Goal: Task Accomplishment & Management: Manage account settings

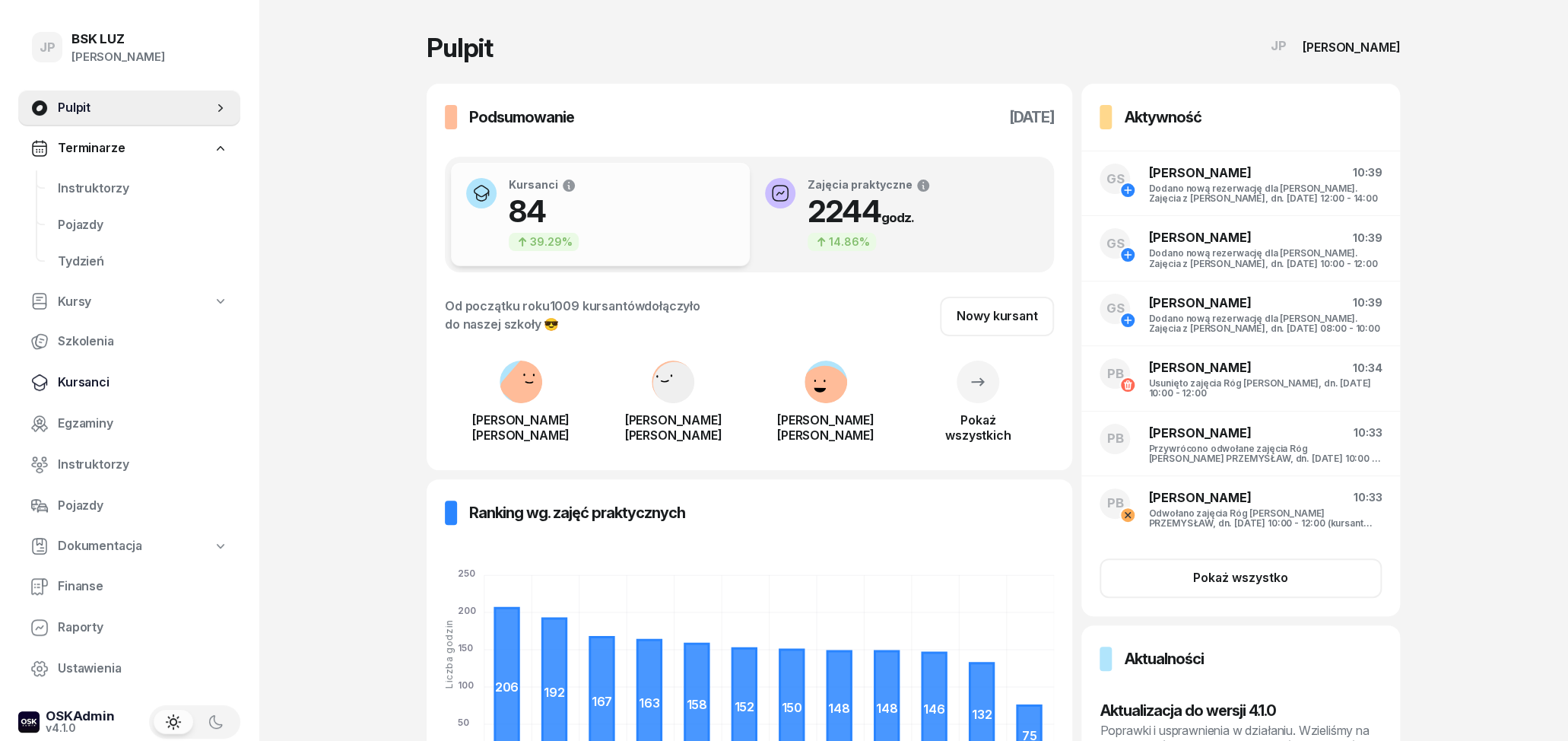
click at [101, 386] on span "Kursanci" at bounding box center [143, 383] width 170 height 20
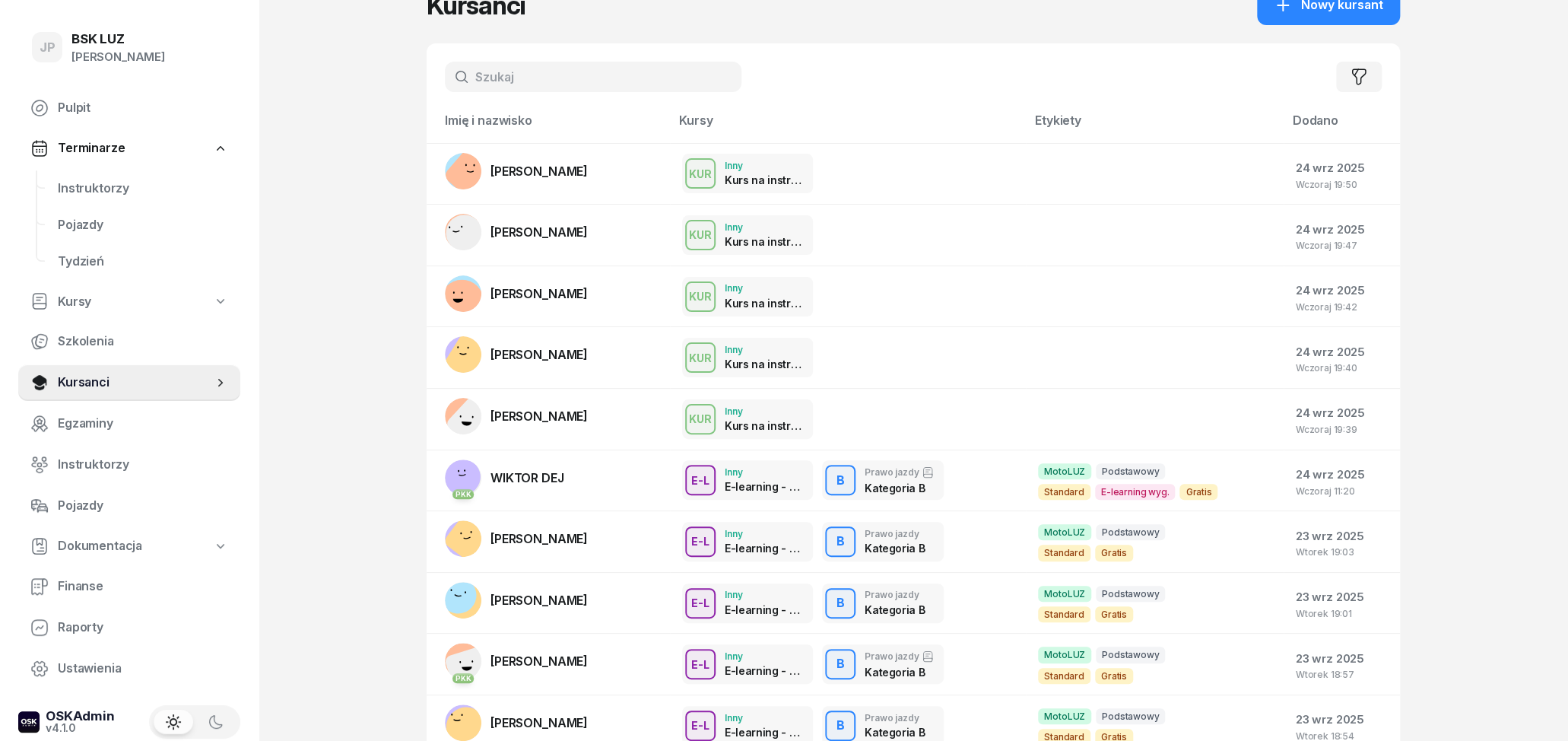
scroll to position [79, 0]
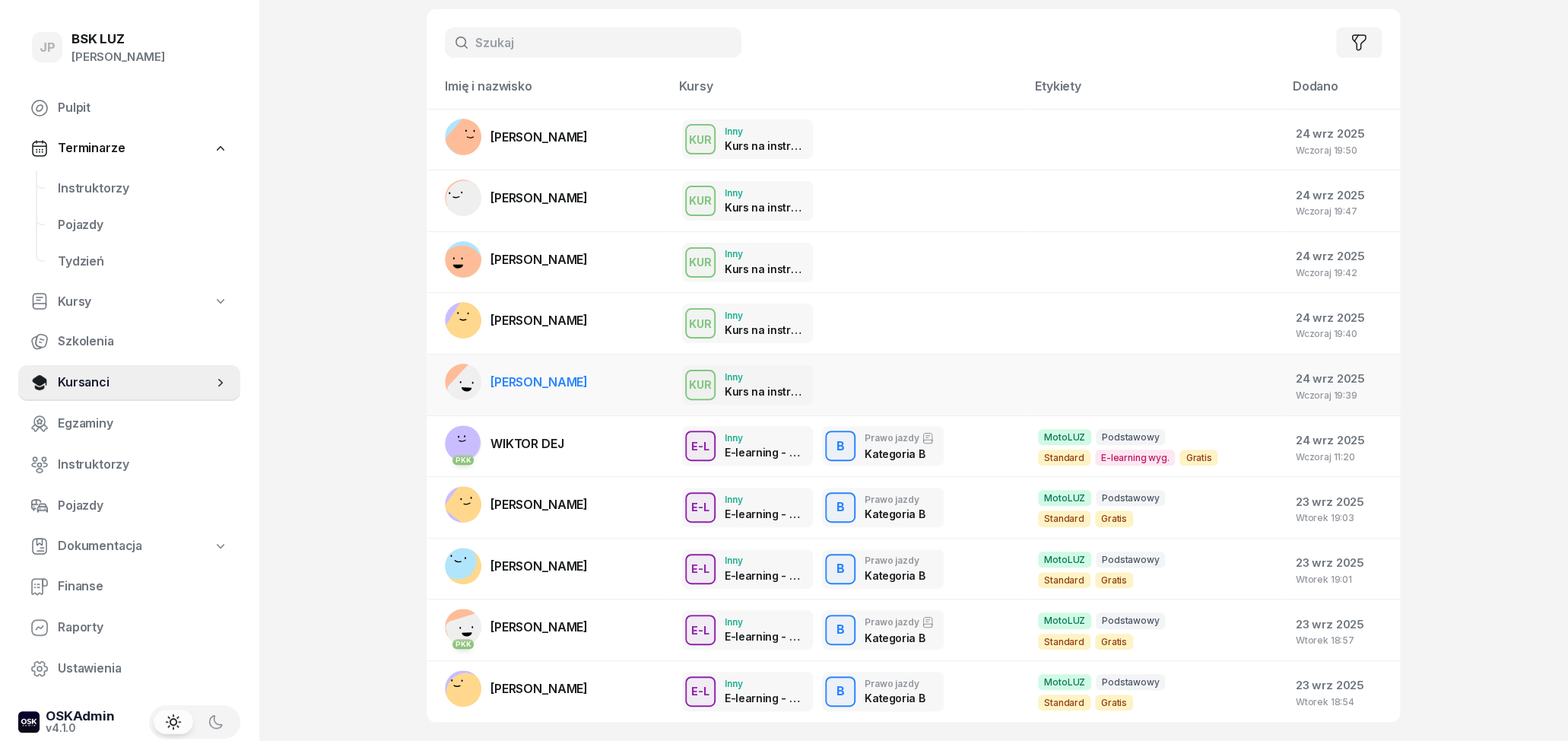
click at [577, 384] on span "[PERSON_NAME]" at bounding box center [539, 382] width 98 height 15
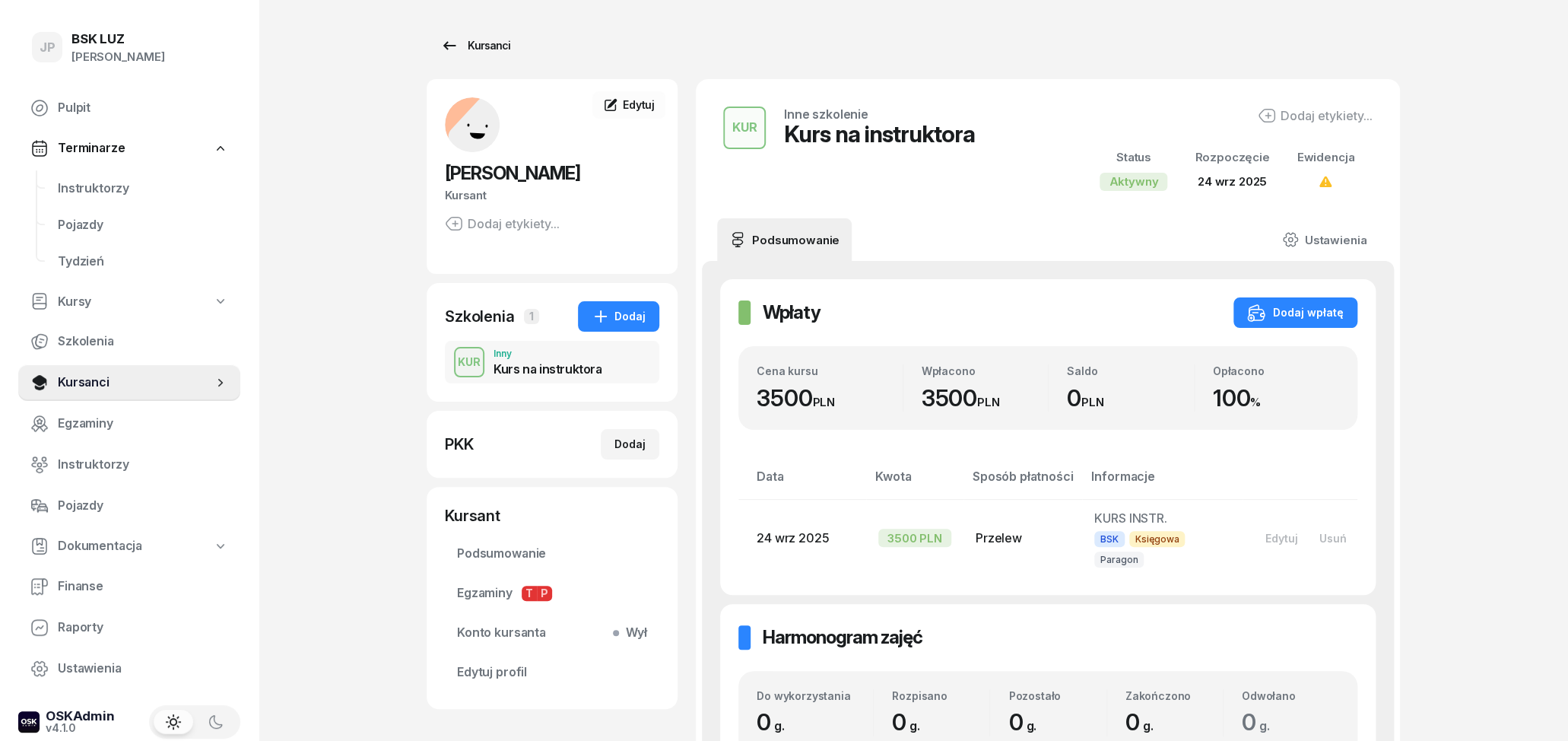
click at [458, 43] on div "Kursanci" at bounding box center [476, 46] width 70 height 18
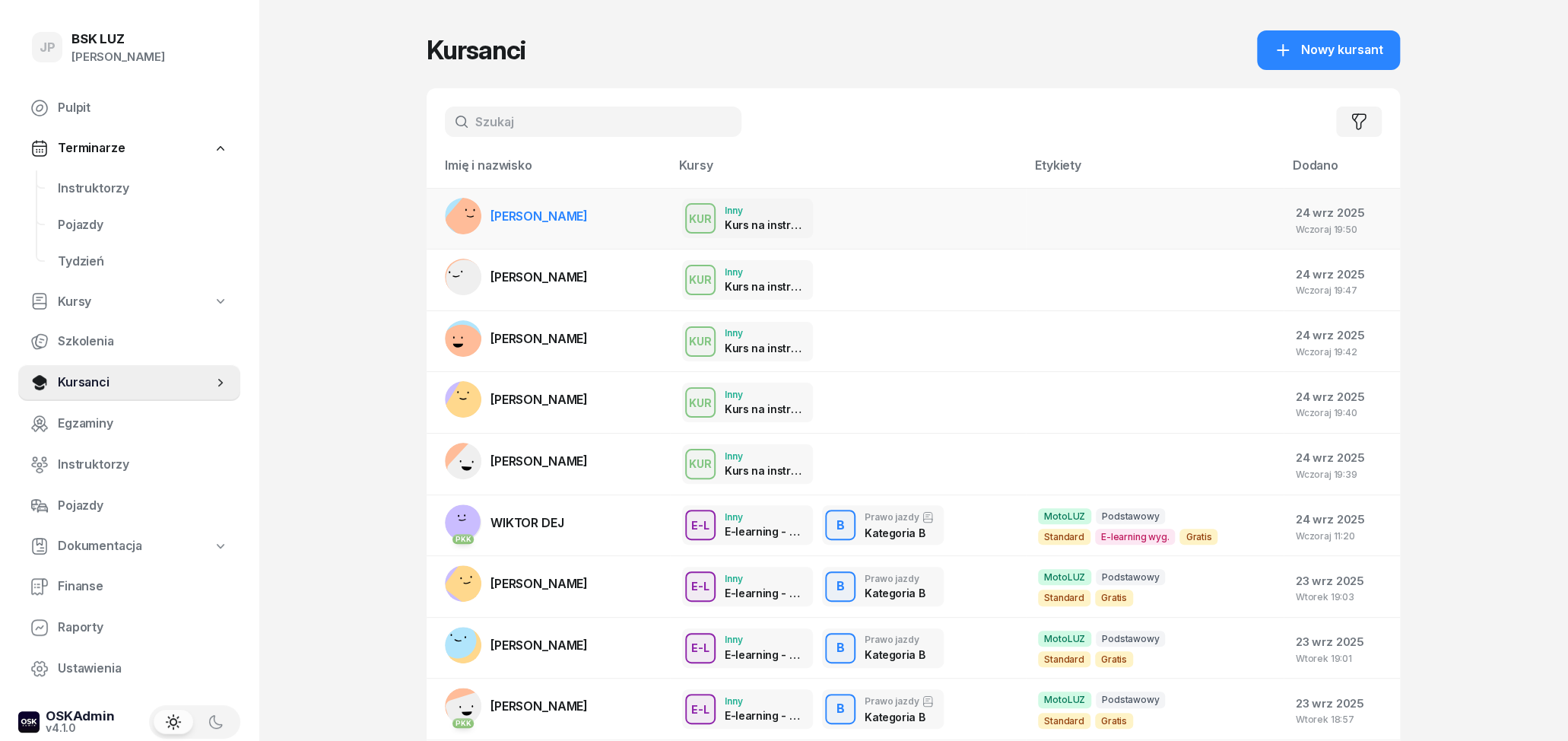
click at [587, 220] on span "[PERSON_NAME]" at bounding box center [539, 216] width 98 height 15
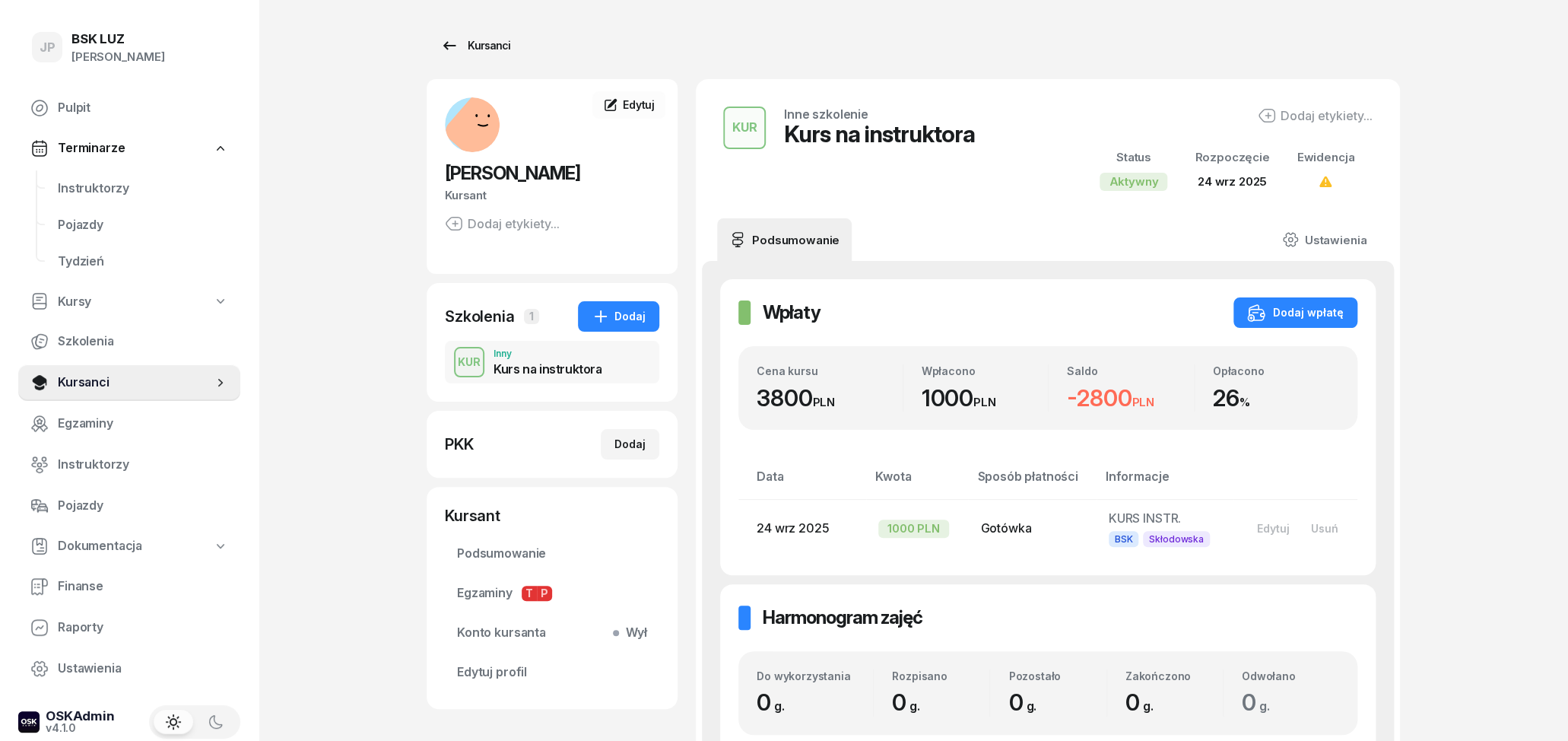
click at [452, 48] on icon at bounding box center [450, 46] width 18 height 18
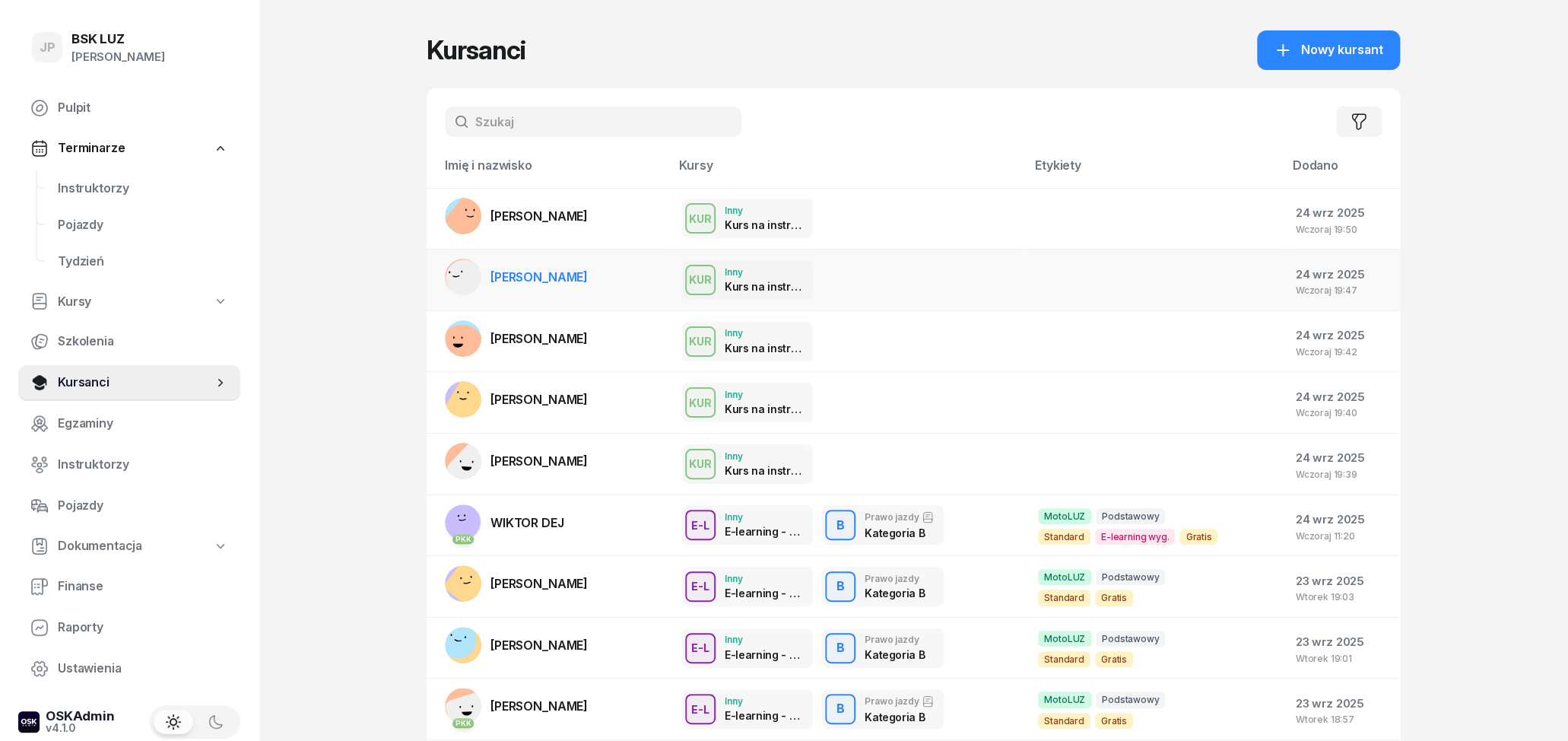
click at [587, 267] on link "[PERSON_NAME]" at bounding box center [517, 277] width 143 height 37
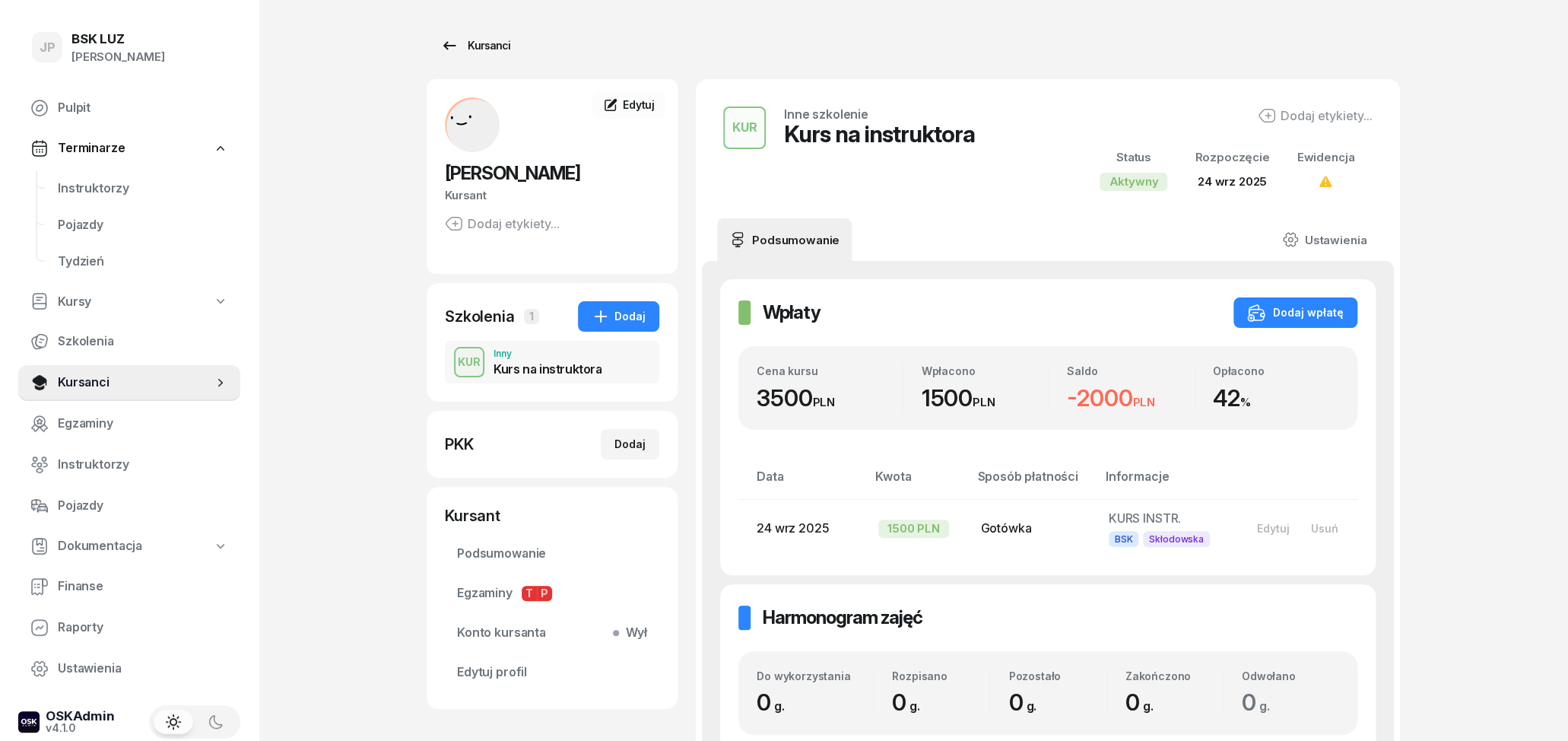
click at [439, 46] on link "Kursanci" at bounding box center [475, 46] width 98 height 30
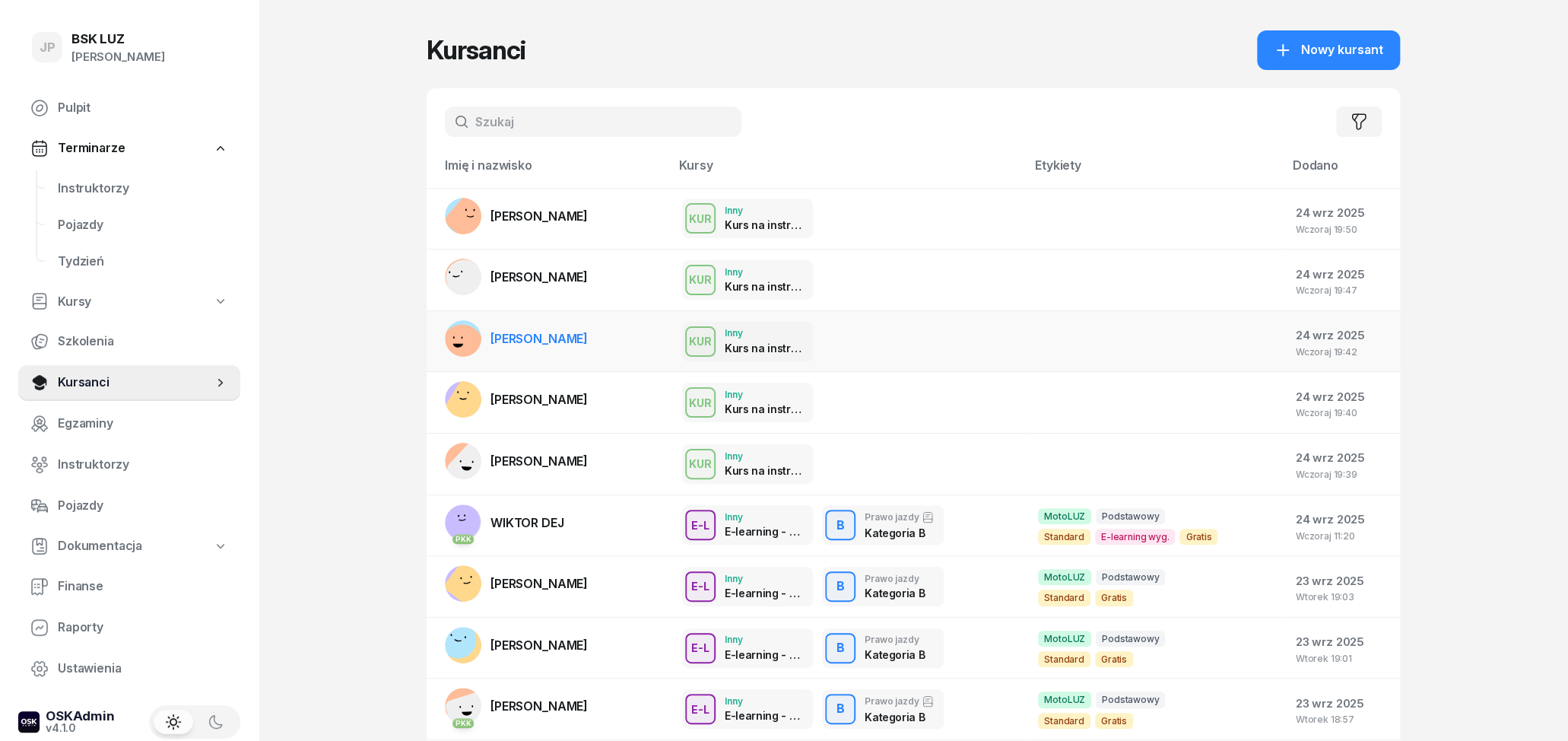
click at [967, 336] on div "KUR Inny Kurs na instruktora KUR Inne szkolenie Kurs na instruktora Praktyka Pł…" at bounding box center [848, 341] width 331 height 39
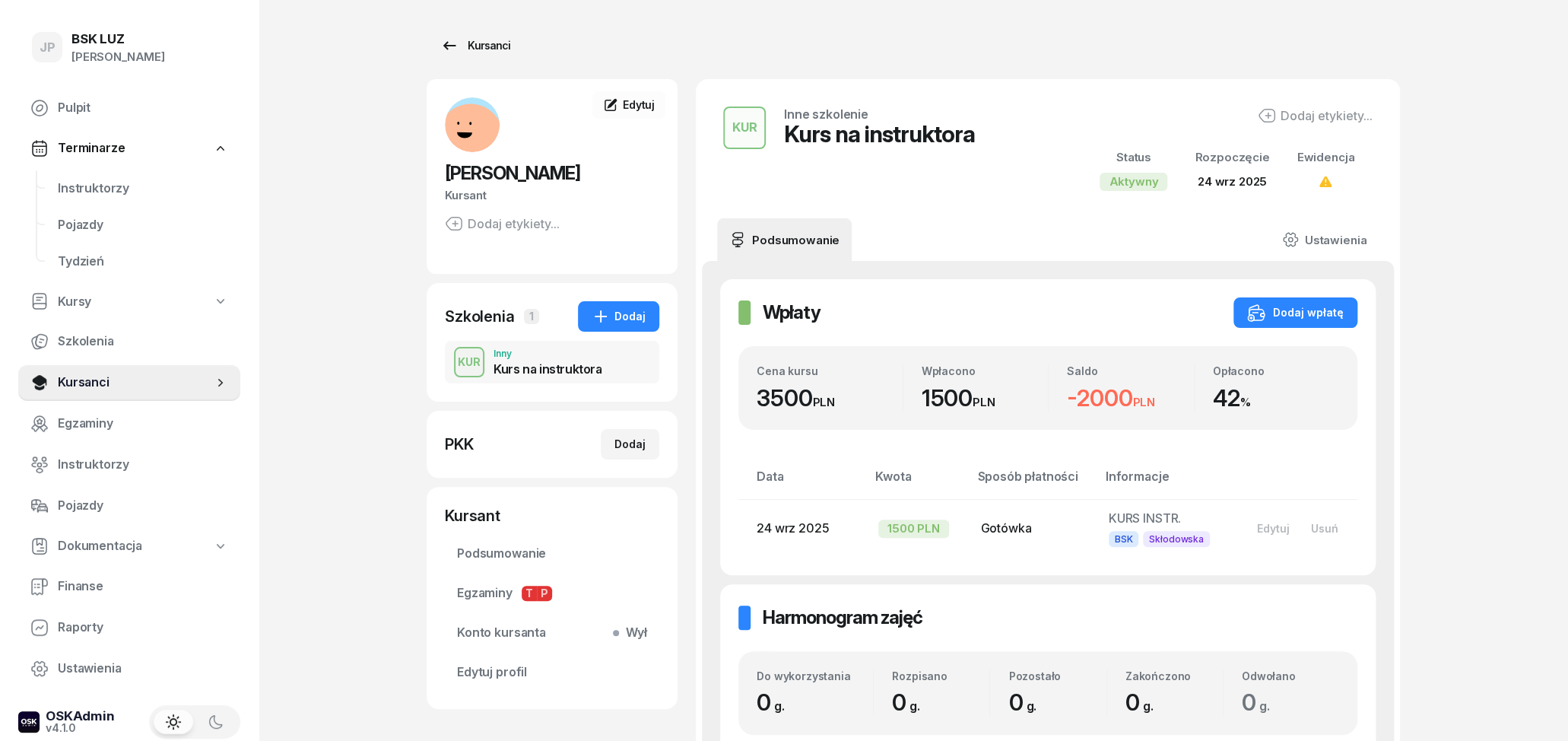
click at [435, 46] on link "Kursanci" at bounding box center [475, 46] width 98 height 30
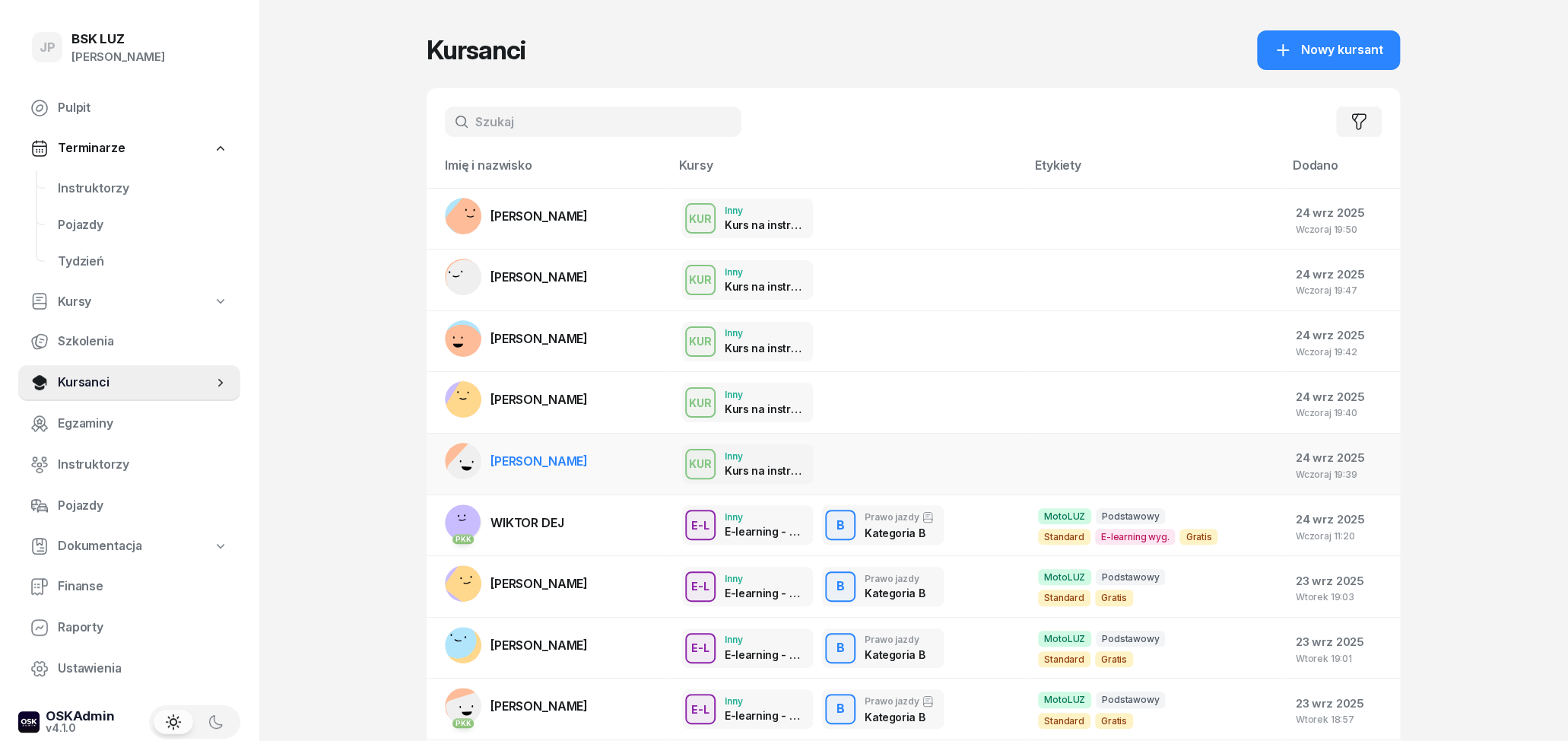
click at [894, 451] on div "KUR Inny Kurs na instruktora" at bounding box center [848, 464] width 331 height 39
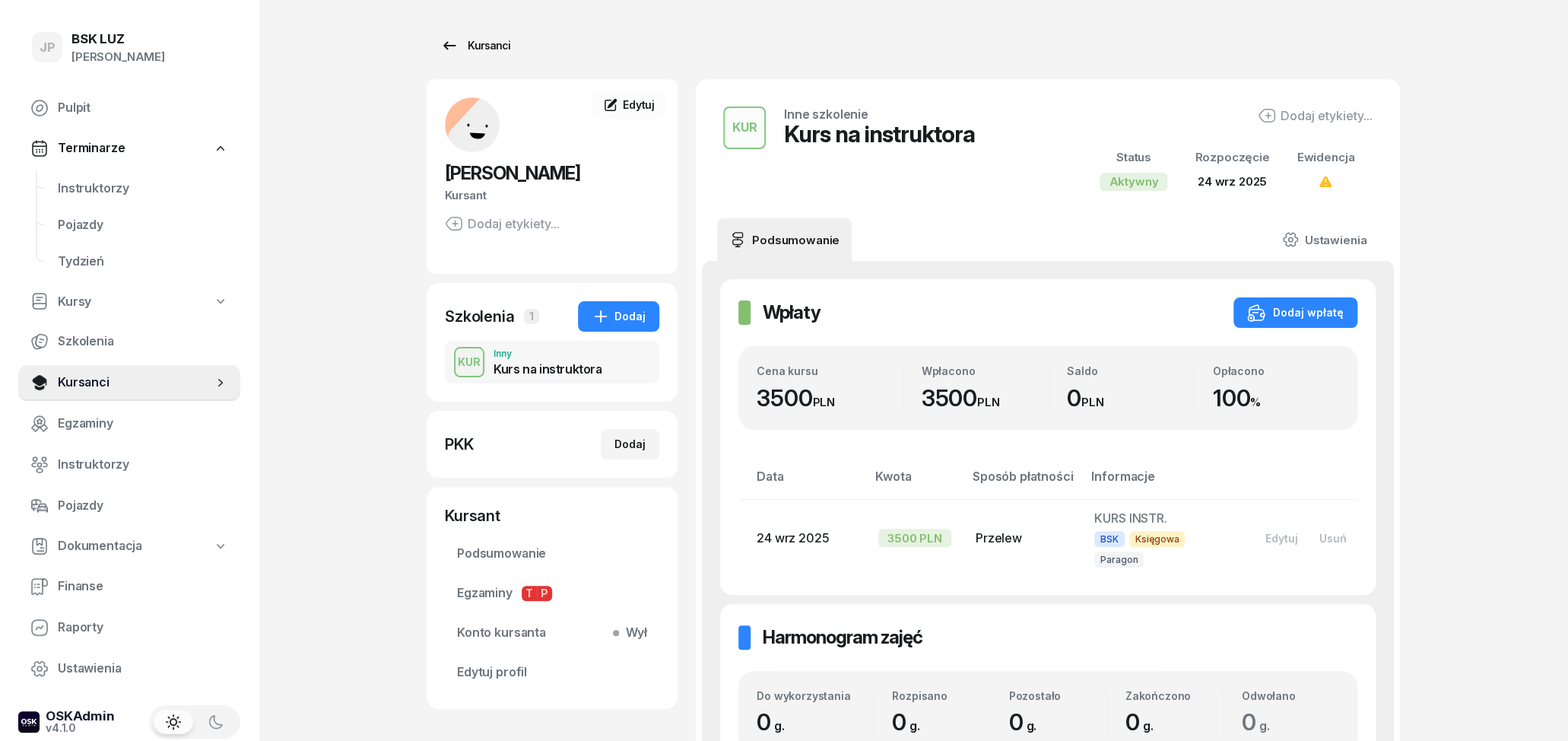
click at [439, 48] on link "Kursanci" at bounding box center [475, 46] width 98 height 30
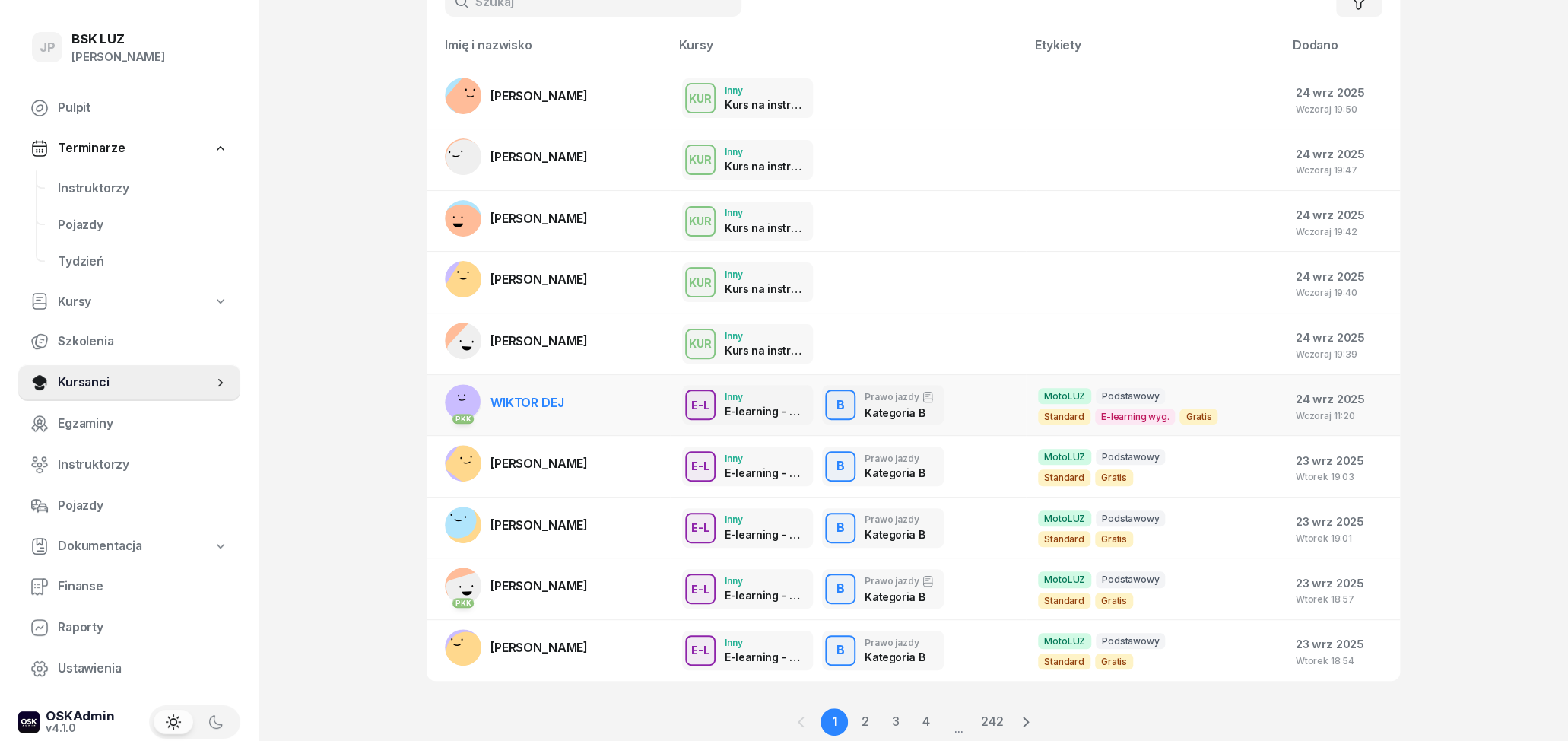
scroll to position [159, 0]
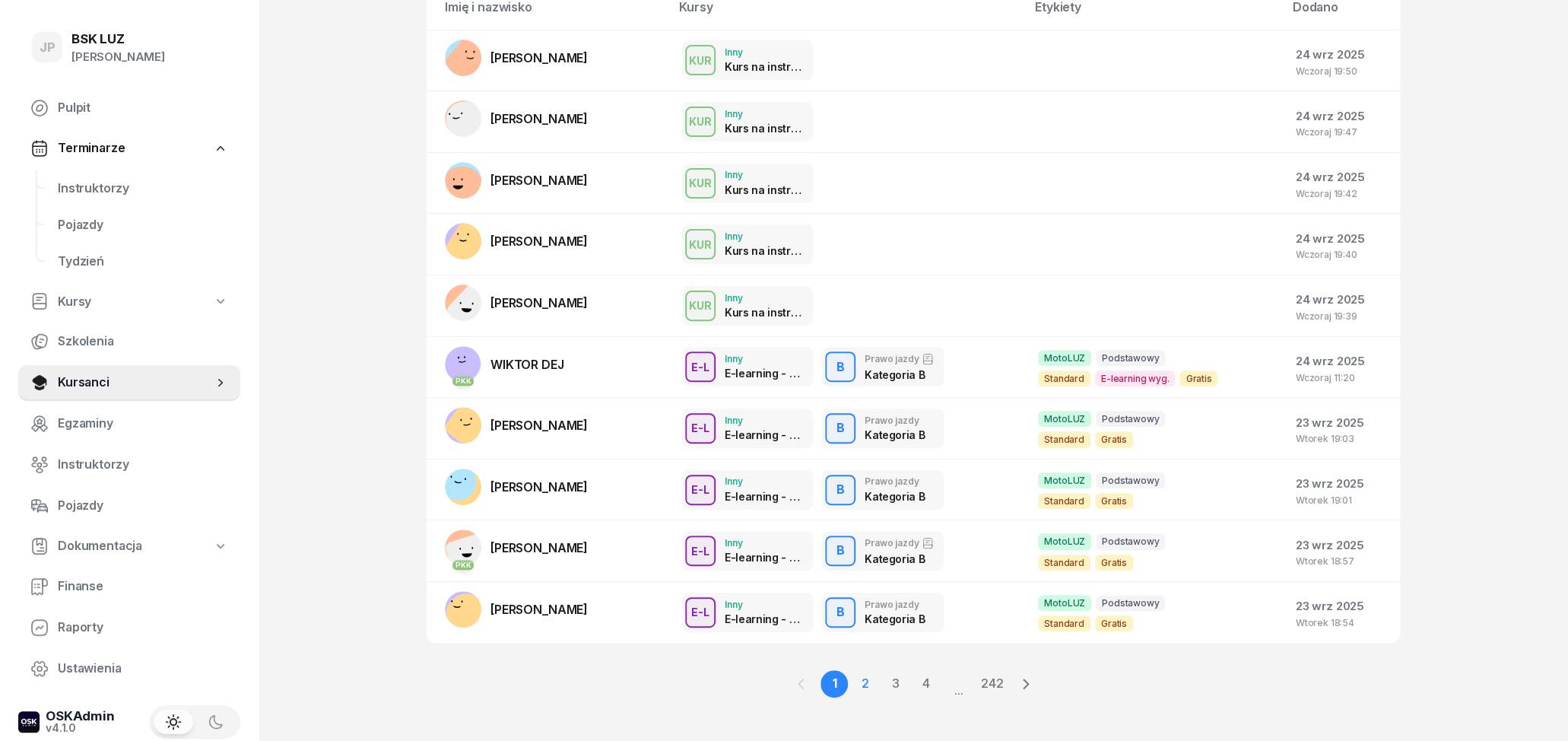
click at [858, 685] on link "2" at bounding box center [864, 684] width 28 height 28
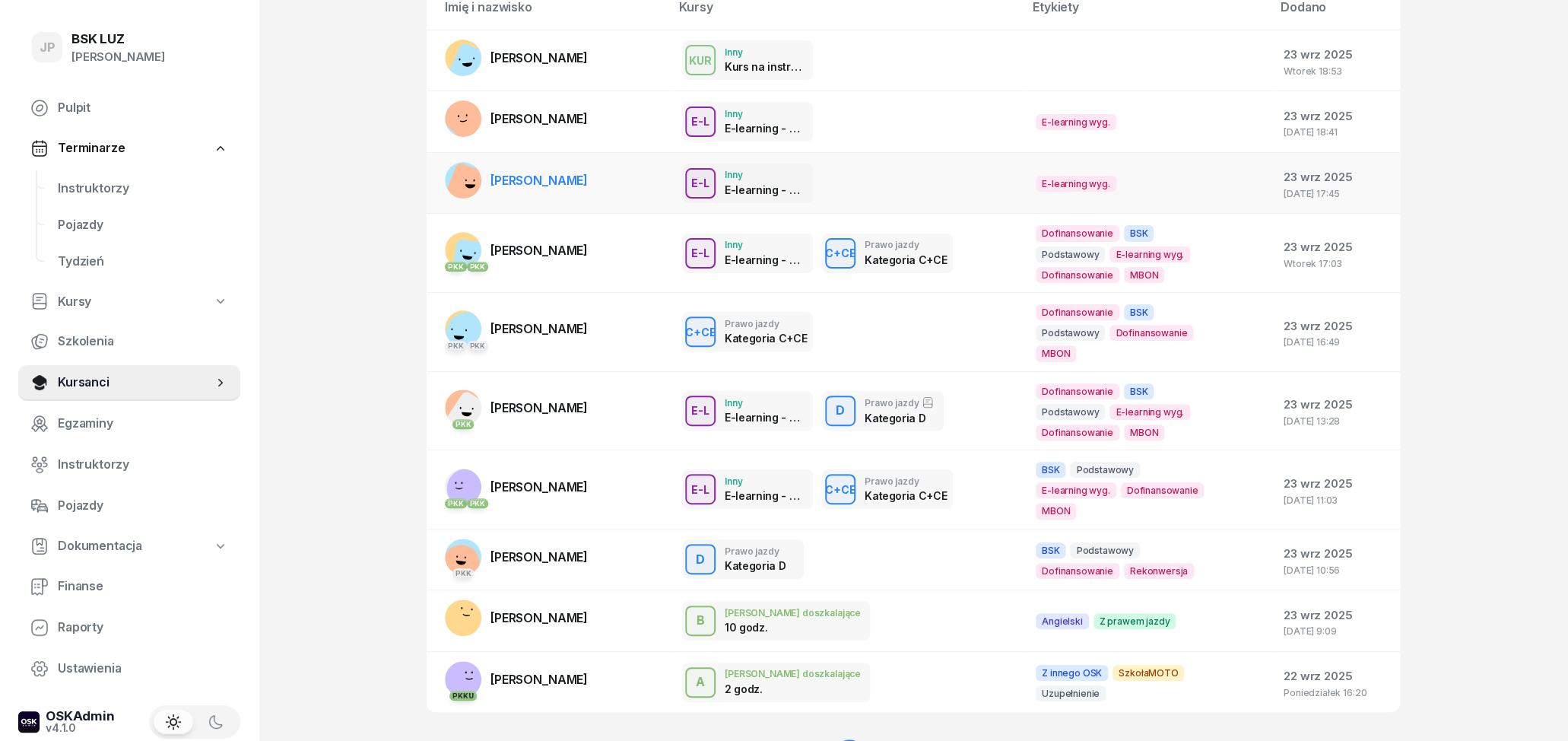
scroll to position [0, 0]
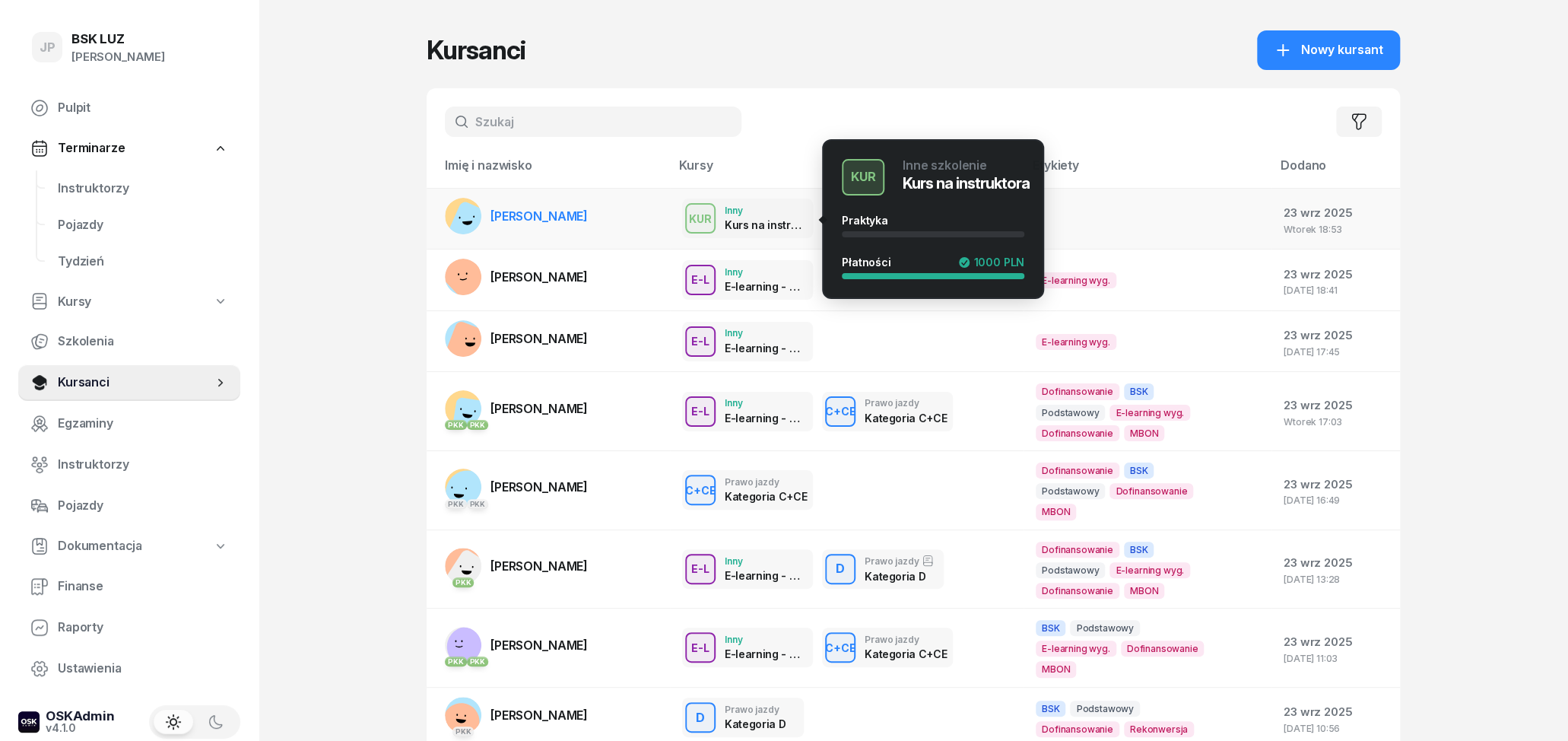
click at [824, 209] on div "KUR Inne szkolenie Kurs na instruktora Praktyka Płatności 1000 PLN" at bounding box center [933, 219] width 222 height 159
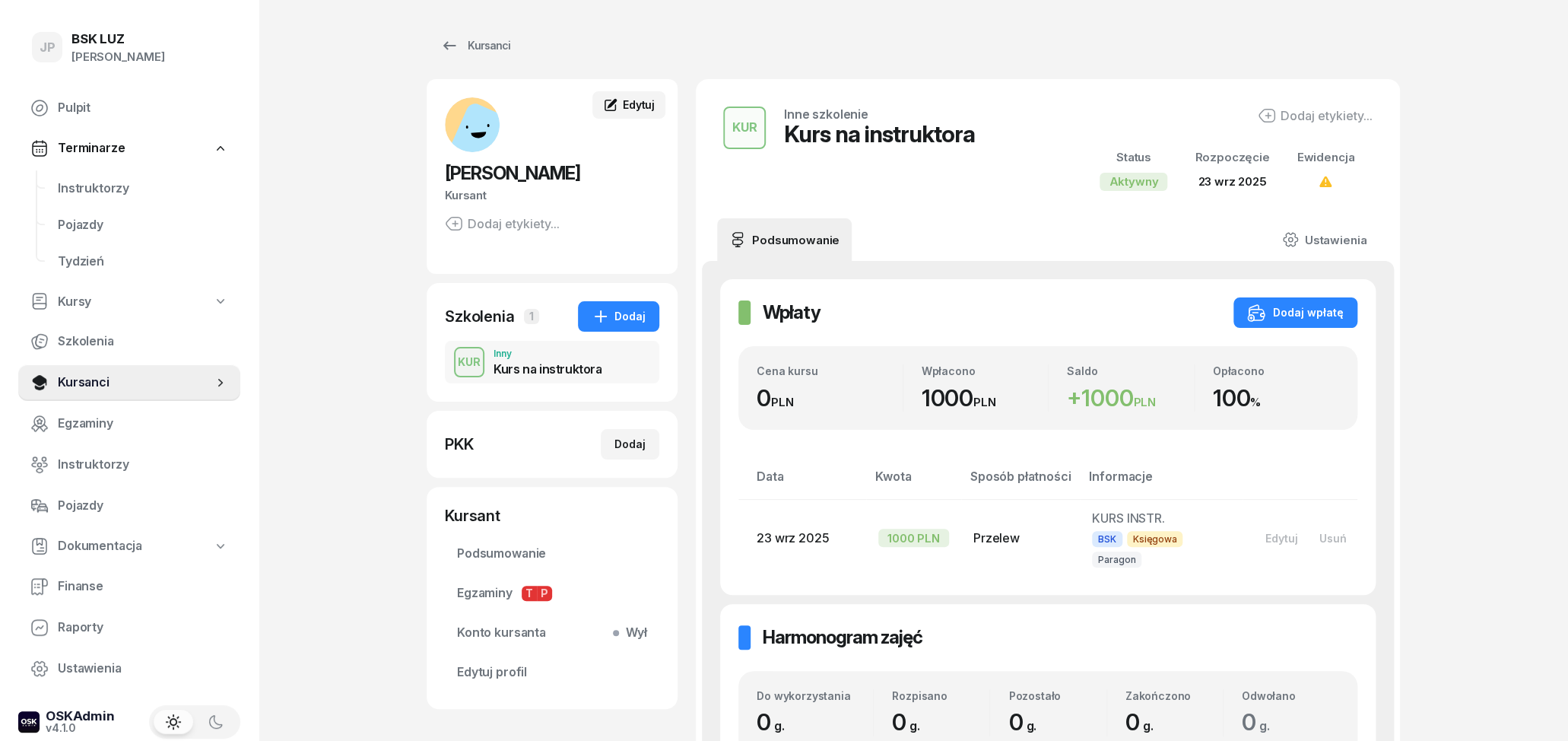
click at [620, 109] on div "Edytuj" at bounding box center [629, 105] width 52 height 15
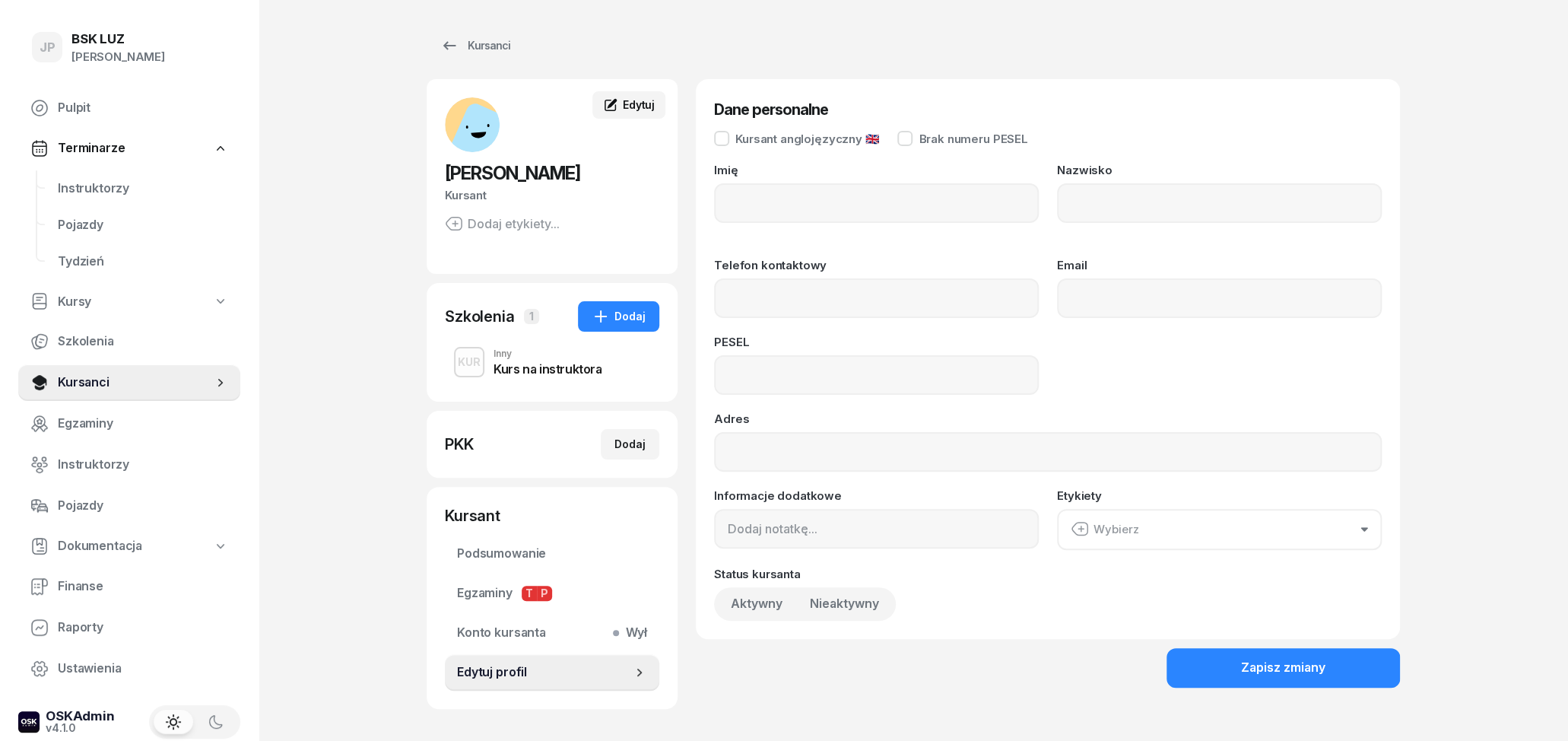
type input "[PERSON_NAME]"
click at [864, 300] on input "Telefon kontaktowy" at bounding box center [876, 298] width 325 height 39
type input "86110109042"
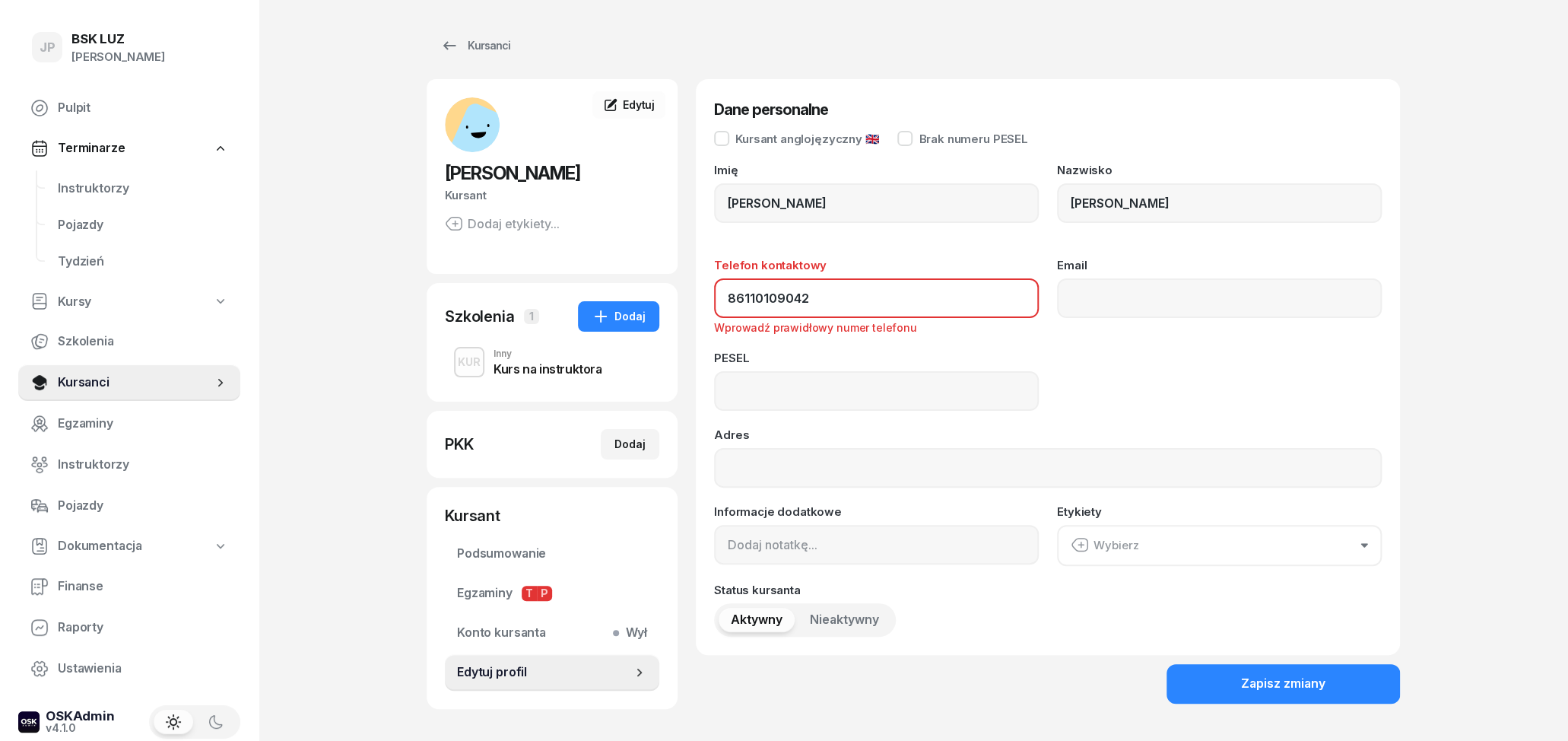
drag, startPoint x: 870, startPoint y: 302, endPoint x: 710, endPoint y: 298, distance: 160.0
click at [714, 298] on input "86110109042" at bounding box center [876, 298] width 325 height 39
click at [799, 385] on input at bounding box center [876, 391] width 325 height 39
paste input "86110109042"
type input "86110109042"
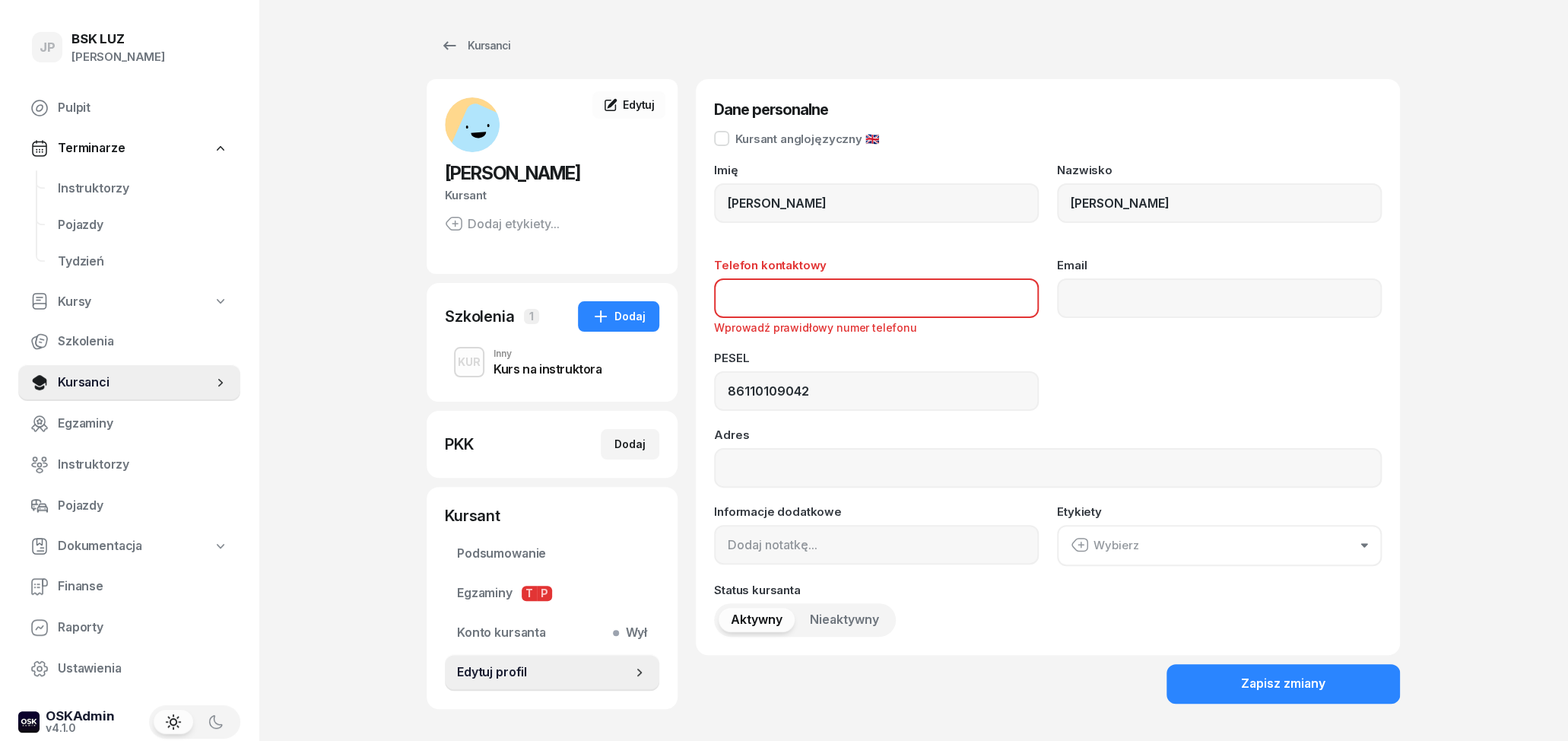
click at [895, 305] on input "Telefon kontaktowy" at bounding box center [876, 298] width 325 height 39
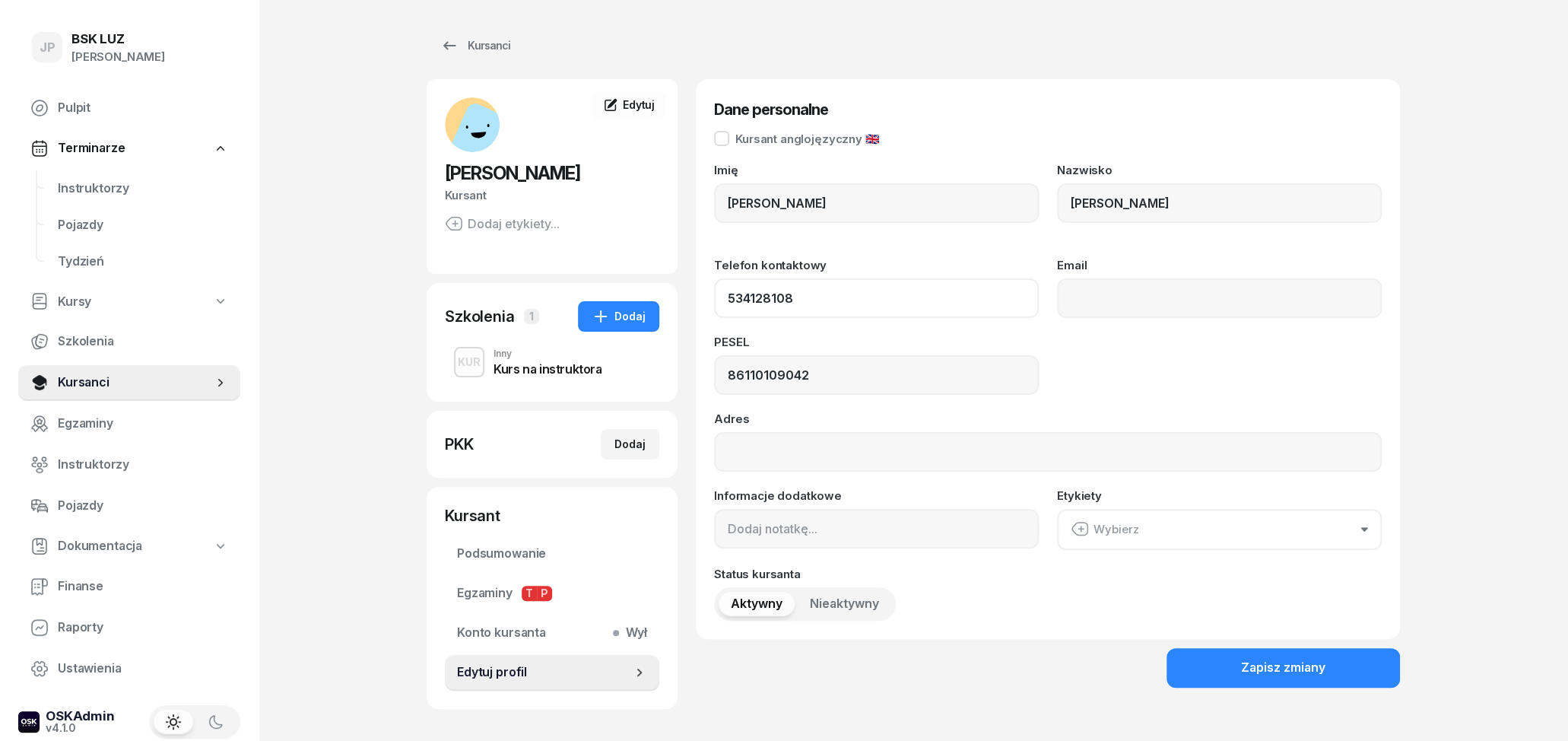
click at [1167, 649] on button "Zapisz zmiany" at bounding box center [1283, 668] width 234 height 39
type input "534 128 108"
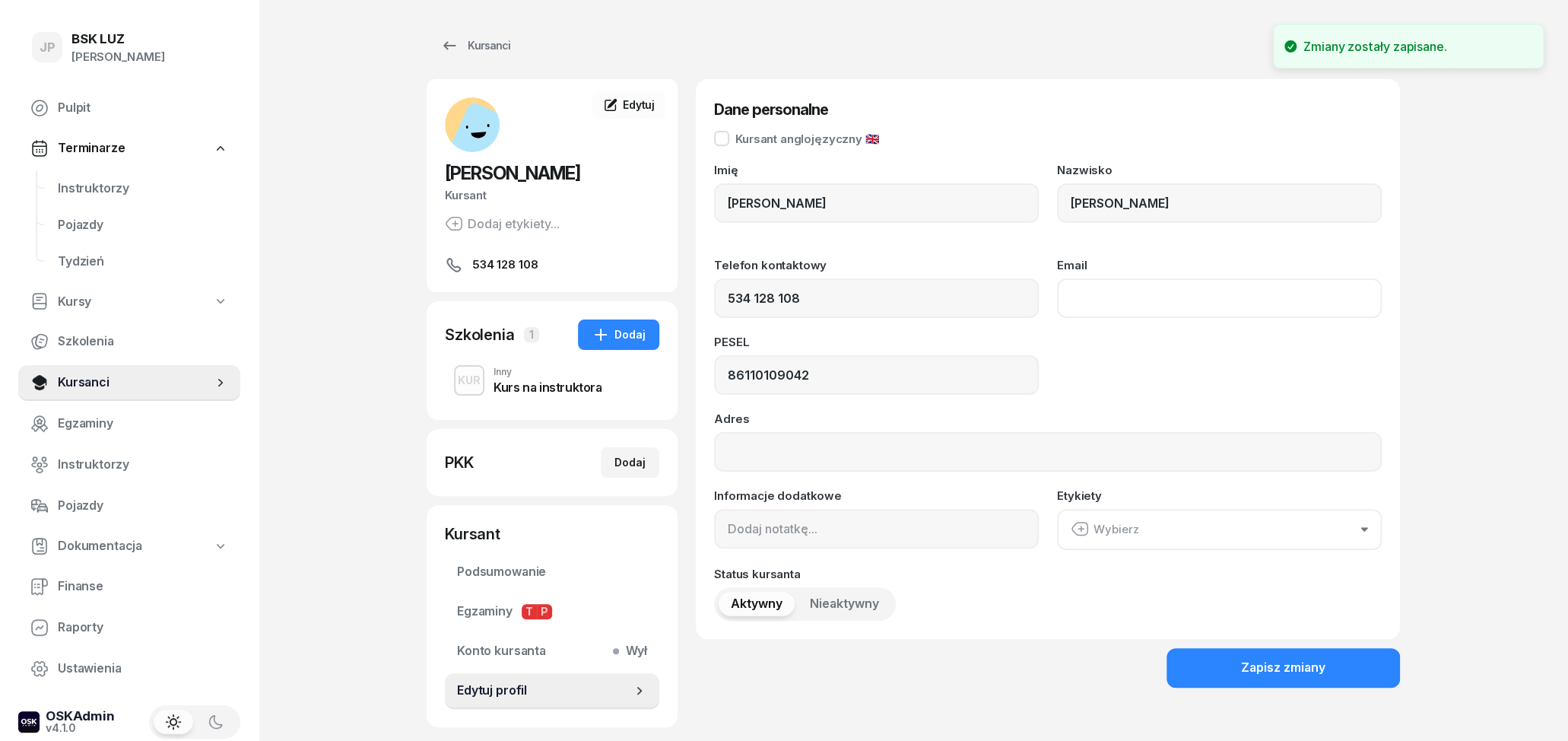
click at [1100, 300] on input "Email" at bounding box center [1219, 298] width 325 height 39
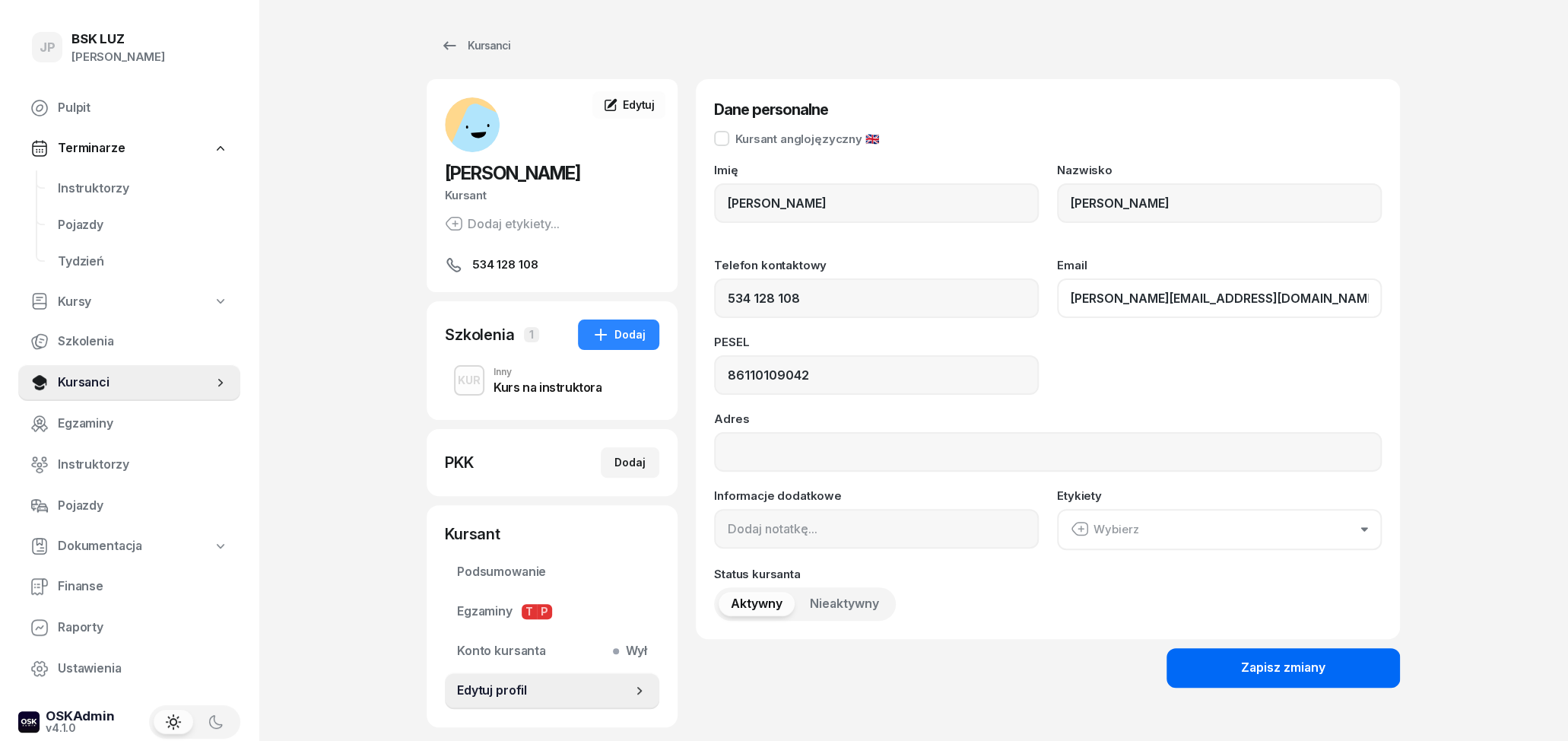
type input "[PERSON_NAME][EMAIL_ADDRESS][DOMAIN_NAME]"
click at [1229, 661] on button "Zapisz zmiany" at bounding box center [1283, 668] width 234 height 39
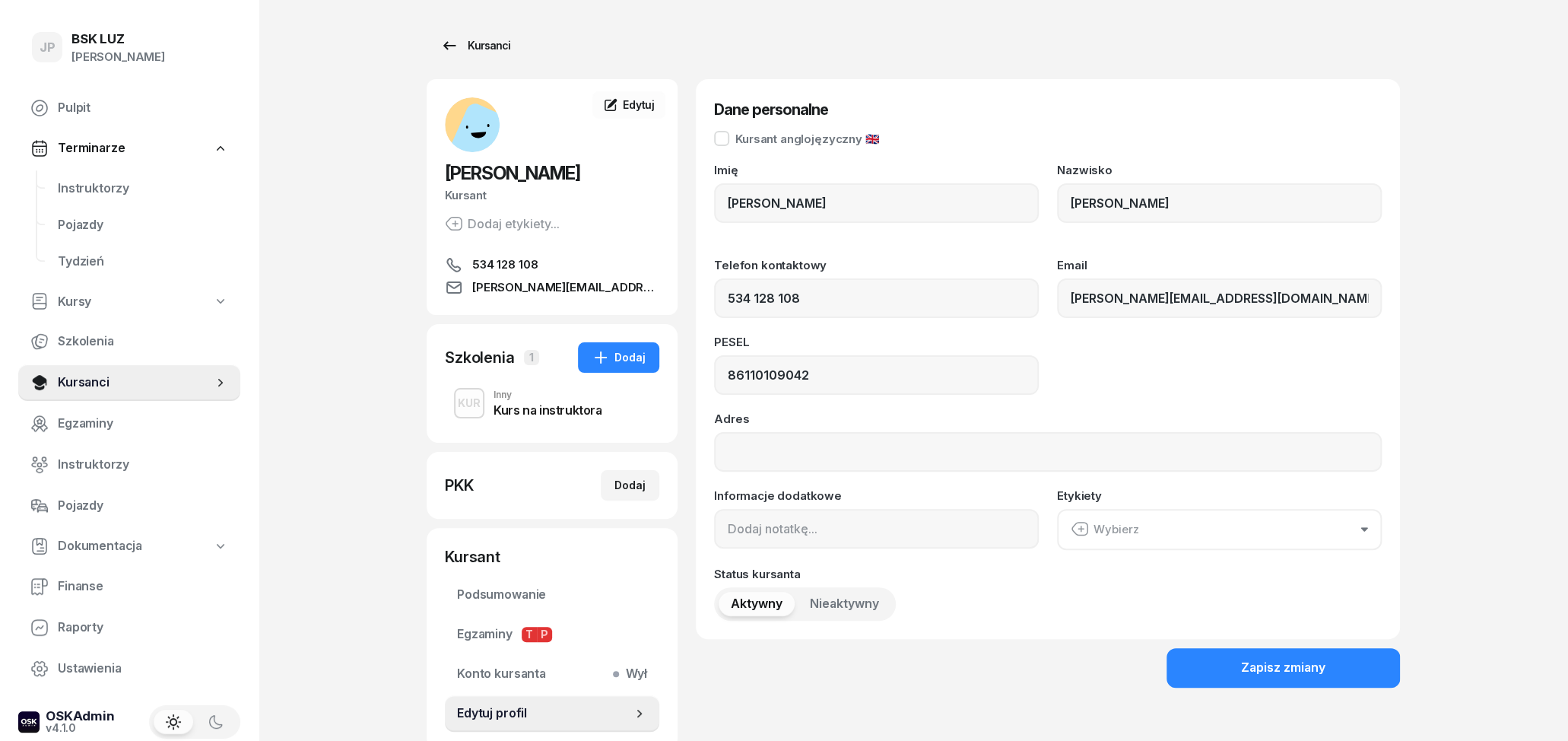
click at [482, 48] on div "Kursanci" at bounding box center [476, 46] width 70 height 18
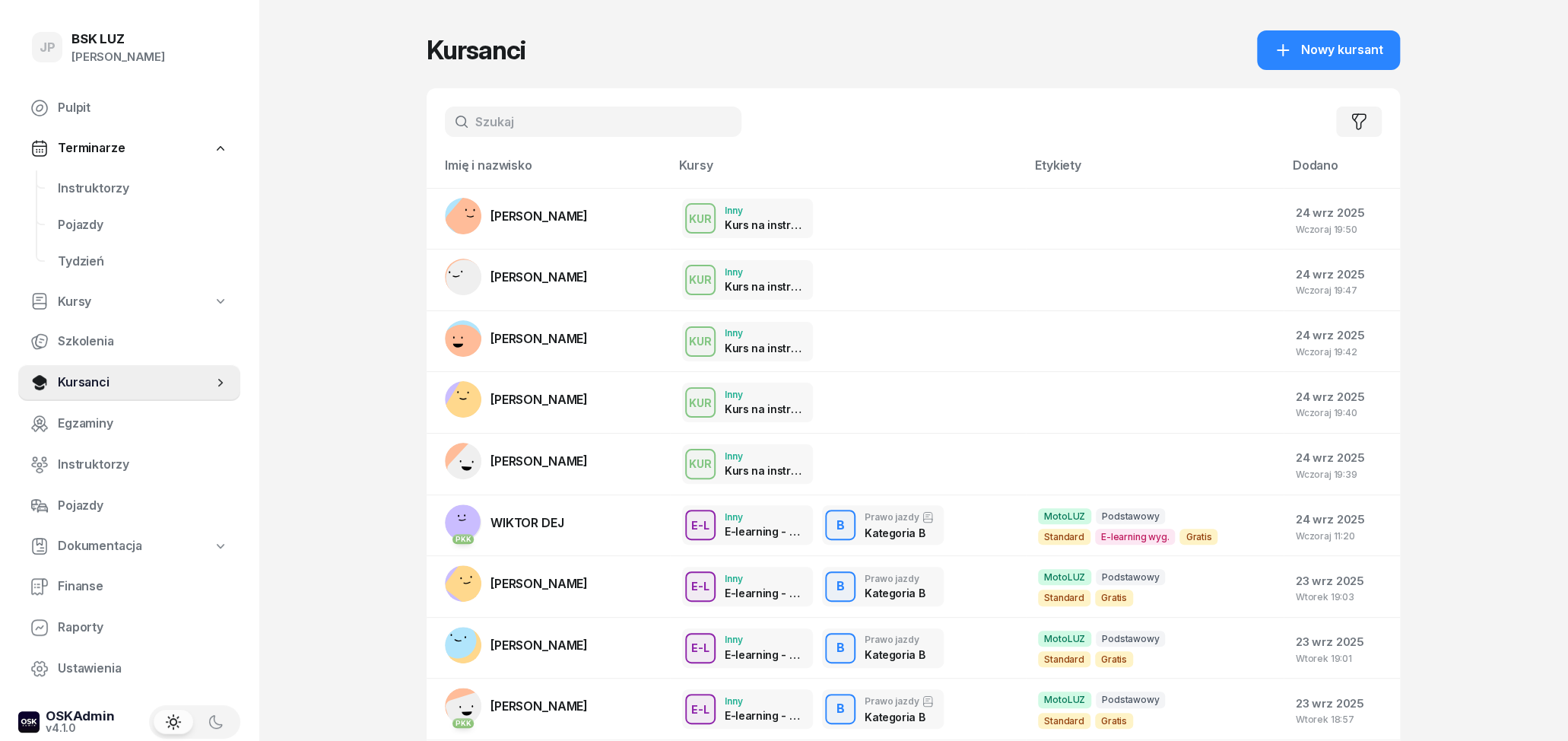
click at [531, 126] on input "text" at bounding box center [593, 122] width 296 height 30
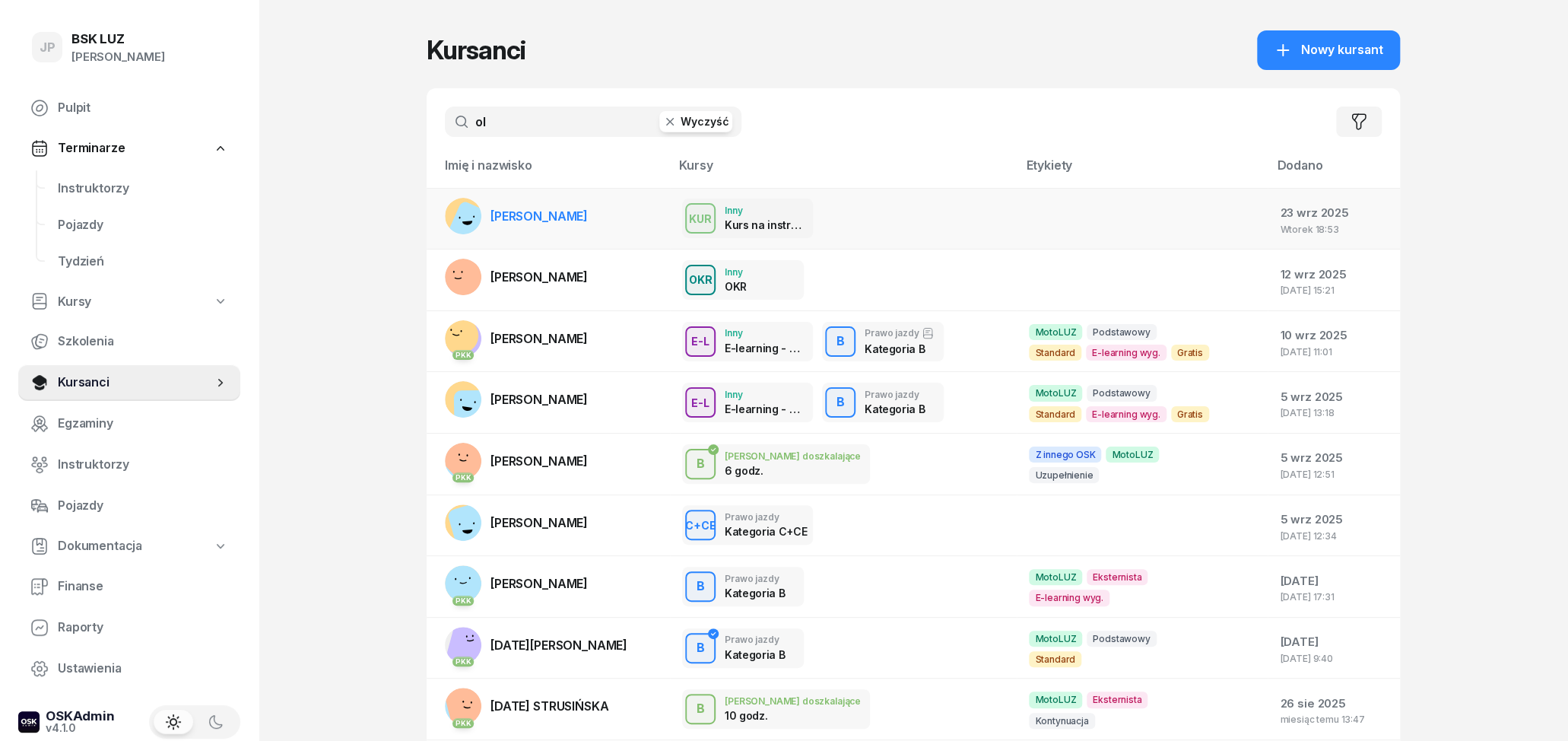
type input "ol"
click at [921, 214] on div "KUR Inny Kurs na instruktora" at bounding box center [844, 219] width 322 height 39
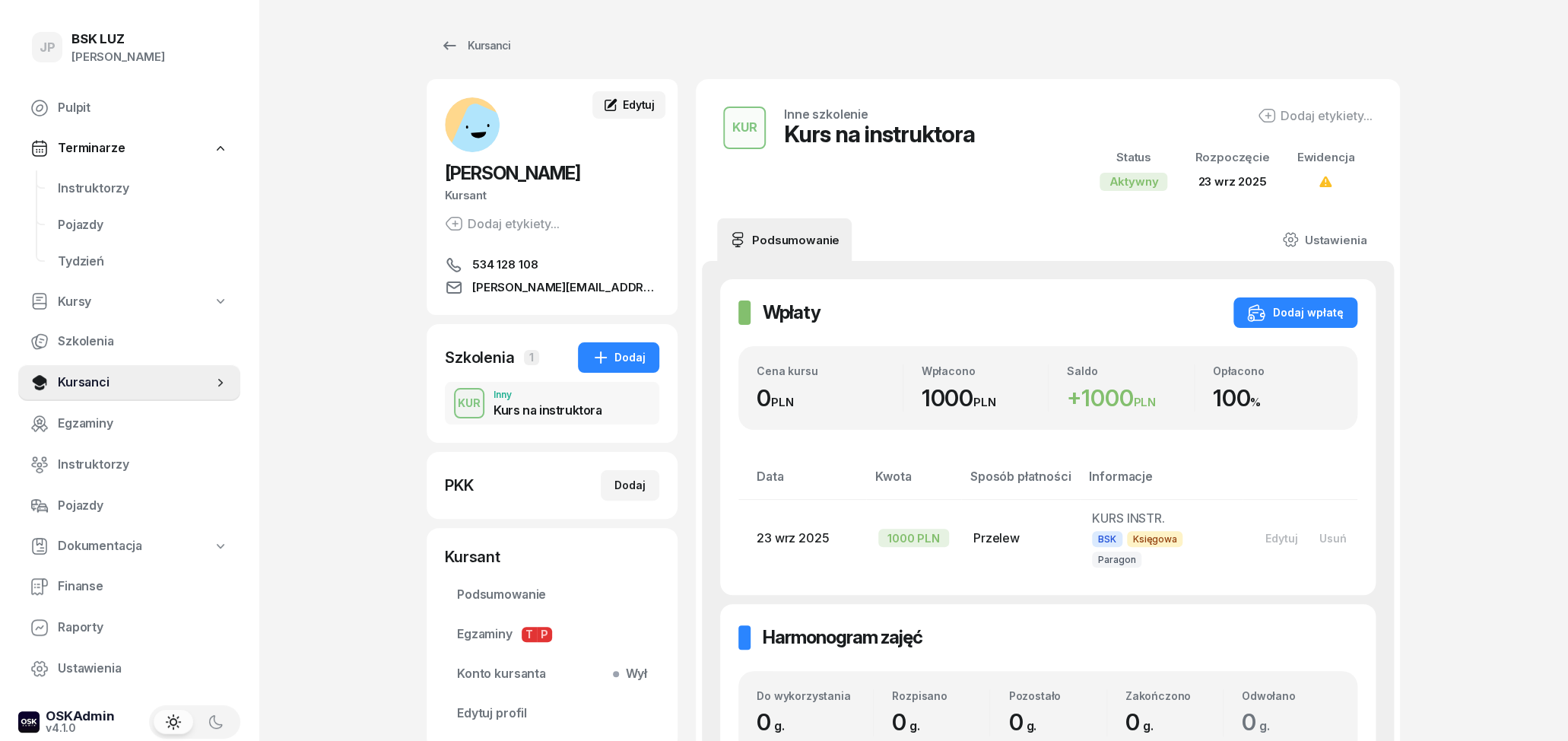
click at [646, 102] on span "Edytuj" at bounding box center [639, 105] width 32 height 13
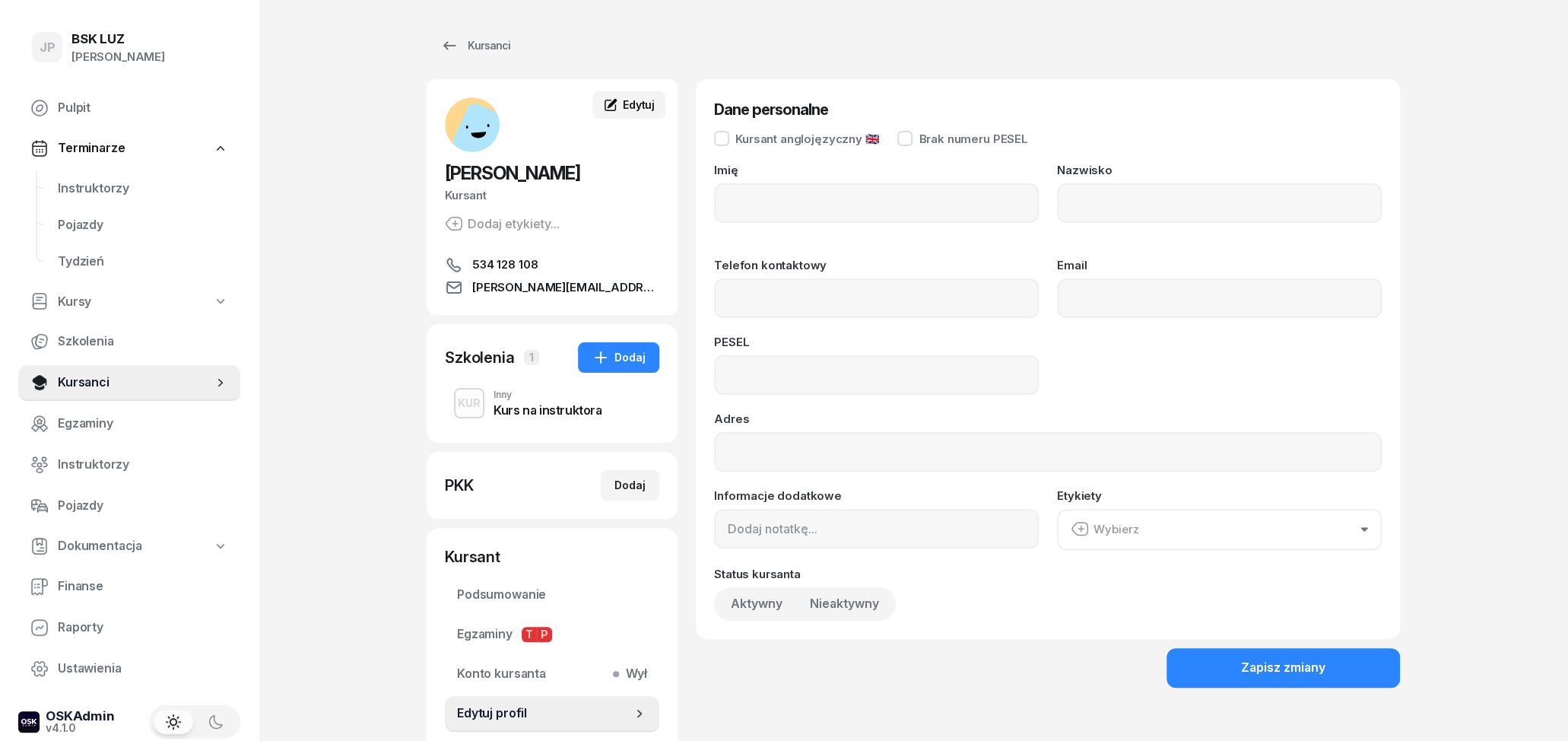
type input "[PERSON_NAME]"
type input "534128108"
type input "[PERSON_NAME][EMAIL_ADDRESS][DOMAIN_NAME]"
type input "86110109042"
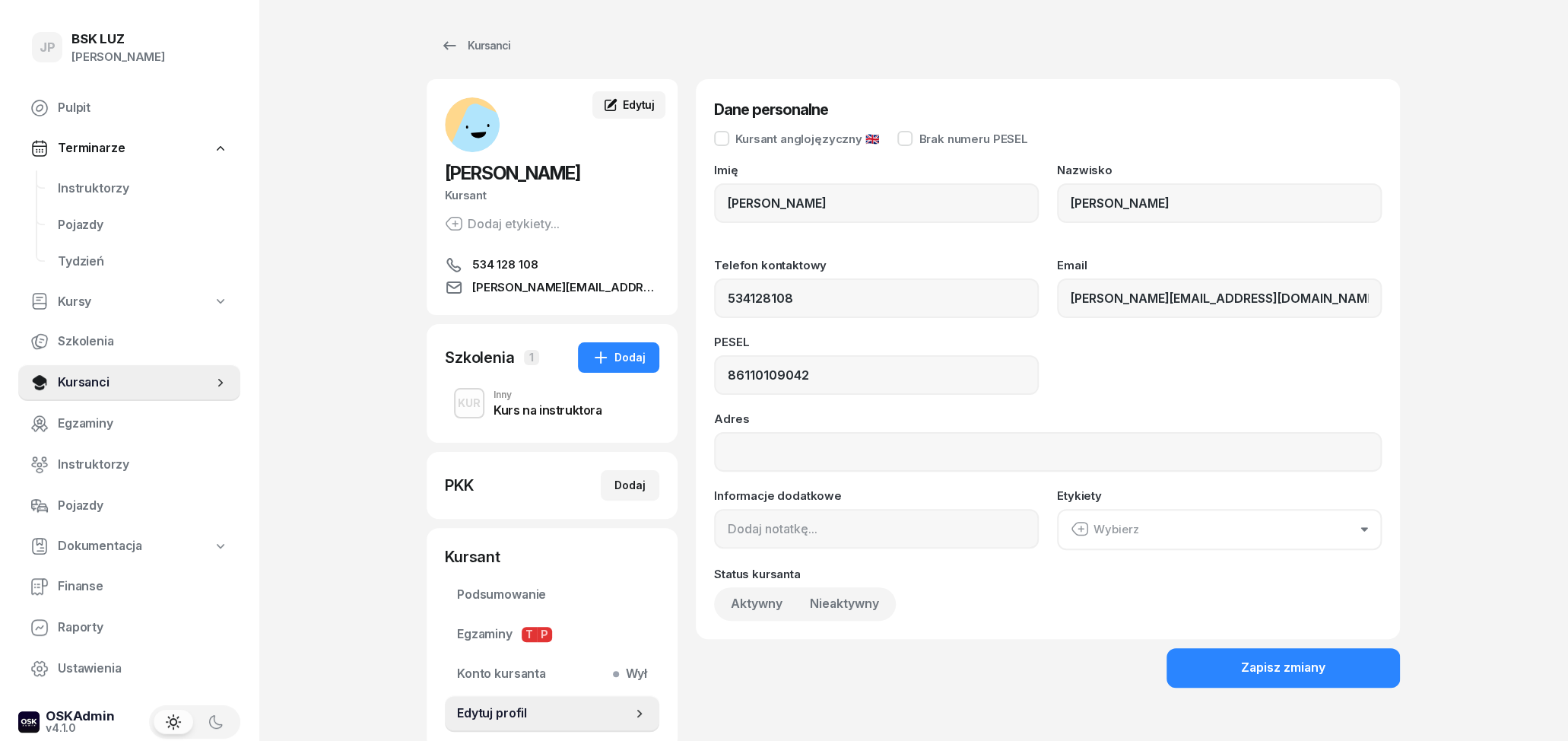
type input "534 128 108"
click at [1244, 669] on button "Zapisz zmiany" at bounding box center [1283, 668] width 234 height 39
click at [455, 42] on icon at bounding box center [450, 46] width 18 height 18
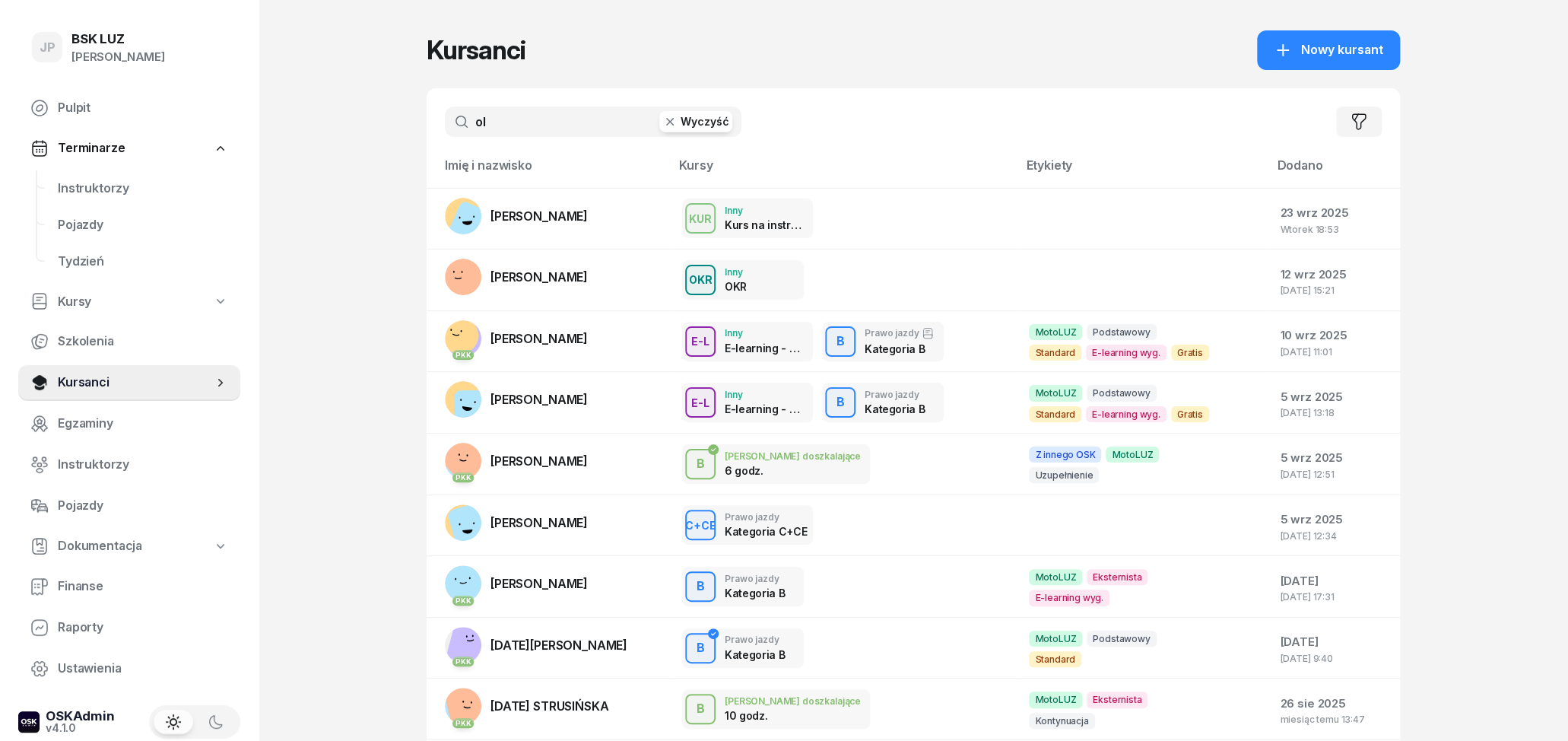
click at [704, 129] on button "Wyczyść" at bounding box center [696, 122] width 73 height 22
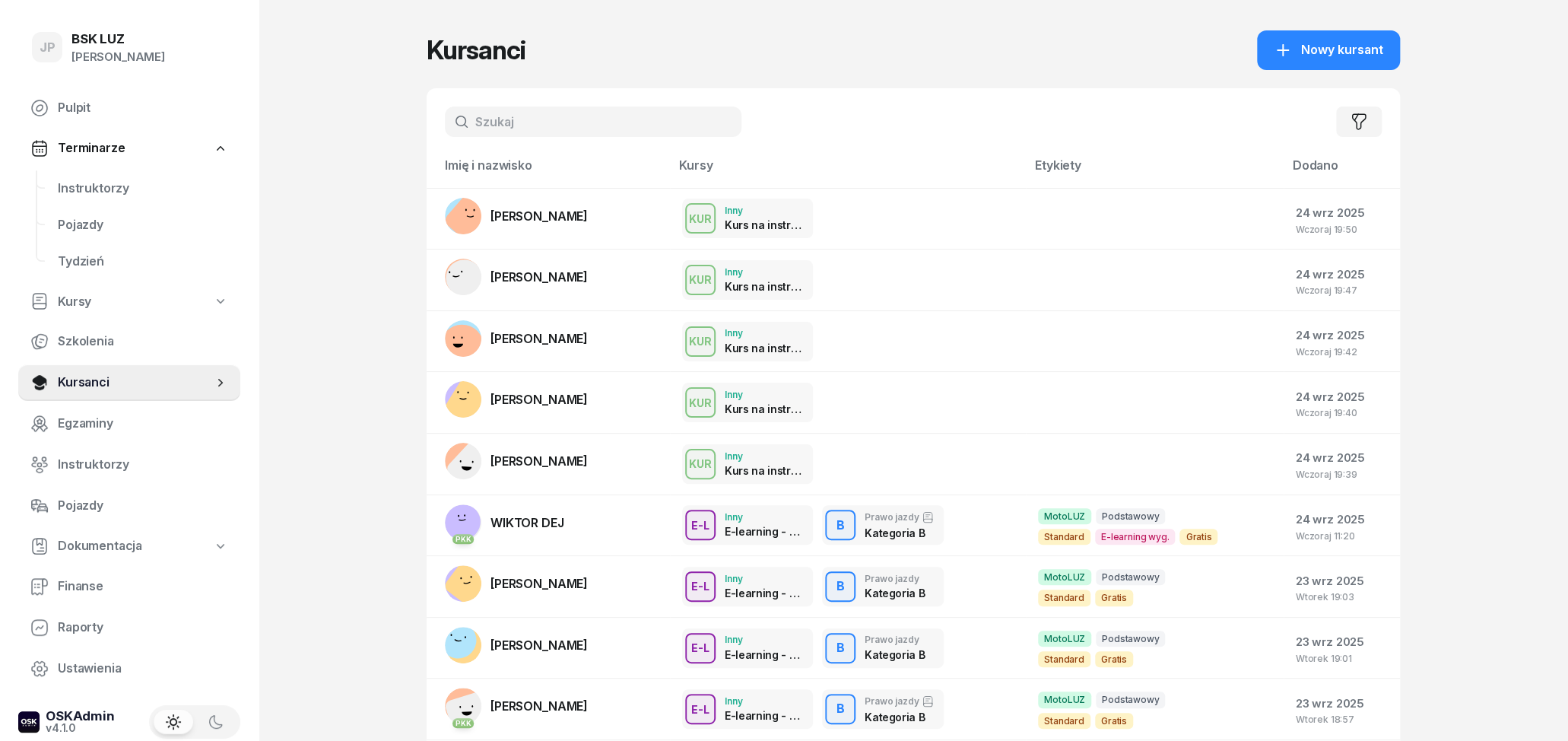
click at [614, 120] on input "text" at bounding box center [593, 122] width 296 height 30
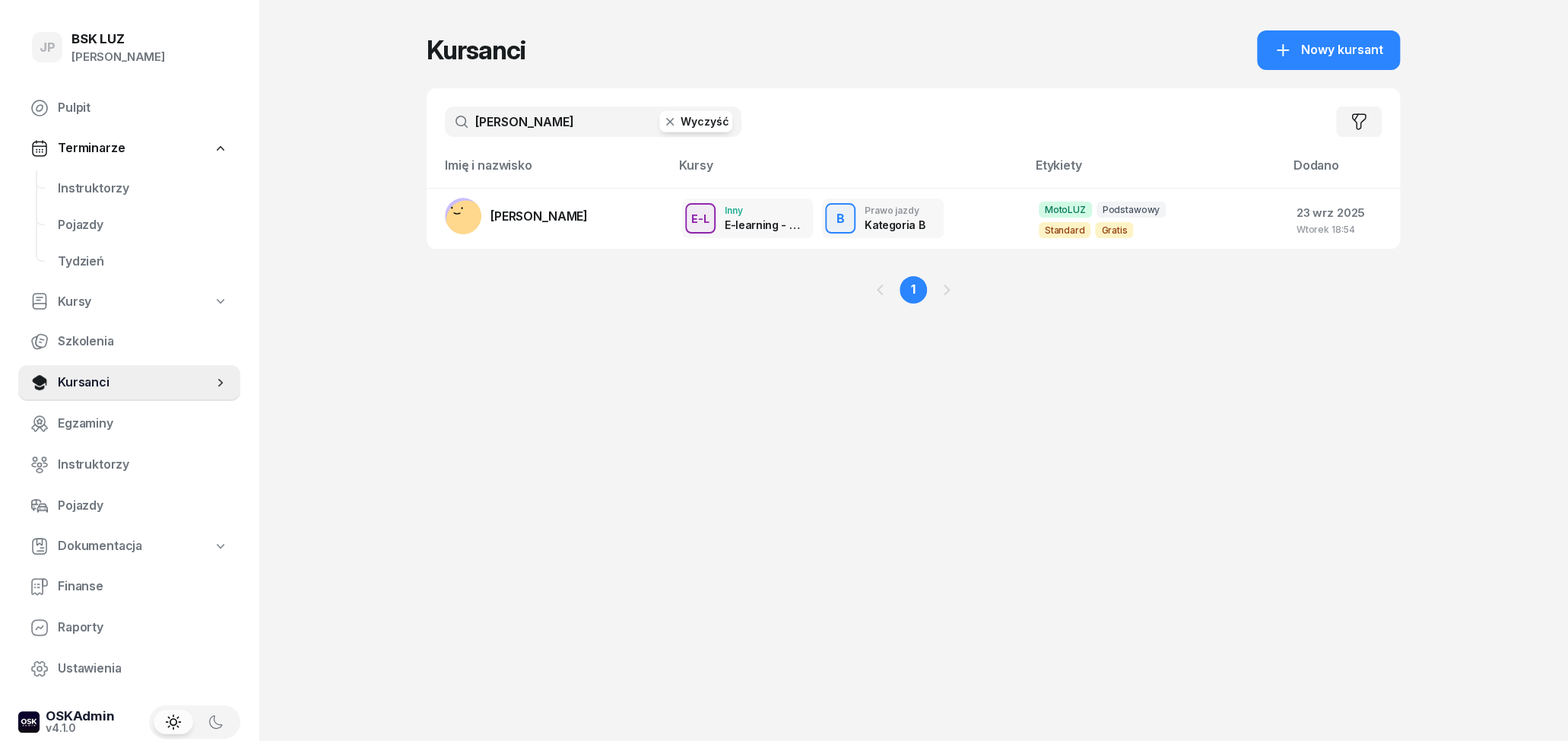
type input "[PERSON_NAME]"
click at [678, 127] on icon "button" at bounding box center [670, 121] width 15 height 15
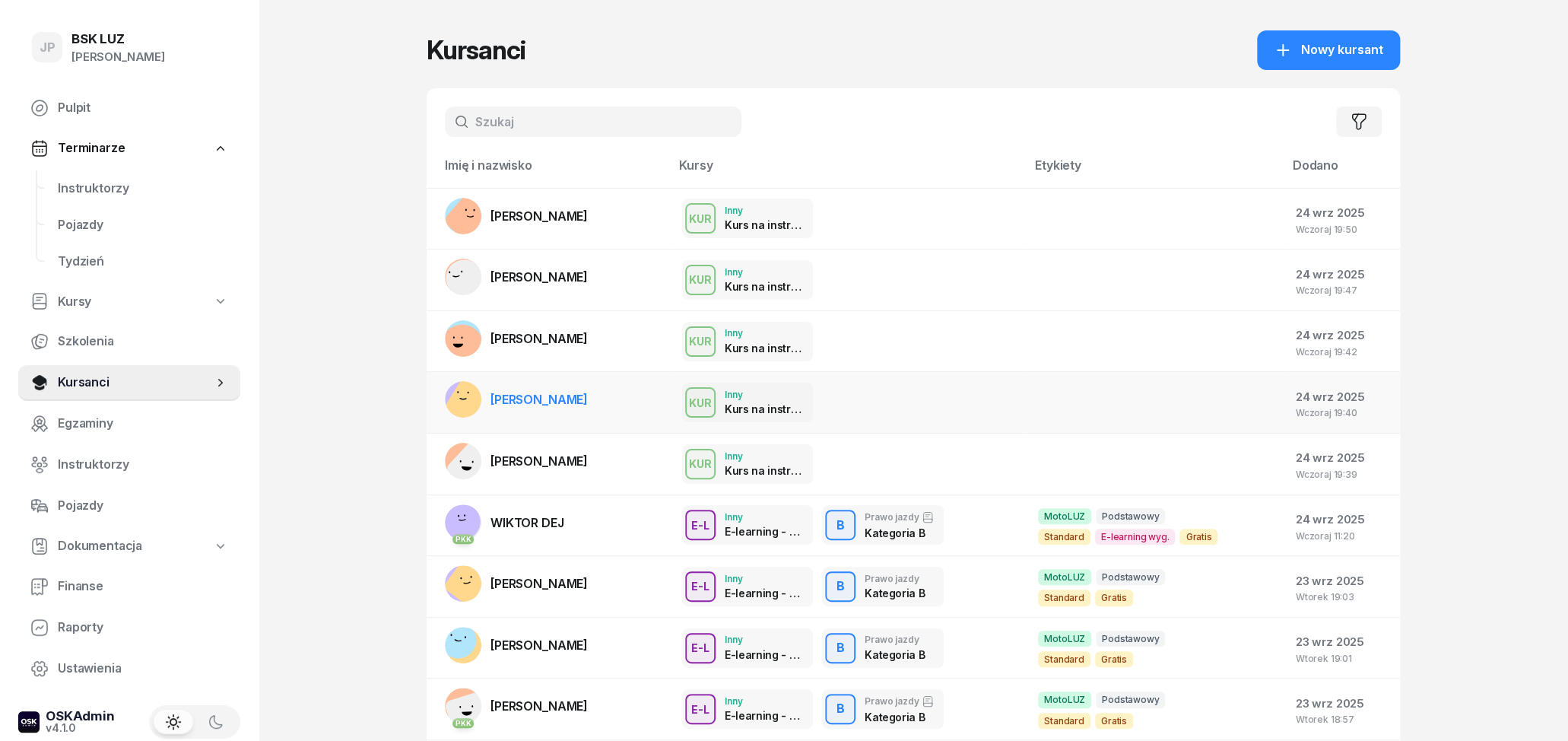
click at [619, 385] on td "[PERSON_NAME]" at bounding box center [548, 402] width 244 height 62
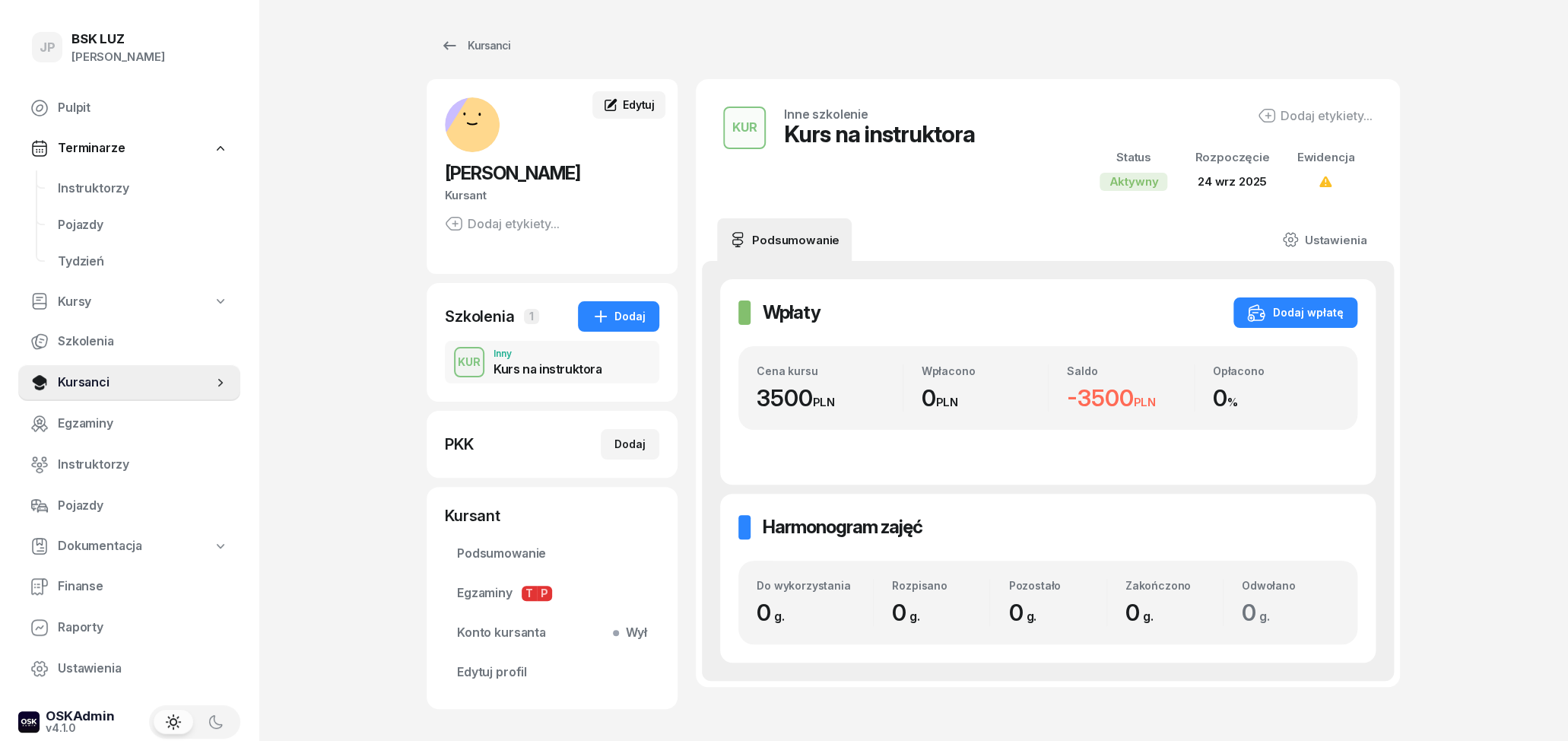
click at [655, 105] on link "Edytuj" at bounding box center [630, 105] width 73 height 28
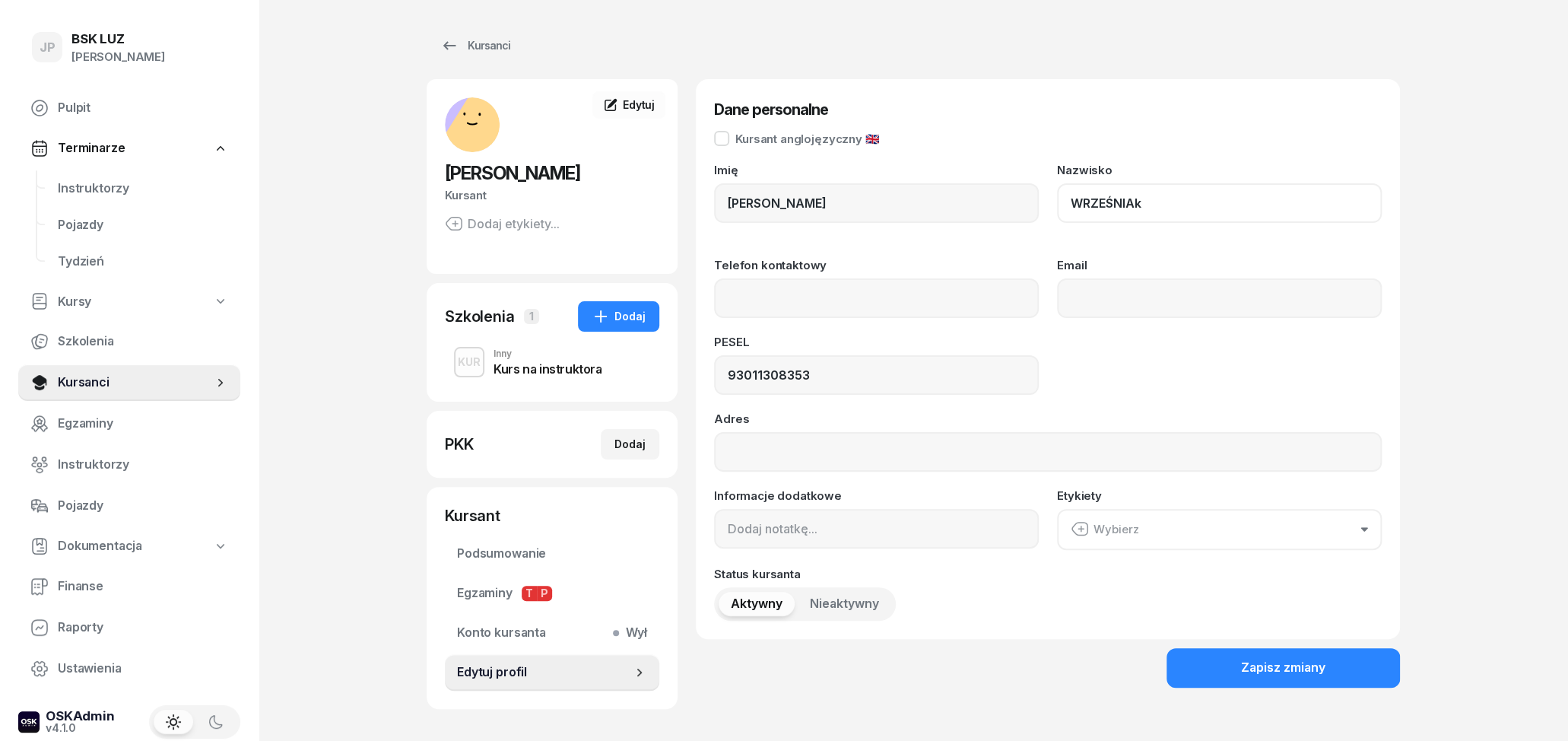
click at [1182, 200] on input "WRZEŚNIAk" at bounding box center [1219, 203] width 325 height 39
type input "WRZEŚNIAK"
drag, startPoint x: 951, startPoint y: 268, endPoint x: 935, endPoint y: 276, distance: 17.9
click at [938, 273] on div "Telefon kontaktowy" at bounding box center [876, 289] width 325 height 58
click at [926, 290] on input "Telefon kontaktowy" at bounding box center [876, 298] width 325 height 39
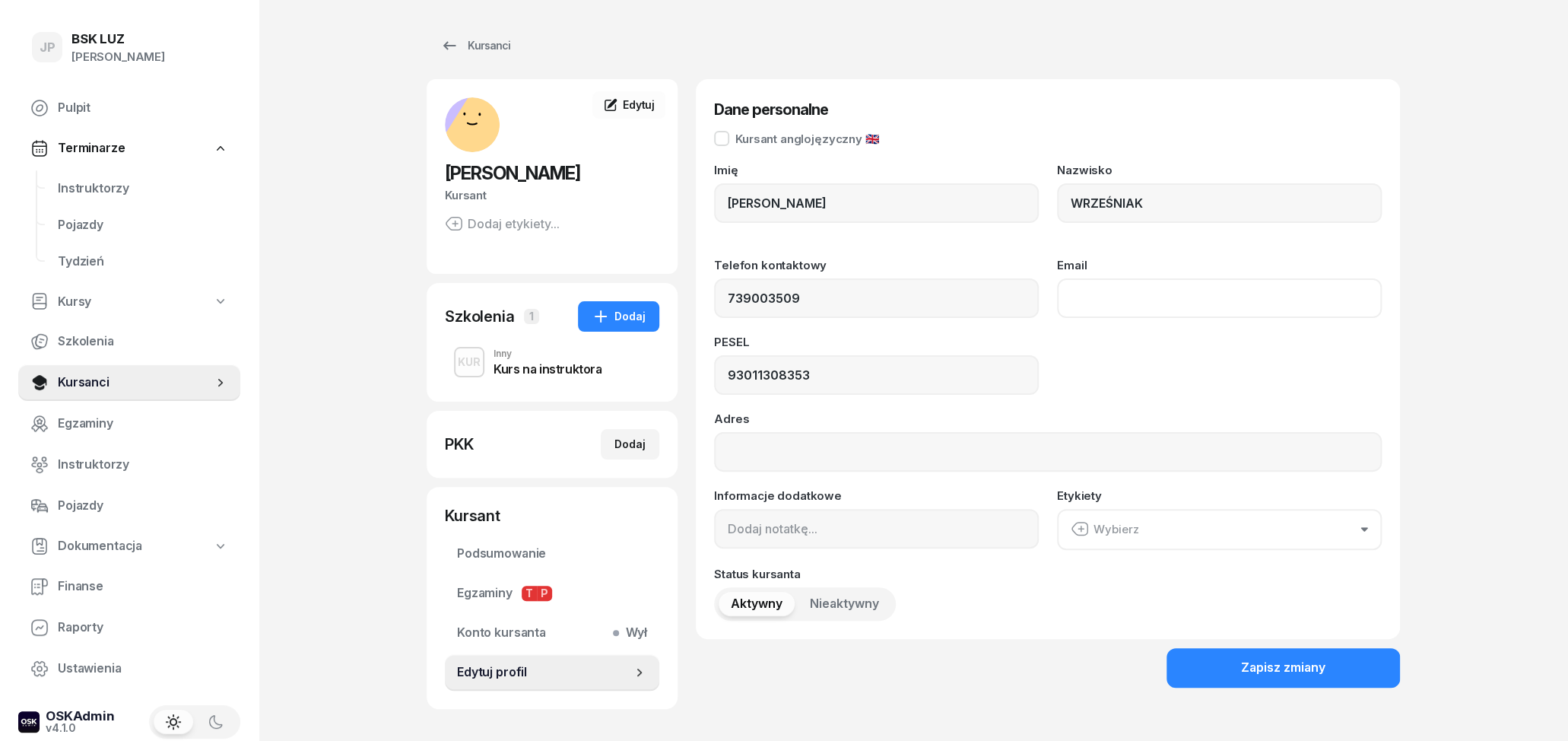
type input "739 003 509"
click at [1138, 296] on input "Email" at bounding box center [1219, 298] width 325 height 39
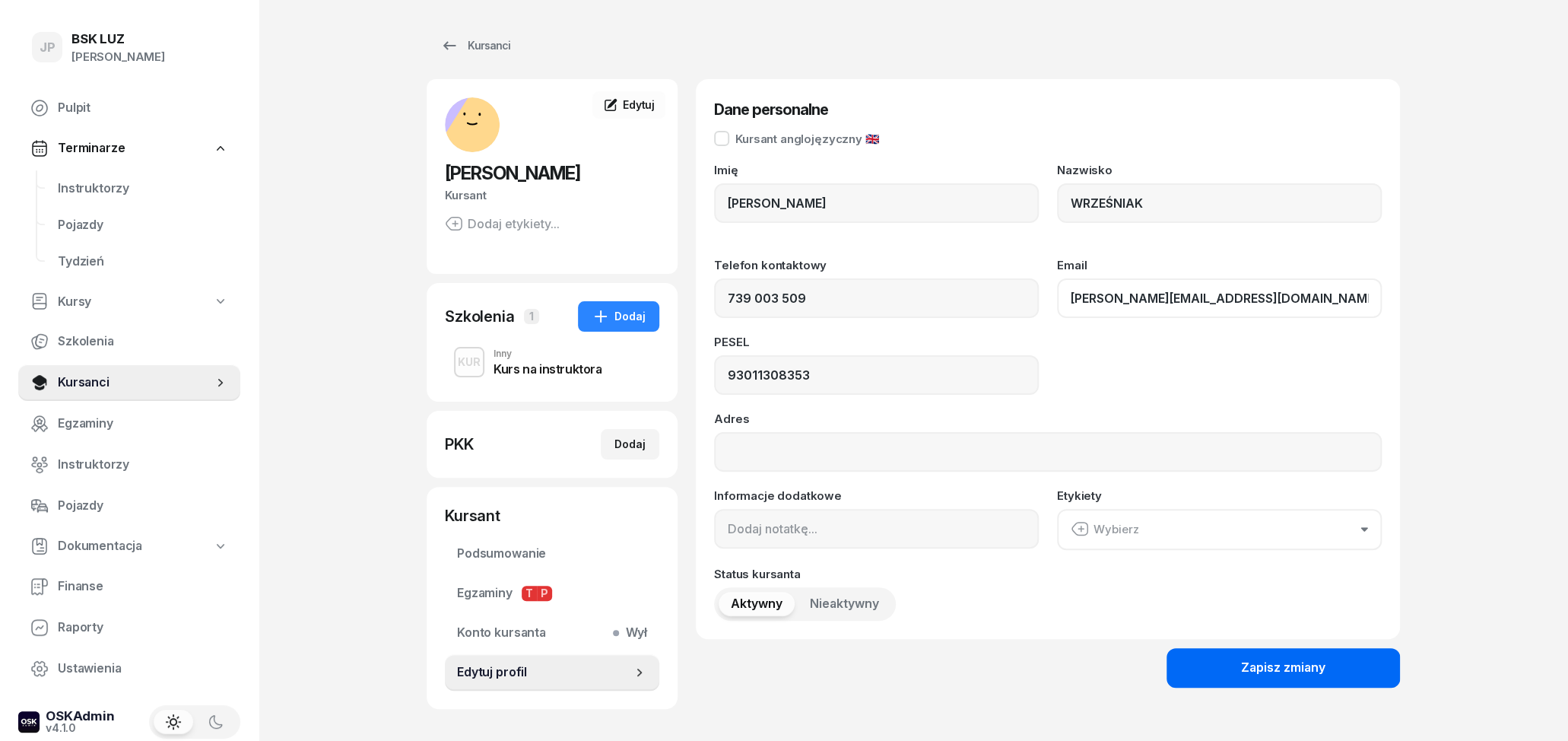
type input "[PERSON_NAME][EMAIL_ADDRESS][DOMAIN_NAME]"
click at [1283, 664] on div "Zapisz zmiany" at bounding box center [1283, 668] width 84 height 20
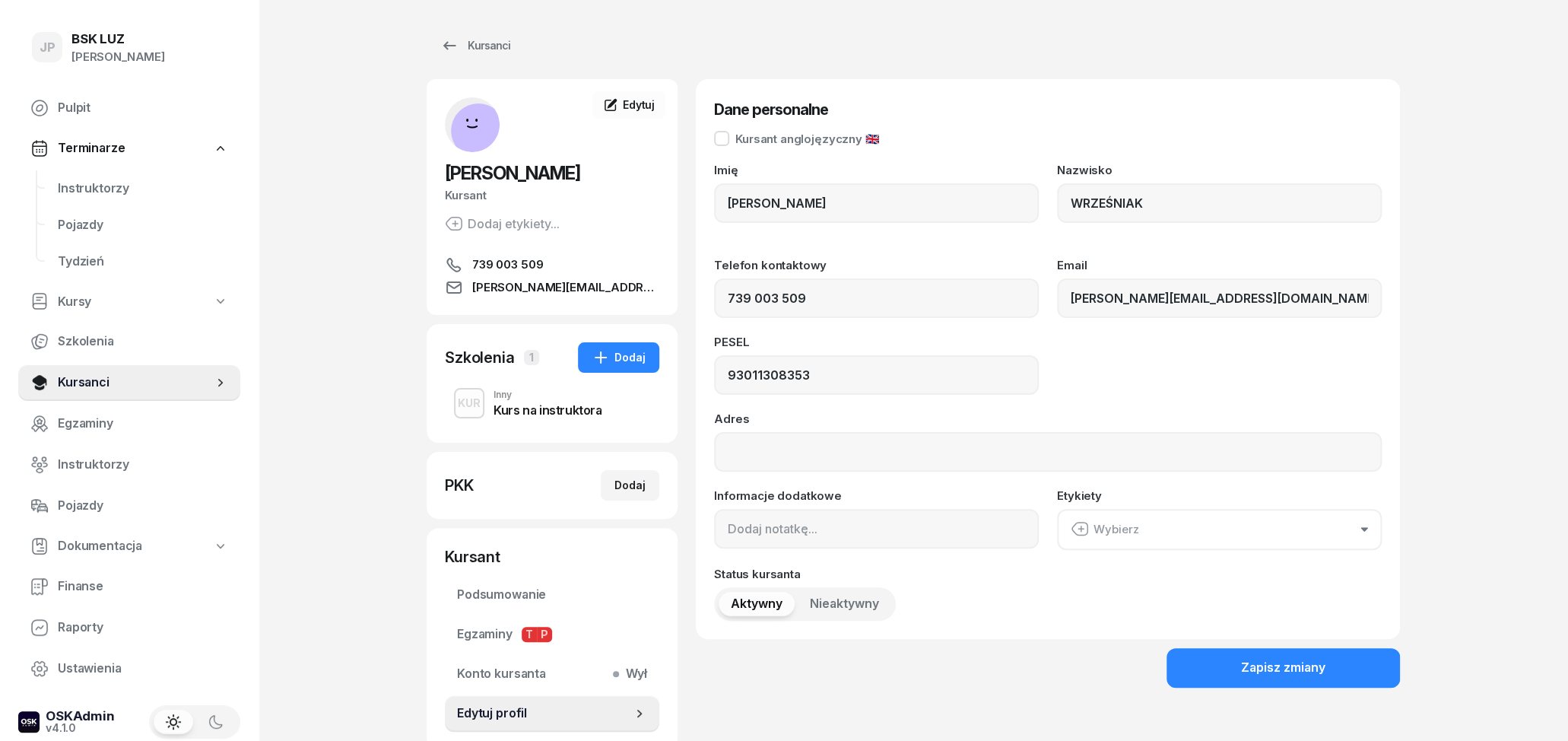
click at [531, 389] on div "KUR Inny Kurs na instruktora" at bounding box center [552, 403] width 214 height 43
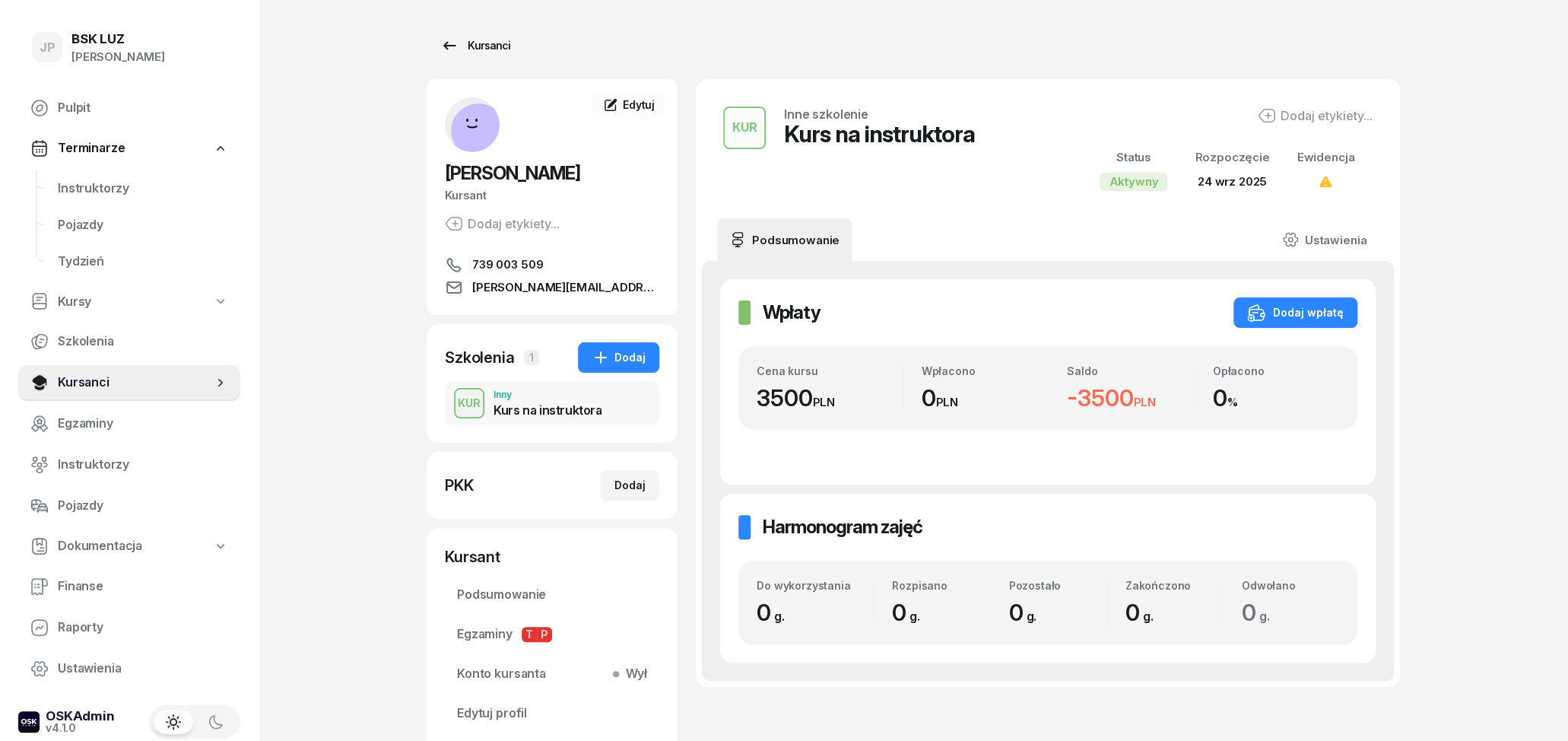
click at [441, 41] on icon at bounding box center [450, 46] width 18 height 18
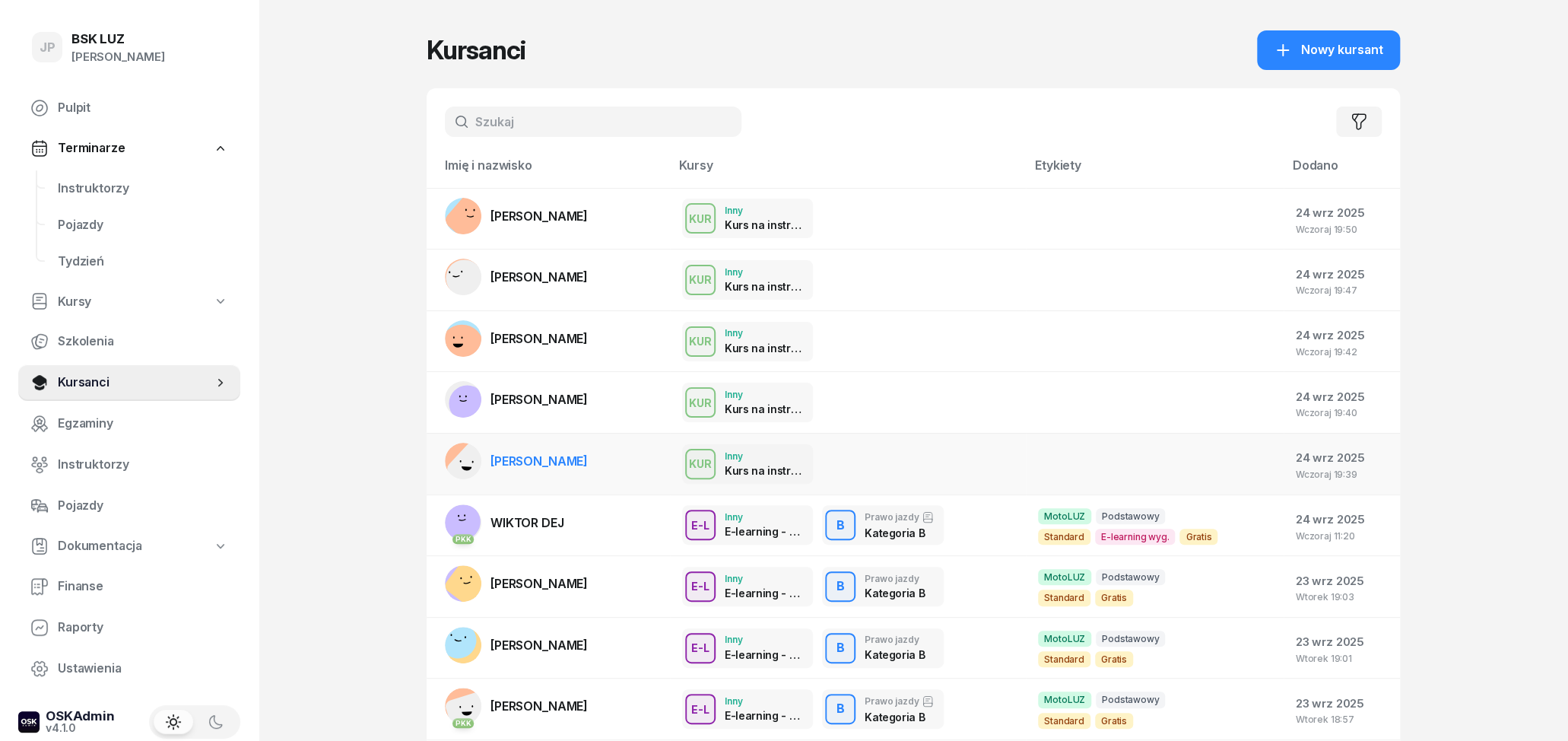
click at [930, 454] on div "KUR Inny Kurs na instruktora" at bounding box center [848, 464] width 331 height 39
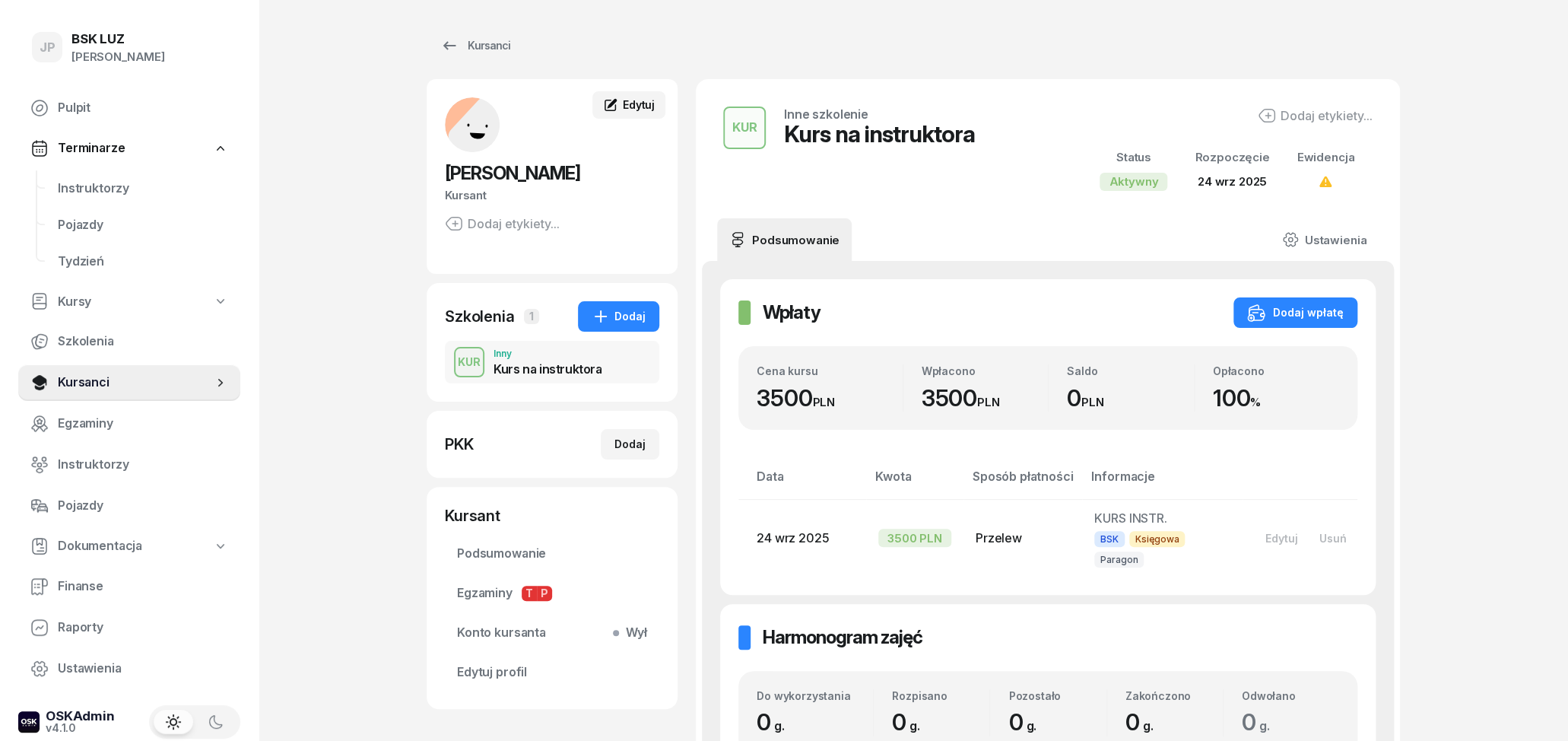
click at [643, 109] on span "Edytuj" at bounding box center [639, 105] width 32 height 13
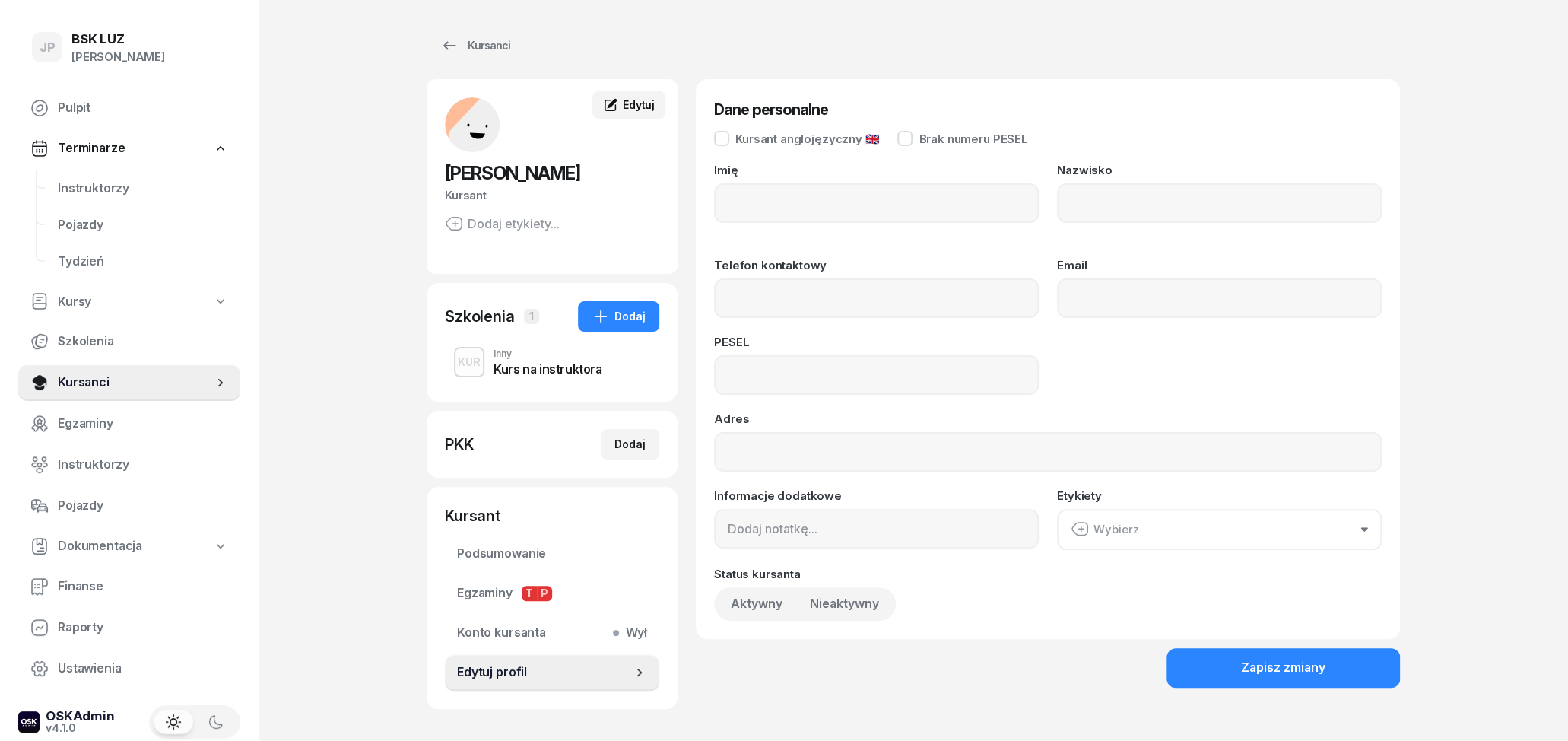
type input "JAROSŁAW"
type input "ŚLIWA"
click at [833, 300] on input "Telefon kontaktowy" at bounding box center [876, 298] width 325 height 39
click at [1136, 305] on input "Email" at bounding box center [1219, 298] width 325 height 39
type input "[EMAIL_ADDRESS][DOMAIN_NAME]"
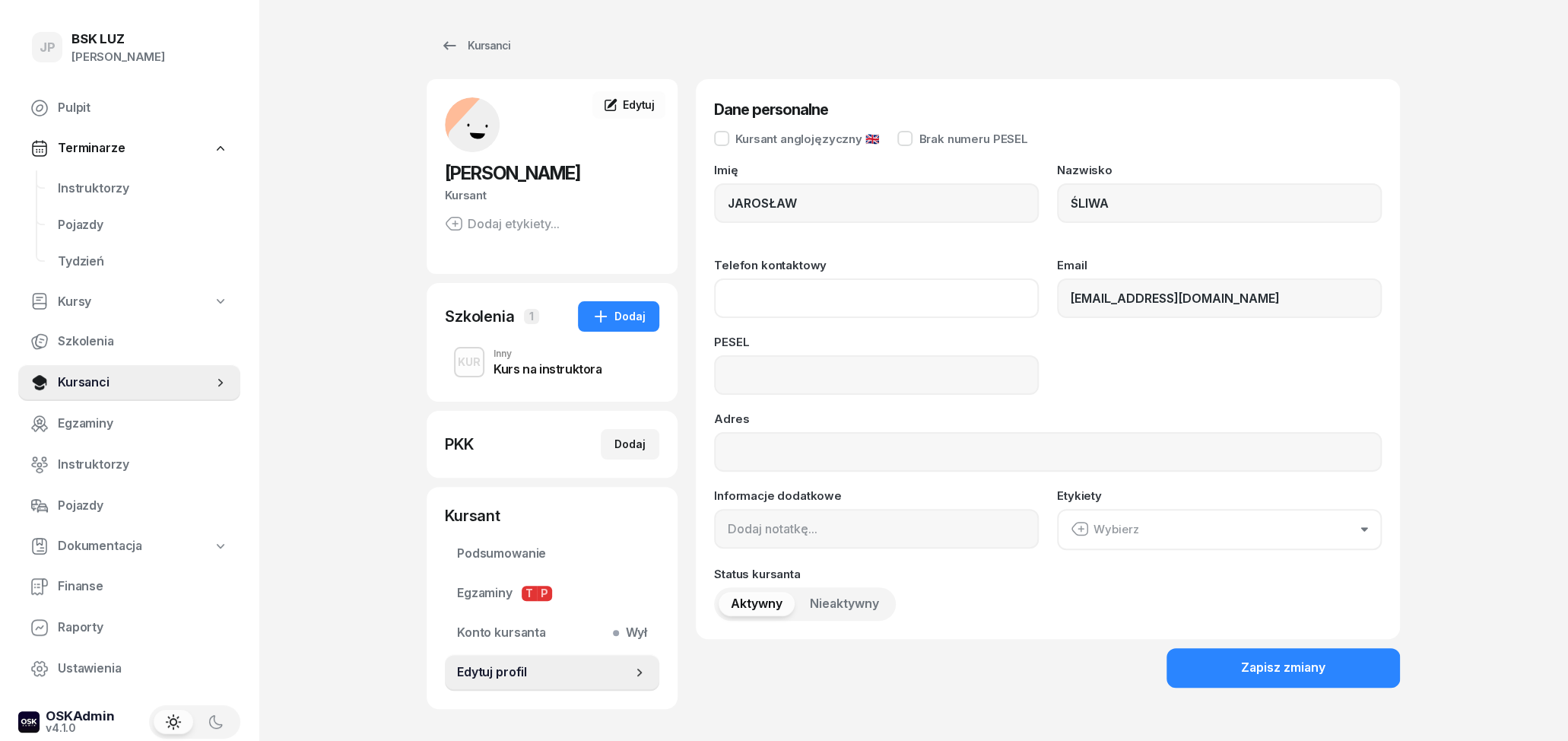
click at [955, 310] on input "Telefon kontaktowy" at bounding box center [876, 298] width 325 height 39
type input "601 493 331"
click at [946, 379] on input at bounding box center [876, 375] width 325 height 39
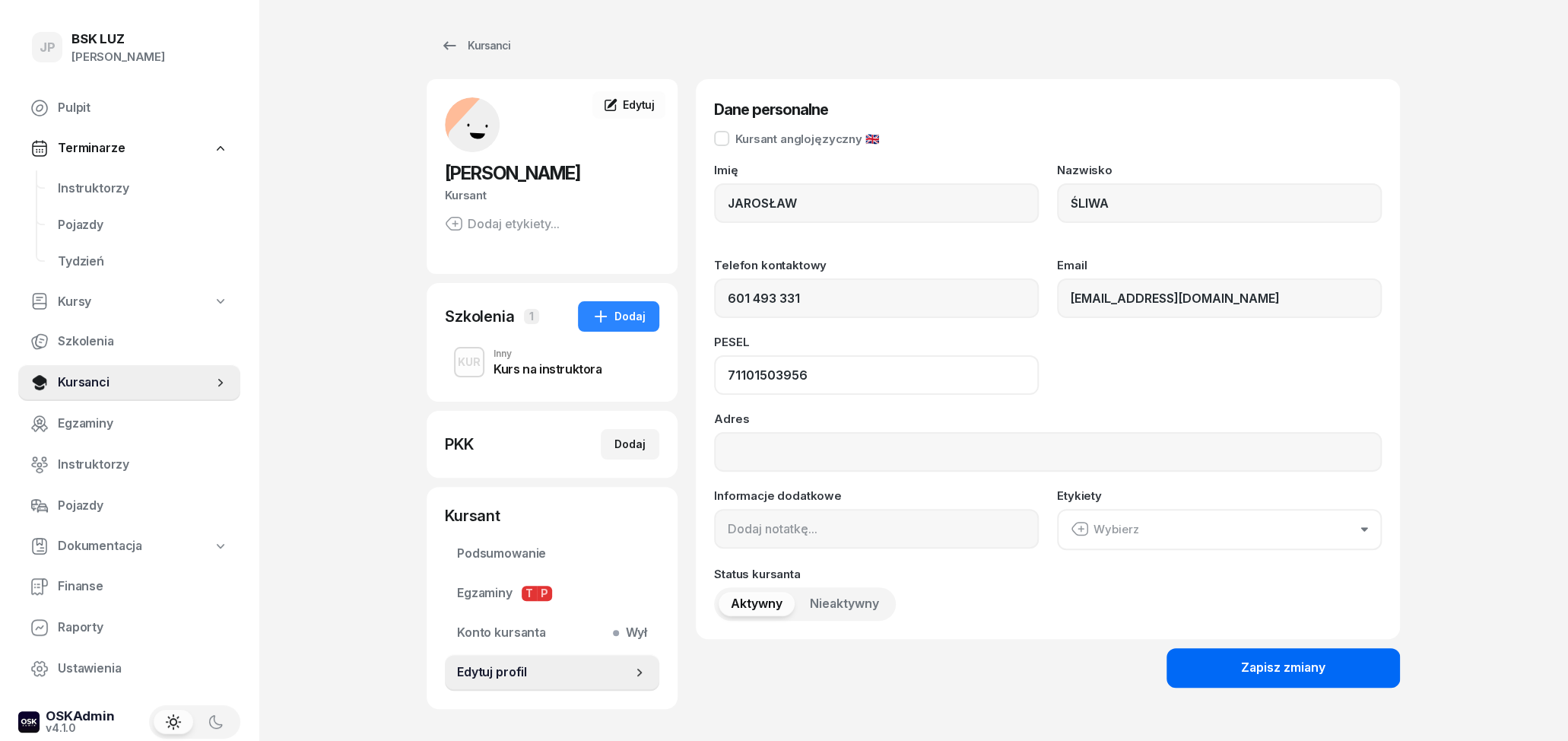
type input "71101503956"
click at [1283, 662] on div "Zapisz zmiany" at bounding box center [1283, 668] width 84 height 20
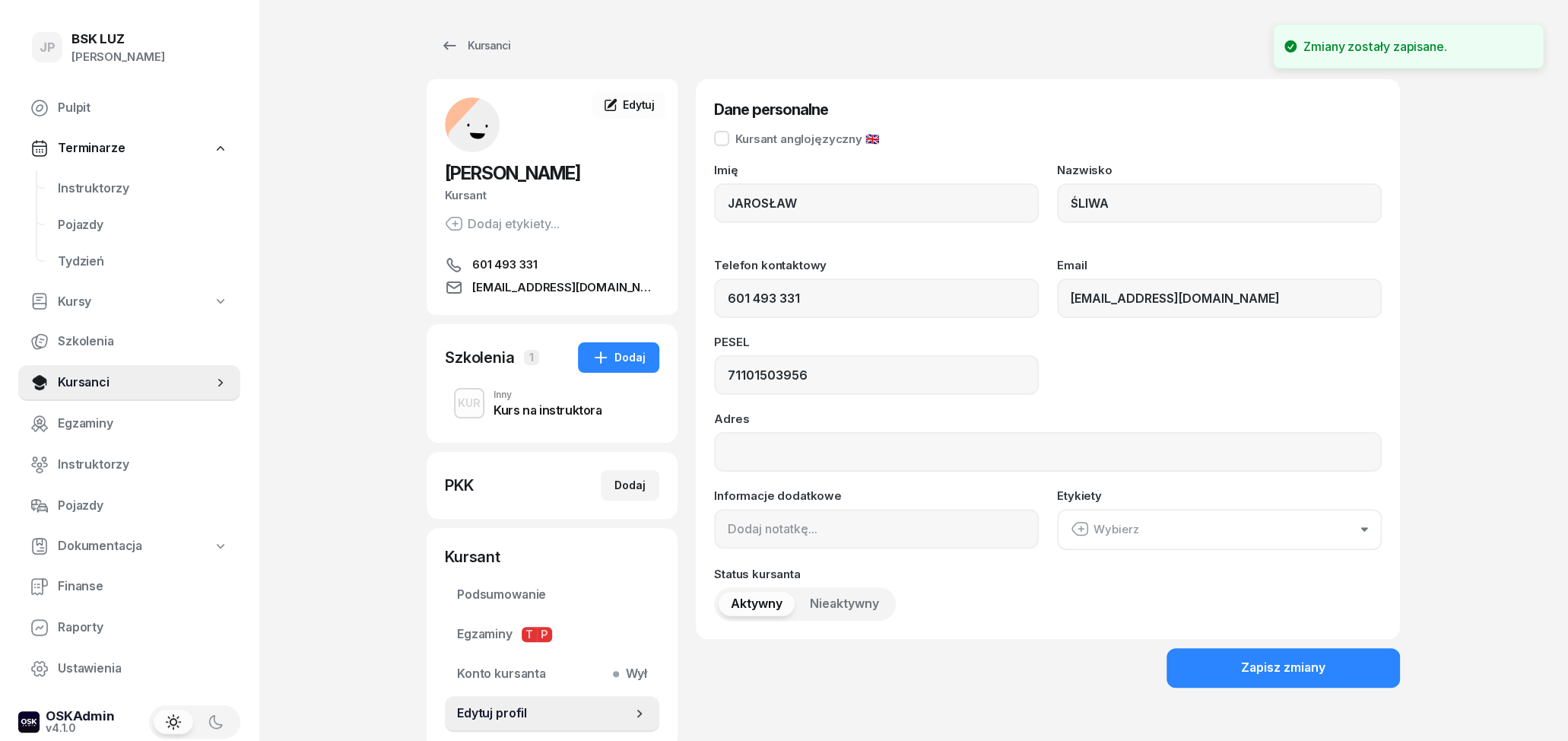
click at [546, 414] on div "Kurs na instruktora" at bounding box center [547, 410] width 108 height 13
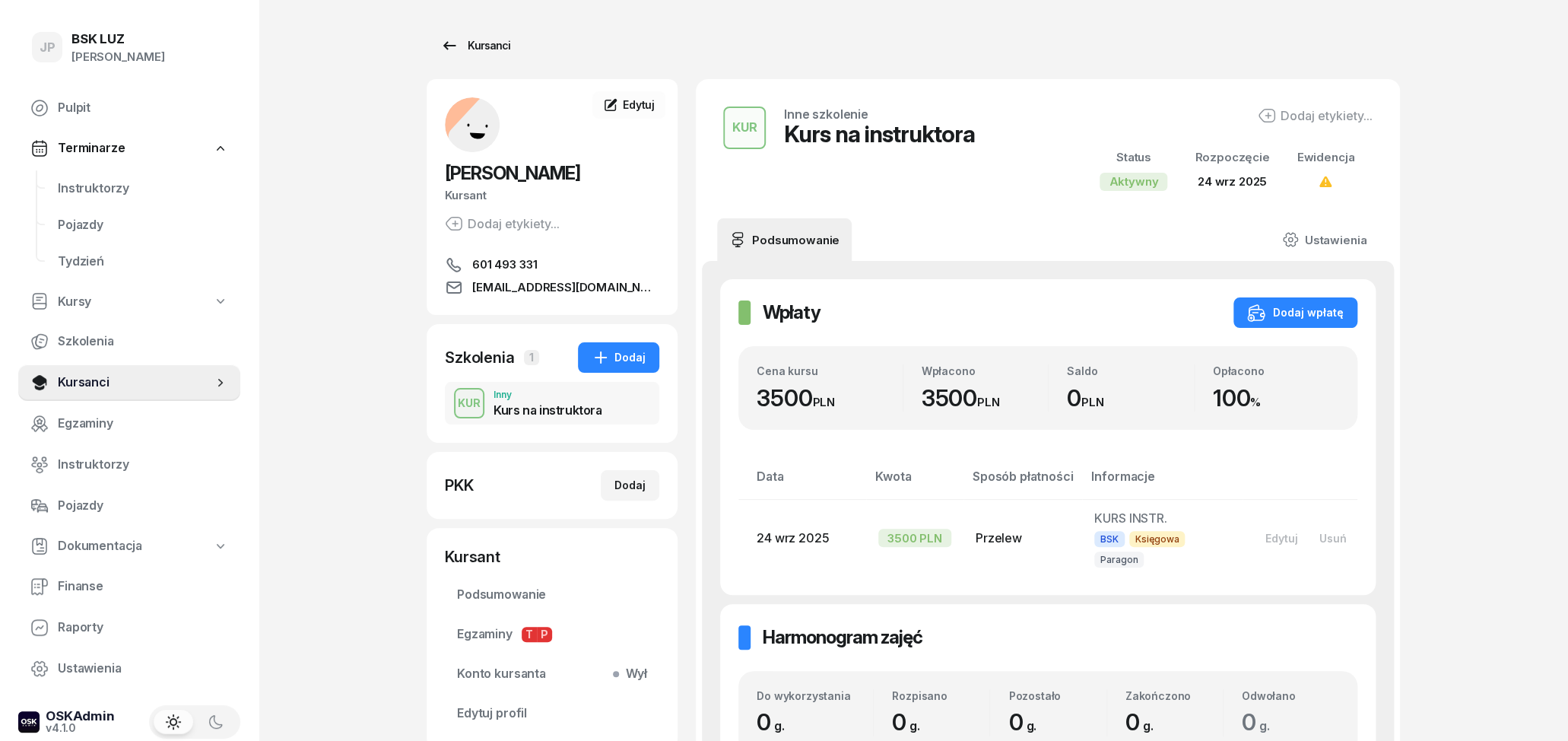
click at [449, 43] on icon at bounding box center [450, 46] width 18 height 18
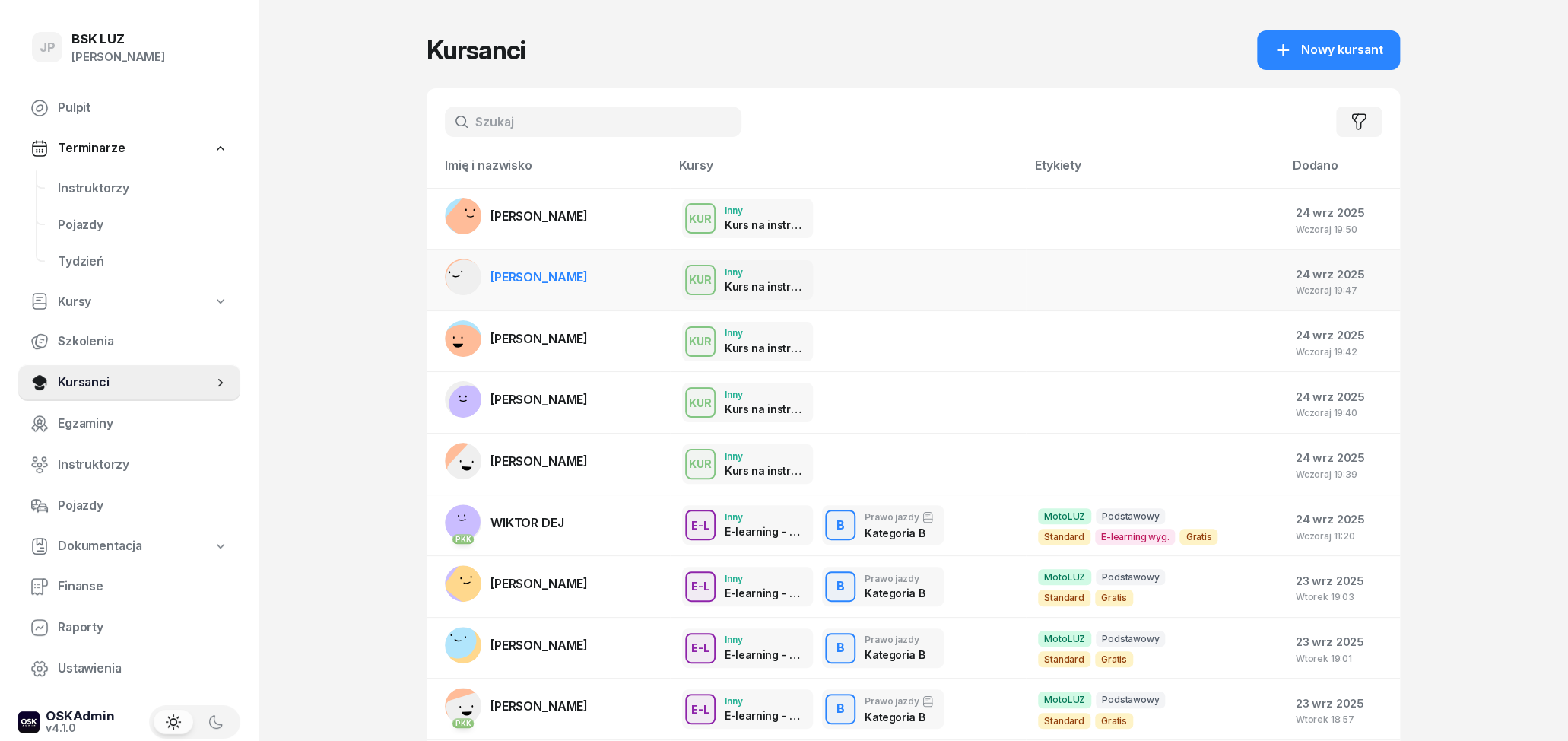
click at [1063, 269] on td at bounding box center [1155, 280] width 258 height 62
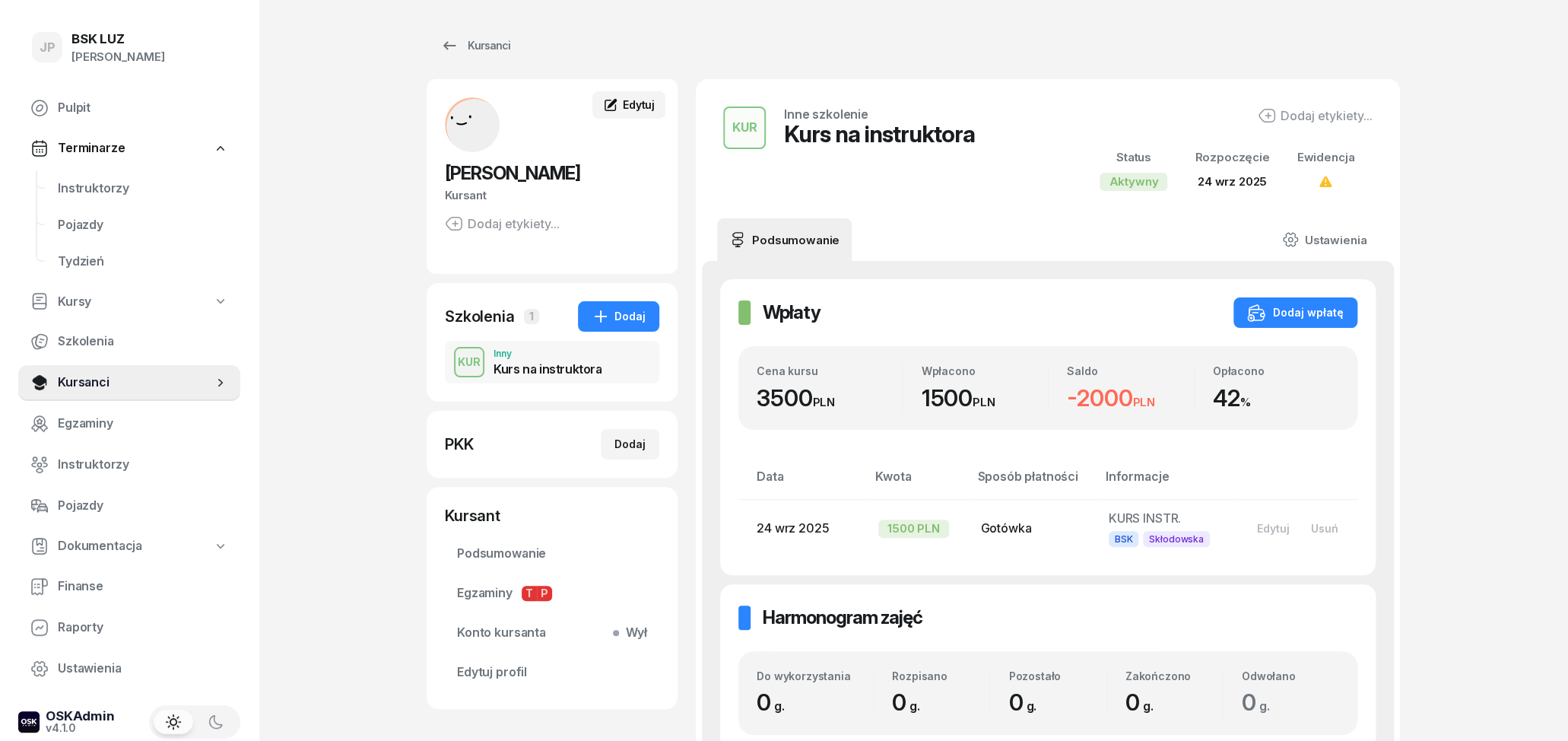
click at [636, 109] on span "Edytuj" at bounding box center [639, 105] width 32 height 13
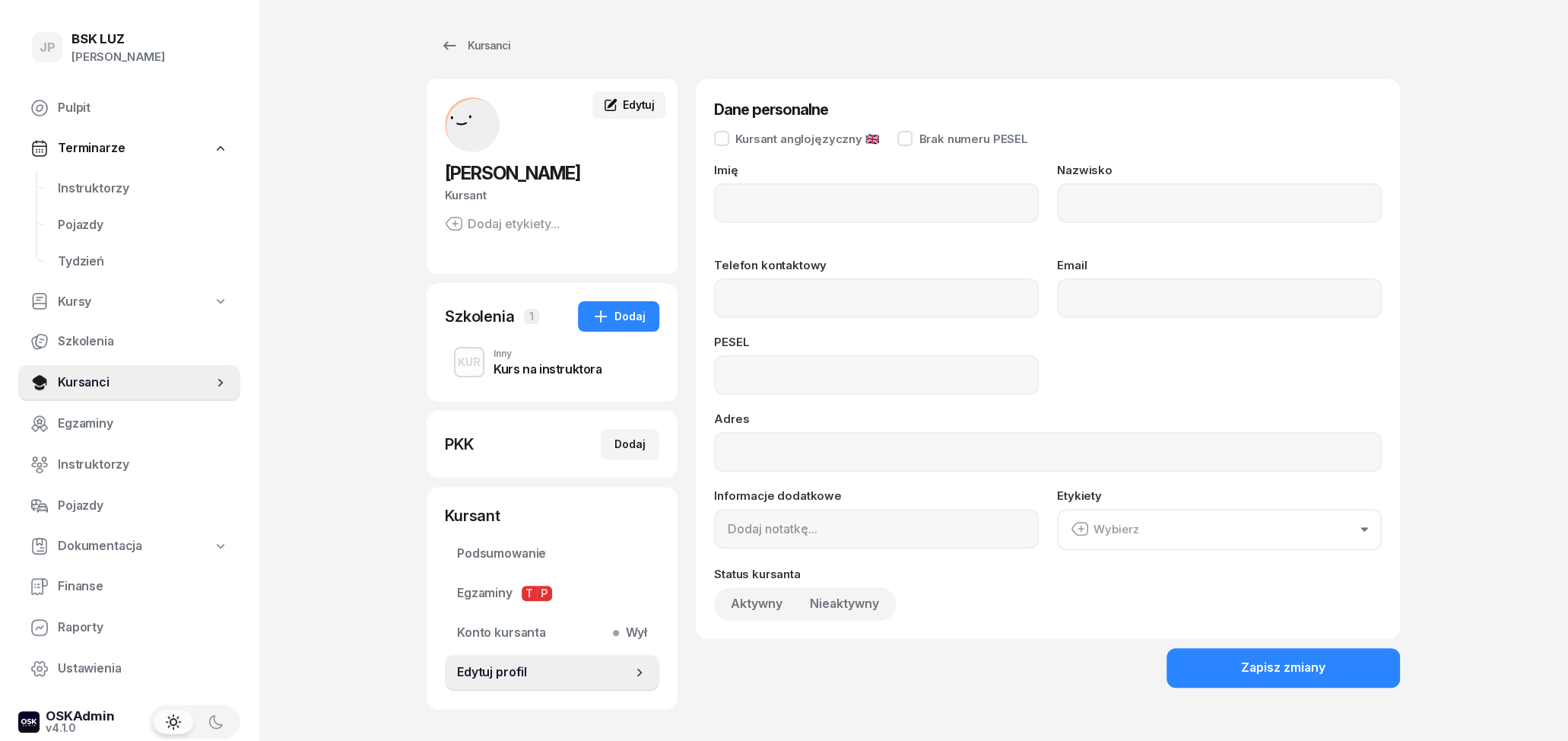
type input "[PERSON_NAME]"
click at [871, 300] on input "Telefon kontaktowy" at bounding box center [876, 298] width 325 height 39
type input "503 169 604"
click at [1079, 285] on input "Email" at bounding box center [1219, 298] width 325 height 39
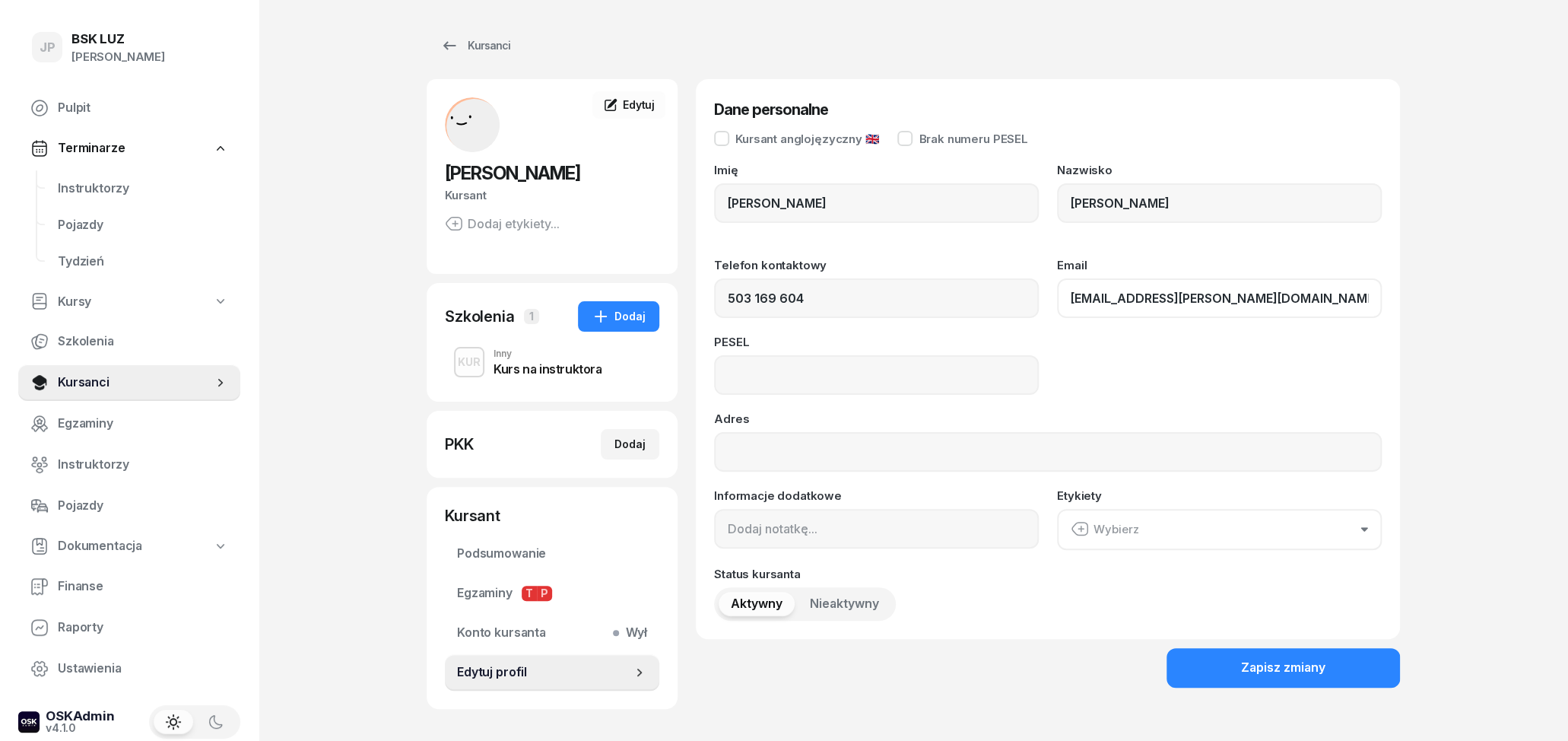
type input "[EMAIL_ADDRESS][PERSON_NAME][DOMAIN_NAME]"
drag, startPoint x: 880, startPoint y: 385, endPoint x: 864, endPoint y: 383, distance: 16.1
click at [880, 385] on input at bounding box center [876, 375] width 325 height 39
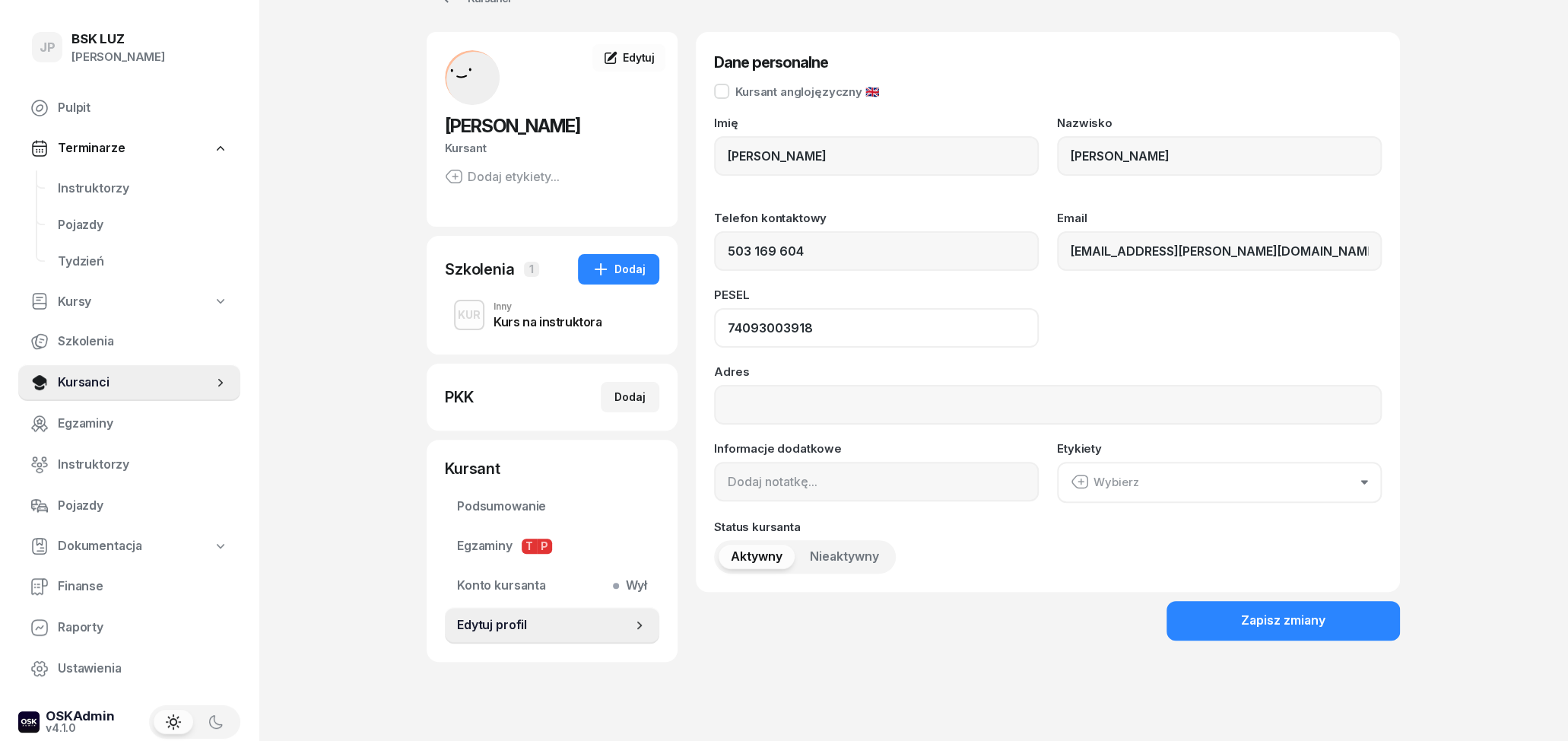
scroll to position [79, 0]
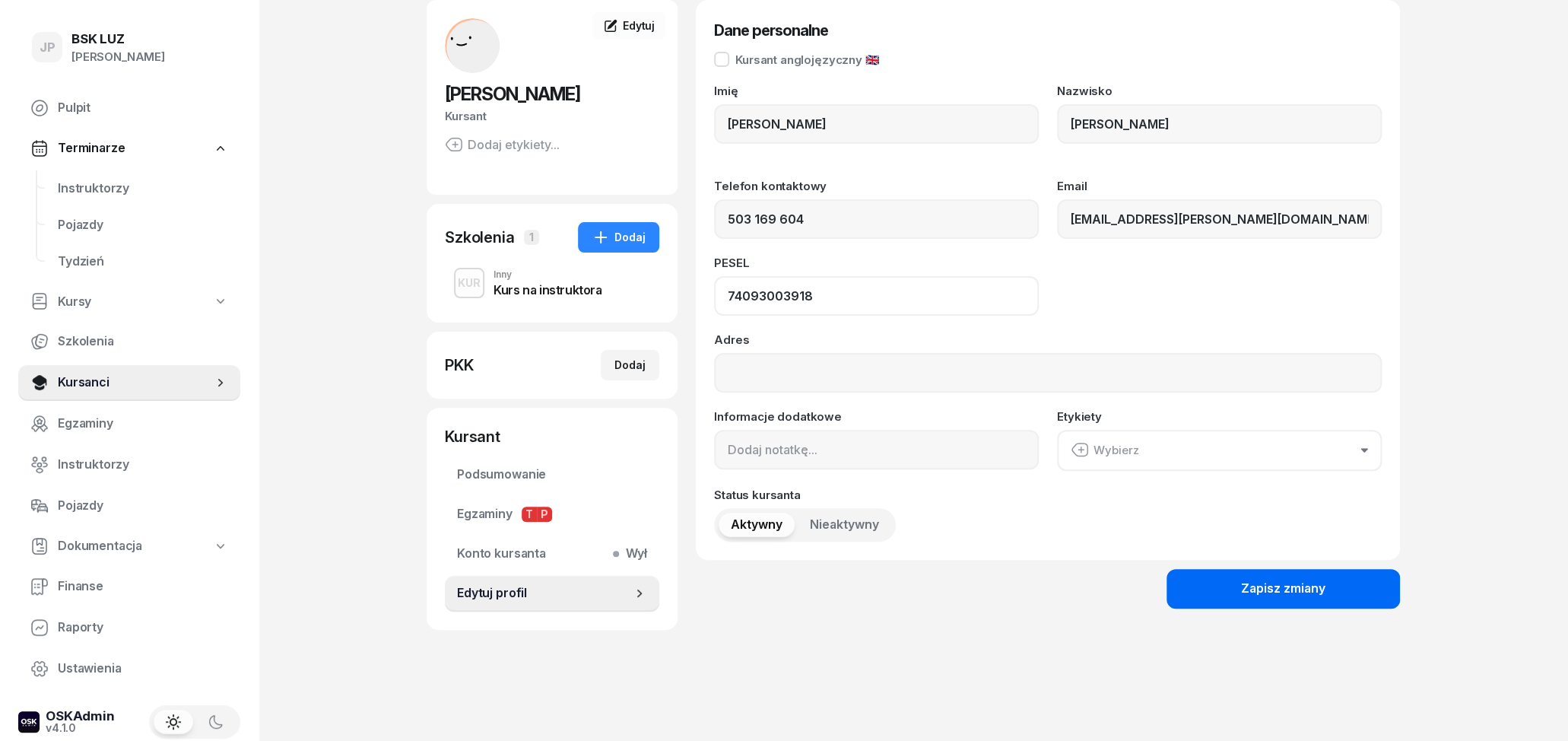
type input "74093003918"
click at [1215, 598] on button "Zapisz zmiany" at bounding box center [1283, 589] width 234 height 39
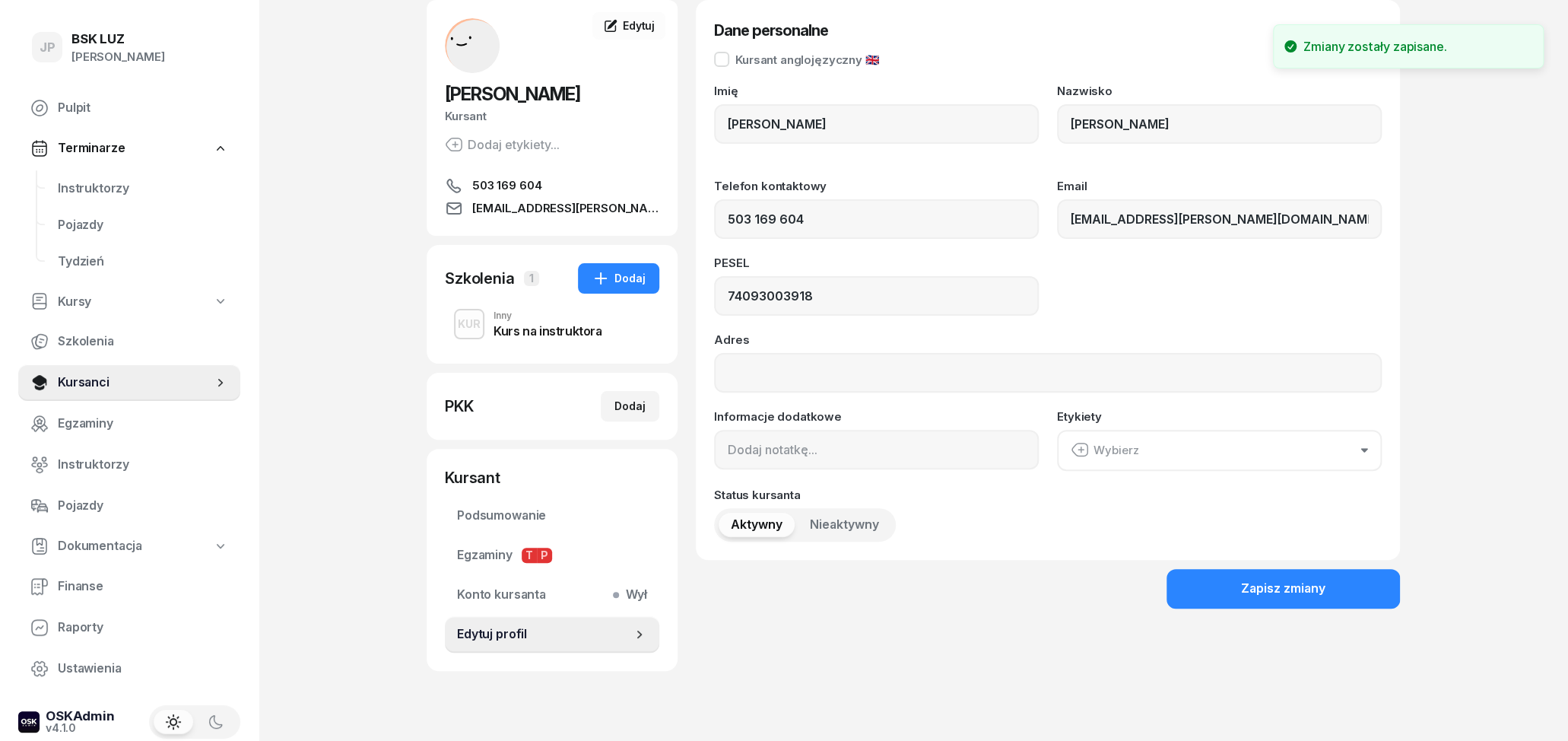
click at [535, 323] on div "Kurs na instruktora" at bounding box center [547, 329] width 108 height 17
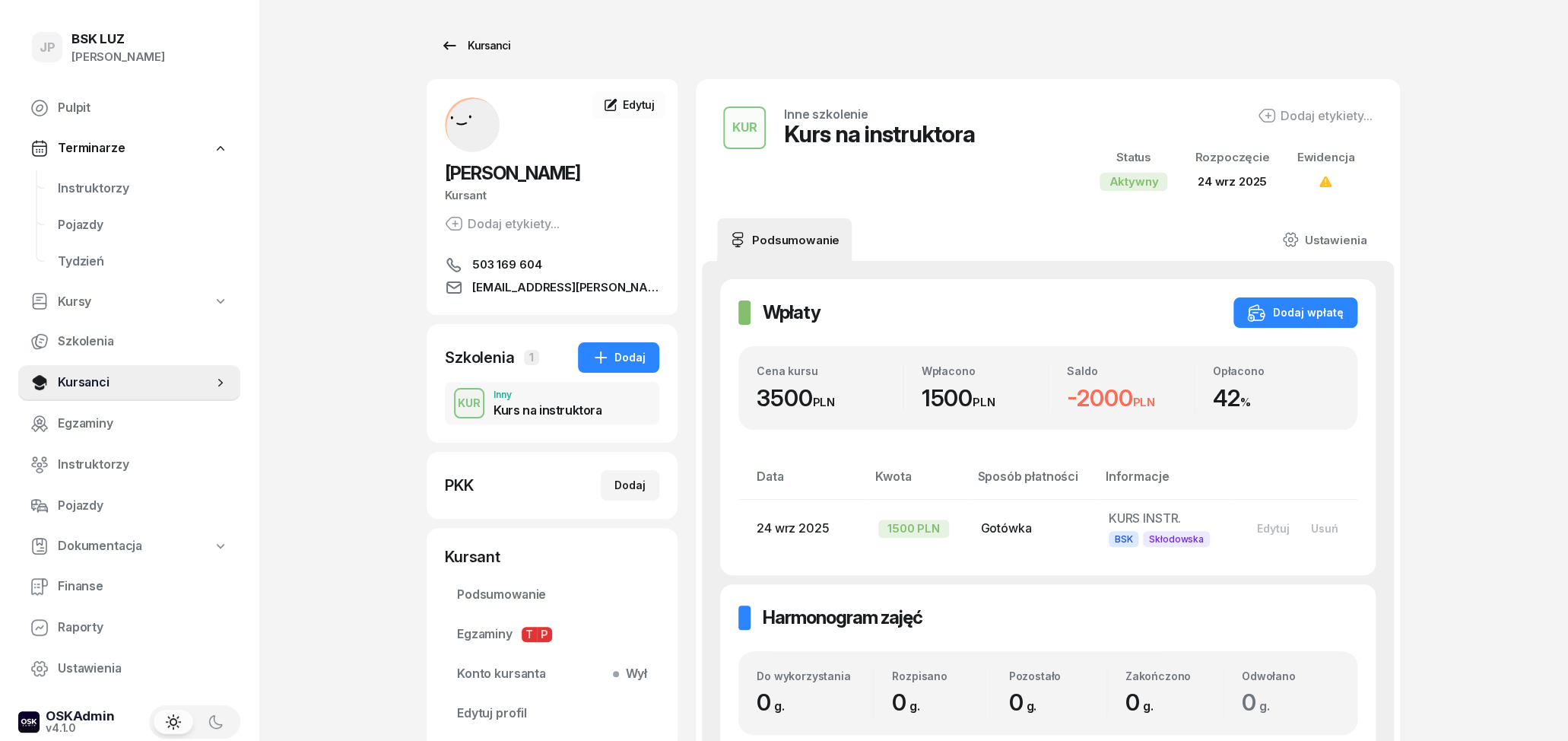
click at [457, 49] on icon at bounding box center [450, 46] width 18 height 18
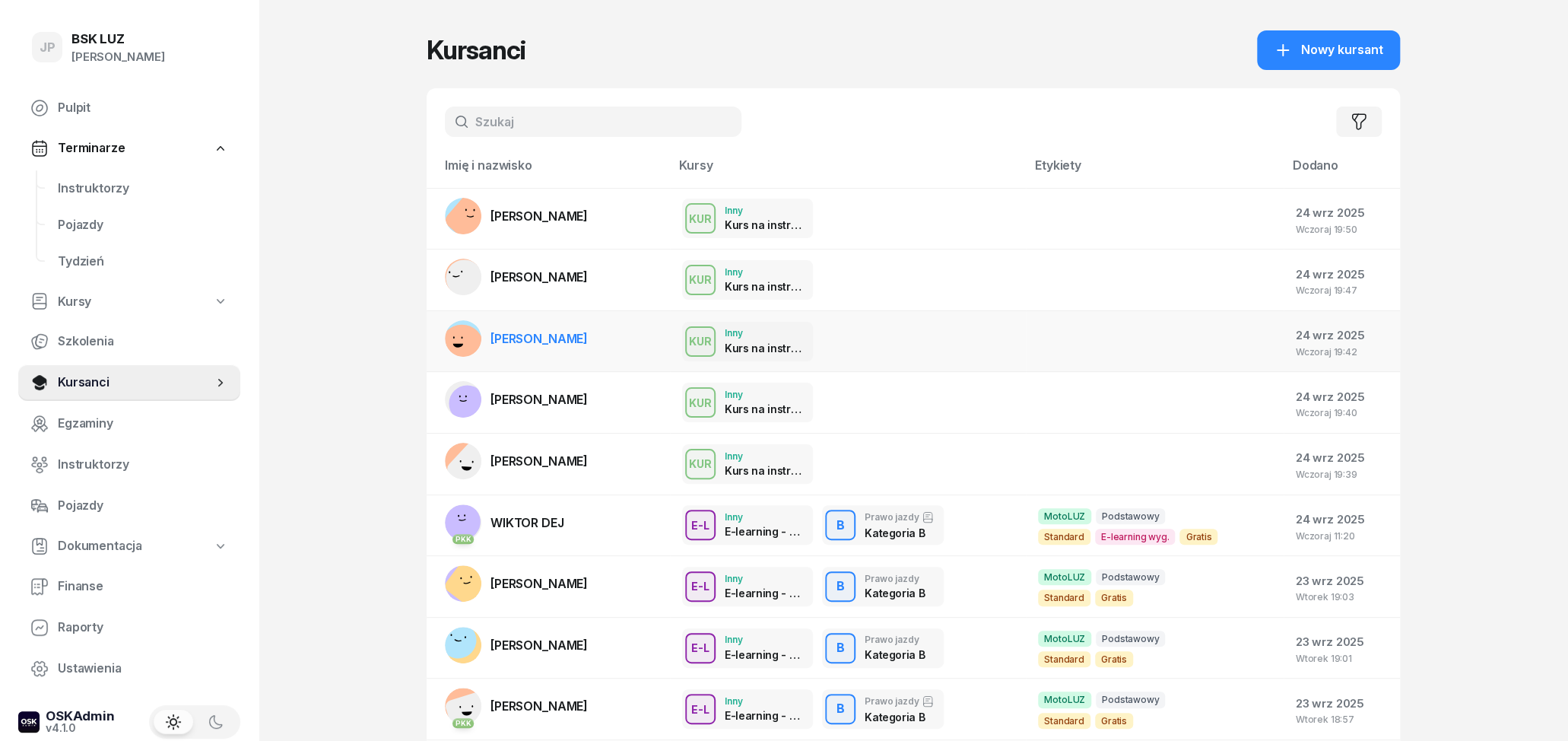
click at [587, 342] on span "[PERSON_NAME]" at bounding box center [539, 338] width 98 height 15
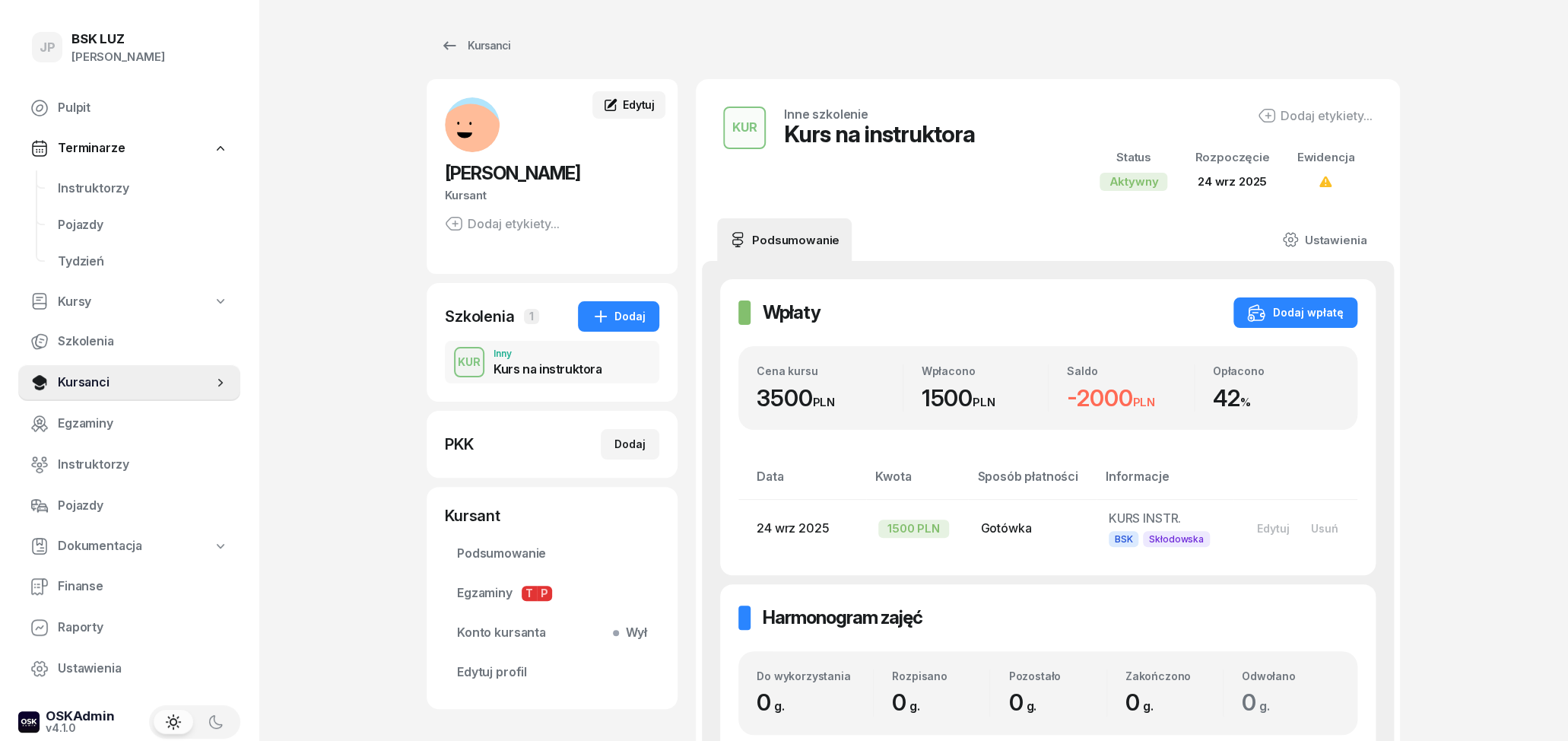
click at [641, 109] on span "Edytuj" at bounding box center [639, 105] width 32 height 13
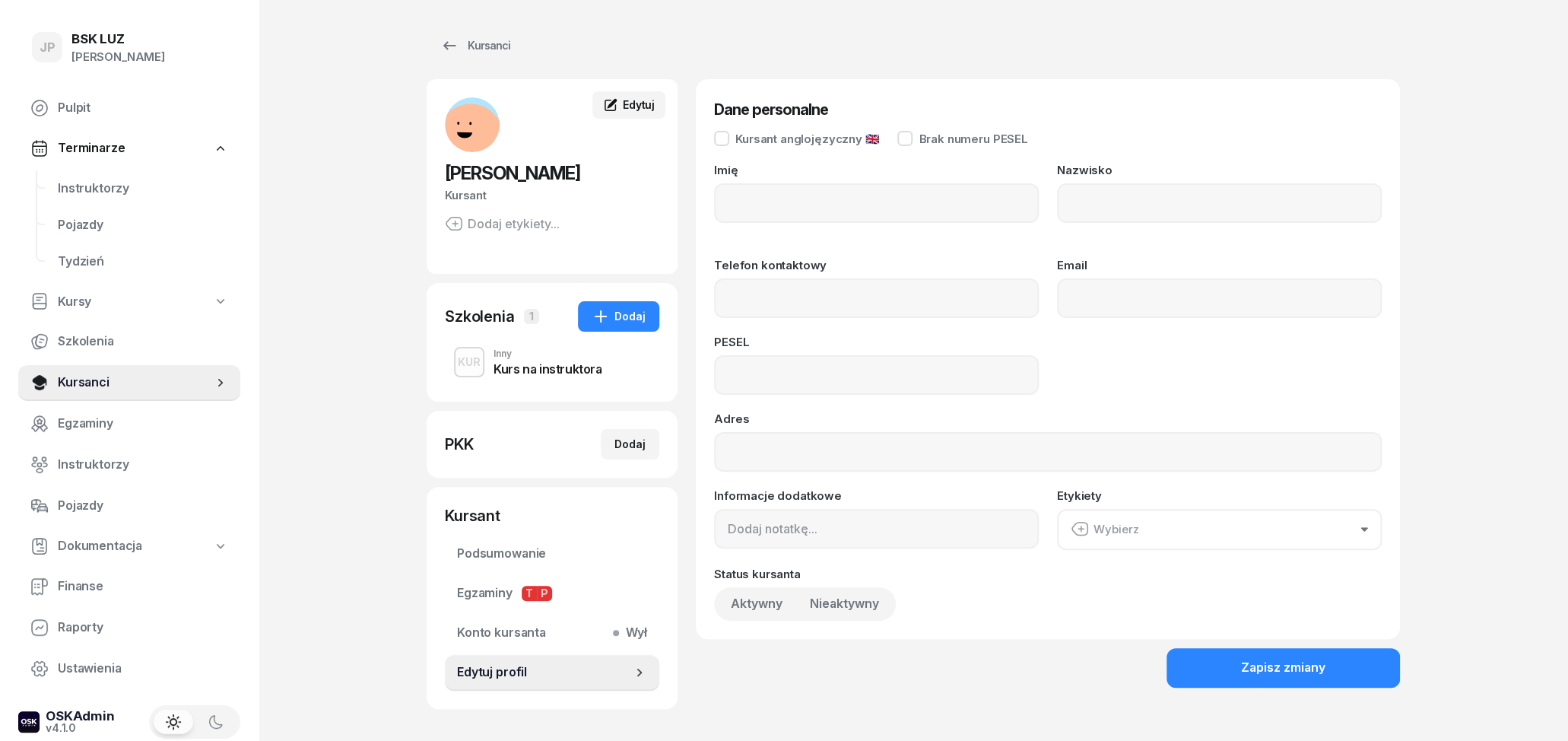
type input "[PERSON_NAME]"
click at [863, 306] on input "Telefon kontaktowy" at bounding box center [876, 298] width 325 height 39
type input "798 999 399"
click at [1087, 300] on input "Email" at bounding box center [1219, 298] width 325 height 39
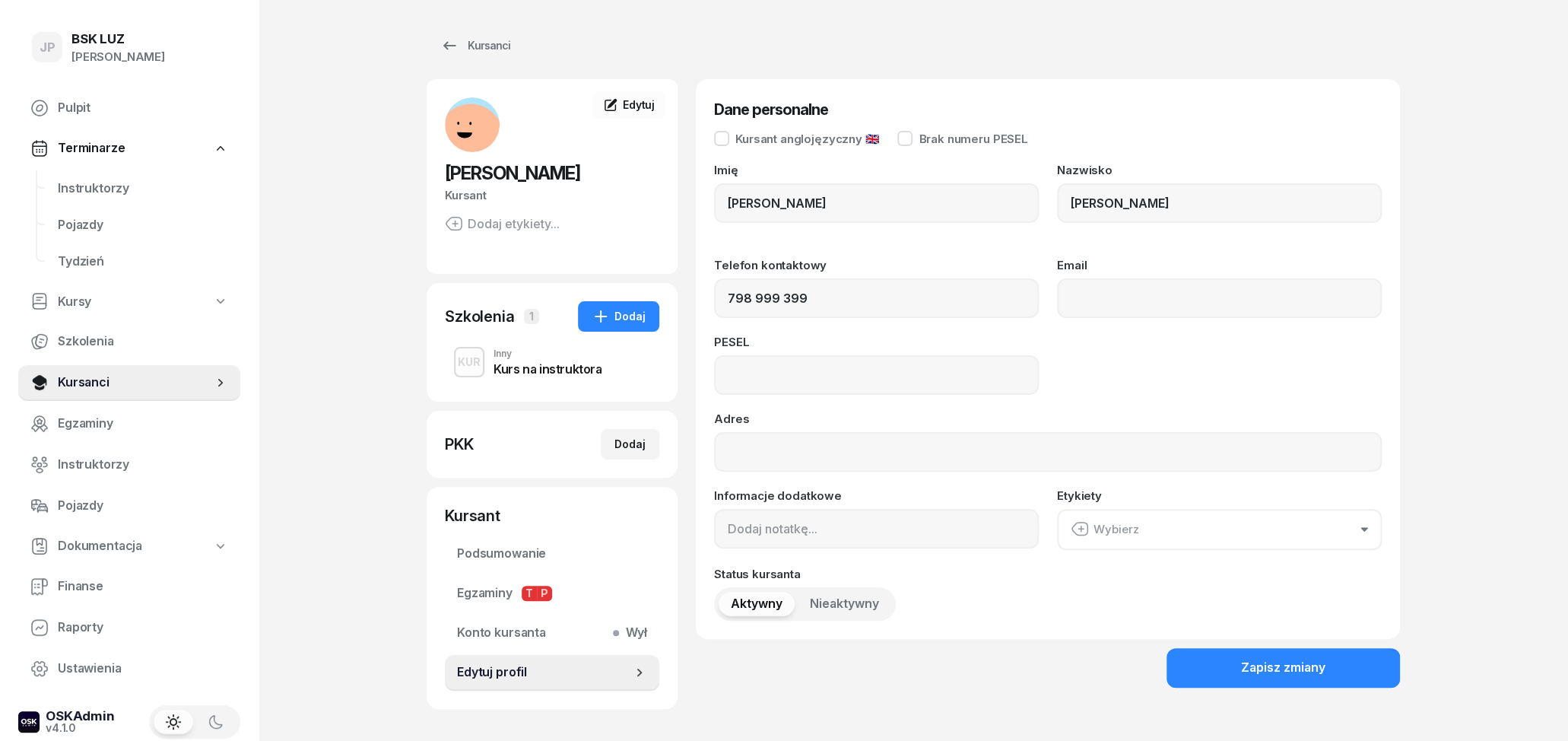
click at [876, 353] on div "PESEL" at bounding box center [876, 345] width 325 height 19
click at [873, 376] on input at bounding box center [876, 375] width 325 height 39
click at [1133, 295] on input "Email" at bounding box center [1219, 298] width 325 height 39
click at [790, 375] on input "82041705011" at bounding box center [876, 375] width 325 height 39
type input "82041705911"
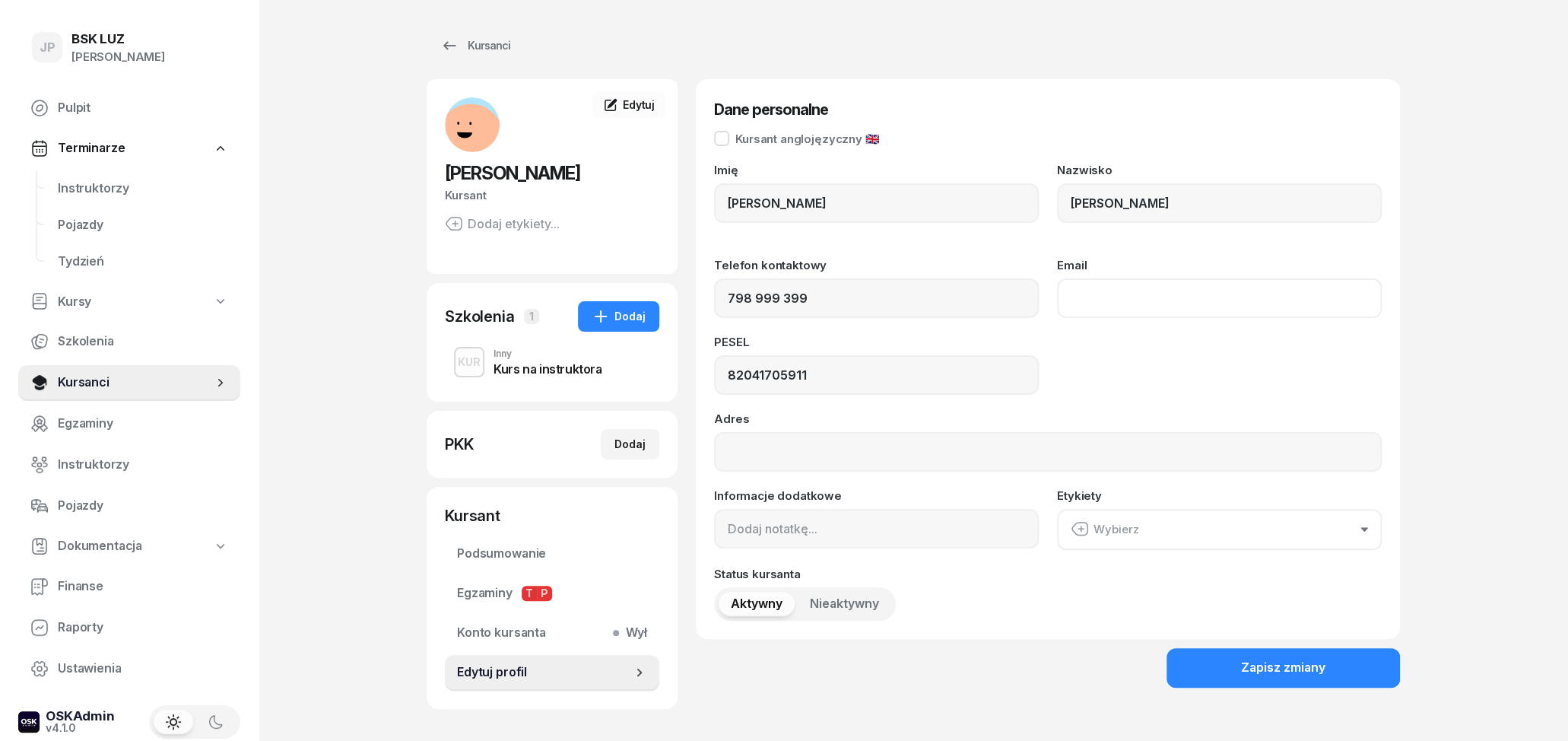
click at [1170, 288] on input "Email" at bounding box center [1219, 298] width 325 height 39
type input "A"
type input "[EMAIL_ADDRESS][DOMAIN_NAME]"
click at [1183, 396] on div "Imię [PERSON_NAME] [PERSON_NAME] Telefon kontaktowy [PHONE_NUMBER] Email [EMAIL…" at bounding box center [1048, 392] width 668 height 457
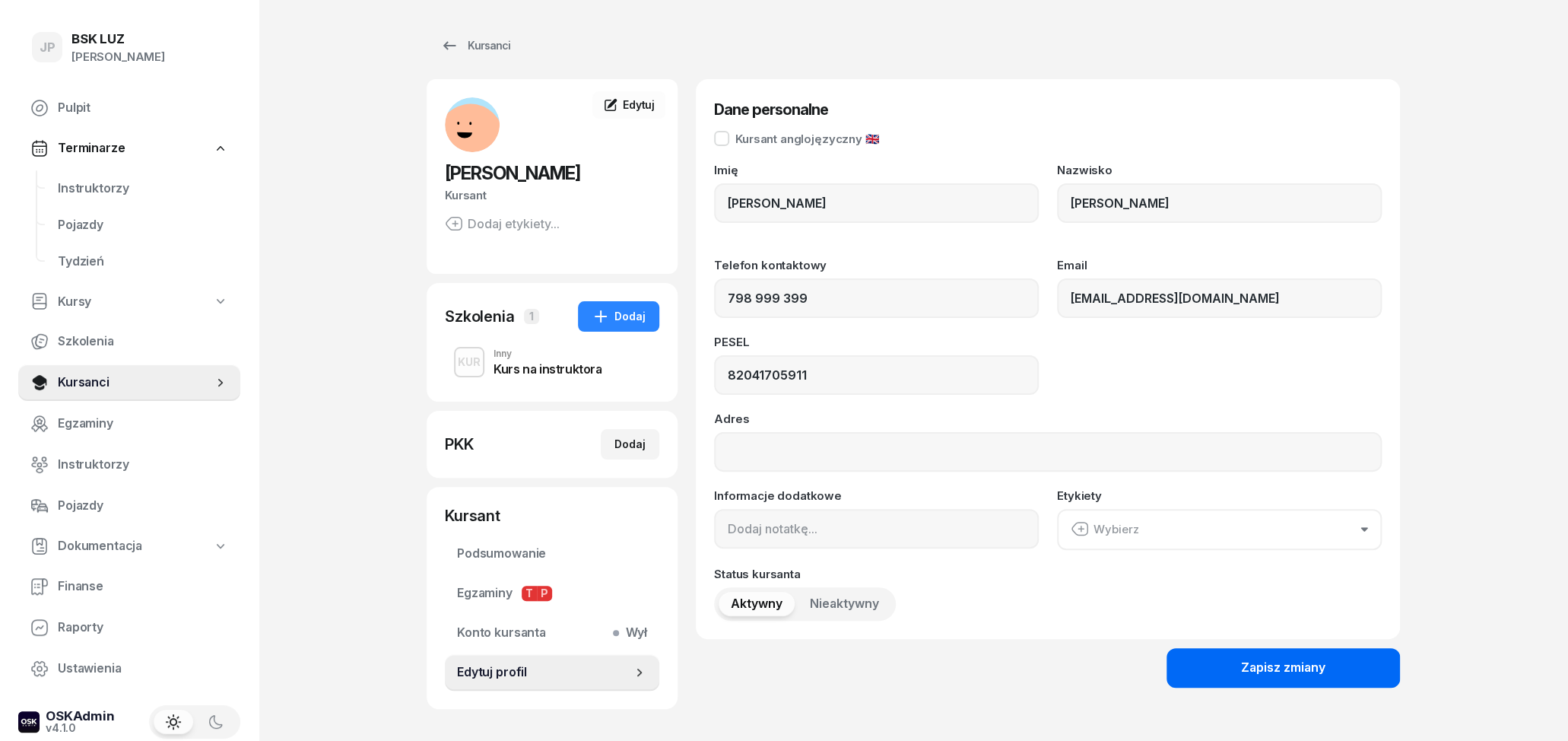
click at [1285, 660] on div "Zapisz zmiany" at bounding box center [1283, 668] width 84 height 20
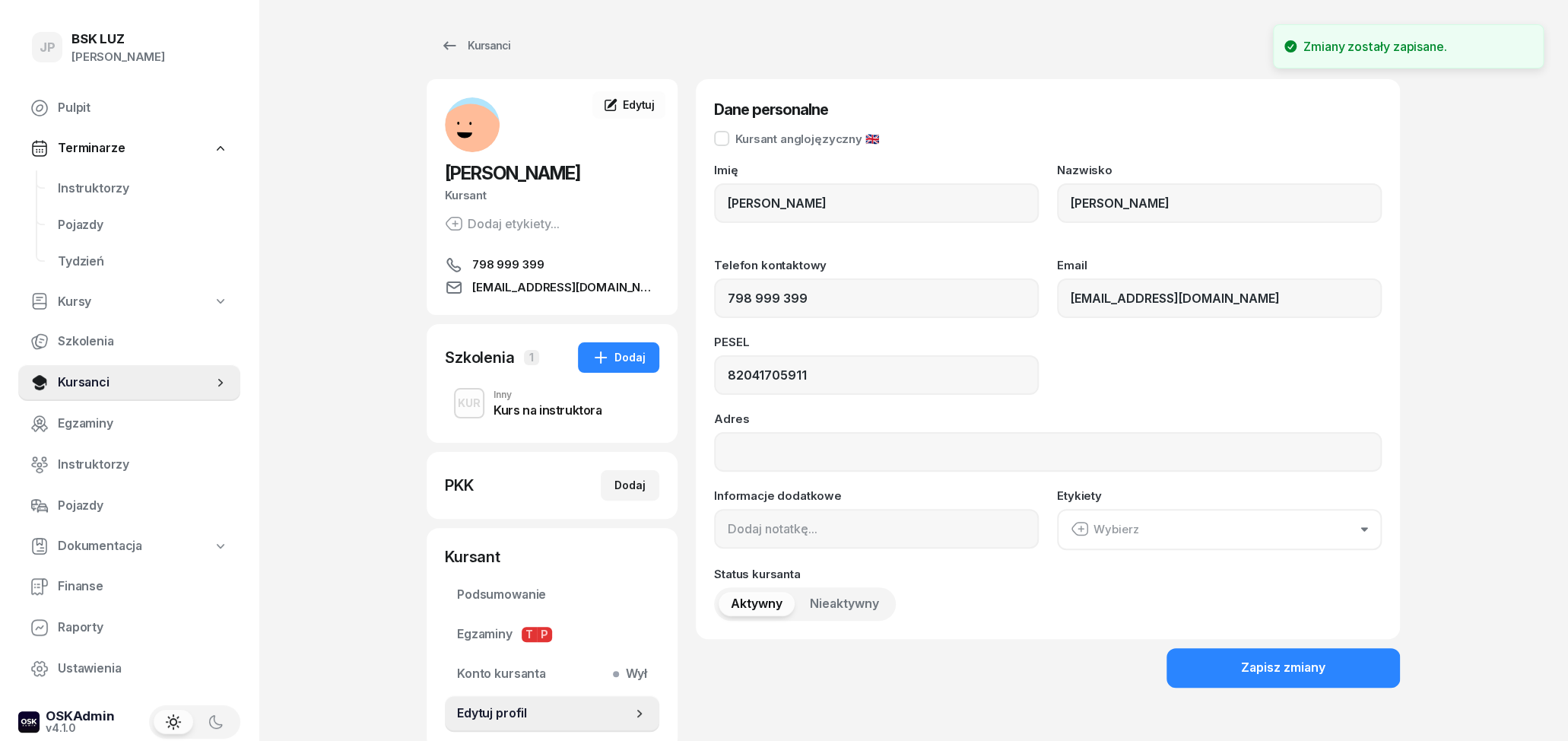
click at [544, 412] on div "Kurs na instruktora" at bounding box center [547, 410] width 108 height 13
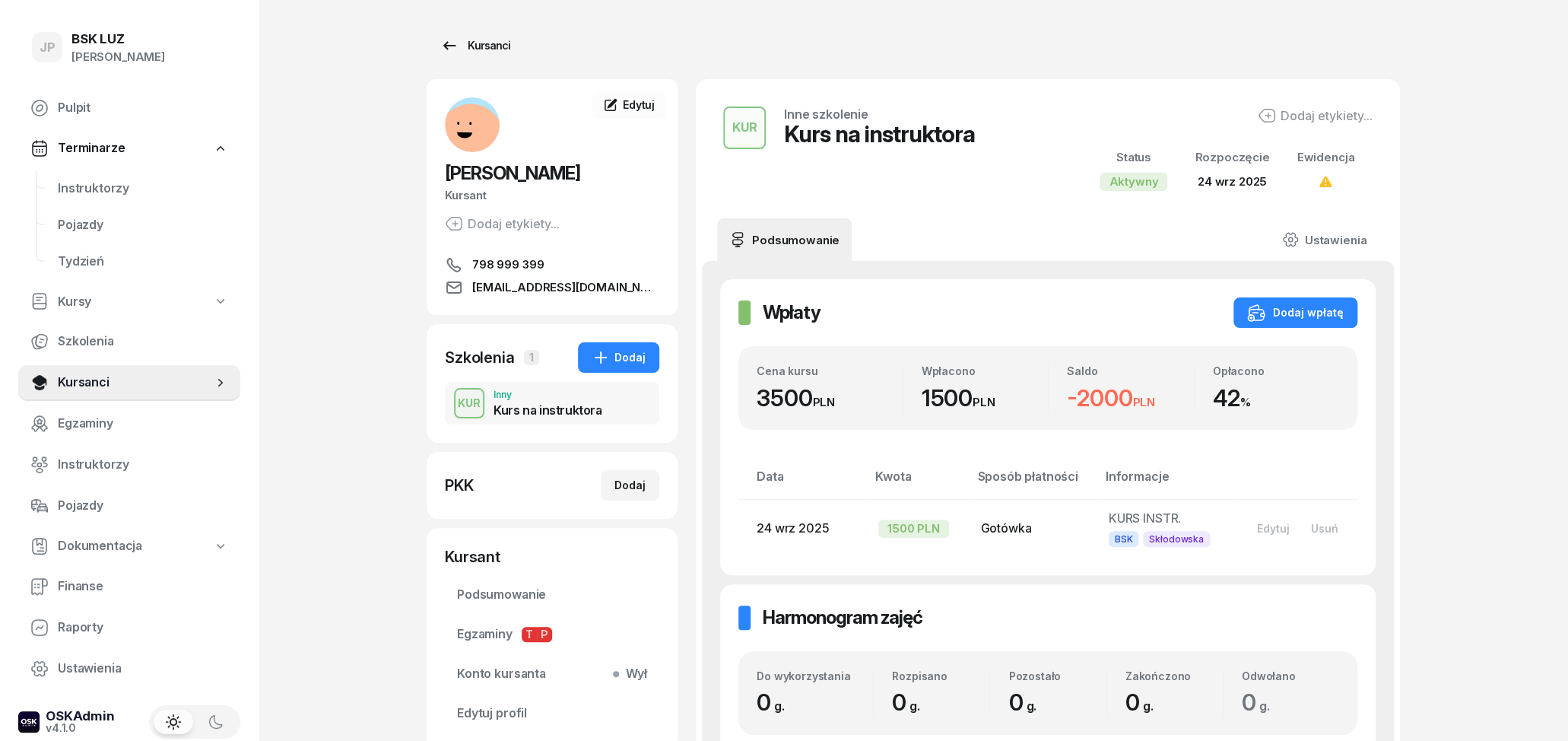
click at [463, 43] on div "Kursanci" at bounding box center [476, 46] width 70 height 18
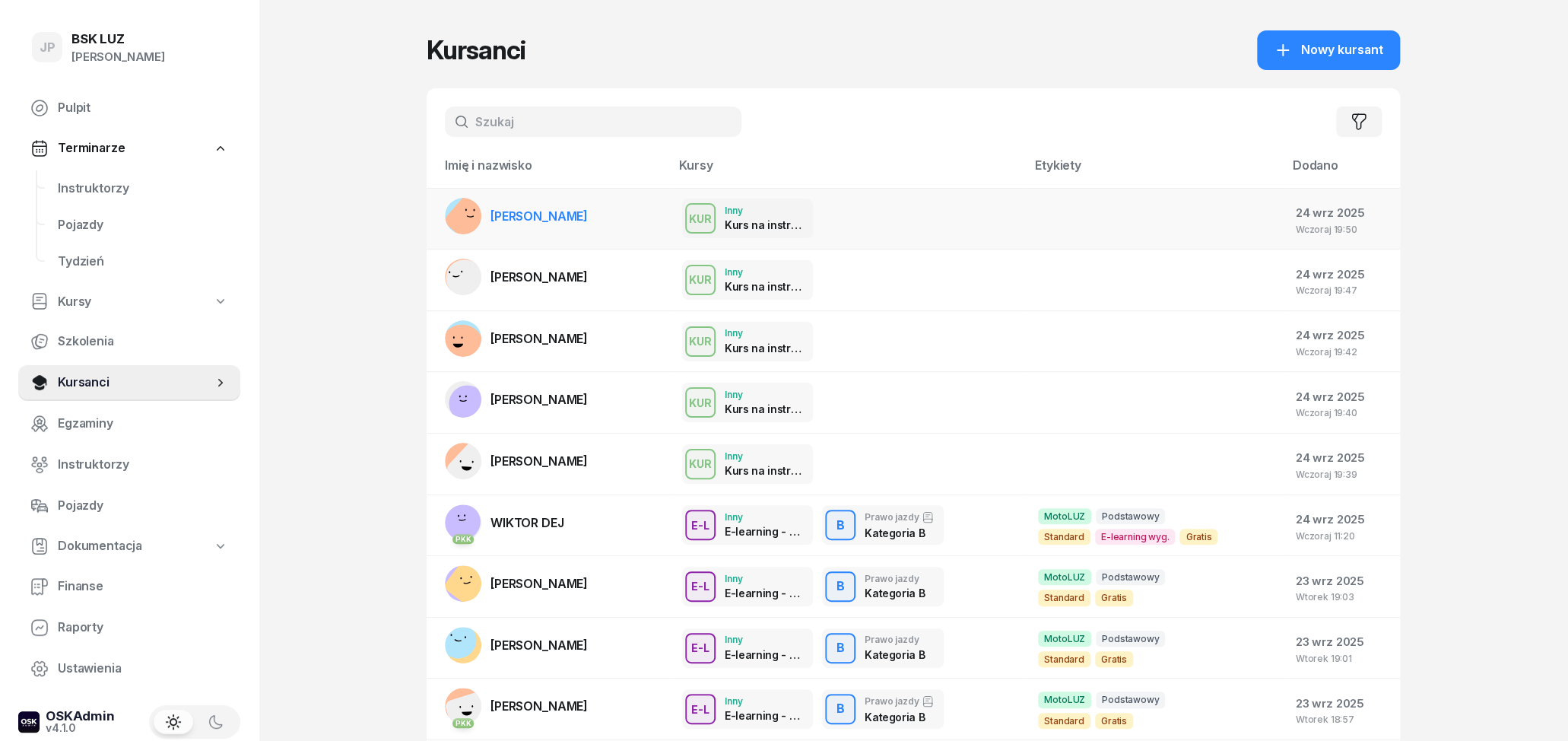
click at [1081, 221] on div at bounding box center [1129, 220] width 183 height 20
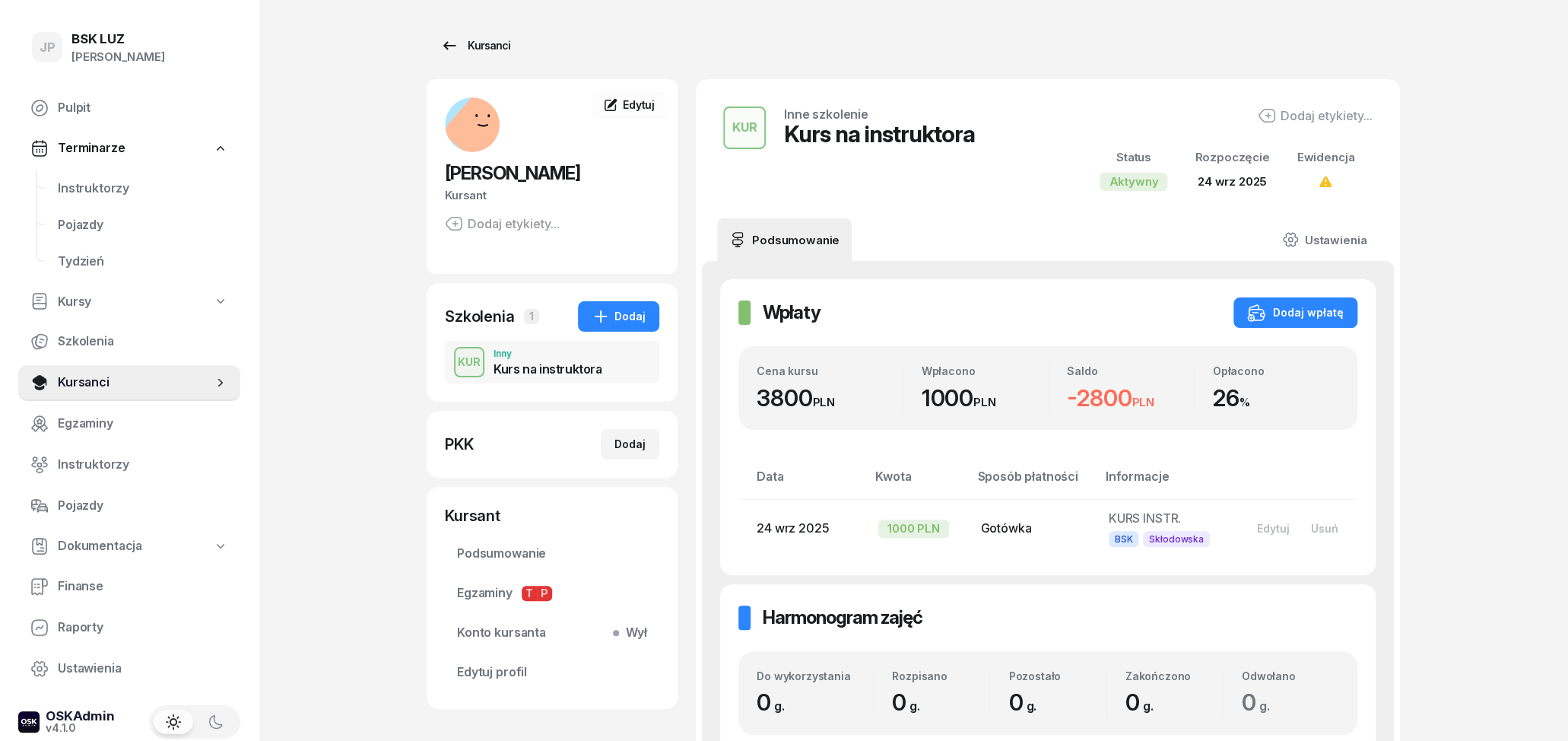
click at [441, 41] on icon at bounding box center [450, 46] width 18 height 18
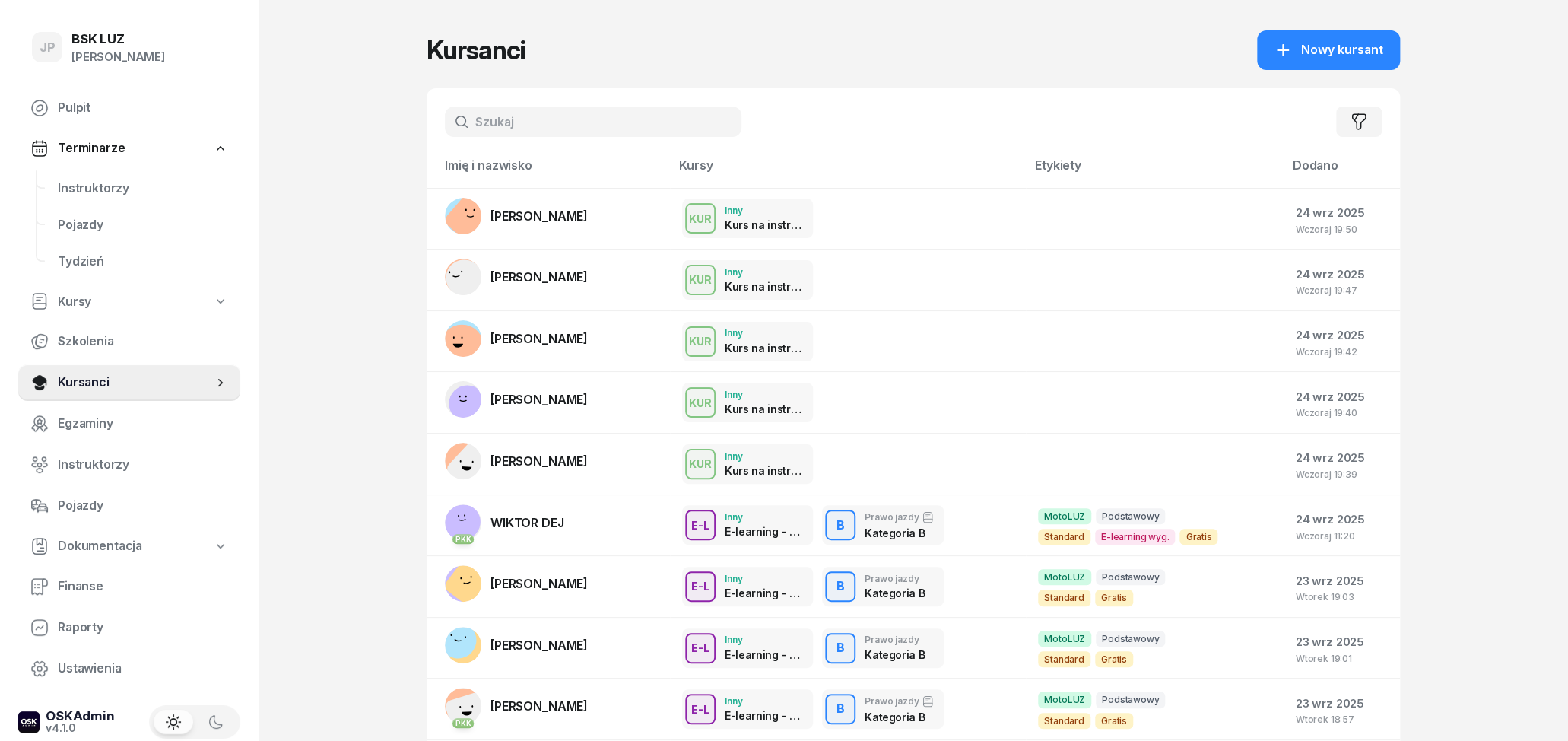
click at [542, 116] on input "text" at bounding box center [593, 122] width 296 height 30
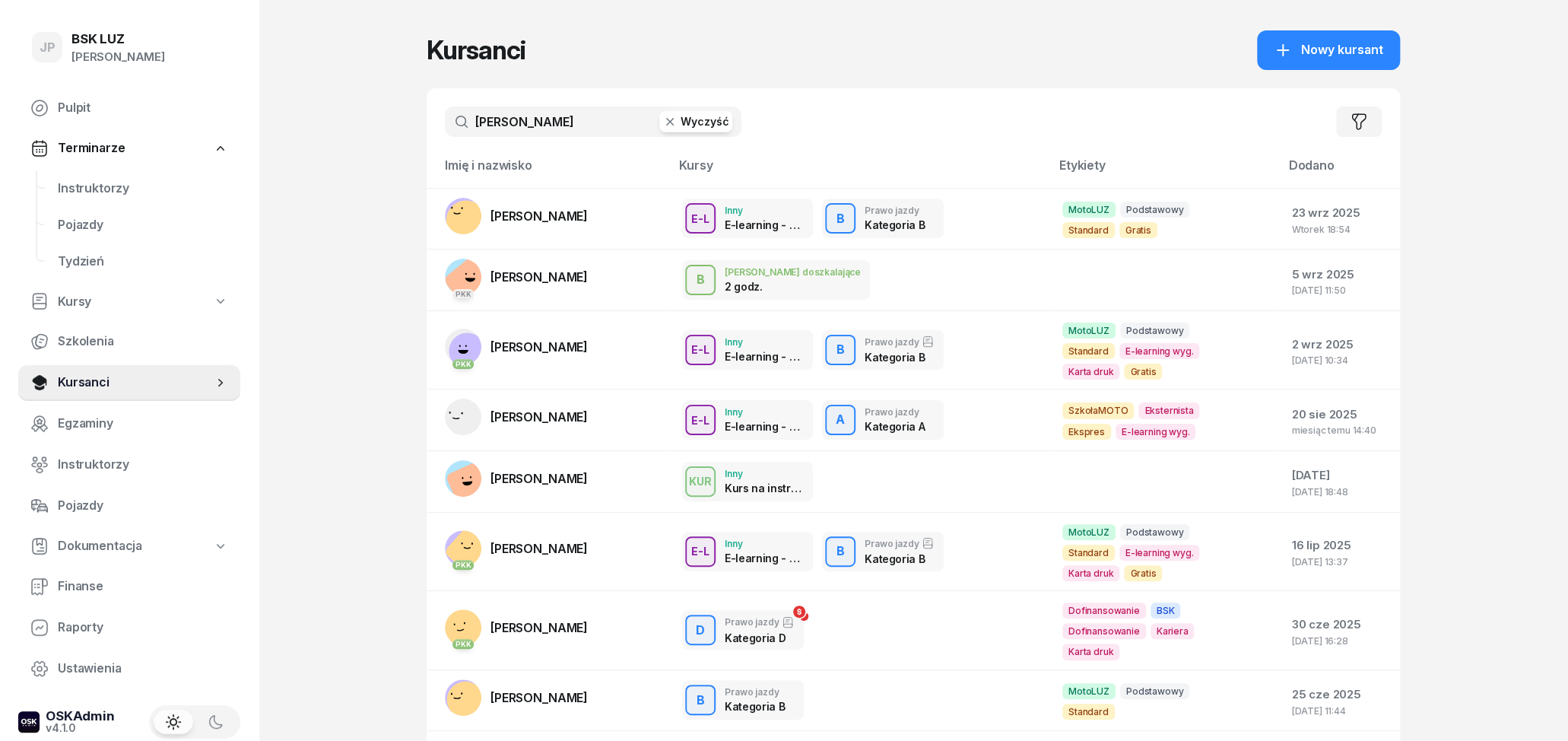
type input "[PERSON_NAME]"
click at [682, 121] on button "Wyczyść" at bounding box center [696, 122] width 73 height 22
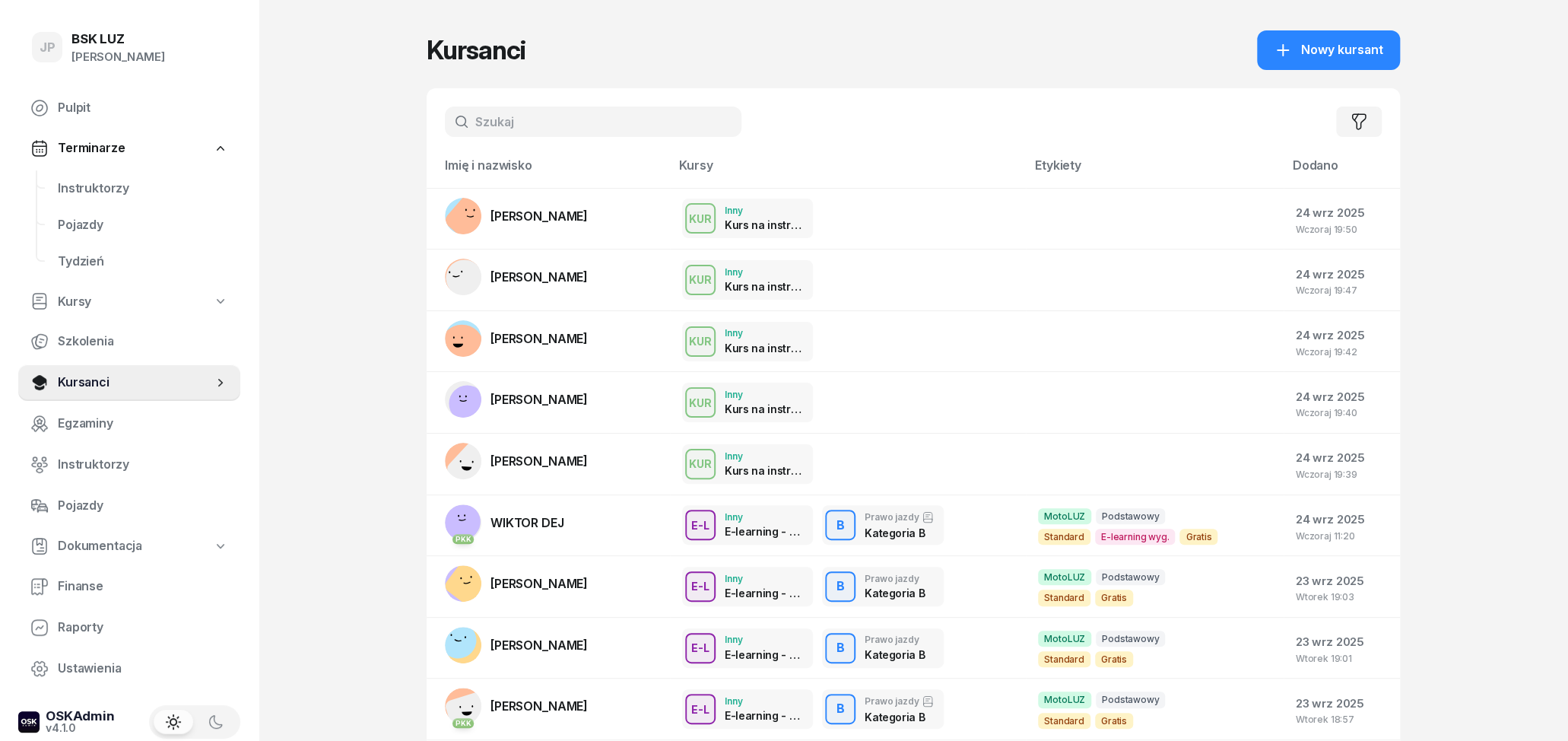
click at [654, 123] on input "text" at bounding box center [593, 122] width 296 height 30
type input "[PERSON_NAME]"
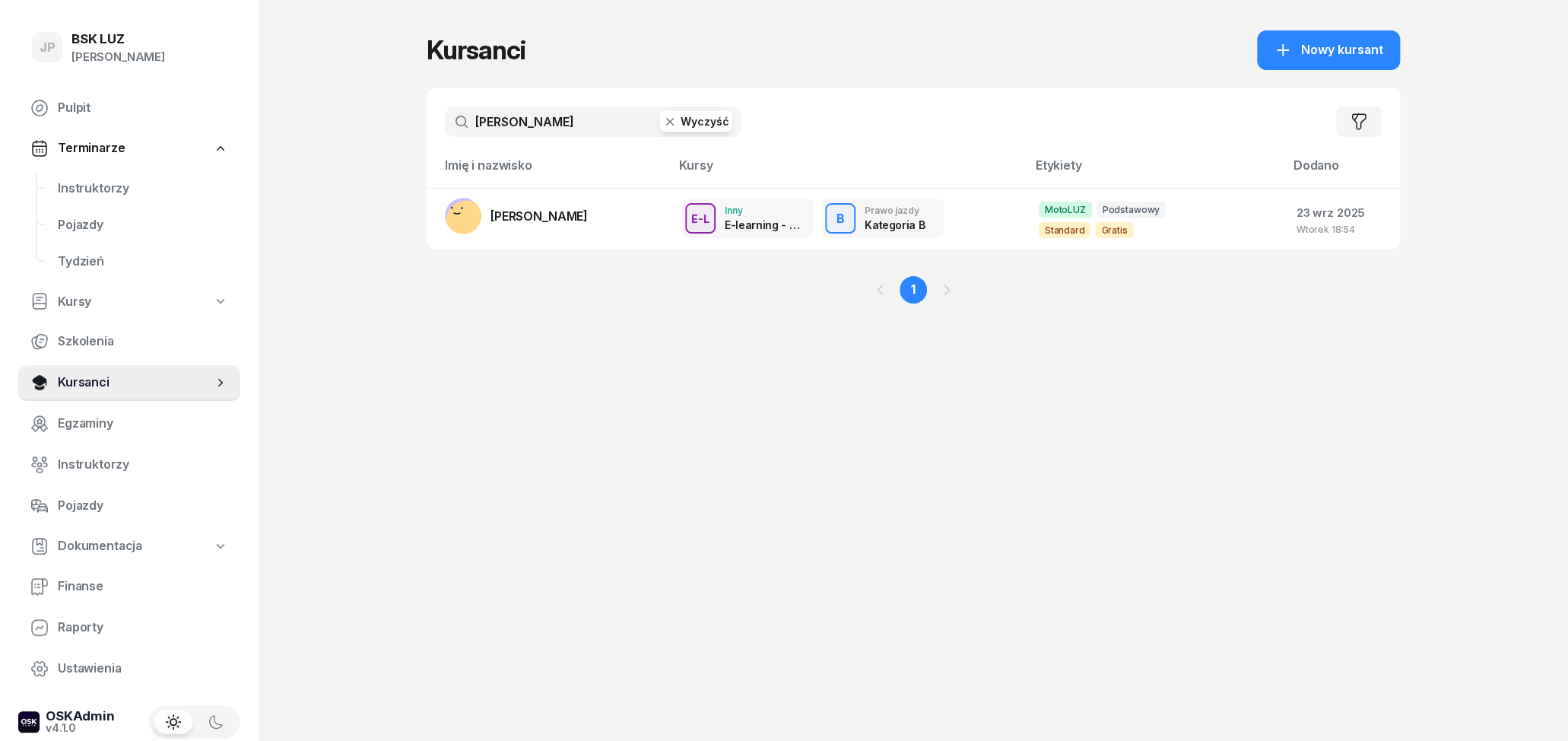
click at [685, 118] on button "Wyczyść" at bounding box center [696, 122] width 73 height 22
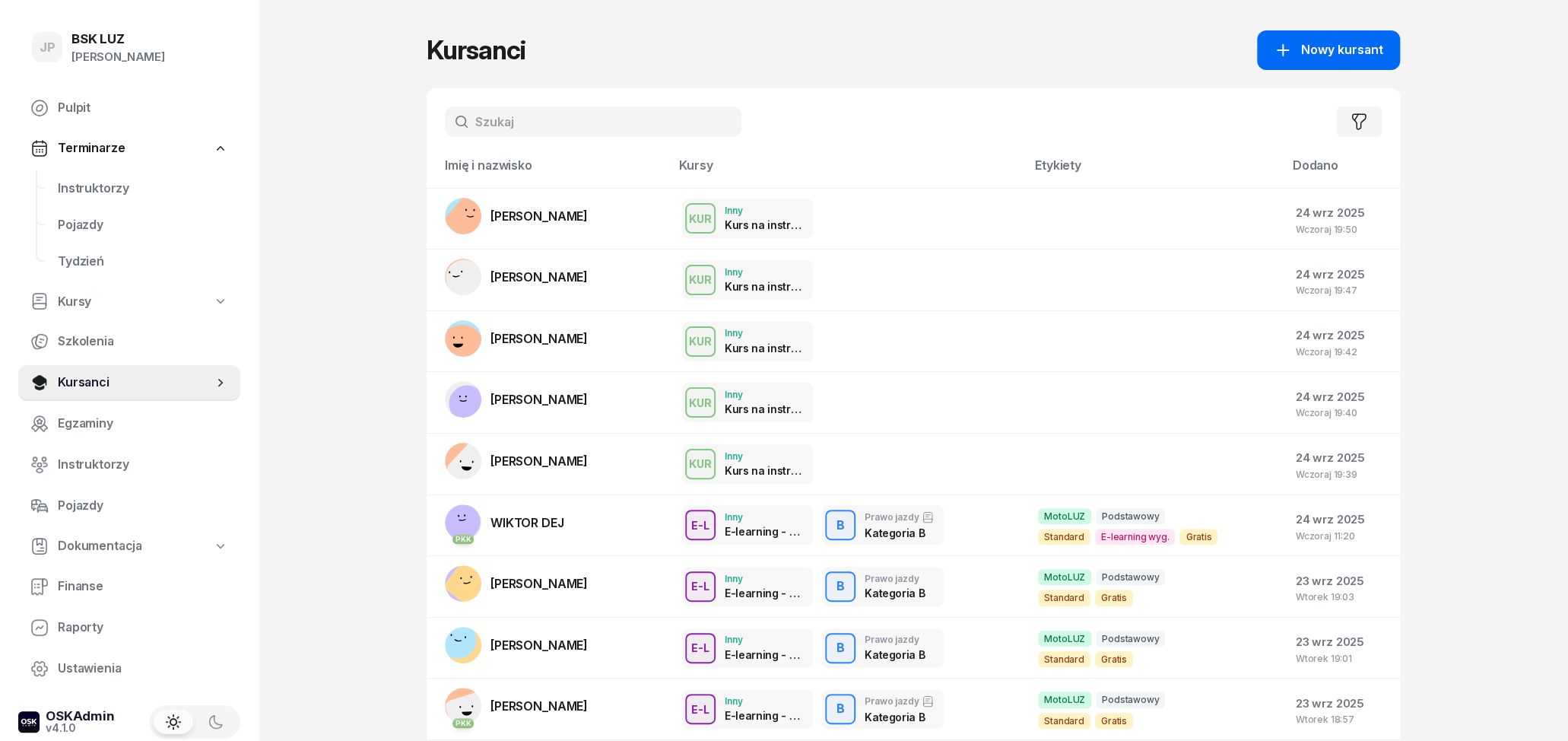
click at [1371, 59] on span "Nowy kursant" at bounding box center [1342, 50] width 82 height 20
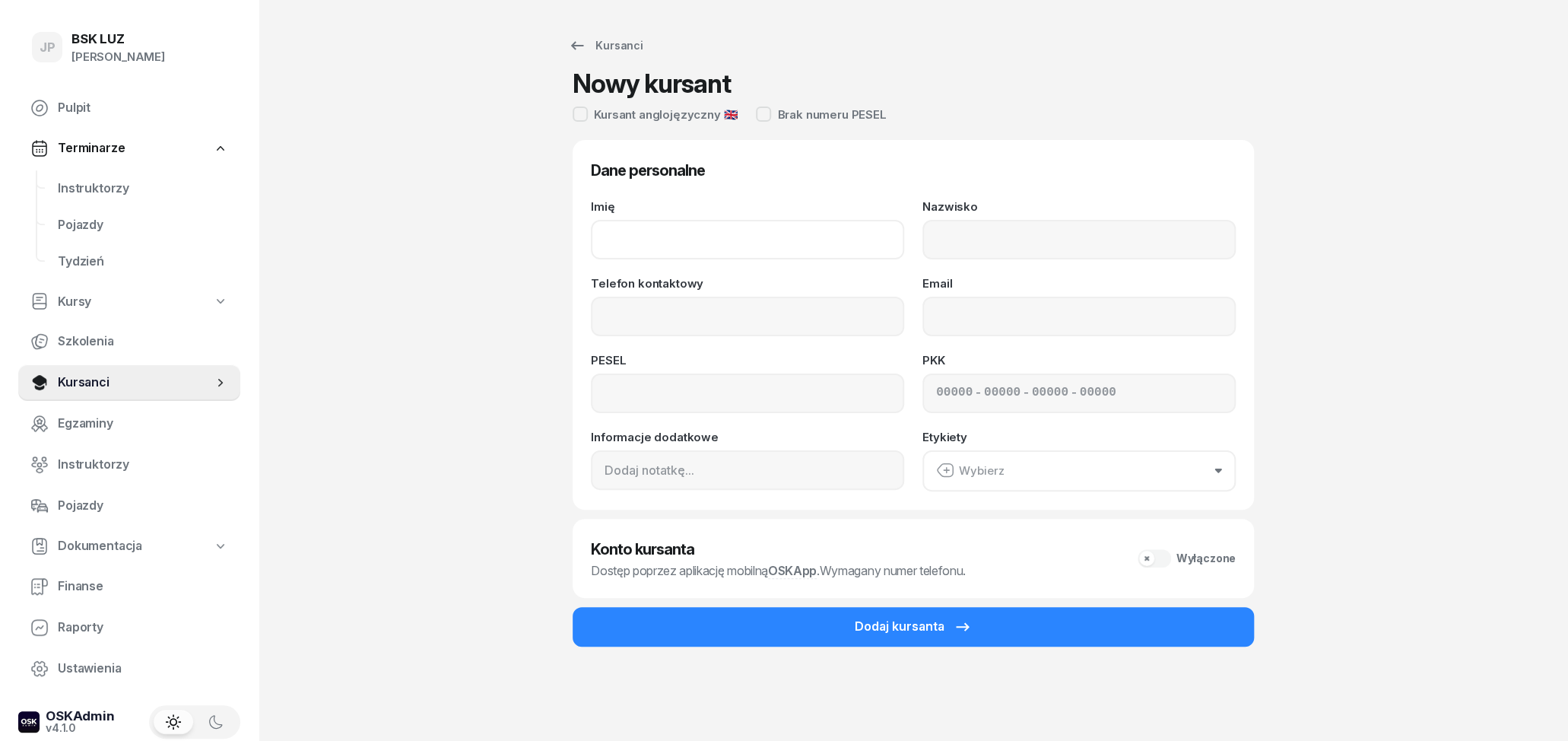
click at [724, 248] on input "Imię" at bounding box center [748, 239] width 313 height 39
type input "[PERSON_NAME]"
click at [974, 238] on input "Nazwisko" at bounding box center [1079, 239] width 313 height 39
type input "KLIMOWICZ"
click at [776, 322] on input "Telefon kontaktowy" at bounding box center [748, 316] width 313 height 39
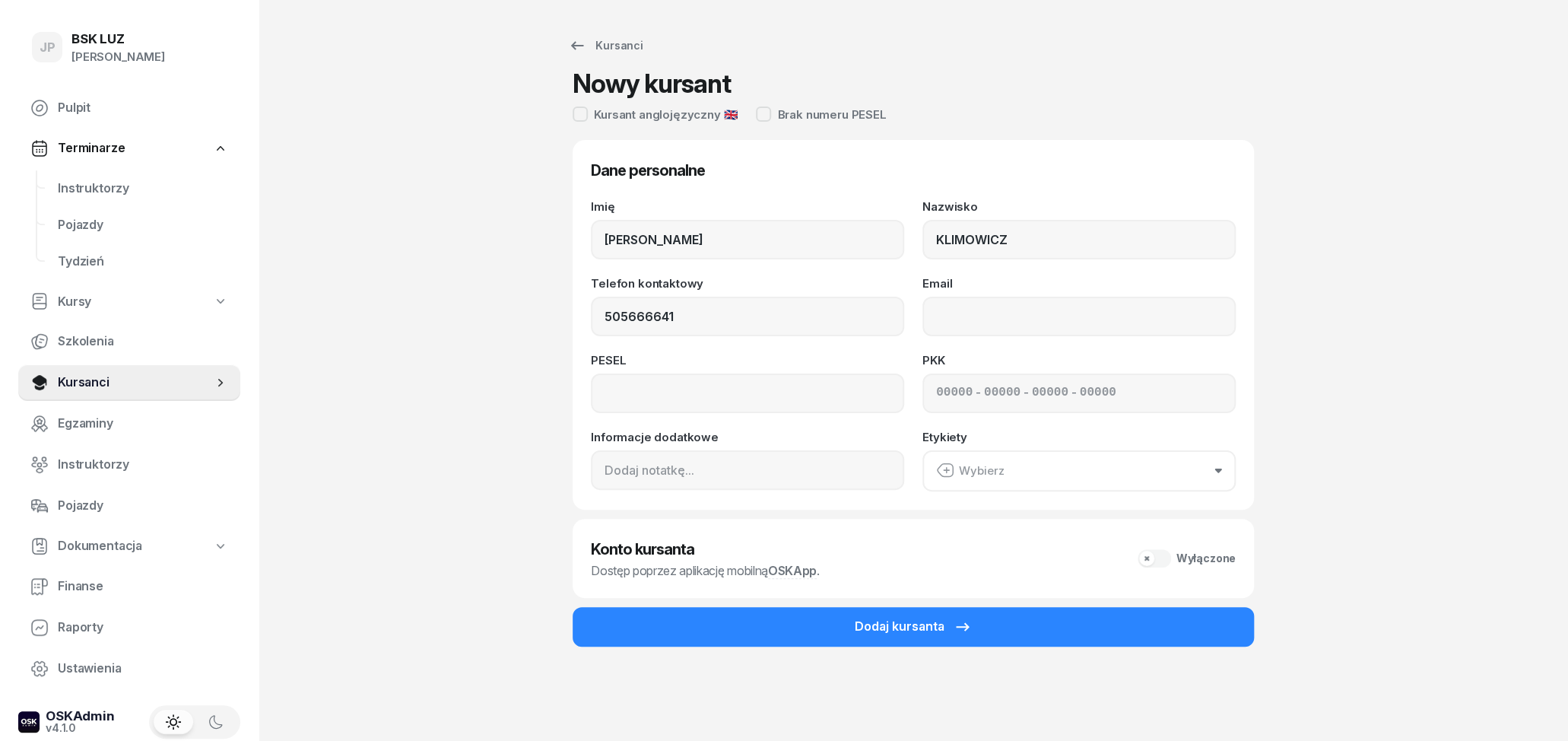
type input "505 666 641"
click at [708, 412] on div "Imię [PERSON_NAME] KLIMOWICZ Telefon kontaktowy [PHONE_NUMBER] Email PESEL PKK …" at bounding box center [913, 346] width 645 height 290
click at [712, 404] on input at bounding box center [748, 393] width 313 height 39
type input "76020208054"
click at [1058, 326] on input "Email" at bounding box center [1079, 316] width 313 height 39
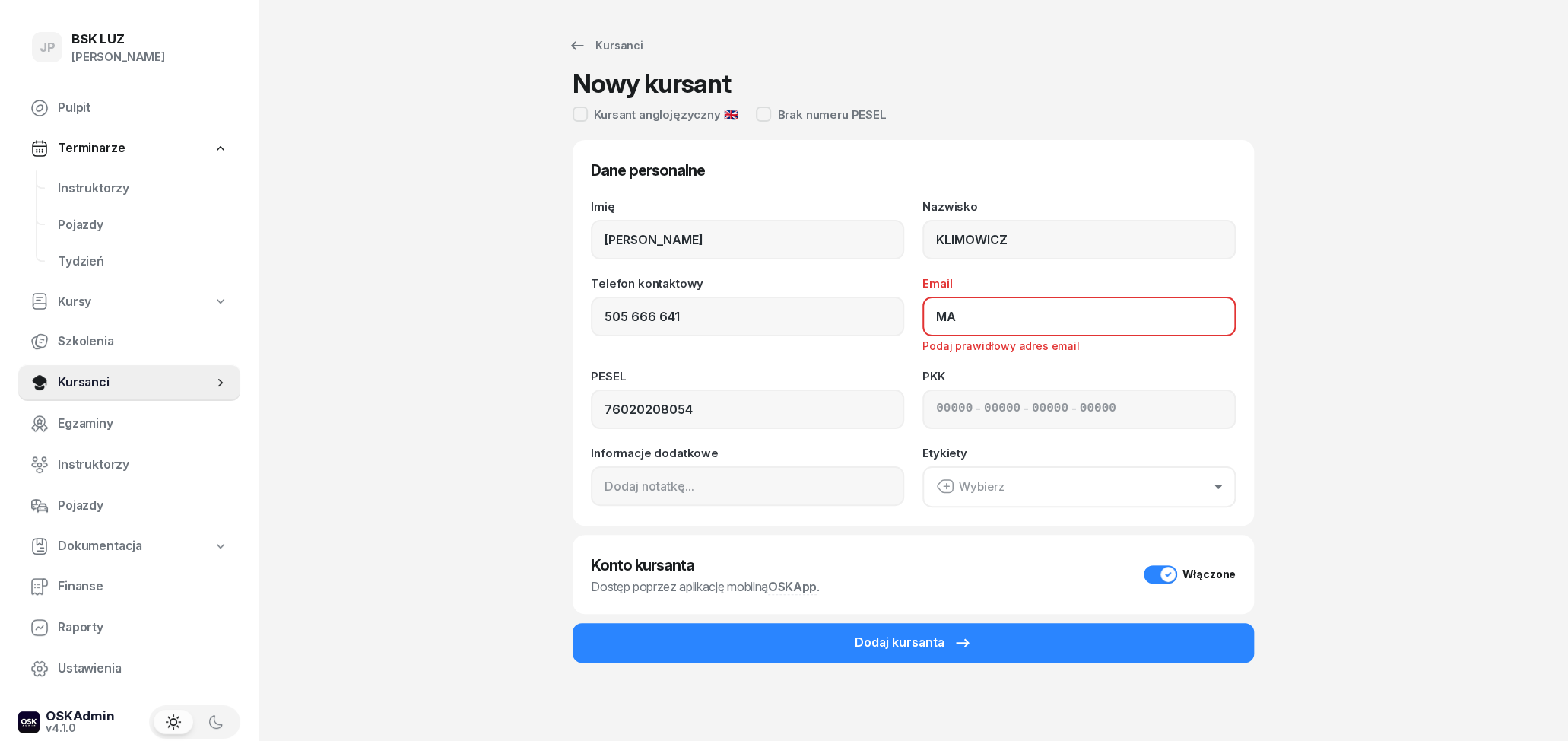
type input "M"
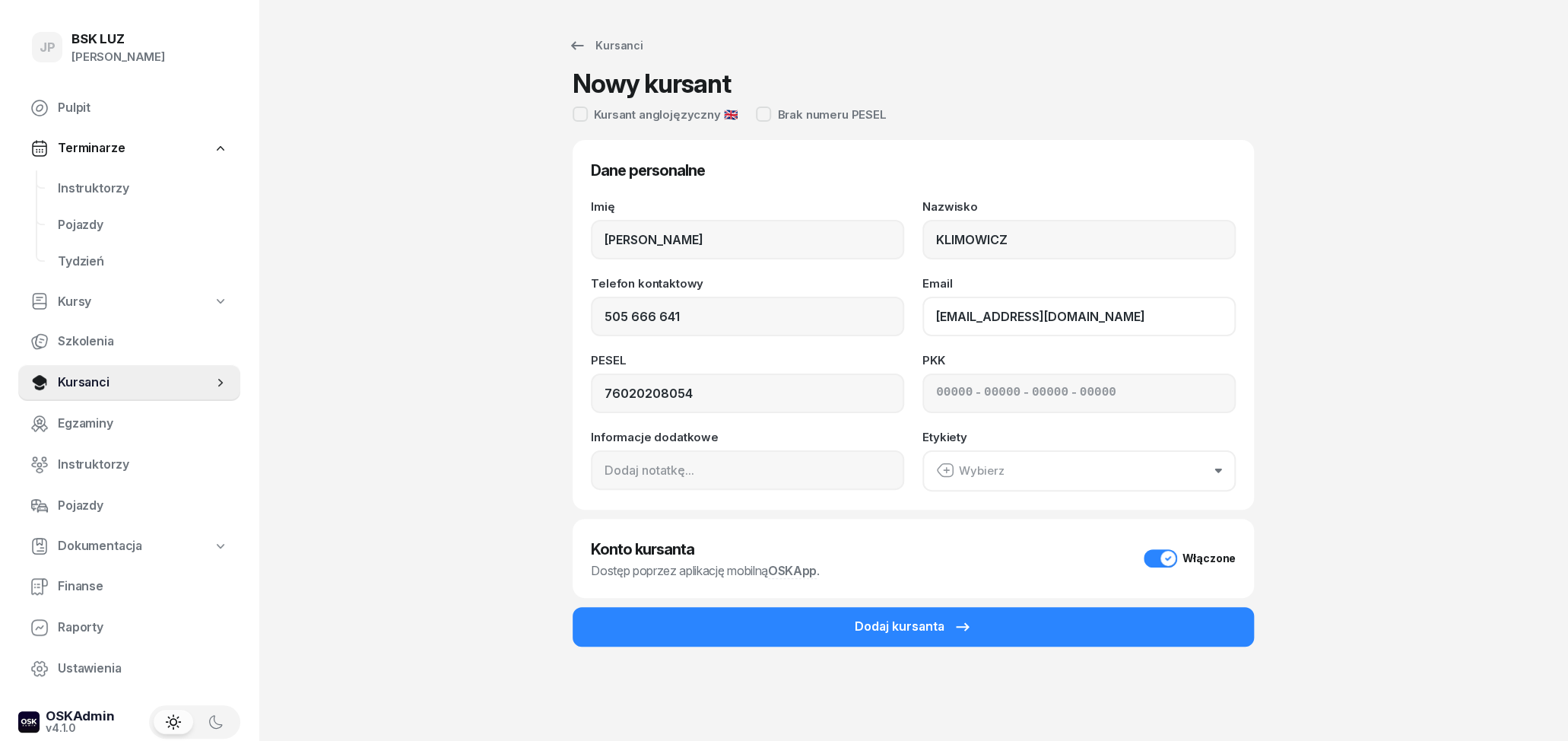
type input "[EMAIL_ADDRESS][DOMAIN_NAME]"
click at [870, 352] on div "Imię [PERSON_NAME] [PERSON_NAME] Telefon kontaktowy [PHONE_NUMBER] Email [EMAIL…" at bounding box center [913, 346] width 645 height 290
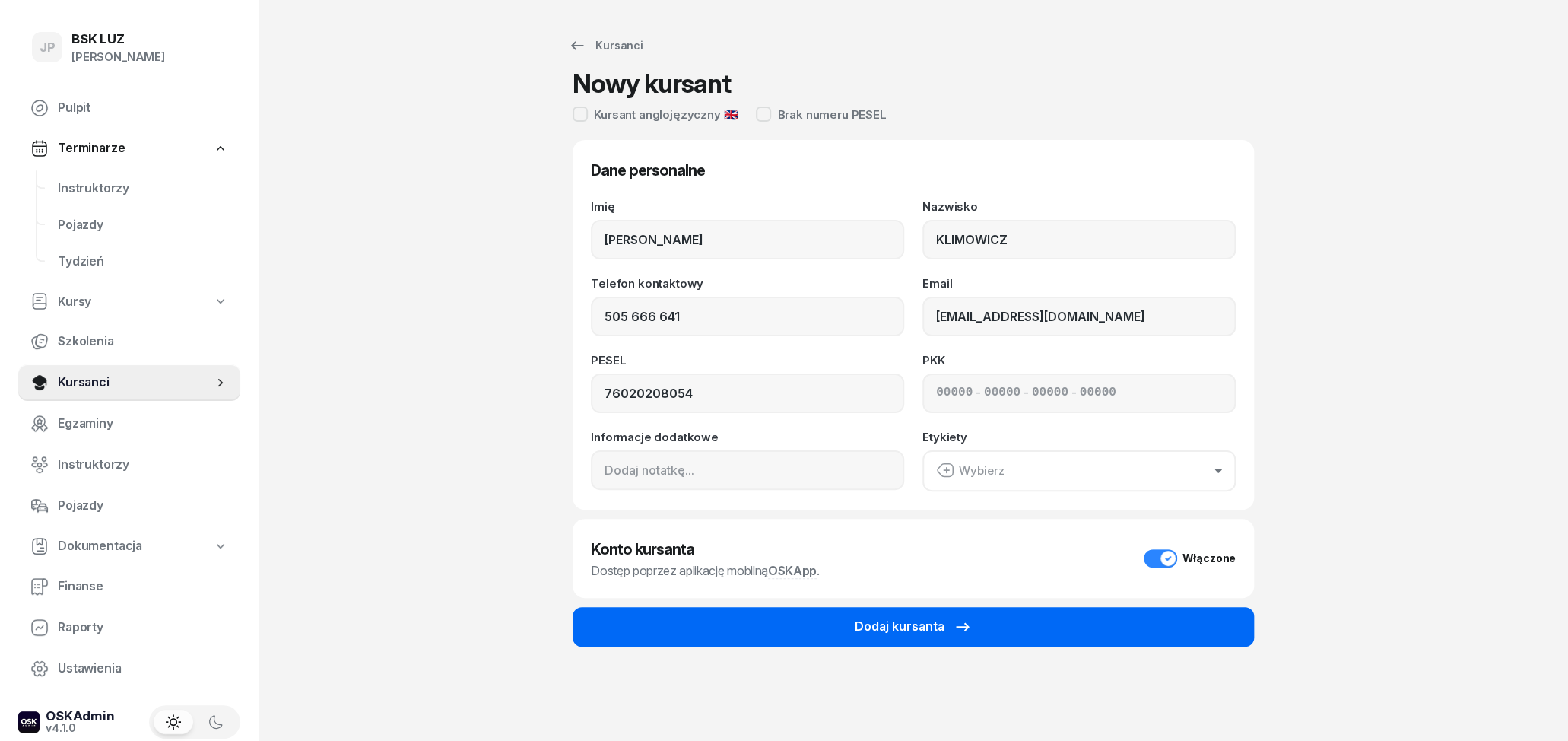
click at [1038, 633] on button "Dodaj kursanta" at bounding box center [913, 627] width 681 height 39
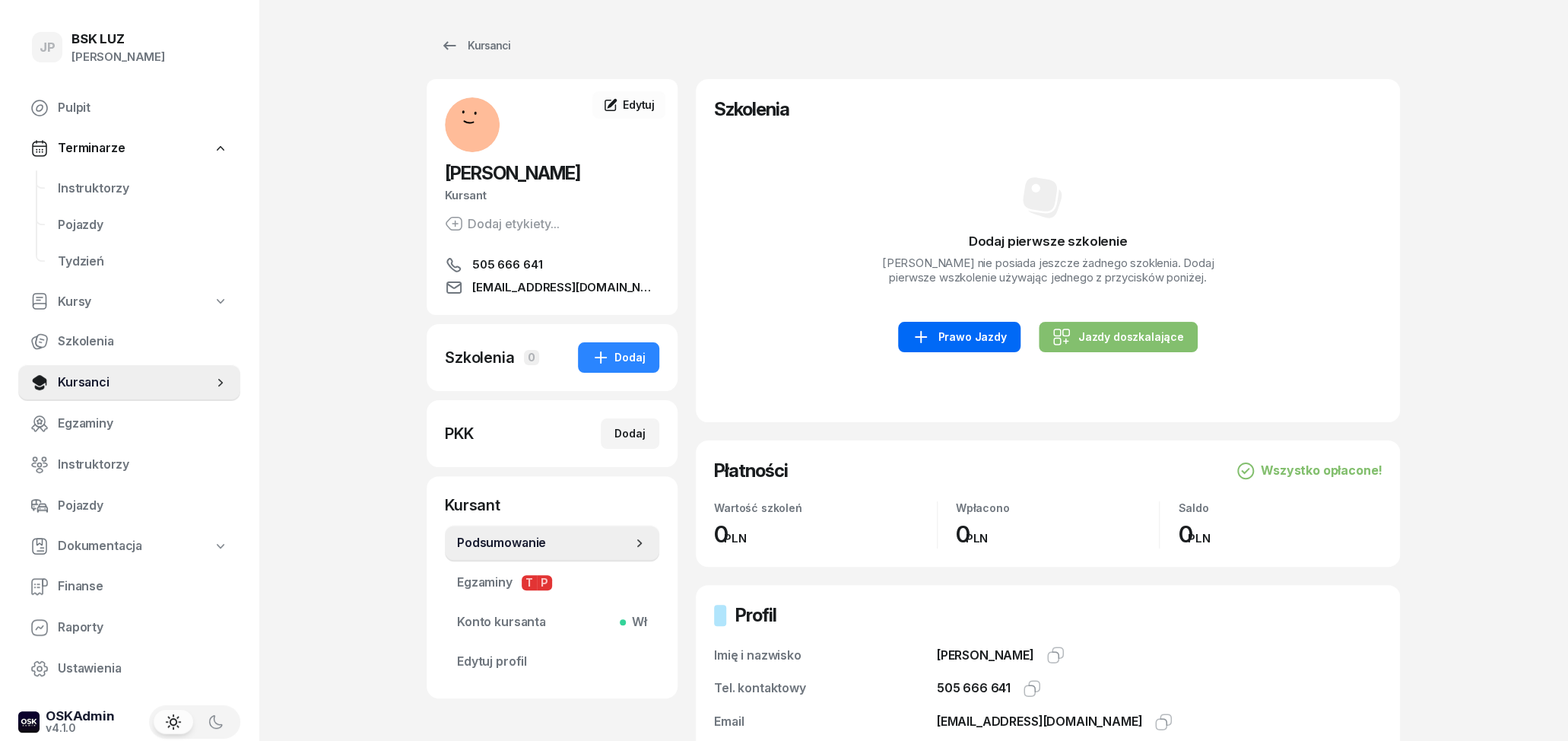
click at [951, 346] on div "Prawo Jazdy" at bounding box center [958, 337] width 94 height 18
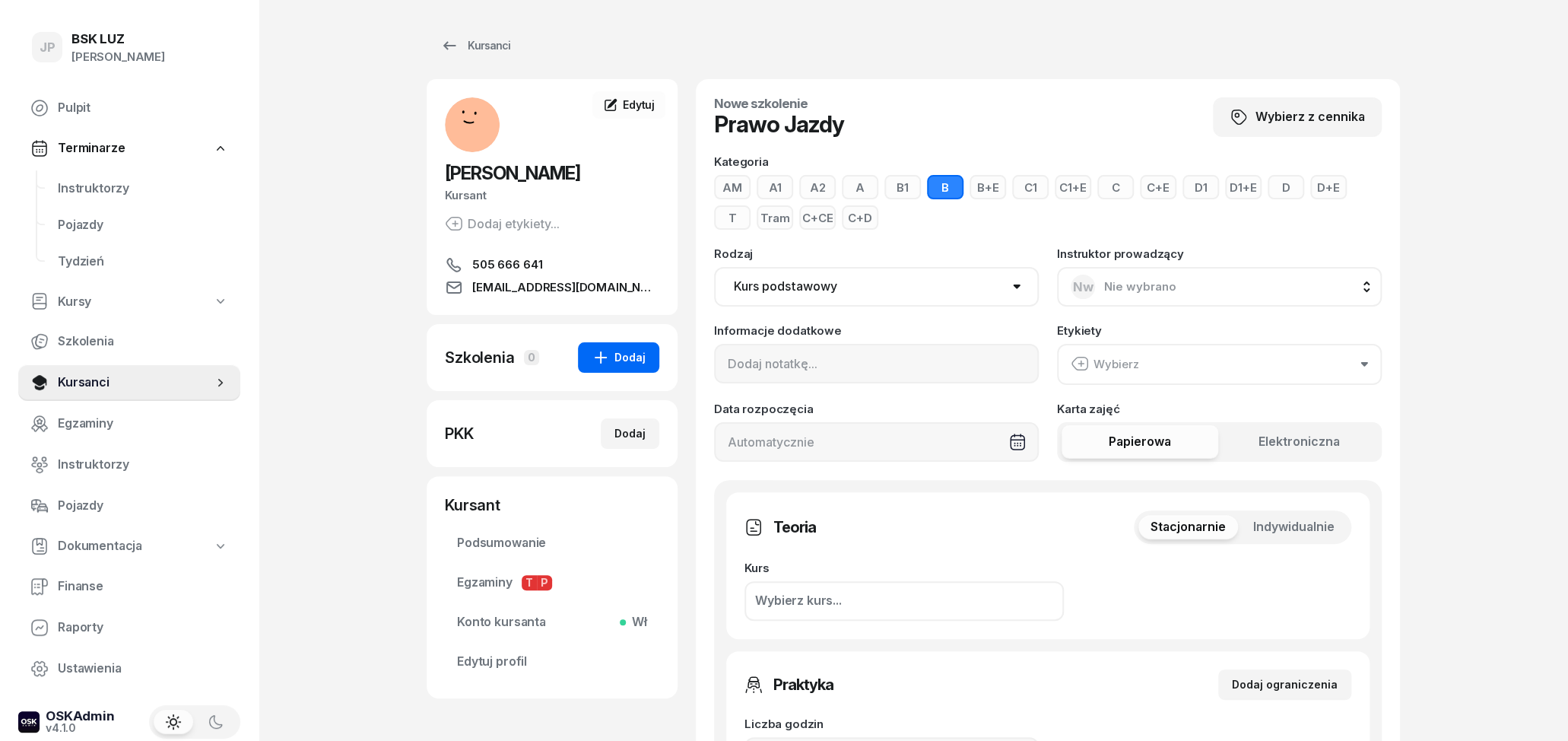
click at [590, 358] on button "Dodaj" at bounding box center [618, 358] width 81 height 30
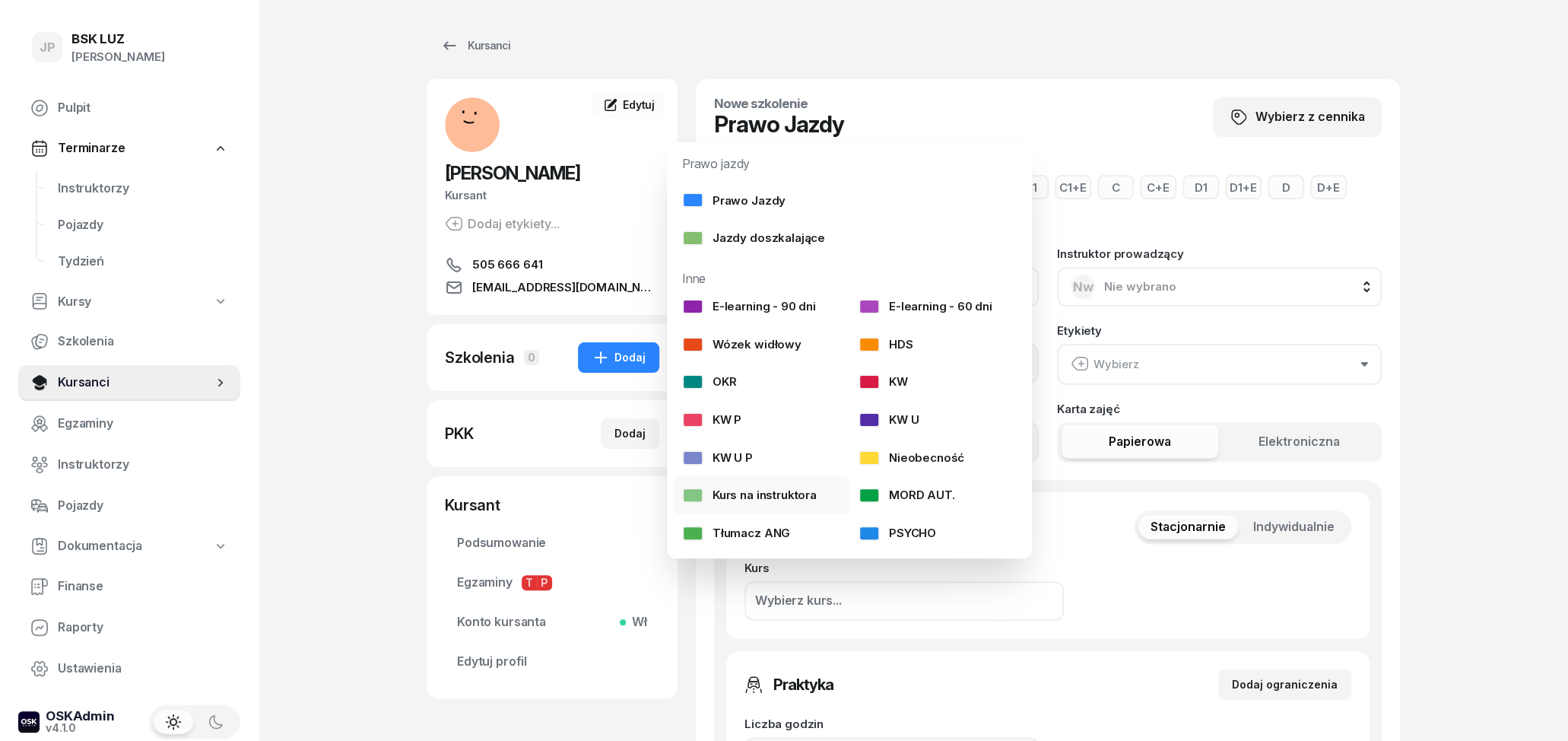
click at [763, 491] on div "Kurs na instruktora" at bounding box center [750, 495] width 134 height 20
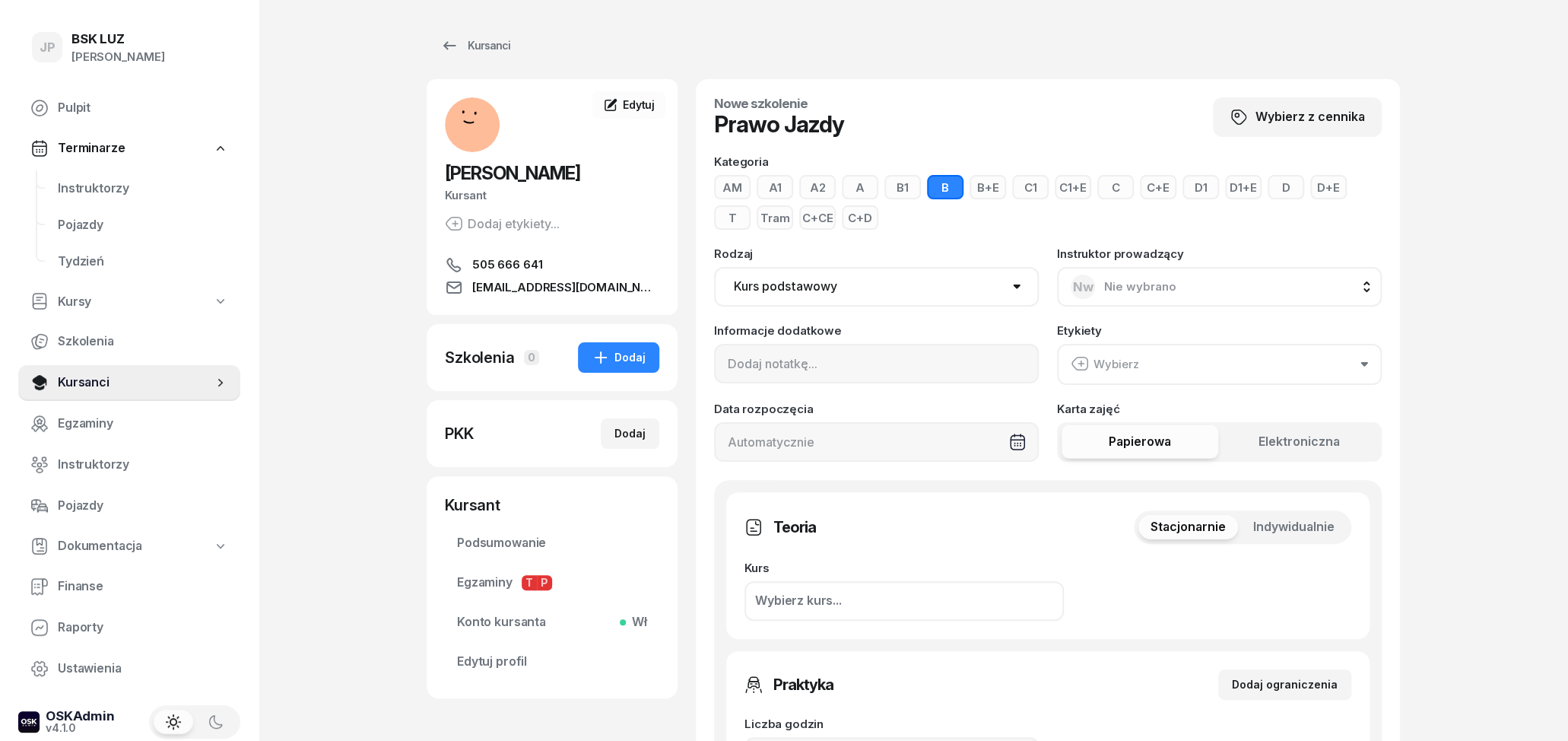
select select
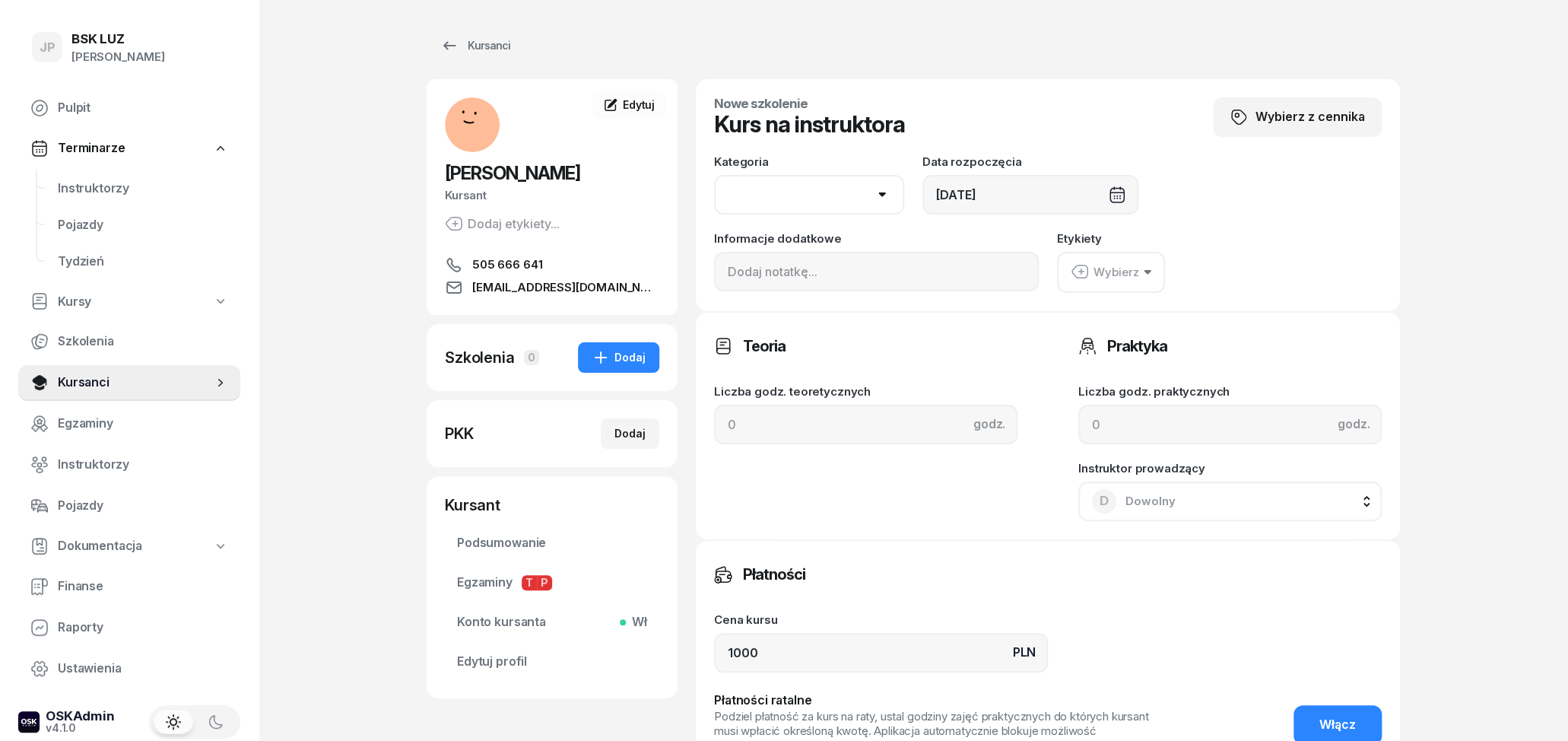
click at [867, 184] on select "AM A1 A2 A B1 B B+E C1 C1+E C C+E D1 D1+E D D+E T Tram C+CE C+D" at bounding box center [809, 194] width 190 height 39
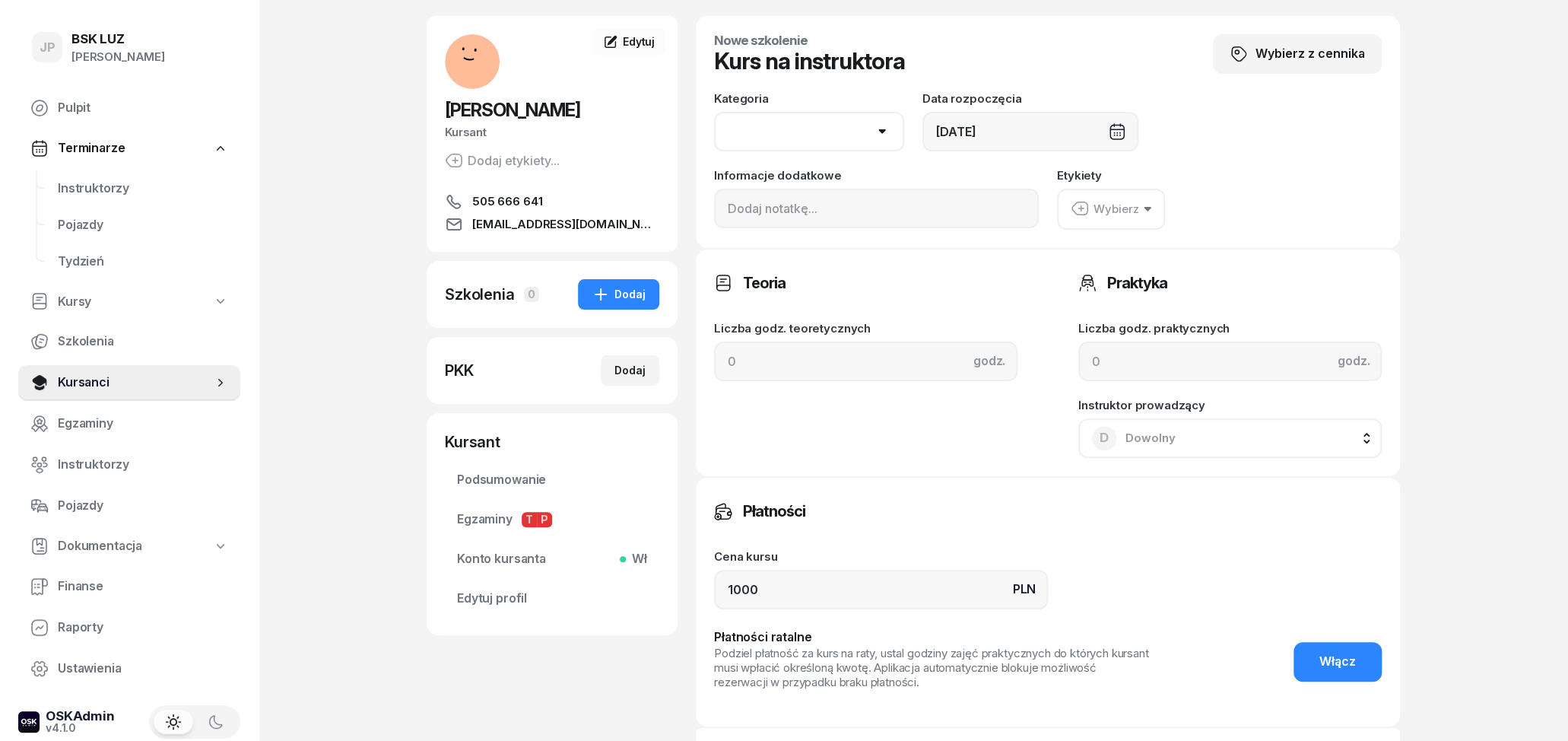
scroll to position [159, 0]
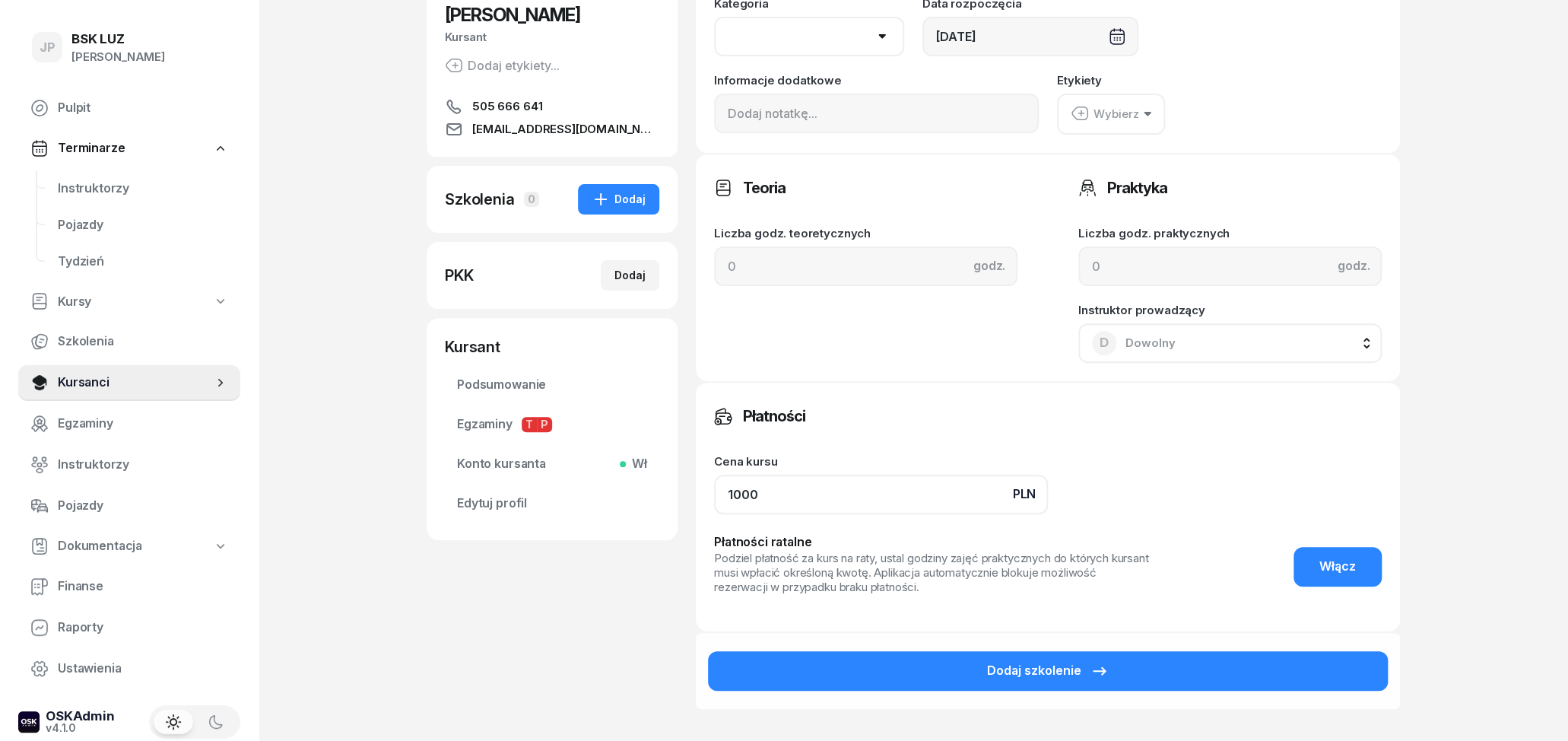
drag, startPoint x: 784, startPoint y: 507, endPoint x: 689, endPoint y: 506, distance: 95.0
click at [714, 506] on input "1000" at bounding box center [880, 495] width 334 height 39
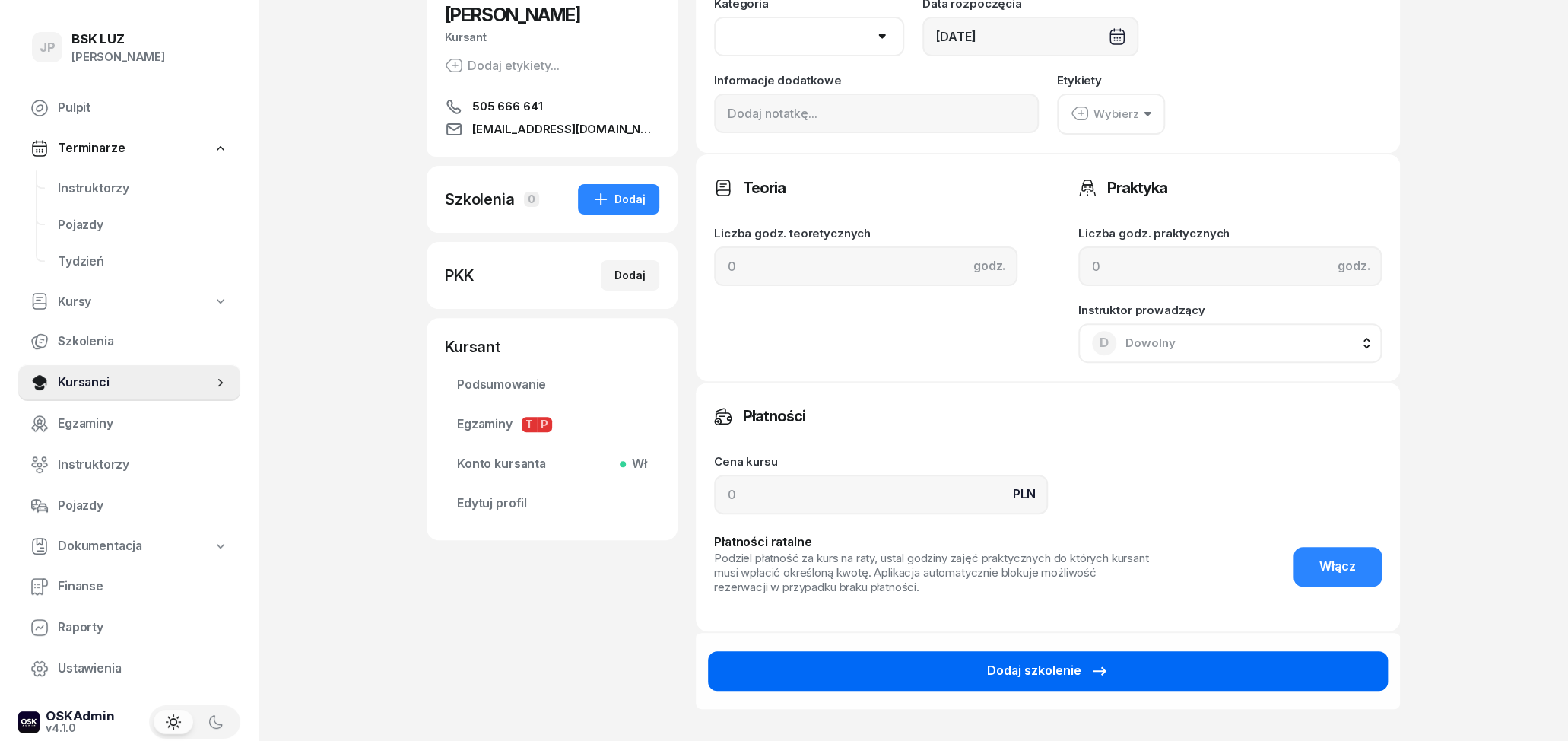
click at [793, 655] on button "Dodaj szkolenie" at bounding box center [1048, 671] width 680 height 39
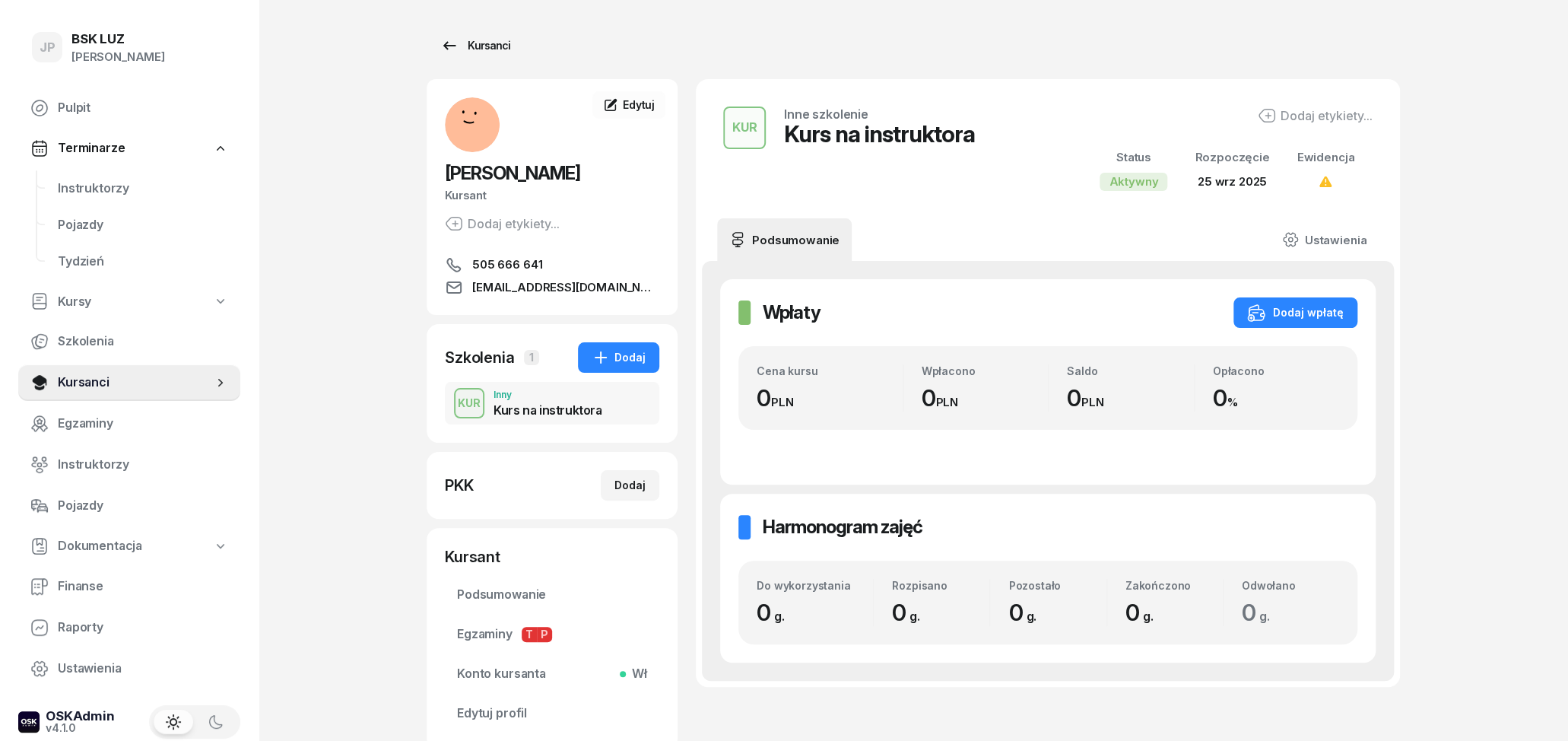
click at [480, 47] on div "Kursanci" at bounding box center [476, 46] width 70 height 18
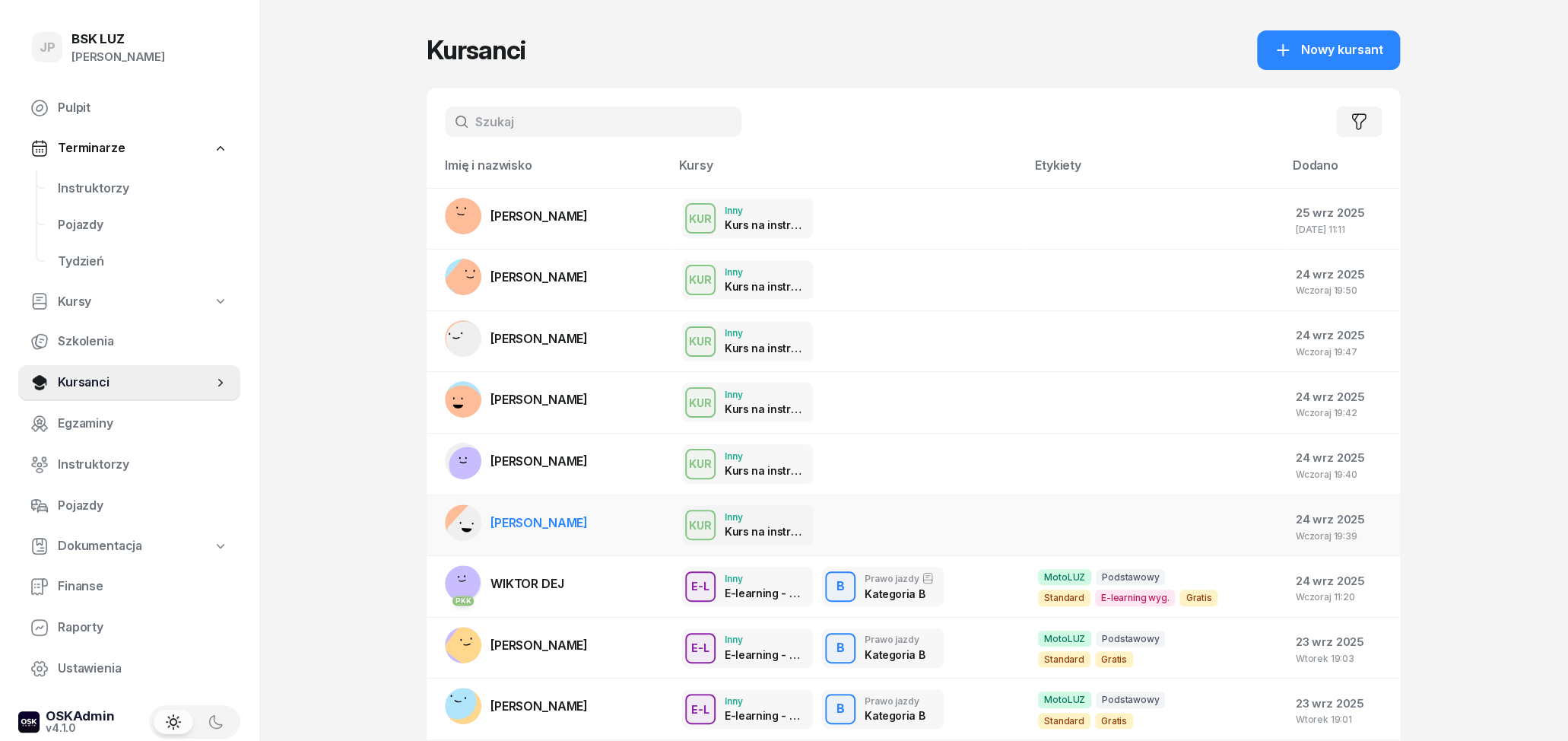
click at [905, 533] on div "KUR Inny Kurs na instruktora" at bounding box center [848, 525] width 331 height 39
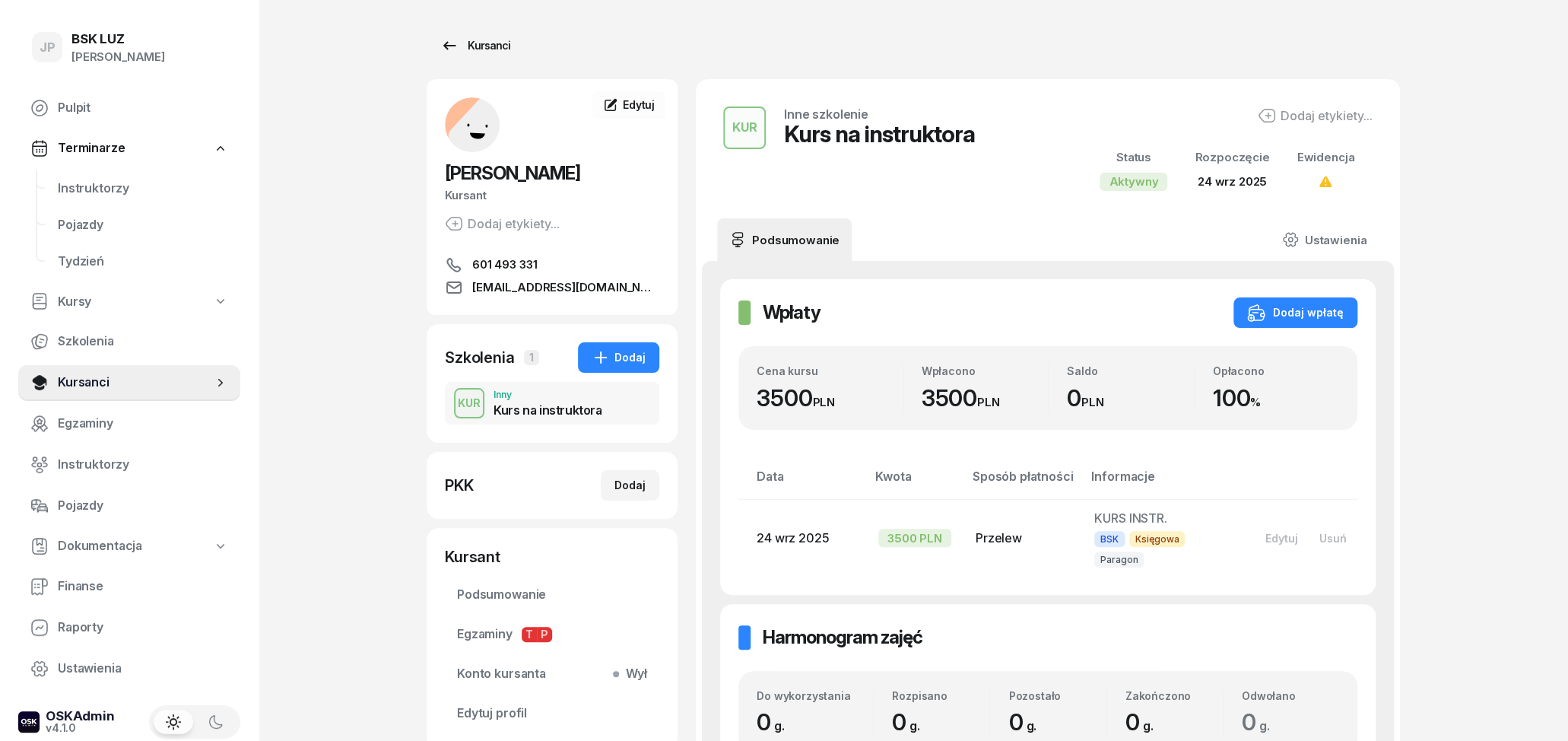
click at [478, 53] on div "Kursanci" at bounding box center [476, 46] width 70 height 18
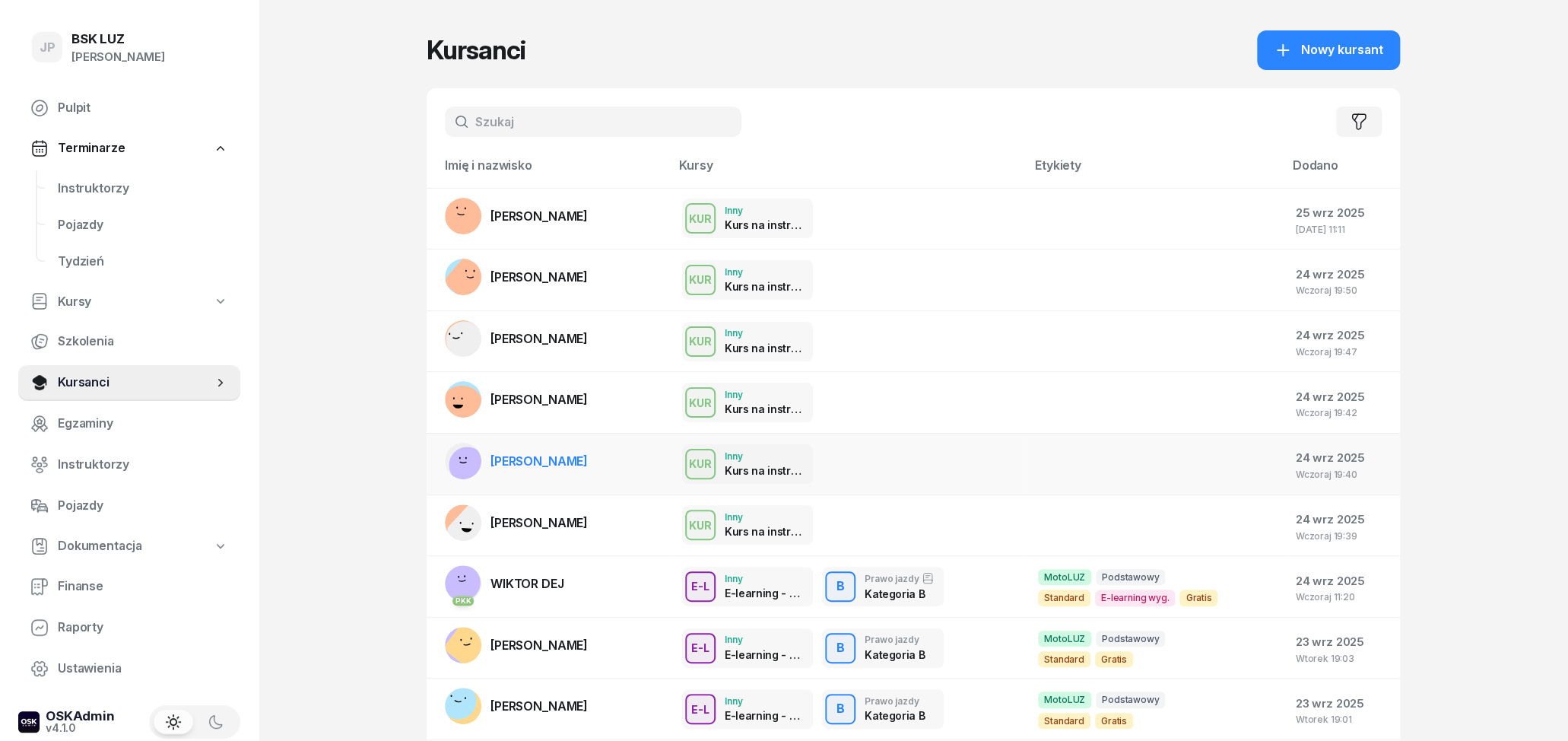
click at [882, 447] on div "KUR Inny Kurs na instruktora" at bounding box center [848, 464] width 331 height 39
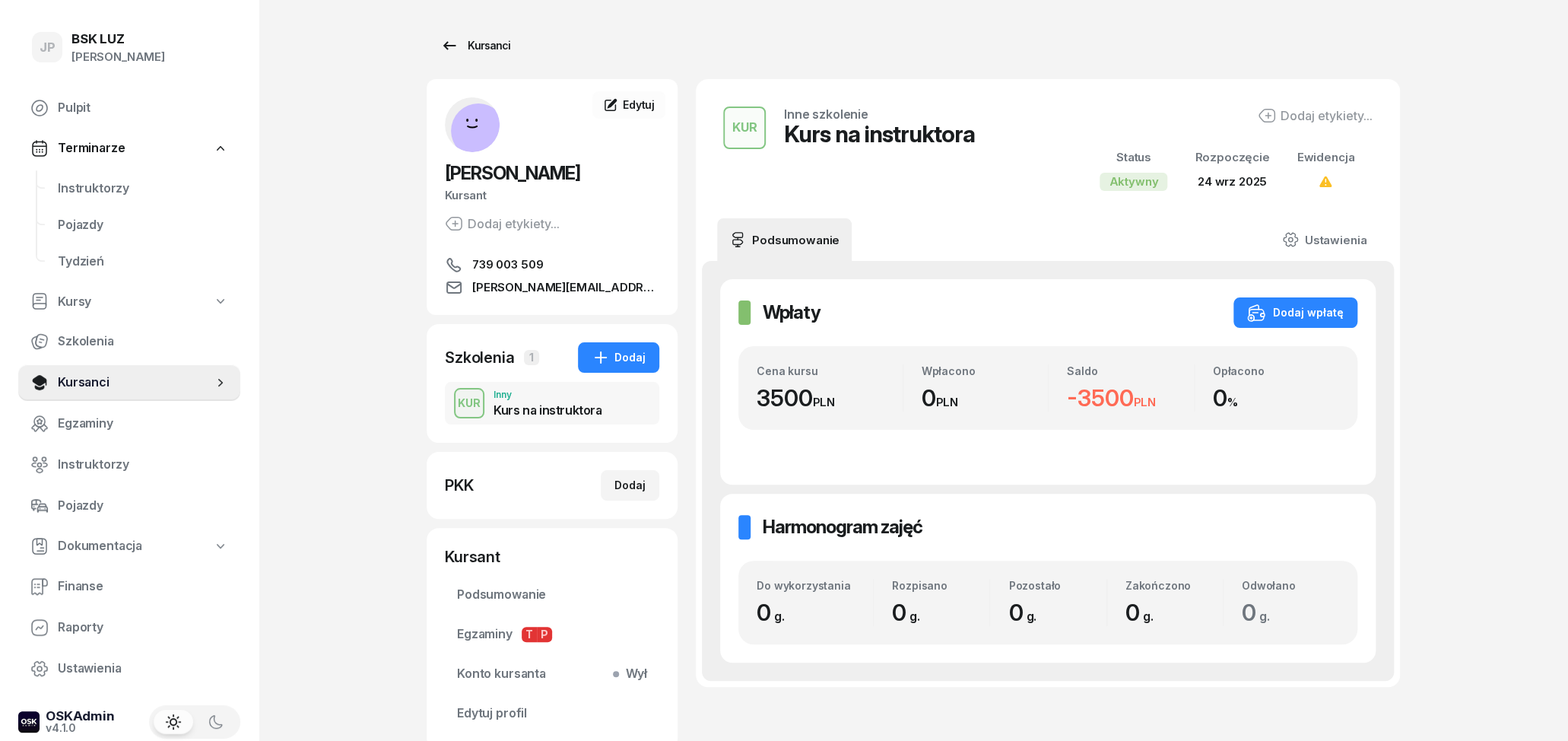
click at [442, 49] on icon at bounding box center [450, 46] width 18 height 18
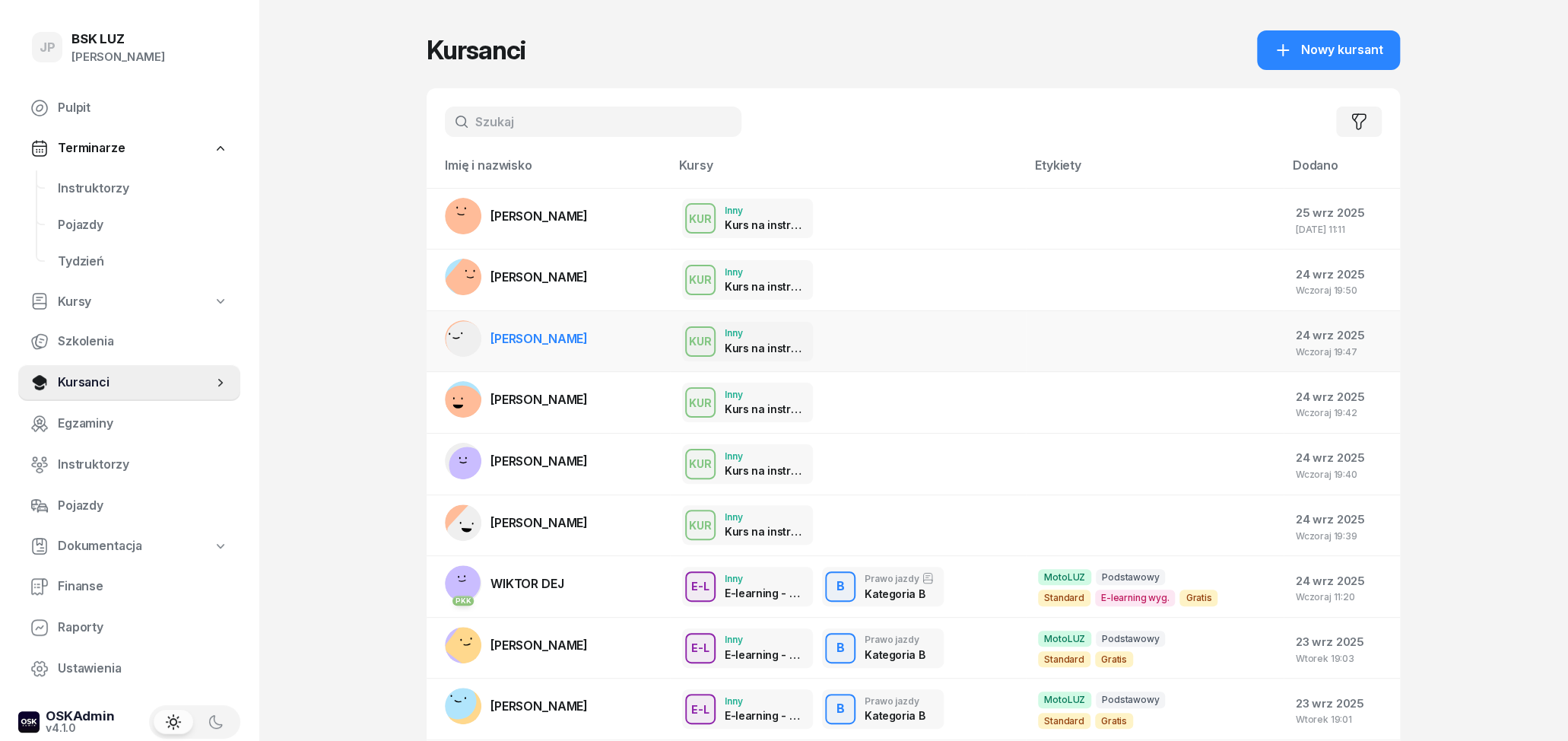
click at [1080, 334] on div at bounding box center [1129, 341] width 183 height 20
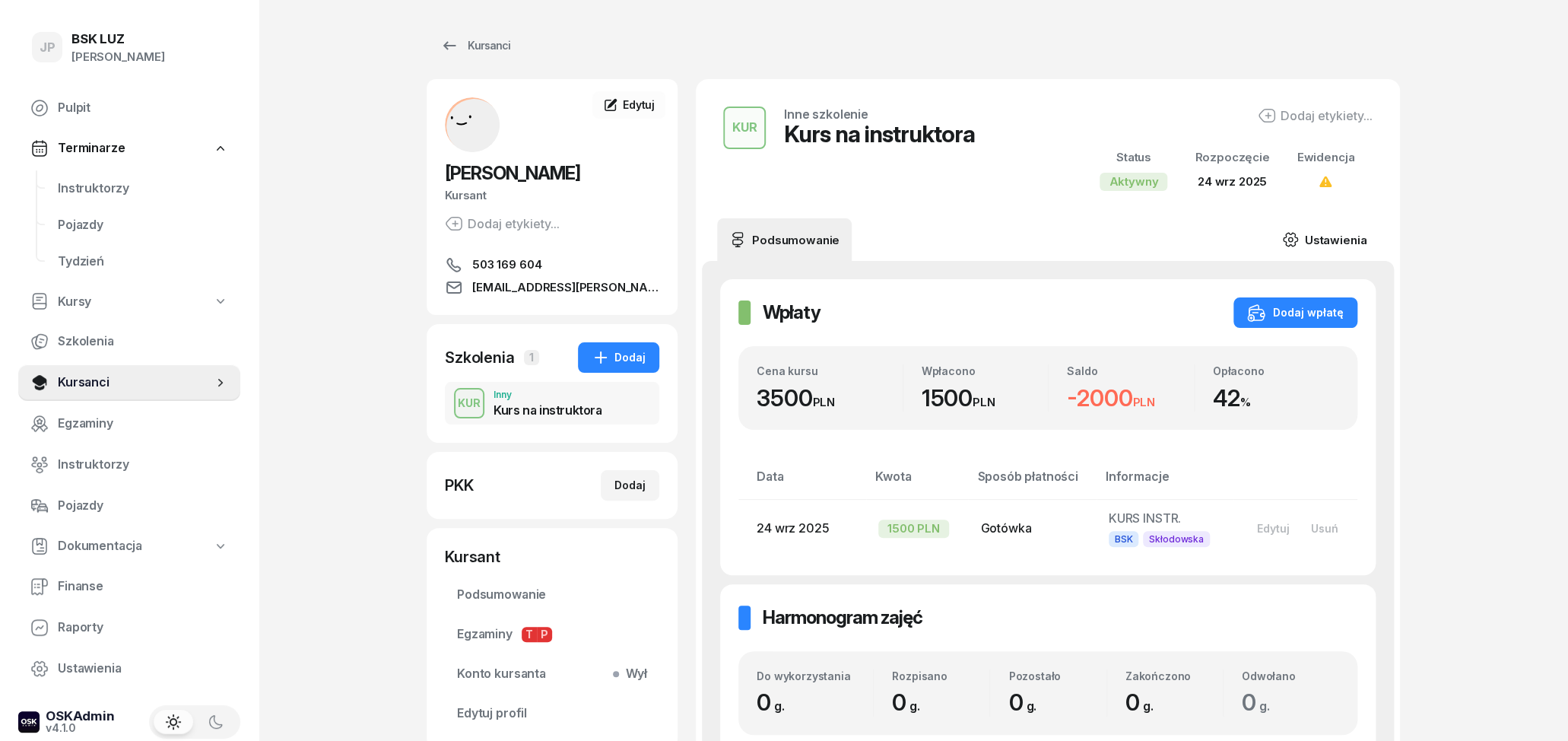
click at [1350, 240] on link "Ustawienia" at bounding box center [1324, 240] width 108 height 43
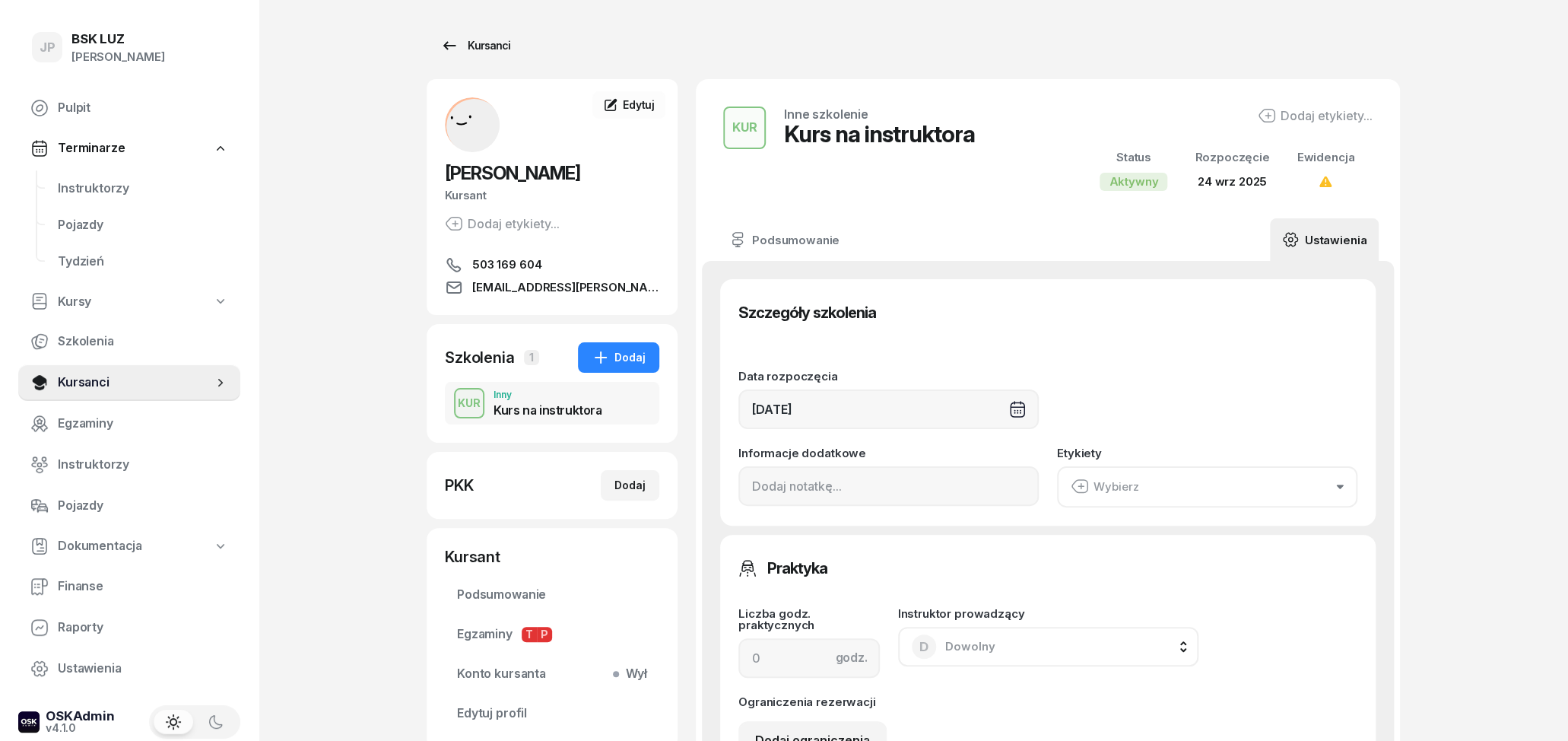
click at [446, 53] on icon at bounding box center [450, 46] width 18 height 18
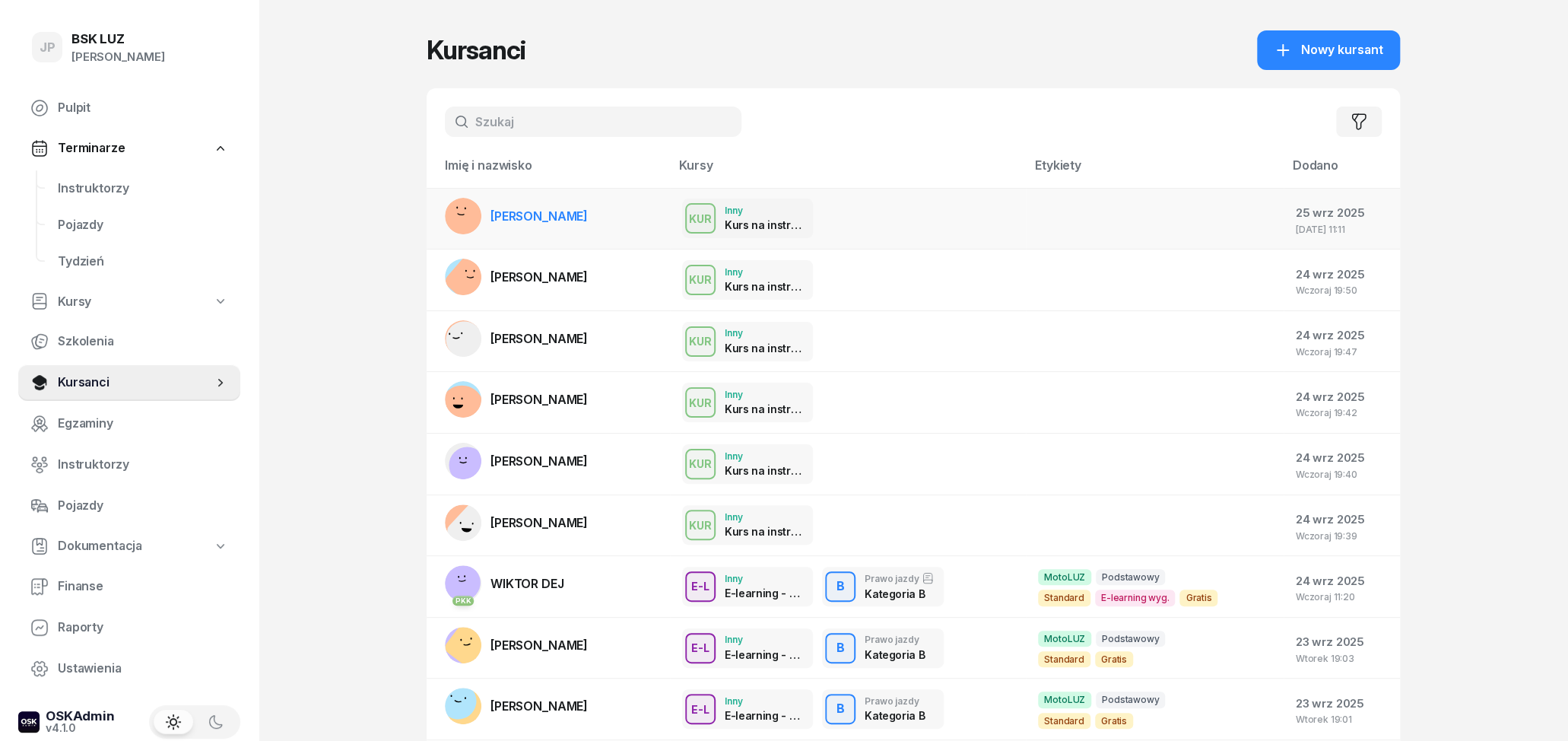
click at [1059, 224] on div at bounding box center [1129, 220] width 183 height 20
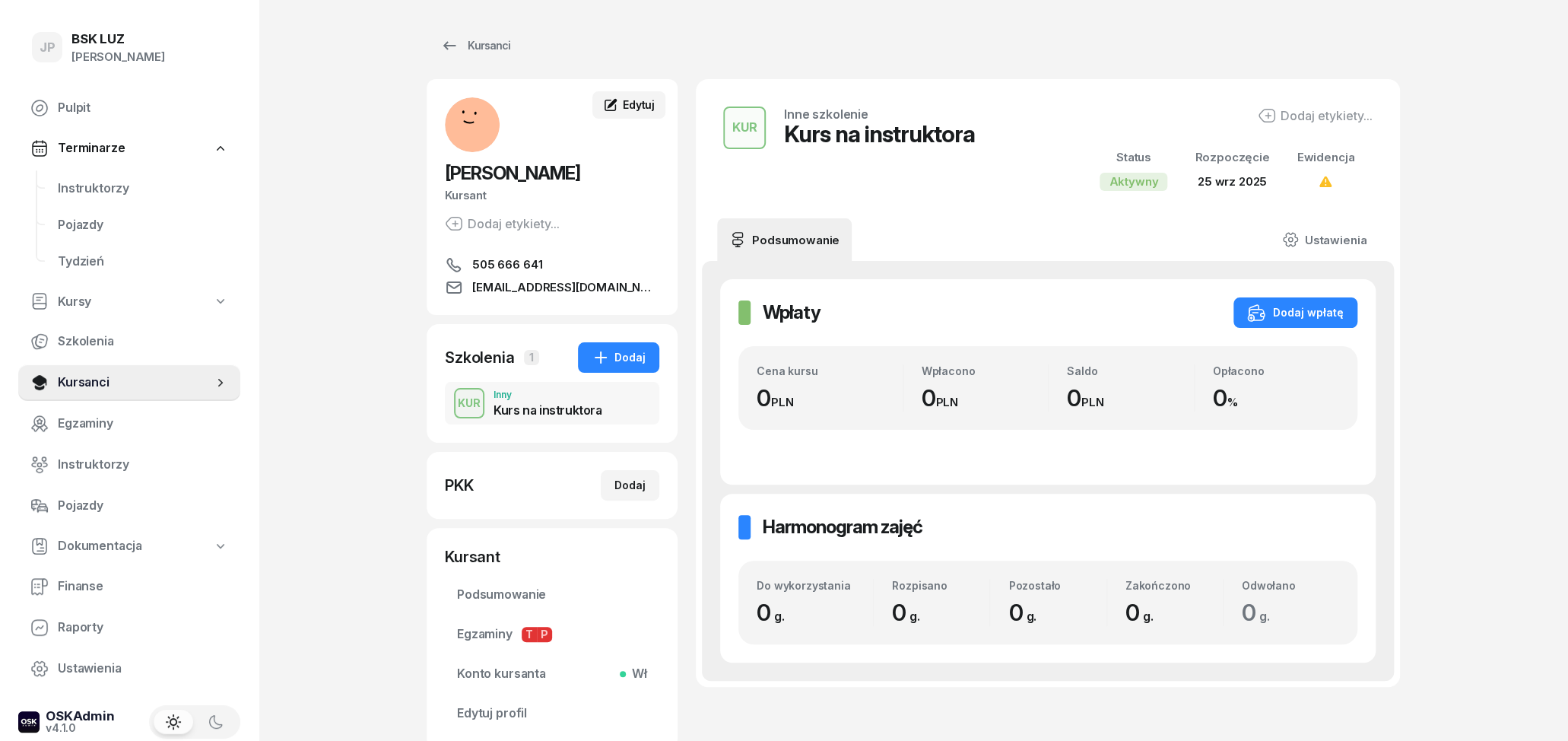
click at [630, 107] on span "Edytuj" at bounding box center [639, 105] width 32 height 13
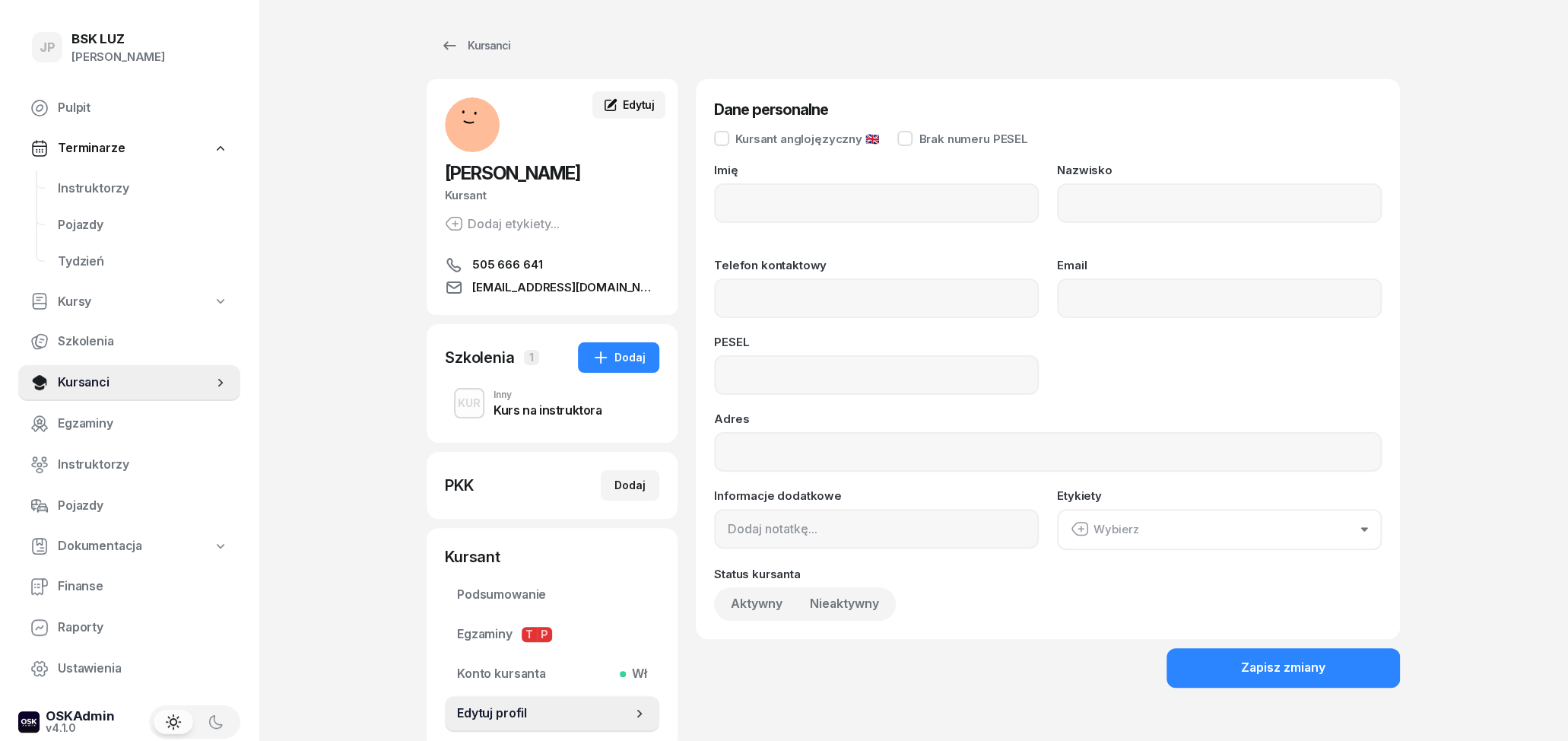
type input "[PERSON_NAME]"
type input "KLIMOWICZ"
type input "505 666 641"
type input "[EMAIL_ADDRESS][DOMAIN_NAME]"
type input "76020208054"
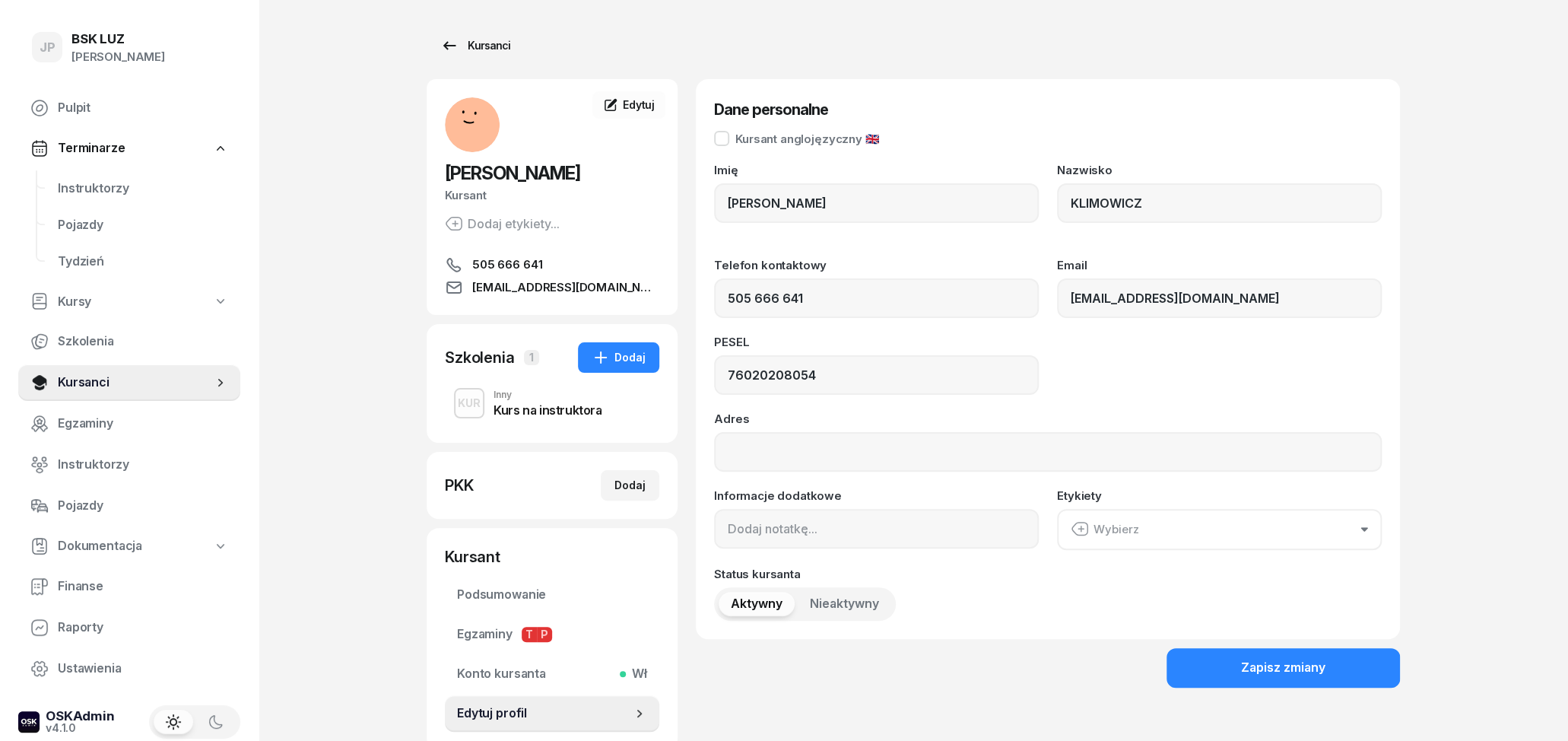
click at [447, 50] on icon at bounding box center [450, 46] width 18 height 18
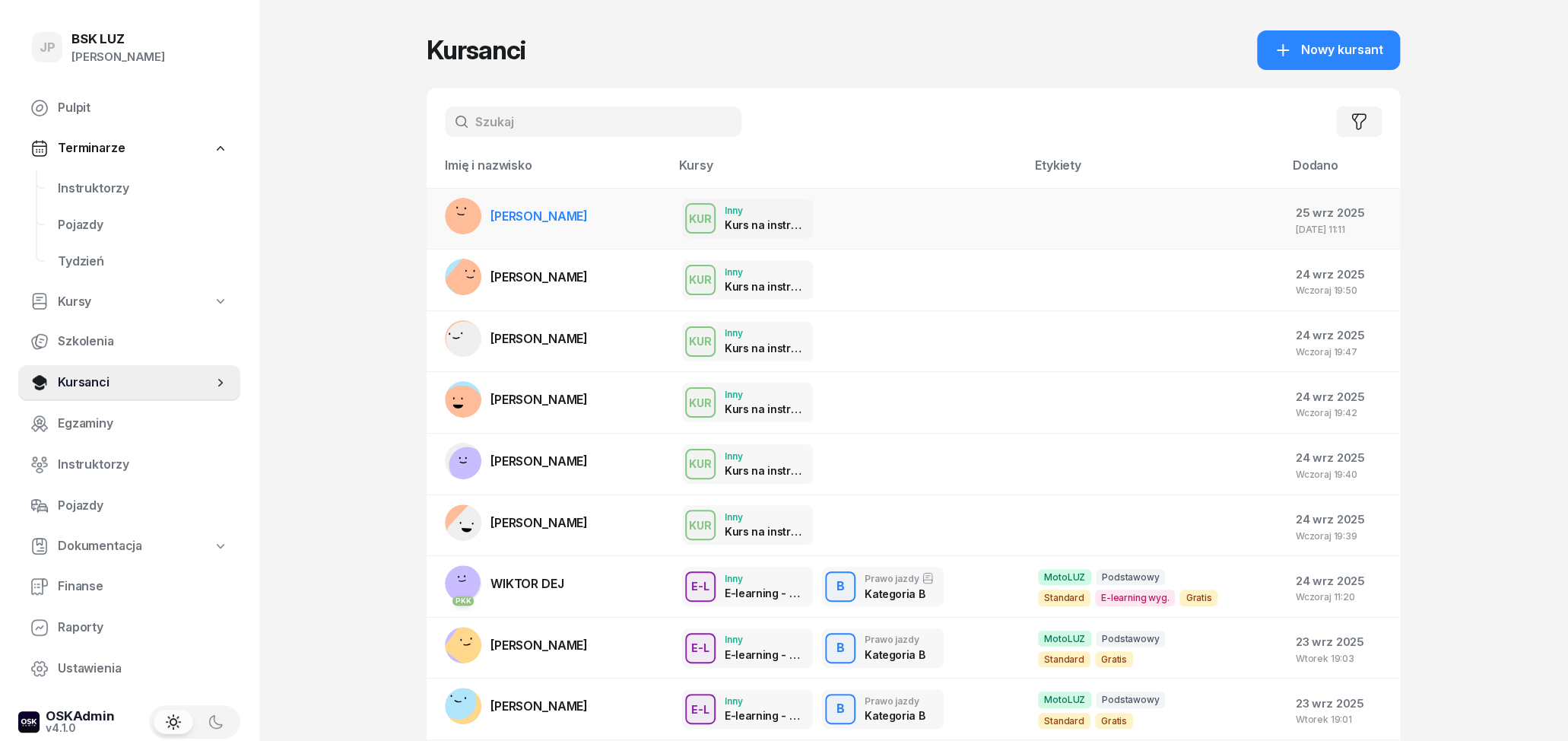
click at [1087, 220] on div at bounding box center [1129, 220] width 183 height 20
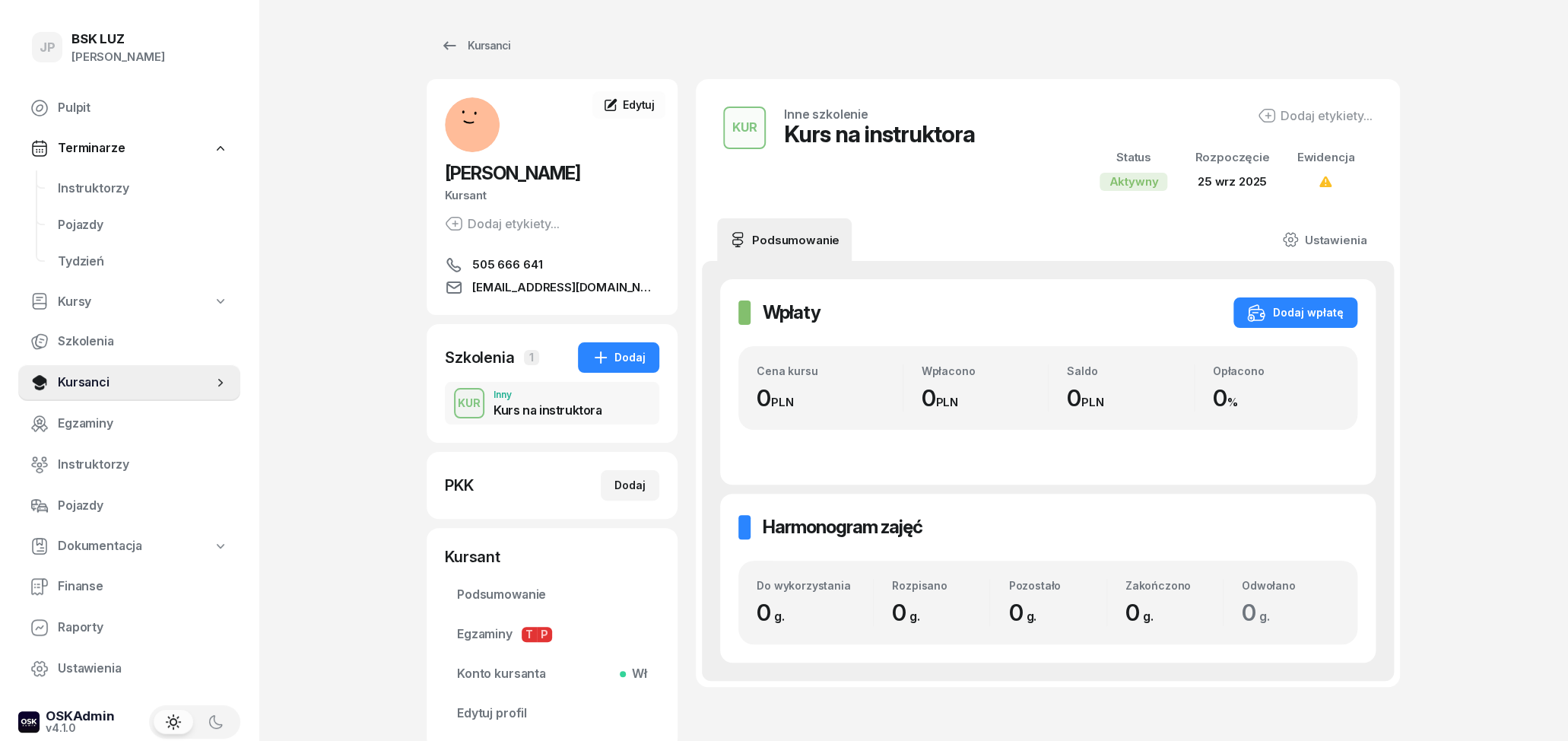
click at [615, 403] on div "KUR Inny Kurs na instruktora" at bounding box center [552, 403] width 214 height 43
click at [1365, 229] on link "Ustawienia" at bounding box center [1324, 240] width 108 height 43
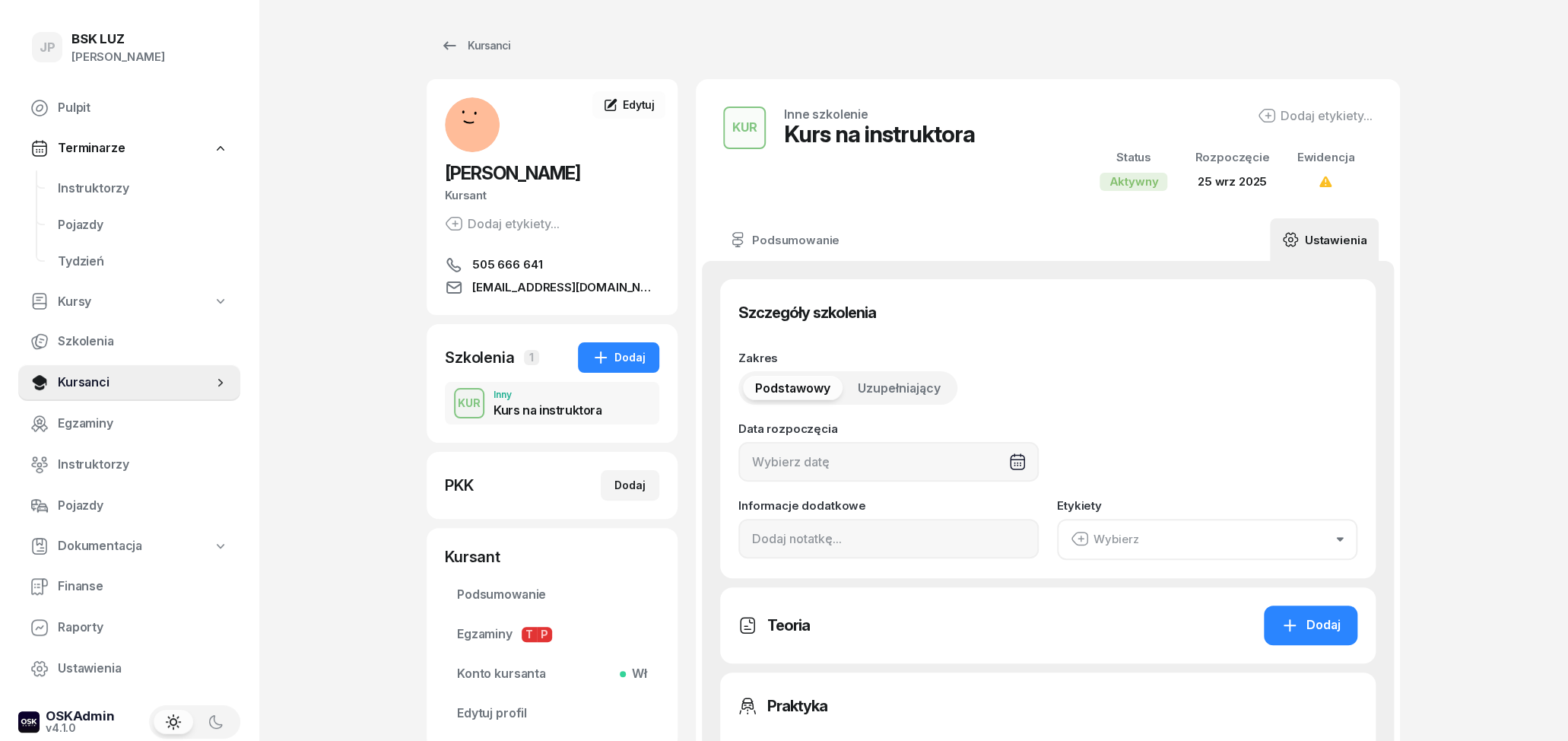
type input "[DATE]"
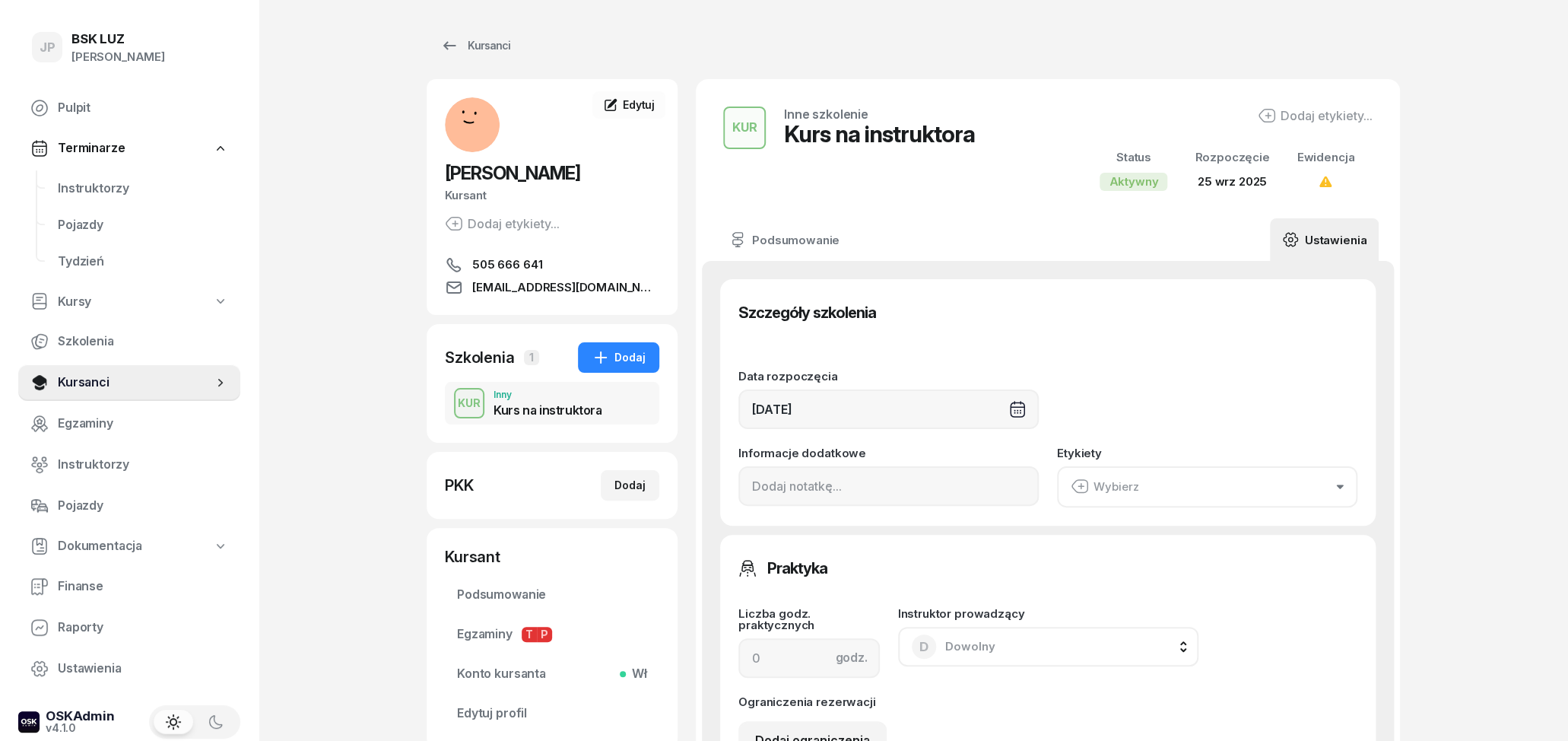
click at [768, 409] on div "[DATE]" at bounding box center [888, 409] width 300 height 39
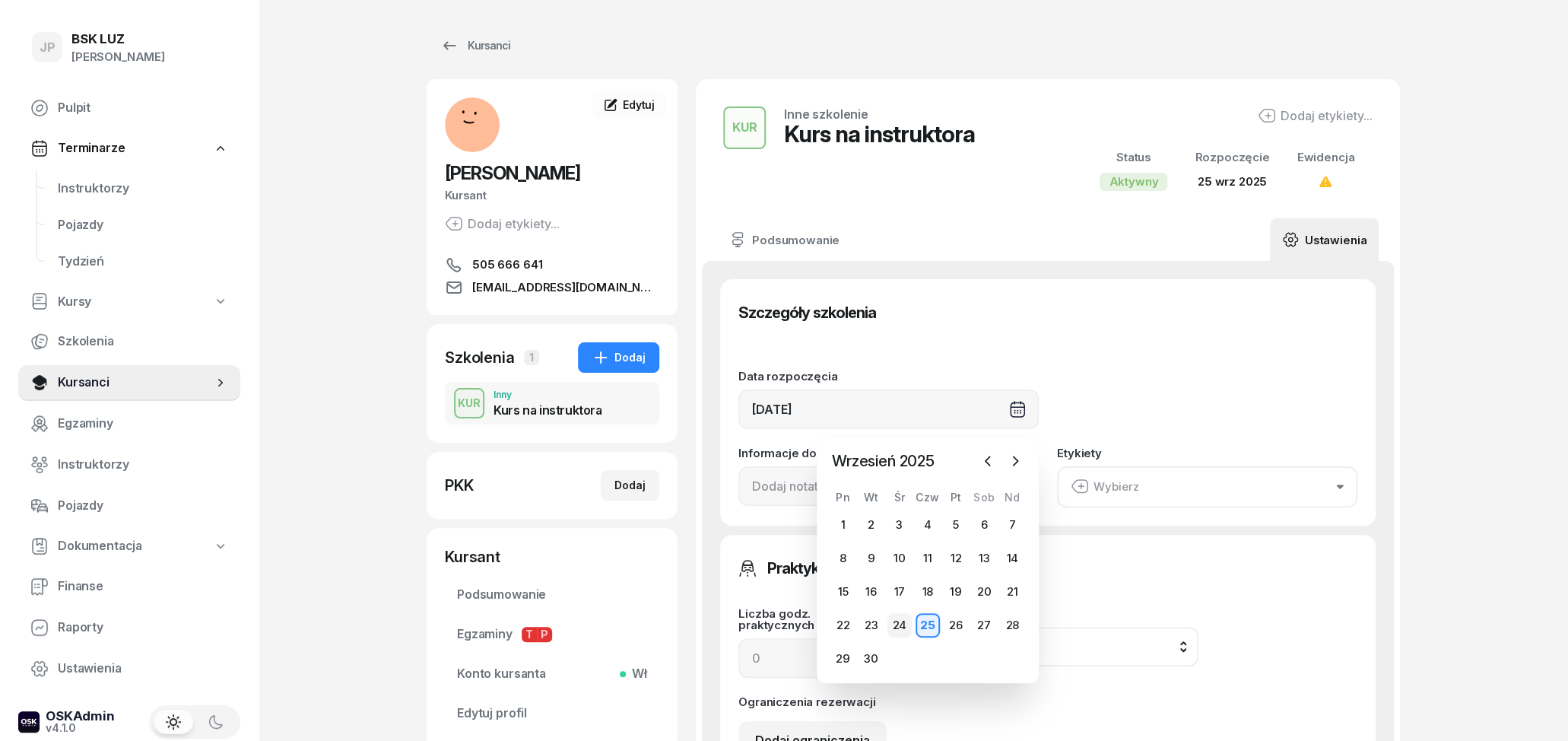
click at [896, 625] on div "24" at bounding box center [899, 625] width 24 height 24
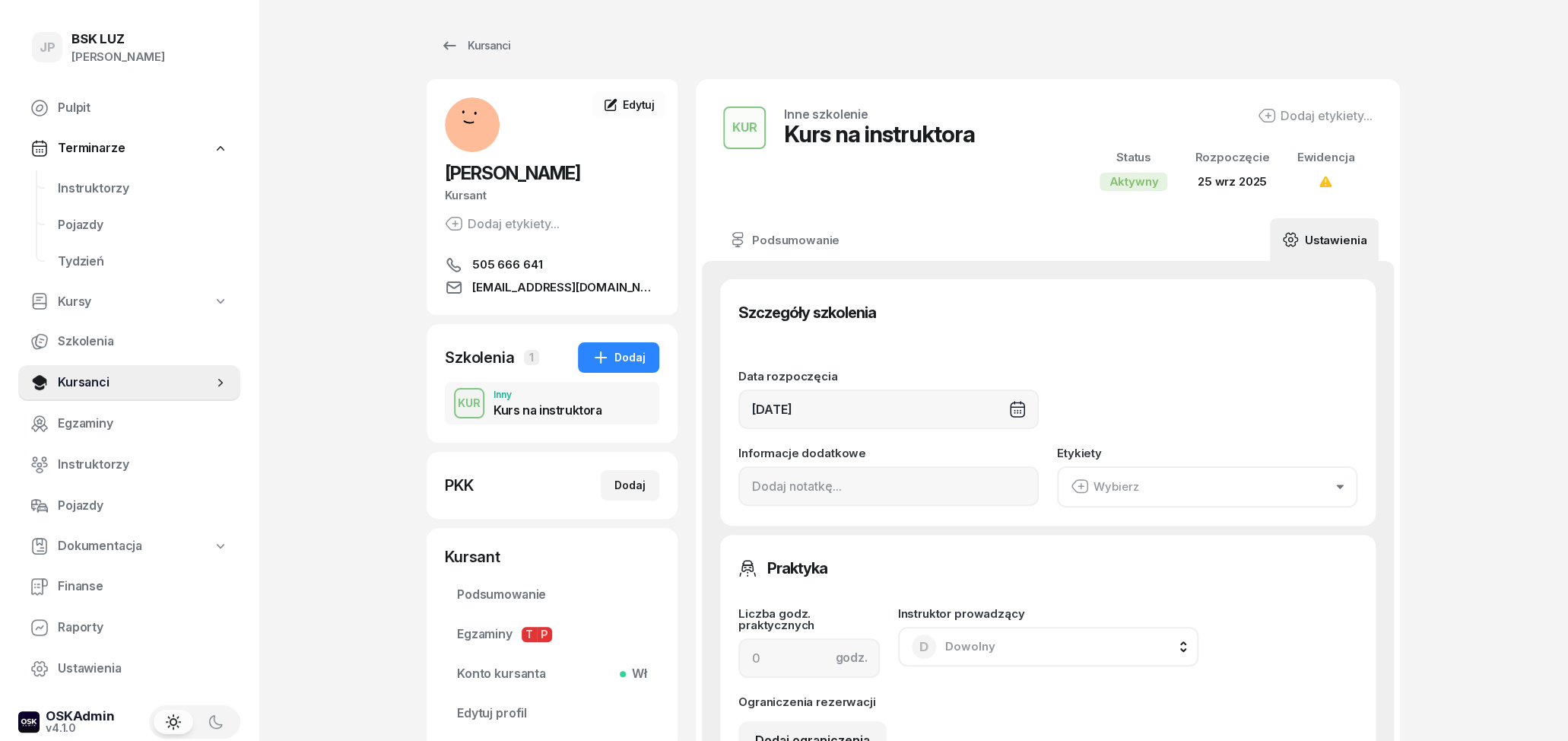
type input "[DATE]"
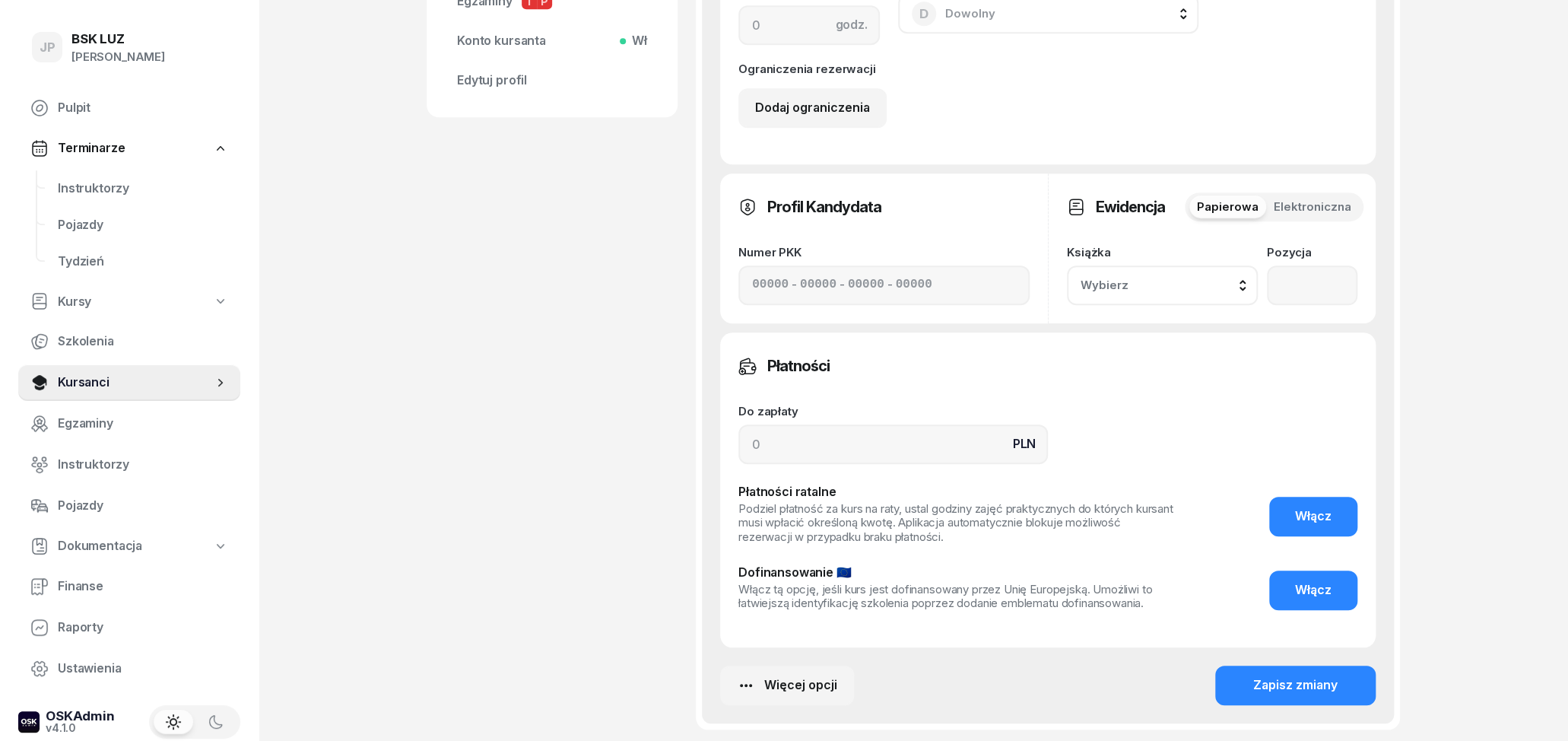
scroll to position [770, 0]
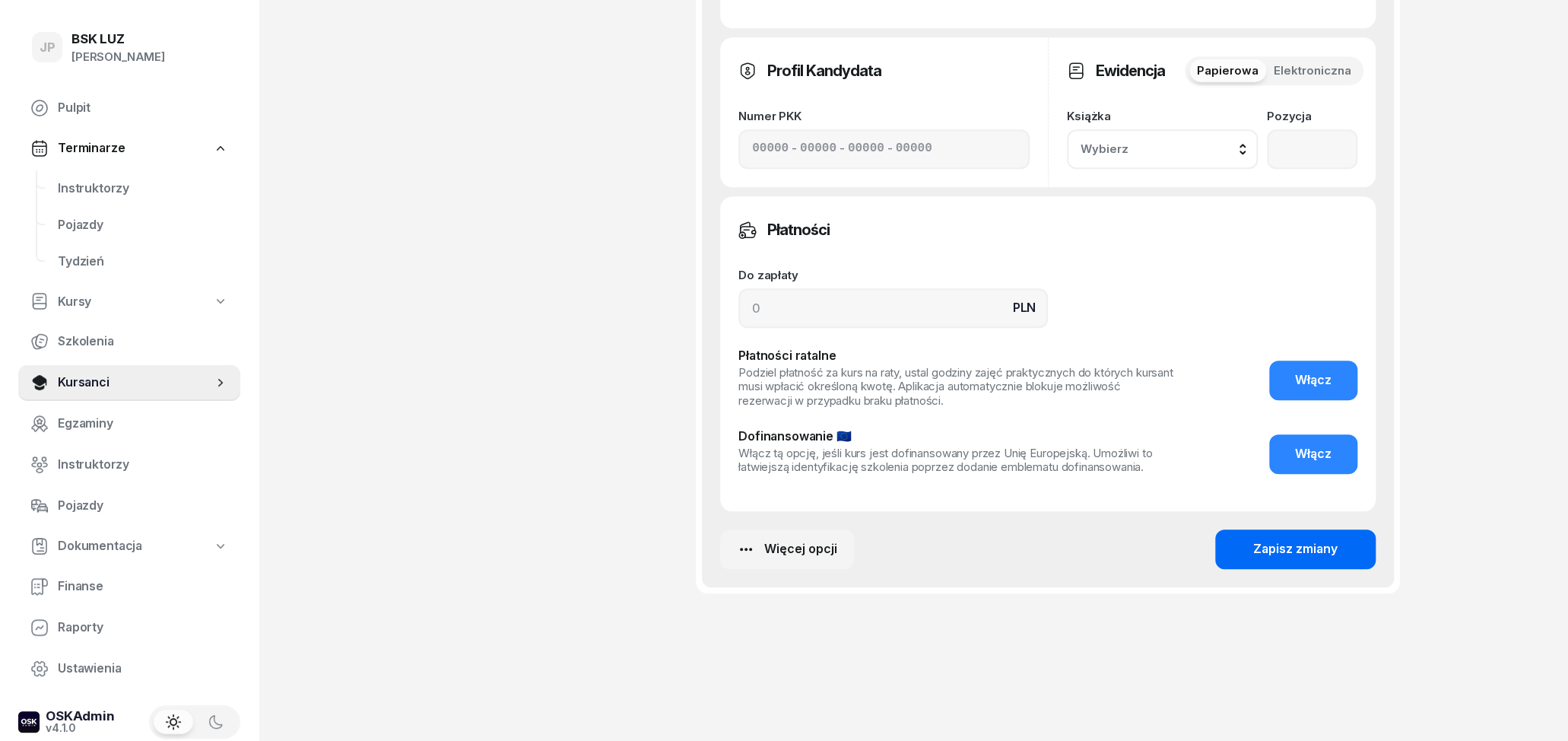
click at [1224, 555] on button "Zapisz zmiany" at bounding box center [1295, 549] width 160 height 39
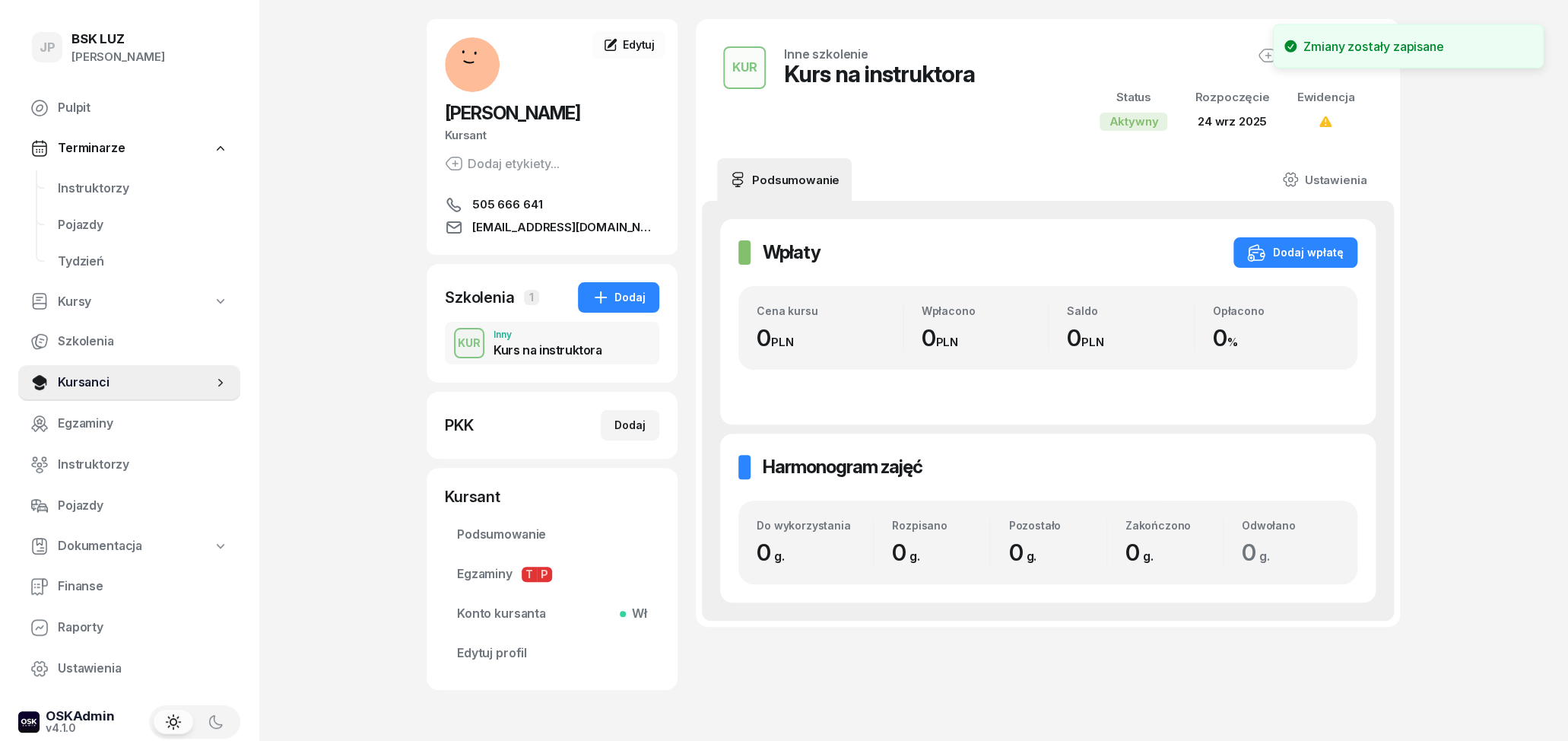
scroll to position [0, 0]
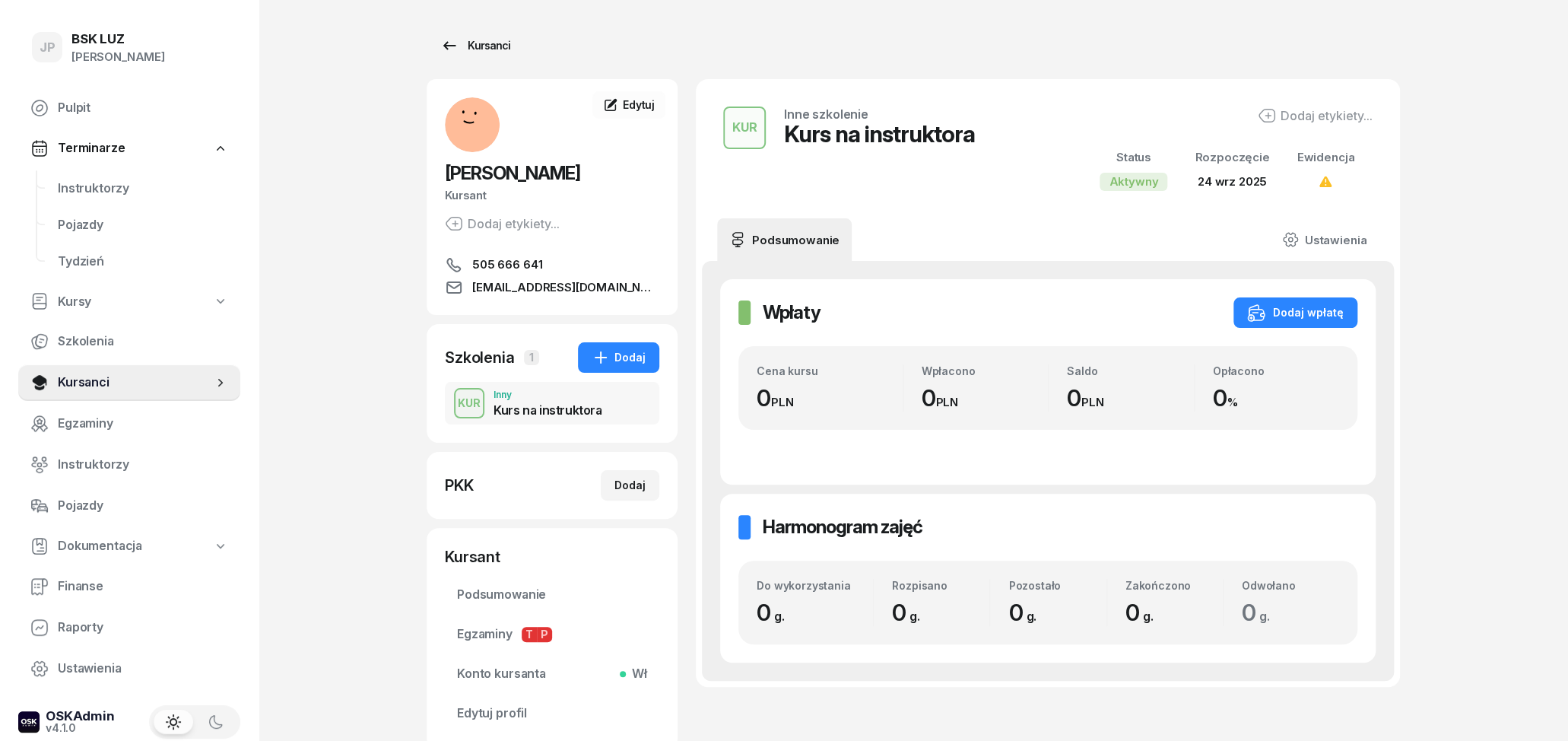
click at [449, 48] on icon at bounding box center [450, 46] width 18 height 18
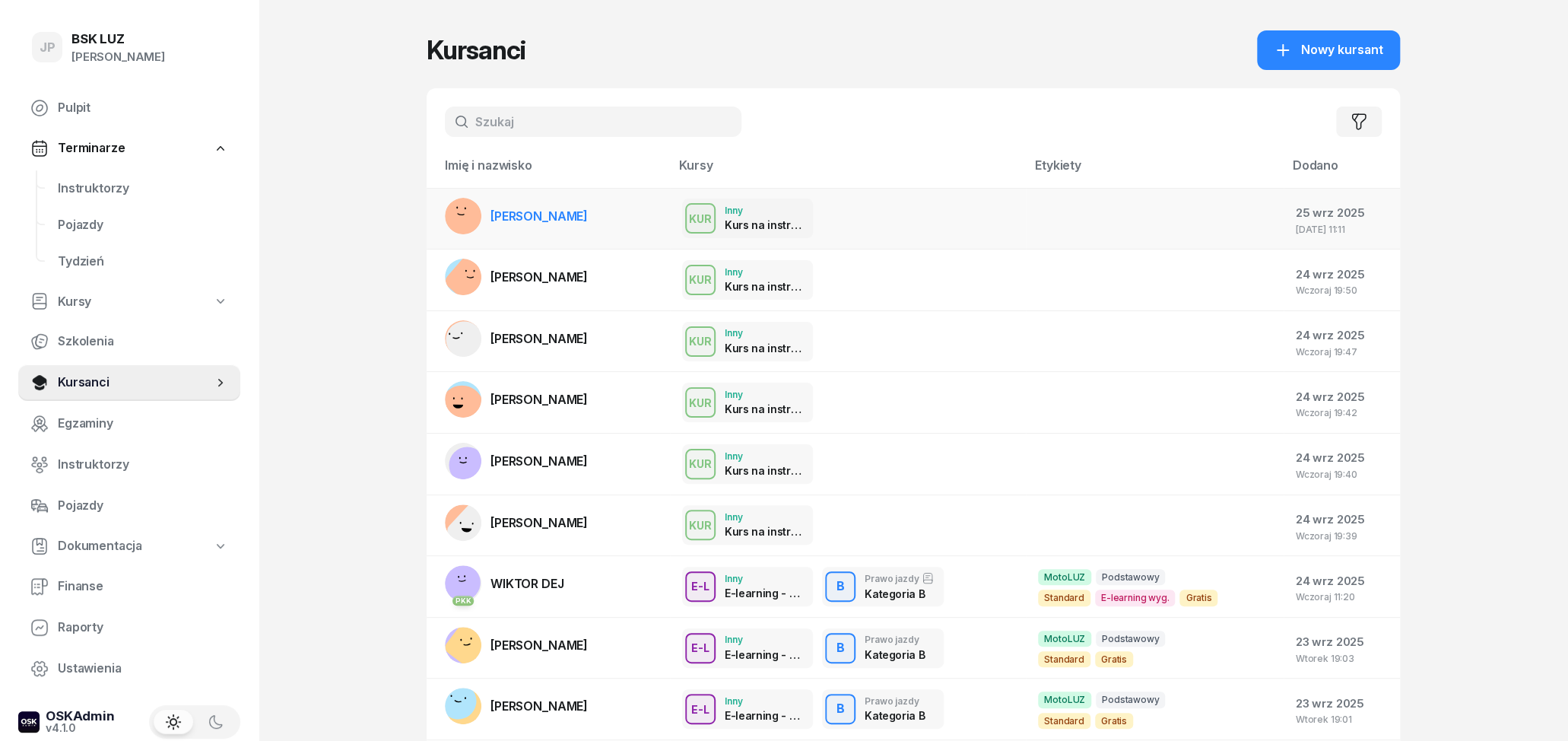
click at [976, 220] on div "KUR [PERSON_NAME] na instruktora KUR Inne szkolenie Kurs na instruktora Praktyk…" at bounding box center [848, 219] width 331 height 39
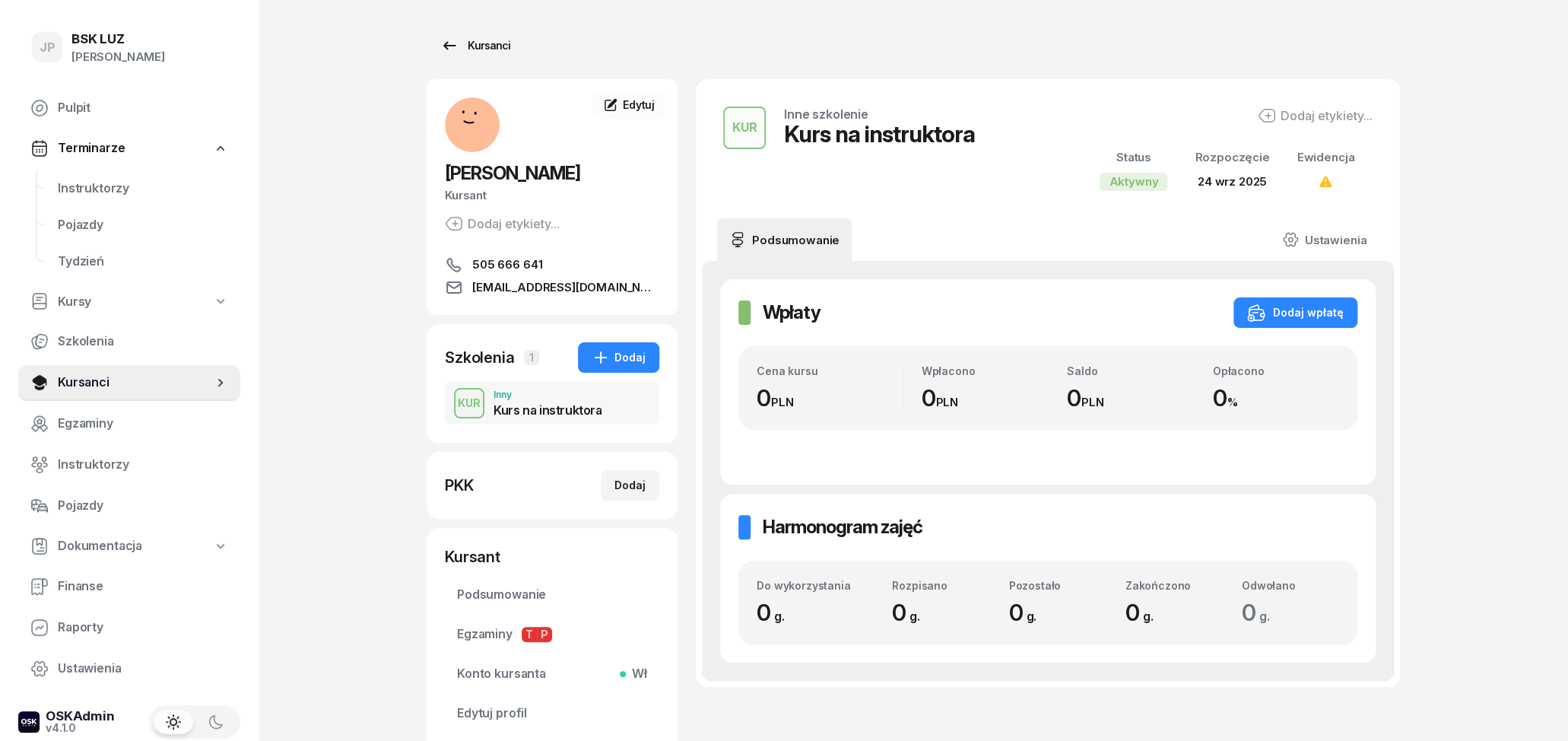
click at [446, 48] on icon at bounding box center [450, 45] width 13 height 8
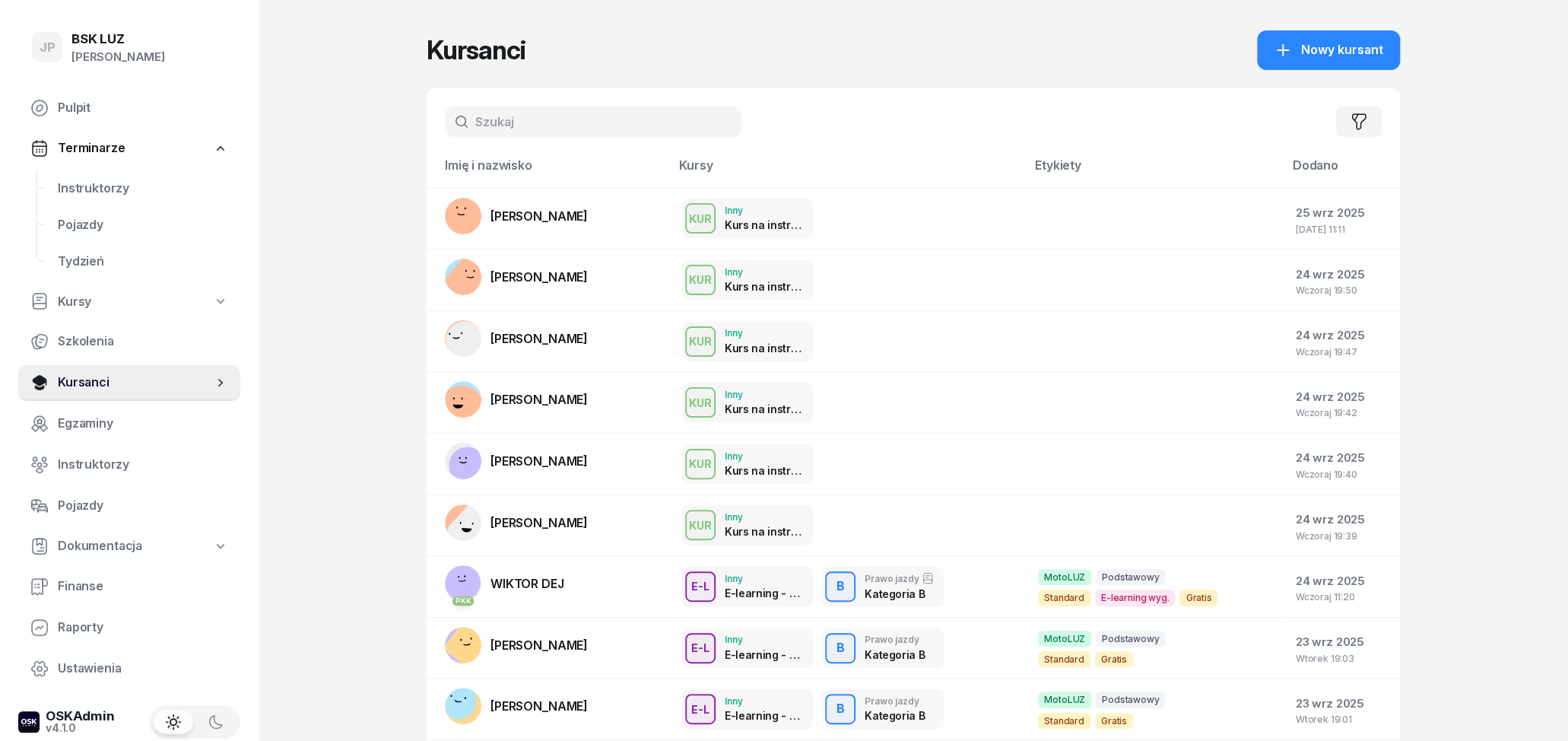
click at [587, 288] on link "[PERSON_NAME]" at bounding box center [517, 277] width 143 height 37
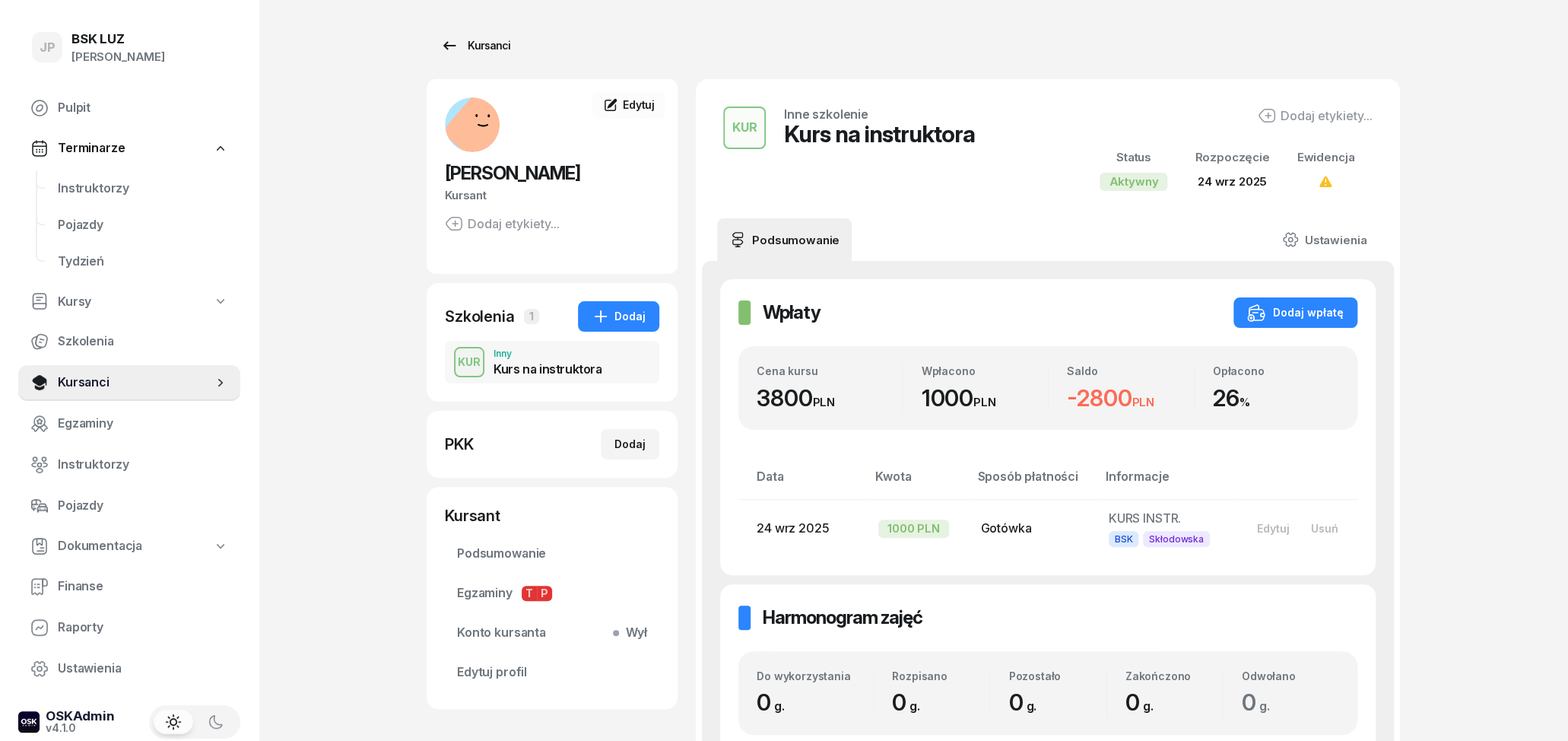
click at [449, 53] on icon at bounding box center [450, 46] width 18 height 18
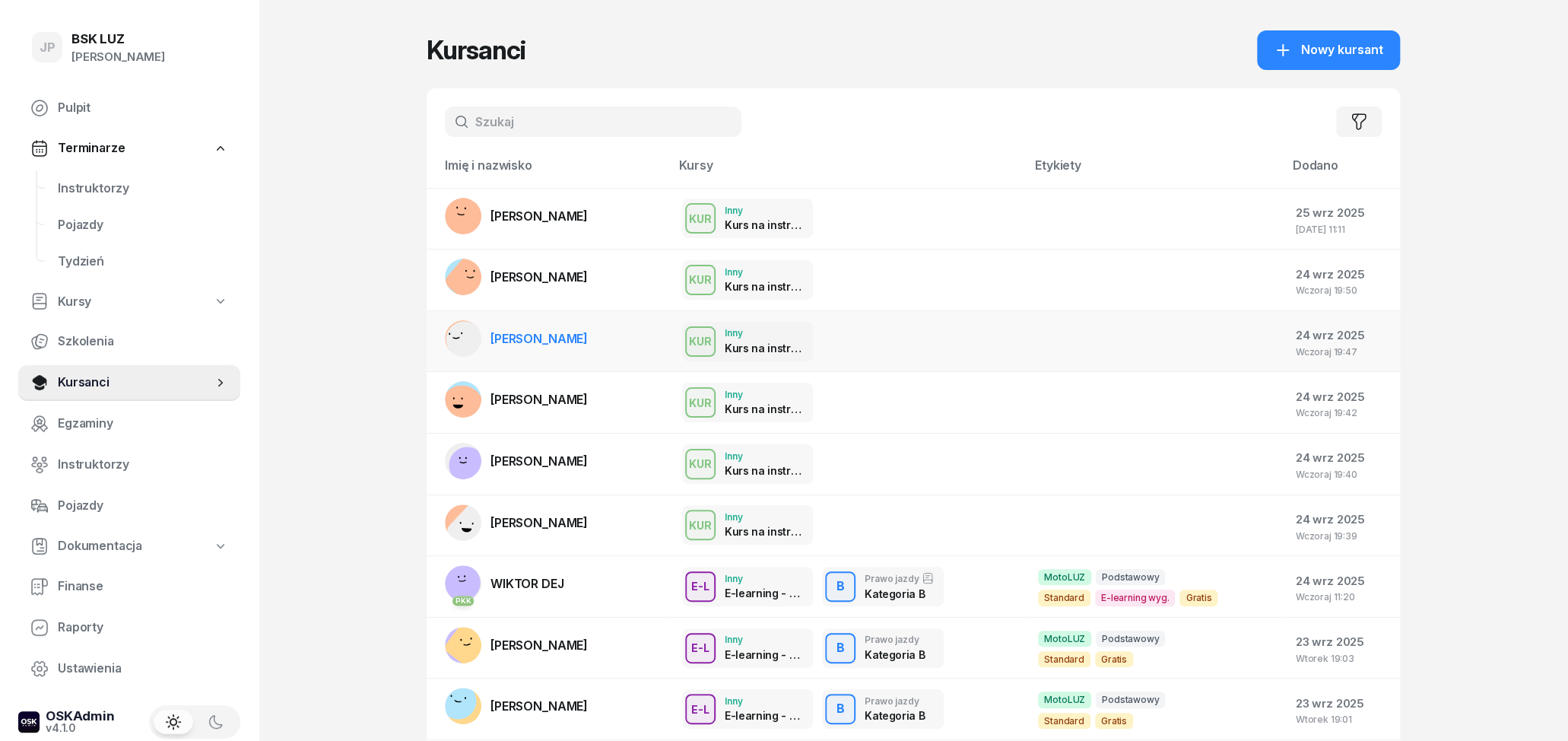
click at [586, 342] on span "[PERSON_NAME]" at bounding box center [539, 338] width 98 height 15
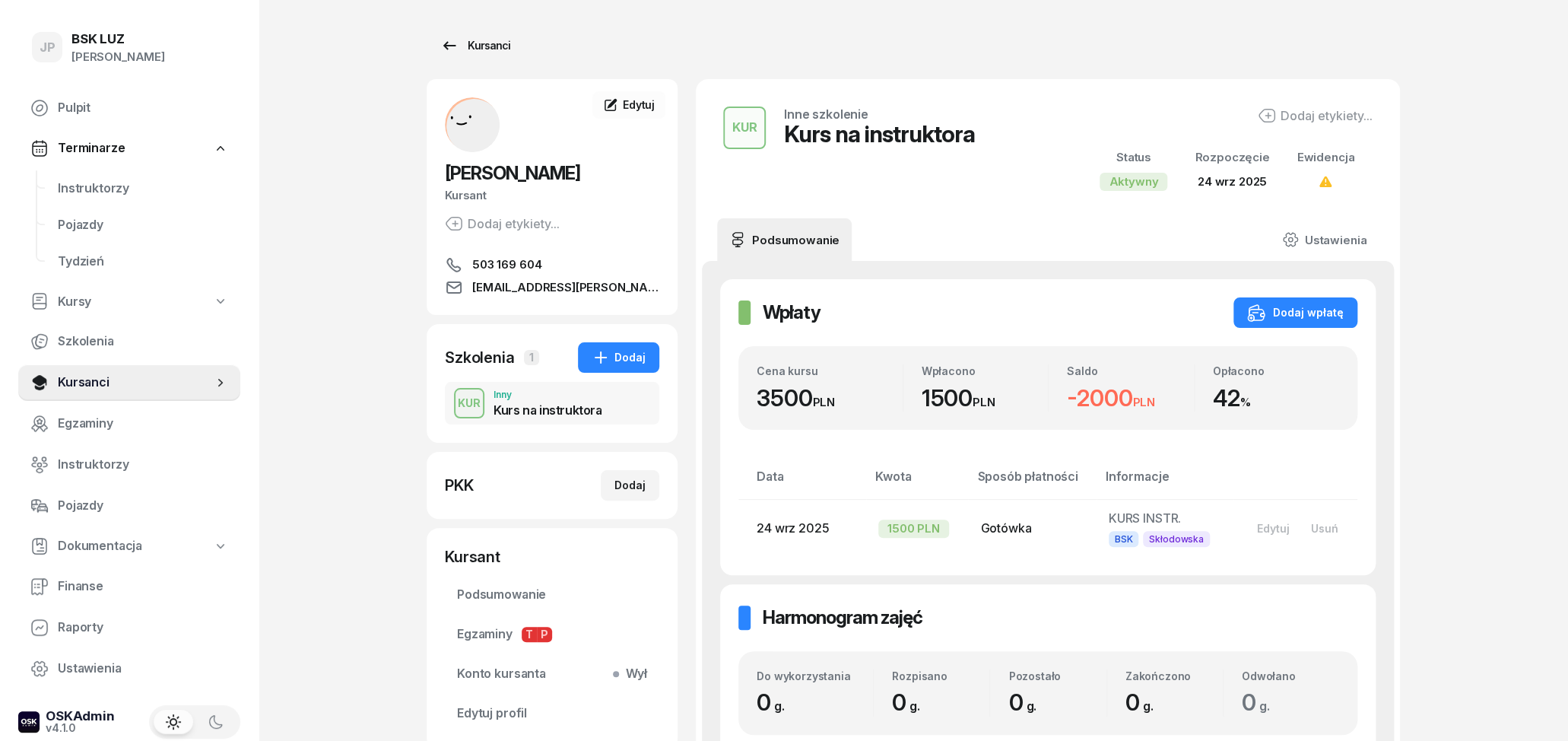
click at [451, 43] on icon at bounding box center [450, 46] width 18 height 18
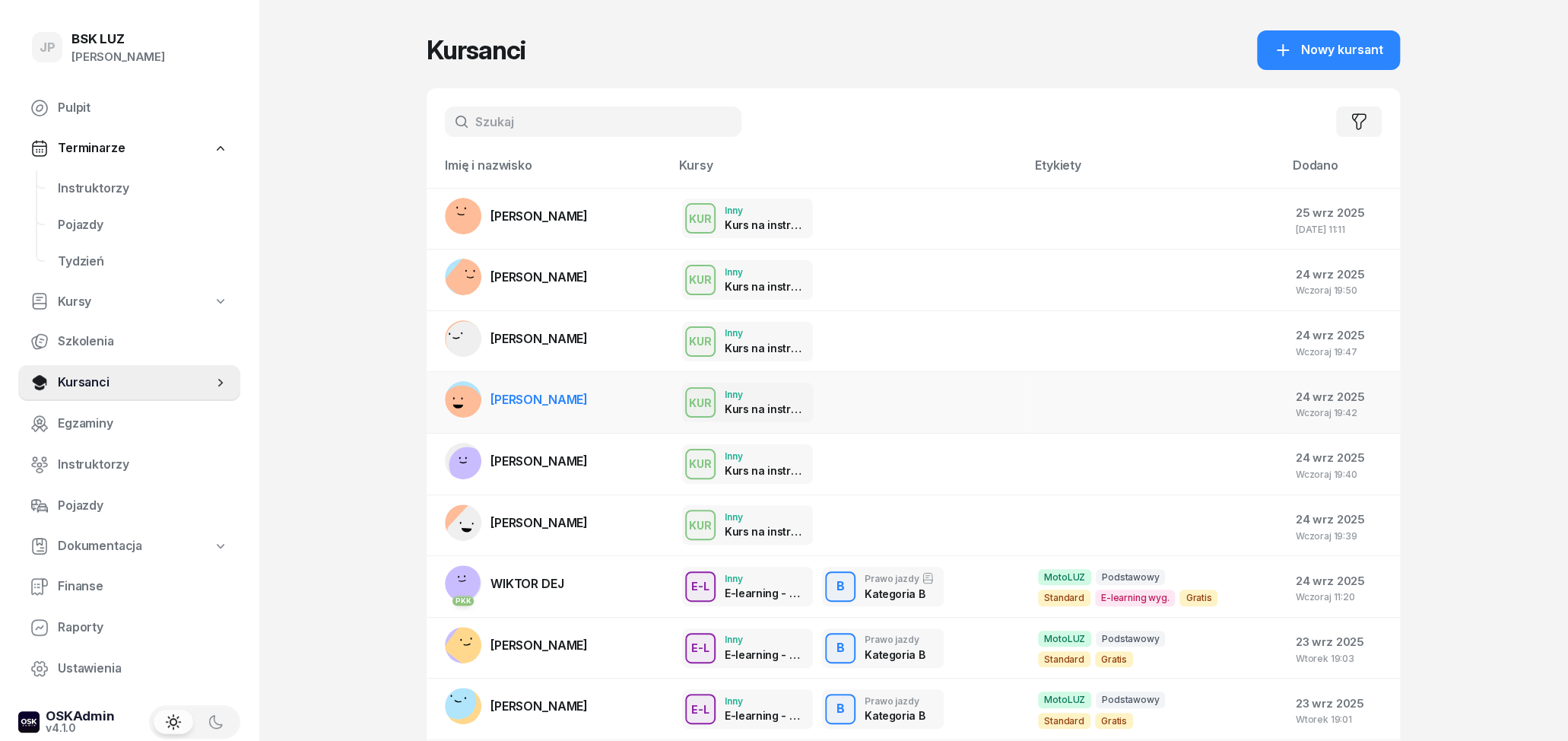
click at [568, 402] on span "[PERSON_NAME]" at bounding box center [539, 399] width 98 height 15
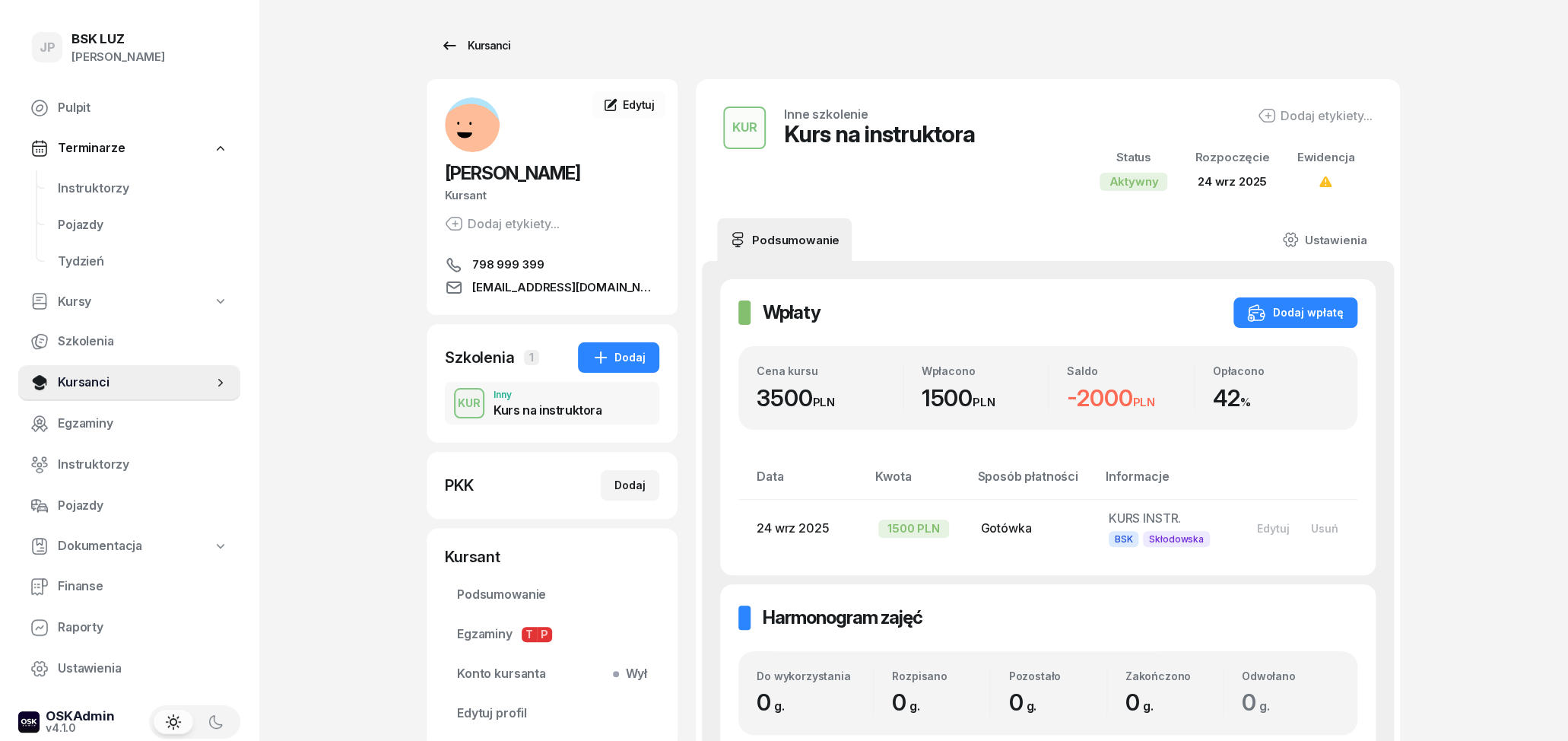
click at [444, 50] on icon at bounding box center [450, 46] width 18 height 18
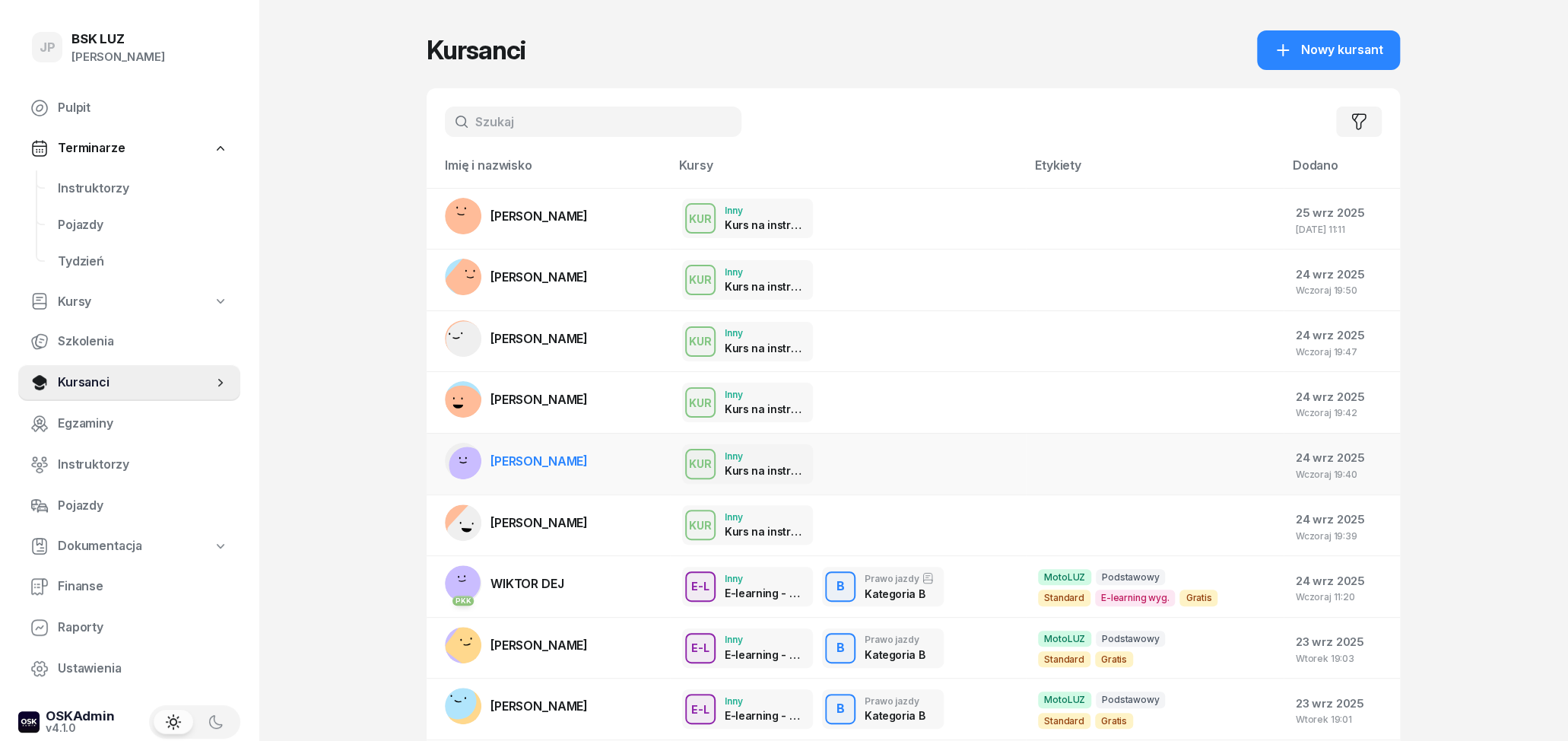
click at [565, 477] on link "[PERSON_NAME]" at bounding box center [517, 461] width 143 height 37
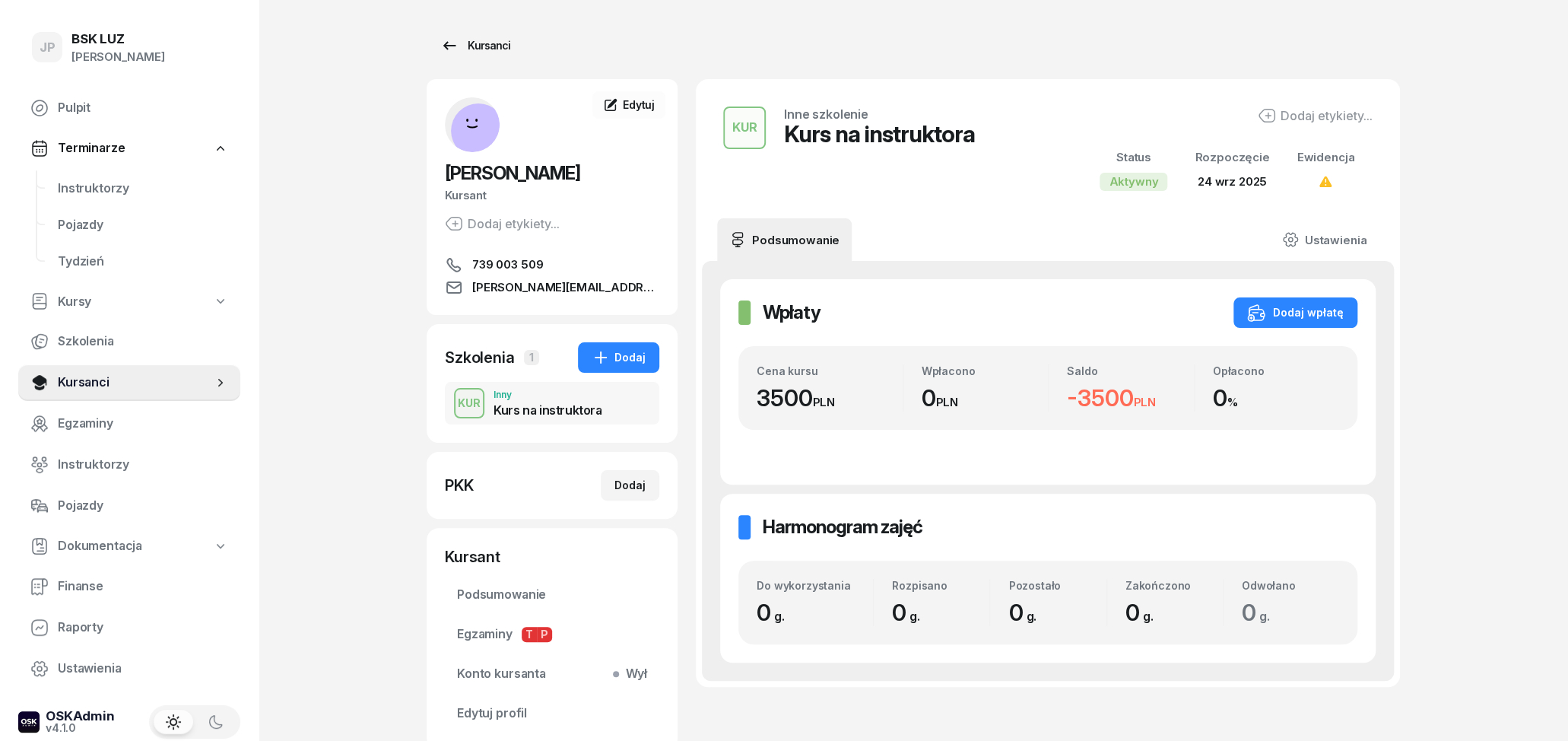
click at [443, 47] on icon at bounding box center [450, 46] width 18 height 18
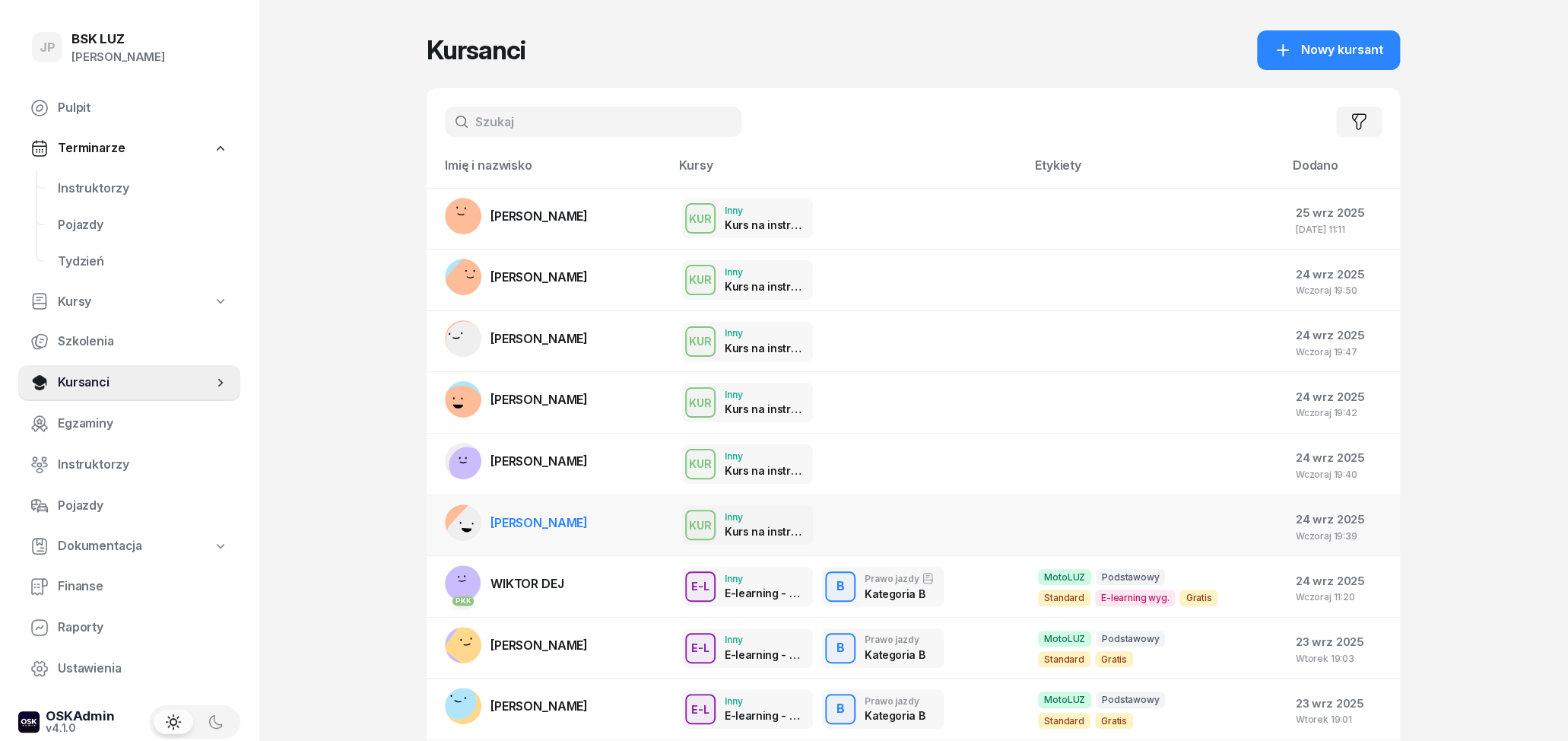
click at [617, 532] on td "[PERSON_NAME]" at bounding box center [548, 525] width 244 height 62
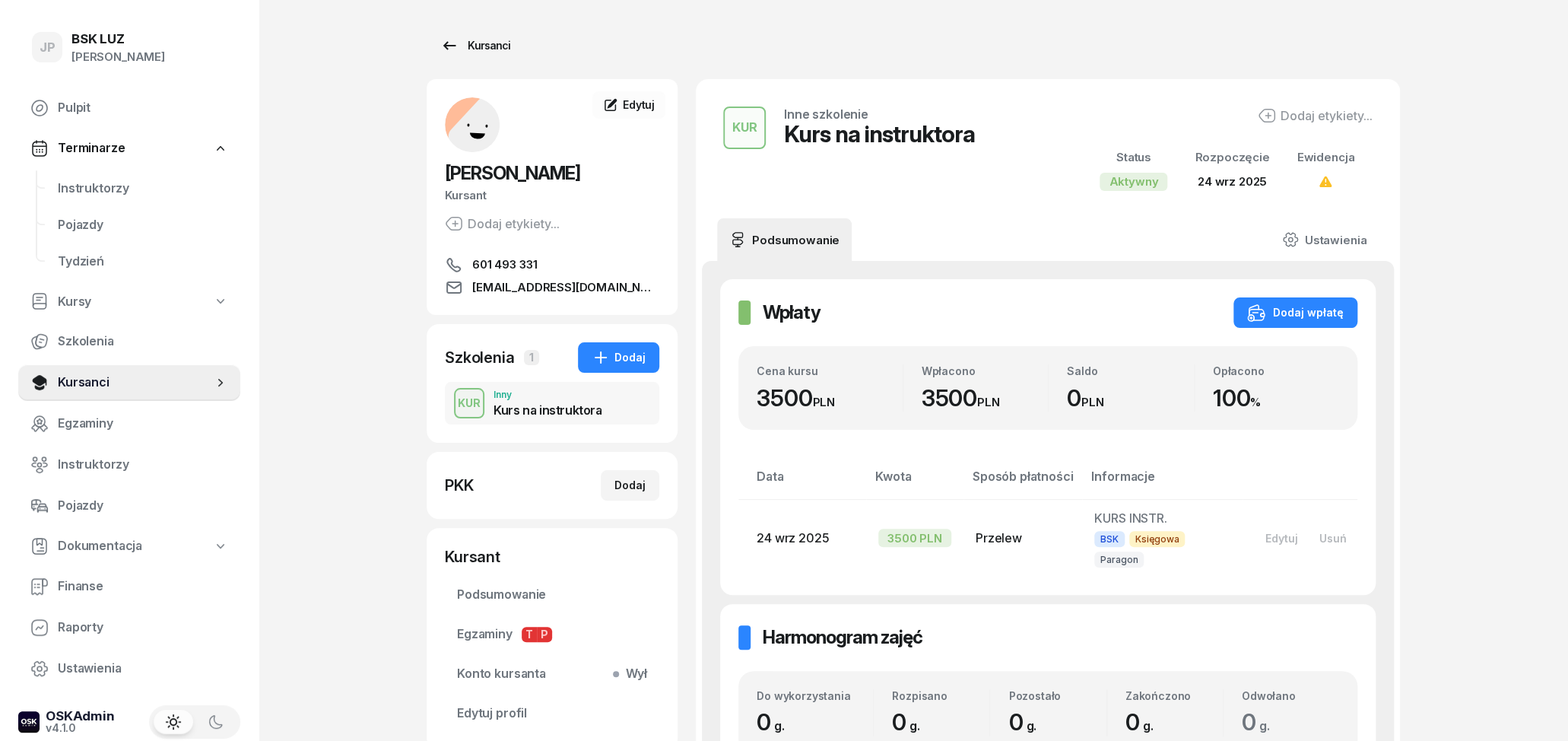
click at [445, 47] on icon at bounding box center [450, 45] width 13 height 8
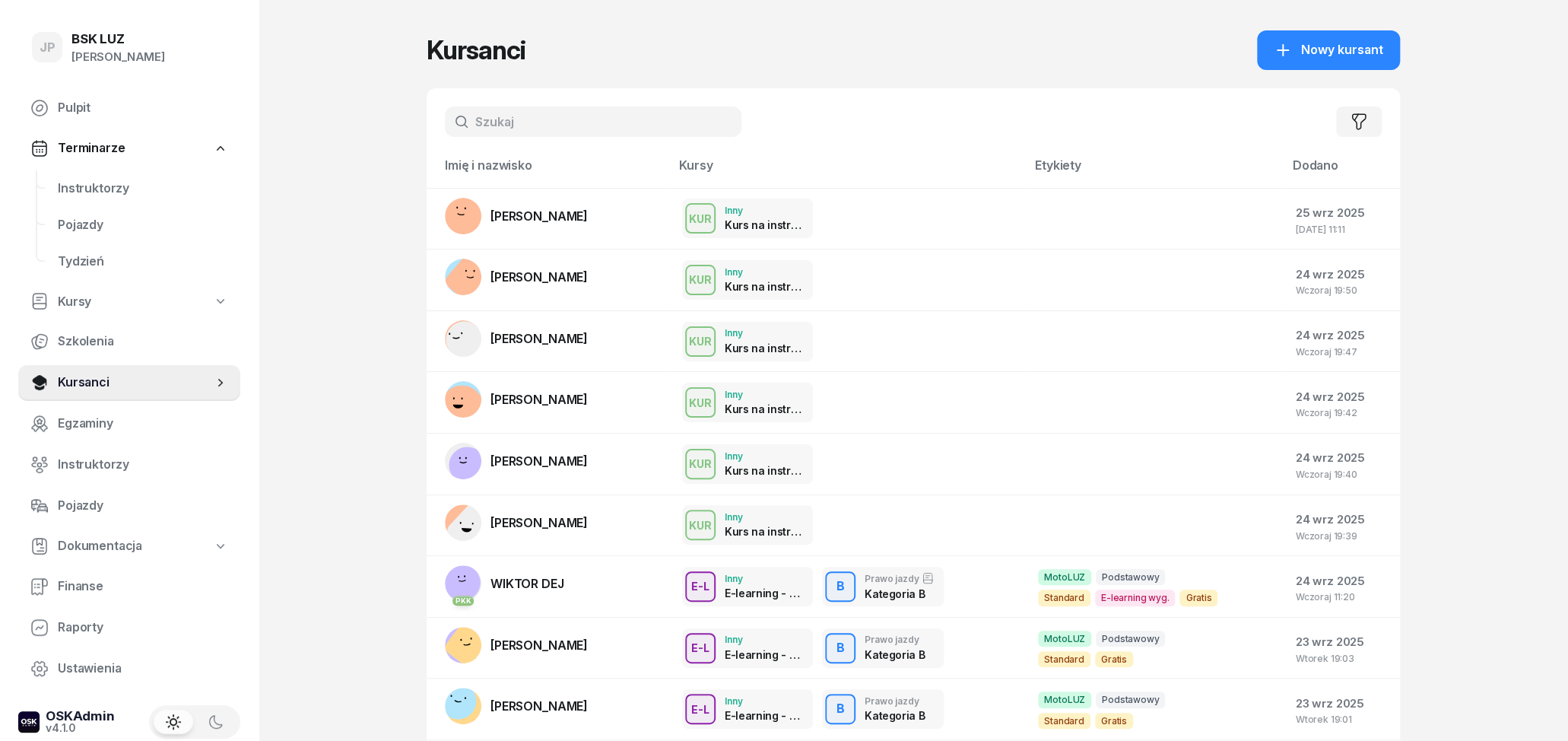
click at [592, 358] on td "[PERSON_NAME]" at bounding box center [548, 341] width 244 height 62
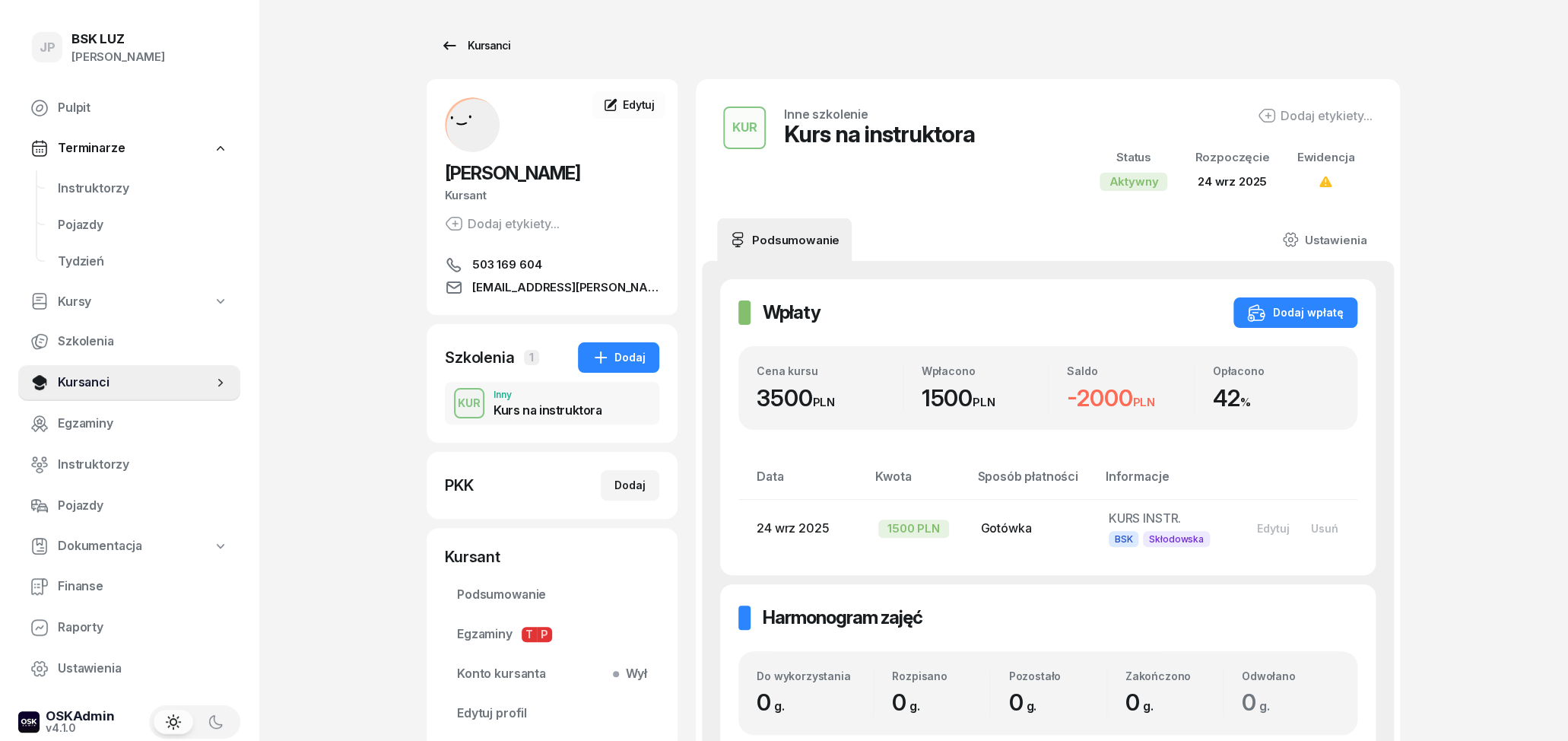
click at [472, 47] on div "Kursanci" at bounding box center [476, 46] width 70 height 18
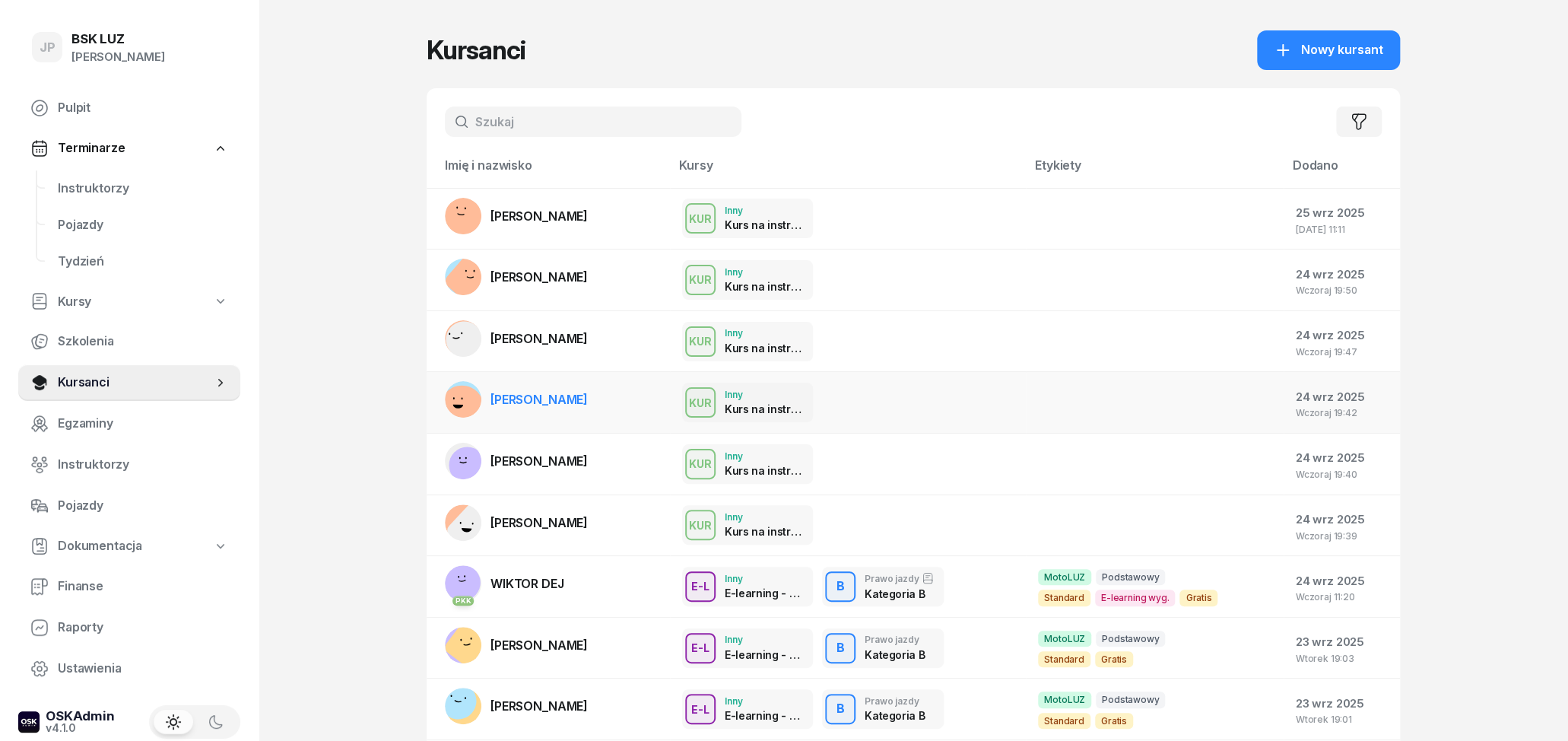
click at [622, 401] on td "[PERSON_NAME]" at bounding box center [548, 402] width 244 height 62
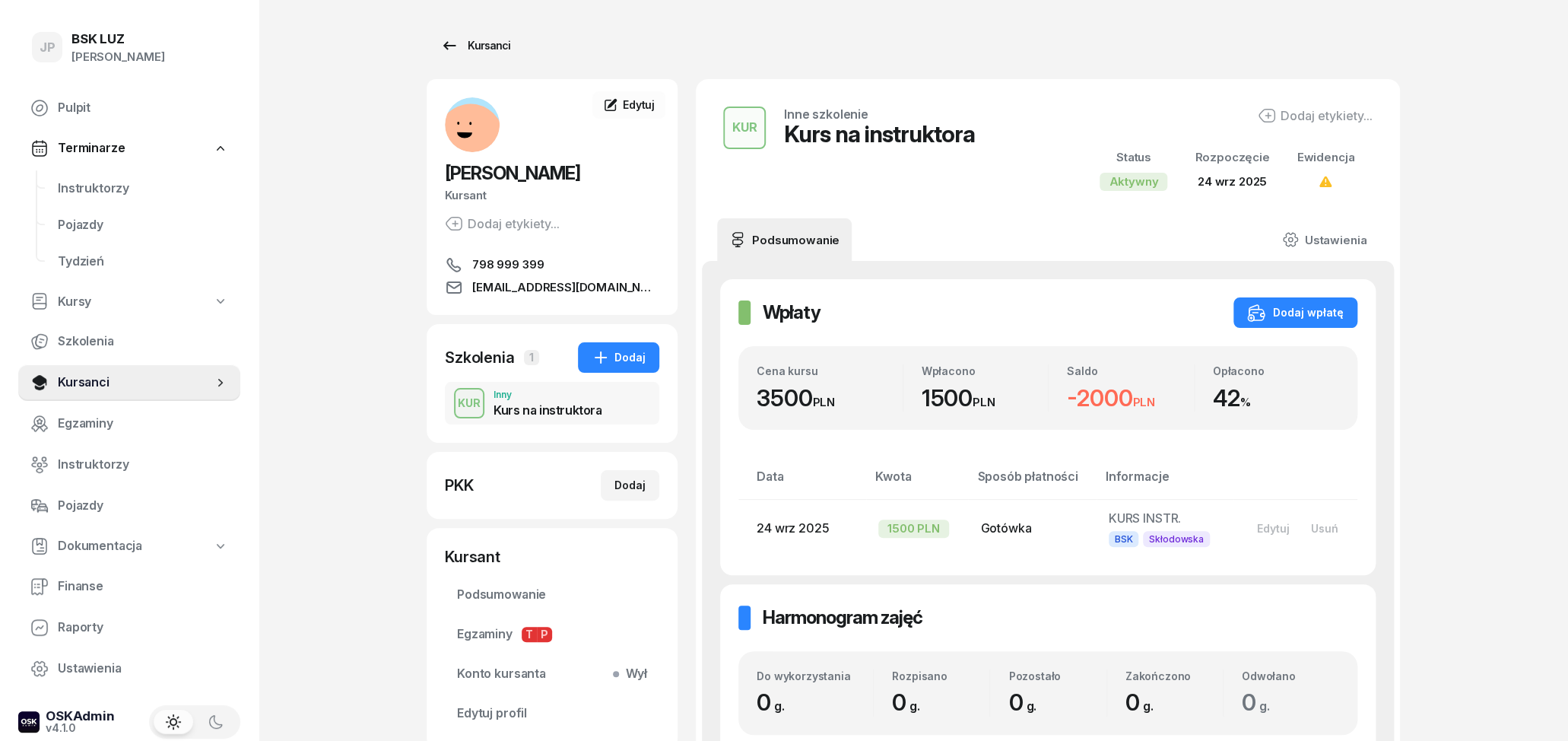
click at [452, 48] on icon at bounding box center [450, 46] width 18 height 18
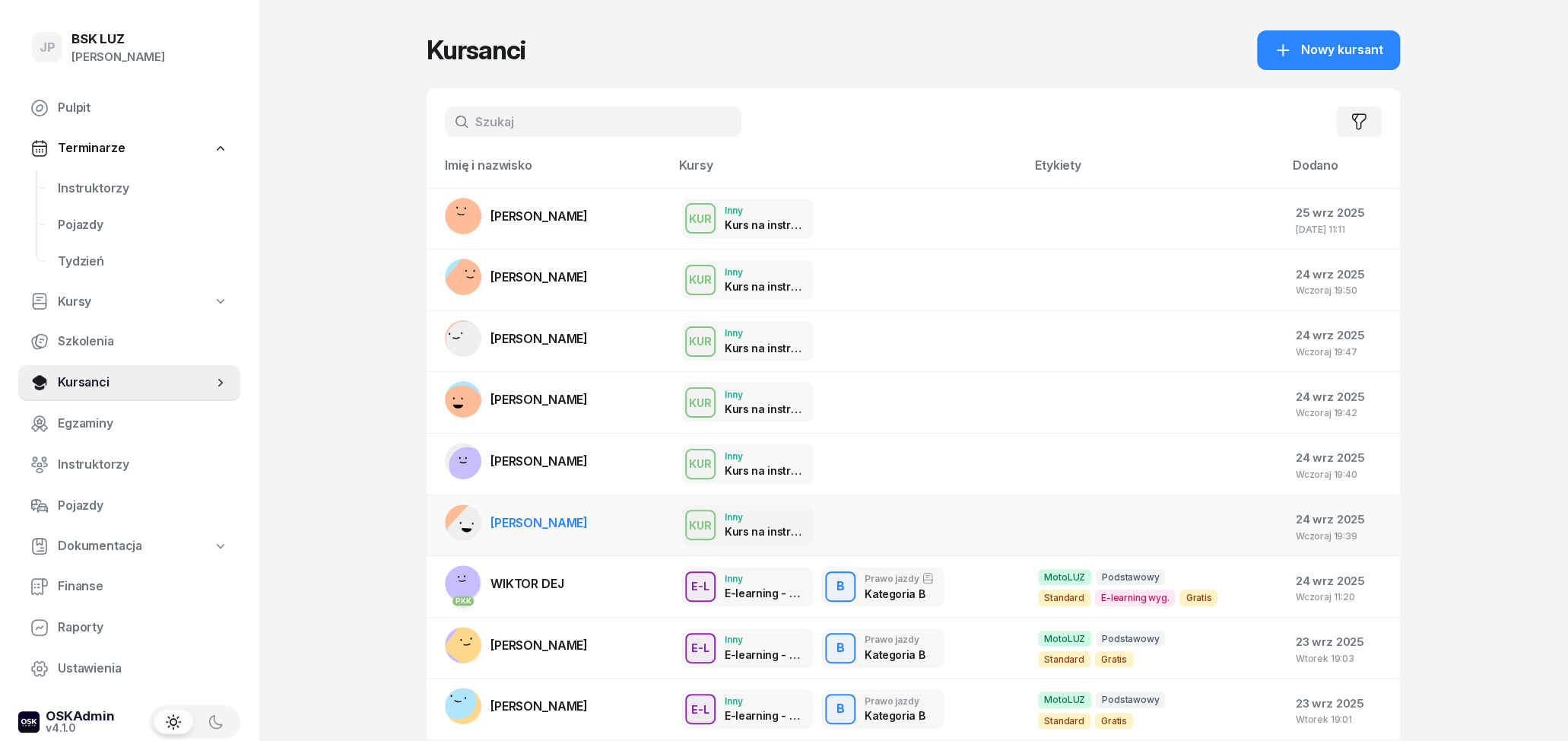
click at [623, 516] on td "[PERSON_NAME]" at bounding box center [548, 525] width 244 height 62
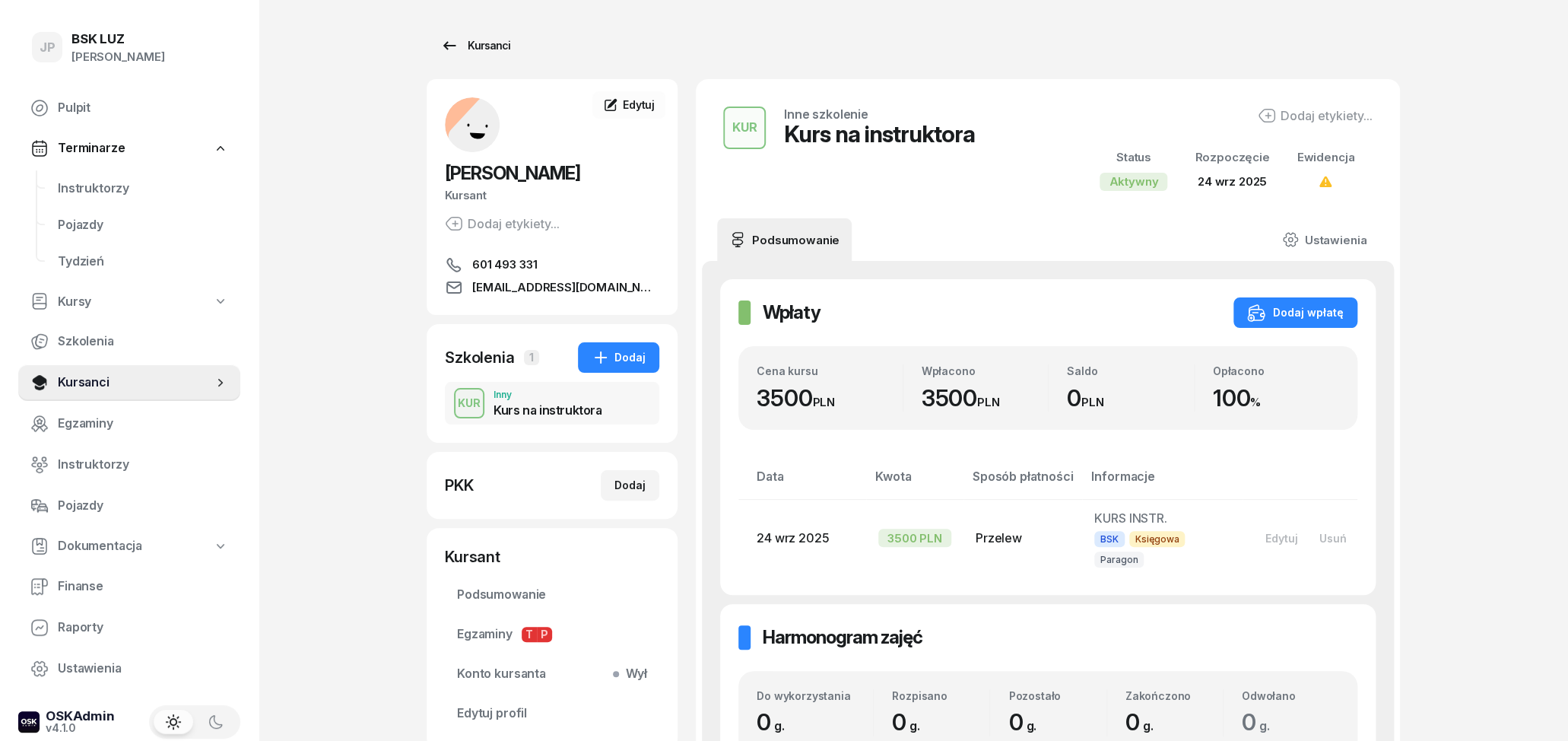
click at [461, 45] on div "Kursanci" at bounding box center [476, 46] width 70 height 18
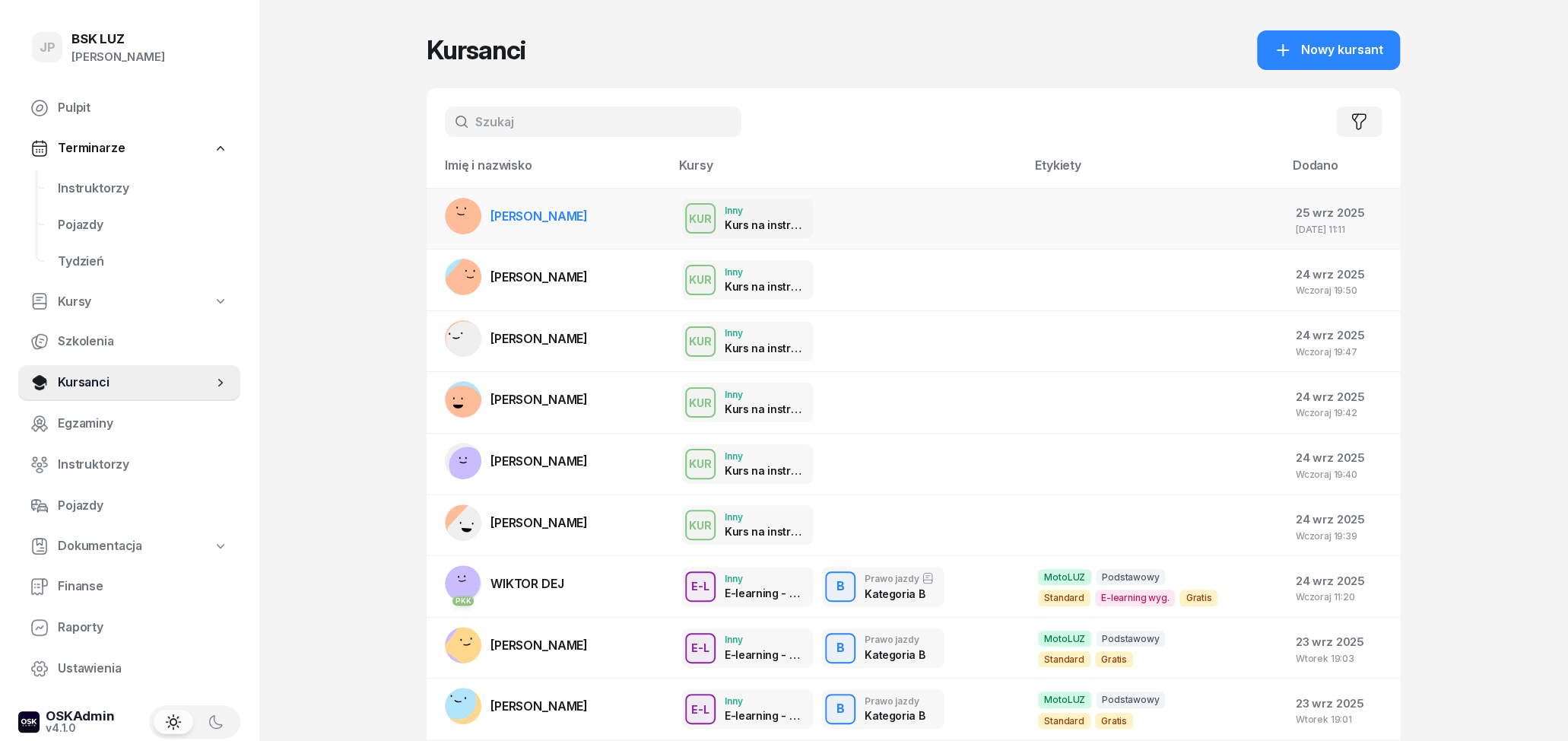
click at [997, 231] on div "KUR Inny Kurs na instruktora" at bounding box center [848, 219] width 331 height 39
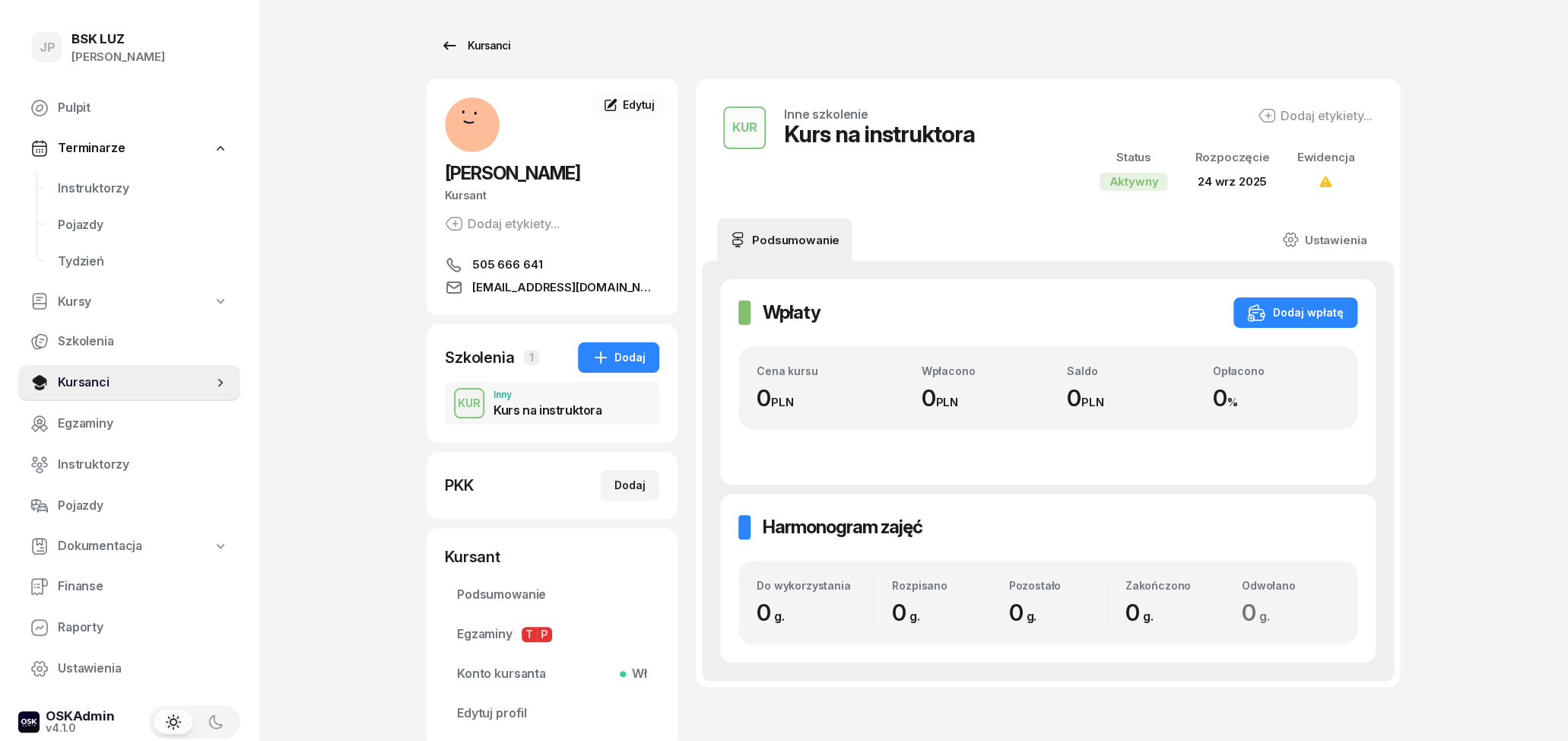
click at [457, 40] on icon at bounding box center [450, 46] width 18 height 18
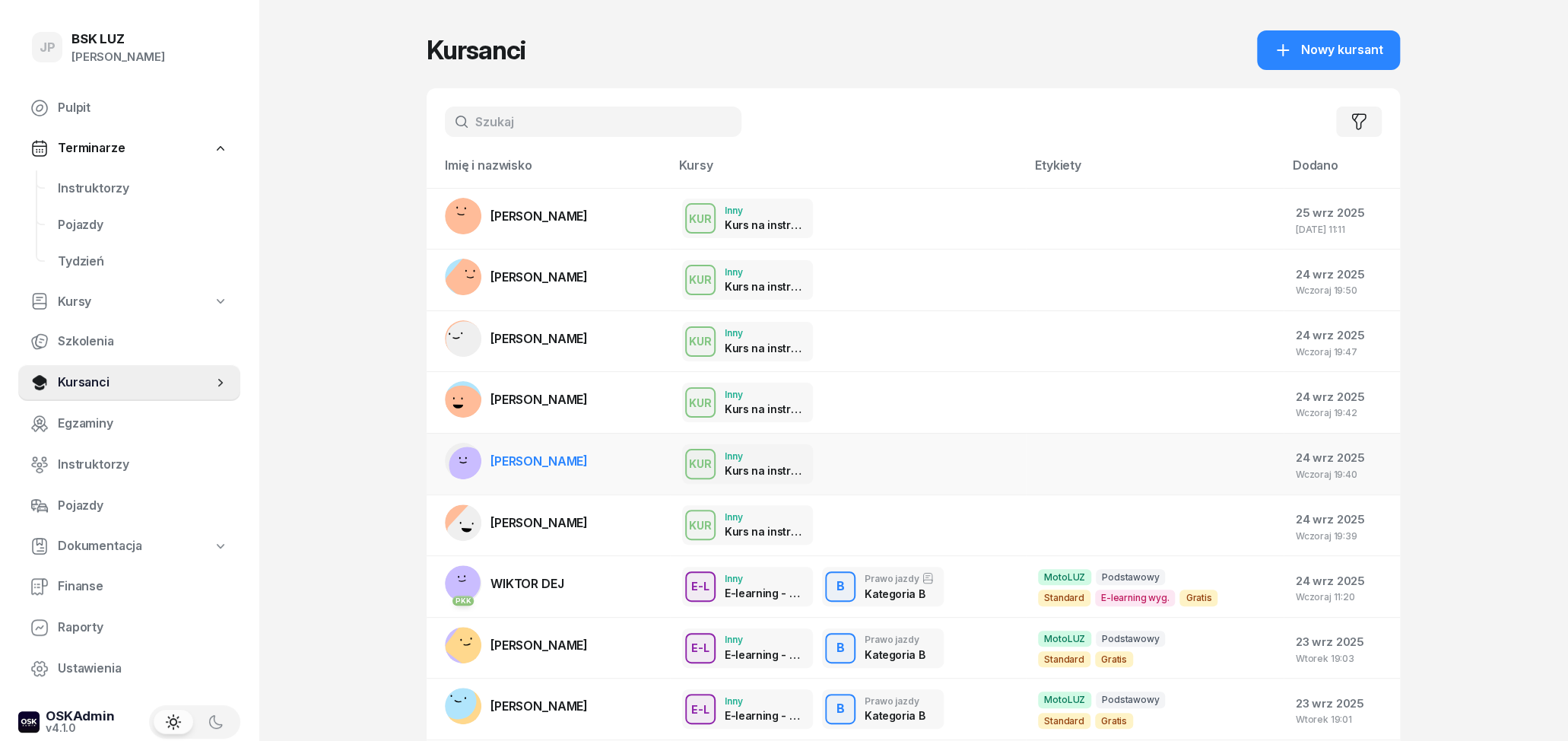
click at [897, 467] on div "KUR Inny Kurs na instruktora" at bounding box center [848, 464] width 331 height 39
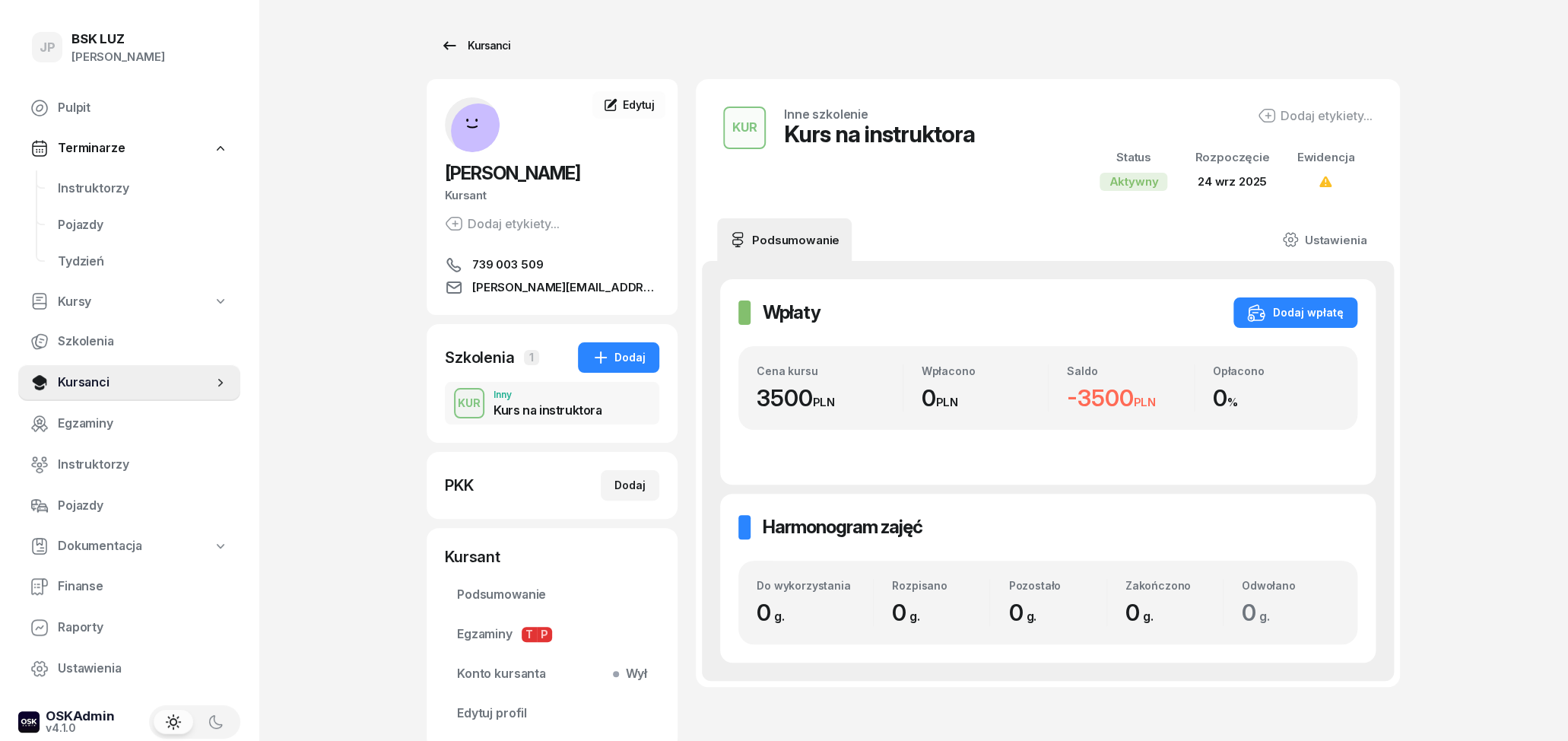
click at [462, 48] on div "Kursanci" at bounding box center [476, 46] width 70 height 18
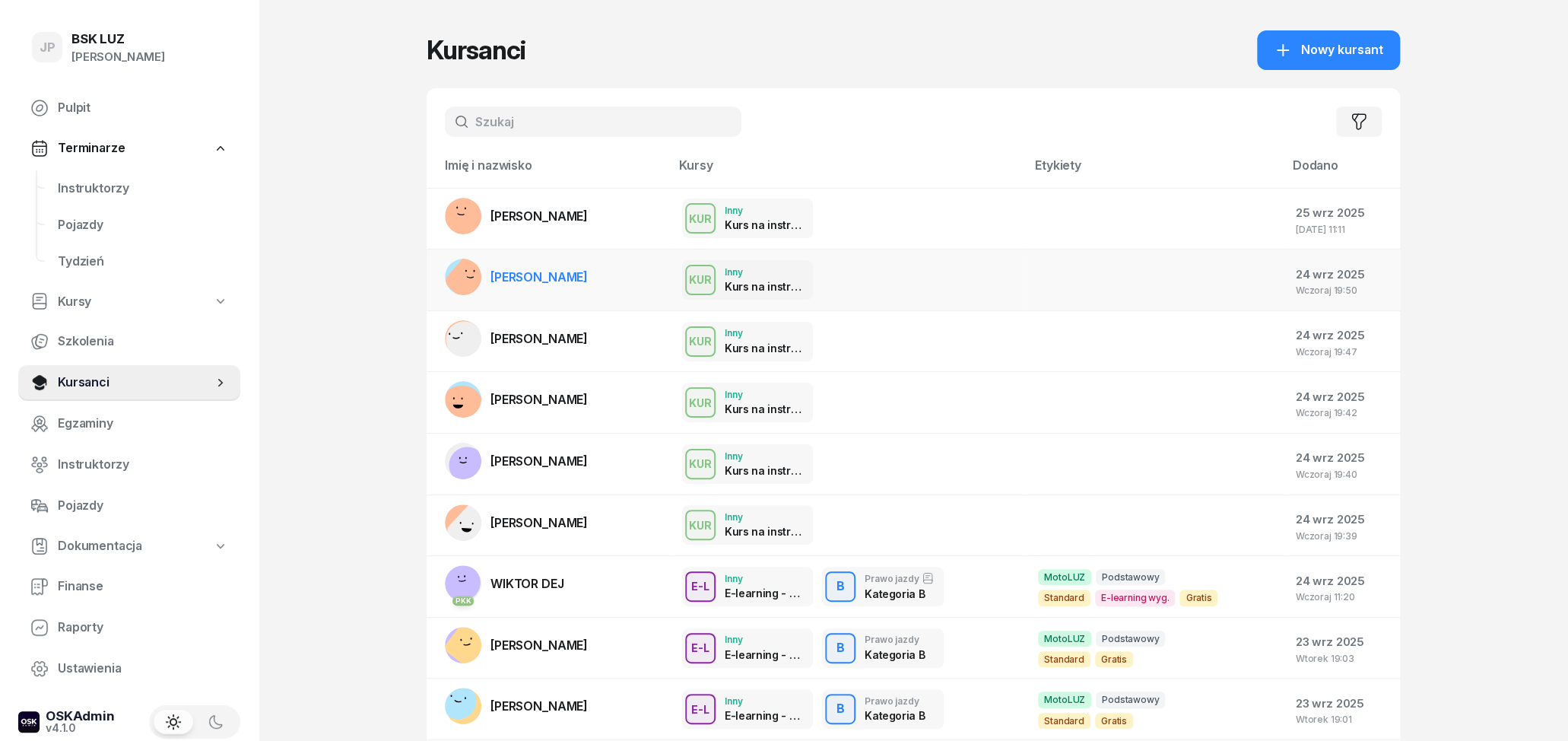
click at [918, 259] on td "KUR Inny Kurs na instruktora" at bounding box center [847, 280] width 356 height 62
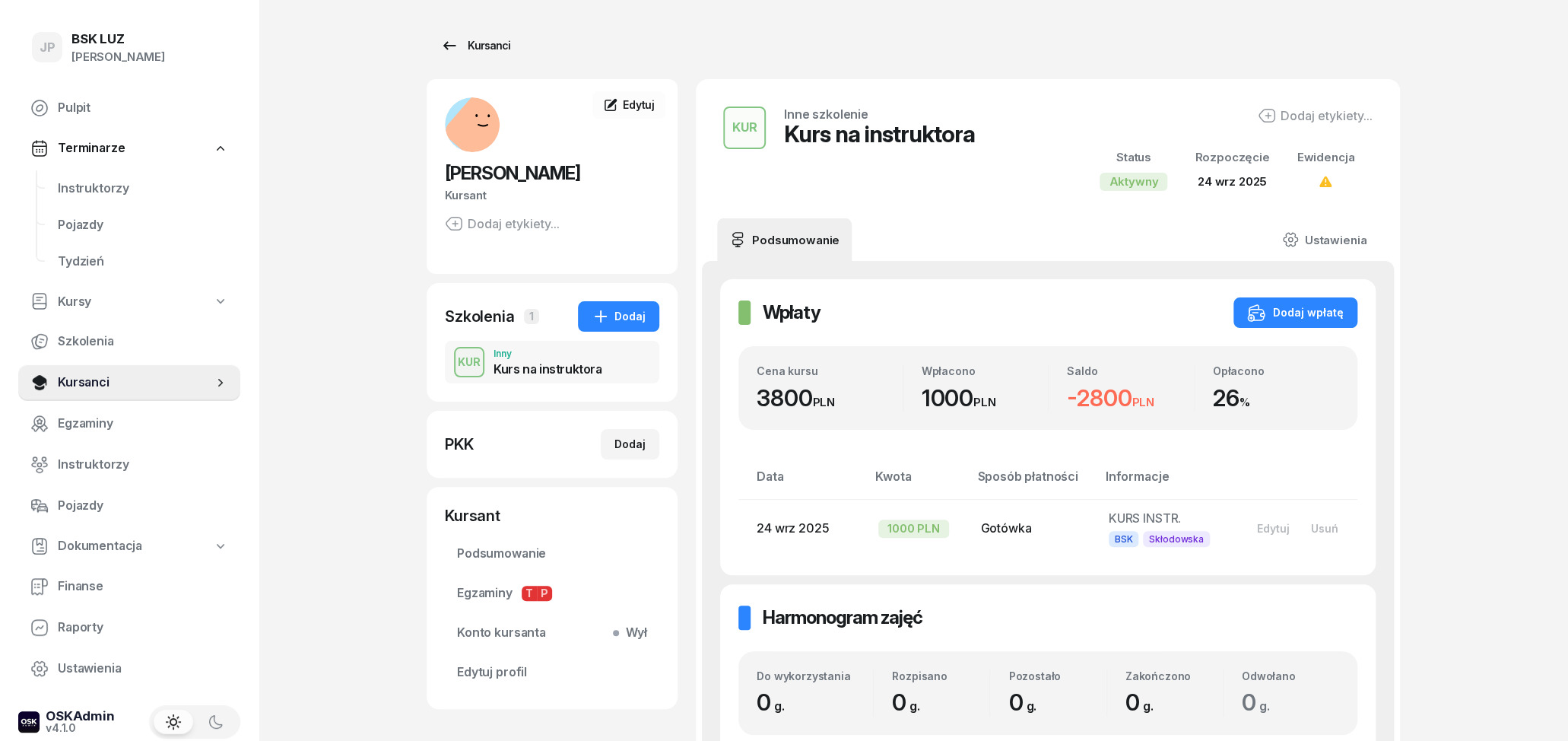
click at [458, 48] on div "Kursanci" at bounding box center [476, 46] width 70 height 18
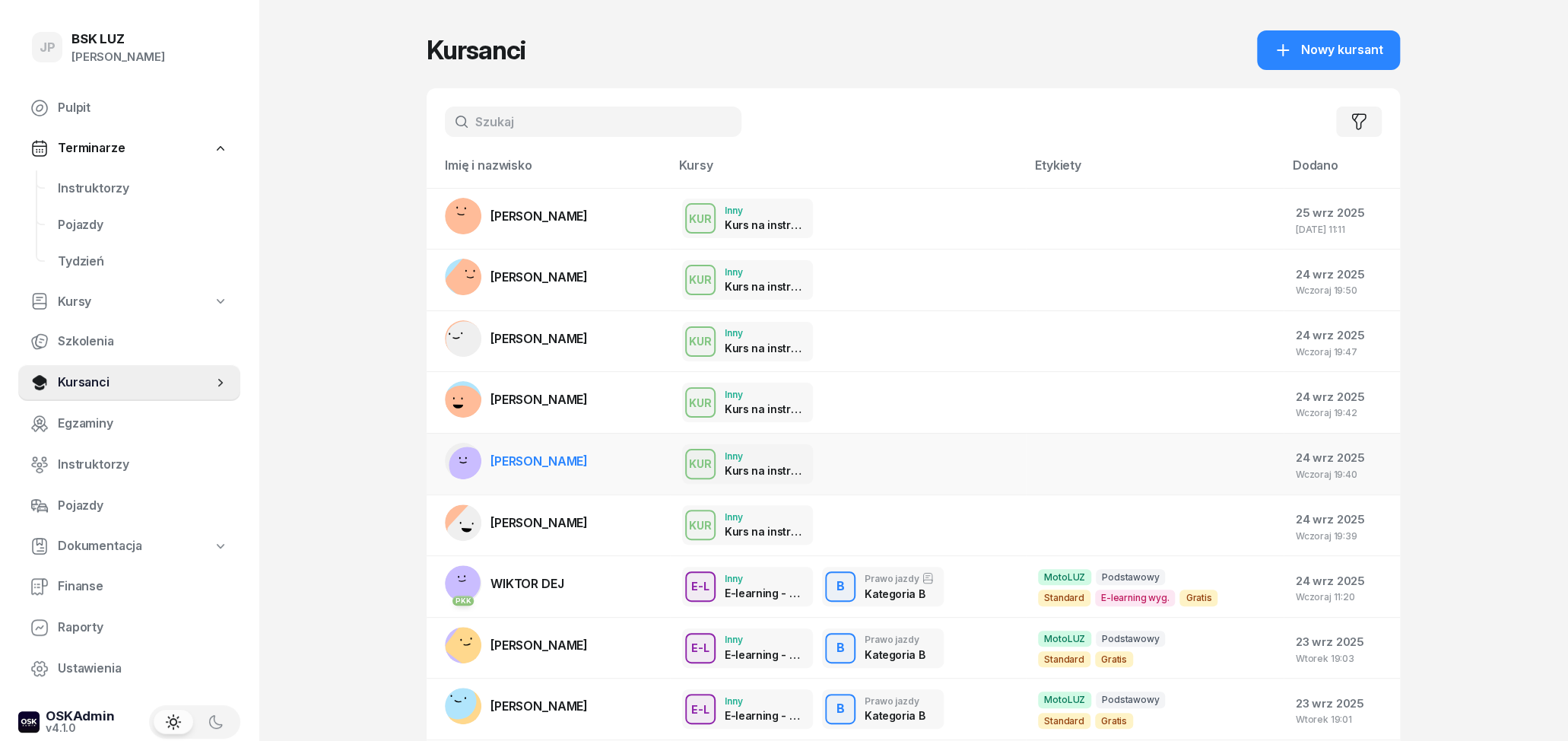
click at [955, 464] on div "KUR Inny Kurs na instruktora" at bounding box center [848, 464] width 331 height 39
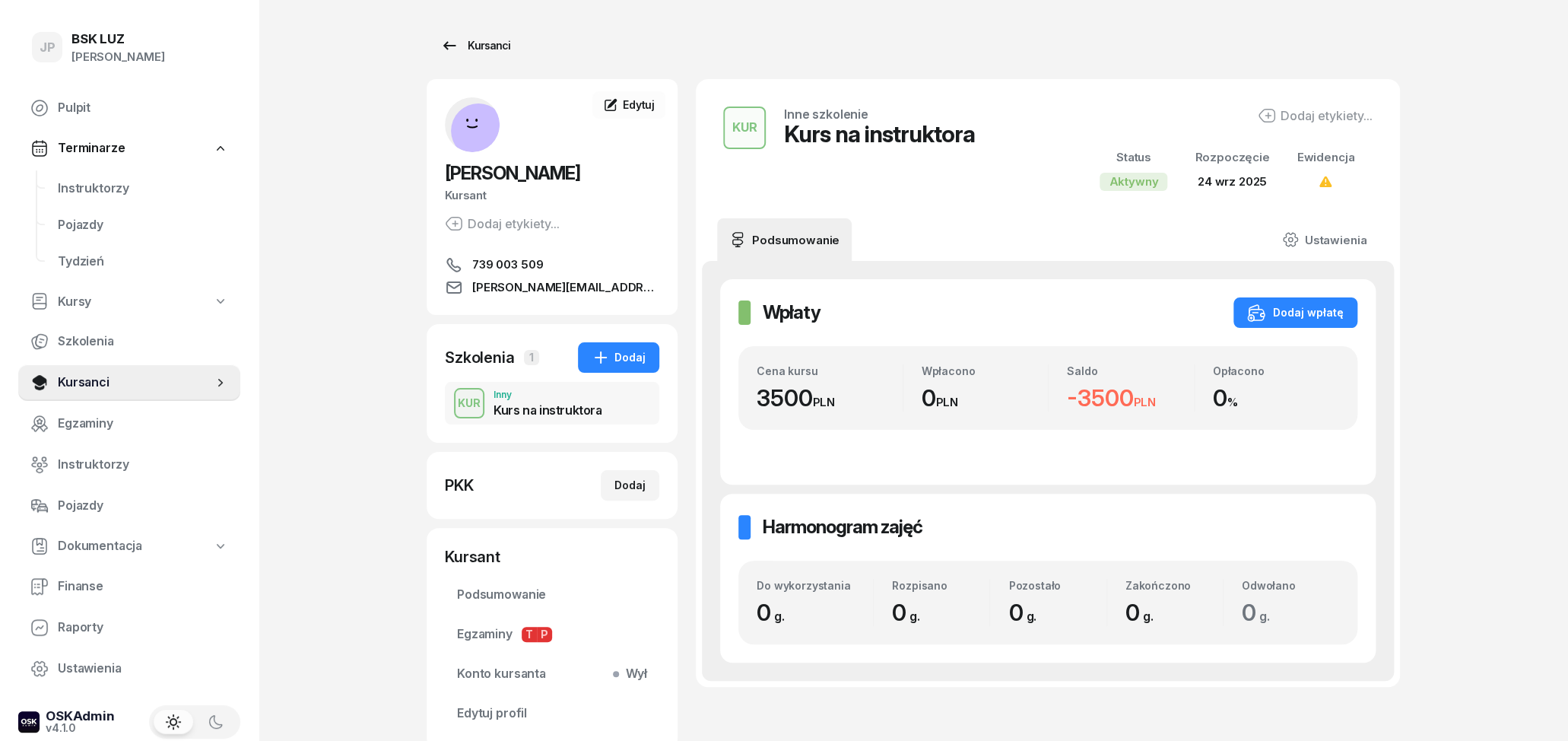
click at [443, 42] on icon at bounding box center [450, 46] width 18 height 18
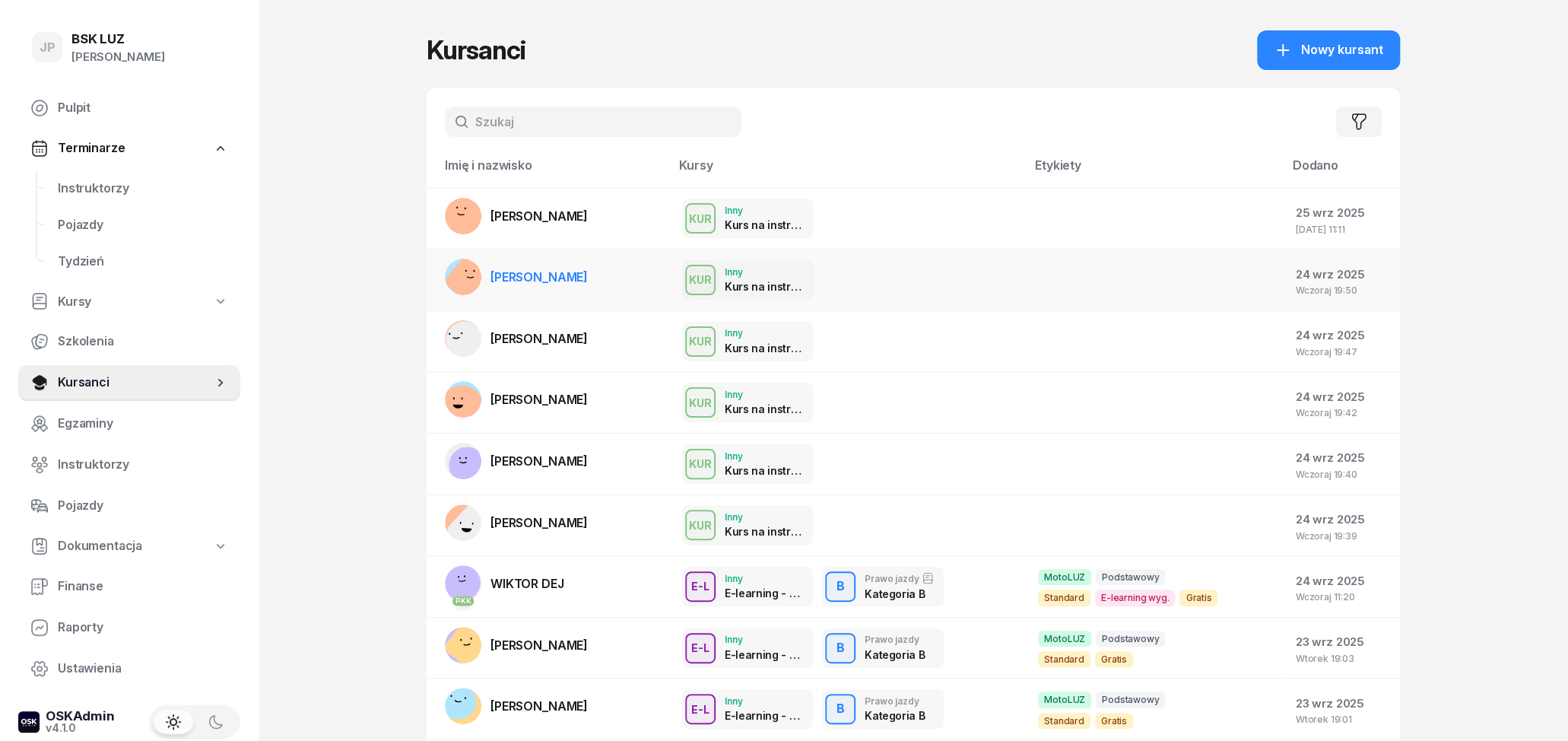
click at [552, 288] on link "[PERSON_NAME]" at bounding box center [517, 277] width 143 height 37
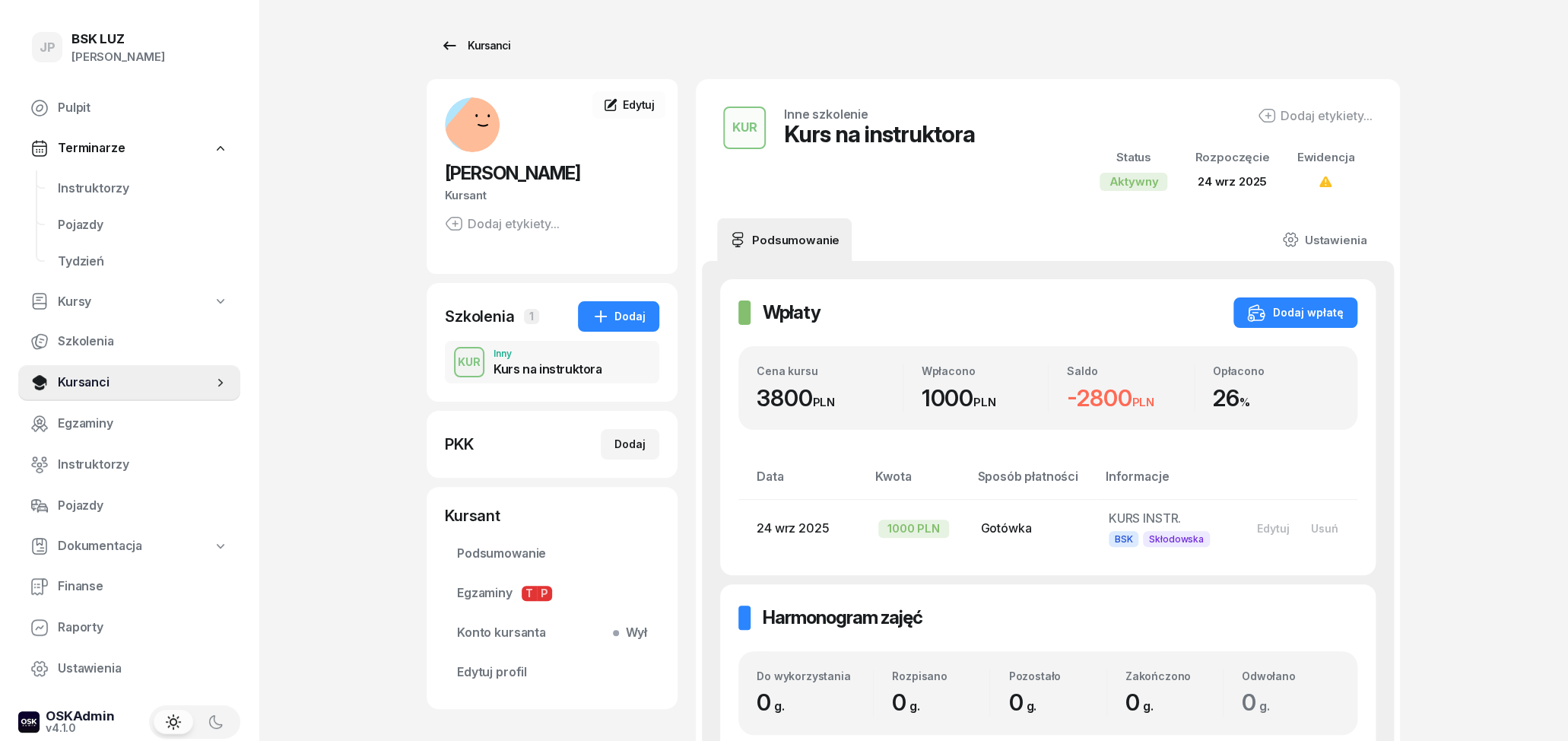
click at [435, 48] on link "Kursanci" at bounding box center [475, 46] width 98 height 30
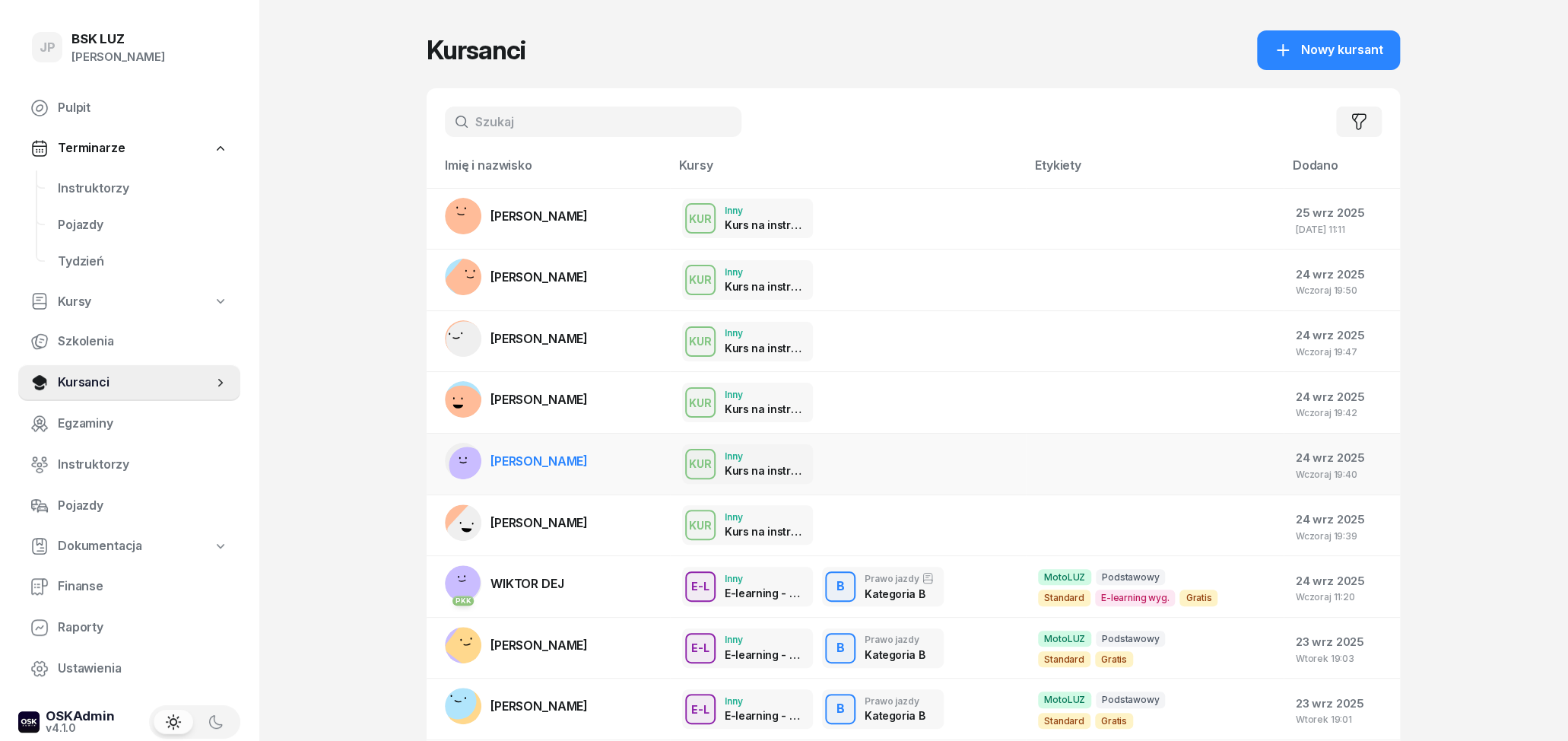
click at [643, 467] on td "[PERSON_NAME]" at bounding box center [548, 463] width 244 height 62
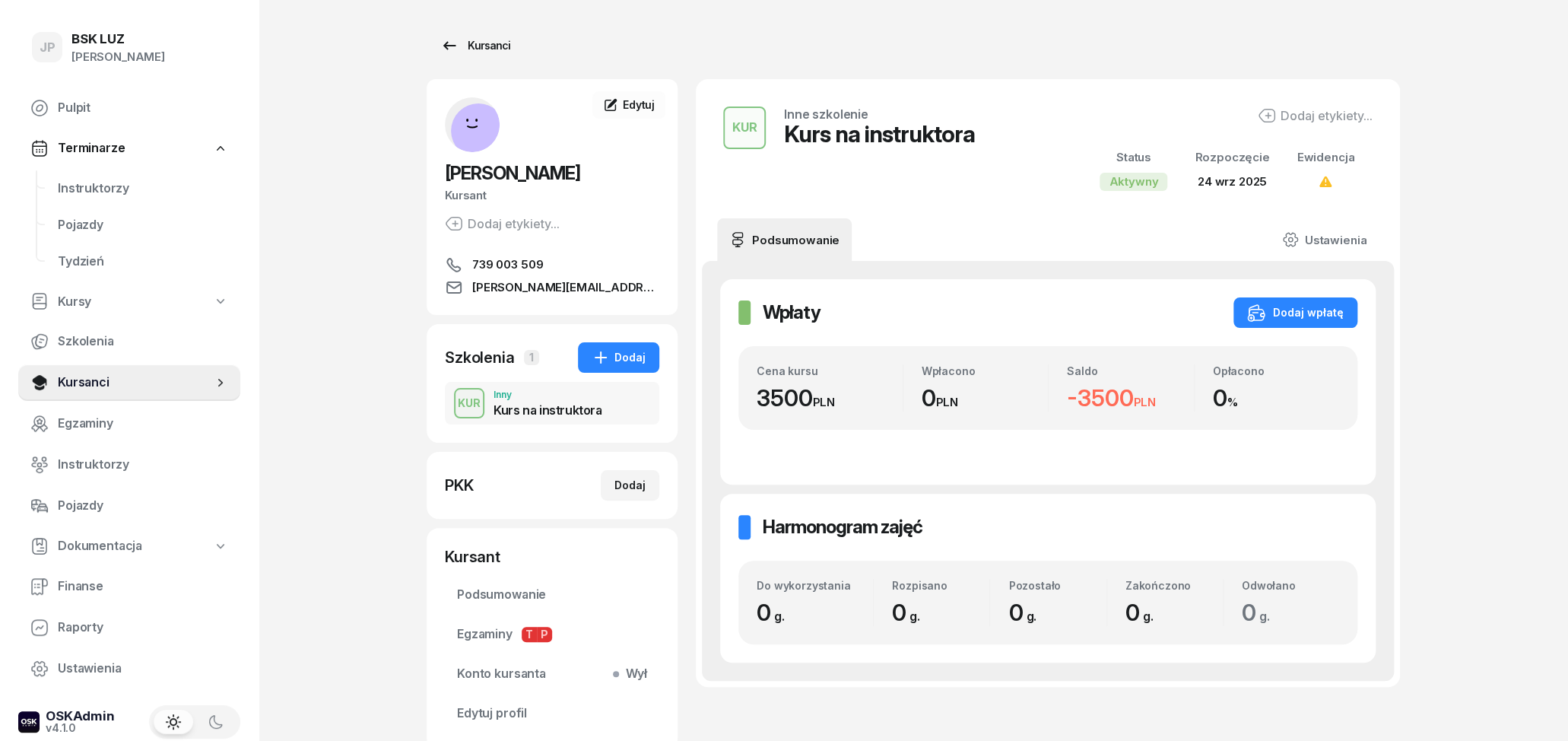
click at [461, 47] on div "Kursanci" at bounding box center [476, 46] width 70 height 18
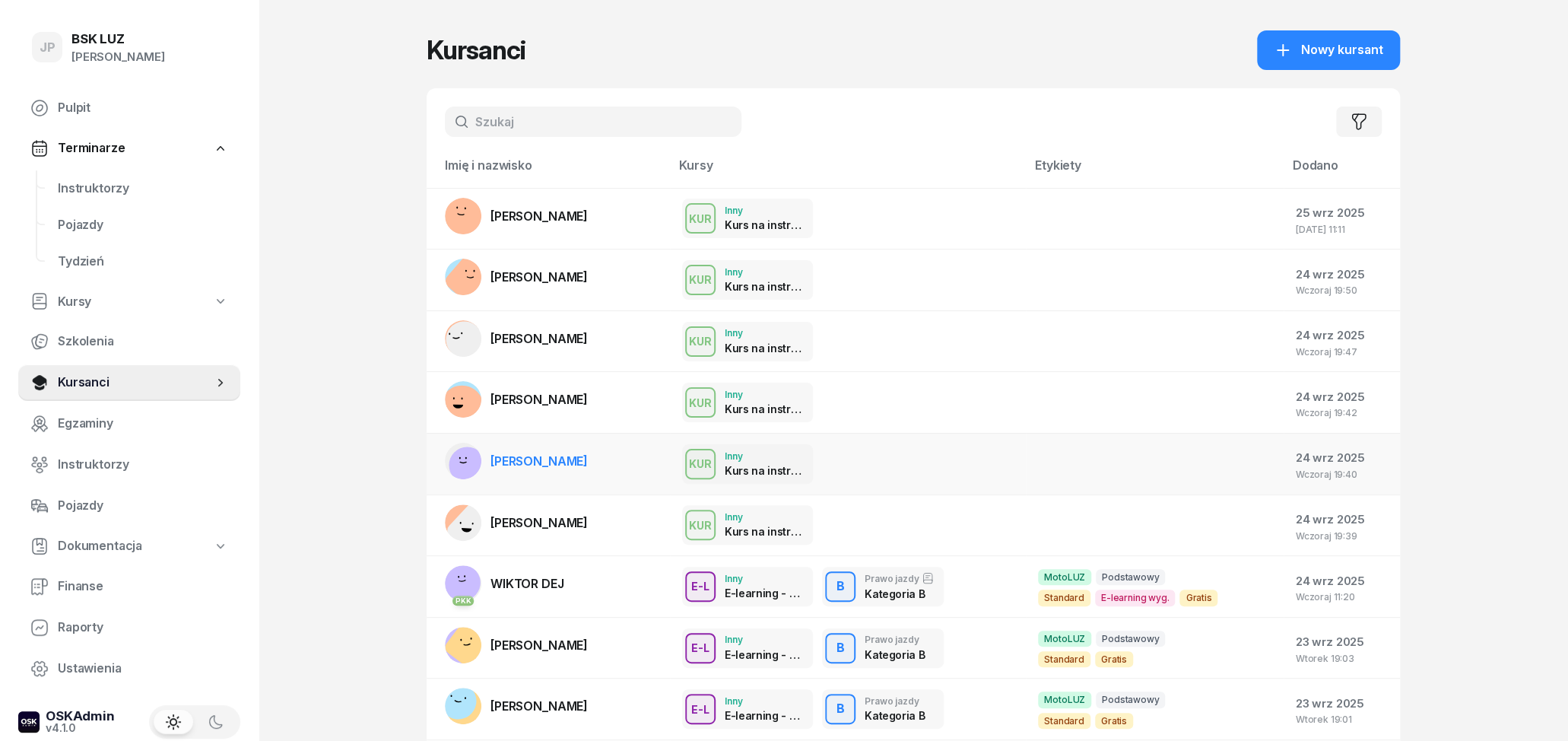
click at [915, 463] on div "KUR Inny Kurs na instruktora" at bounding box center [848, 464] width 331 height 39
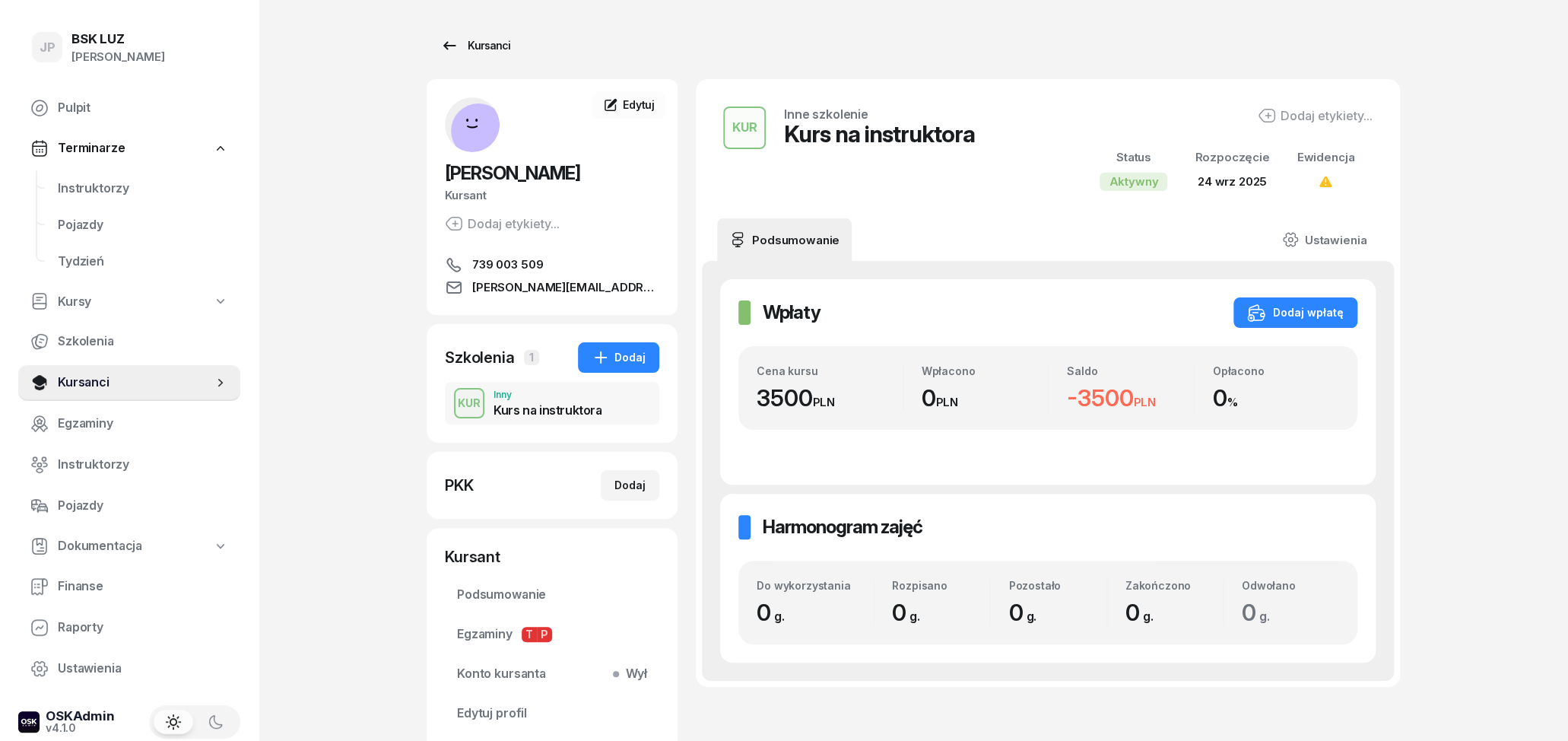
click at [453, 48] on icon at bounding box center [450, 46] width 18 height 18
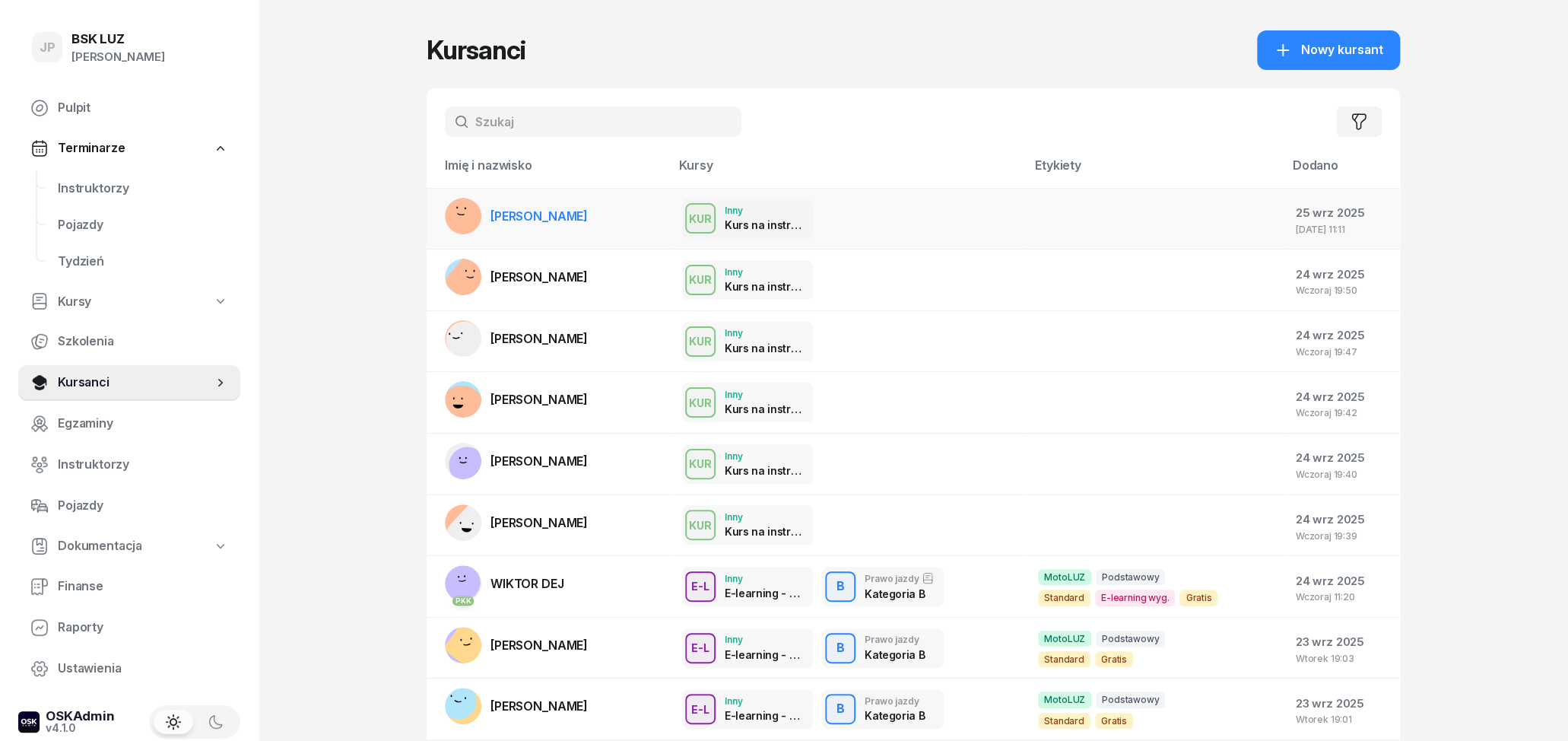
click at [856, 210] on div "KUR Inny Kurs na instruktora" at bounding box center [848, 219] width 331 height 39
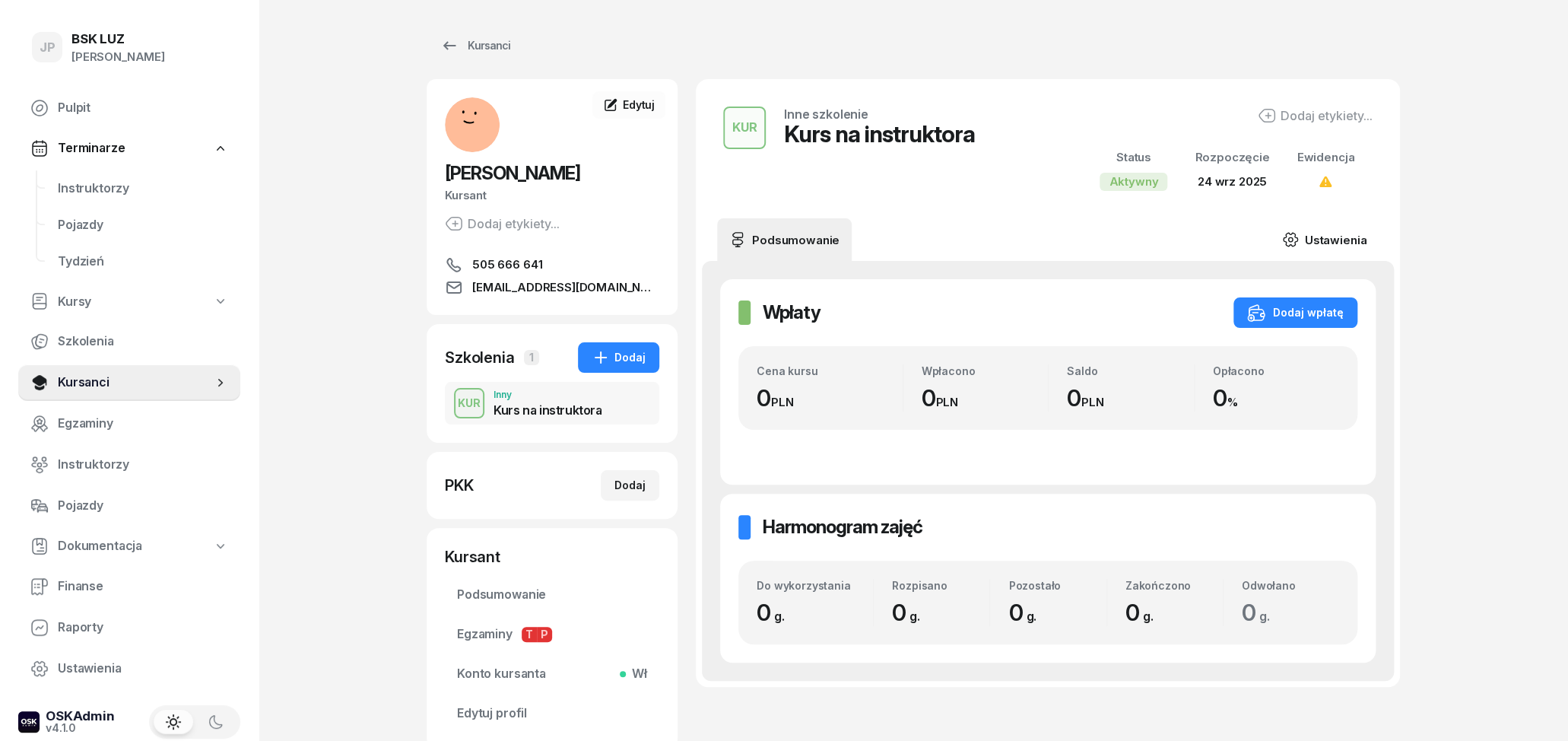
click at [1356, 245] on link "Ustawienia" at bounding box center [1324, 240] width 108 height 43
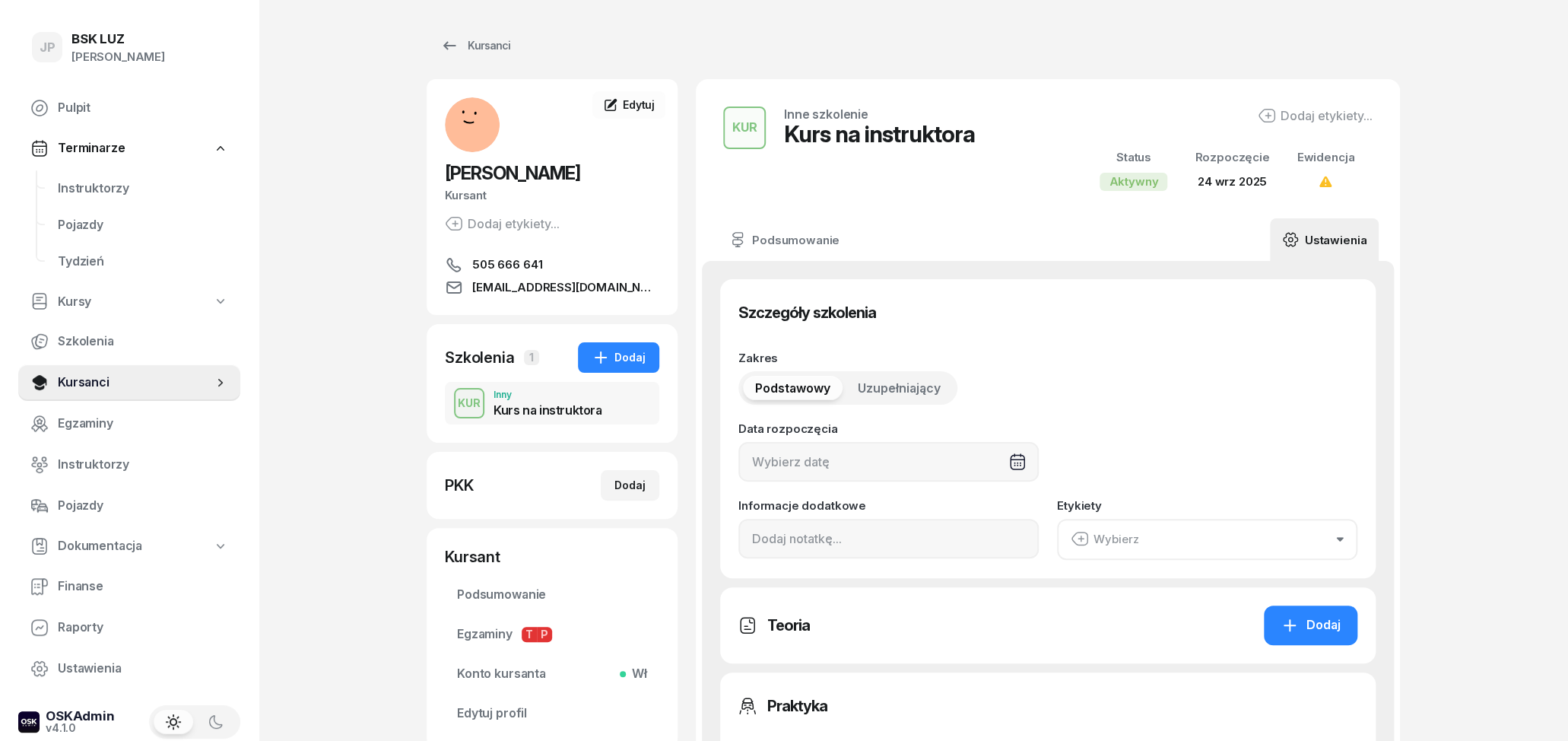
type input "[DATE]"
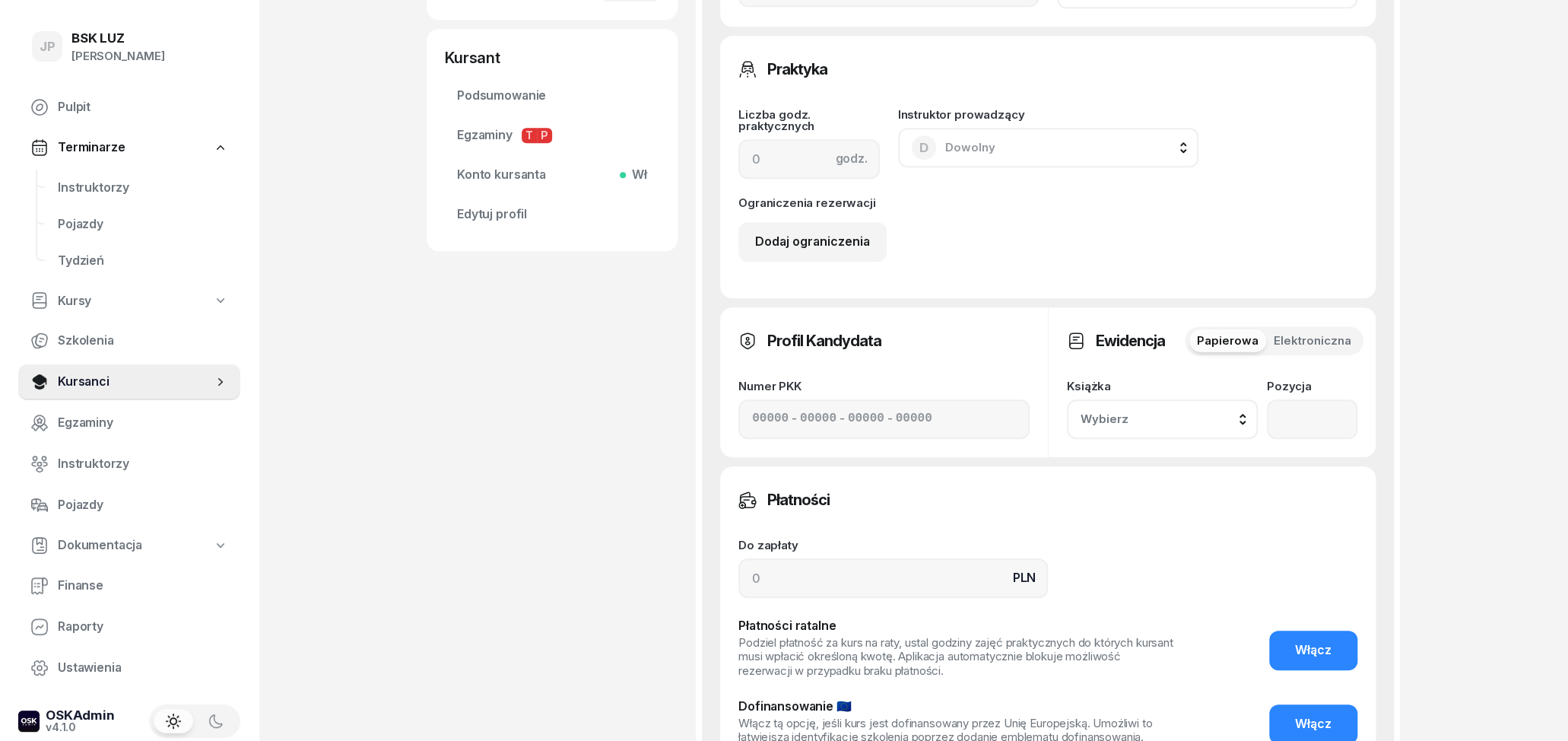
scroll to position [633, 0]
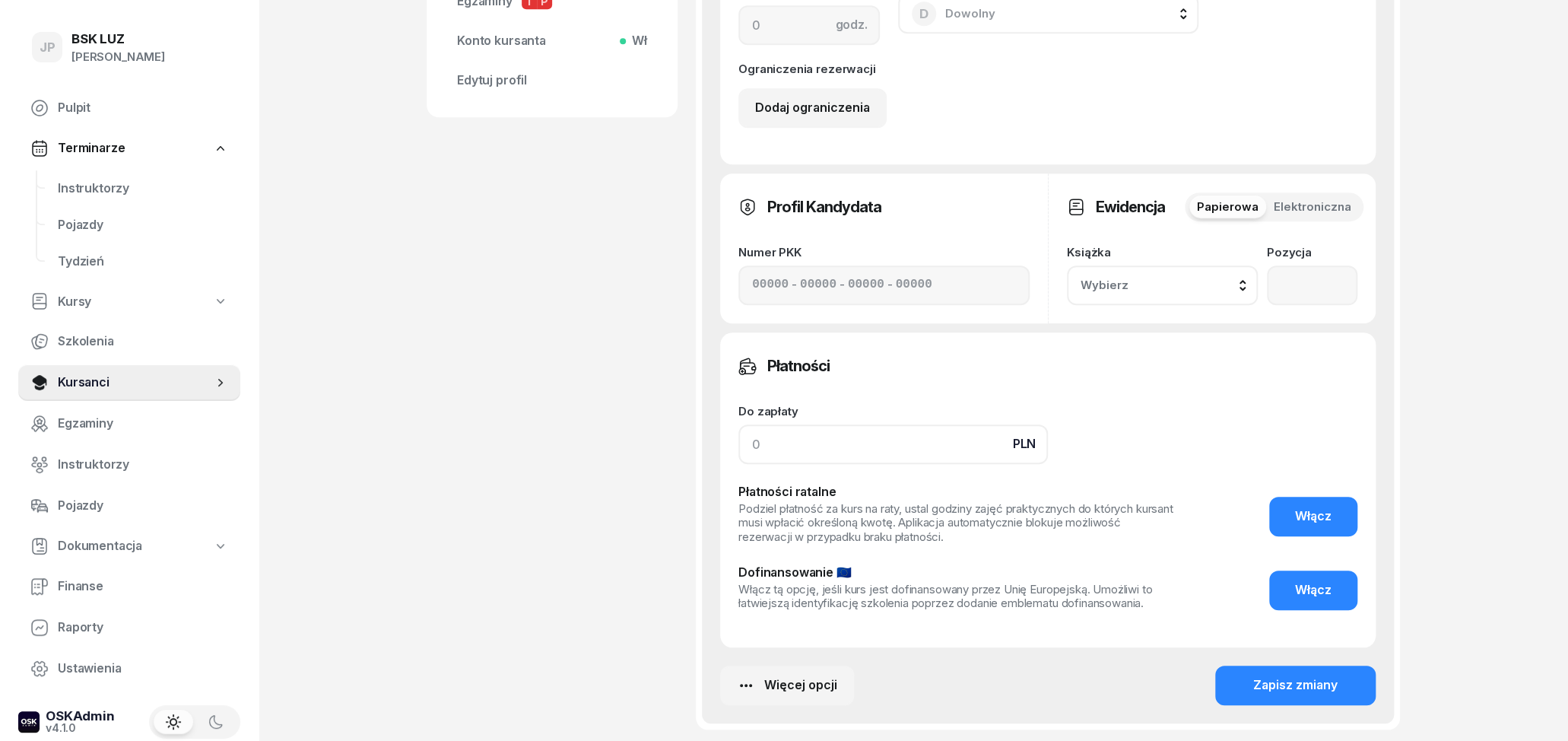
click at [777, 448] on input at bounding box center [894, 444] width 310 height 39
type input "3800"
click at [1223, 681] on button "Zapisz zmiany" at bounding box center [1295, 685] width 160 height 39
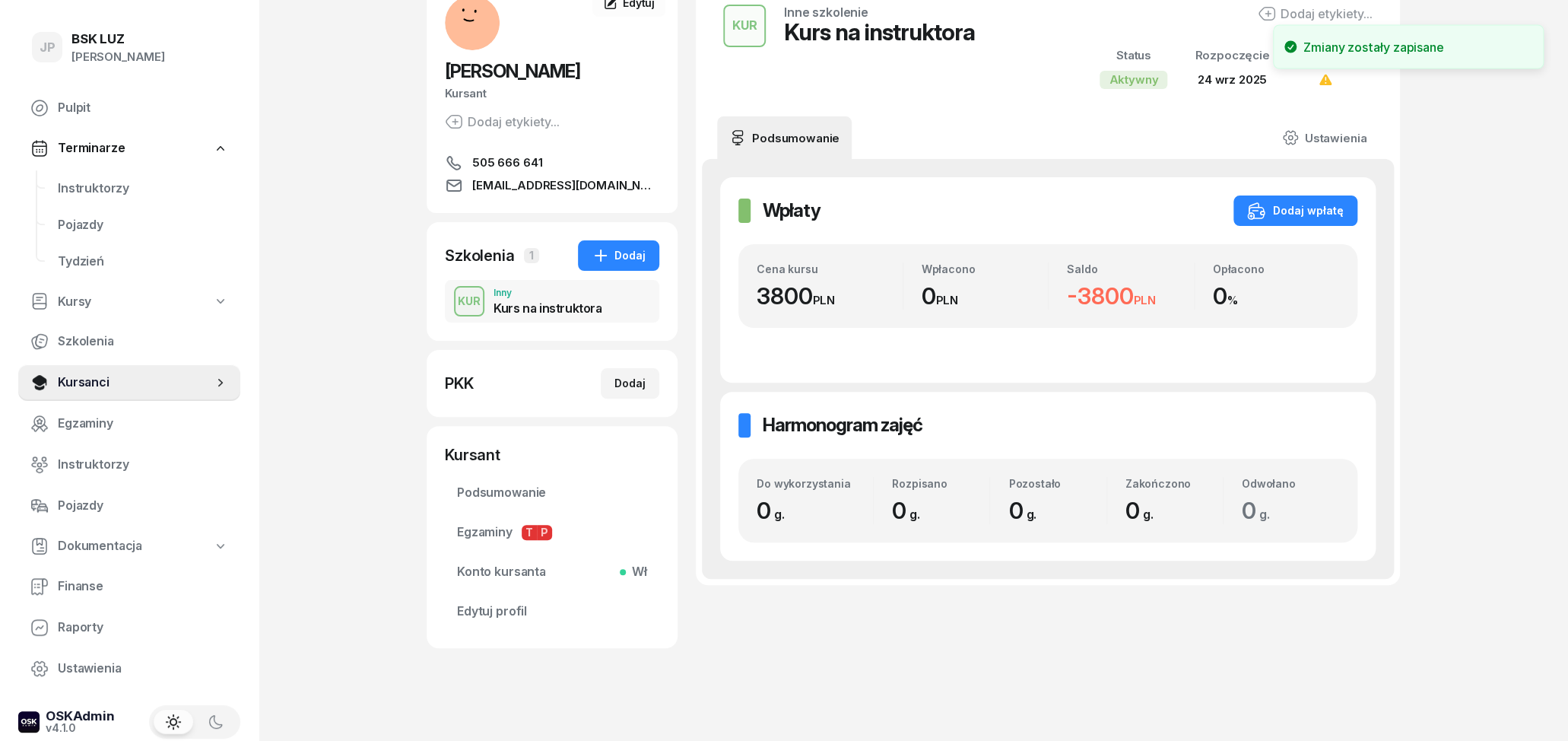
scroll to position [0, 0]
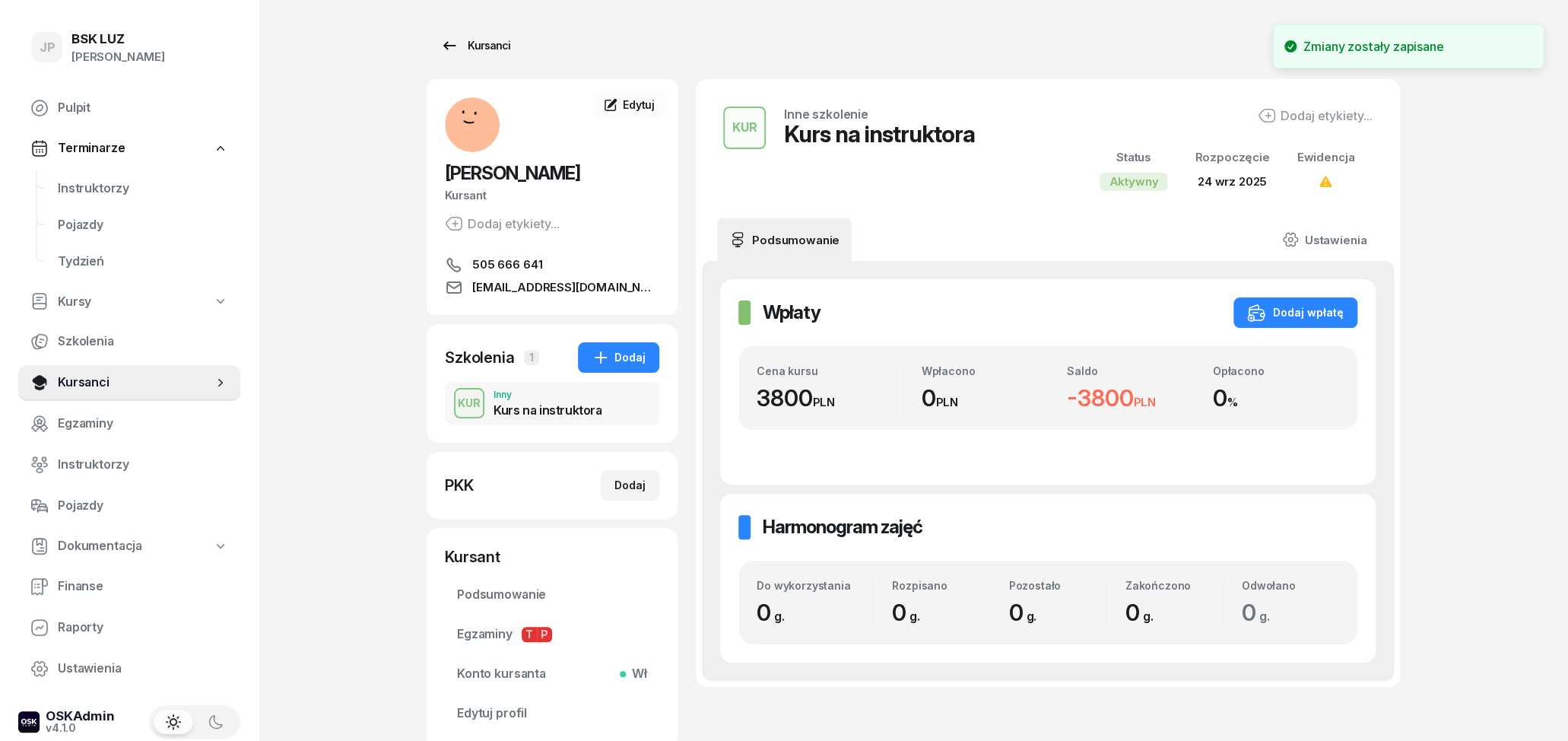
click at [446, 39] on icon at bounding box center [450, 46] width 18 height 18
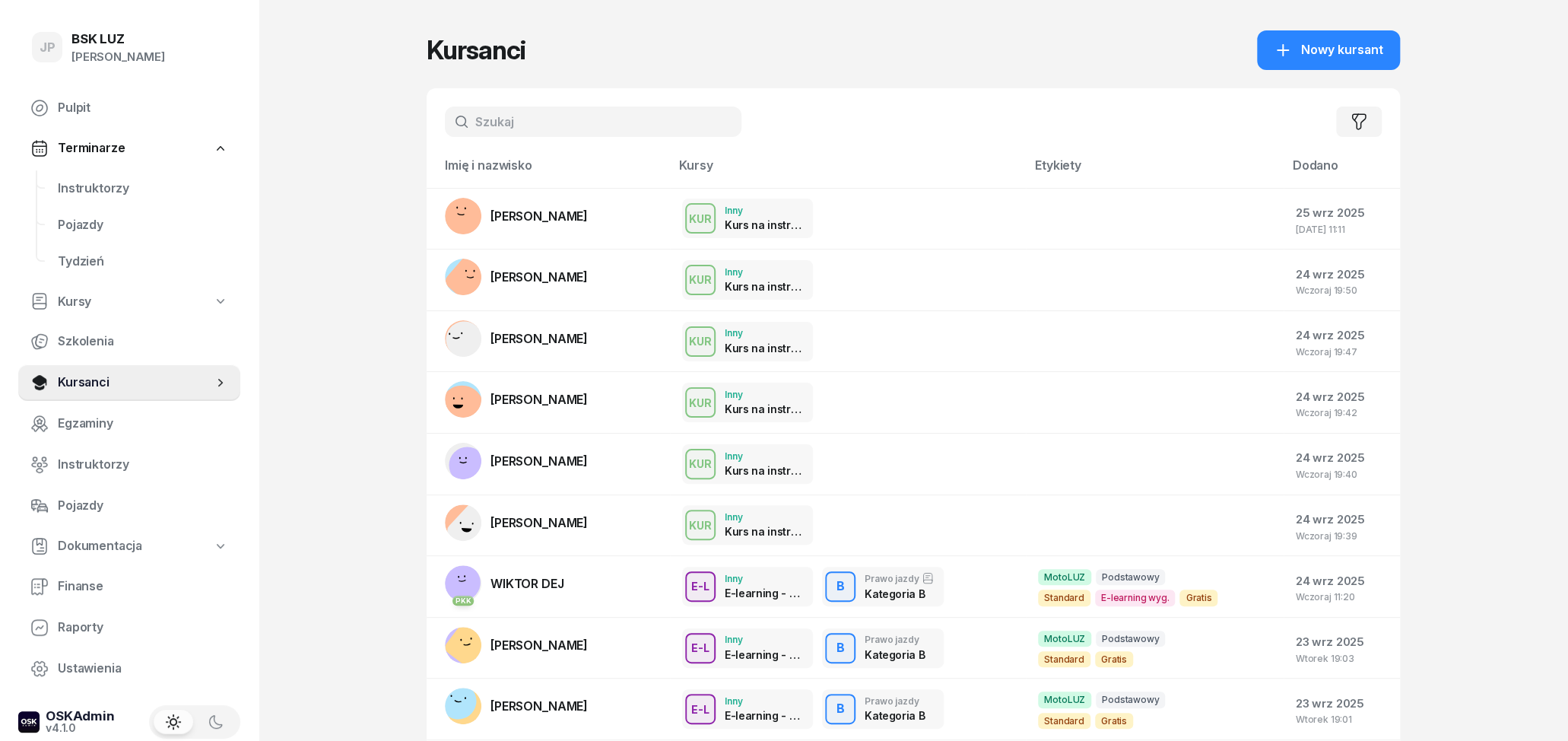
click at [618, 121] on input "text" at bounding box center [593, 122] width 296 height 30
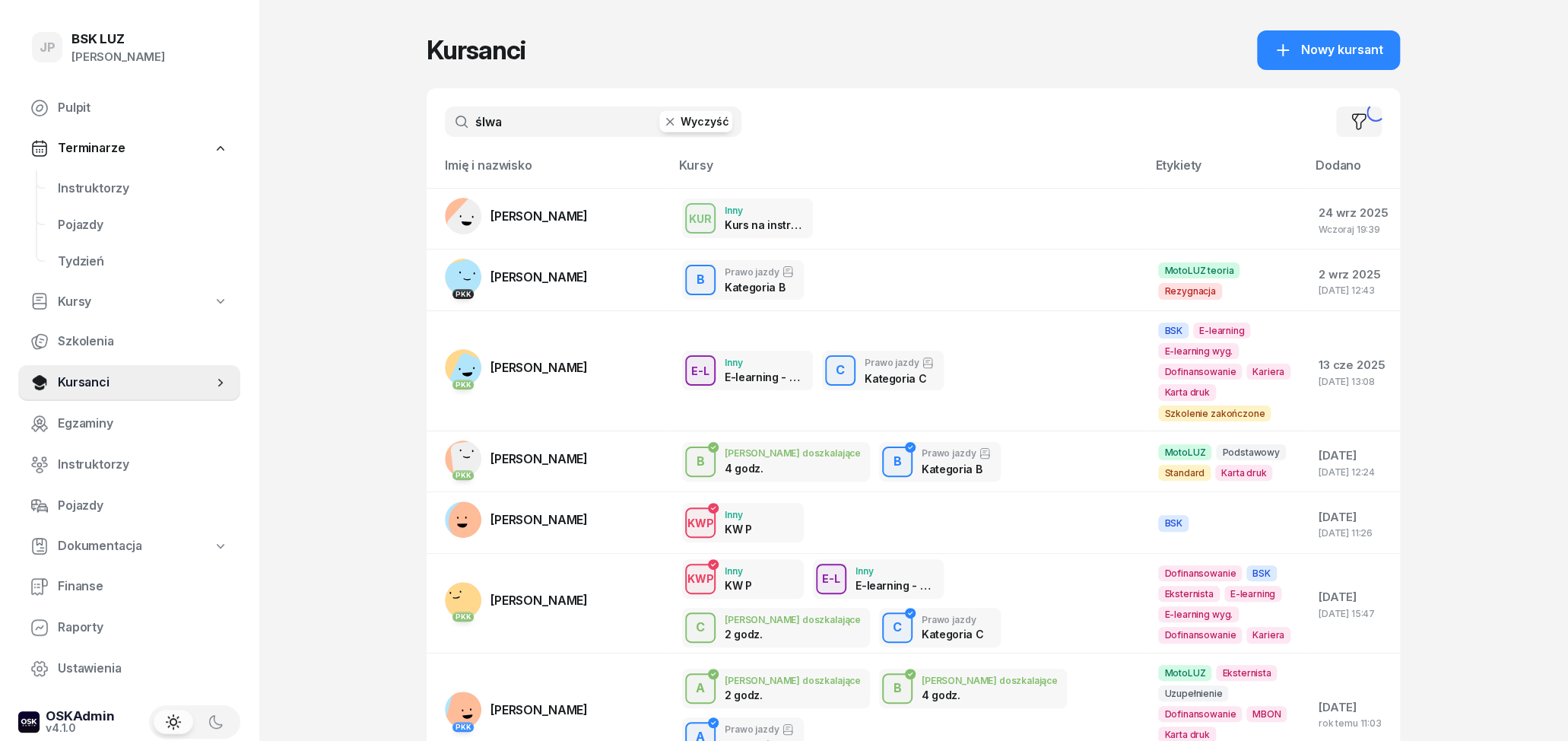
type input "ślwa"
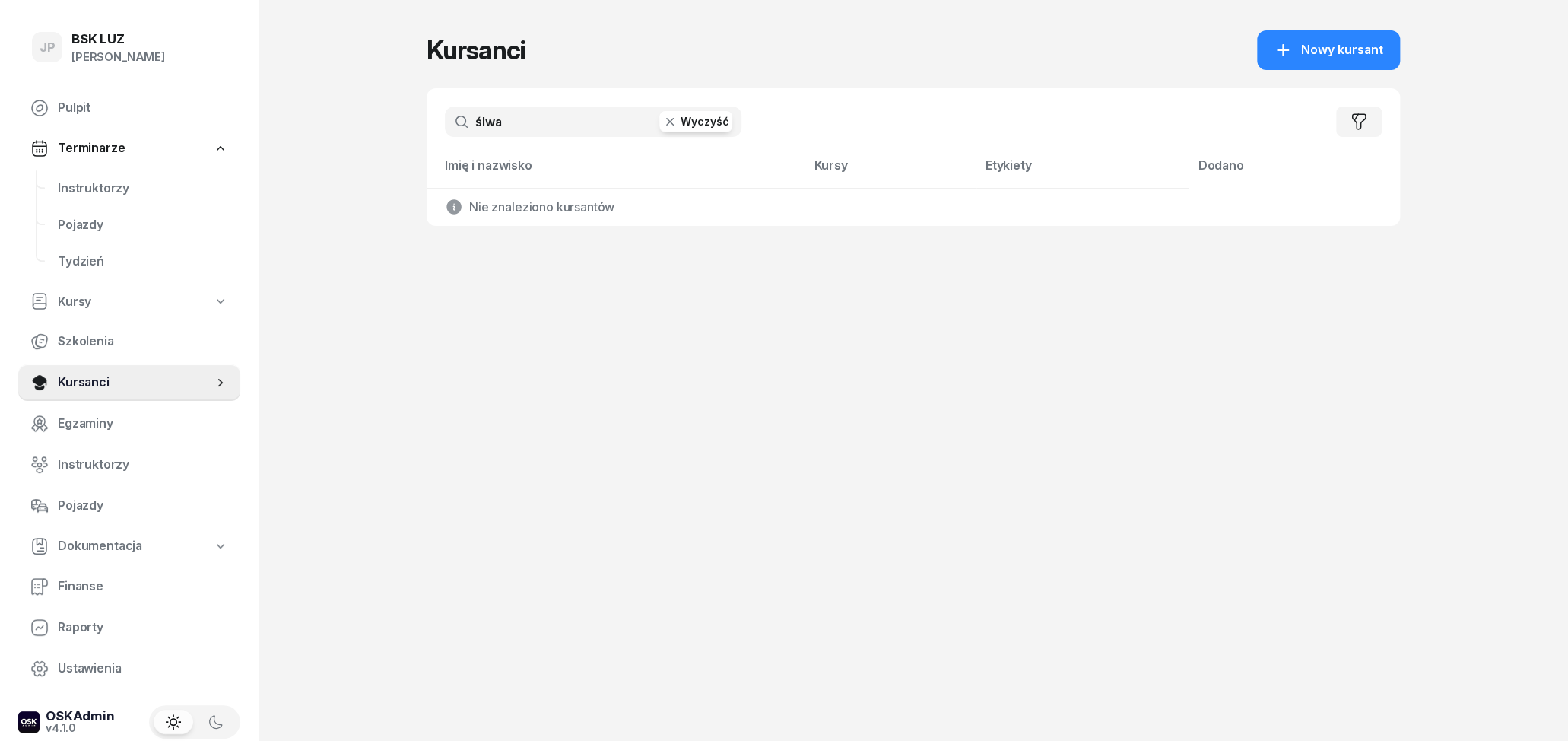
click at [698, 117] on button "Wyczyść" at bounding box center [696, 122] width 73 height 22
click at [520, 125] on input "text" at bounding box center [593, 122] width 296 height 30
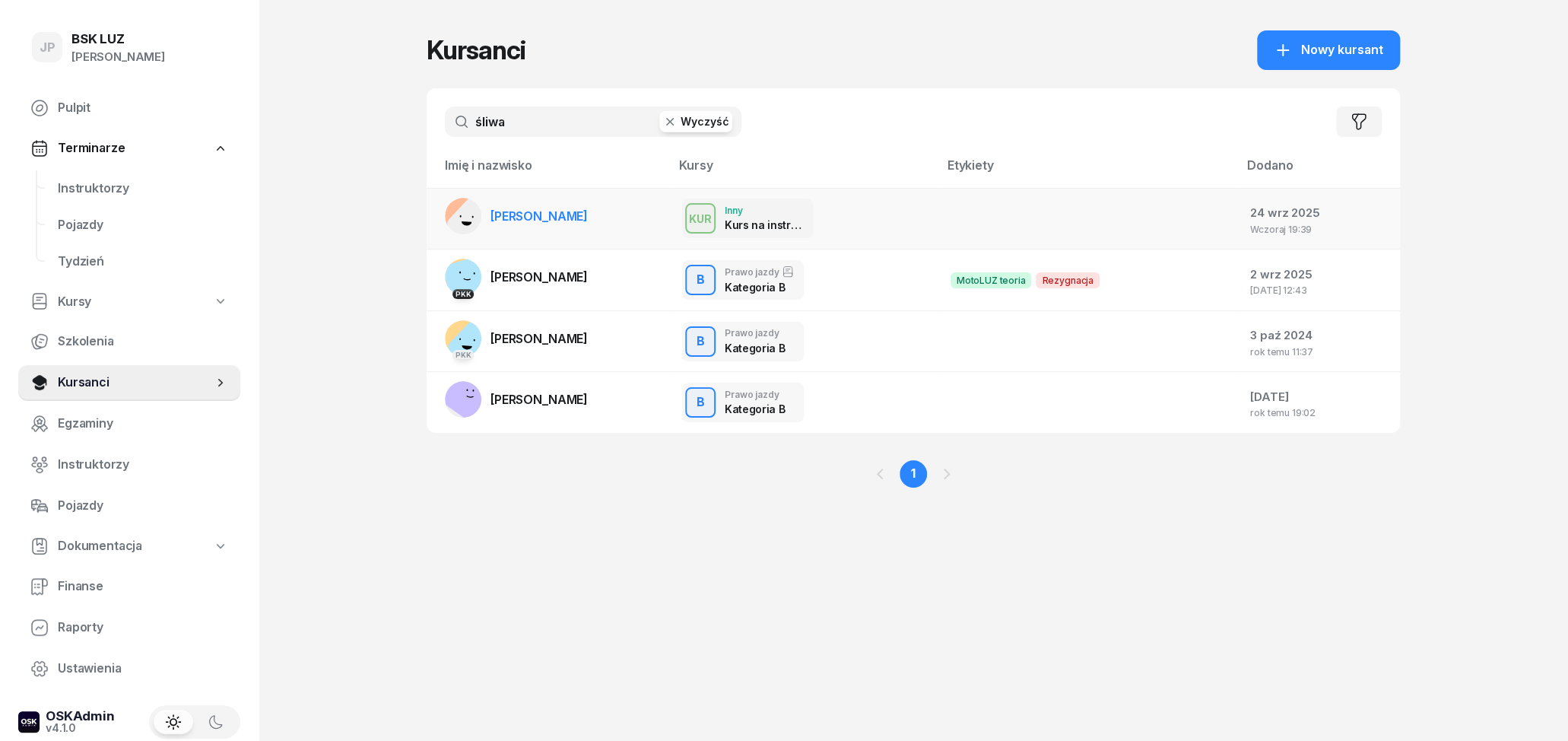
type input "śliwa"
click at [532, 228] on link "[PERSON_NAME]" at bounding box center [517, 216] width 143 height 37
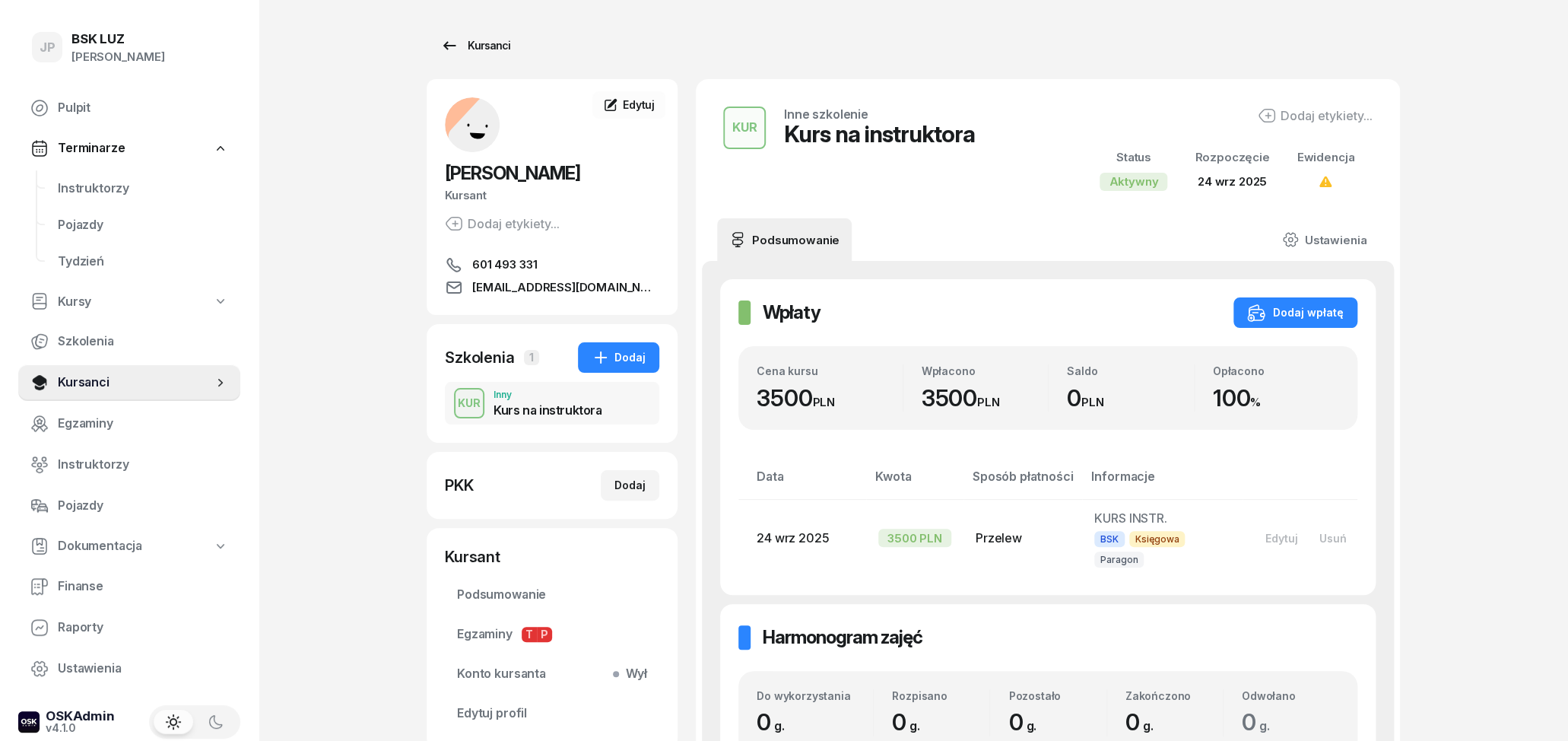
click at [465, 50] on div "Kursanci" at bounding box center [476, 46] width 70 height 18
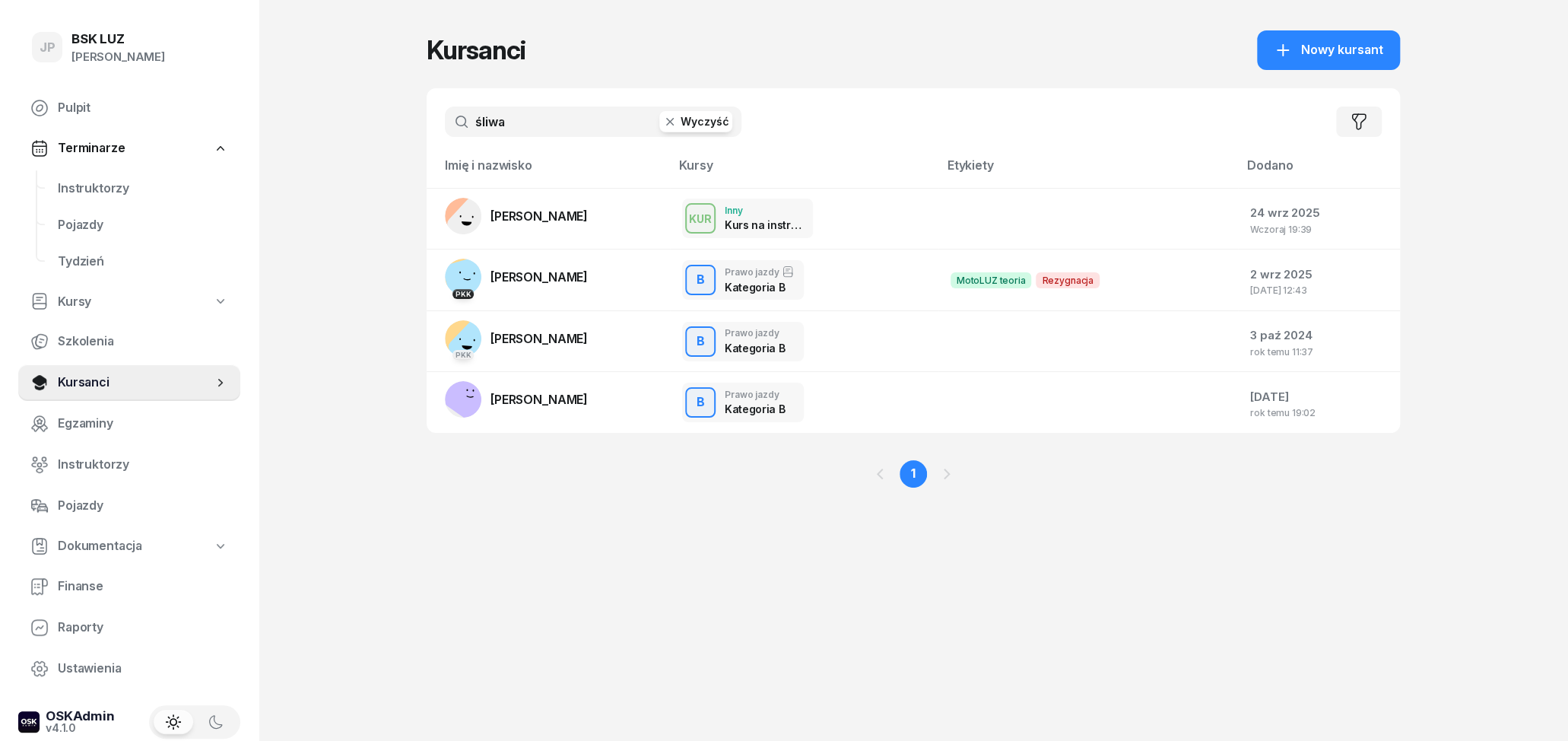
click at [702, 121] on button "Wyczyść" at bounding box center [696, 122] width 73 height 22
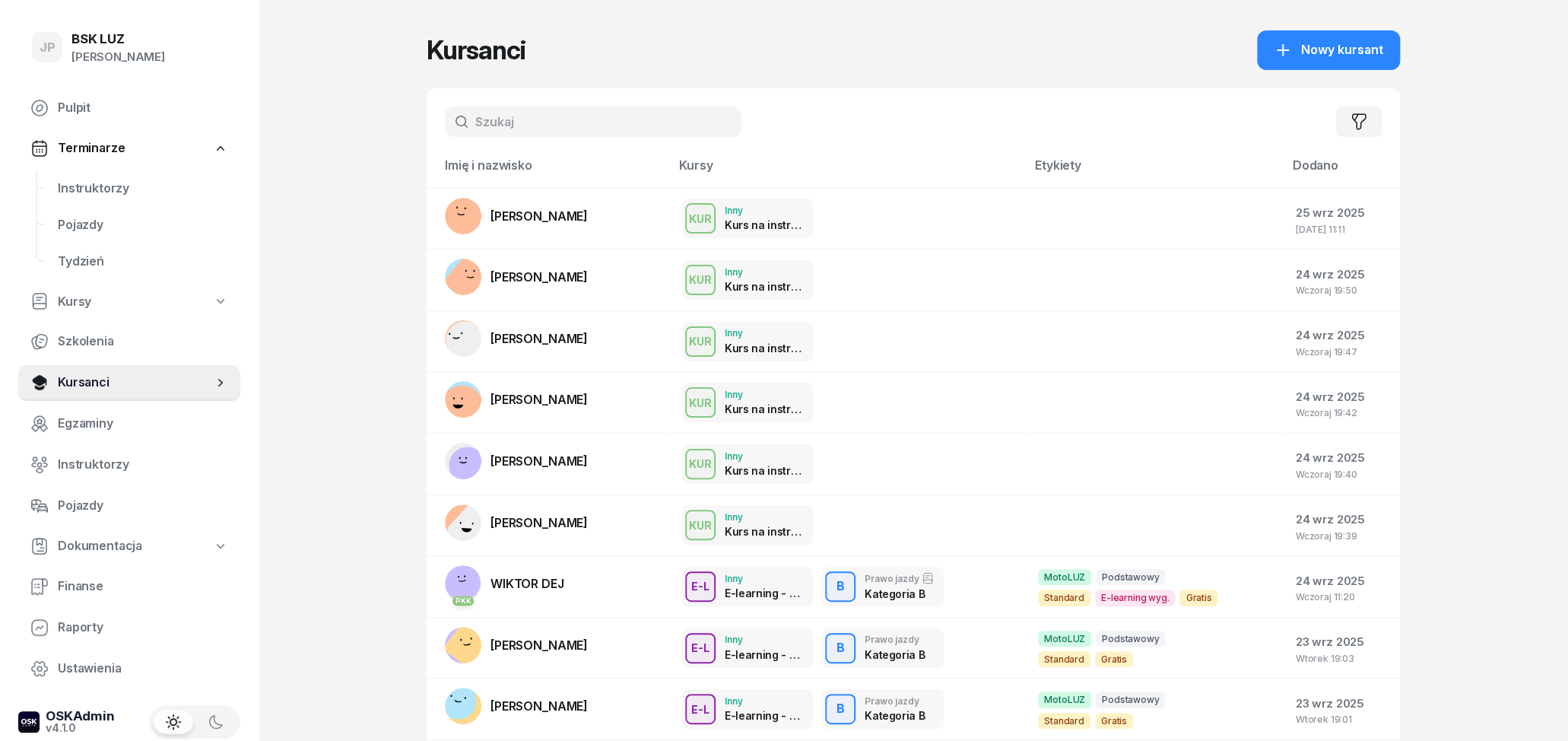
click at [593, 127] on input "text" at bounding box center [593, 122] width 296 height 30
type input "kurs"
drag, startPoint x: 562, startPoint y: 133, endPoint x: 407, endPoint y: 133, distance: 155.0
click at [445, 133] on input "kurs" at bounding box center [593, 122] width 296 height 30
click at [172, 332] on link "Szkolenia" at bounding box center [129, 341] width 222 height 37
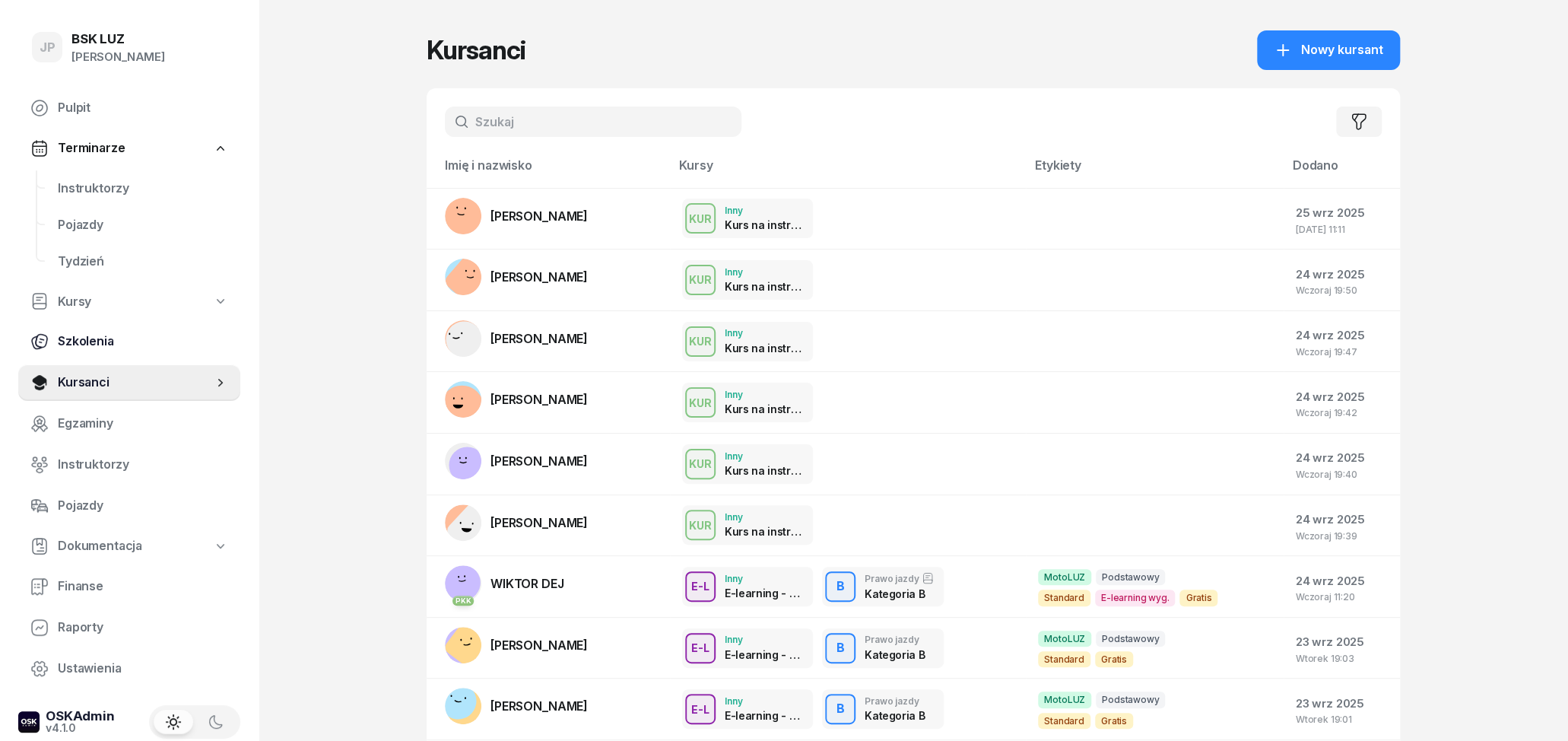
select select "createdAt-desc"
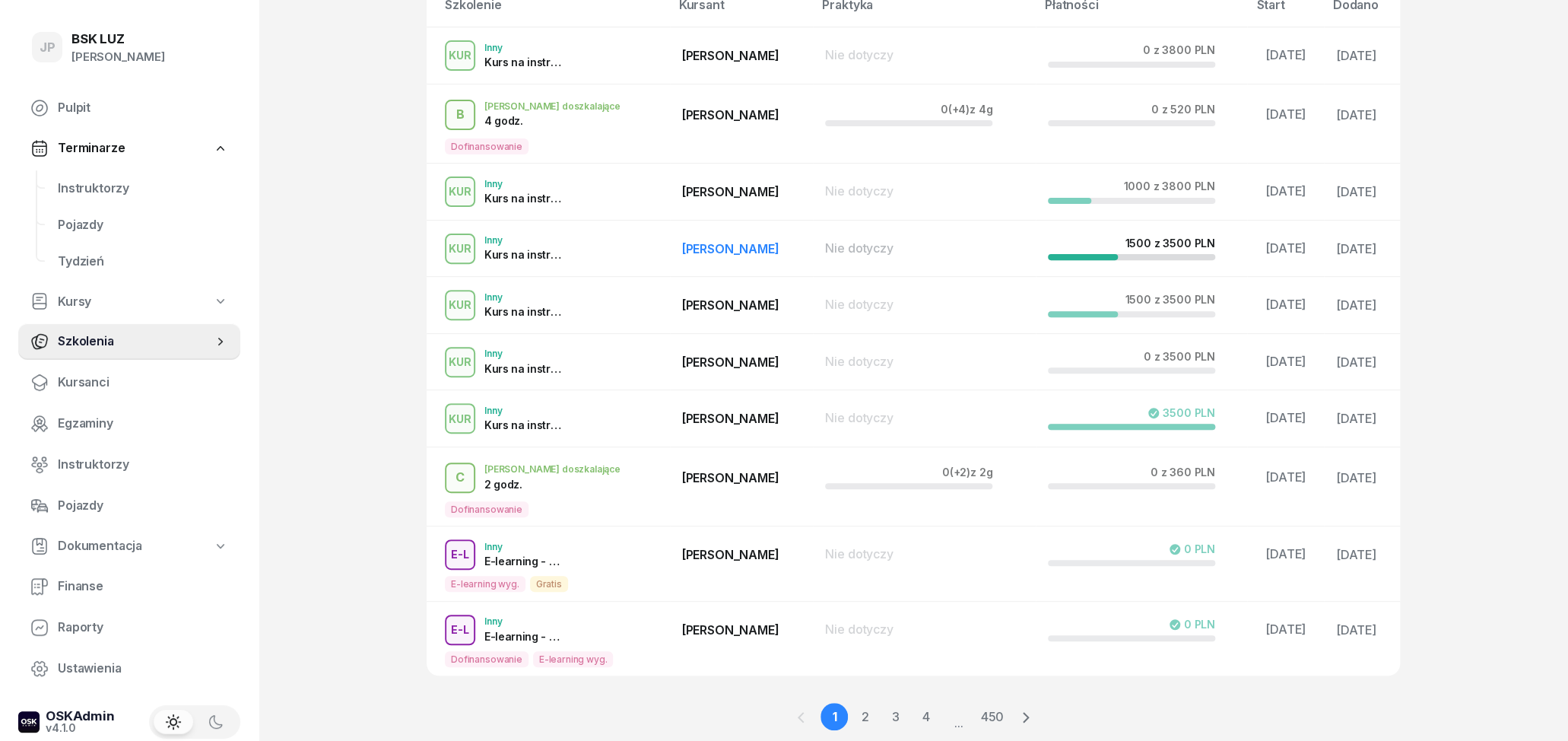
scroll to position [260, 0]
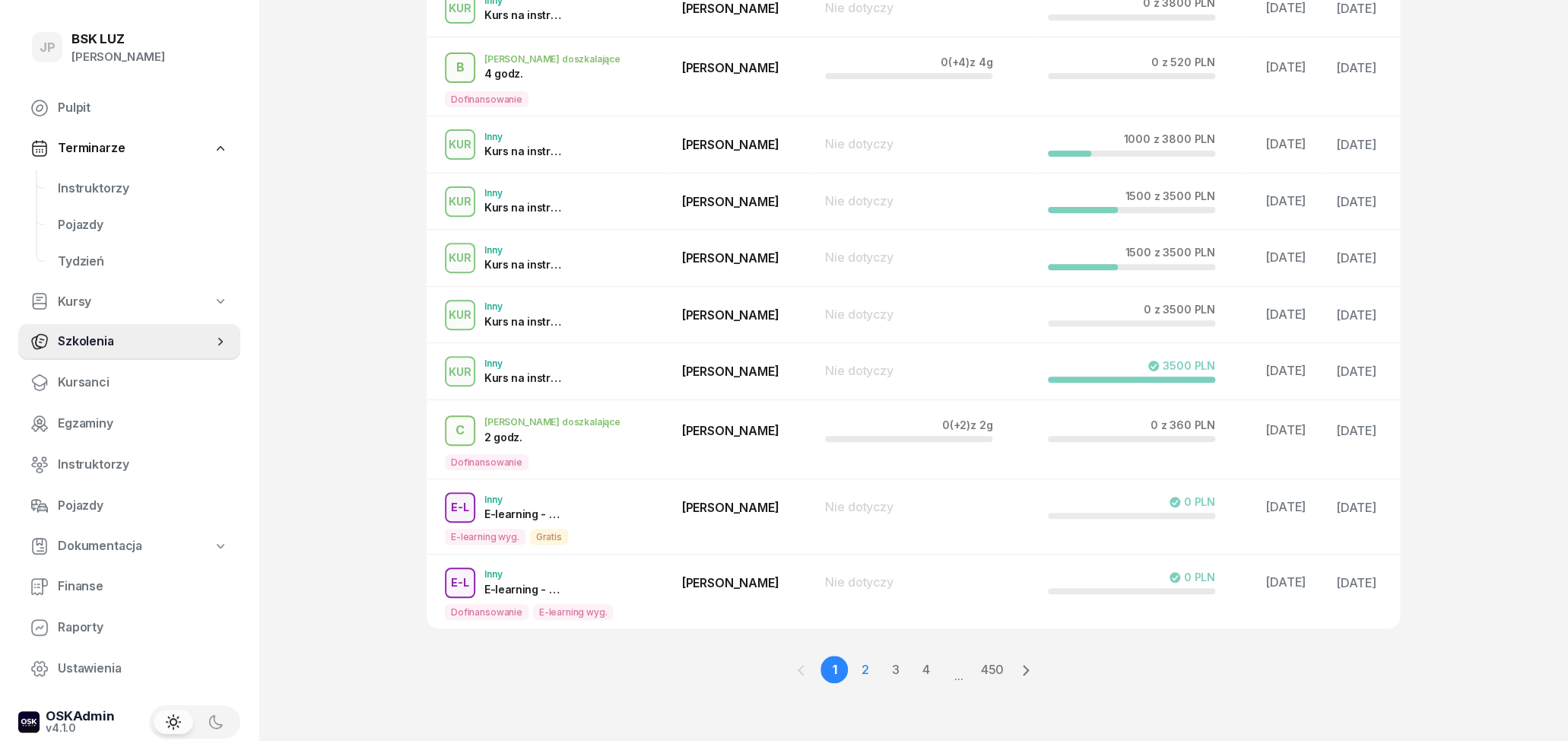
click at [861, 673] on link "2" at bounding box center [864, 669] width 28 height 28
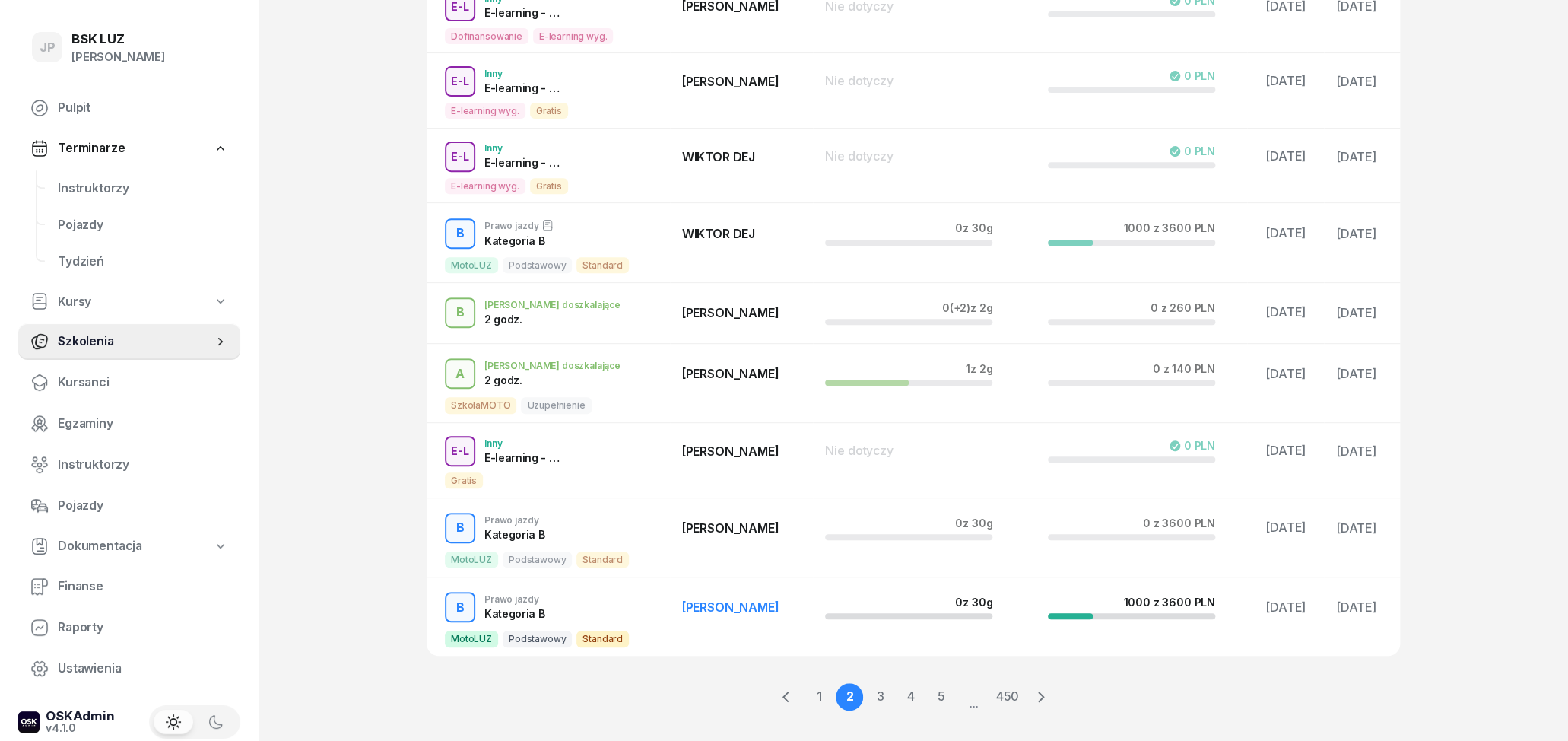
scroll to position [350, 0]
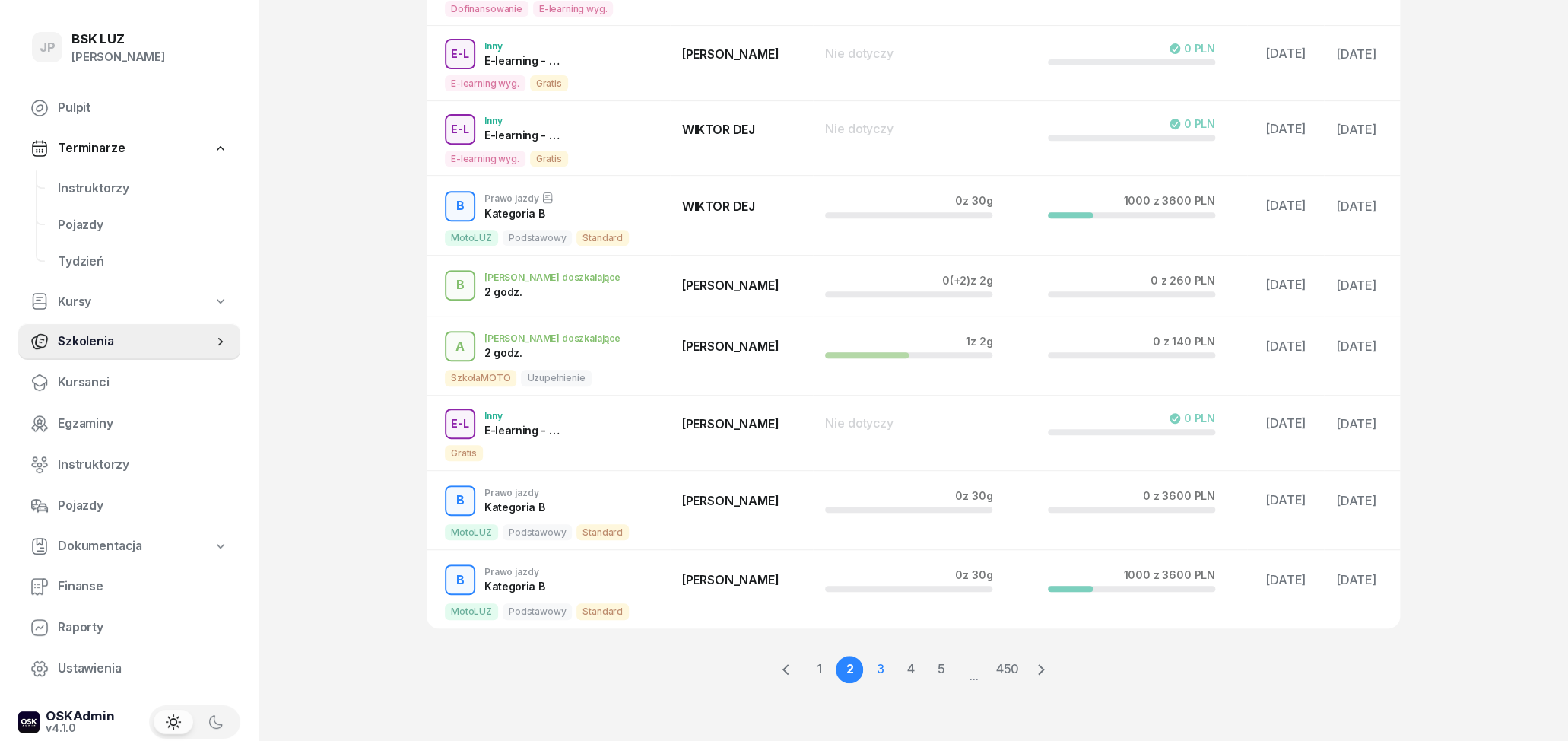
click at [876, 669] on link "3" at bounding box center [879, 669] width 28 height 28
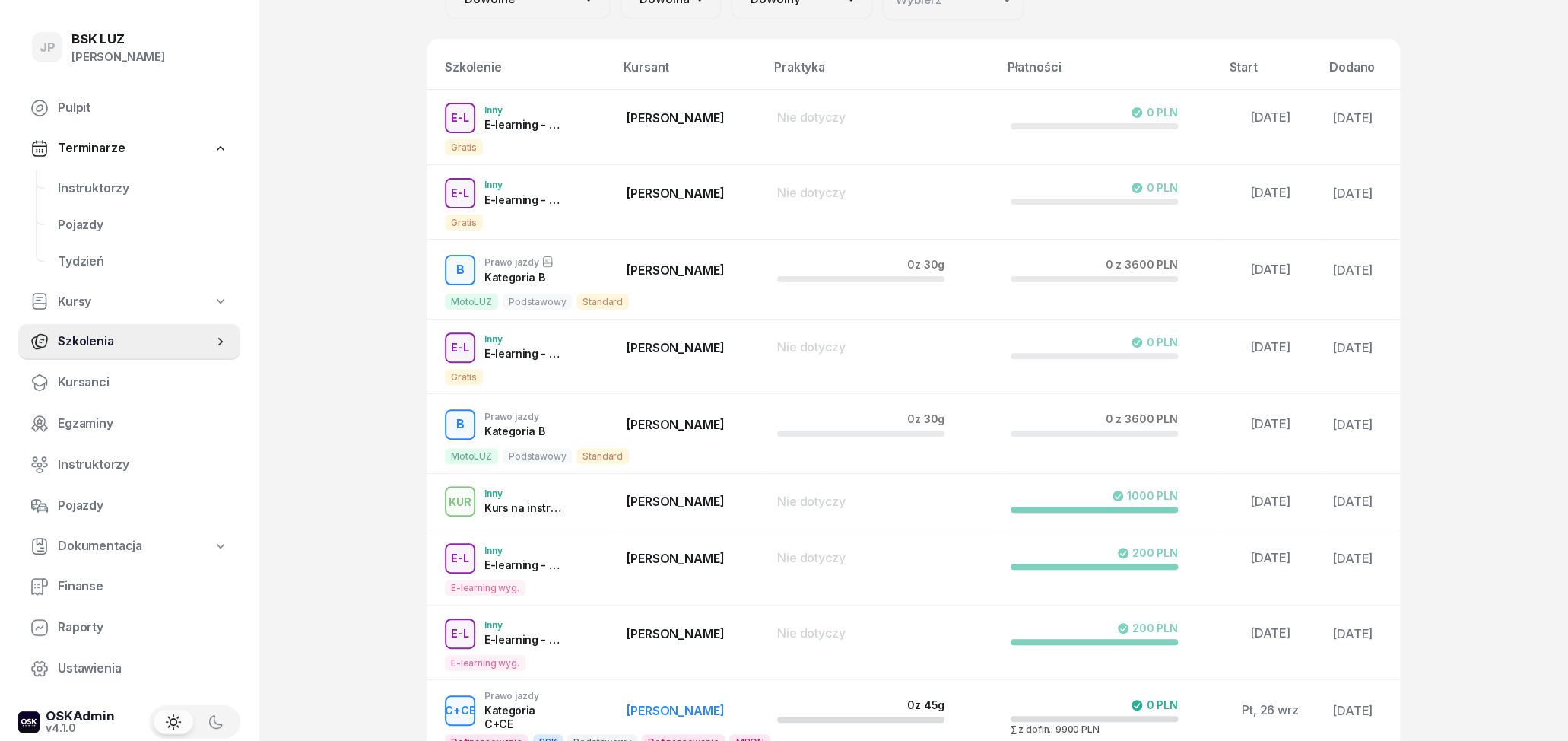
scroll to position [316, 0]
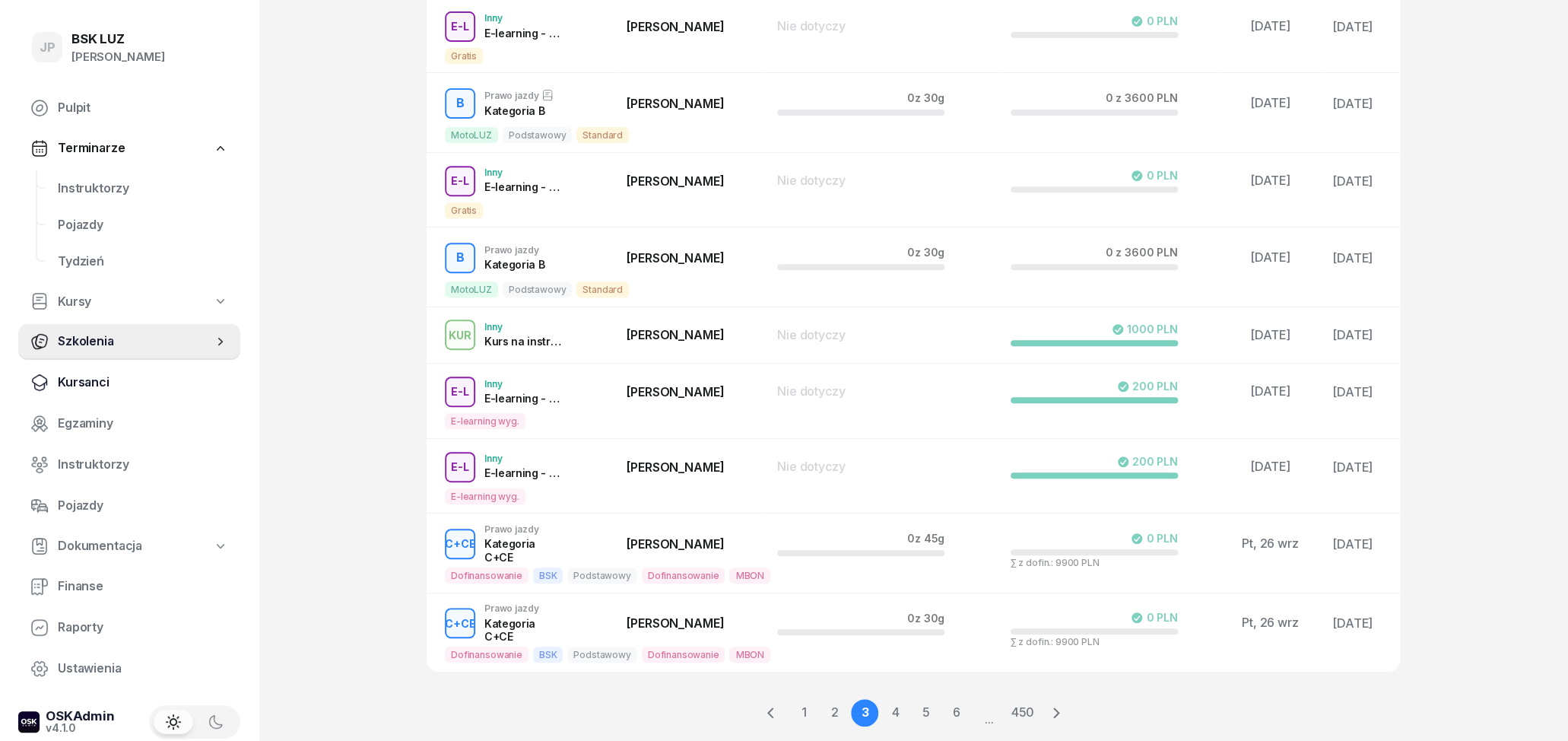
click at [103, 384] on span "Kursanci" at bounding box center [143, 383] width 170 height 20
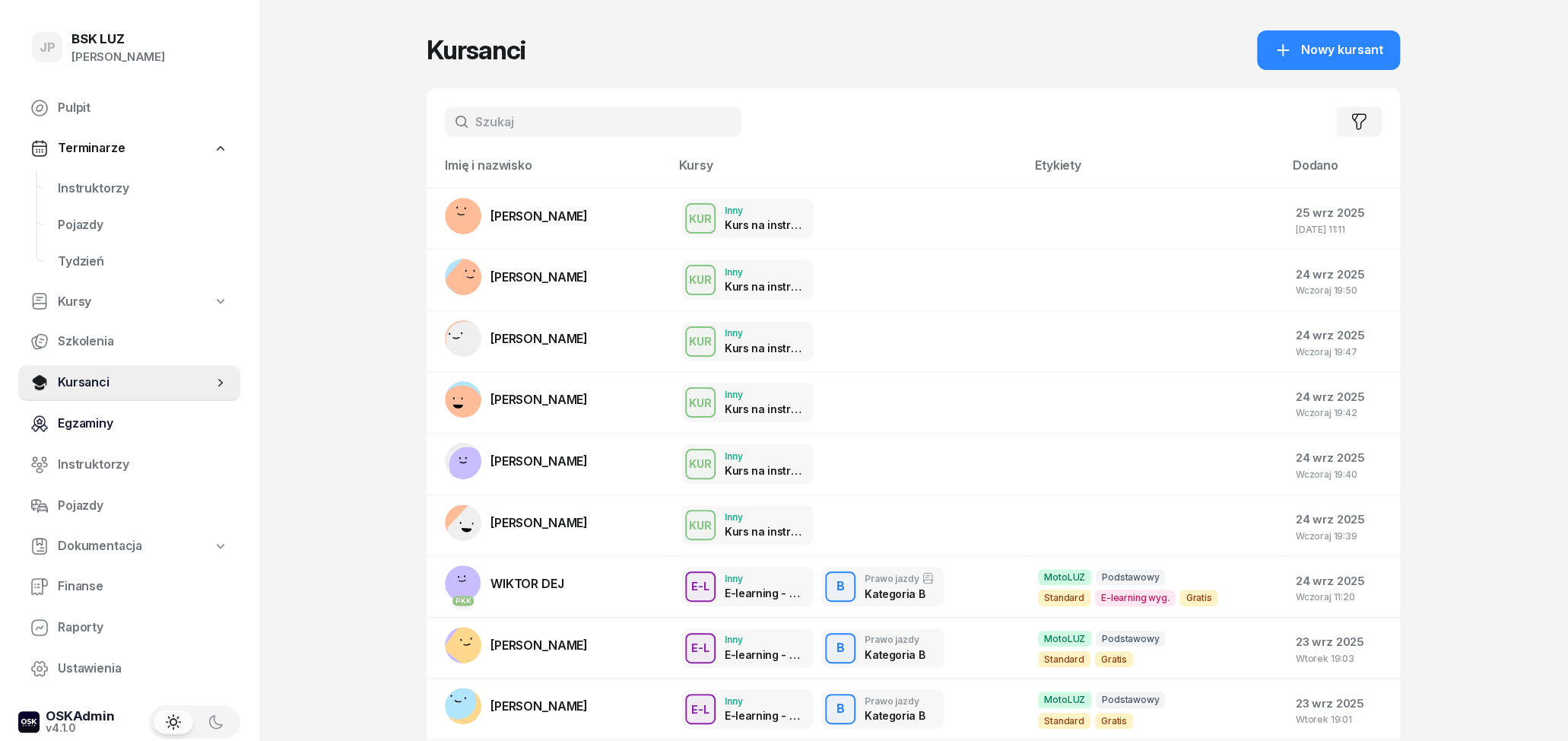
click at [98, 432] on span "Egzaminy" at bounding box center [143, 424] width 170 height 20
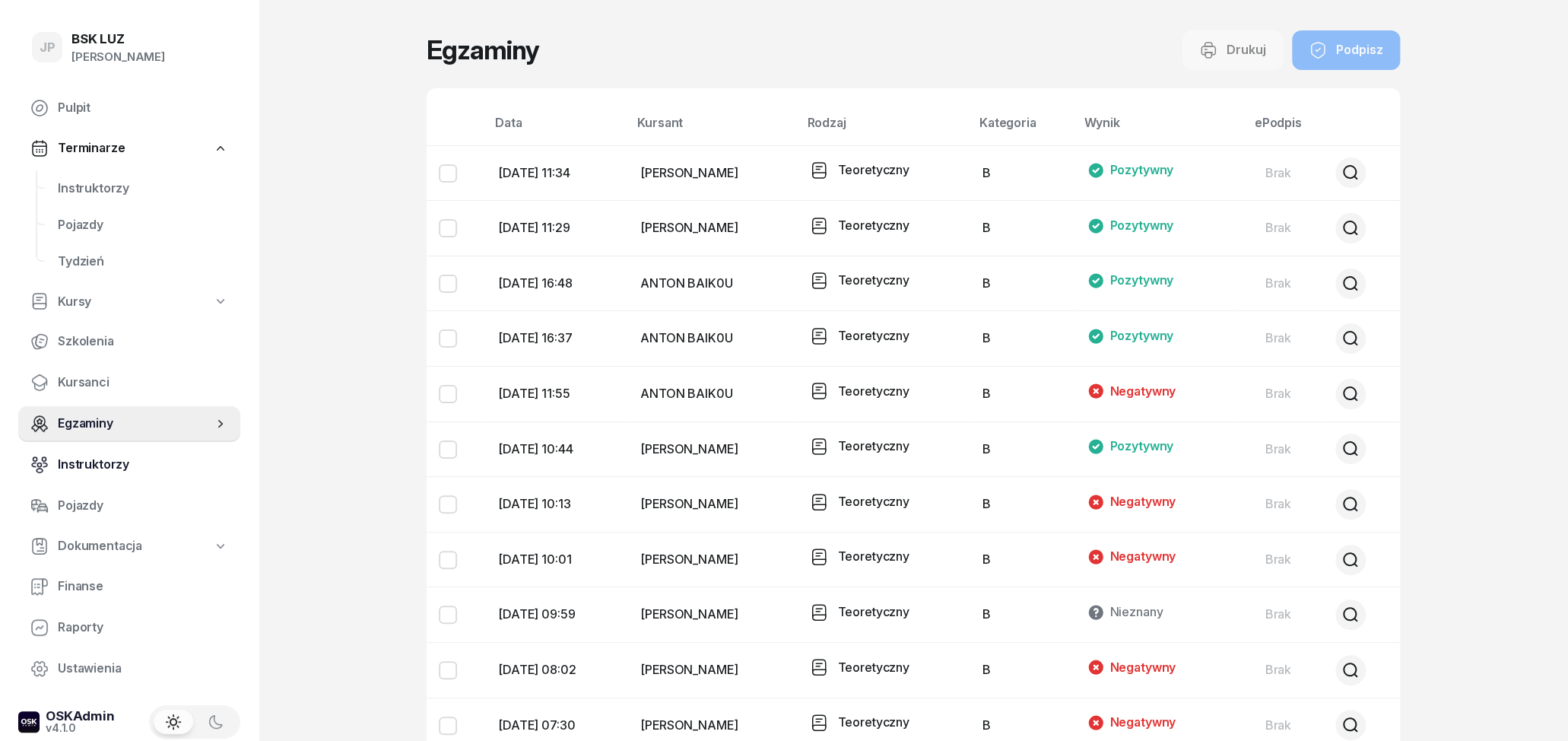
click at [112, 467] on span "Instruktorzy" at bounding box center [143, 465] width 170 height 20
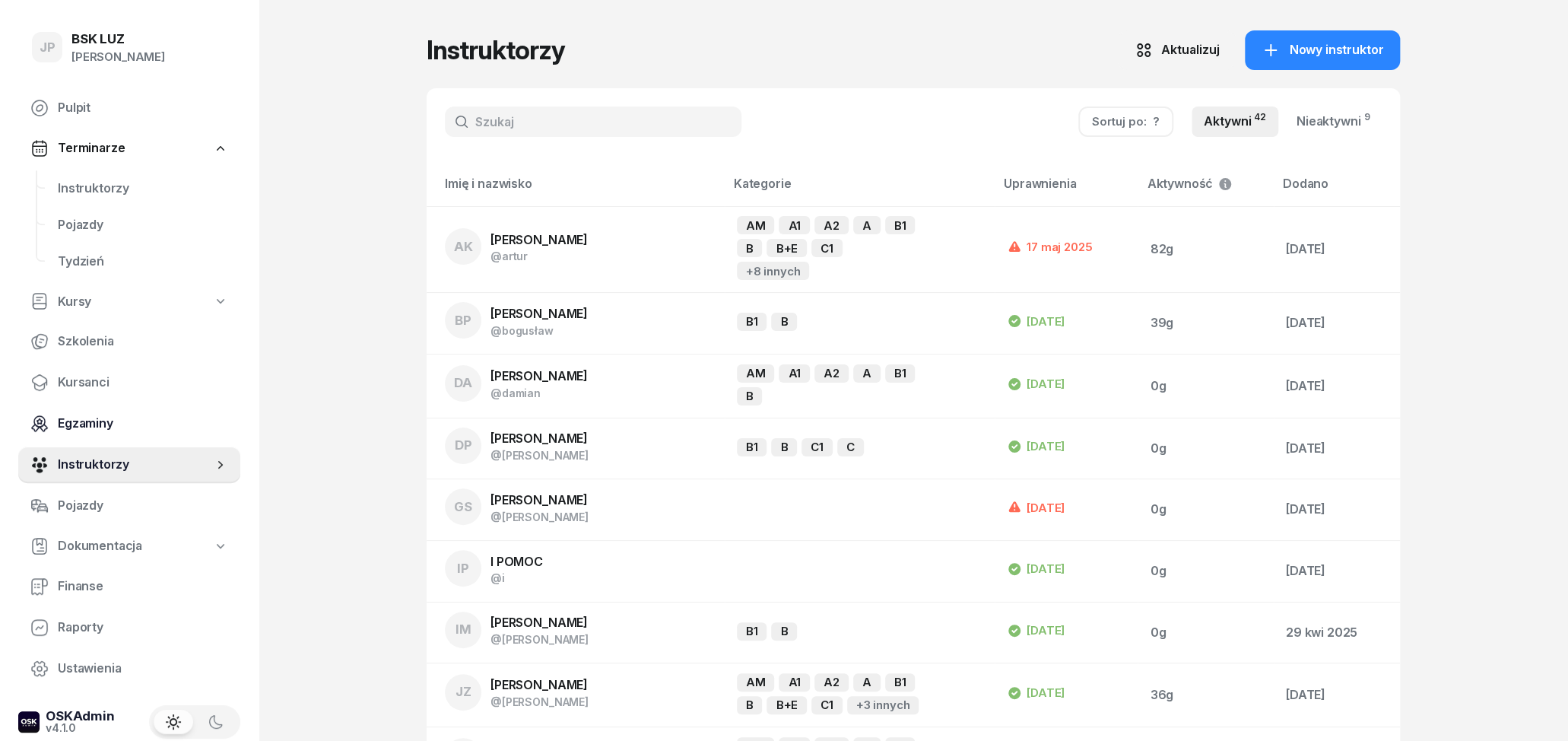
click at [90, 415] on span "Egzaminy" at bounding box center [143, 424] width 170 height 20
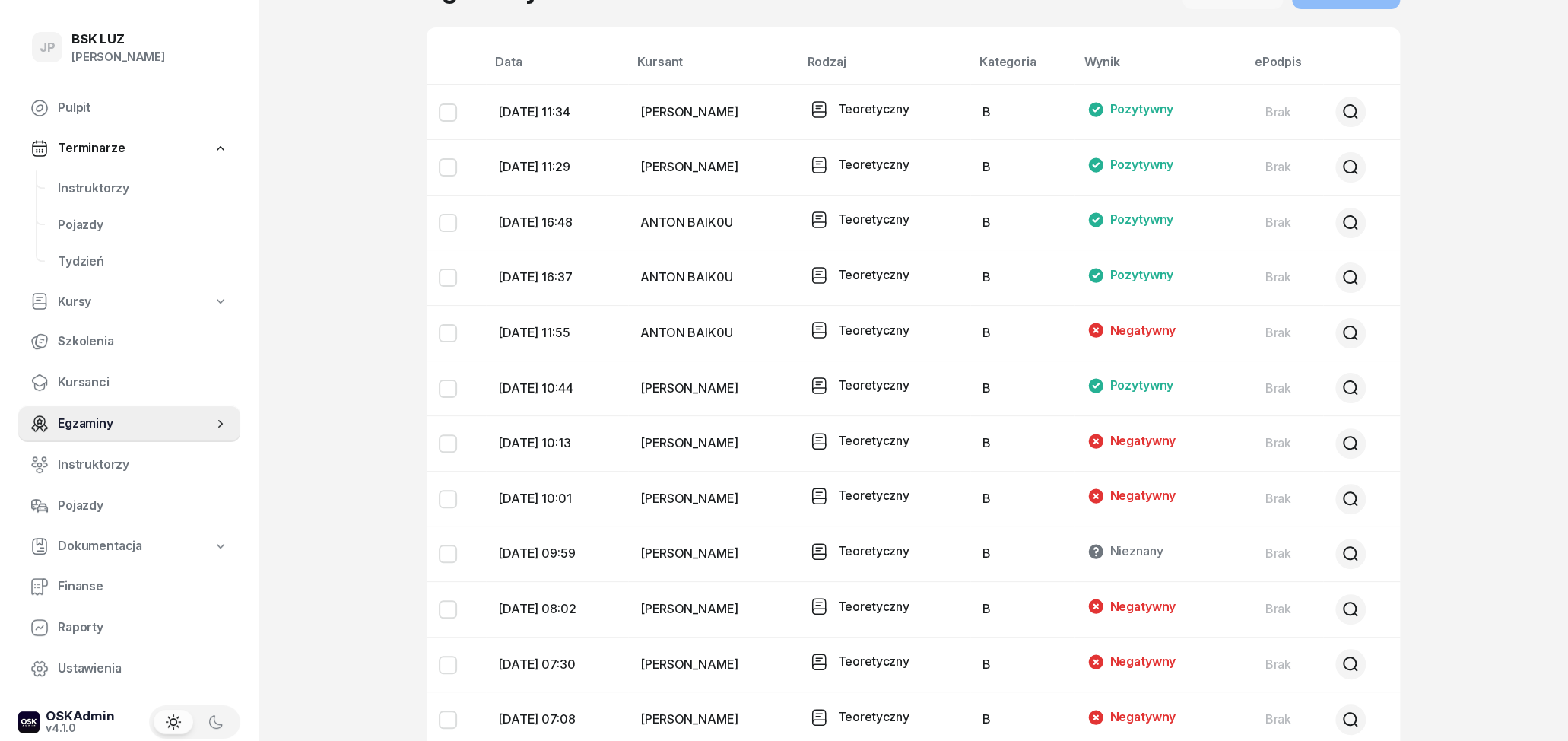
scroll to position [316, 0]
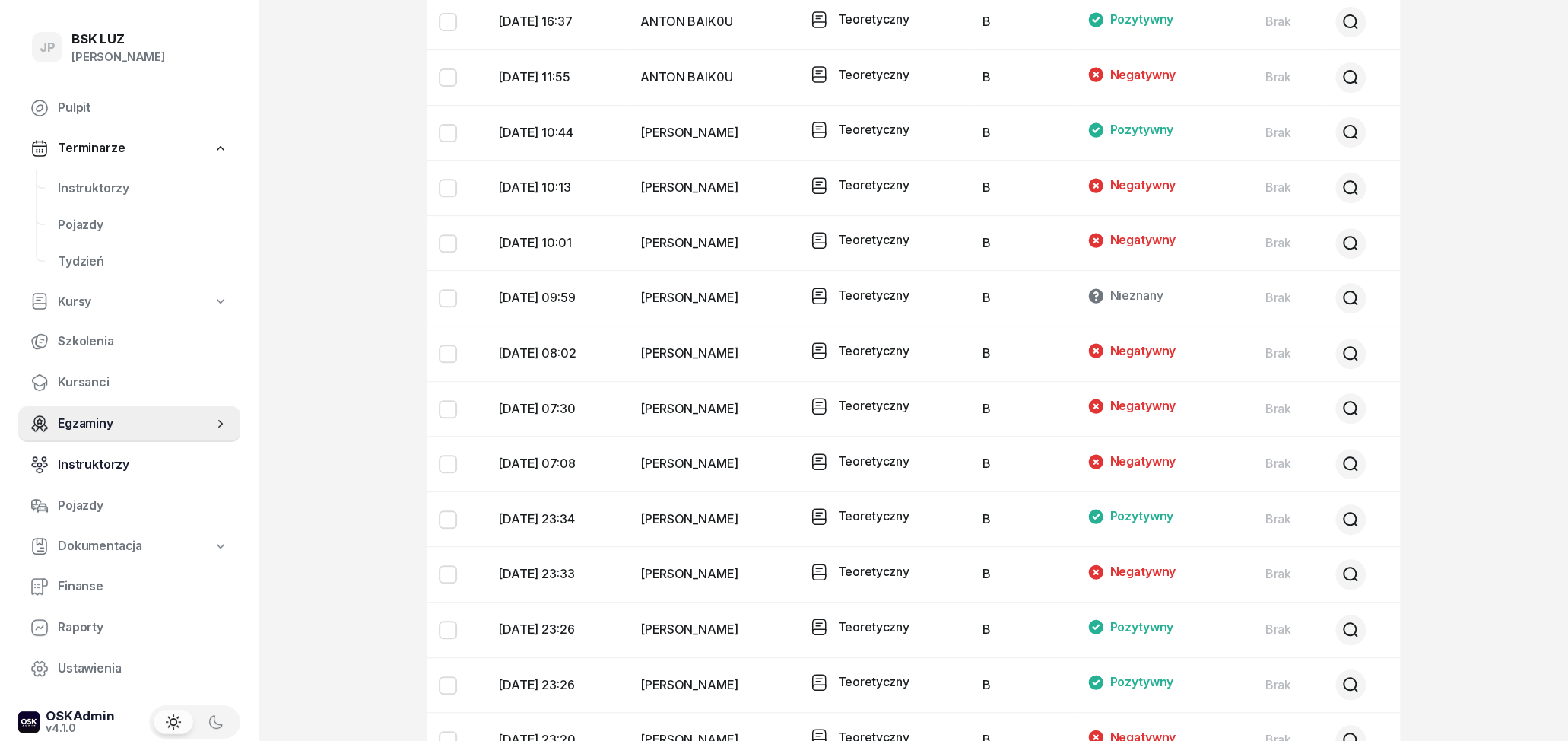
click at [76, 461] on span "Instruktorzy" at bounding box center [143, 465] width 170 height 20
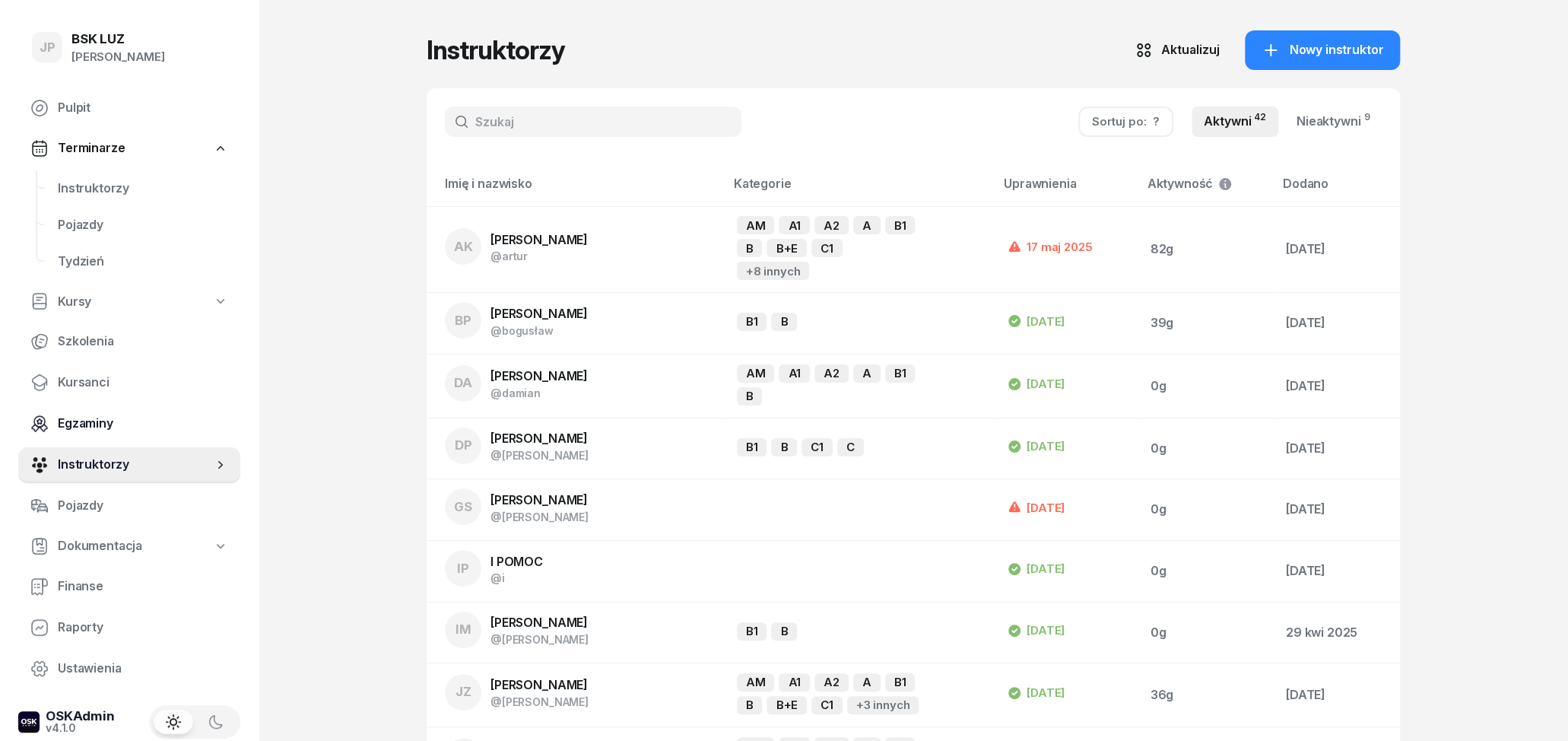
click at [91, 427] on span "Egzaminy" at bounding box center [143, 424] width 170 height 20
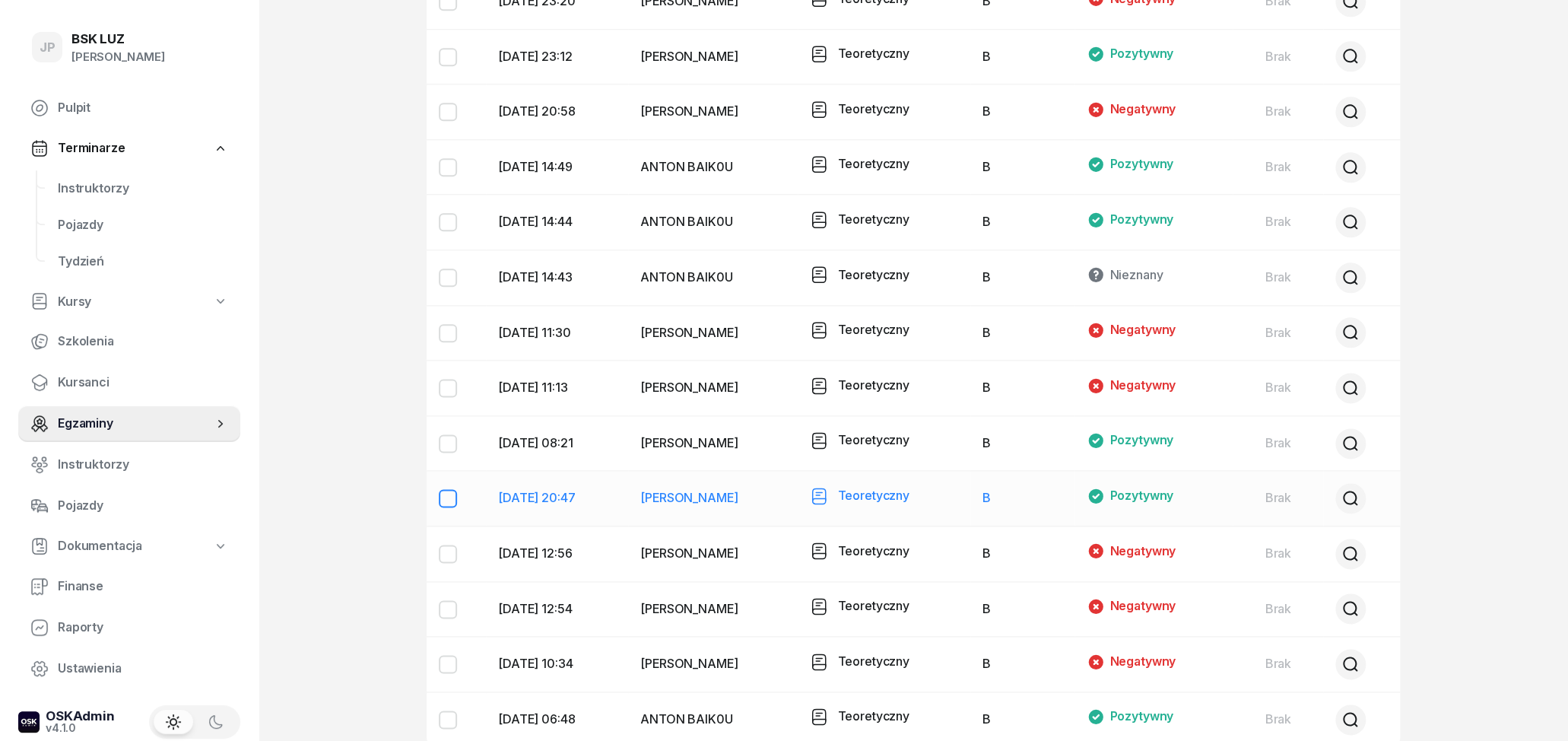
scroll to position [1089, 0]
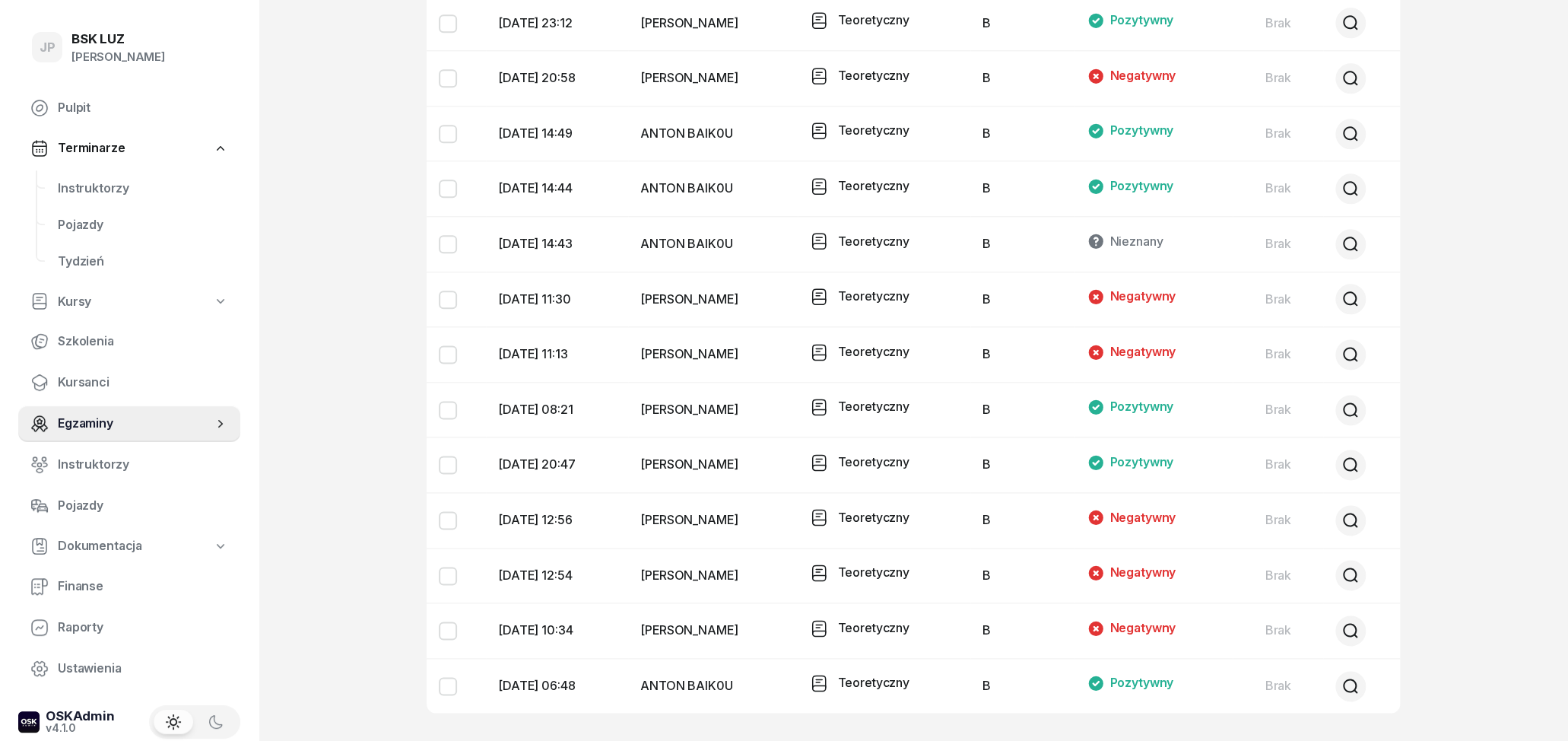
click at [111, 304] on link "Kursy" at bounding box center [129, 302] width 222 height 35
select select
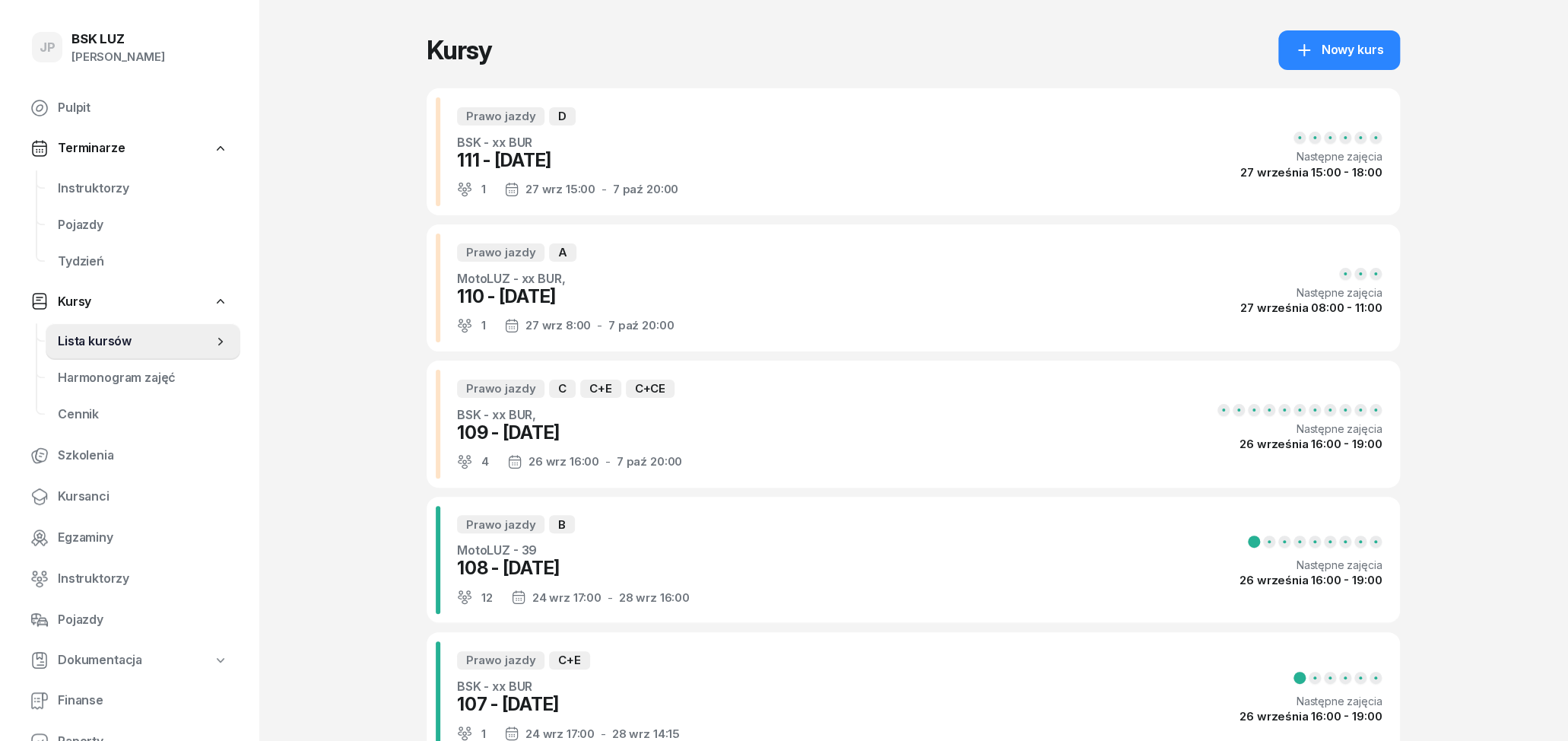
click at [133, 336] on span "Lista kursów" at bounding box center [135, 341] width 155 height 20
click at [121, 453] on span "Szkolenia" at bounding box center [143, 456] width 170 height 20
select select "createdAt-desc"
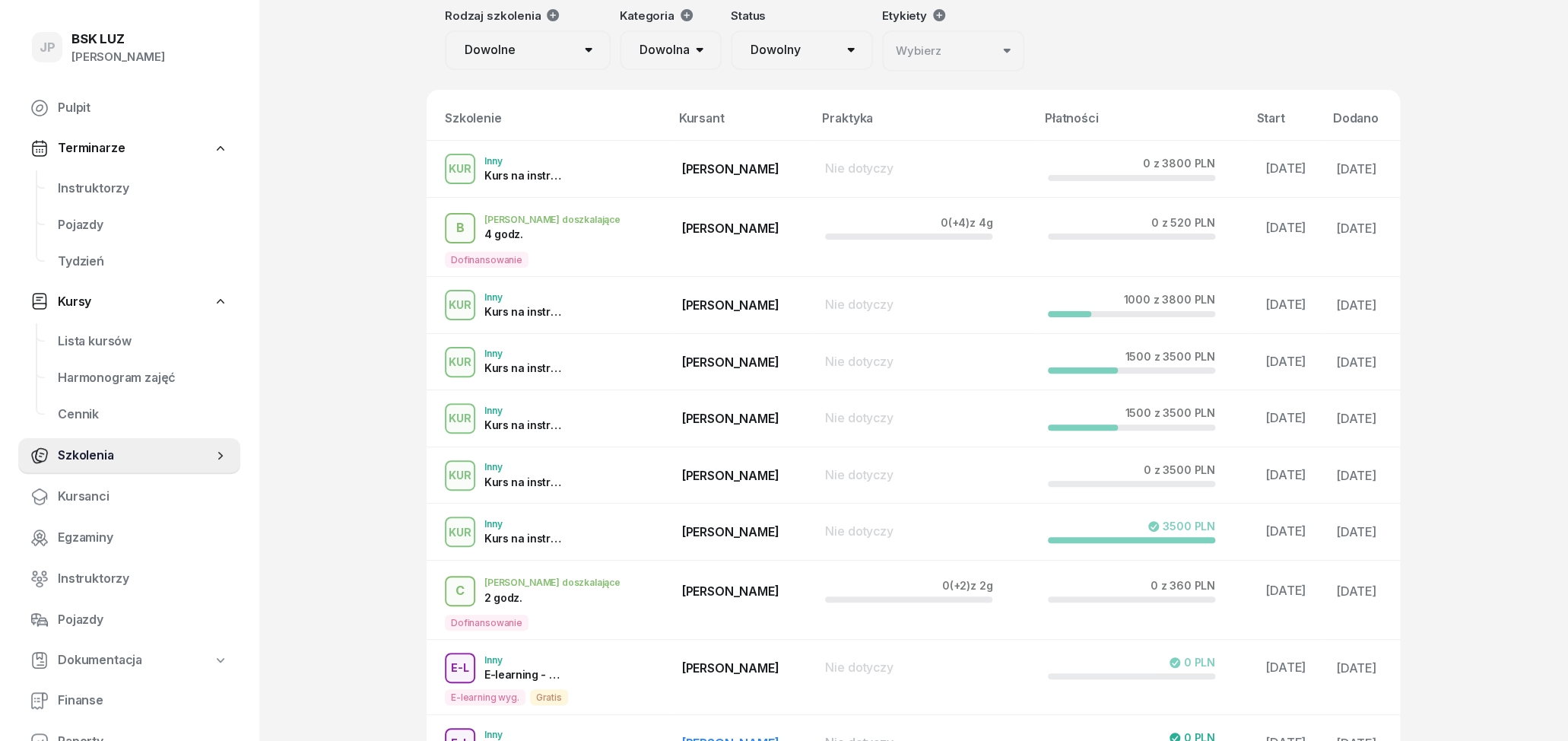
scroll to position [237, 0]
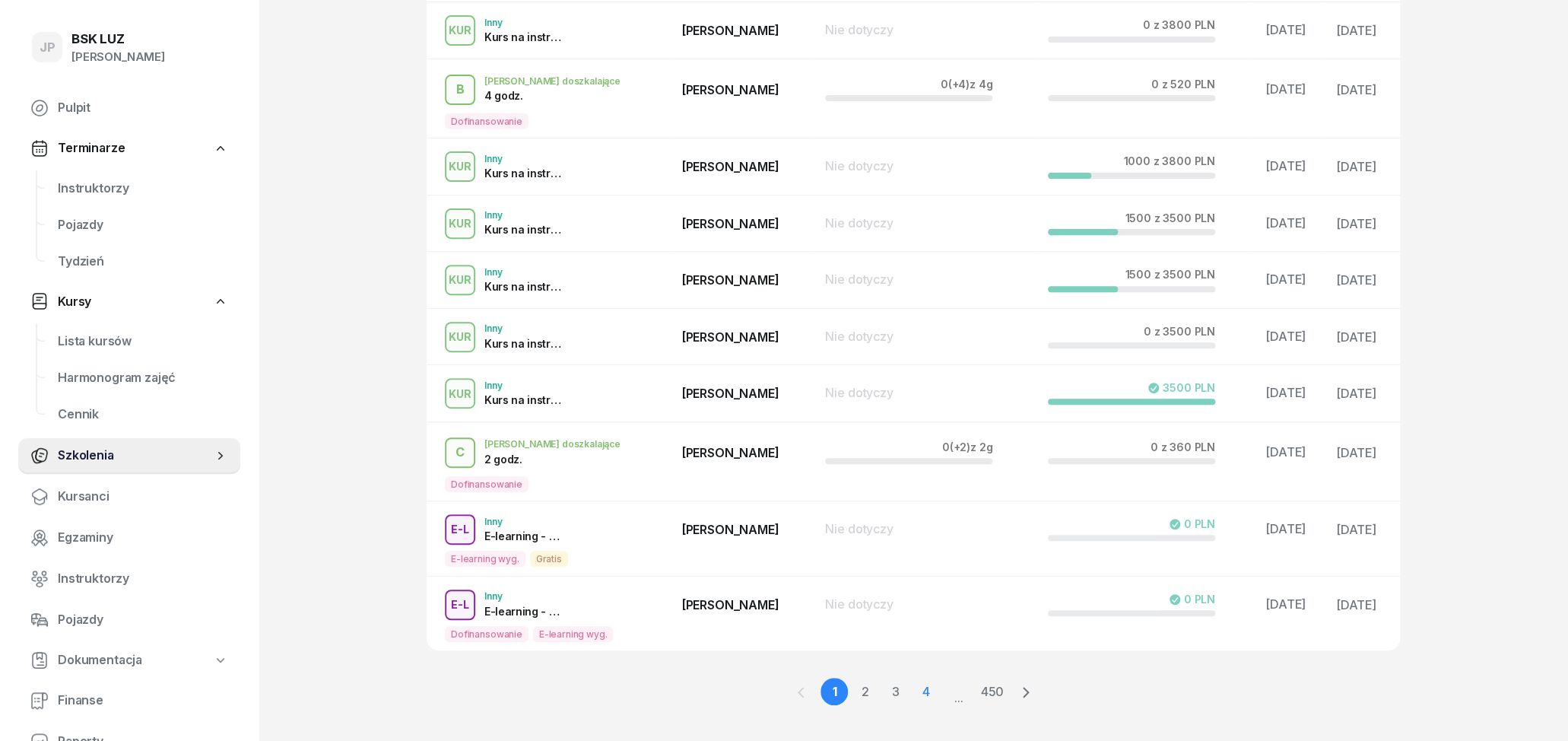
click at [928, 692] on link "4" at bounding box center [925, 692] width 28 height 28
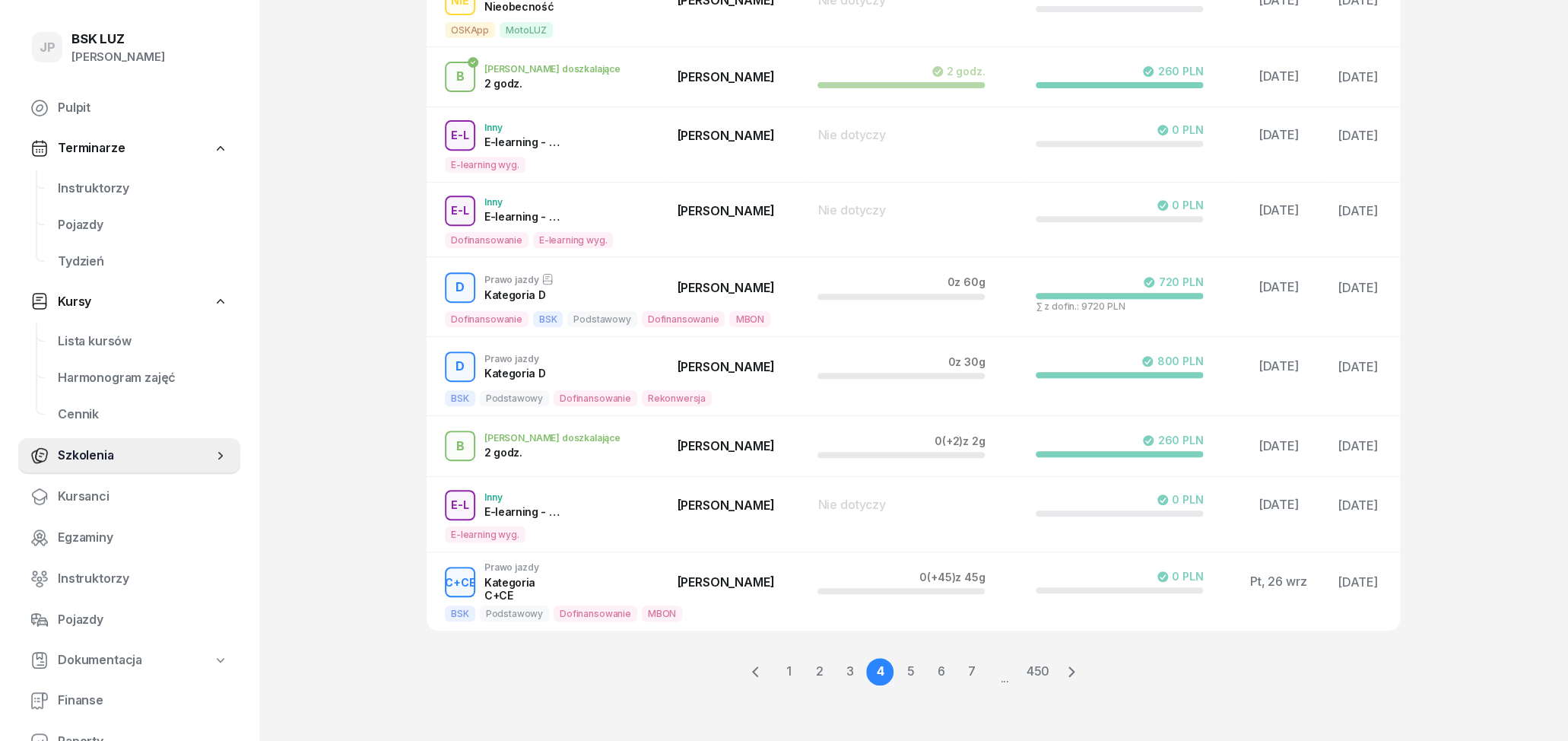
scroll to position [349, 0]
click at [971, 667] on link "7" at bounding box center [971, 670] width 28 height 28
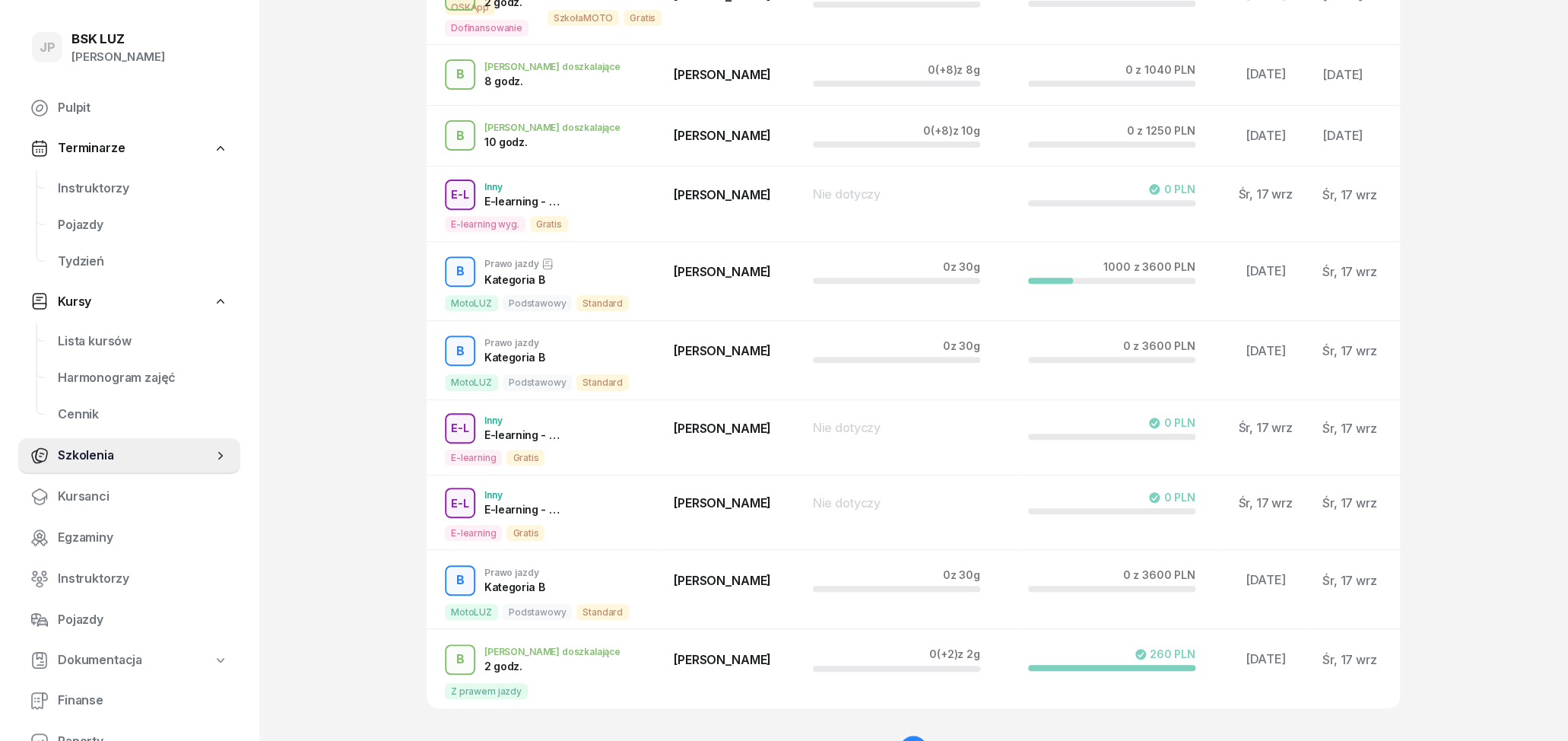
scroll to position [354, 0]
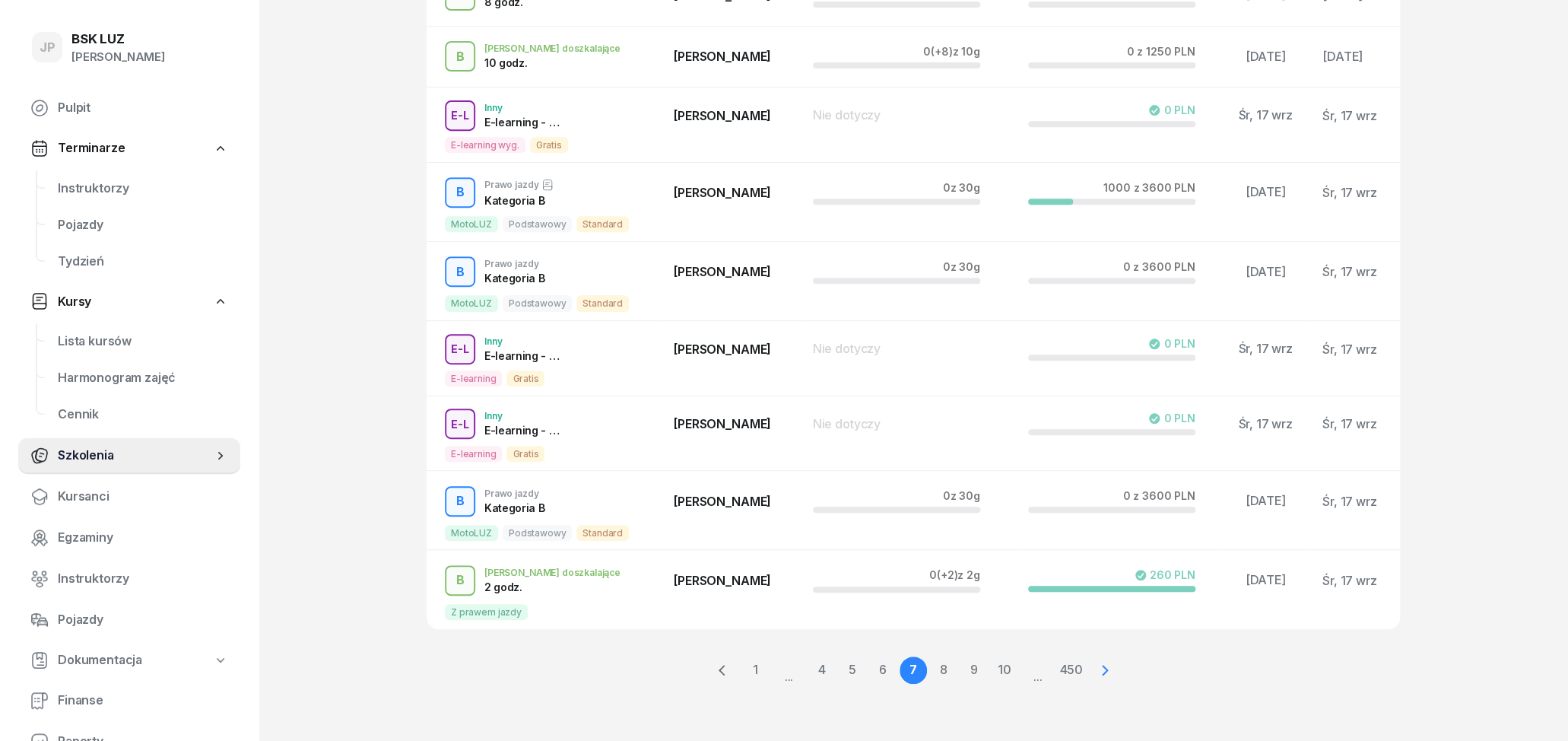
click at [1095, 670] on link at bounding box center [1105, 670] width 28 height 28
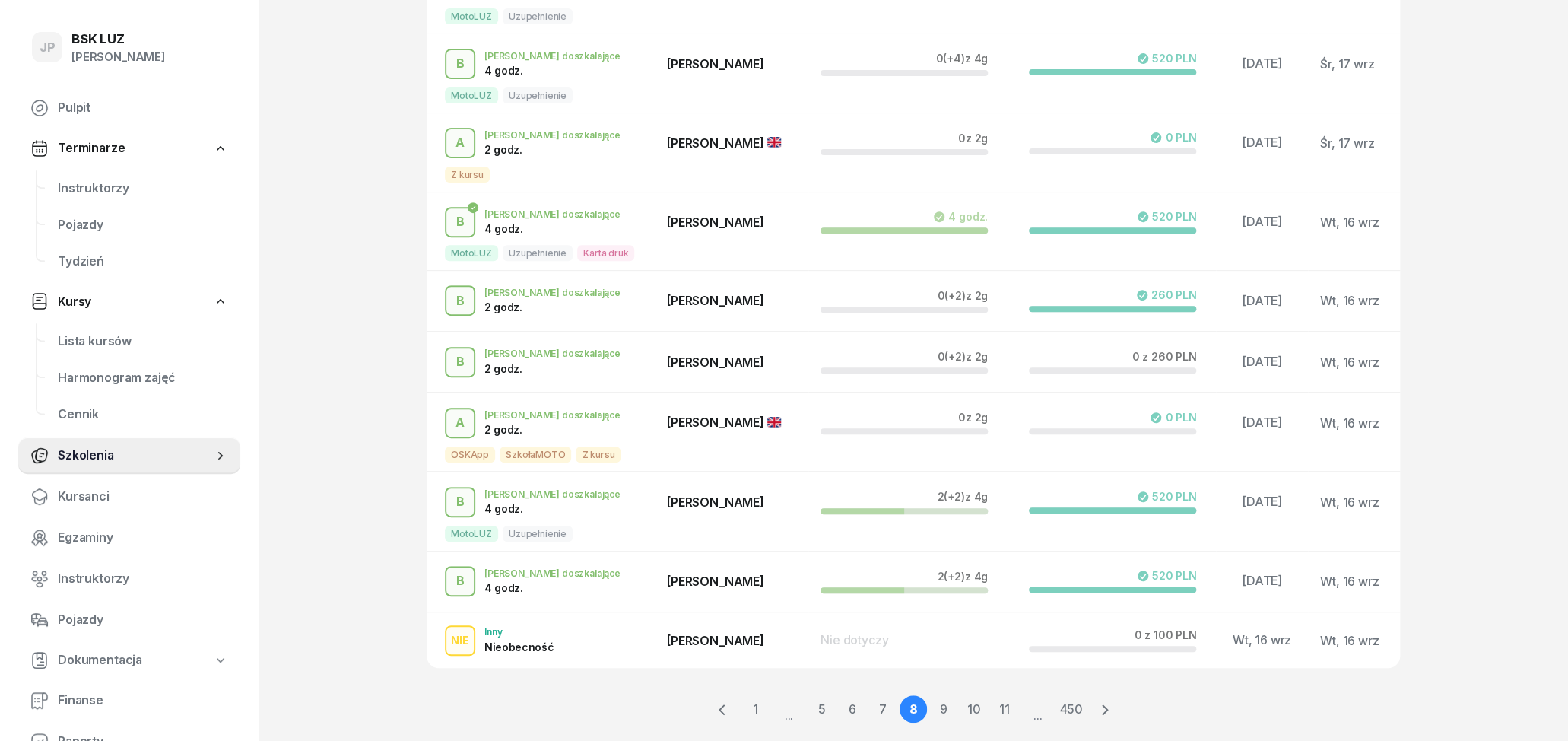
scroll to position [324, 0]
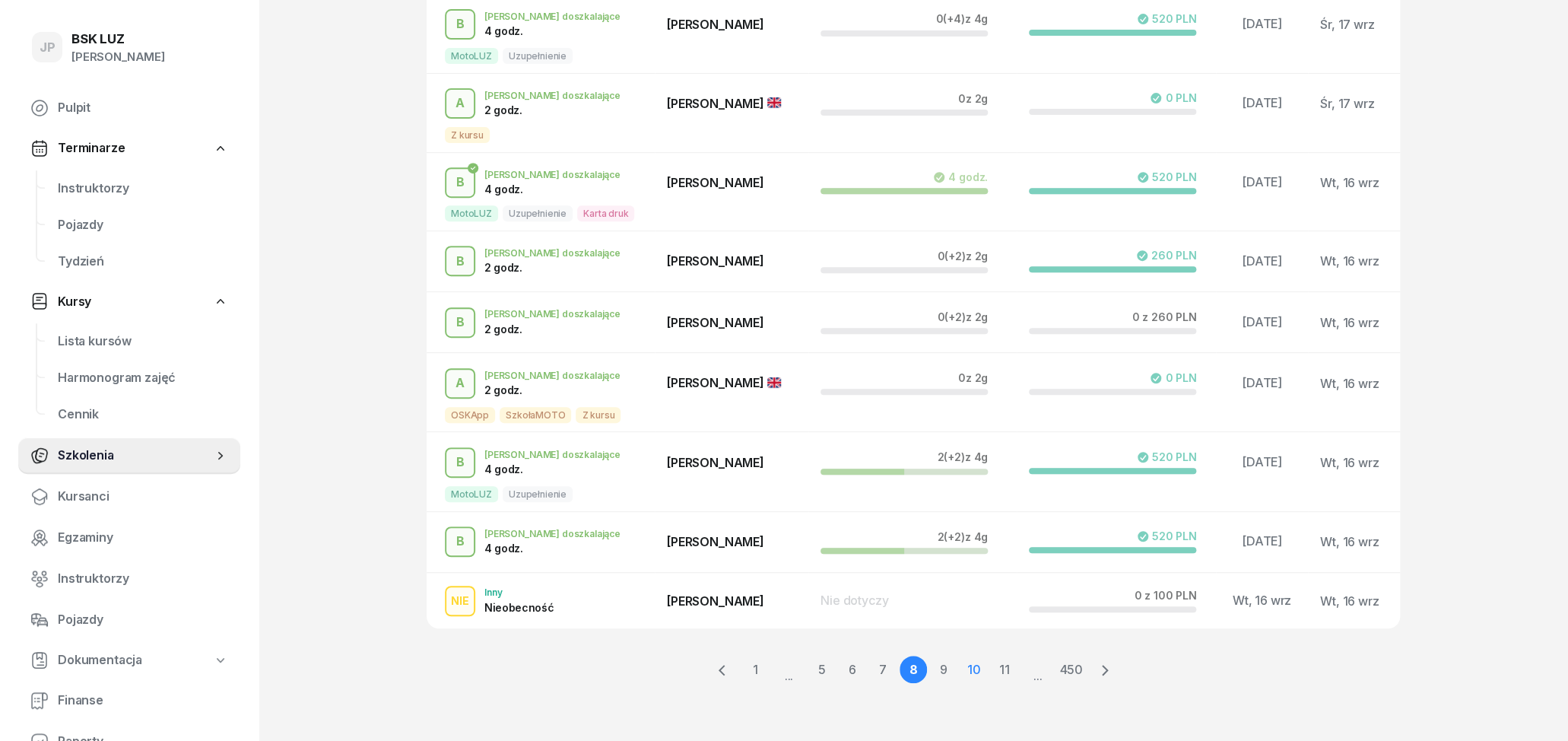
click at [982, 670] on link "10" at bounding box center [974, 669] width 28 height 28
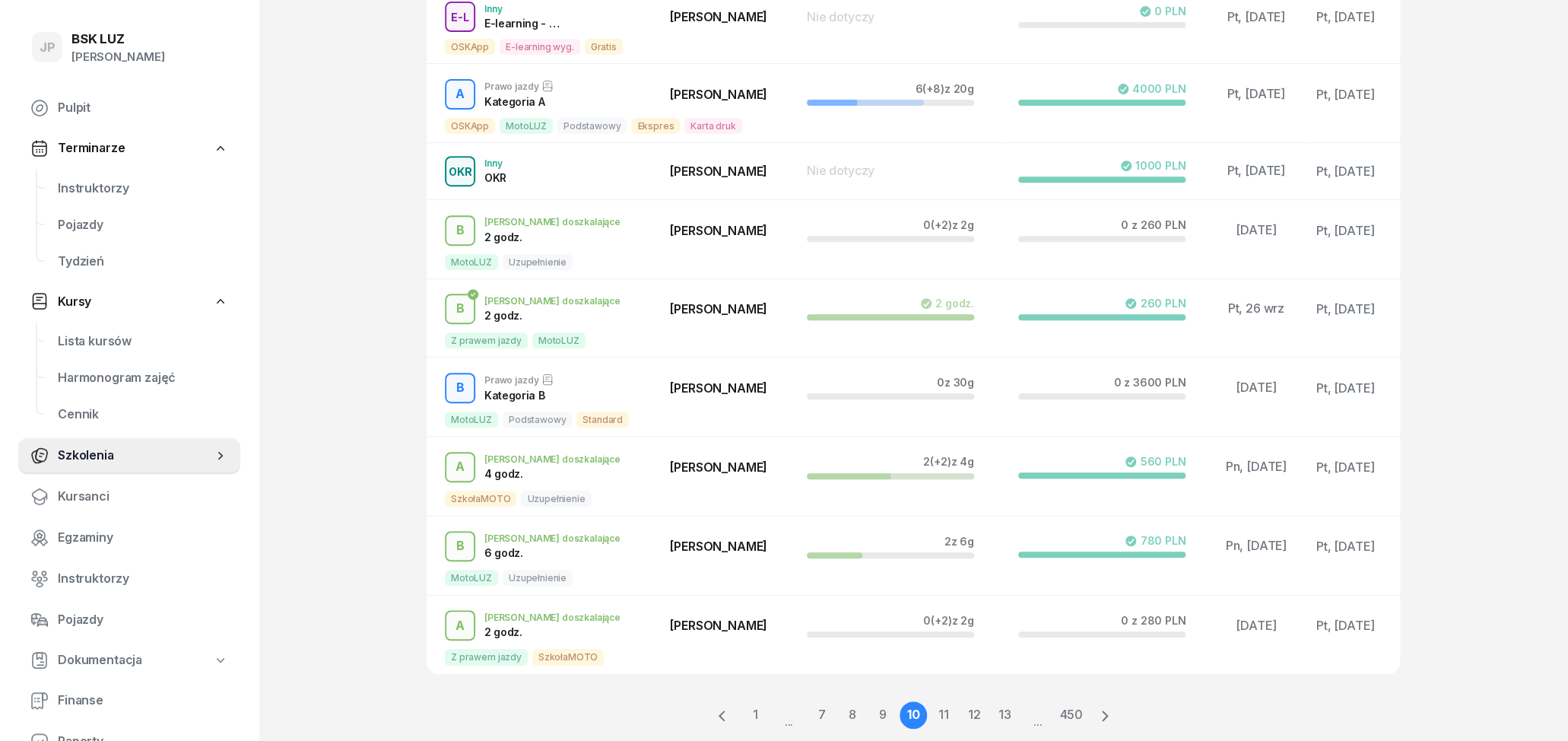
scroll to position [376, 0]
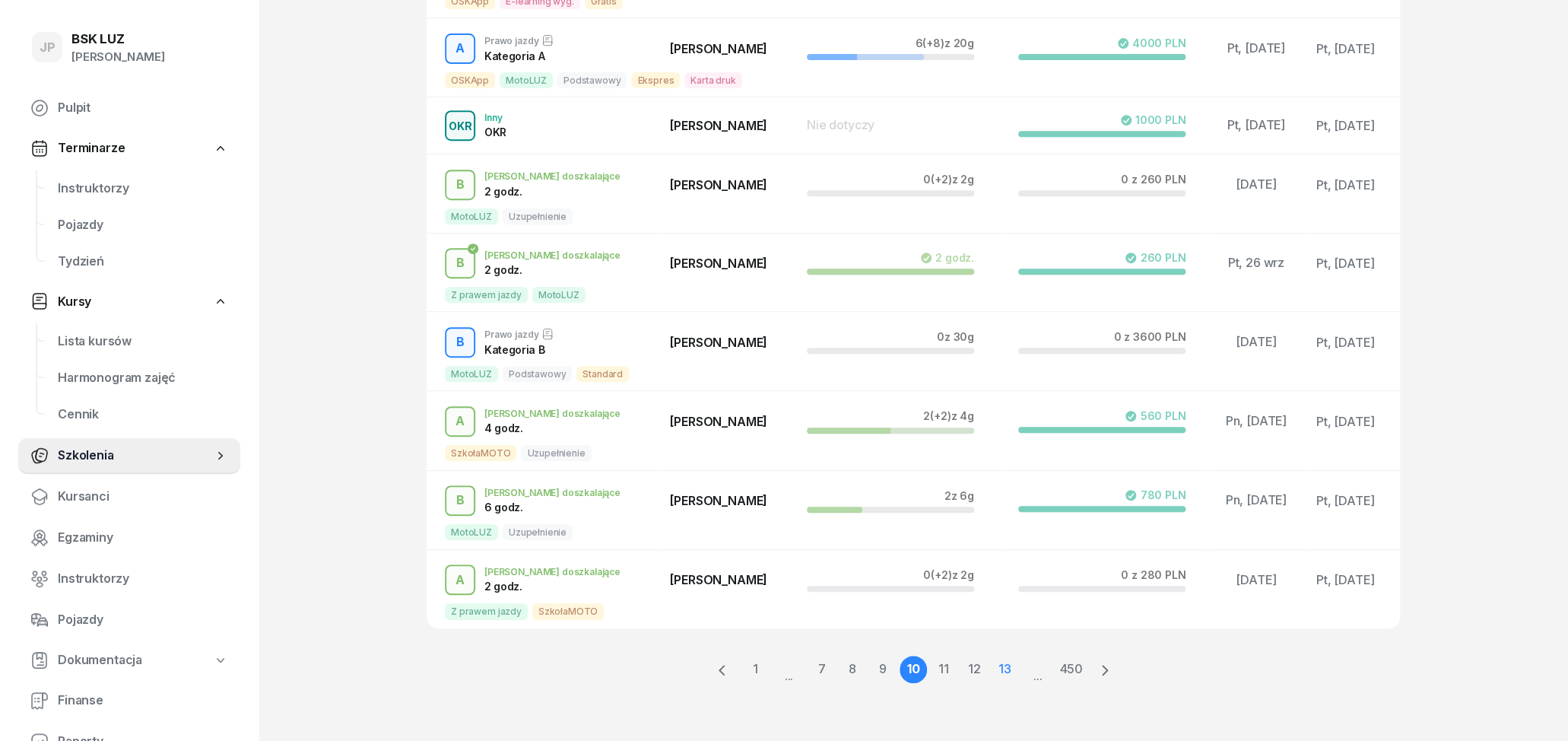
click at [1000, 672] on link "13" at bounding box center [1005, 669] width 28 height 28
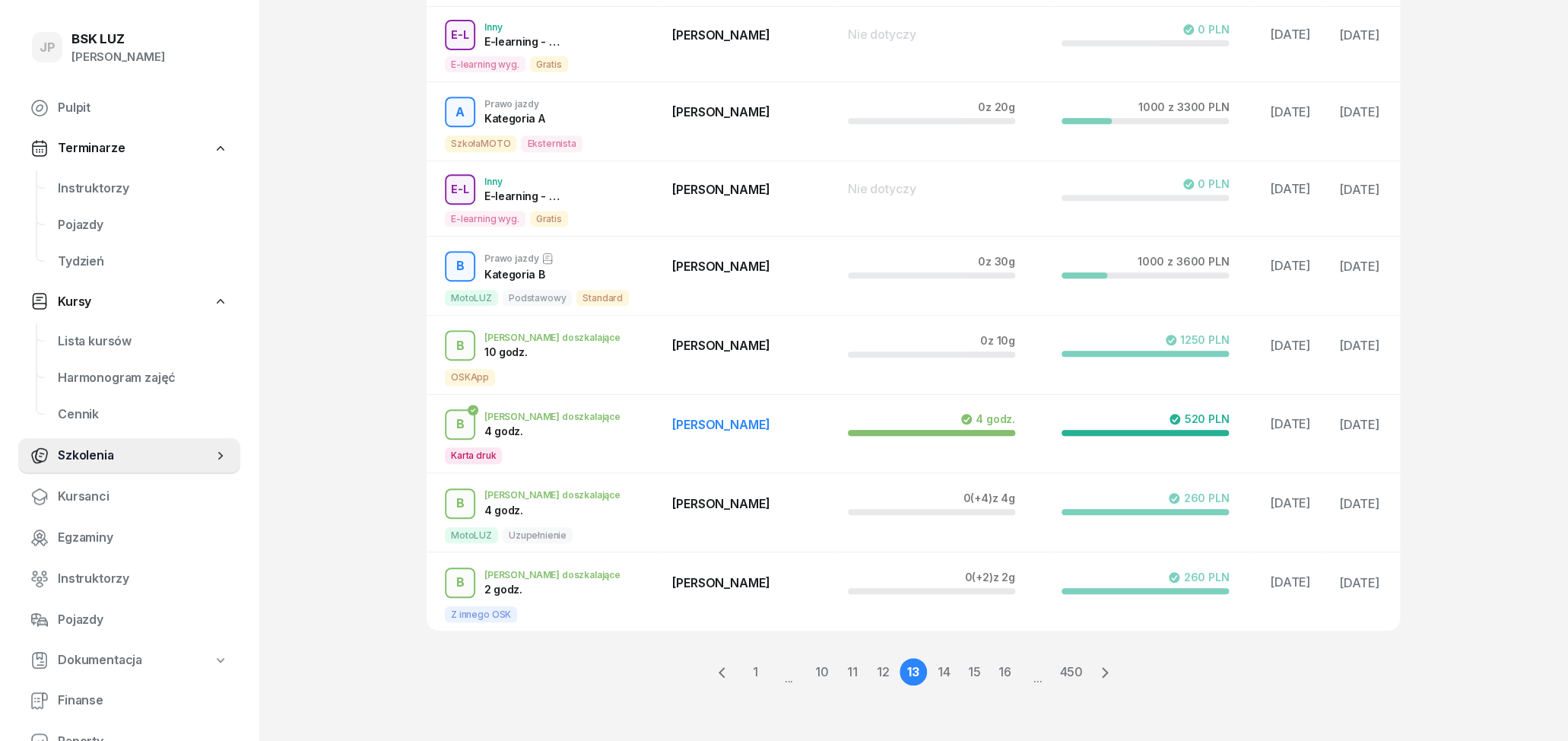
scroll to position [390, 0]
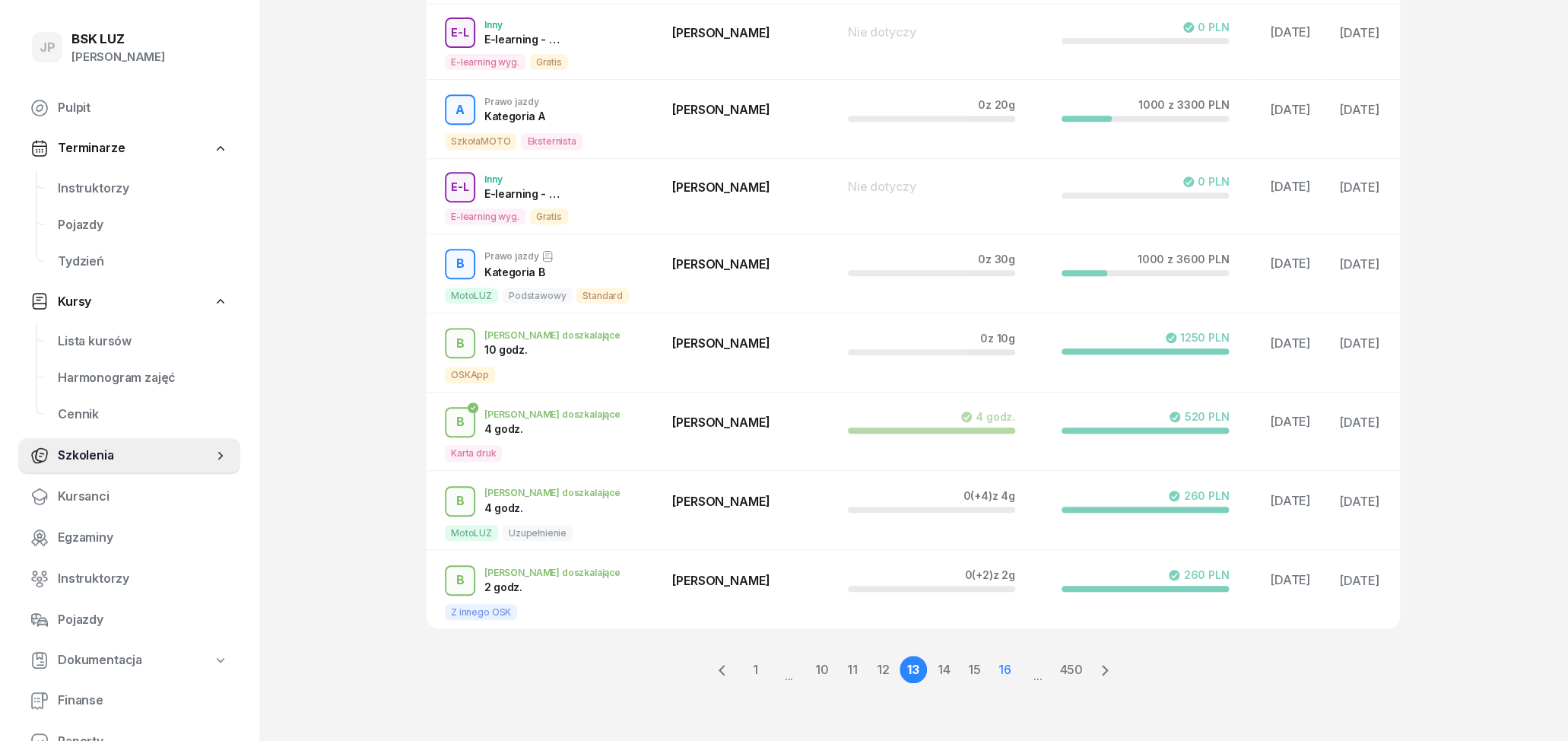
click at [1011, 672] on link "16" at bounding box center [1005, 669] width 28 height 28
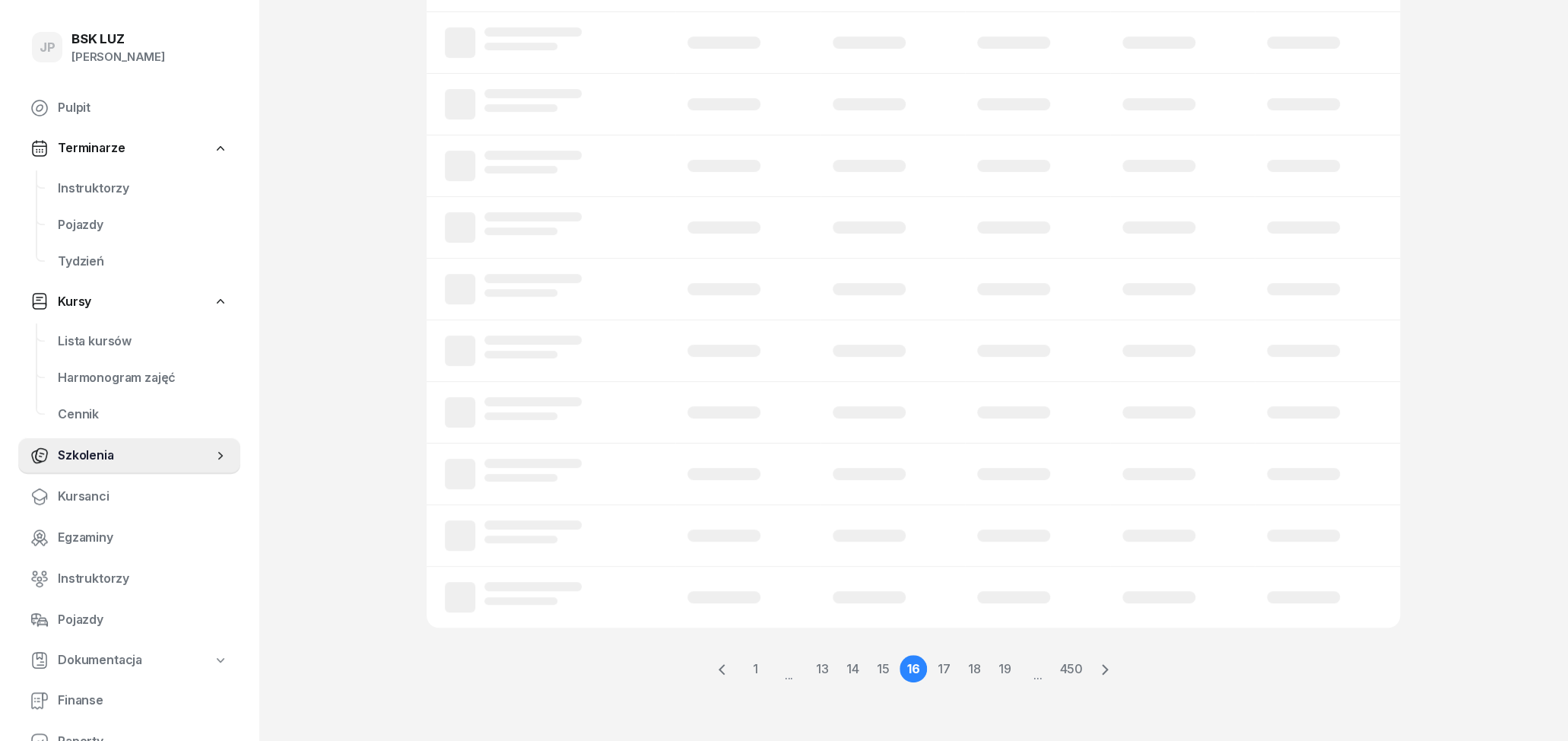
scroll to position [226, 0]
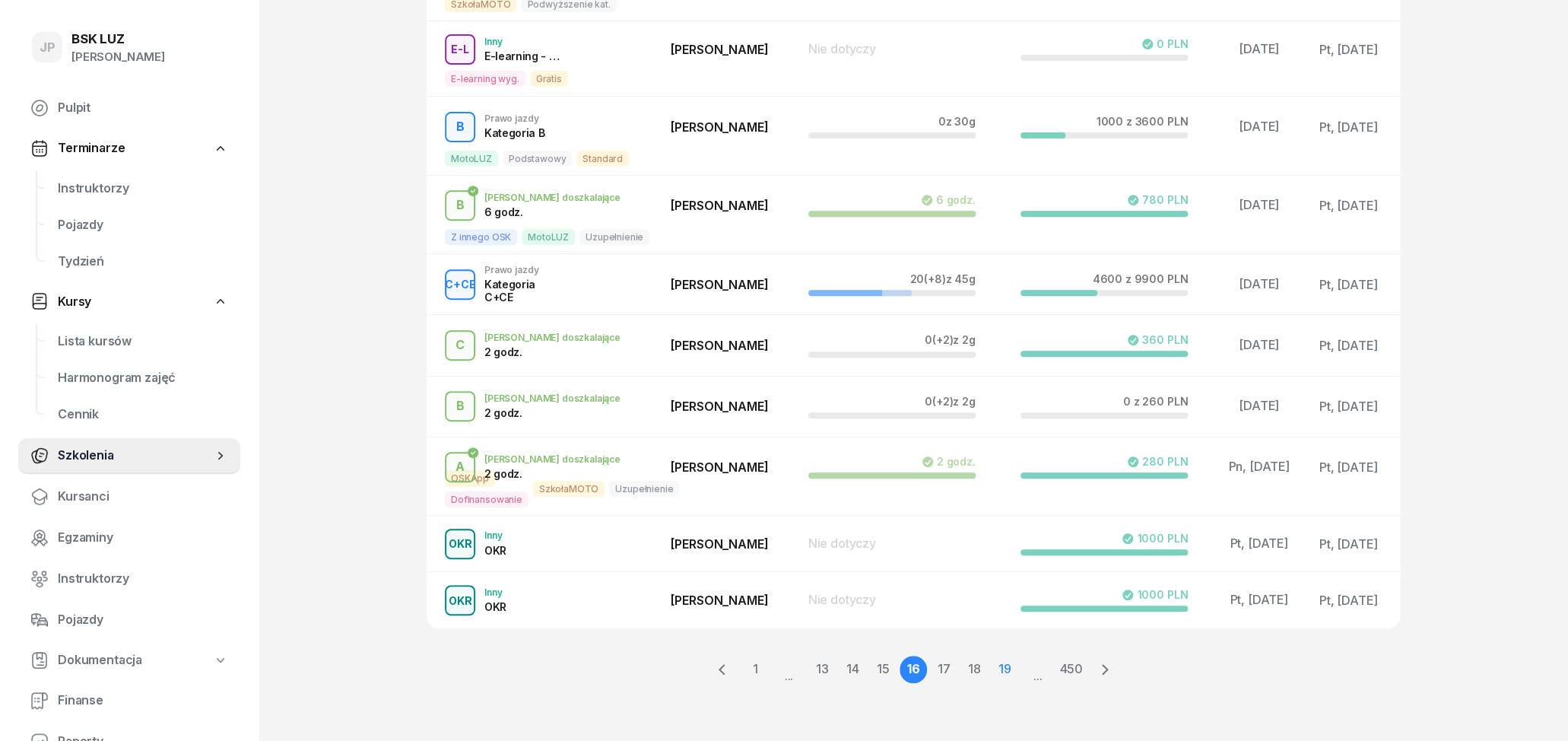
click at [1004, 675] on link "19" at bounding box center [1005, 669] width 28 height 28
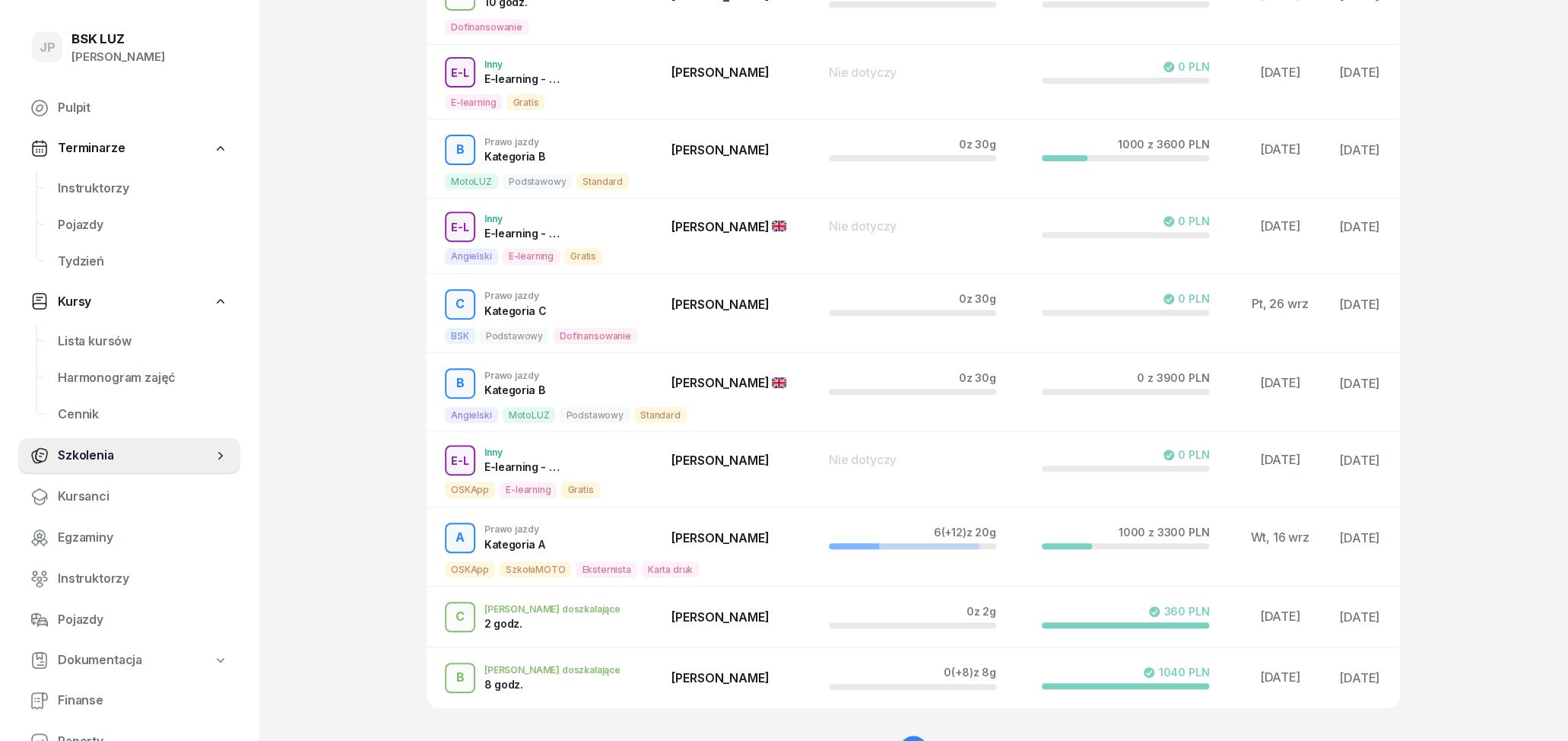
scroll to position [0, 0]
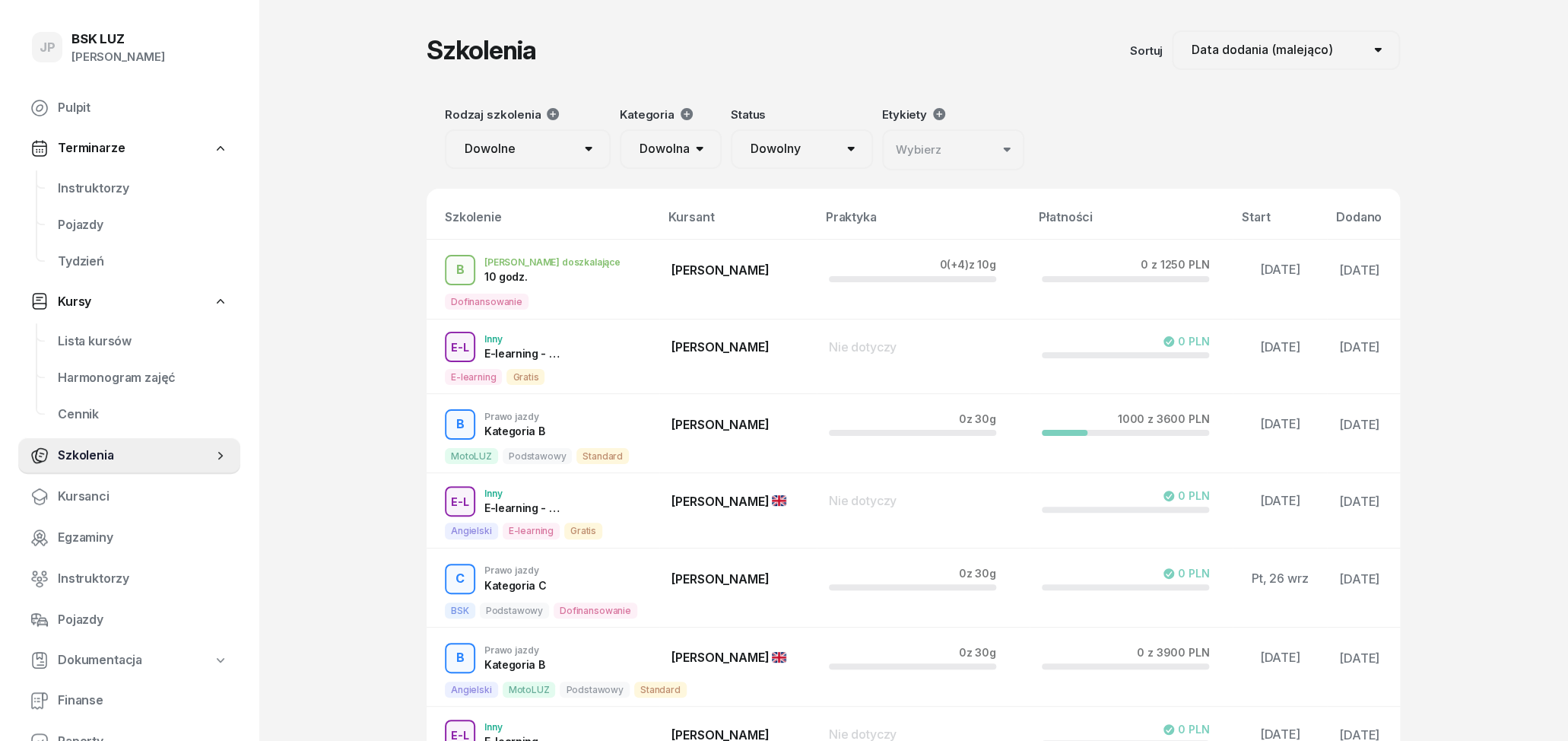
click at [93, 308] on link "Kursy" at bounding box center [129, 302] width 222 height 35
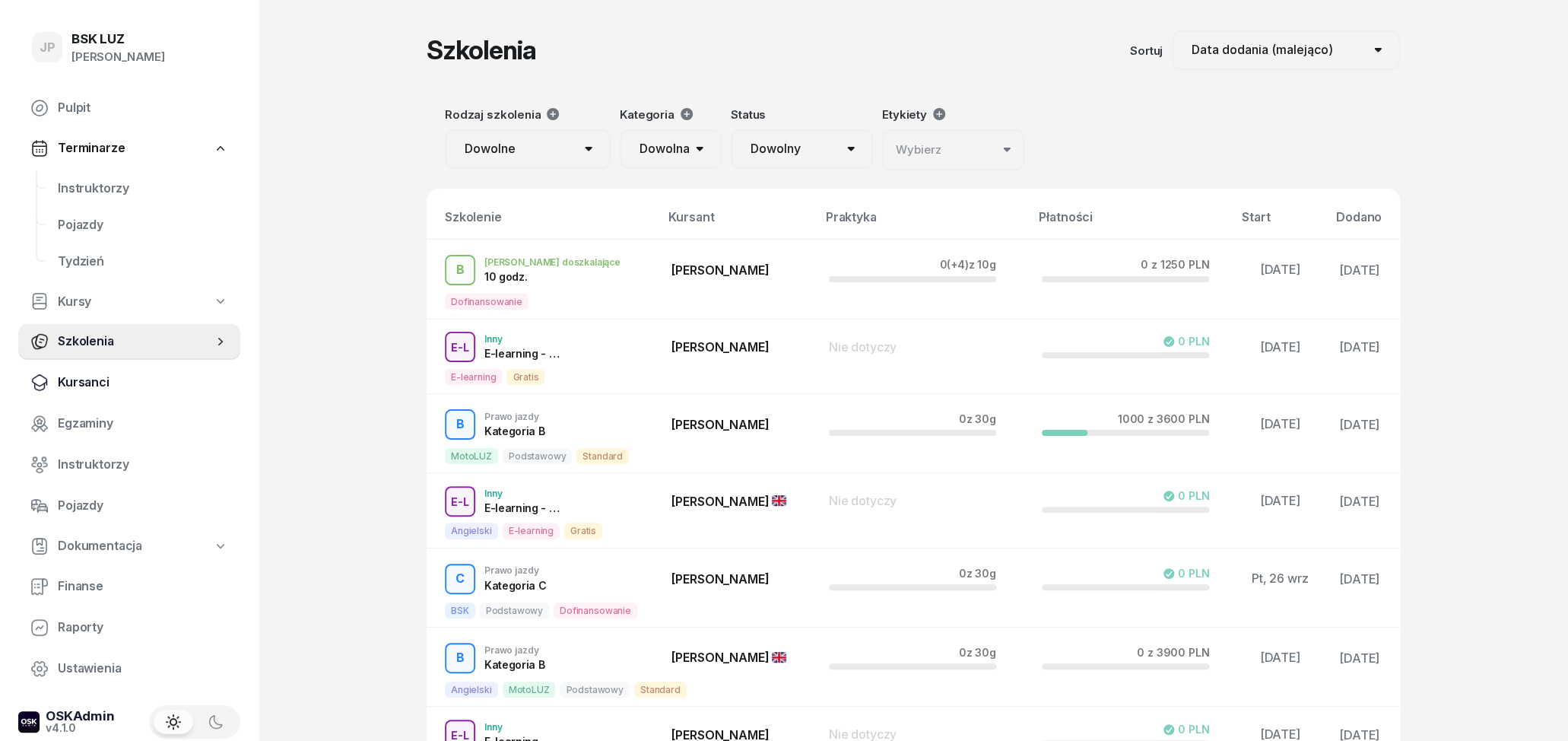
click at [141, 376] on span "Kursanci" at bounding box center [143, 383] width 170 height 20
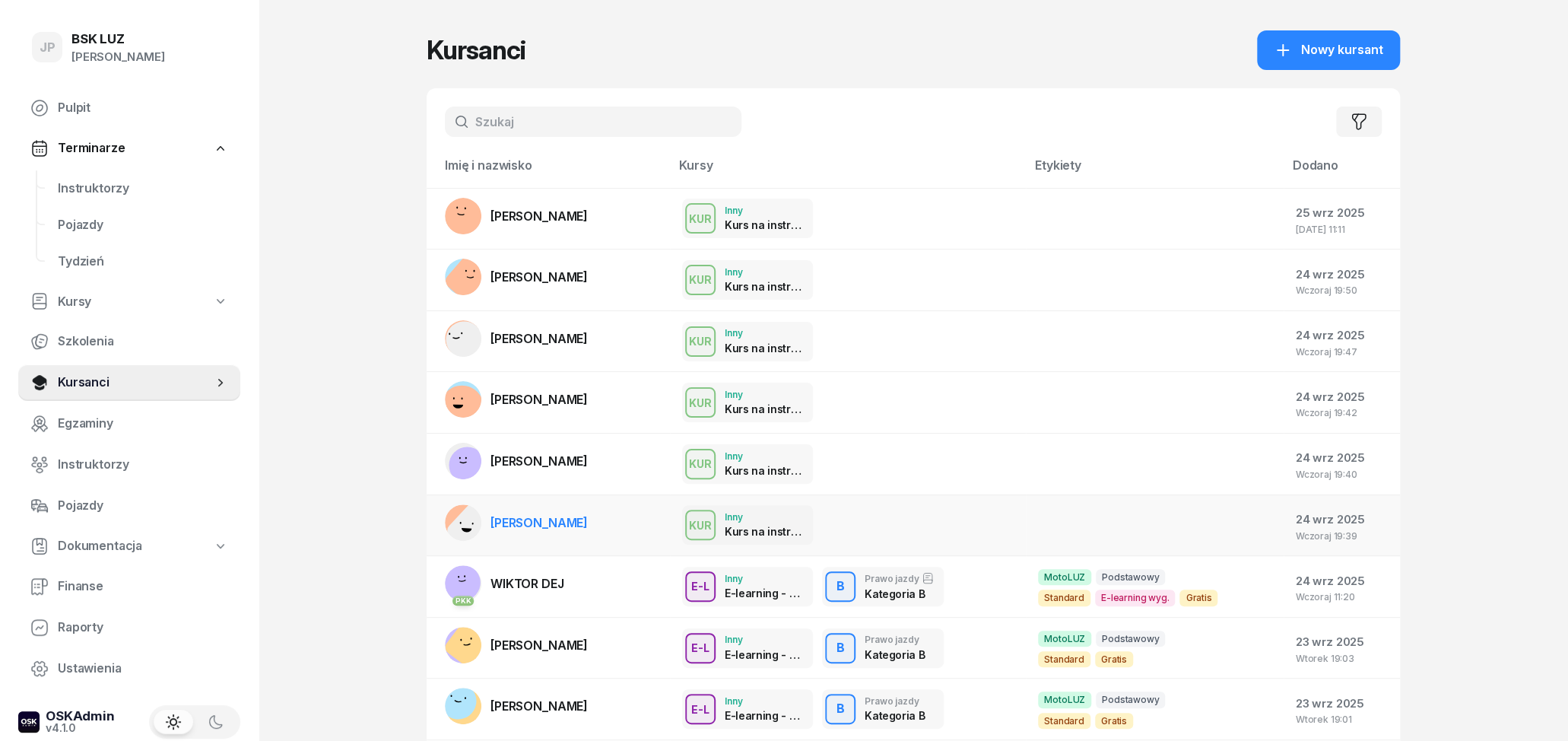
click at [1086, 515] on td at bounding box center [1155, 525] width 258 height 62
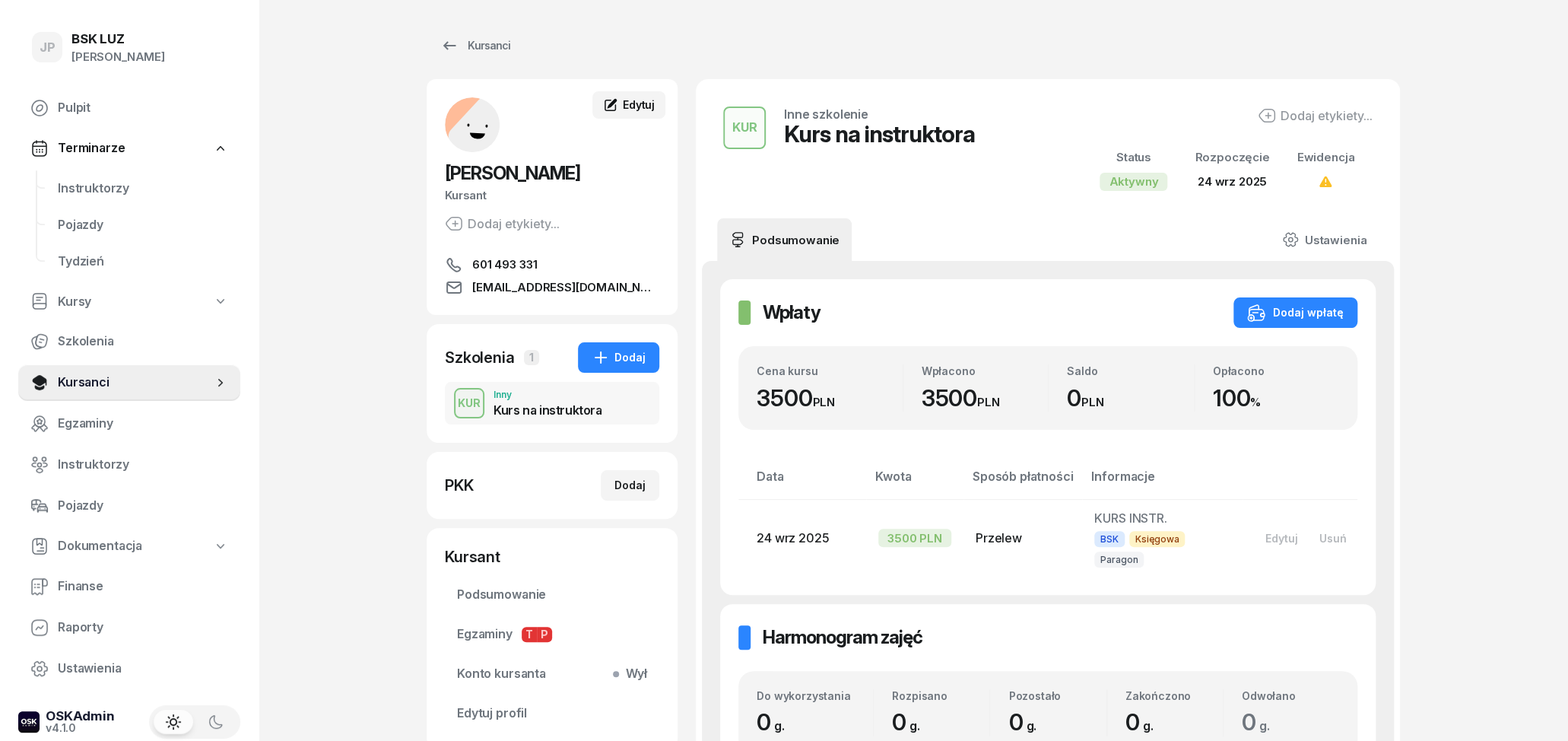
click at [648, 104] on span "Edytuj" at bounding box center [639, 105] width 32 height 13
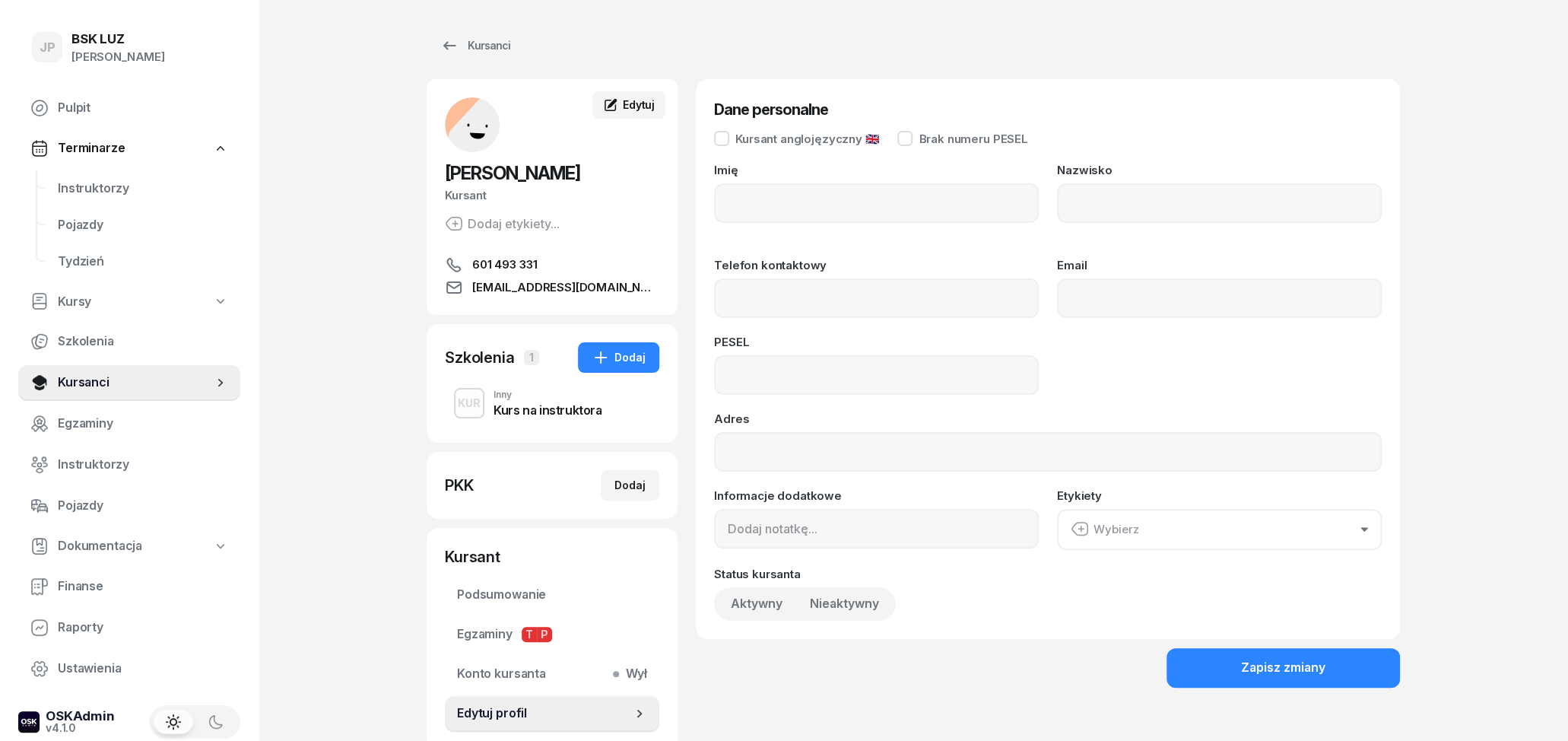
type input "JAROSŁAW"
type input "ŚLIWA"
type input "601493331"
type input "[EMAIL_ADDRESS][DOMAIN_NAME]"
type input "71101503956"
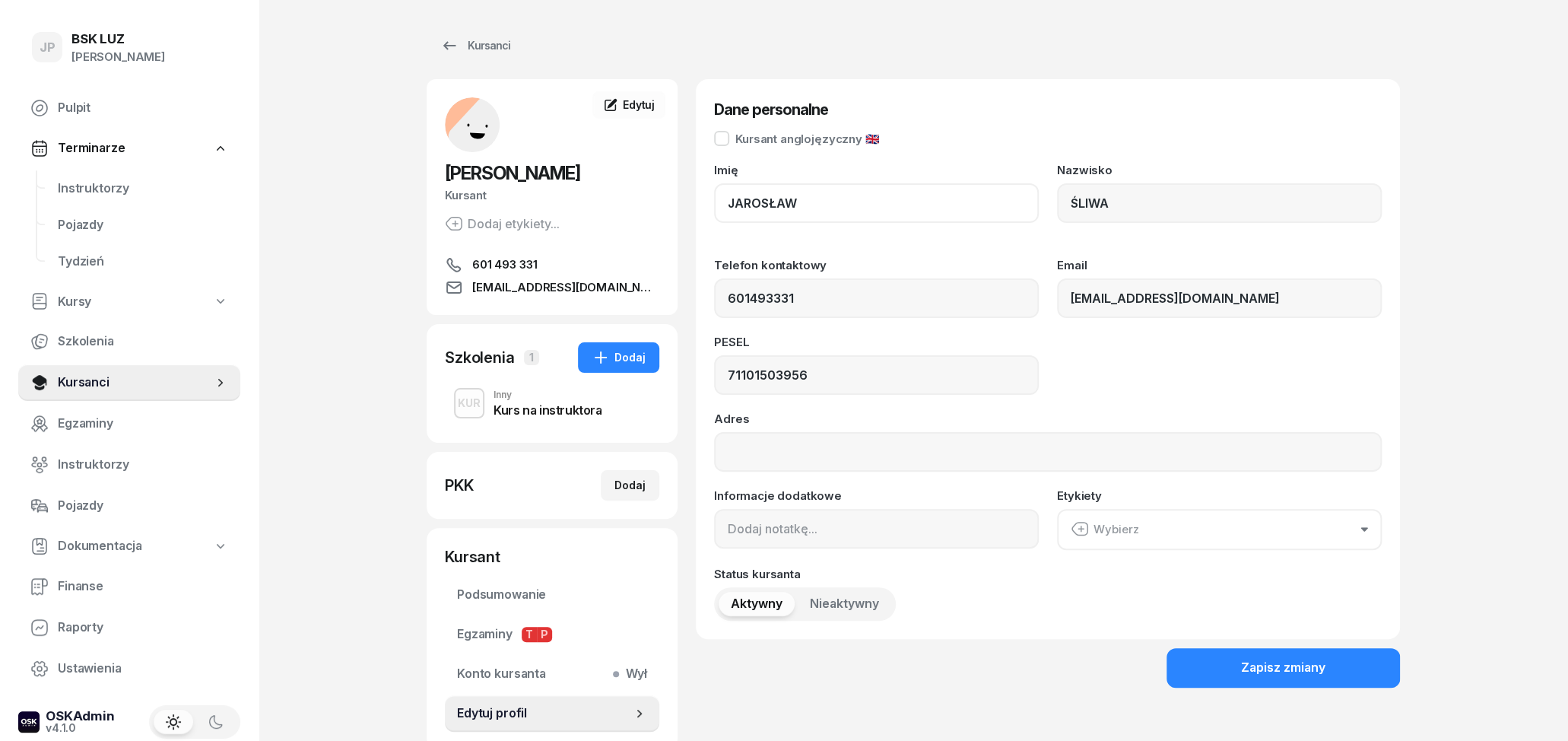
drag, startPoint x: 835, startPoint y: 187, endPoint x: 696, endPoint y: 203, distance: 139.9
click at [696, 203] on div "Dane personalne Kursant anglojęzyczny 🇬🇧 Imię [PERSON_NAME] ŚLIWA Telefon konta…" at bounding box center [1048, 358] width 704 height 560
drag, startPoint x: 810, startPoint y: 204, endPoint x: 712, endPoint y: 204, distance: 98.0
click at [714, 204] on input "JAROSŁAW" at bounding box center [876, 203] width 325 height 39
drag, startPoint x: 1167, startPoint y: 213, endPoint x: 1058, endPoint y: 200, distance: 109.8
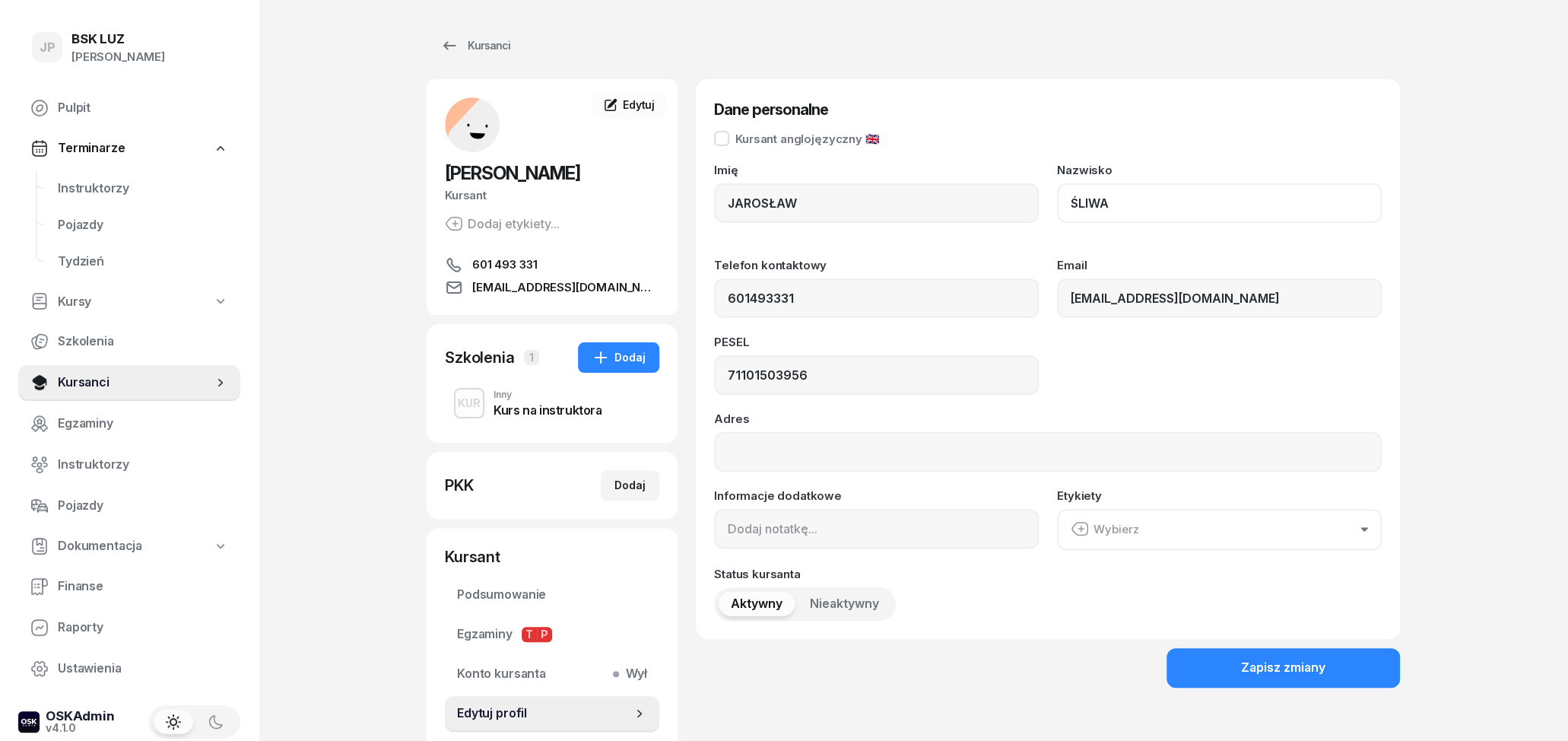
click at [1058, 200] on input "ŚLIWA" at bounding box center [1219, 203] width 325 height 39
drag, startPoint x: 880, startPoint y: 380, endPoint x: 709, endPoint y: 373, distance: 171.1
click at [714, 373] on input "71101503956" at bounding box center [876, 375] width 325 height 39
drag, startPoint x: 1246, startPoint y: 296, endPoint x: 1067, endPoint y: 298, distance: 179.0
click at [1067, 298] on input "[EMAIL_ADDRESS][DOMAIN_NAME]" at bounding box center [1219, 298] width 325 height 39
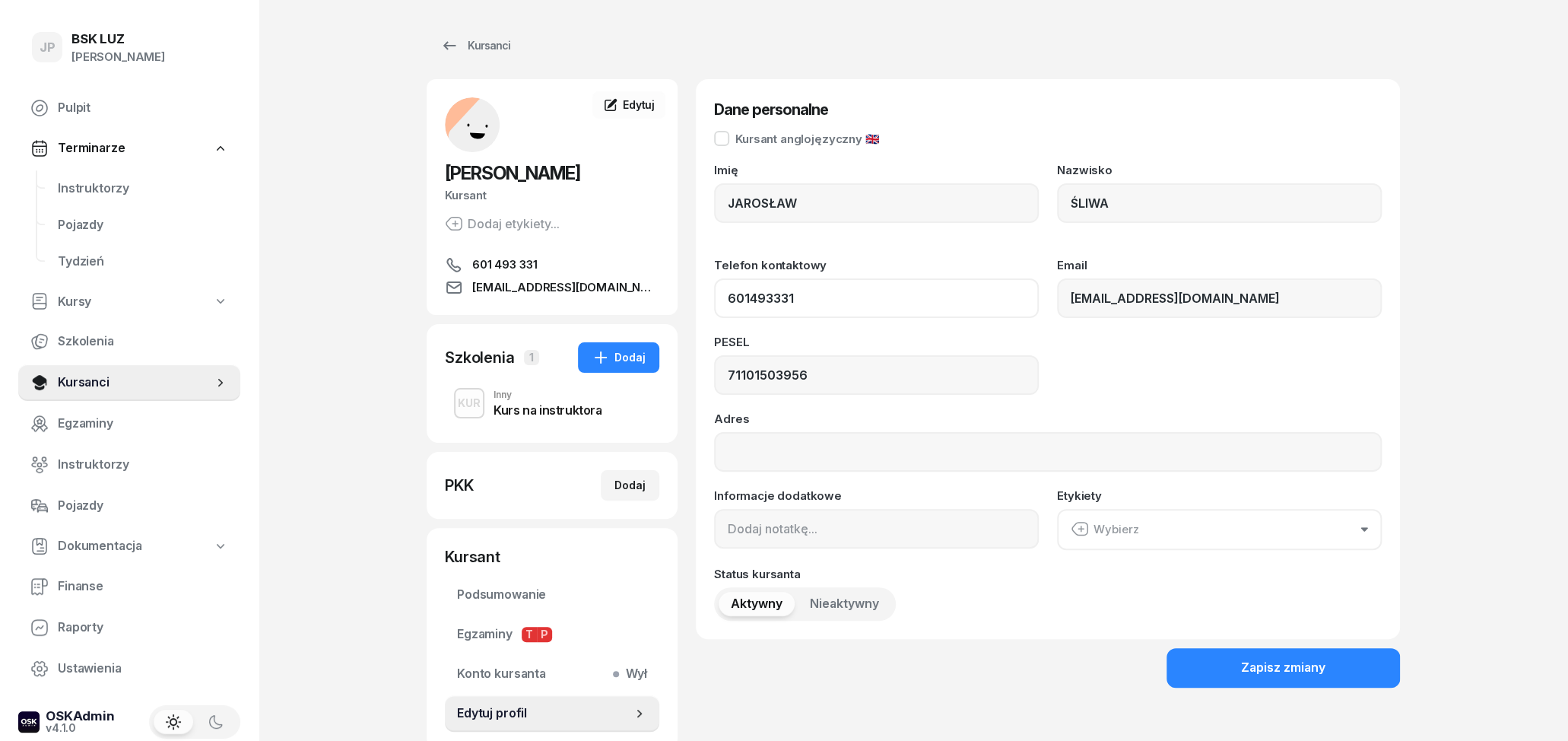
drag, startPoint x: 804, startPoint y: 300, endPoint x: 694, endPoint y: 297, distance: 110.0
click at [714, 298] on input "601493331" at bounding box center [876, 298] width 325 height 39
click at [607, 355] on icon "button" at bounding box center [601, 358] width 18 height 18
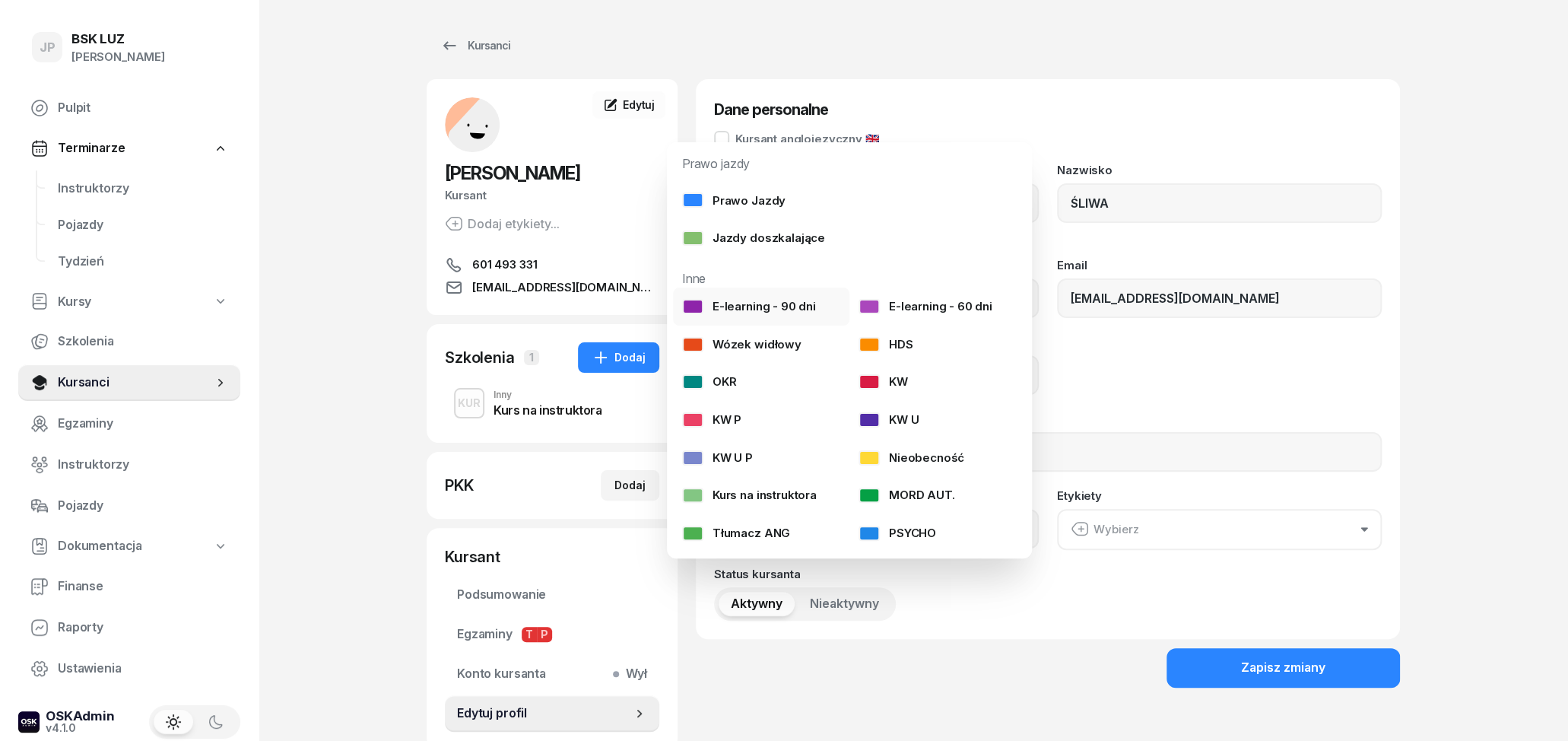
click at [739, 298] on div "E-learning - 90 dni" at bounding box center [749, 306] width 133 height 20
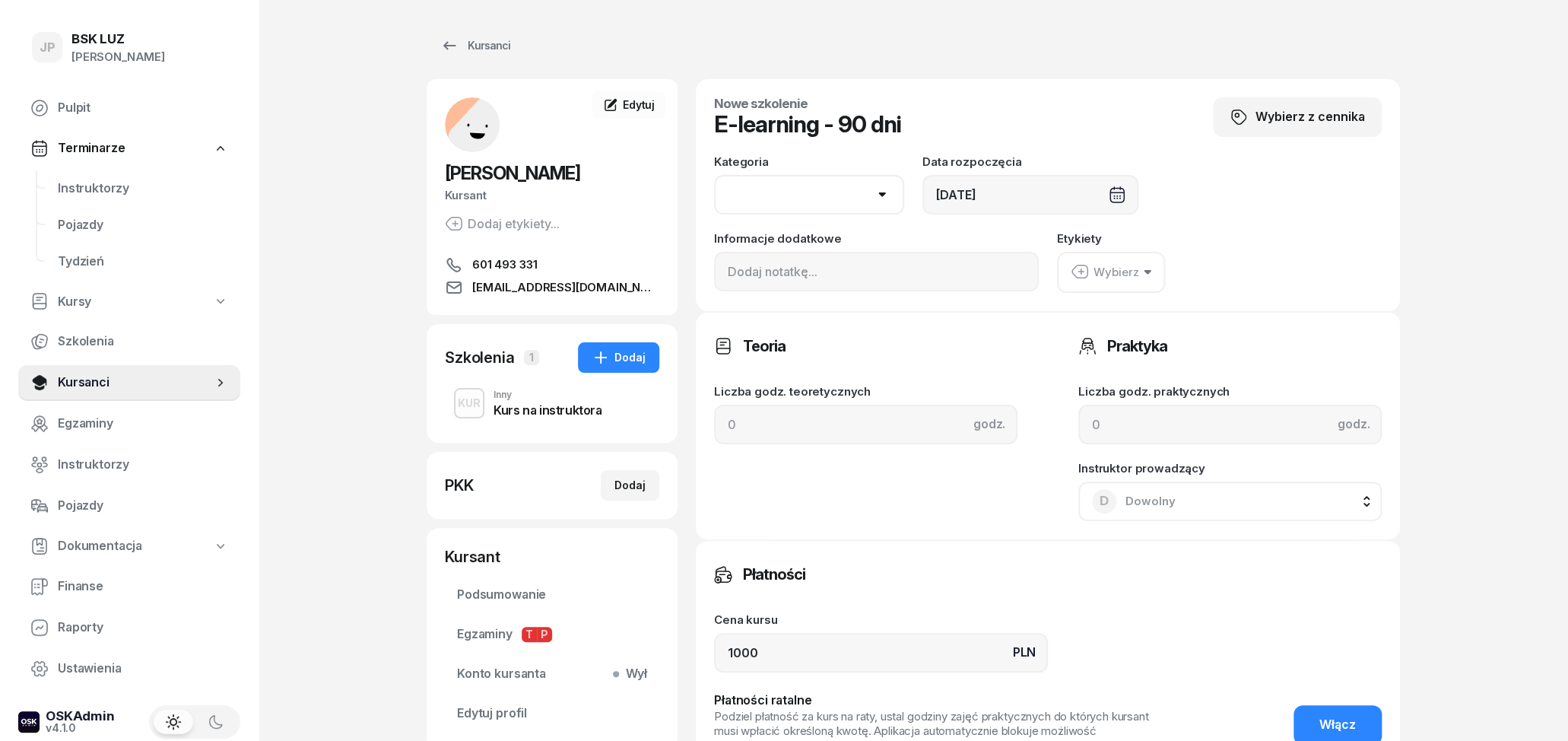
select select "B"
click option "B" at bounding box center [0, 0] width 0 height 0
click at [1321, 243] on div "Etykiety Wybierz" at bounding box center [1219, 263] width 325 height 60
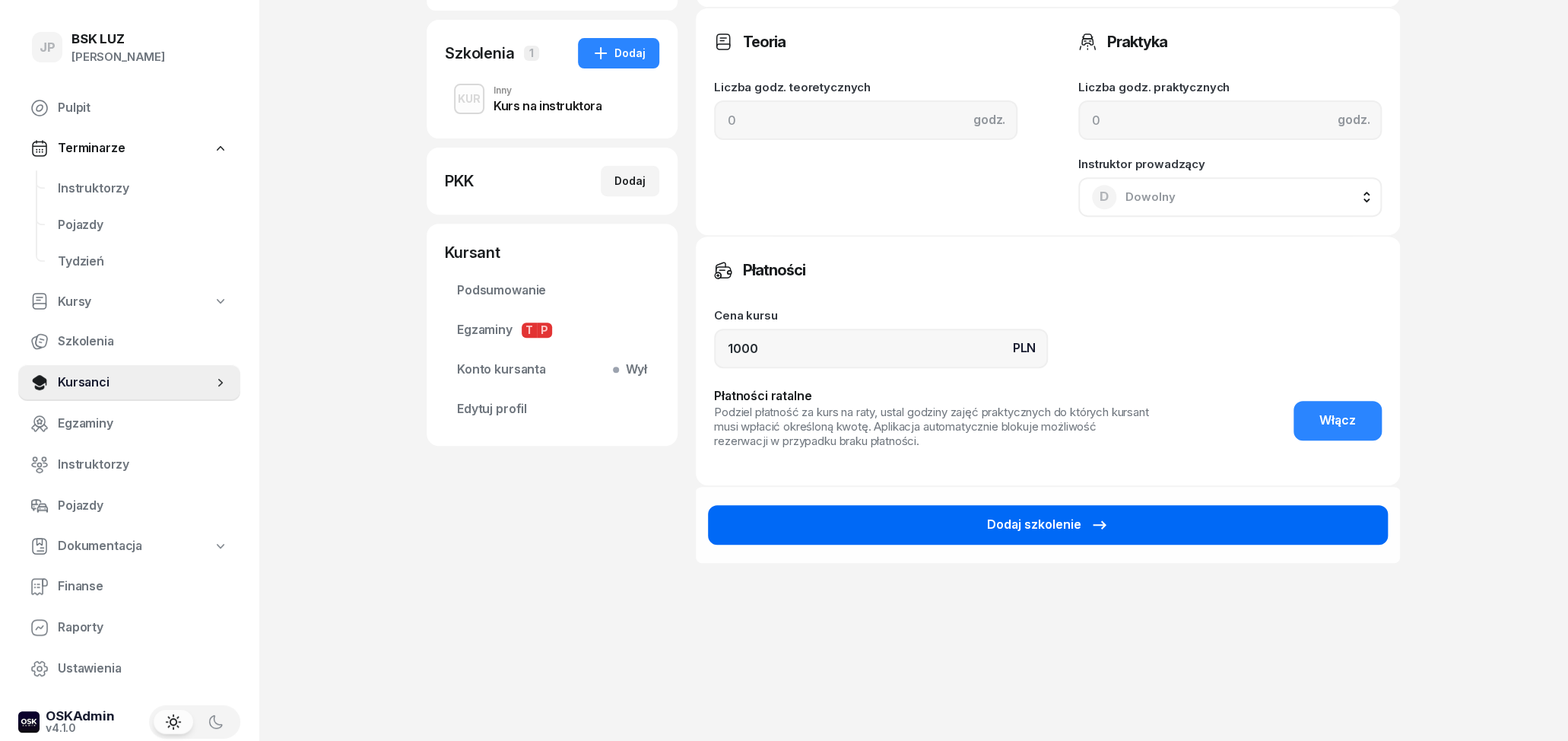
scroll to position [308, 0]
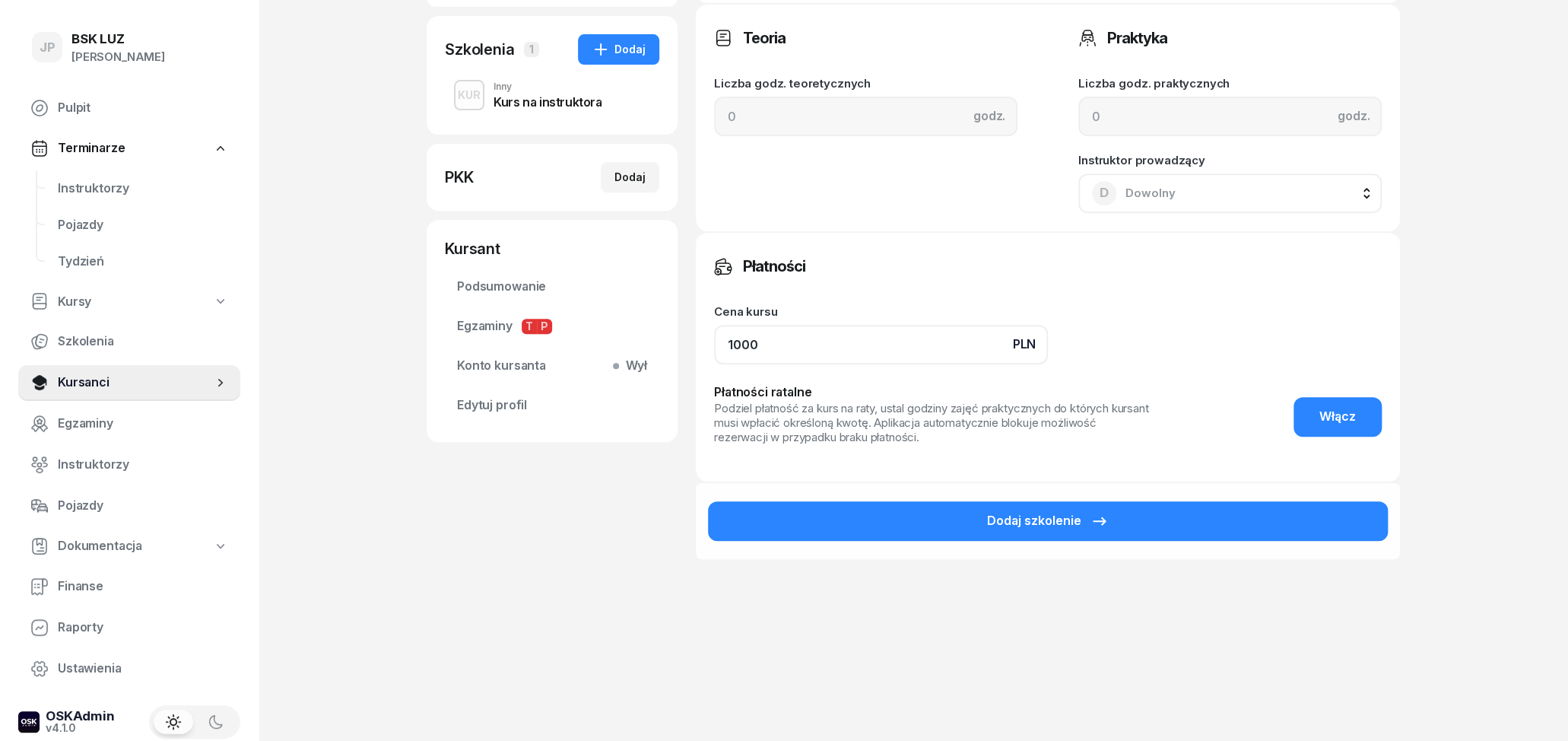
drag, startPoint x: 757, startPoint y: 340, endPoint x: 665, endPoint y: 340, distance: 92.0
click at [714, 340] on input "1000" at bounding box center [880, 345] width 334 height 39
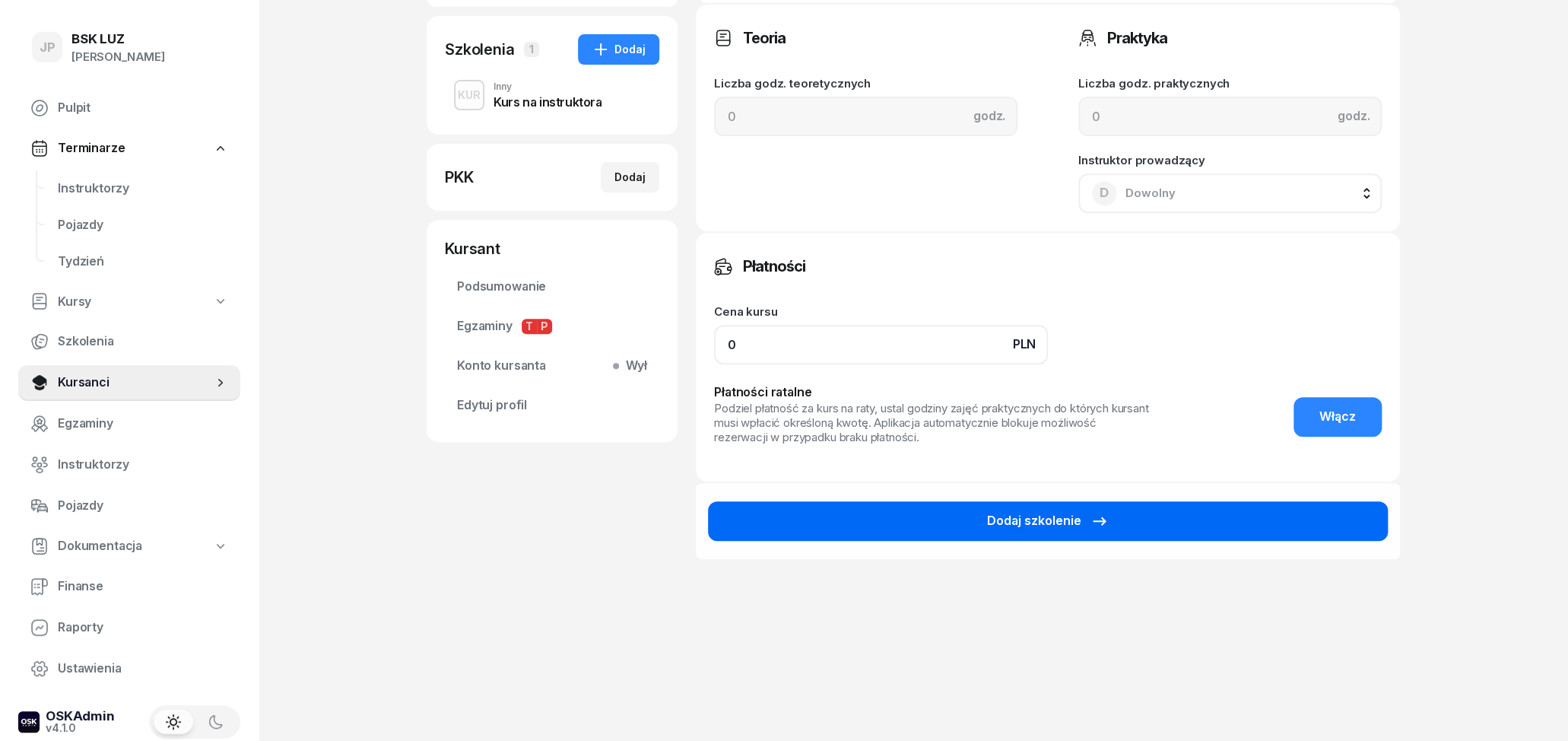
type input "0"
click at [989, 517] on button "Dodaj szkolenie" at bounding box center [1048, 521] width 680 height 39
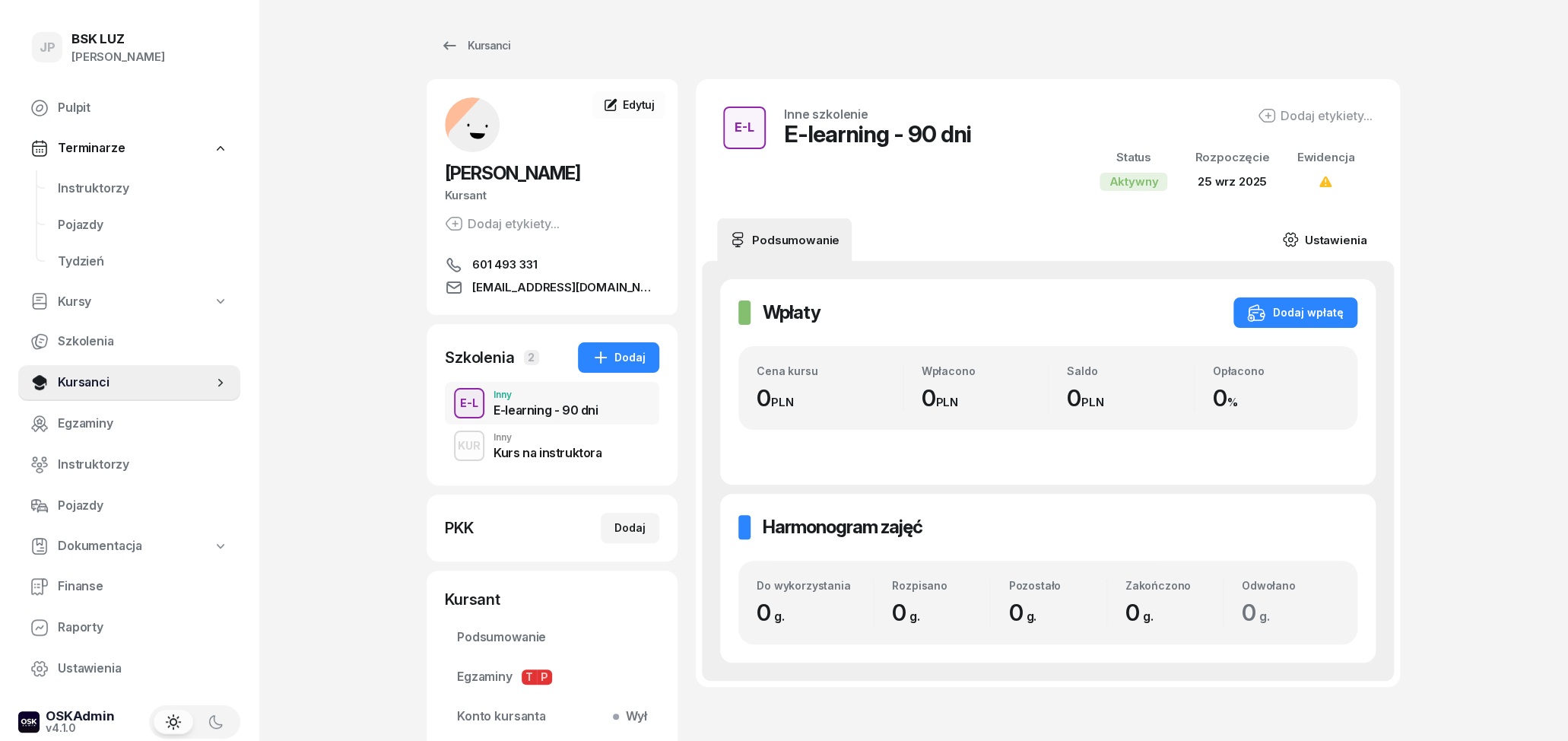
click at [1364, 241] on link "Ustawienia" at bounding box center [1324, 240] width 108 height 43
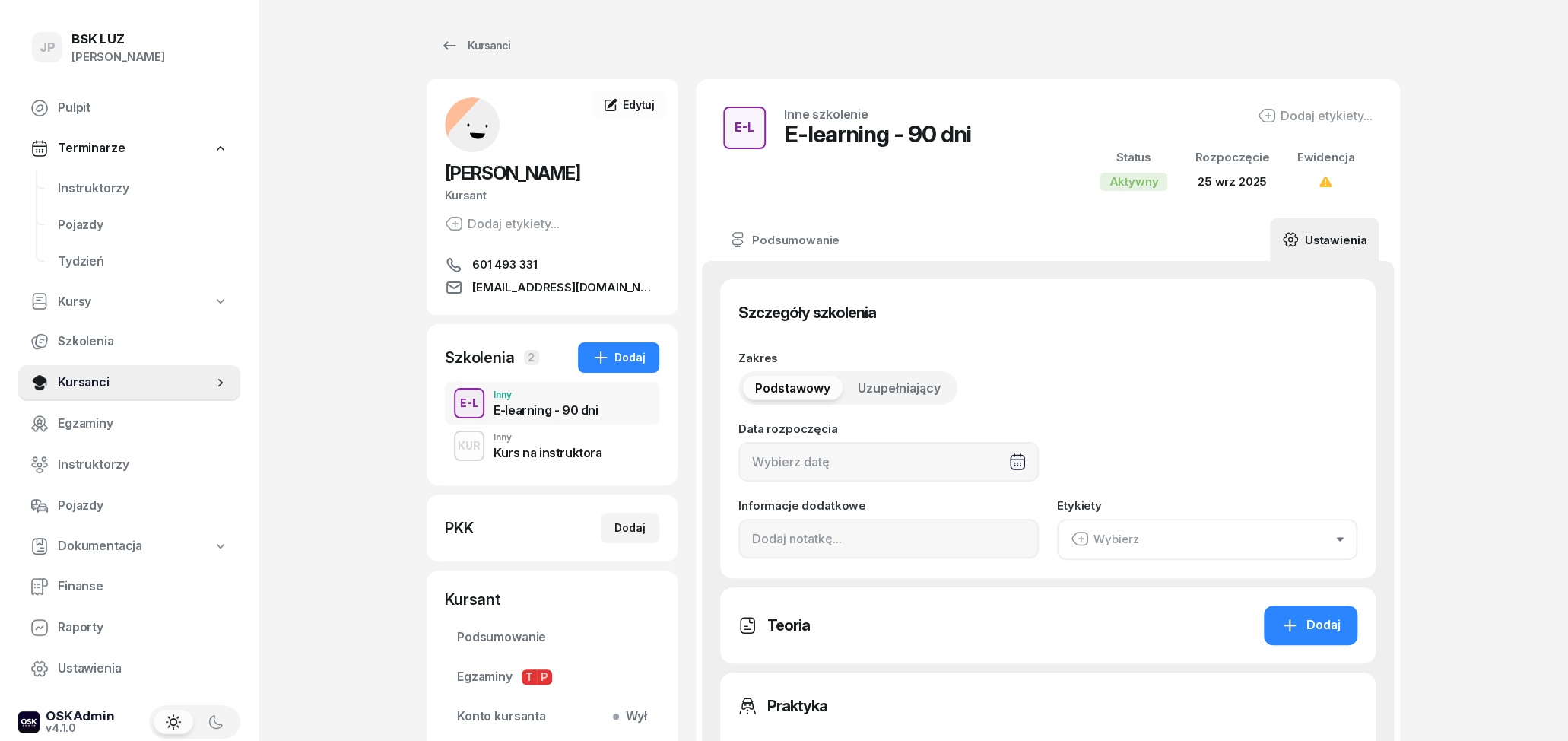
type input "[DATE]"
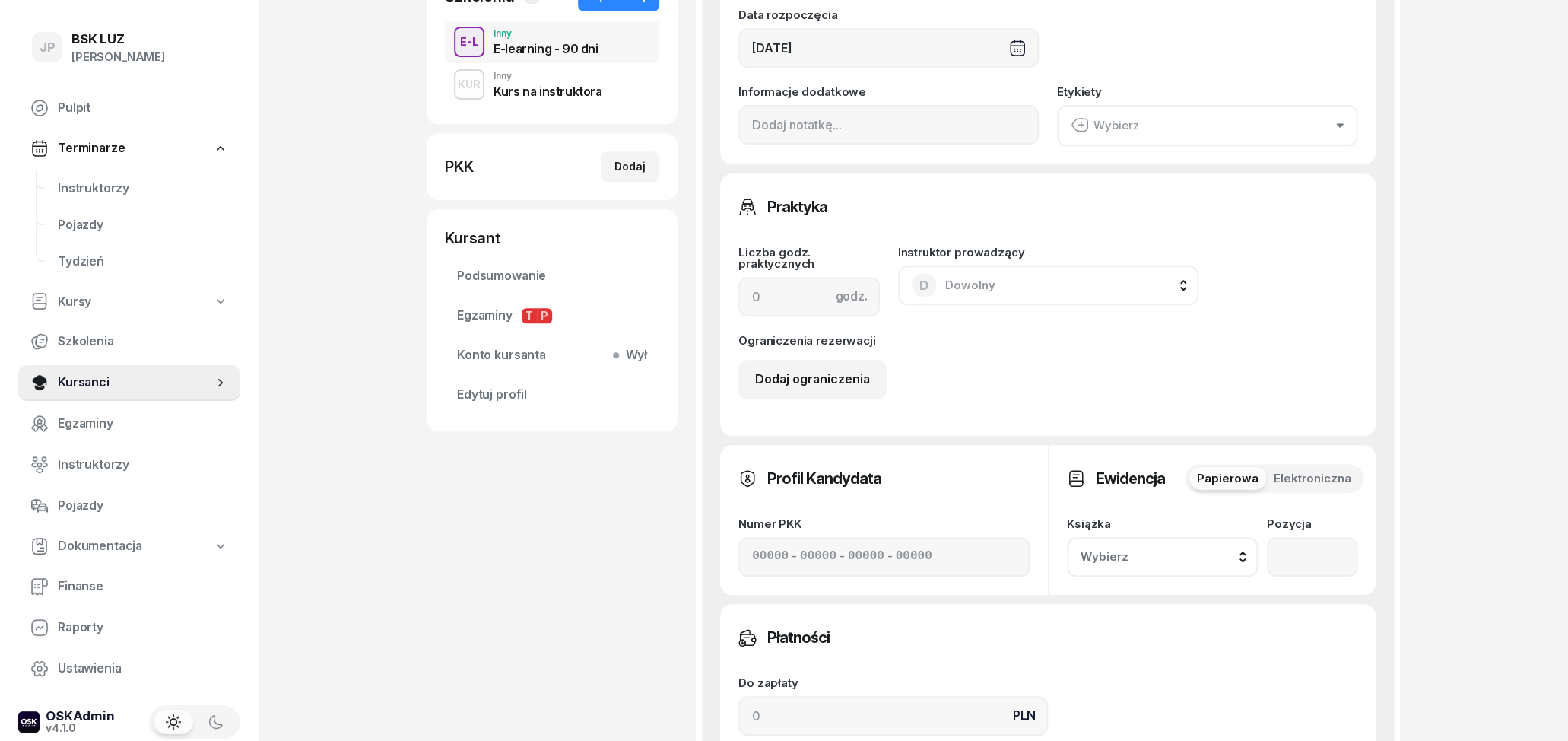
scroll to position [237, 0]
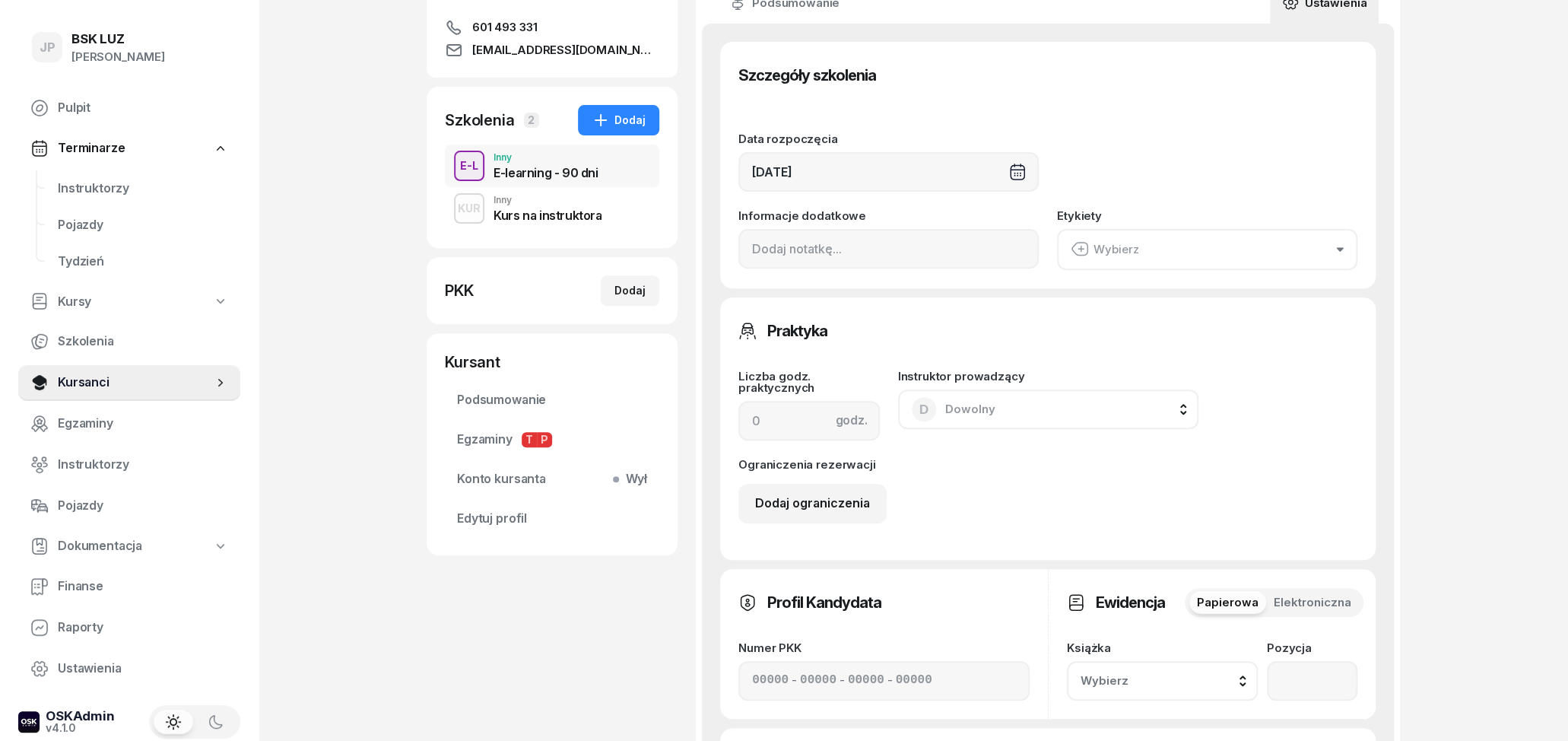
click at [1101, 240] on div "Wybierz" at bounding box center [1105, 250] width 68 height 20
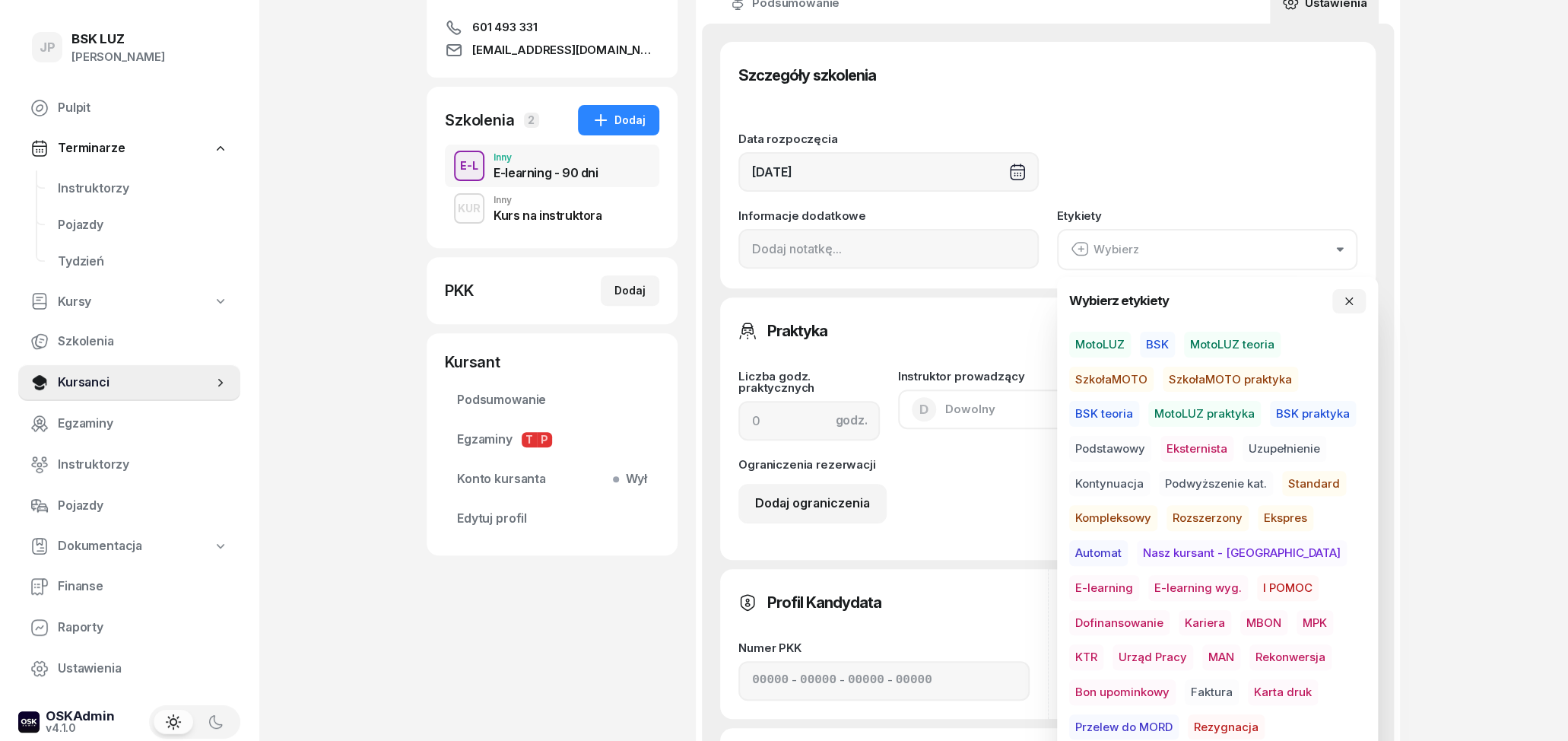
click at [1148, 584] on span "E-learning wyg." at bounding box center [1197, 588] width 99 height 26
click at [1499, 435] on div "JP BSK [PERSON_NAME] Pulpit Terminarze Instruktorzy Pojazdy Tydzień Kursy Szkol…" at bounding box center [784, 519] width 1568 height 1512
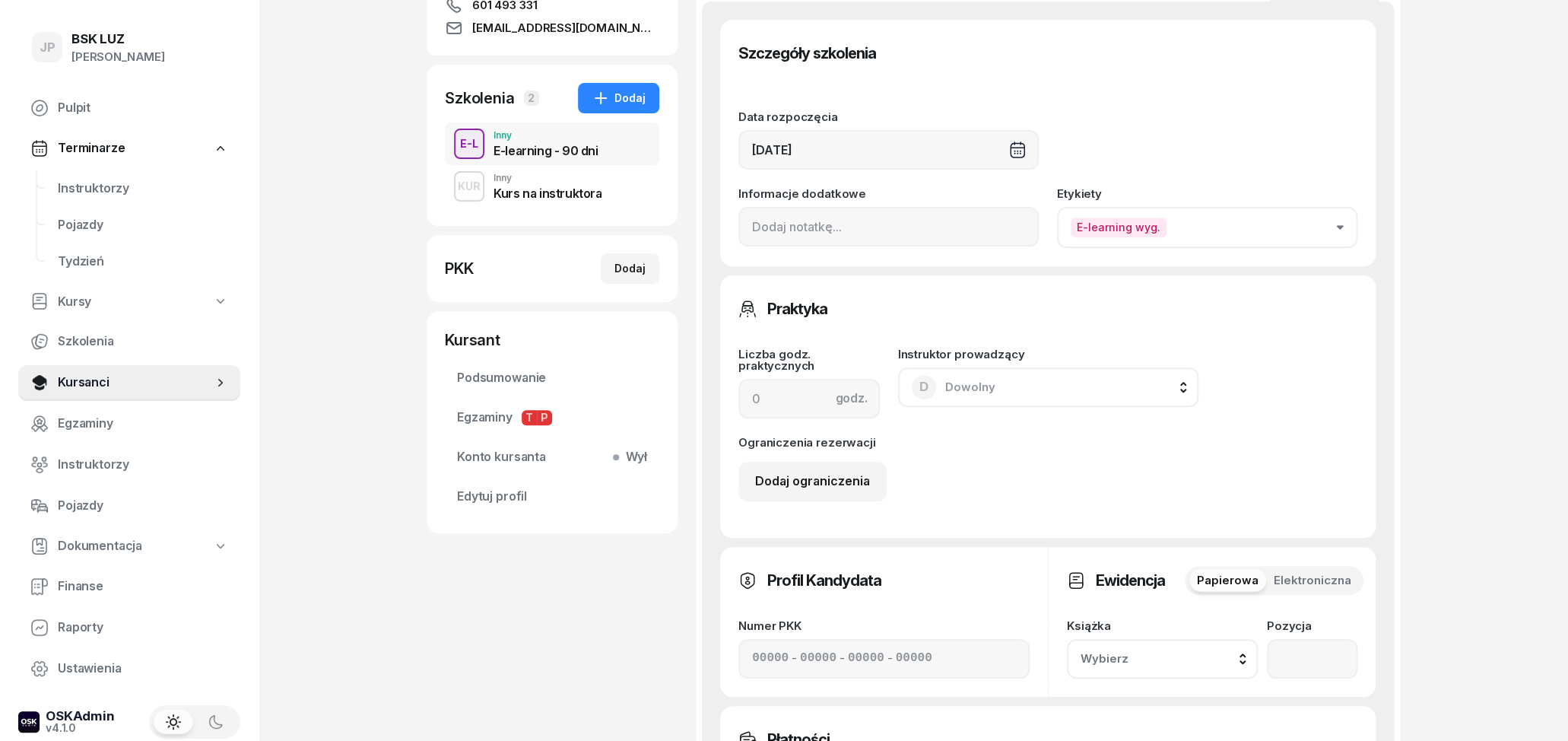
scroll to position [770, 0]
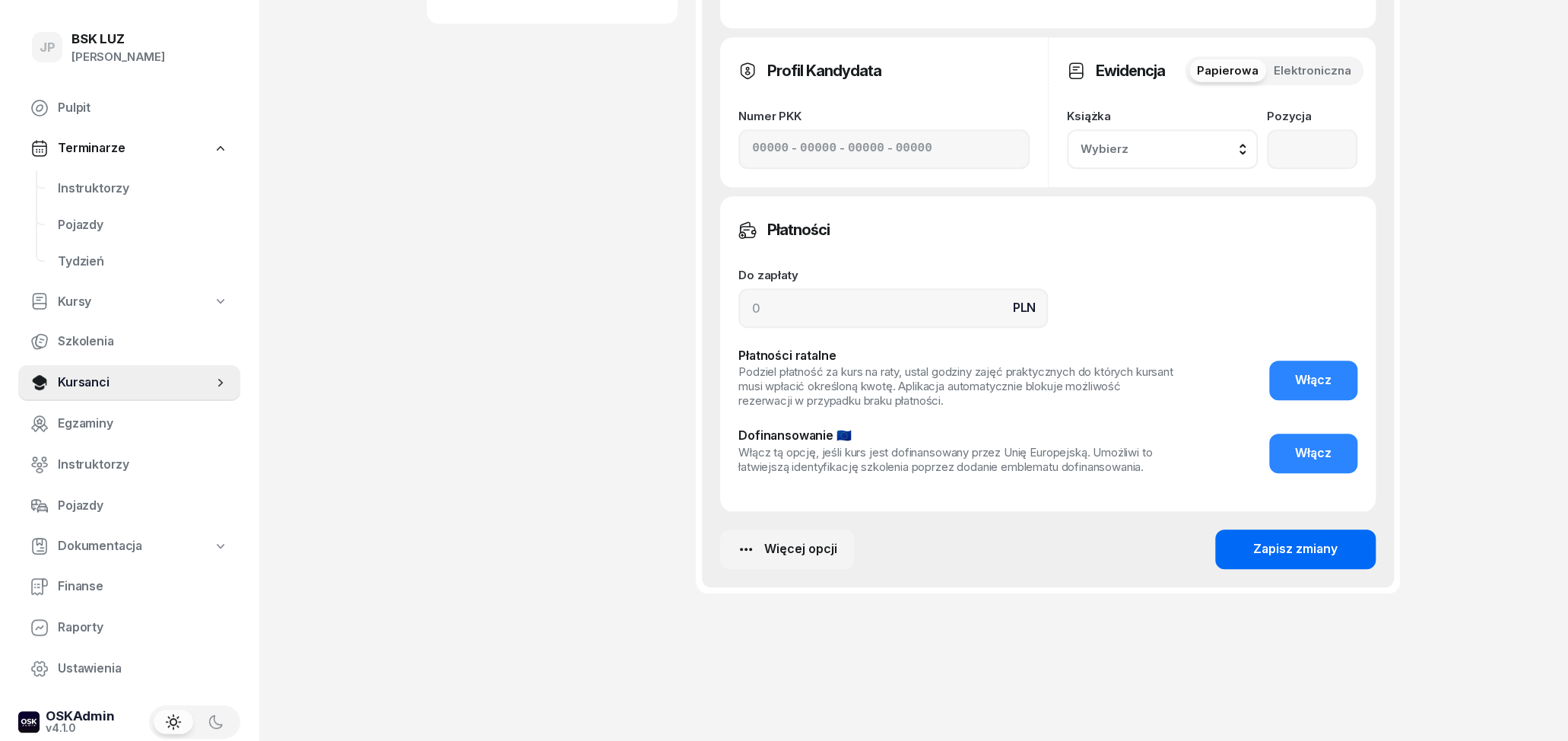
click at [1284, 550] on div "Zapisz zmiany" at bounding box center [1296, 549] width 84 height 20
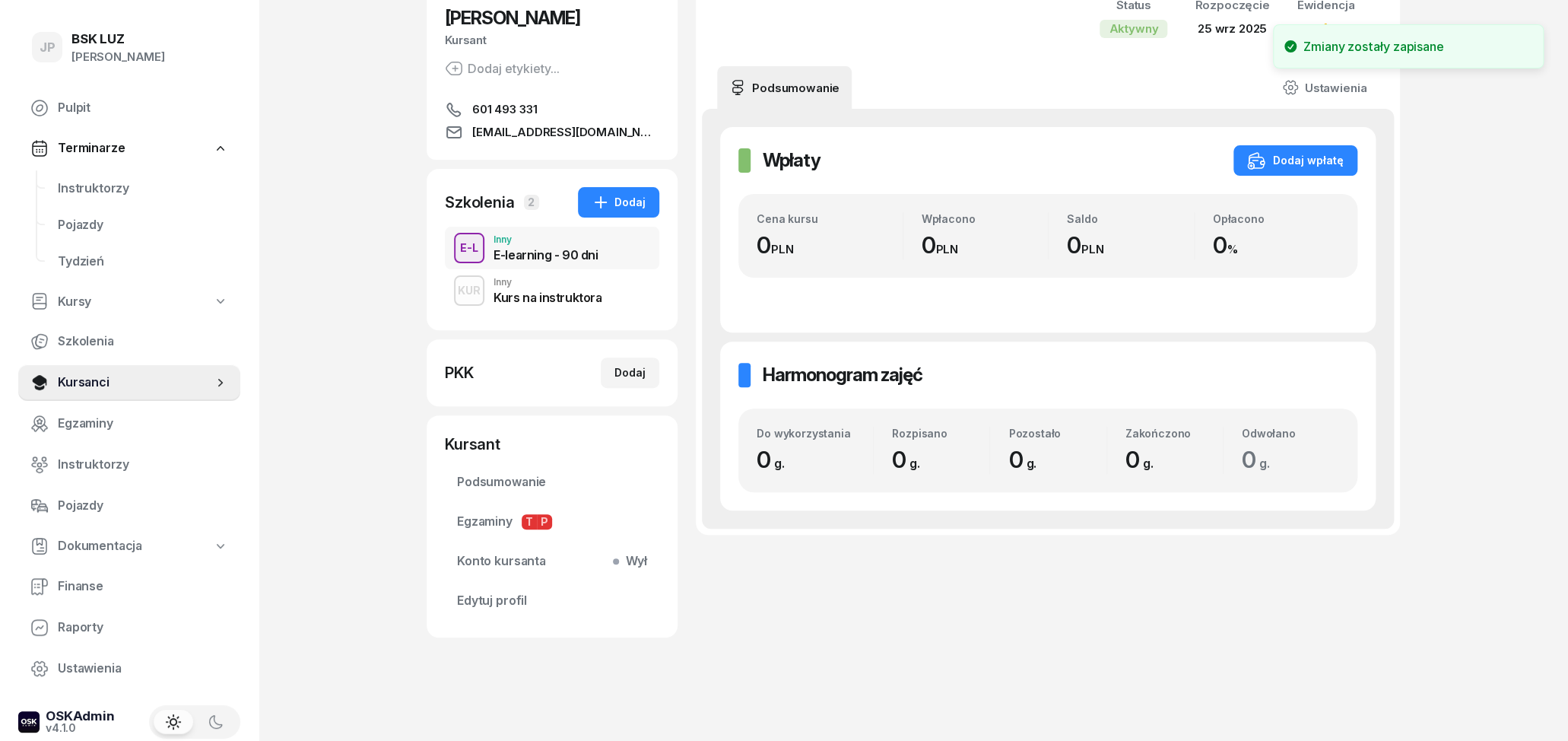
scroll to position [0, 0]
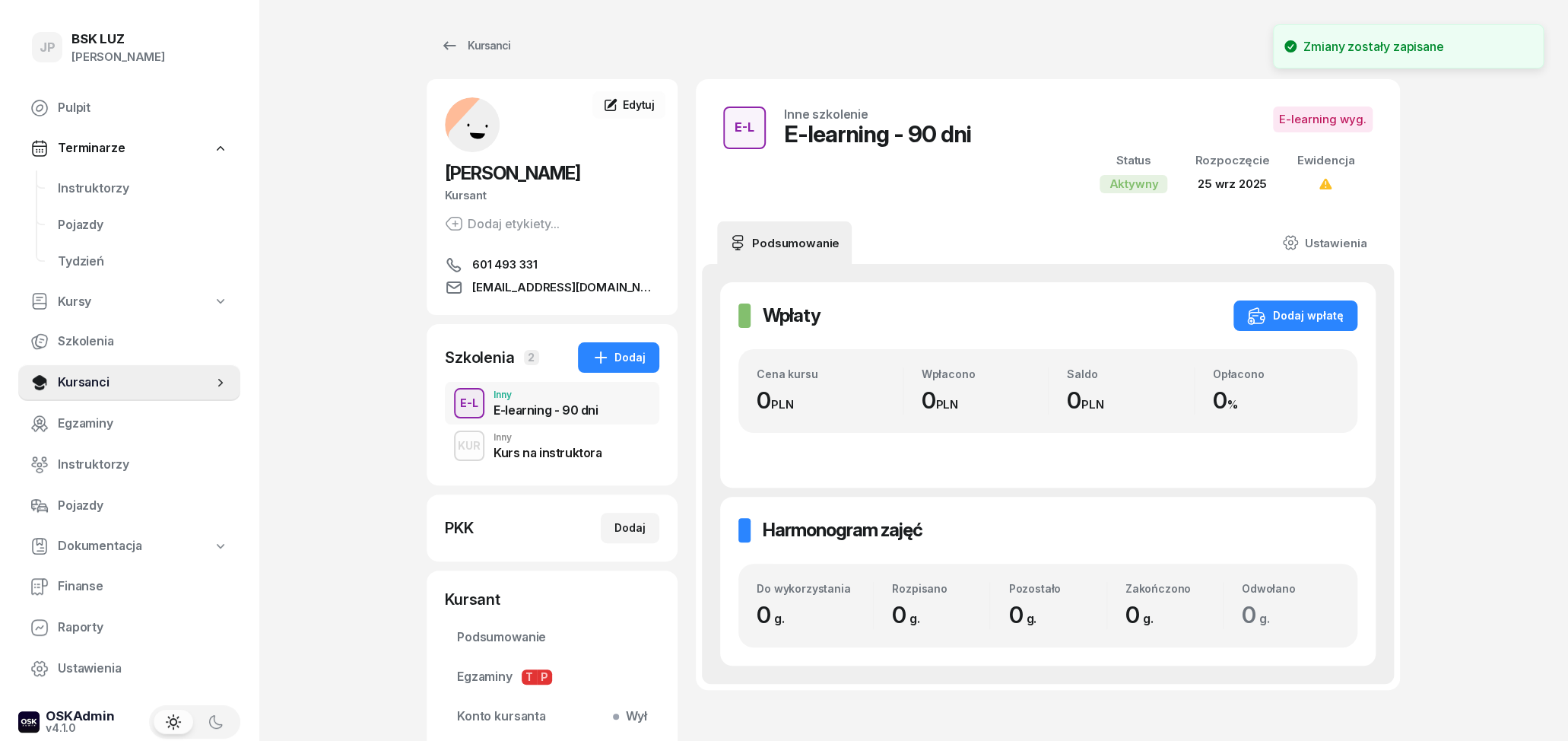
click at [602, 456] on div "KUR Inny Kurs na instruktora" at bounding box center [552, 446] width 214 height 43
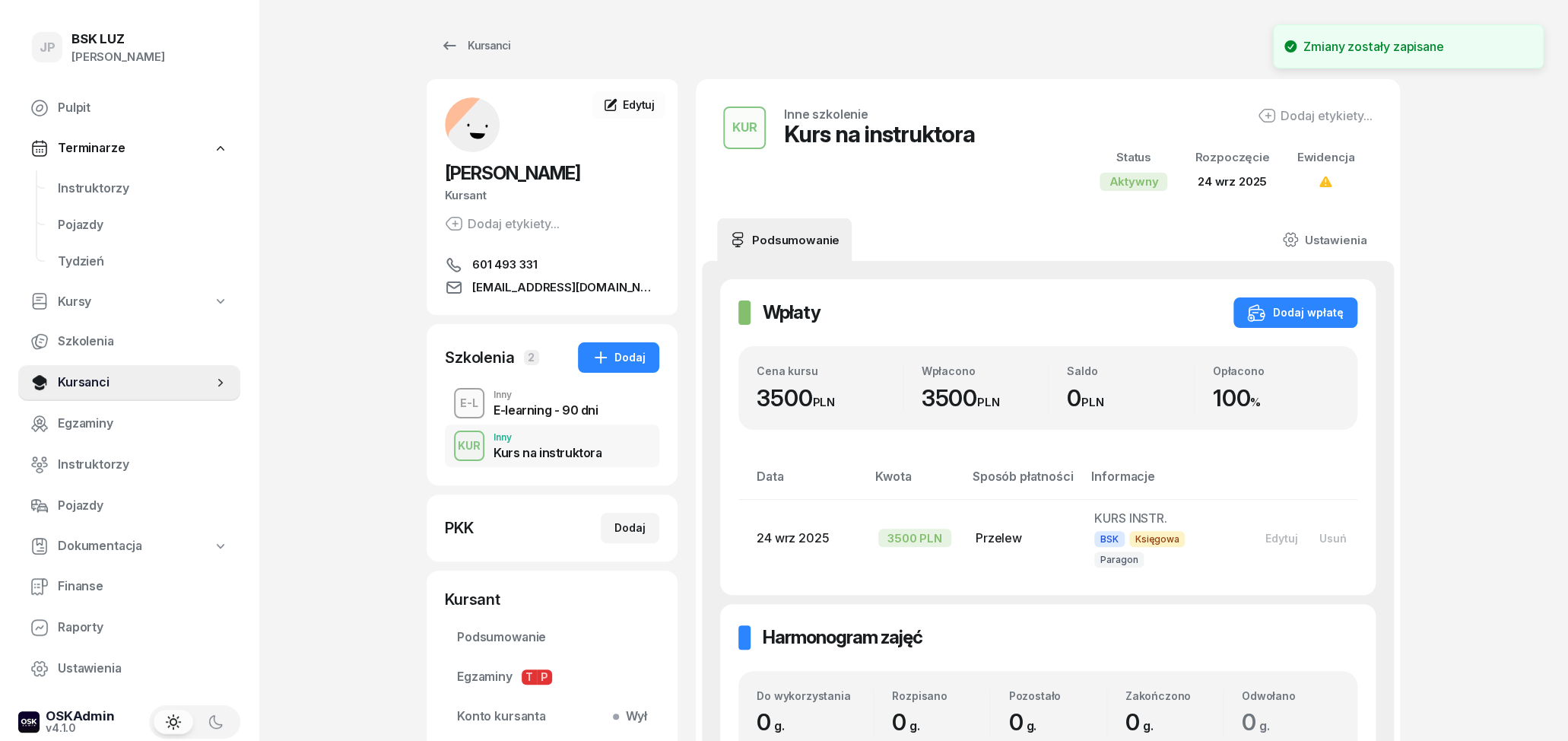
click at [586, 409] on div "E-learning - 90 dni" at bounding box center [545, 410] width 104 height 13
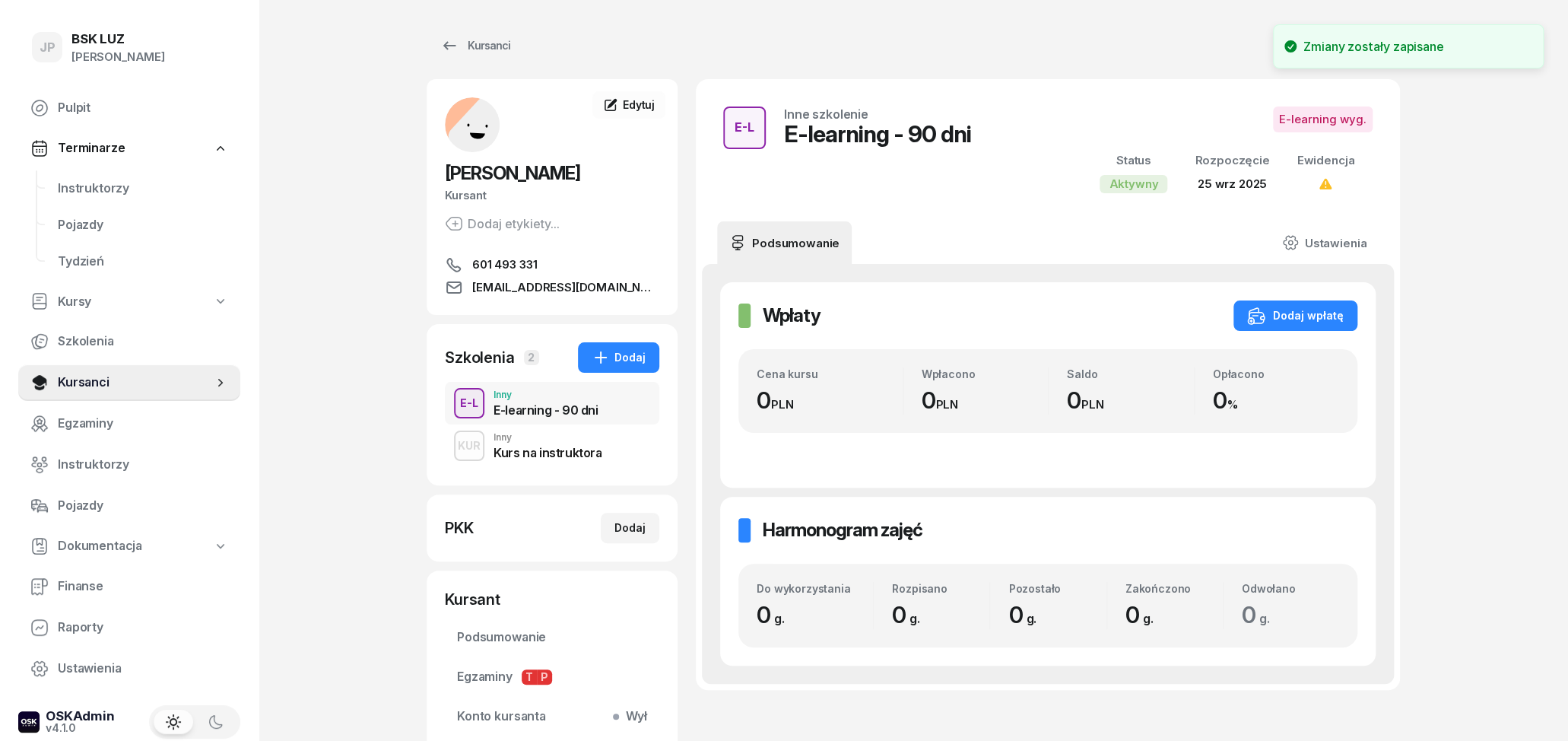
click at [584, 455] on div "Kurs na instruktora" at bounding box center [547, 453] width 108 height 13
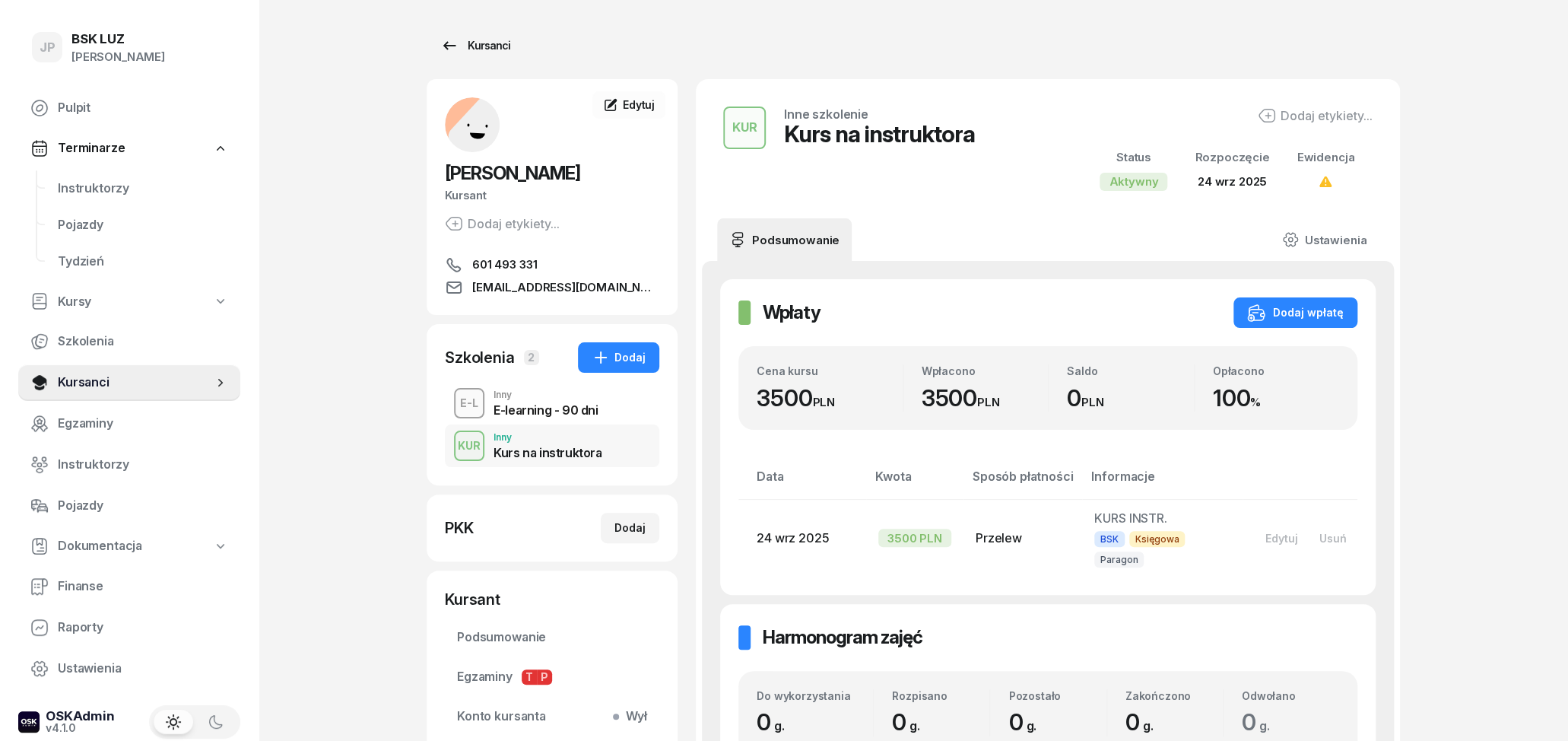
click at [441, 43] on icon at bounding box center [450, 46] width 18 height 18
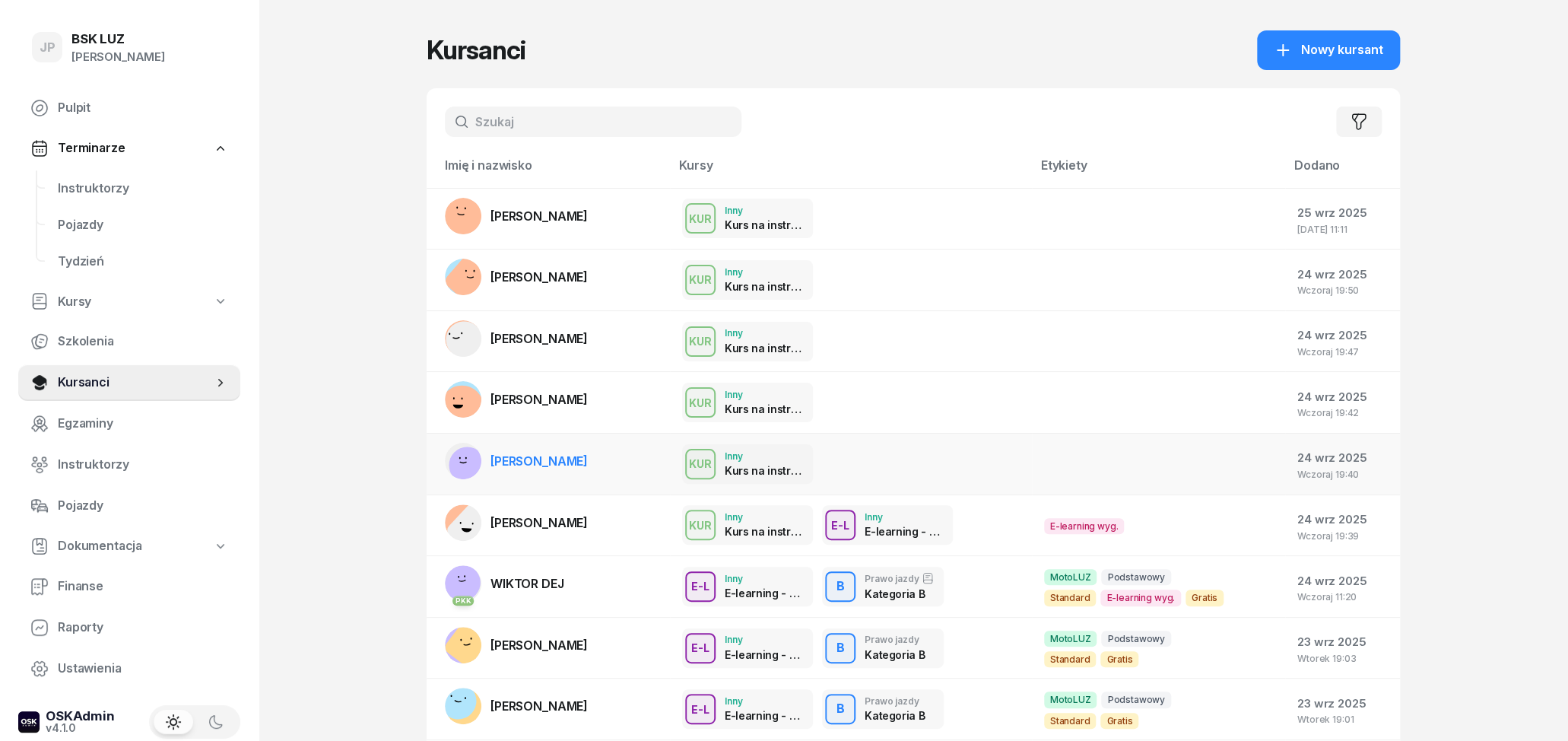
click at [857, 461] on div "KUR Inny Kurs na instruktora" at bounding box center [851, 464] width 338 height 39
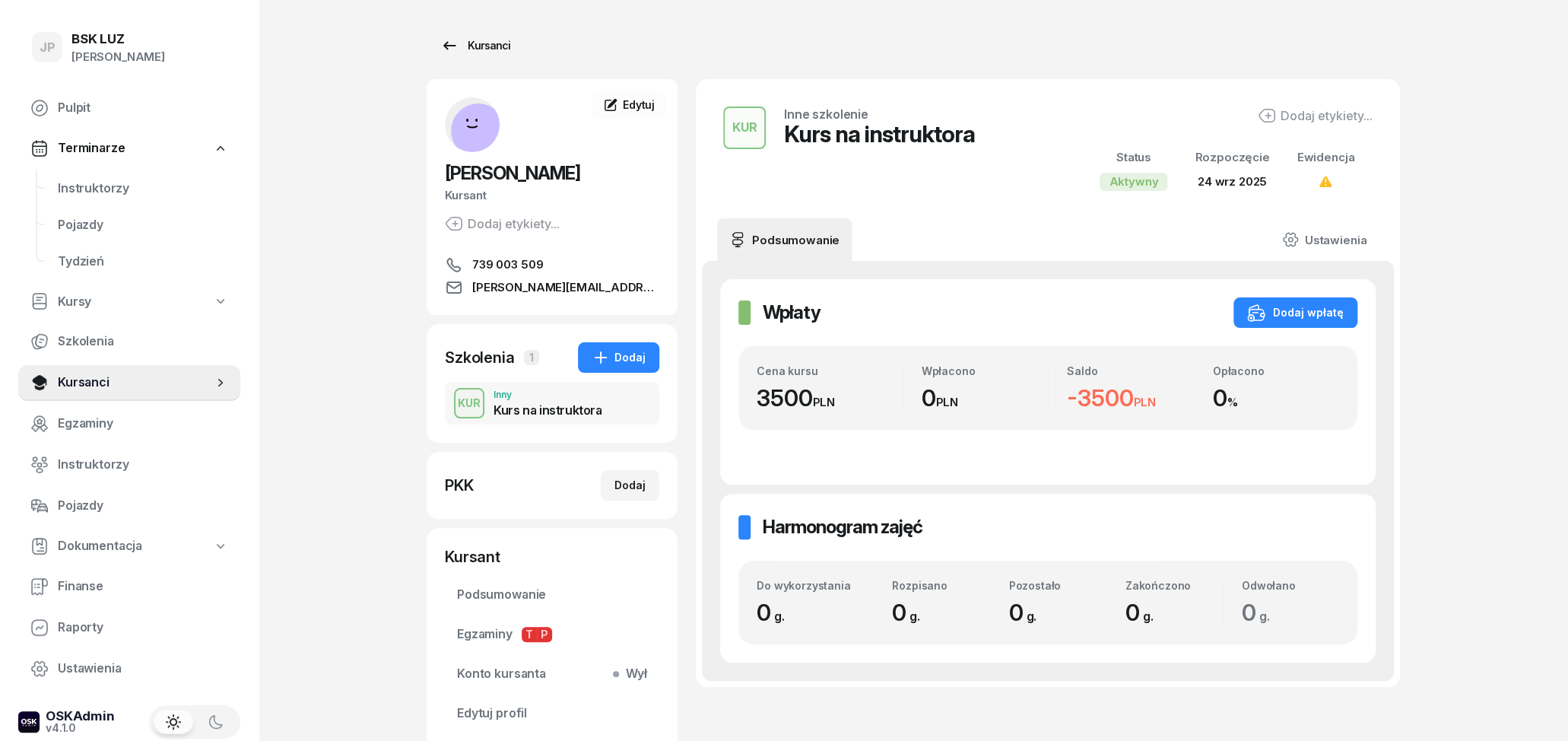
click at [473, 47] on div "Kursanci" at bounding box center [476, 46] width 70 height 18
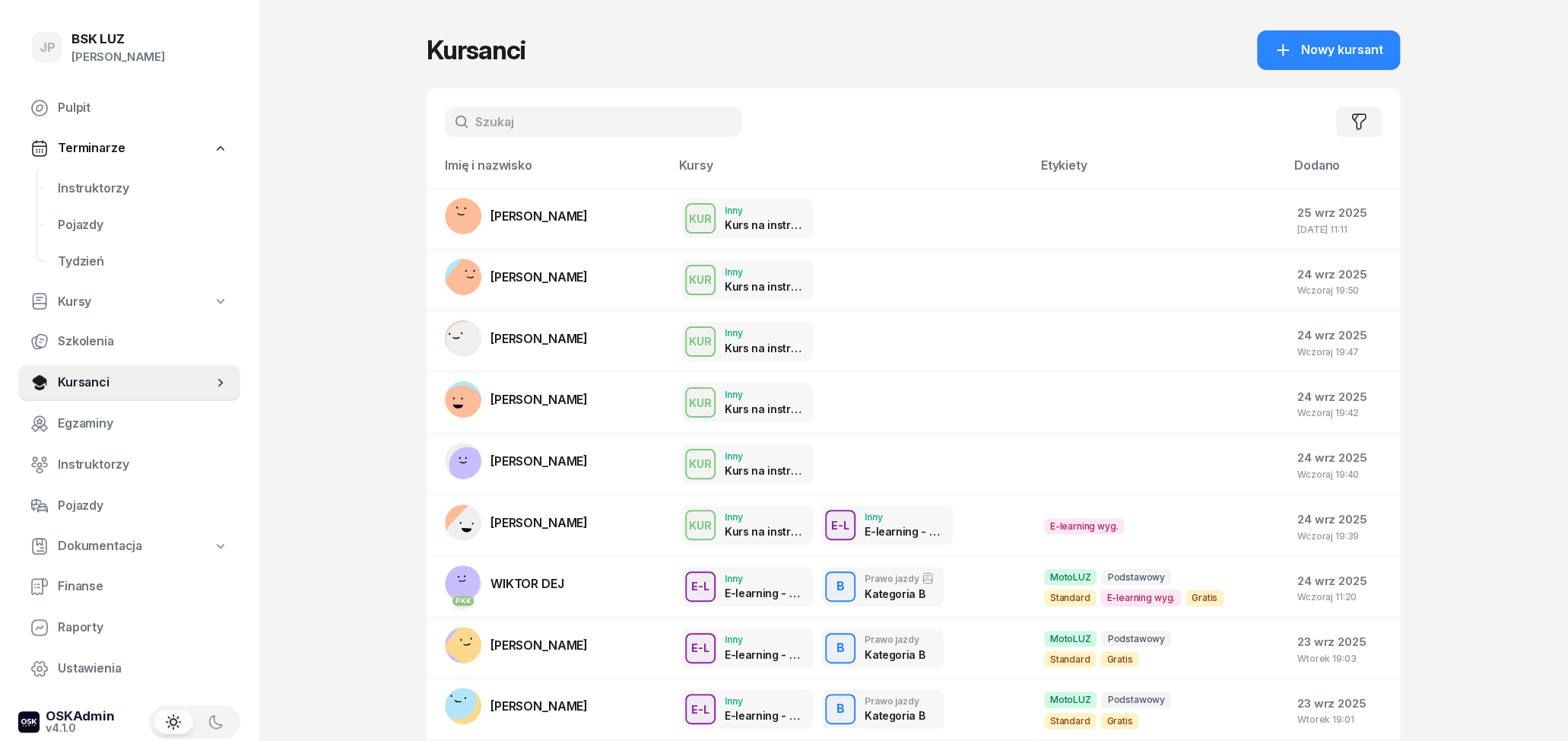
click at [631, 120] on input "text" at bounding box center [593, 122] width 296 height 30
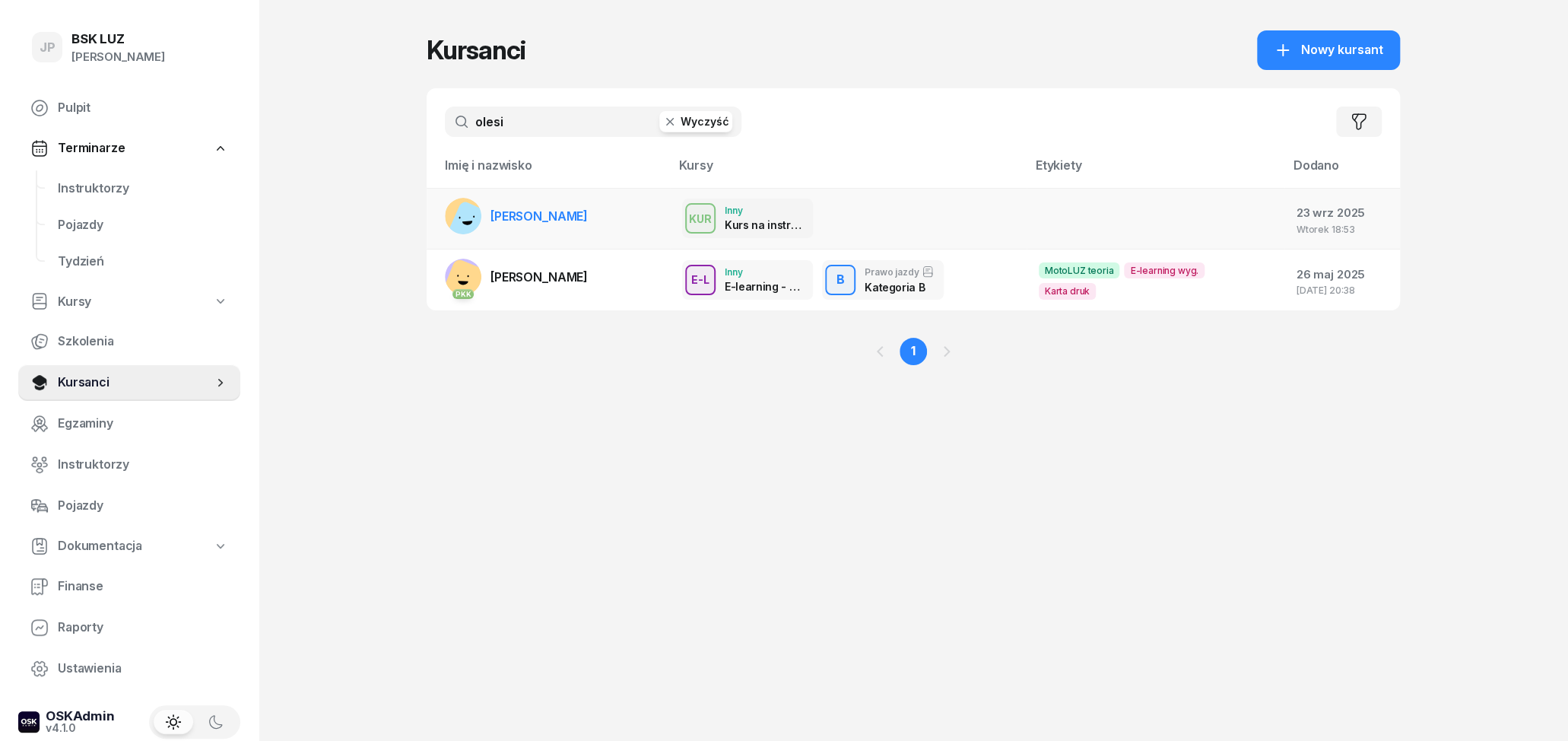
type input "olesi"
click at [532, 211] on span "[PERSON_NAME]" at bounding box center [539, 216] width 98 height 15
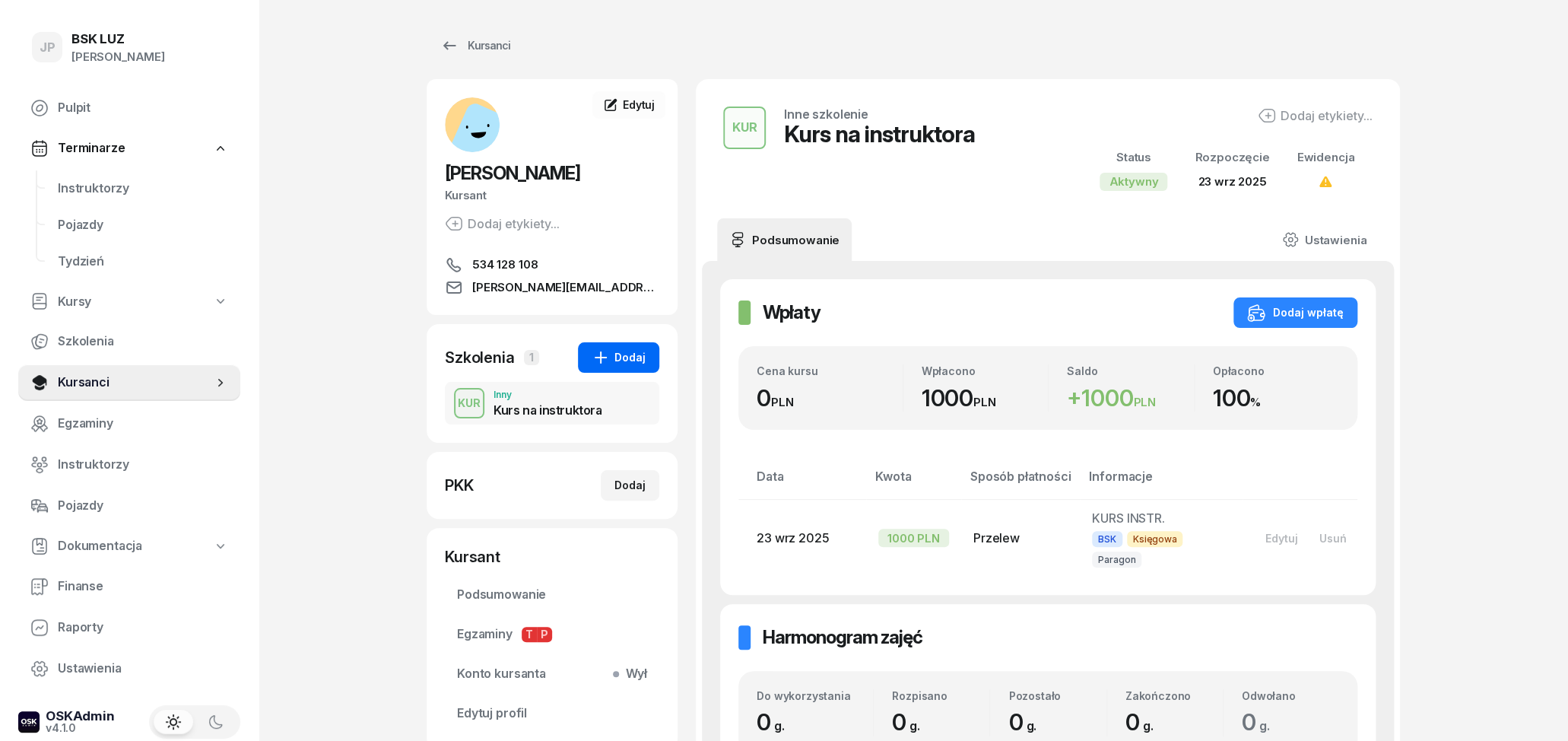
click at [619, 368] on button "Dodaj" at bounding box center [618, 358] width 81 height 30
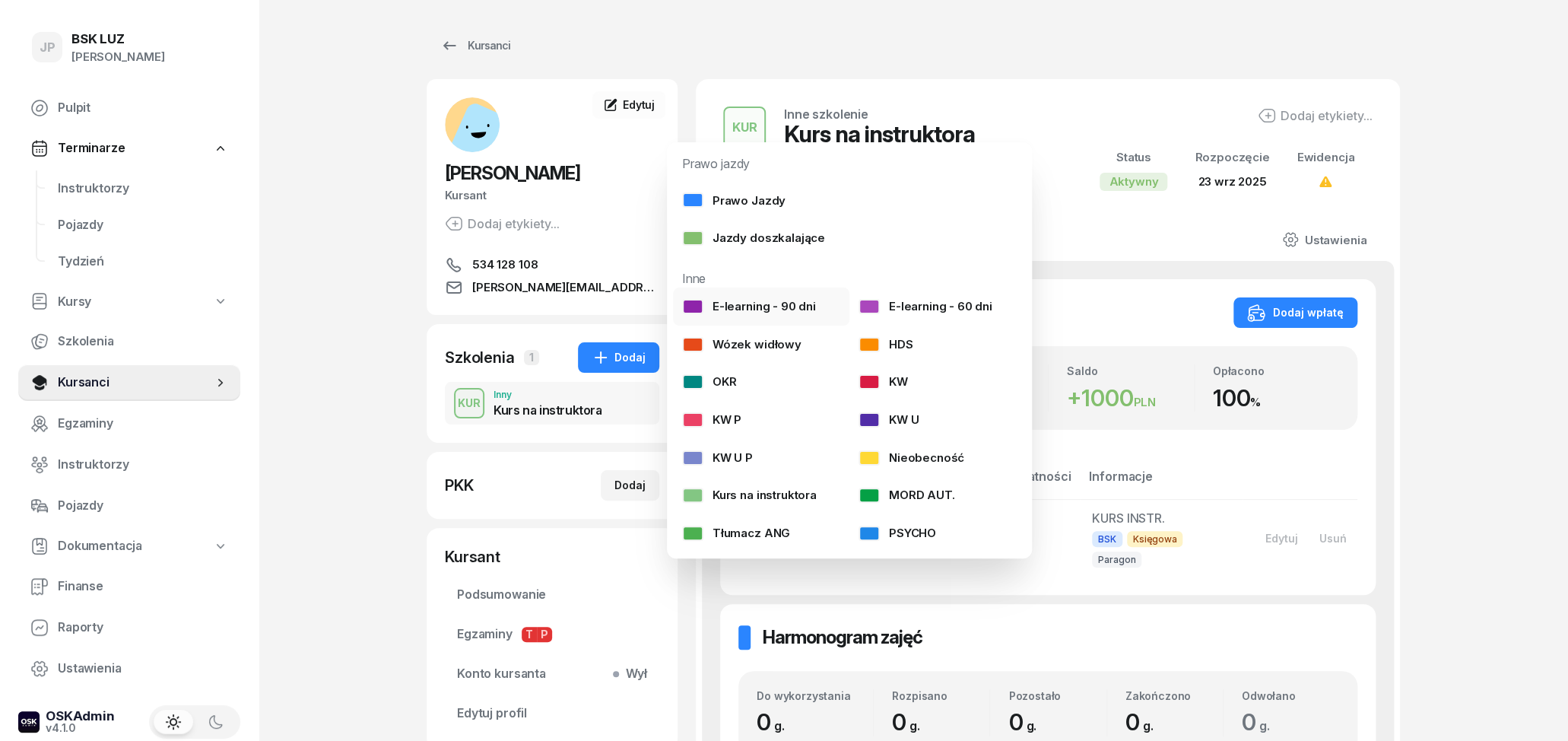
click at [797, 300] on div "E-learning - 90 dni" at bounding box center [749, 306] width 133 height 20
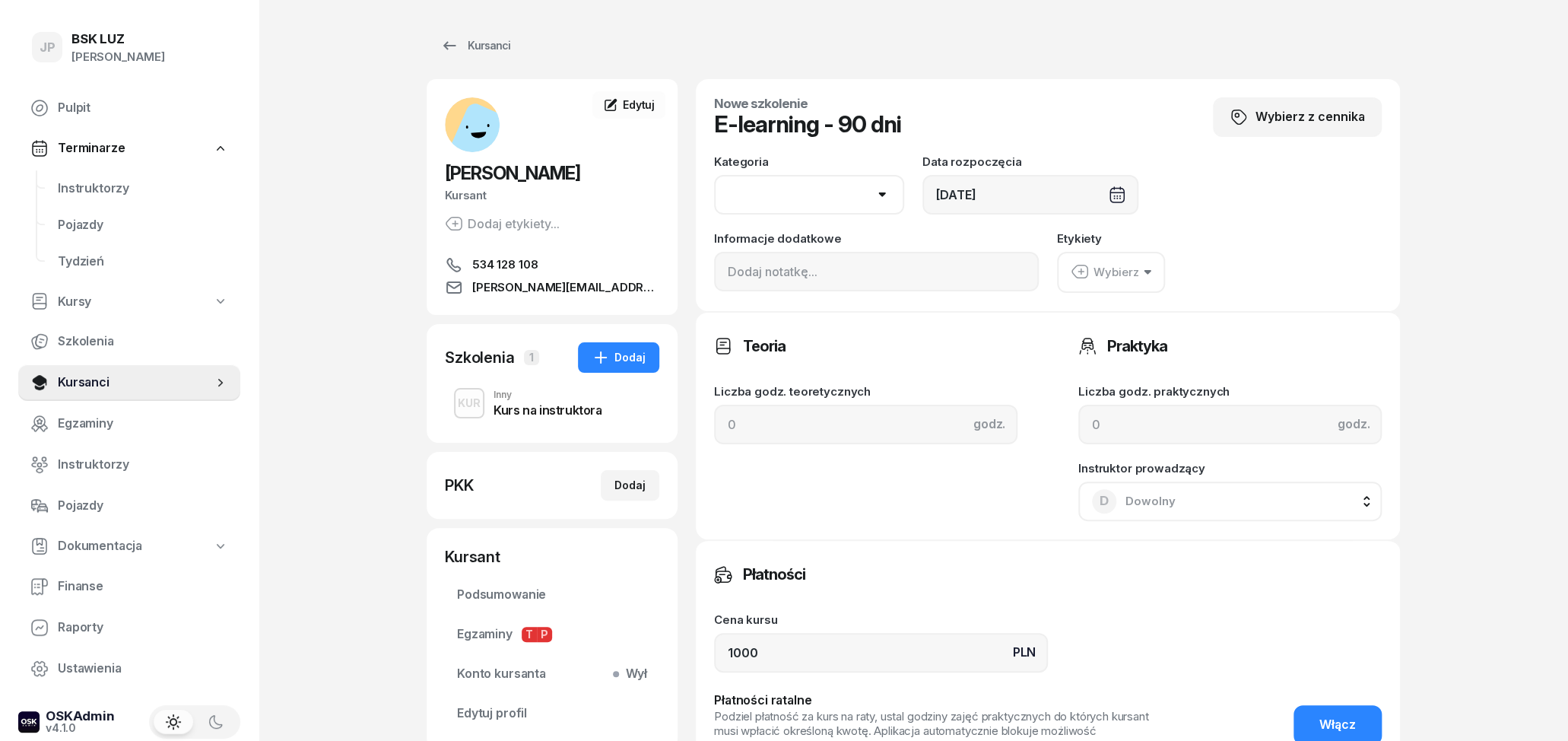
select select "B"
click option "B" at bounding box center [0, 0] width 0 height 0
drag, startPoint x: 775, startPoint y: 645, endPoint x: 664, endPoint y: 645, distance: 111.0
click at [714, 645] on input "1000" at bounding box center [880, 653] width 334 height 39
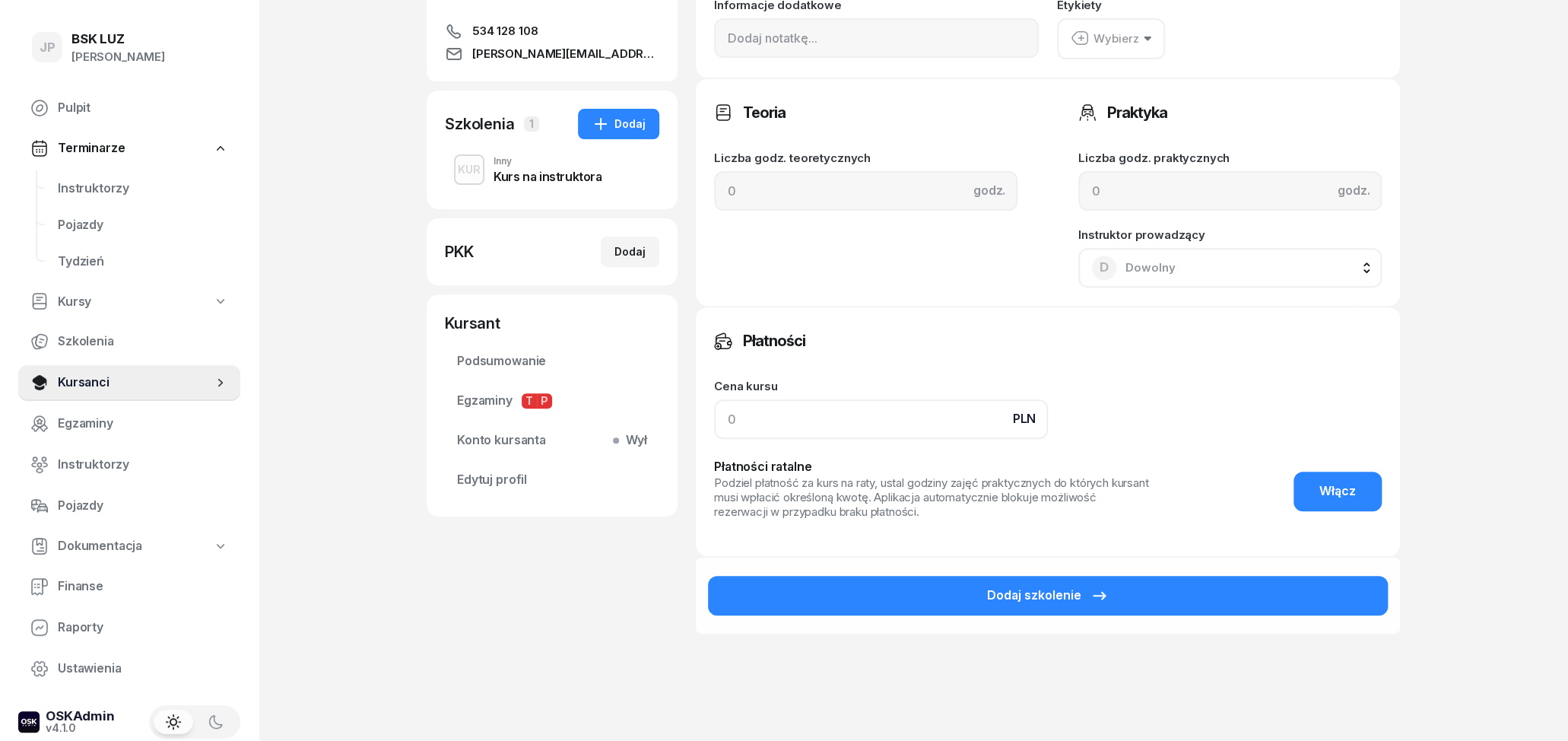
scroll to position [308, 0]
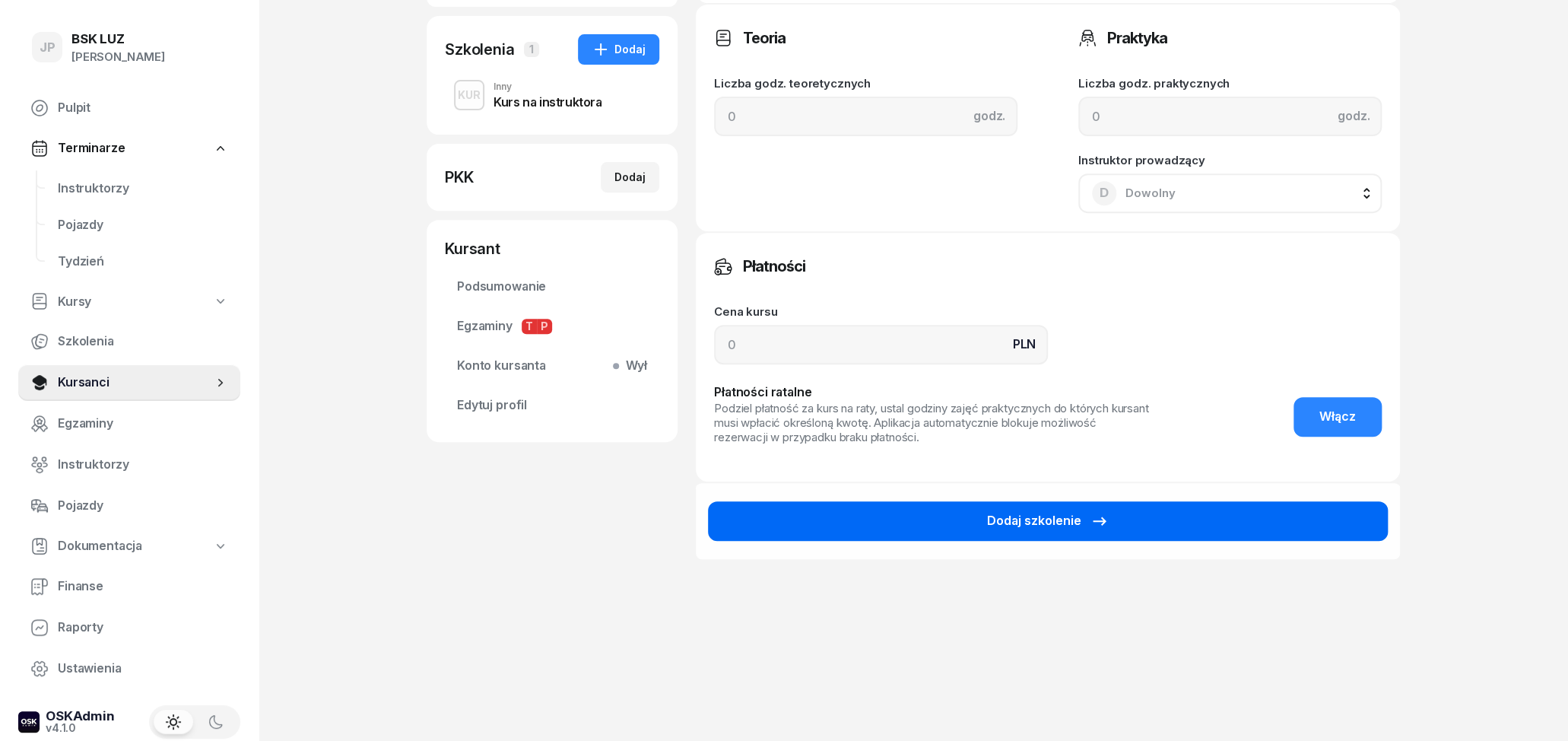
click at [1074, 513] on div "Dodaj szkolenie" at bounding box center [1048, 521] width 122 height 20
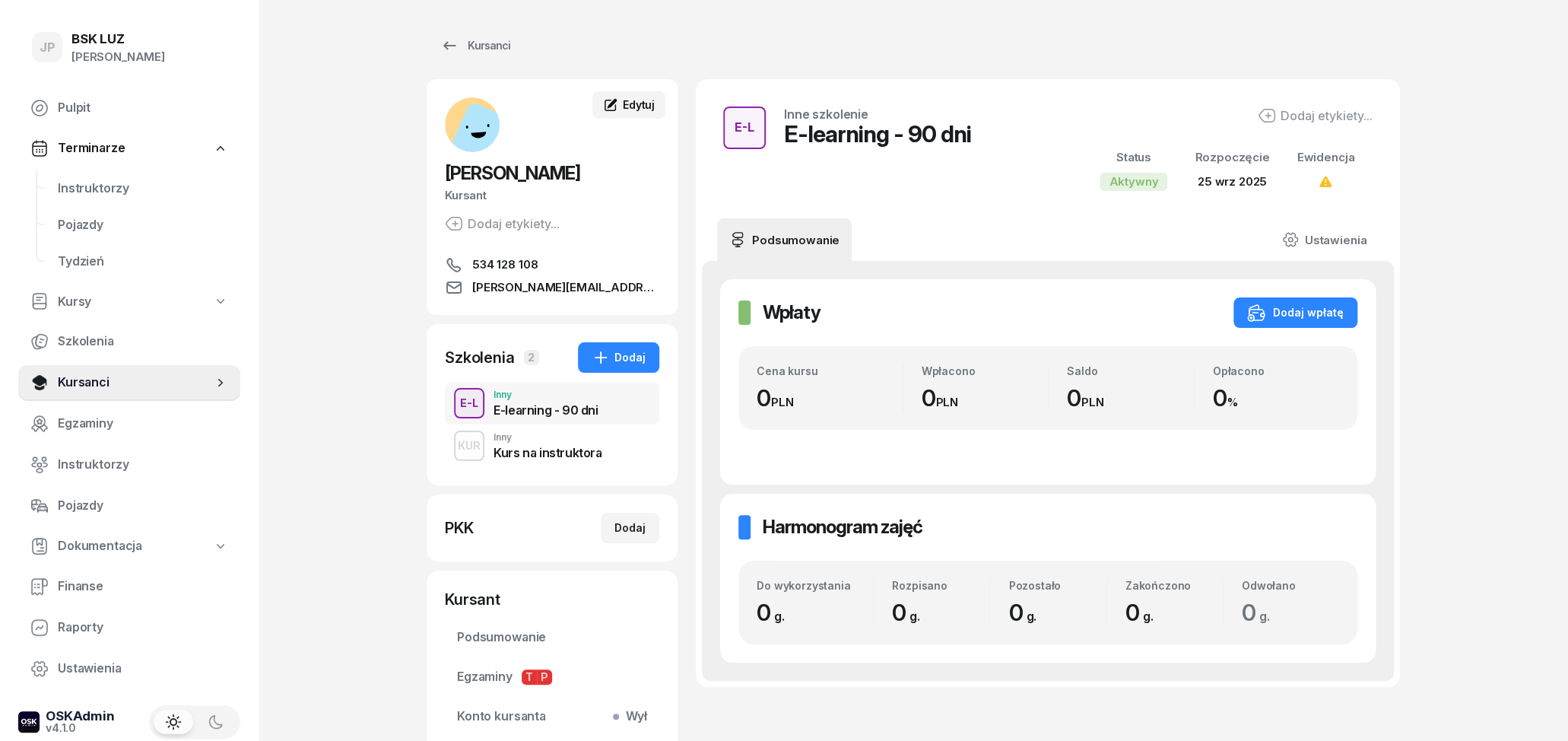
click at [623, 100] on div "Edytuj" at bounding box center [629, 105] width 52 height 15
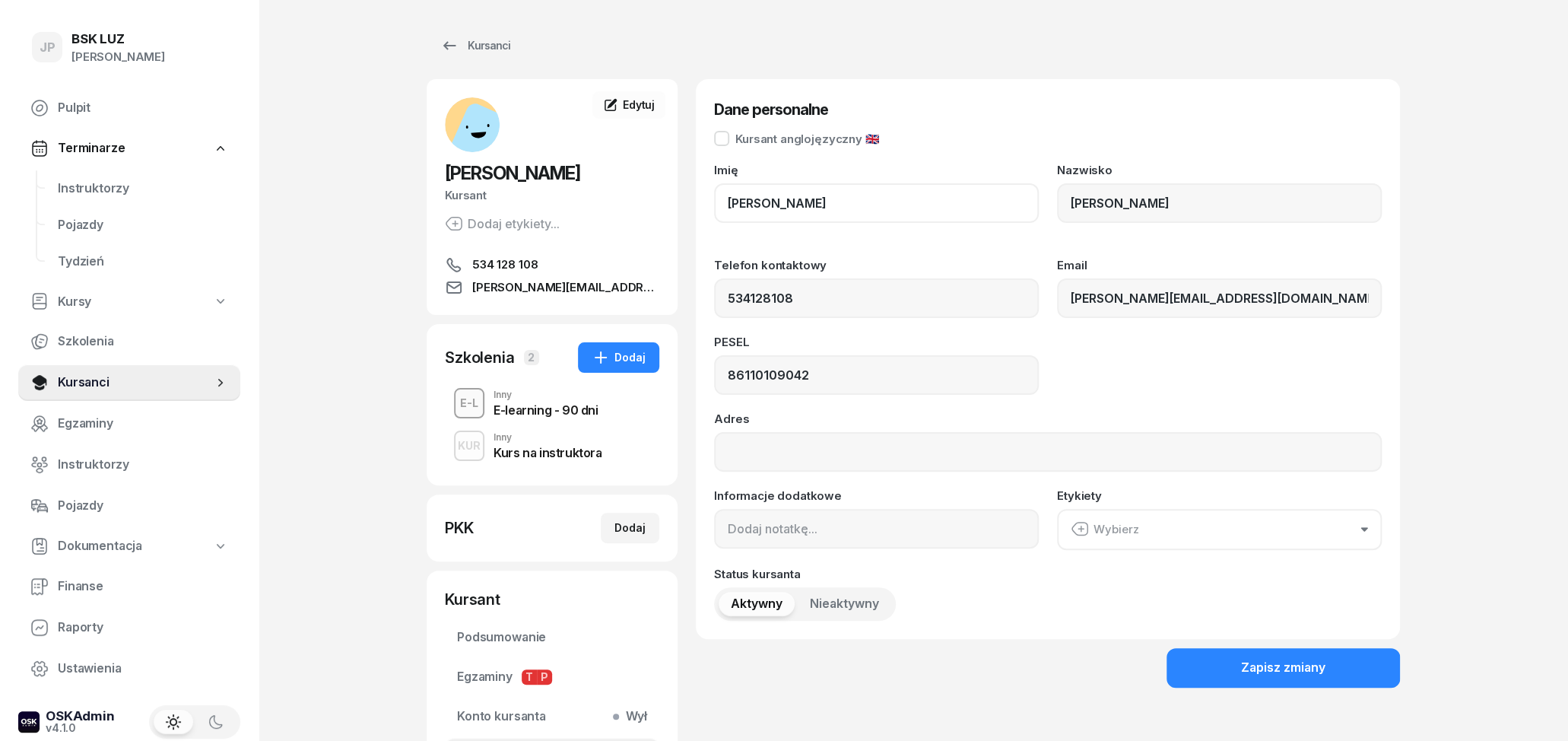
drag, startPoint x: 775, startPoint y: 218, endPoint x: 690, endPoint y: 203, distance: 86.3
click at [690, 203] on div "[PERSON_NAME] Kursant Dodaj etykiety... 534 128 108 [EMAIL_ADDRESS][DOMAIN_NAME…" at bounding box center [913, 435] width 973 height 714
drag, startPoint x: 778, startPoint y: 200, endPoint x: 707, endPoint y: 200, distance: 71.0
click at [714, 200] on input "[PERSON_NAME]" at bounding box center [876, 203] width 325 height 39
drag, startPoint x: 1162, startPoint y: 211, endPoint x: 1058, endPoint y: 211, distance: 104.0
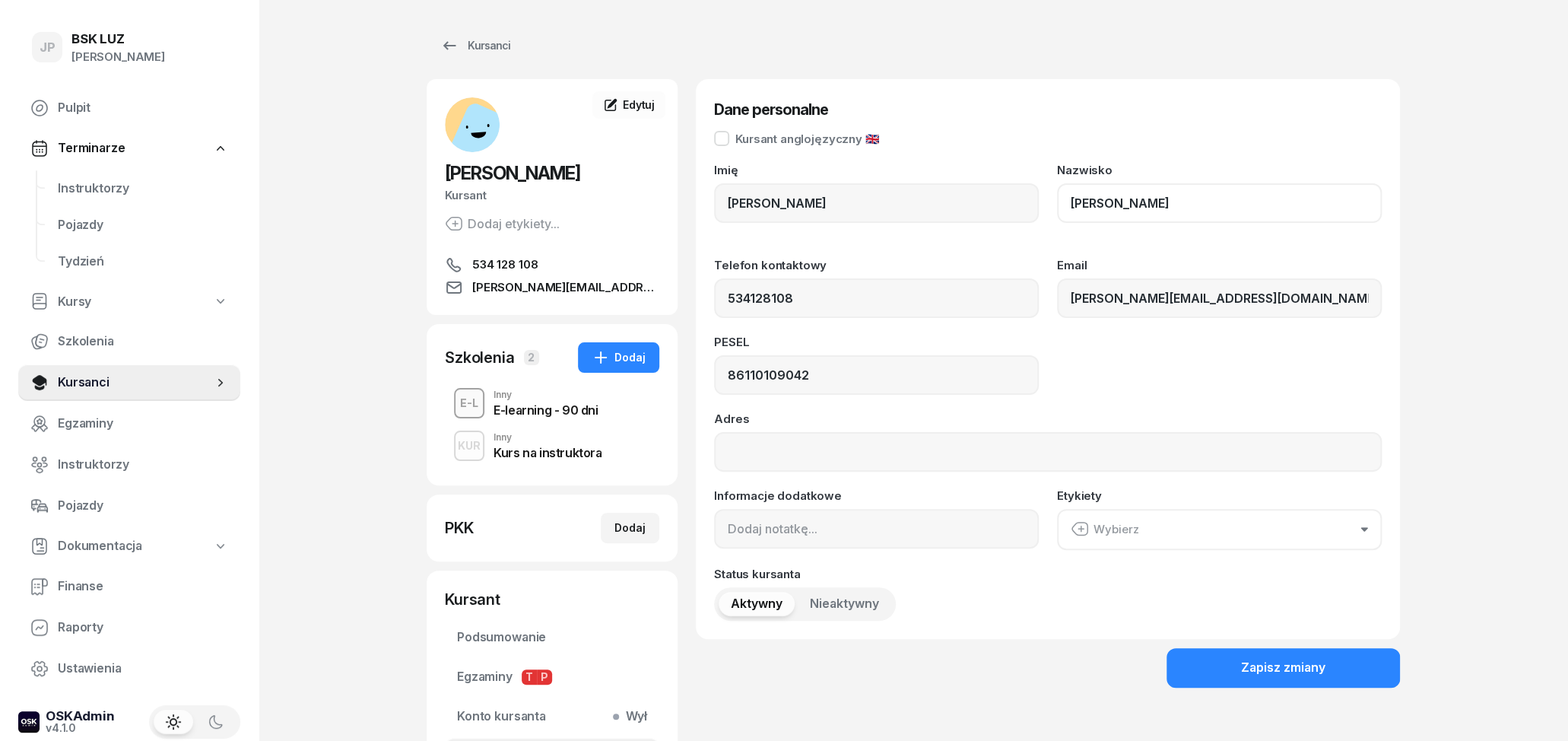
click at [1058, 211] on input "[PERSON_NAME]" at bounding box center [1219, 203] width 325 height 39
drag, startPoint x: 798, startPoint y: 298, endPoint x: 684, endPoint y: 289, distance: 114.4
click at [714, 289] on input "534128108" at bounding box center [876, 298] width 325 height 39
drag, startPoint x: 1190, startPoint y: 303, endPoint x: 1007, endPoint y: 297, distance: 183.1
click at [1057, 297] on input "[PERSON_NAME][EMAIL_ADDRESS][DOMAIN_NAME]" at bounding box center [1219, 298] width 325 height 39
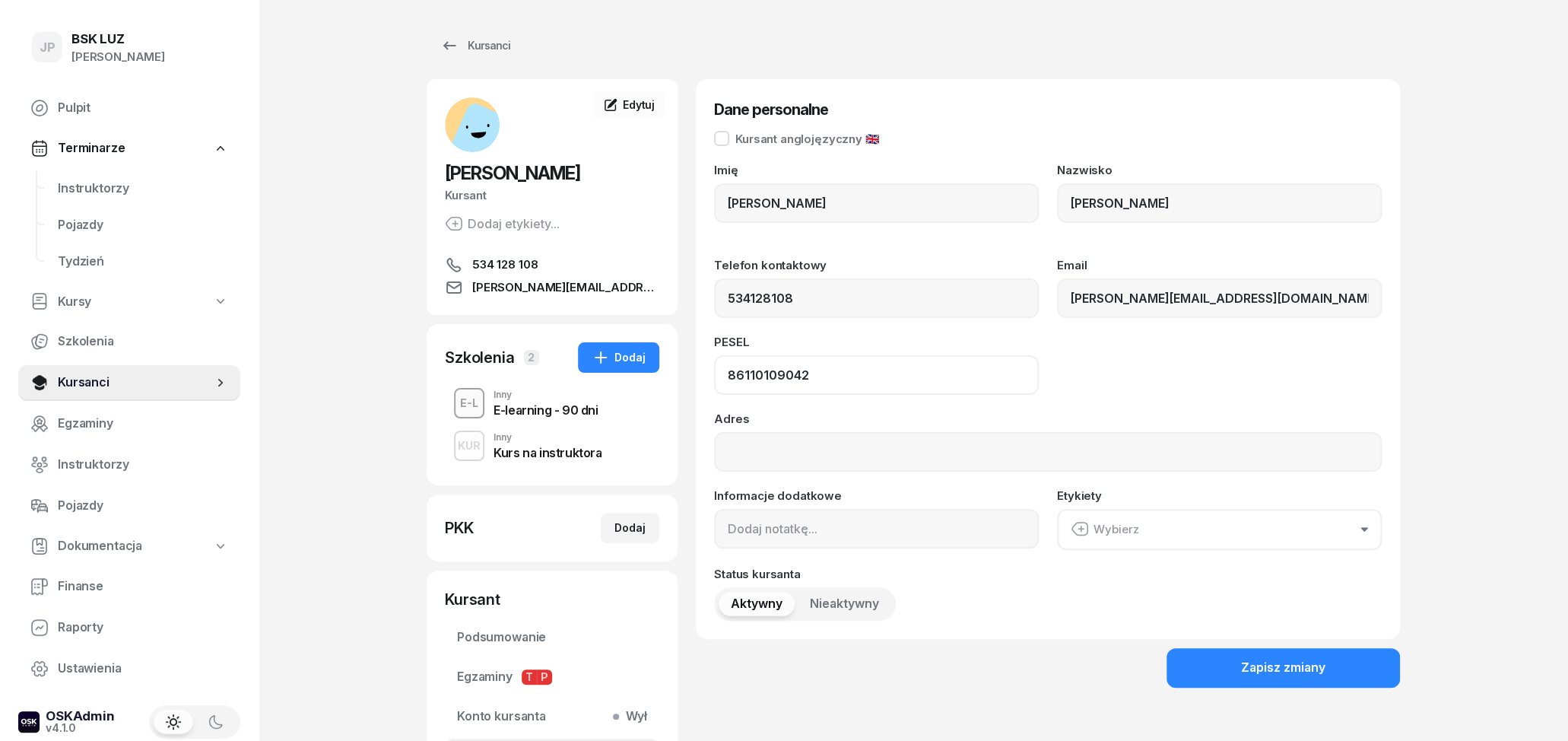
drag, startPoint x: 775, startPoint y: 369, endPoint x: 701, endPoint y: 367, distance: 74.0
click at [714, 369] on input "86110109042" at bounding box center [876, 375] width 325 height 39
click at [1289, 664] on div "Zapisz zmiany" at bounding box center [1283, 668] width 84 height 20
click at [522, 425] on div "E-L Inny E-learning - 90 dni" at bounding box center [552, 403] width 214 height 43
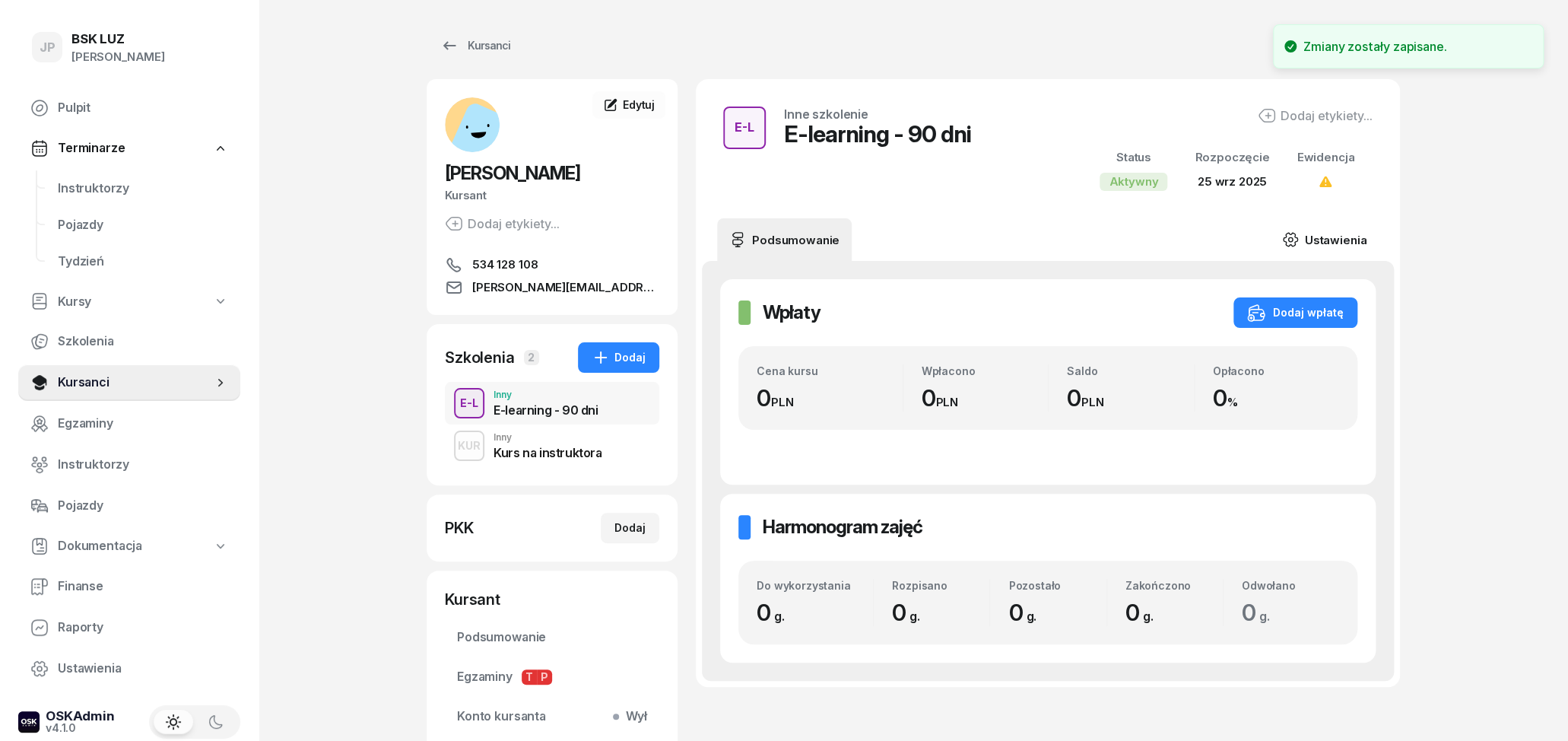
click at [1310, 251] on link "Ustawienia" at bounding box center [1324, 240] width 108 height 43
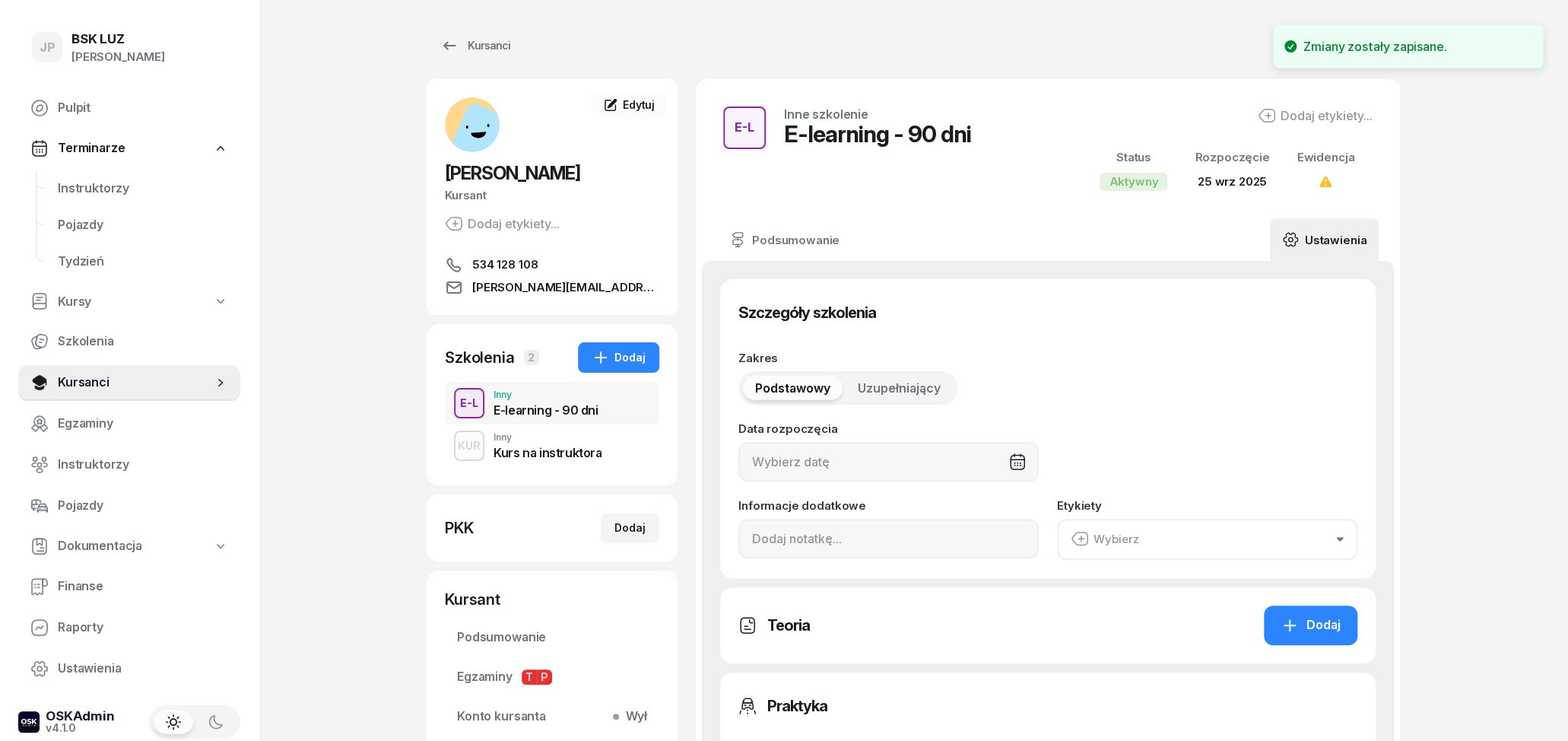
type input "[DATE]"
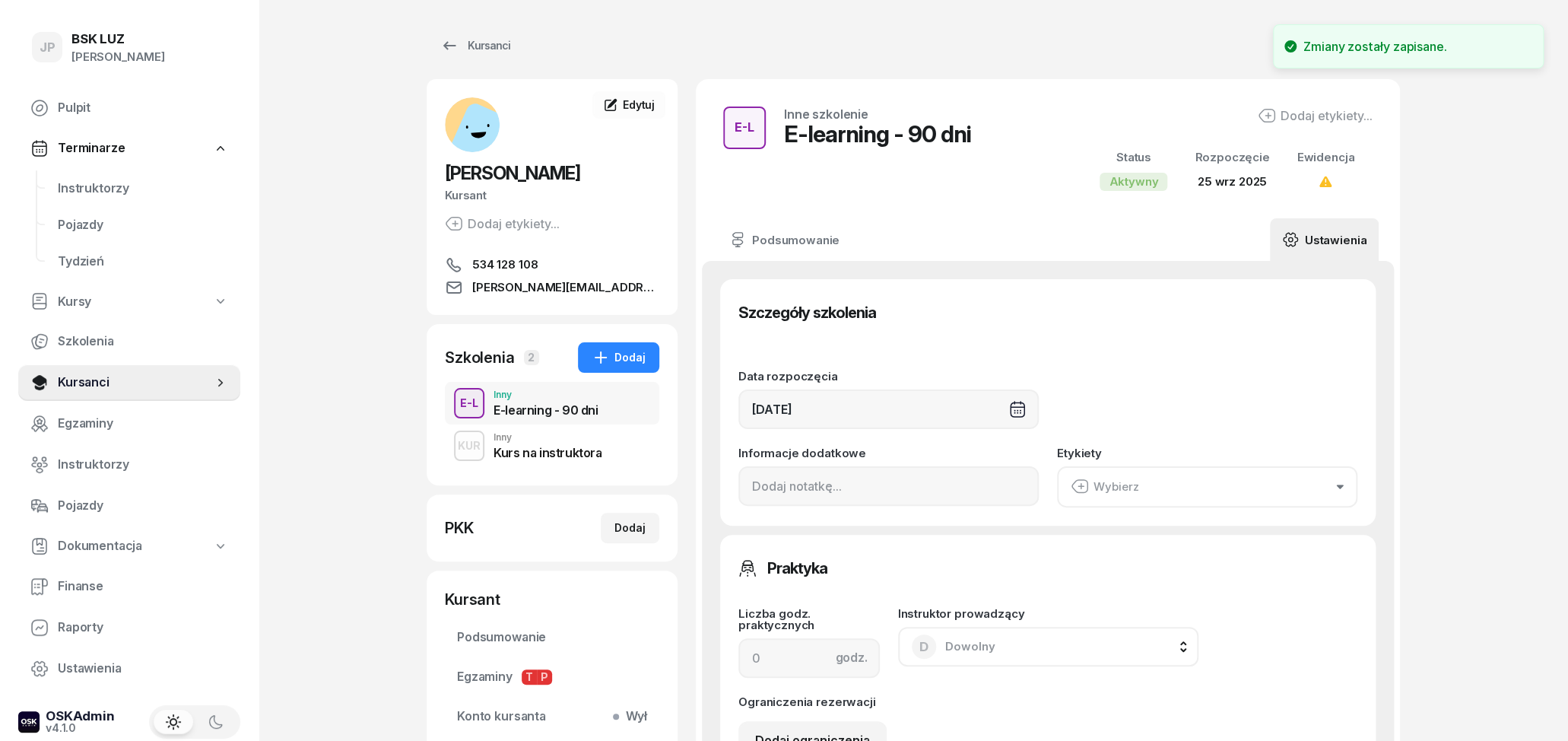
click at [1144, 492] on button "Wybierz" at bounding box center [1206, 487] width 300 height 41
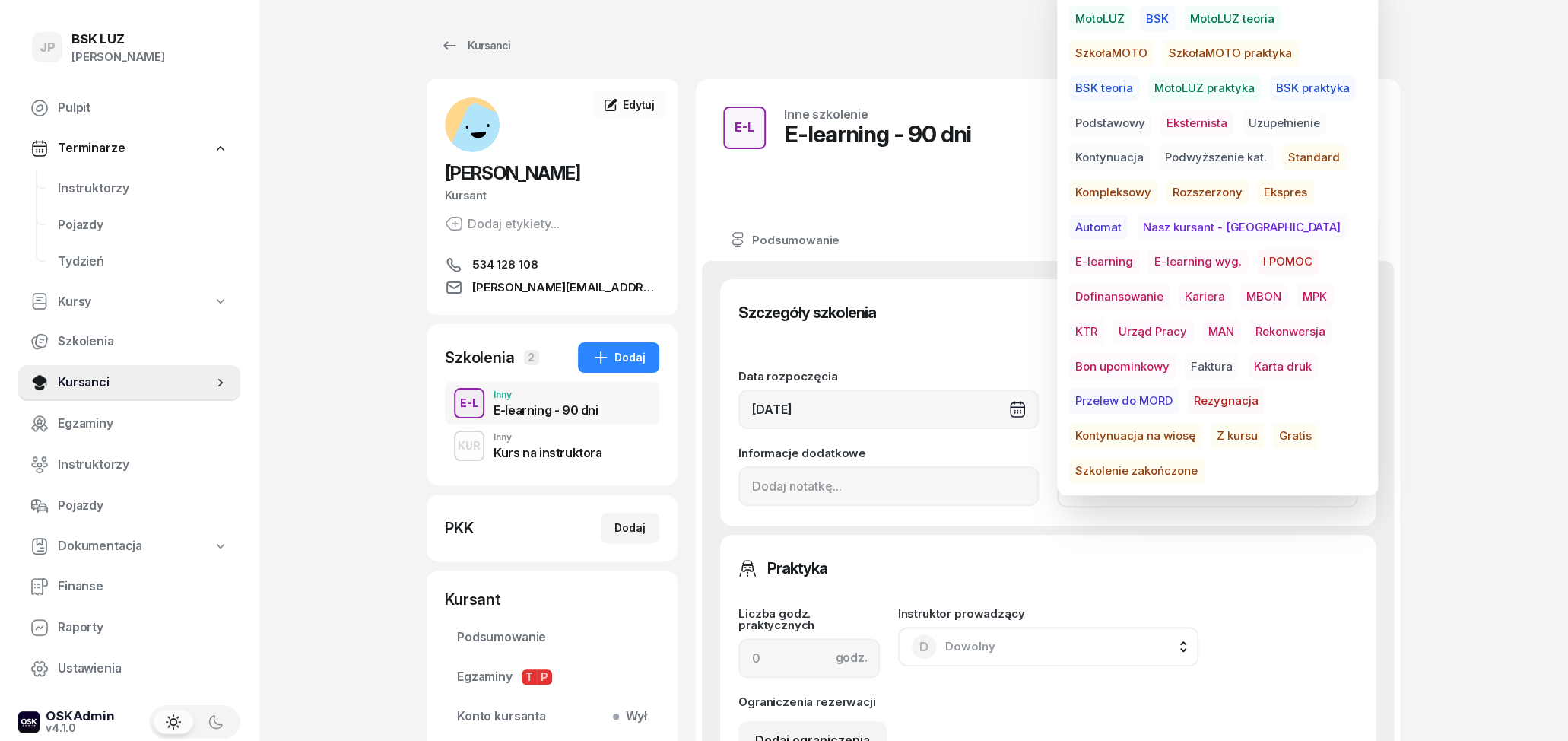
click at [1148, 255] on span "E-learning wyg." at bounding box center [1197, 262] width 99 height 26
click at [946, 342] on div "Szczegóły szkolenia Data rozpoczęcia [DATE] Informacje dodatkowe Etykiety E-lea…" at bounding box center [1048, 402] width 655 height 246
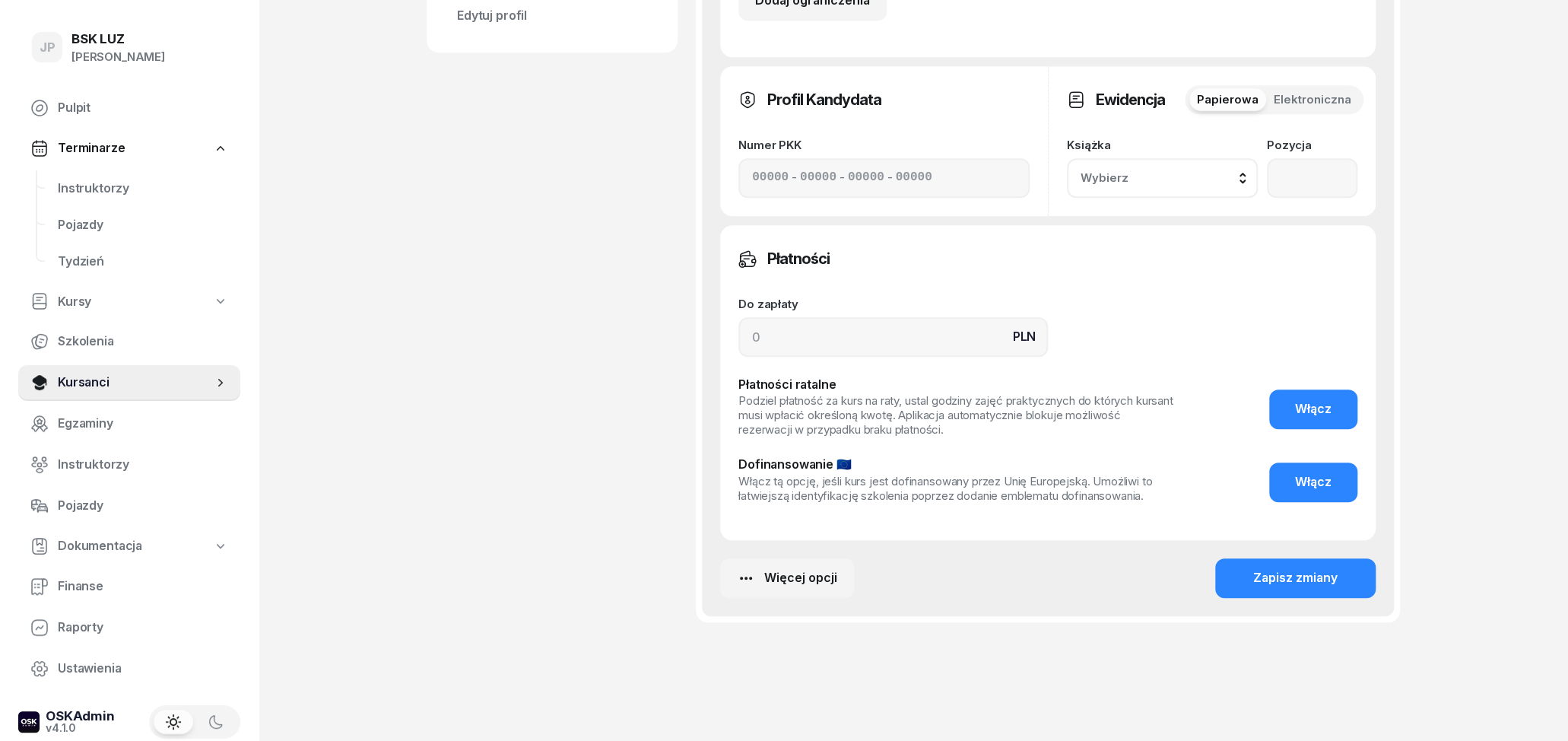
scroll to position [770, 0]
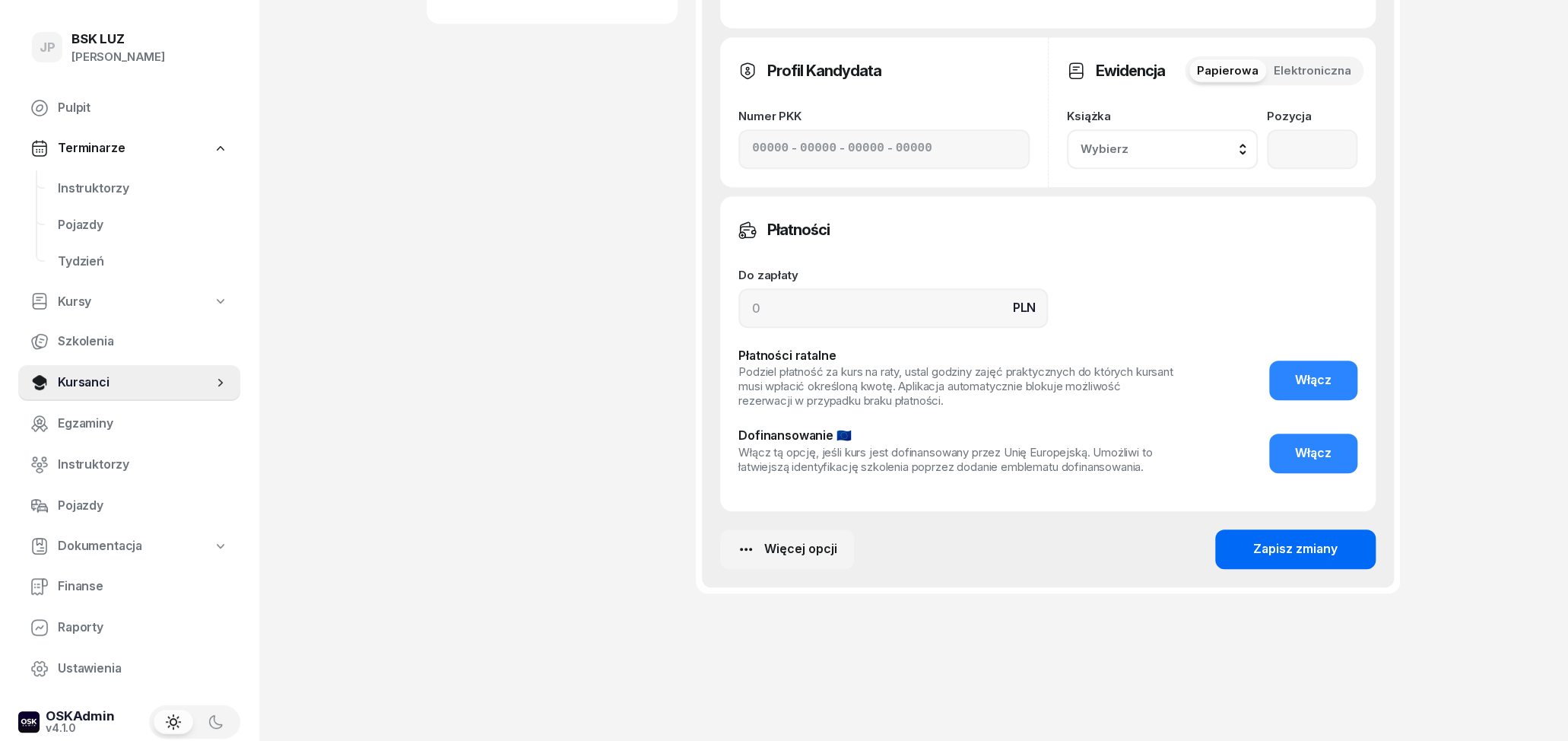
click at [1268, 556] on div "Zapisz zmiany" at bounding box center [1296, 549] width 84 height 20
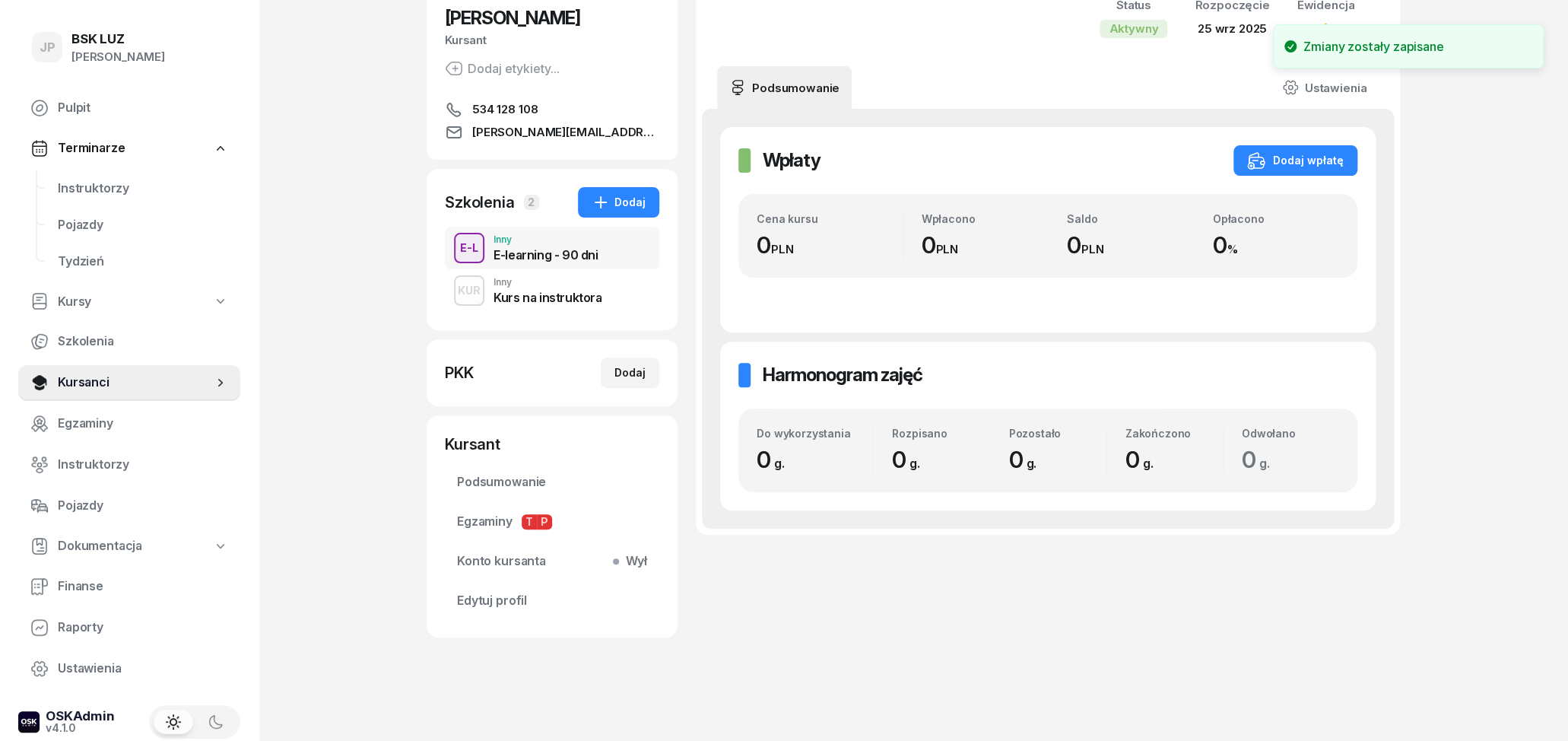
click at [543, 300] on div "Kurs na instruktora" at bounding box center [547, 297] width 108 height 13
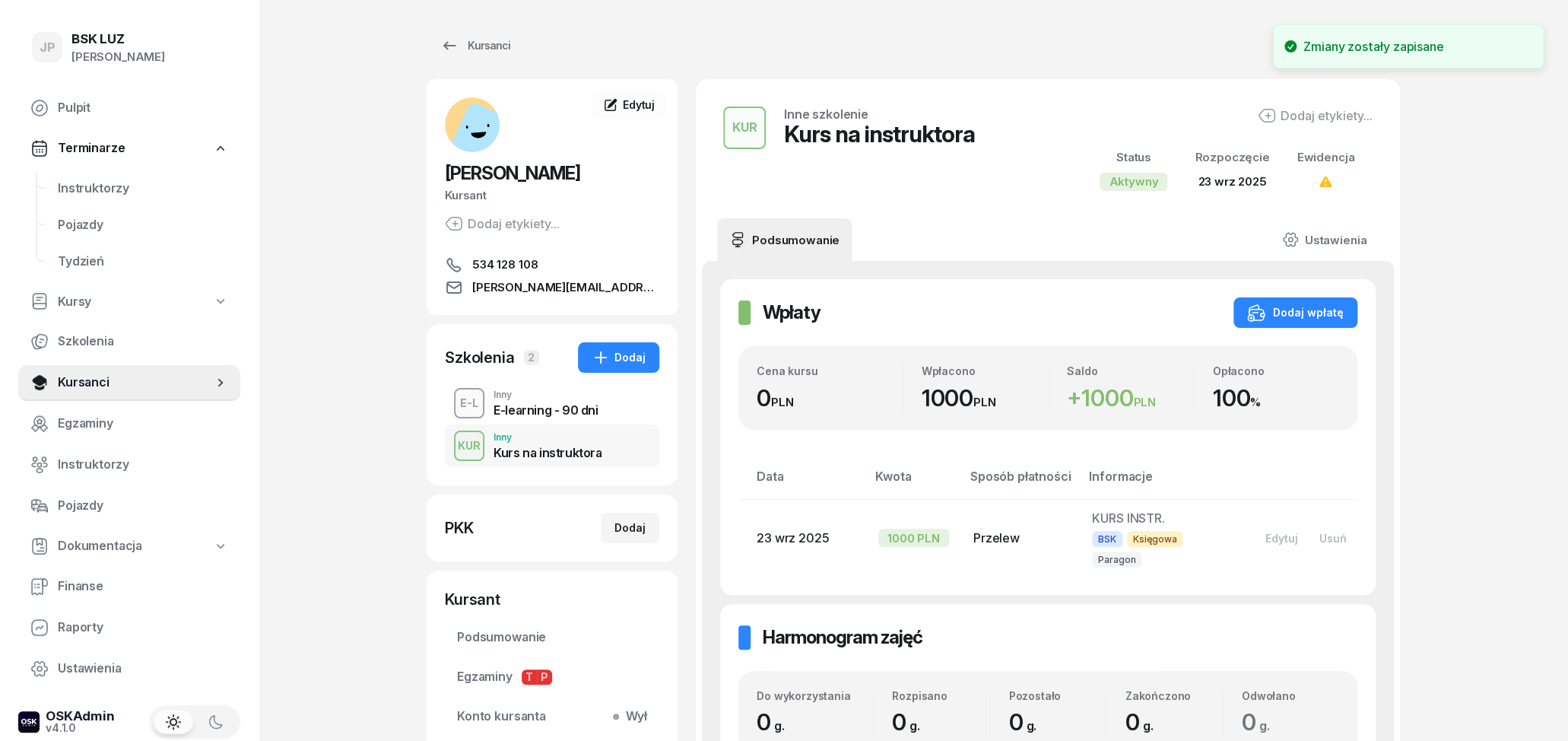
click at [532, 409] on div "E-learning - 90 dni" at bounding box center [545, 410] width 104 height 13
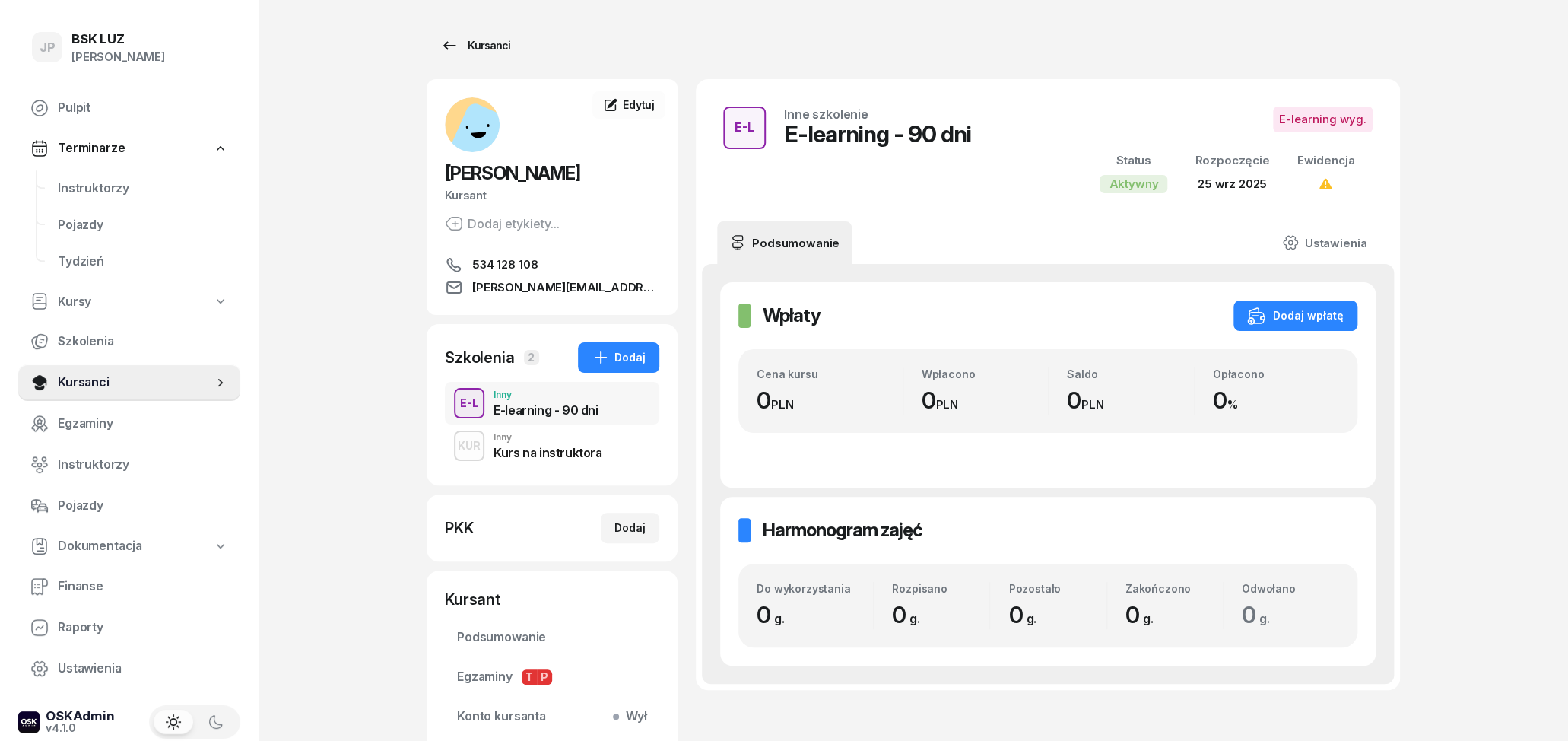
click at [457, 42] on icon at bounding box center [450, 46] width 18 height 18
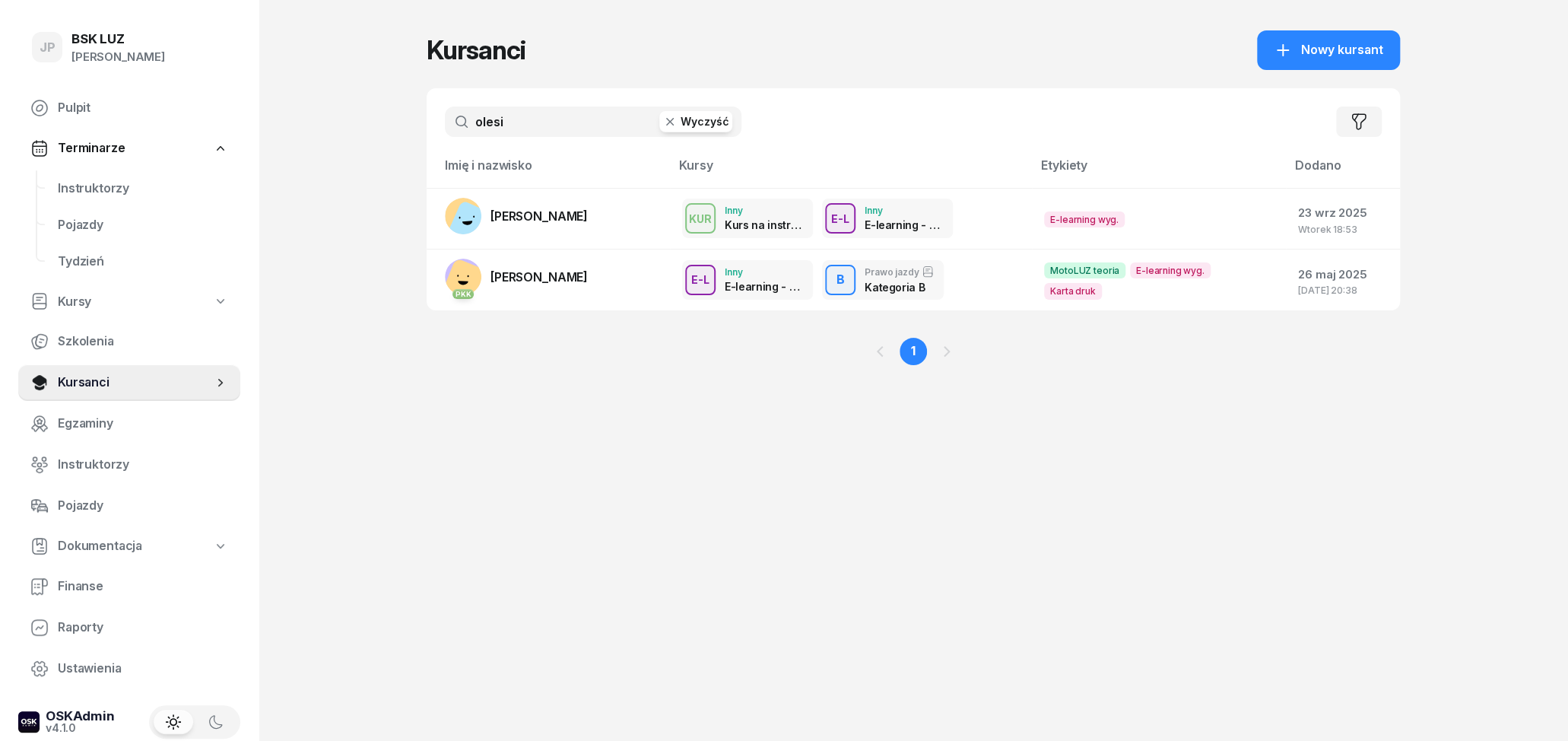
click at [698, 122] on button "Wyczyść" at bounding box center [696, 122] width 73 height 22
click at [613, 121] on input "text" at bounding box center [593, 122] width 296 height 30
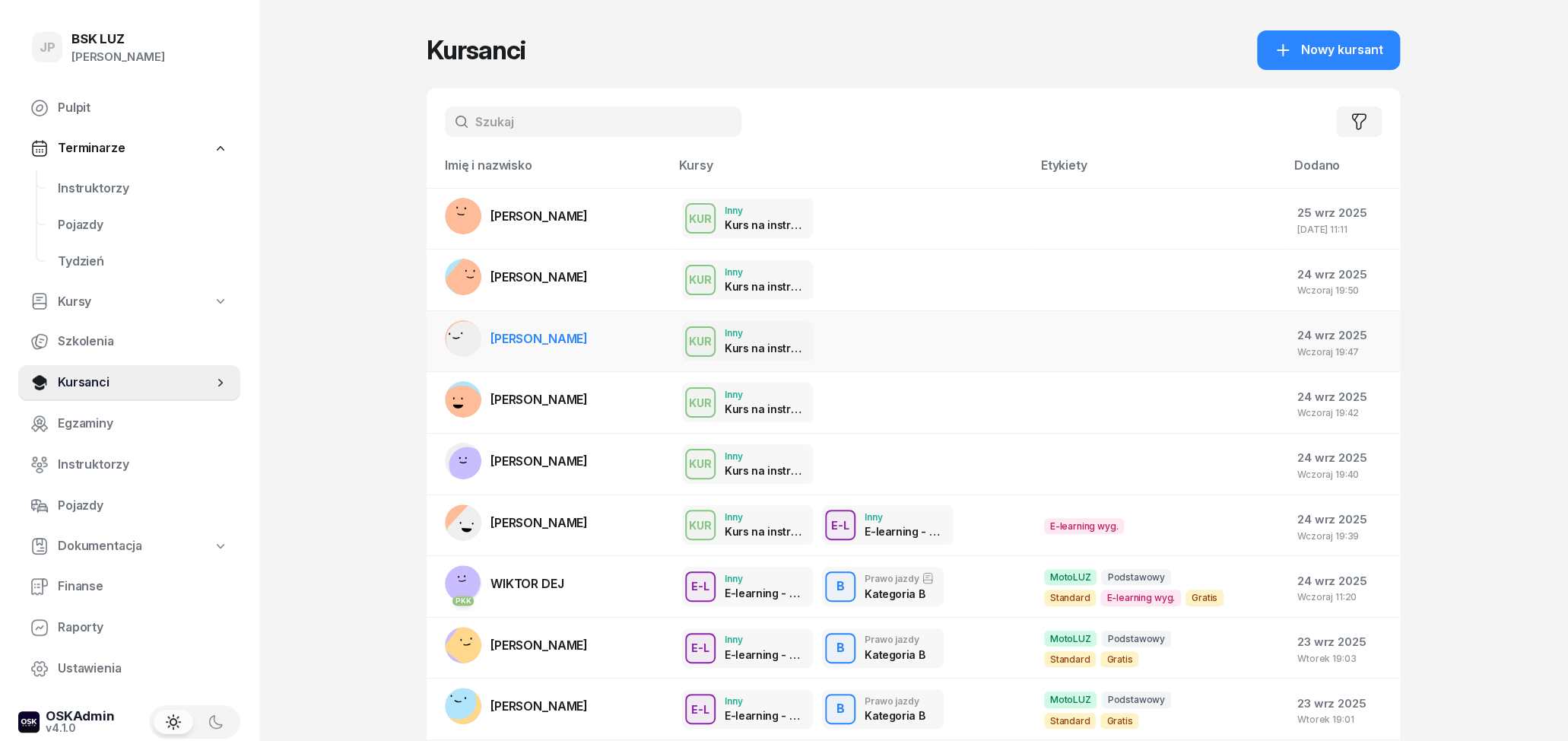
click at [586, 338] on span "[PERSON_NAME]" at bounding box center [539, 338] width 98 height 15
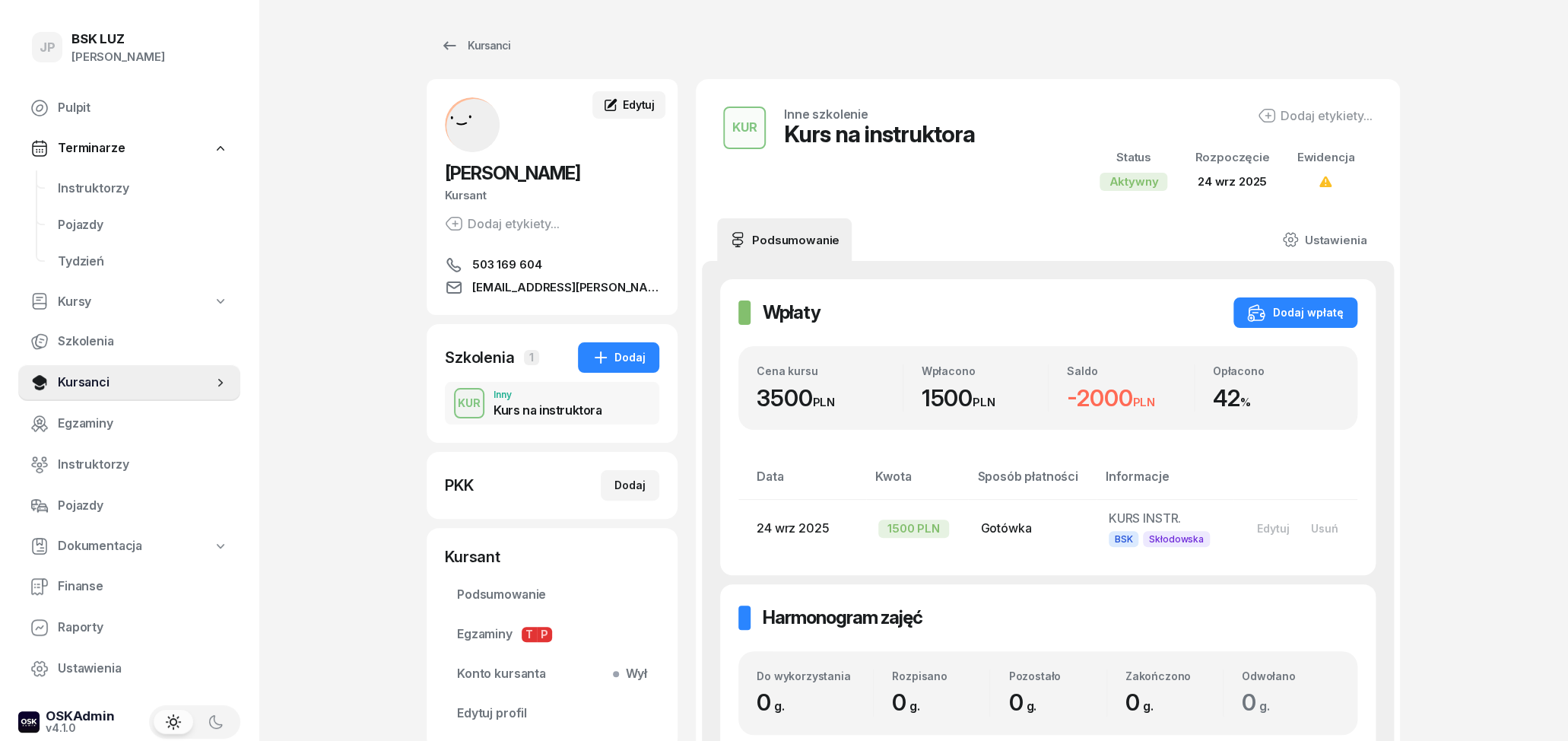
click at [639, 95] on link "Edytuj" at bounding box center [630, 105] width 73 height 28
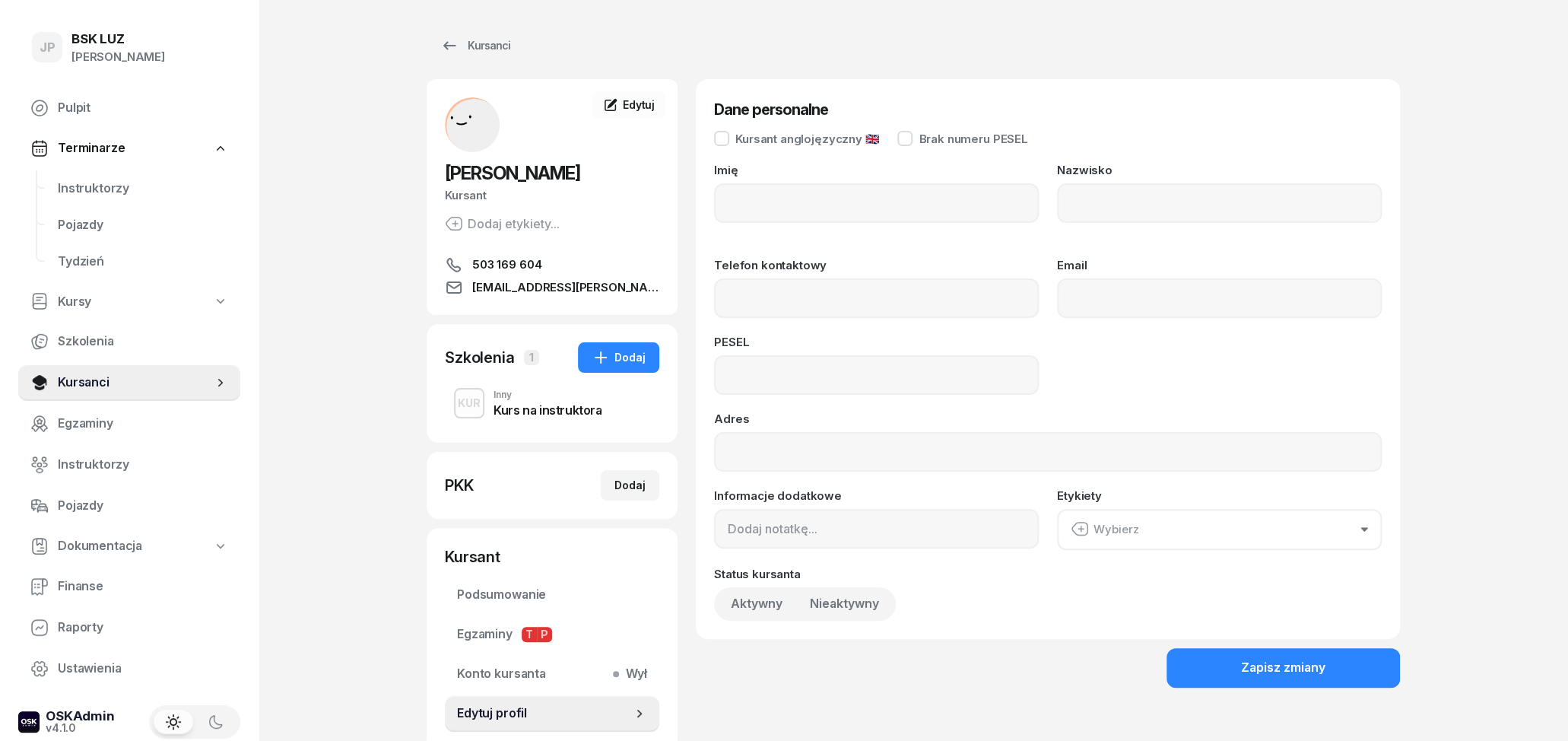
type input "[PERSON_NAME]"
type input "503169604"
type input "[EMAIL_ADDRESS][PERSON_NAME][DOMAIN_NAME]"
type input "74093003918"
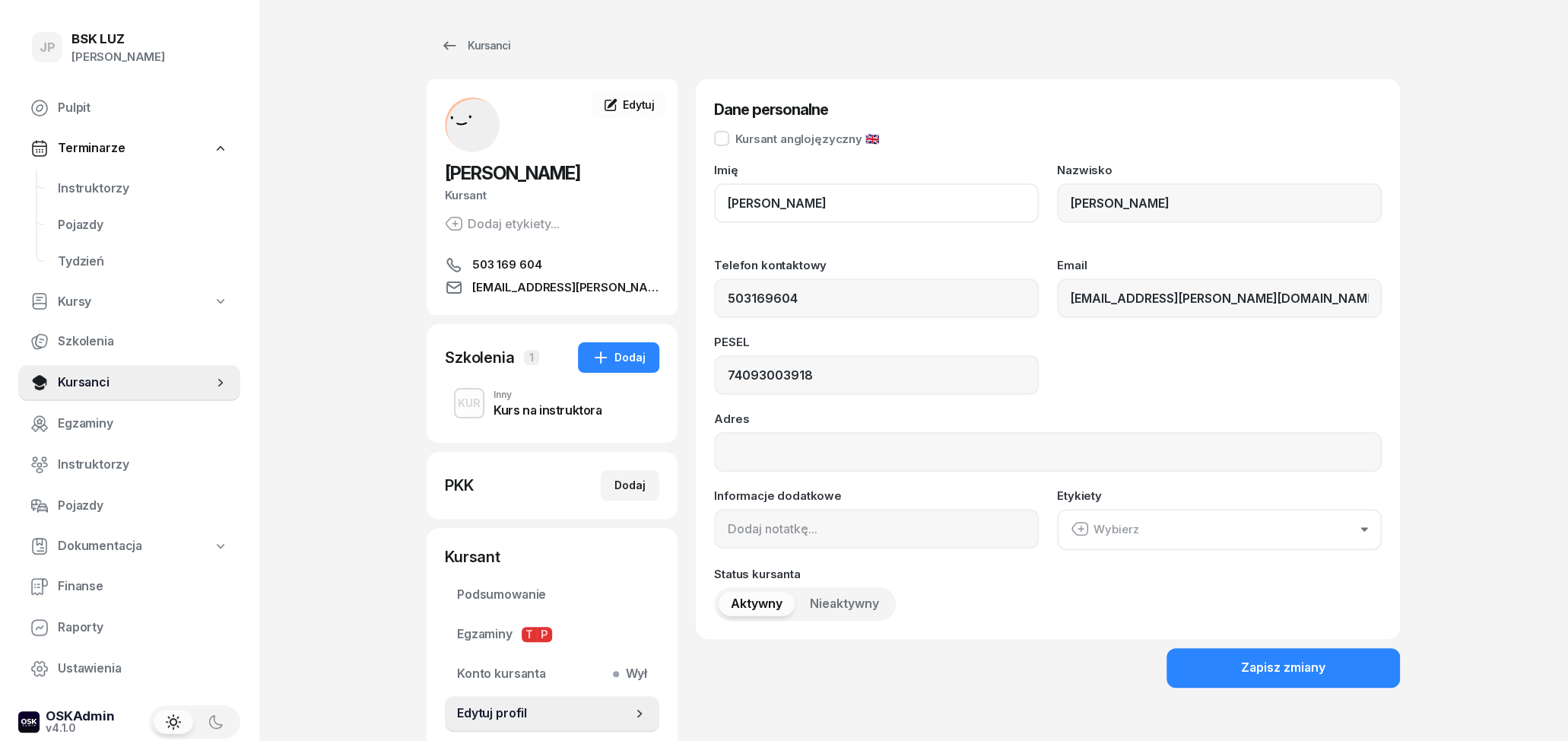
drag, startPoint x: 817, startPoint y: 204, endPoint x: 690, endPoint y: 185, distance: 128.4
click at [690, 185] on div "[PERSON_NAME] [PERSON_NAME] etykiety... 503 169 604 [EMAIL_ADDRESS][PERSON_NAME…" at bounding box center [913, 414] width 973 height 671
drag, startPoint x: 794, startPoint y: 206, endPoint x: 681, endPoint y: 191, distance: 114.0
click at [714, 191] on input "[PERSON_NAME]" at bounding box center [876, 203] width 325 height 39
drag, startPoint x: 1151, startPoint y: 202, endPoint x: 1056, endPoint y: 200, distance: 95.0
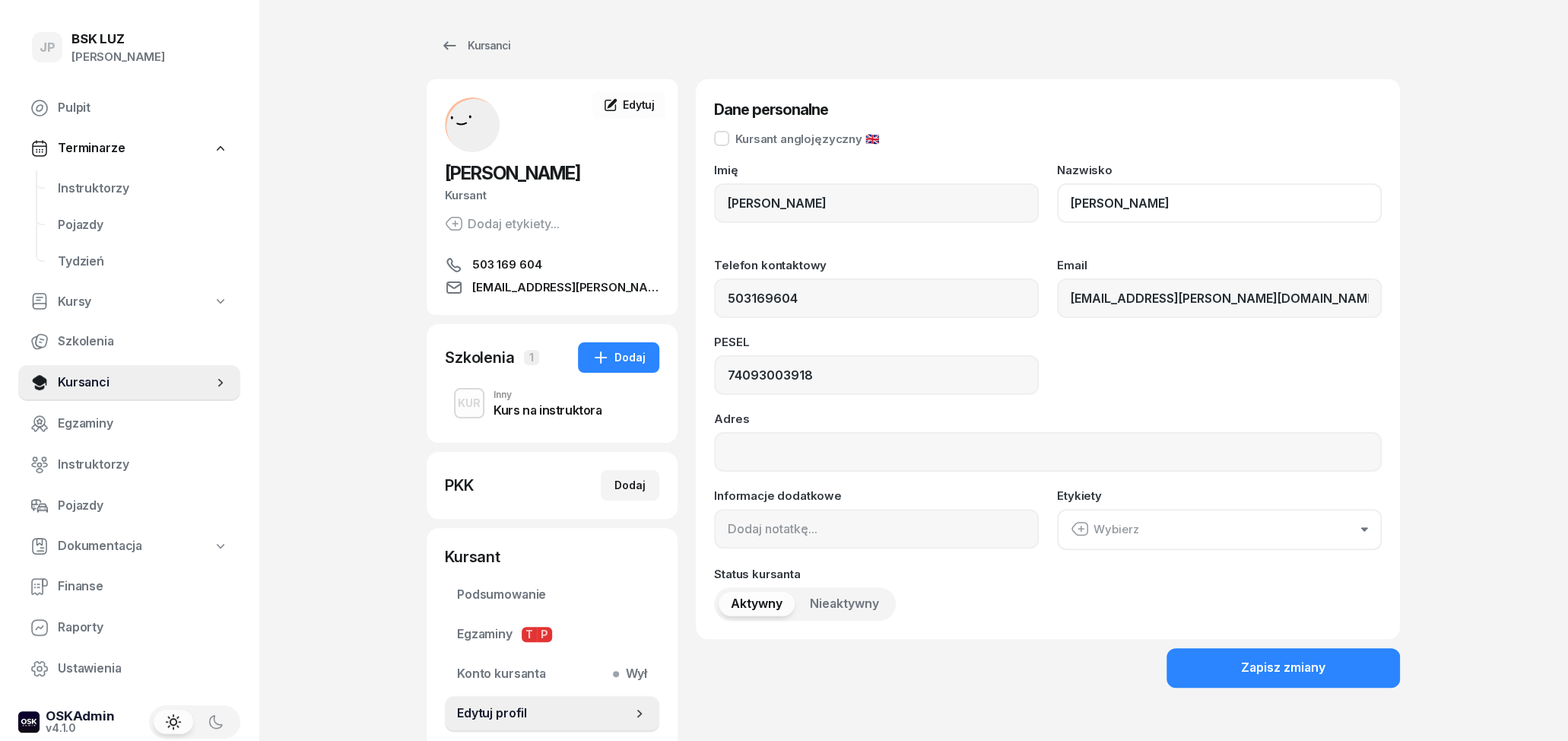
click at [1057, 200] on input "[PERSON_NAME]" at bounding box center [1219, 203] width 325 height 39
drag, startPoint x: 843, startPoint y: 376, endPoint x: 719, endPoint y: 359, distance: 125.2
click at [719, 359] on input "74093003918" at bounding box center [876, 375] width 325 height 39
drag, startPoint x: 1253, startPoint y: 292, endPoint x: 1045, endPoint y: 285, distance: 208.1
click at [1057, 285] on input "[EMAIL_ADDRESS][PERSON_NAME][DOMAIN_NAME]" at bounding box center [1219, 298] width 325 height 39
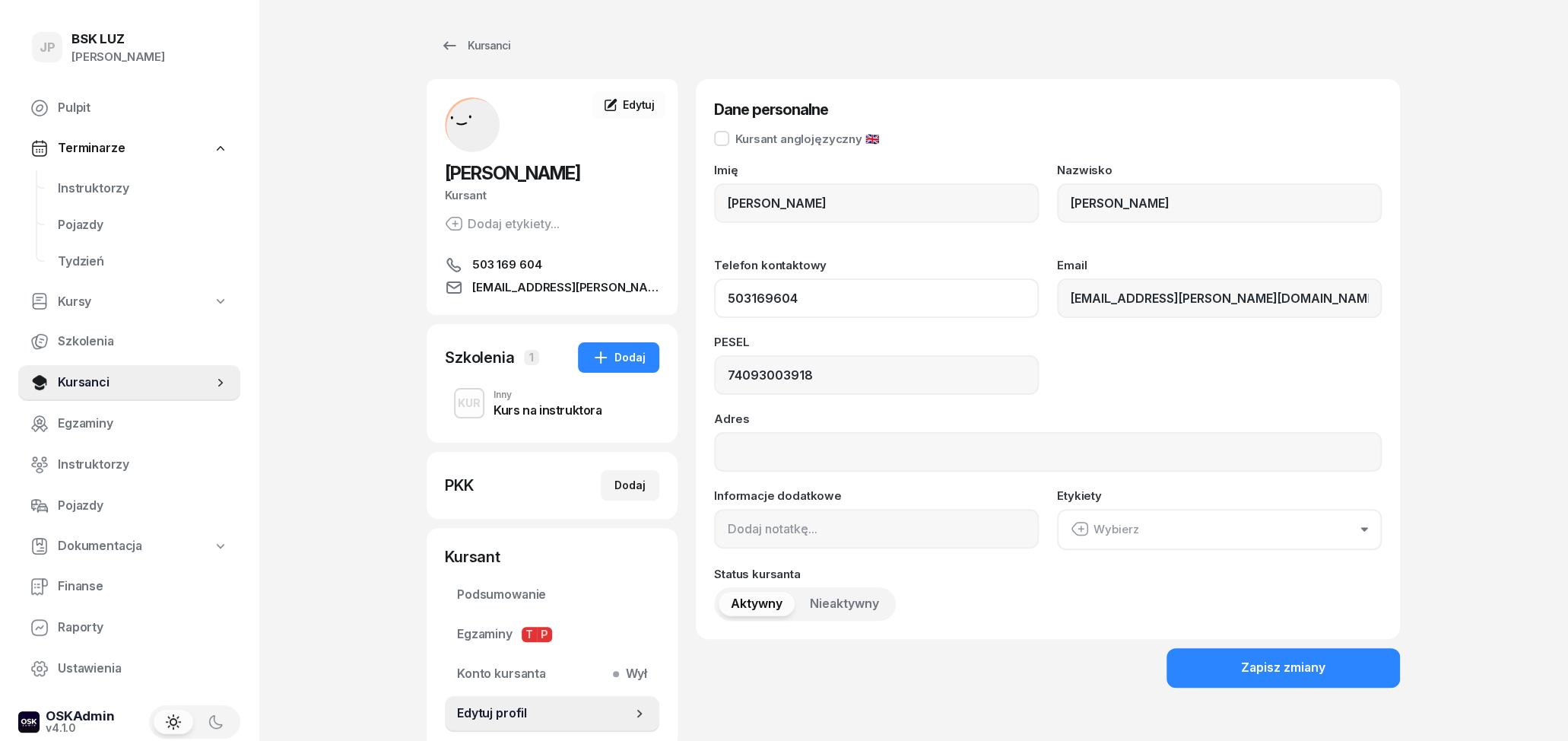
drag, startPoint x: 830, startPoint y: 280, endPoint x: 819, endPoint y: 286, distance: 12.5
click at [819, 286] on input "503169604" at bounding box center [876, 298] width 325 height 39
drag, startPoint x: 817, startPoint y: 289, endPoint x: 719, endPoint y: 293, distance: 98.1
click at [714, 293] on input "503169604" at bounding box center [876, 298] width 325 height 39
drag, startPoint x: 1293, startPoint y: 665, endPoint x: 1245, endPoint y: 633, distance: 57.7
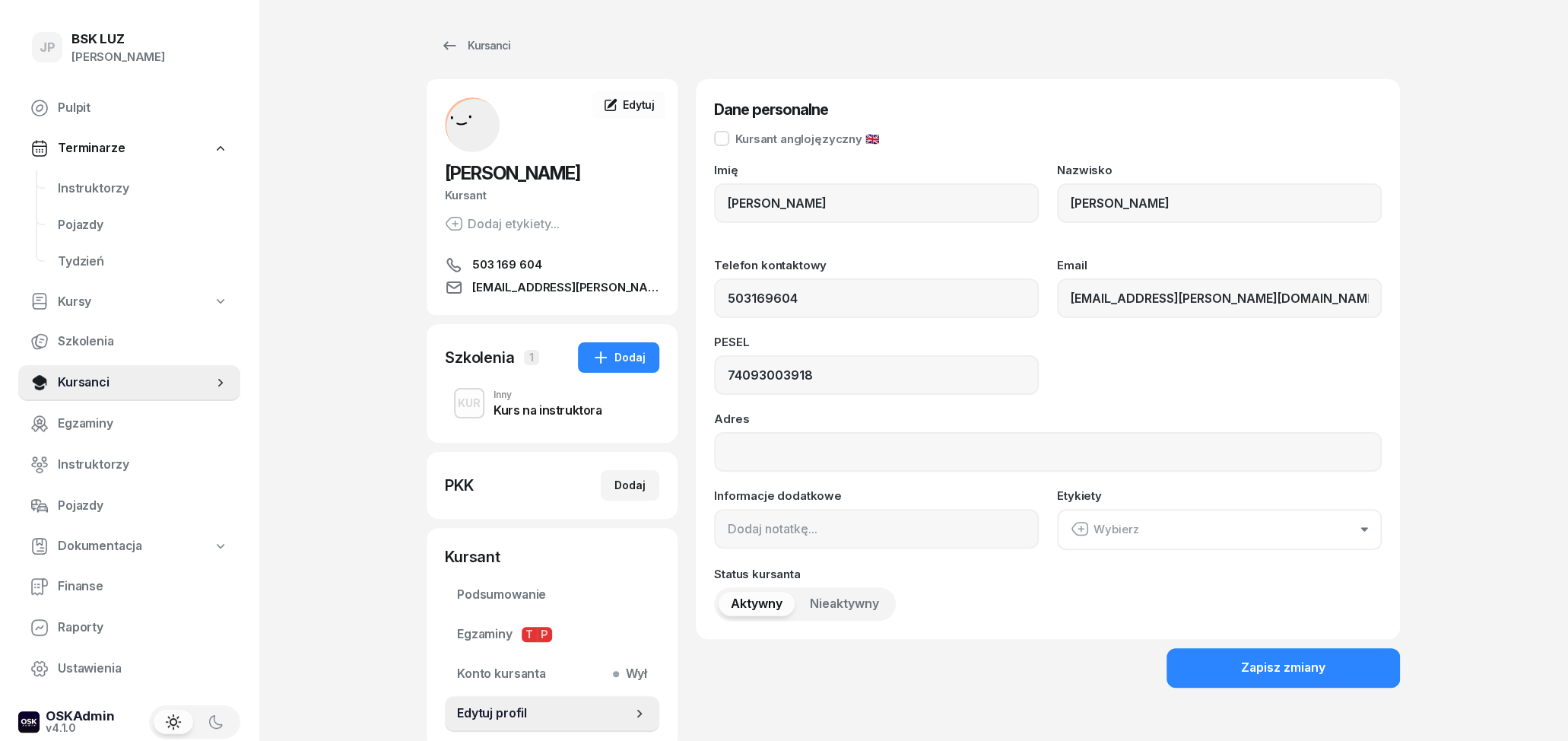
click at [1292, 665] on div "Zapisz zmiany" at bounding box center [1283, 668] width 84 height 20
click at [629, 363] on div "Dodaj" at bounding box center [619, 358] width 54 height 18
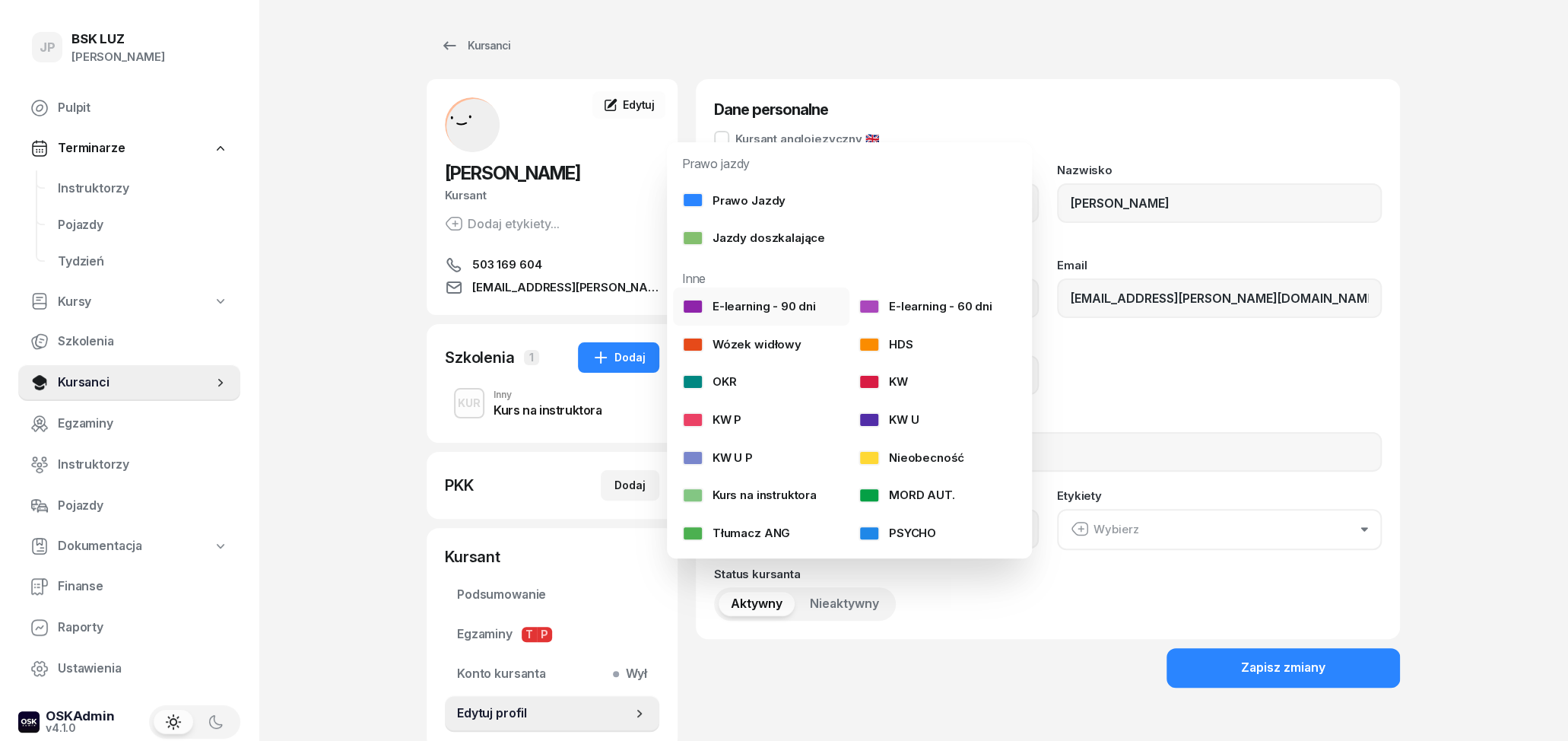
click at [765, 300] on div "E-learning - 90 dni" at bounding box center [749, 306] width 133 height 20
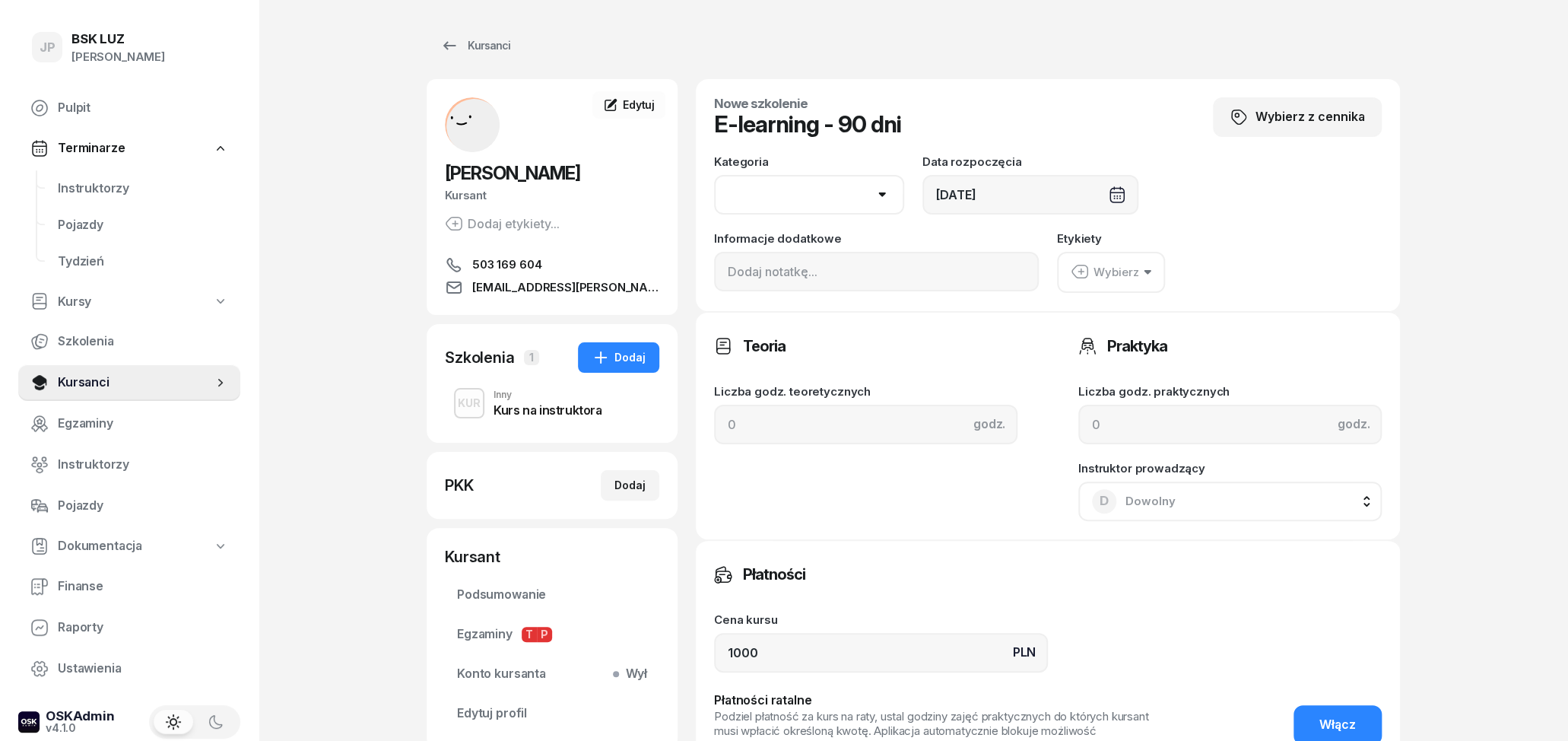
click at [714, 175] on select "AM A1 A2 A B1 B B+E C1 C1+E C C+E D1 D1+E D D+E T Tram C+CE C+D" at bounding box center [809, 194] width 190 height 39
select select "B"
click option "B" at bounding box center [0, 0] width 0 height 0
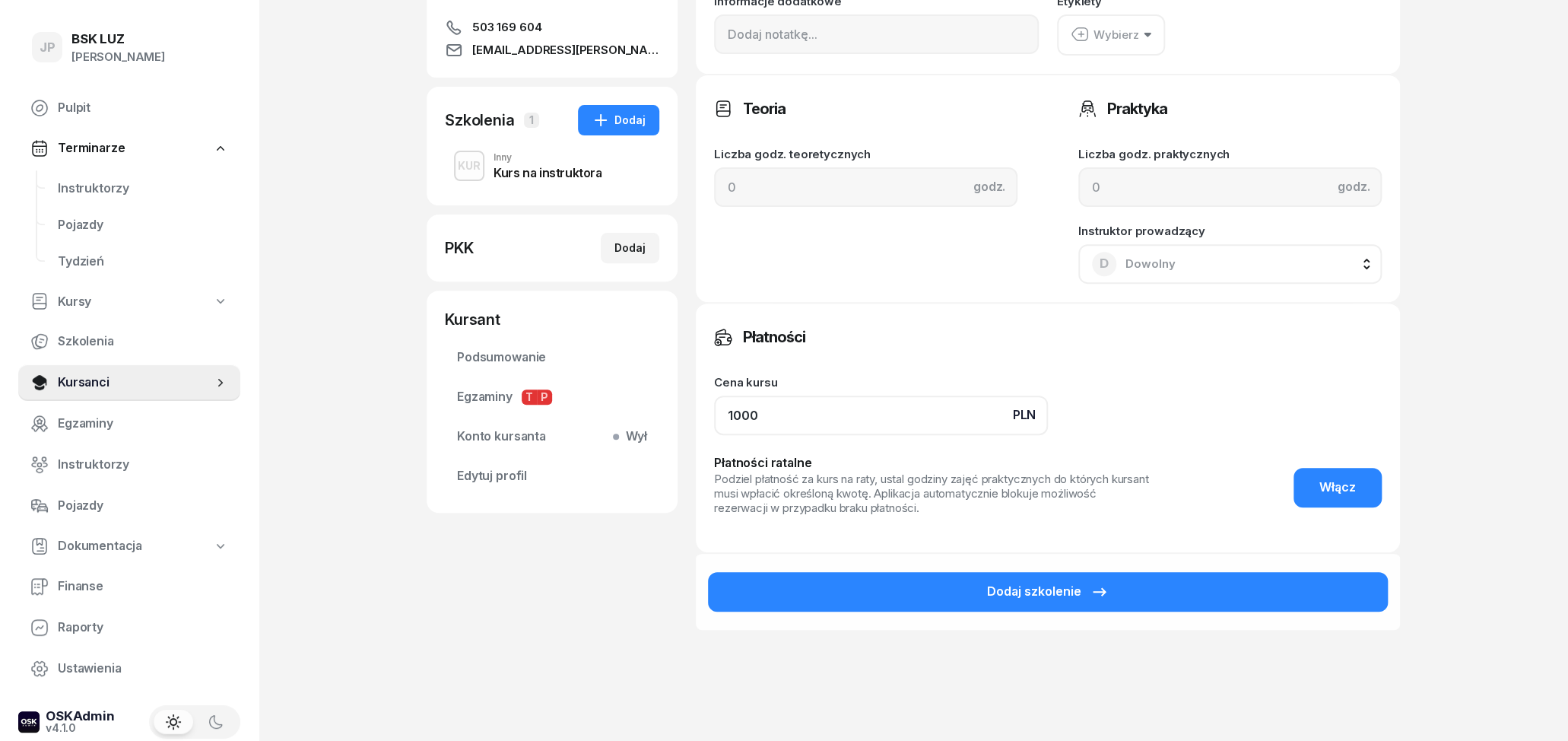
drag, startPoint x: 767, startPoint y: 411, endPoint x: 690, endPoint y: 406, distance: 77.2
click at [714, 406] on input "1000" at bounding box center [880, 416] width 334 height 39
type input "0"
click at [976, 325] on div "Płatności" at bounding box center [1048, 337] width 668 height 30
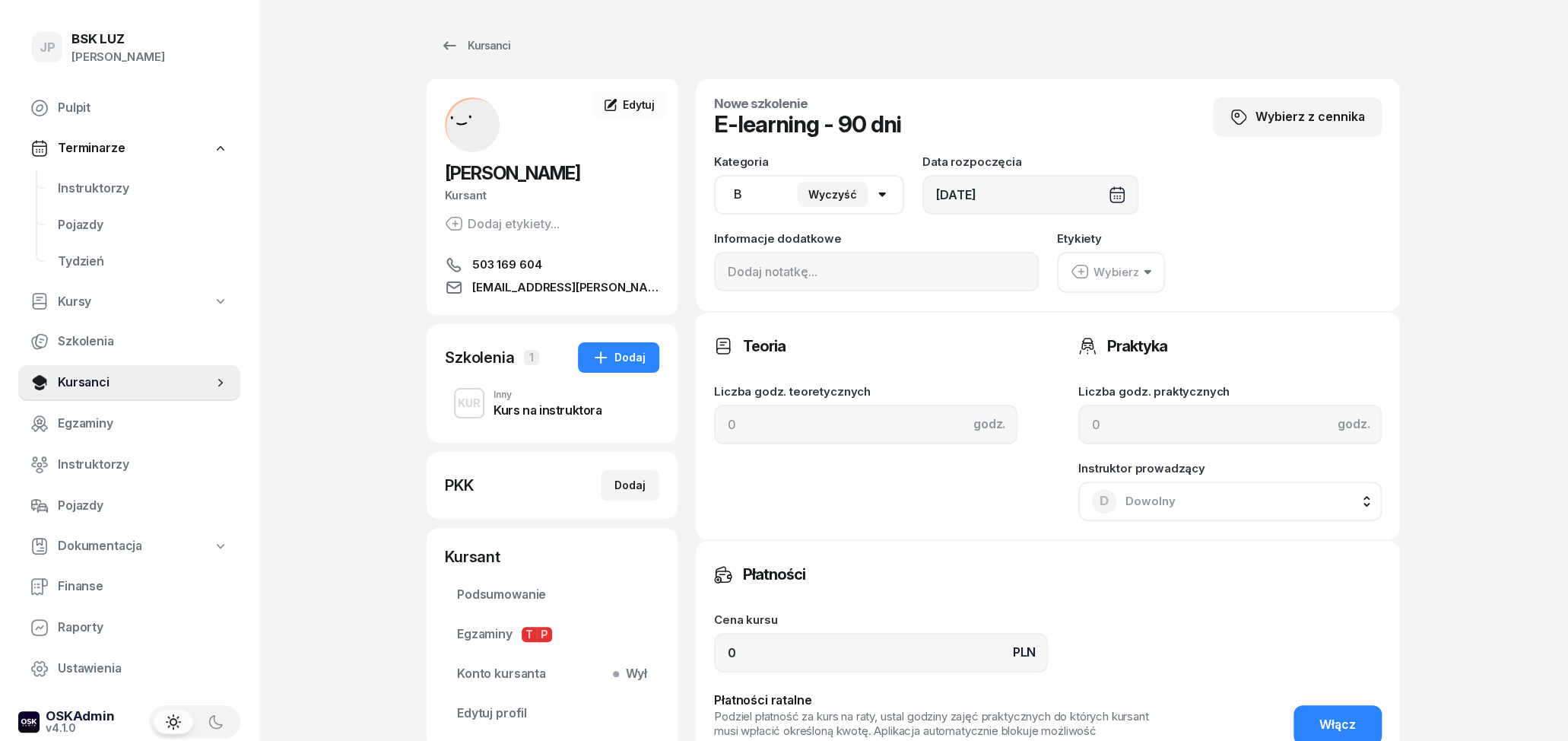
click at [1102, 271] on div "Wybierz" at bounding box center [1105, 272] width 68 height 20
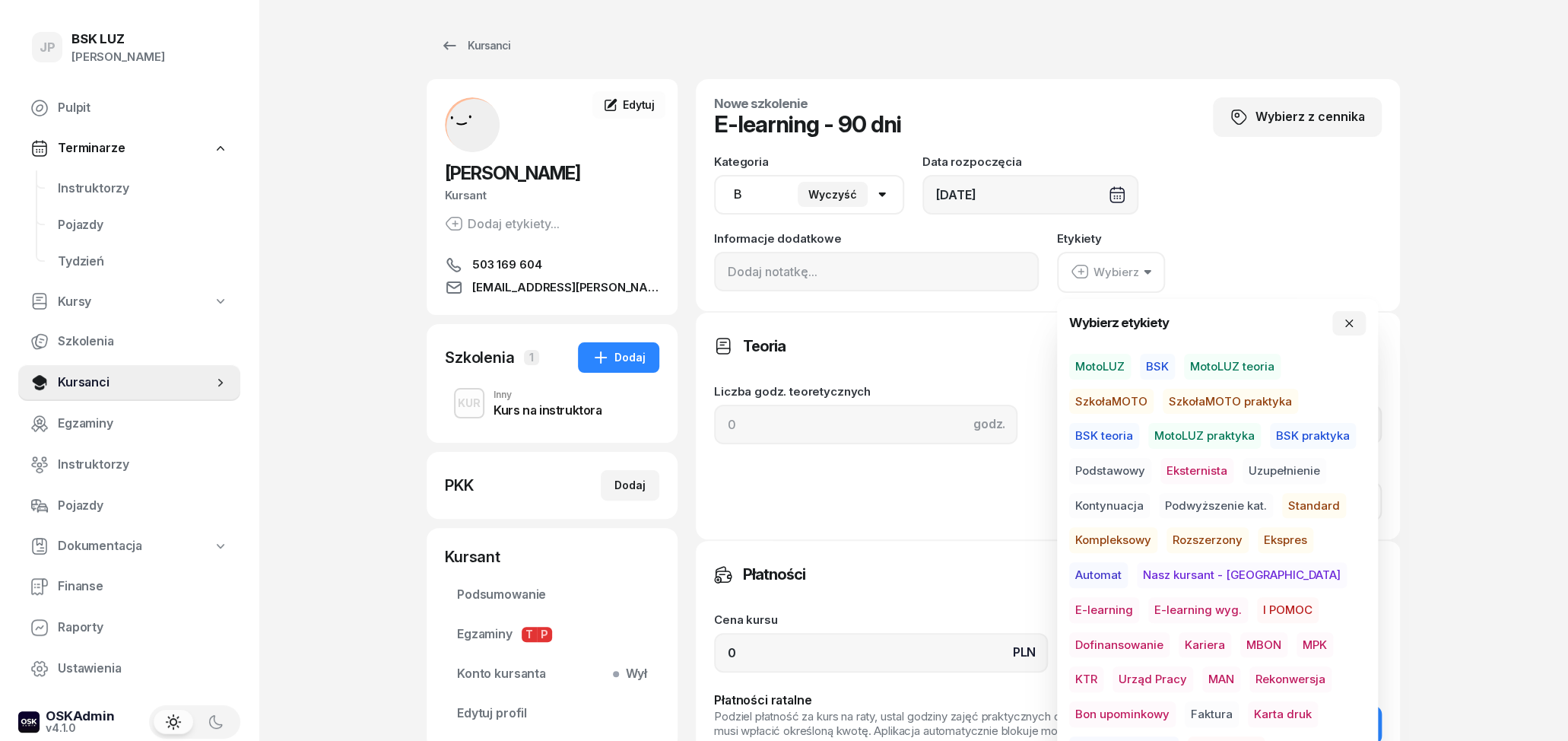
click at [1148, 602] on span "E-learning wyg." at bounding box center [1197, 610] width 99 height 26
click at [1243, 220] on div "Kategoria AM A1 A2 A B1 B B+E C1 C1+E C C+E D1 D1+E D D+E T Tram C+CE C+D Wyczy…" at bounding box center [1048, 224] width 668 height 136
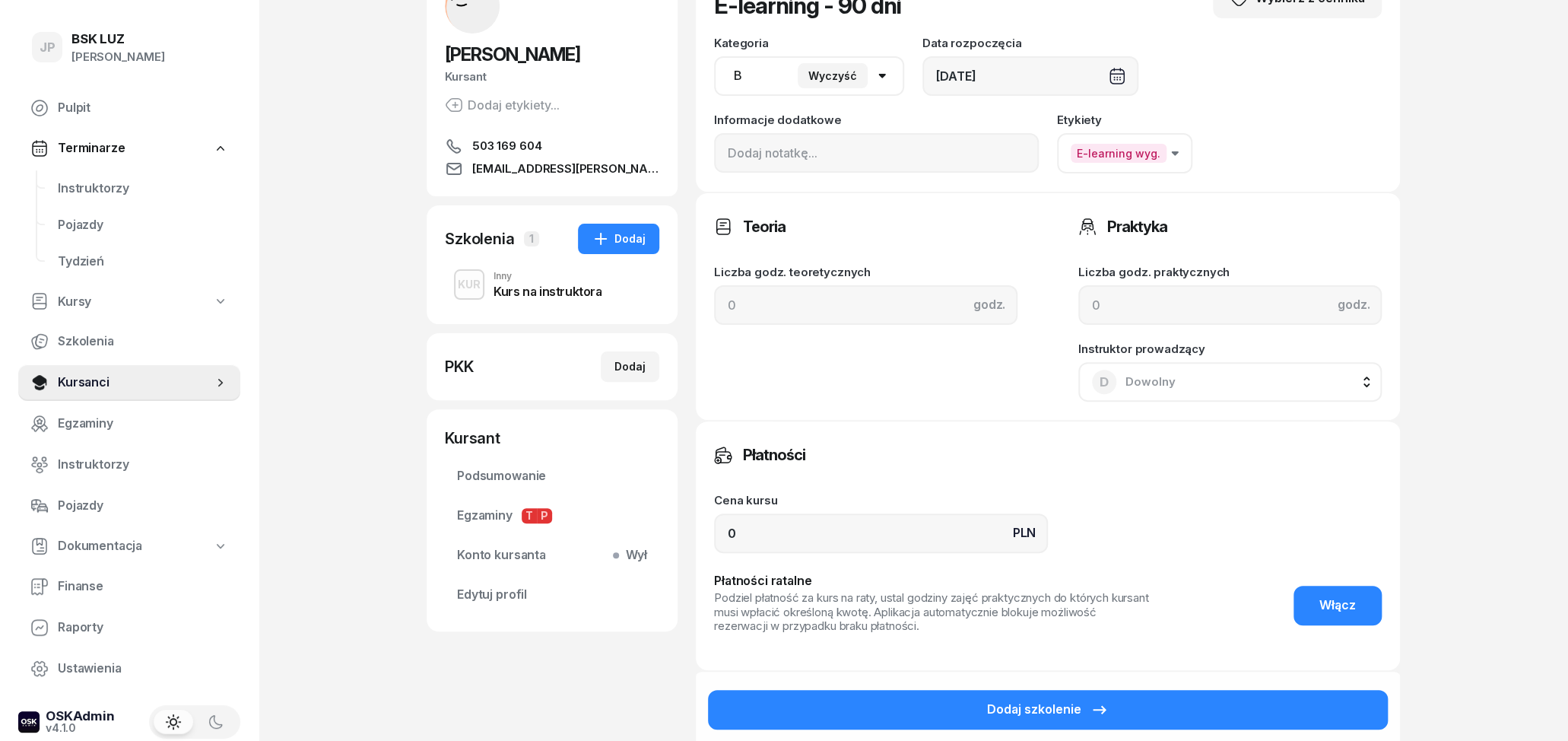
scroll to position [237, 0]
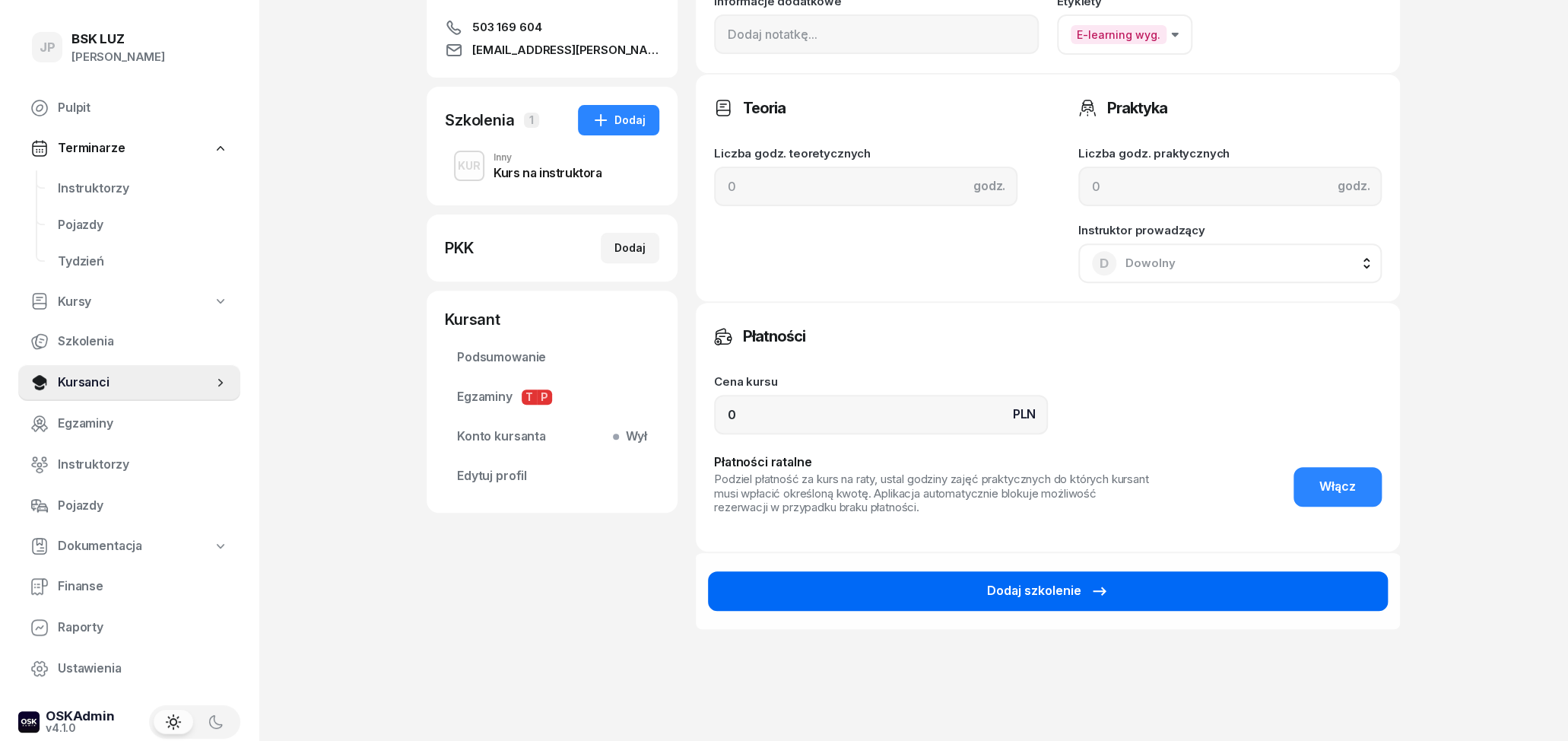
click at [1070, 601] on button "Dodaj szkolenie" at bounding box center [1048, 591] width 680 height 39
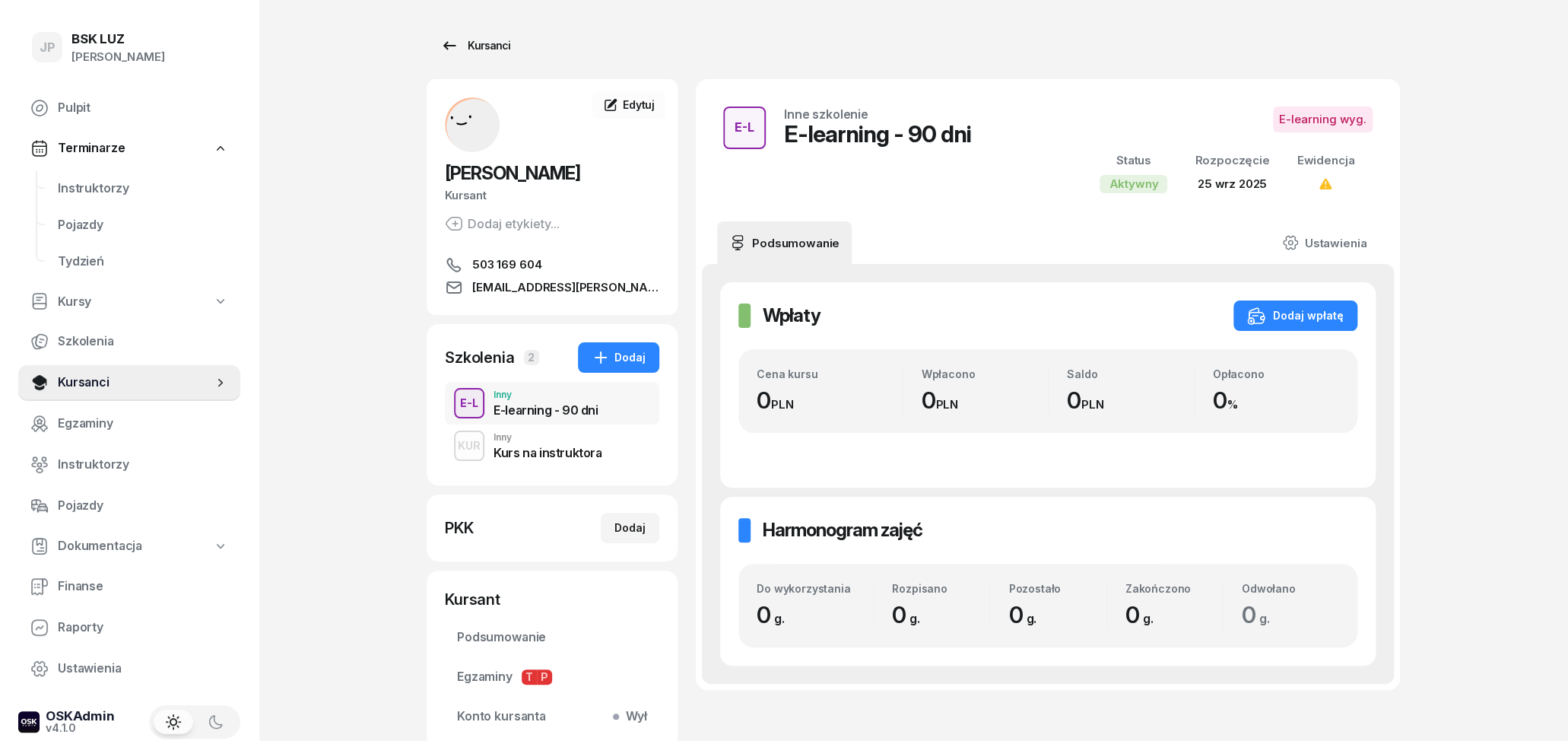
click at [446, 42] on icon at bounding box center [450, 46] width 18 height 18
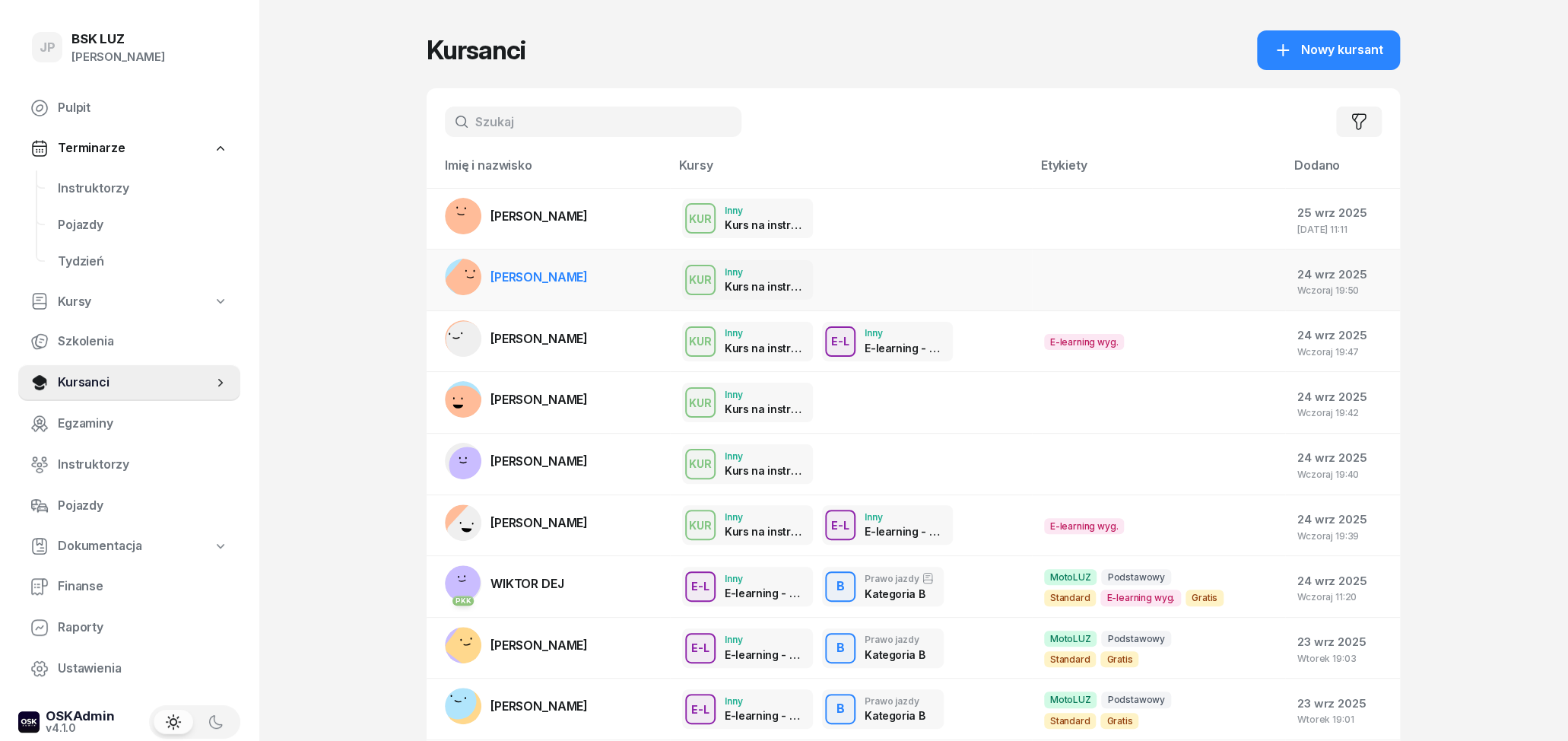
click at [884, 268] on div "KUR Inny Kurs na instruktora" at bounding box center [851, 280] width 338 height 39
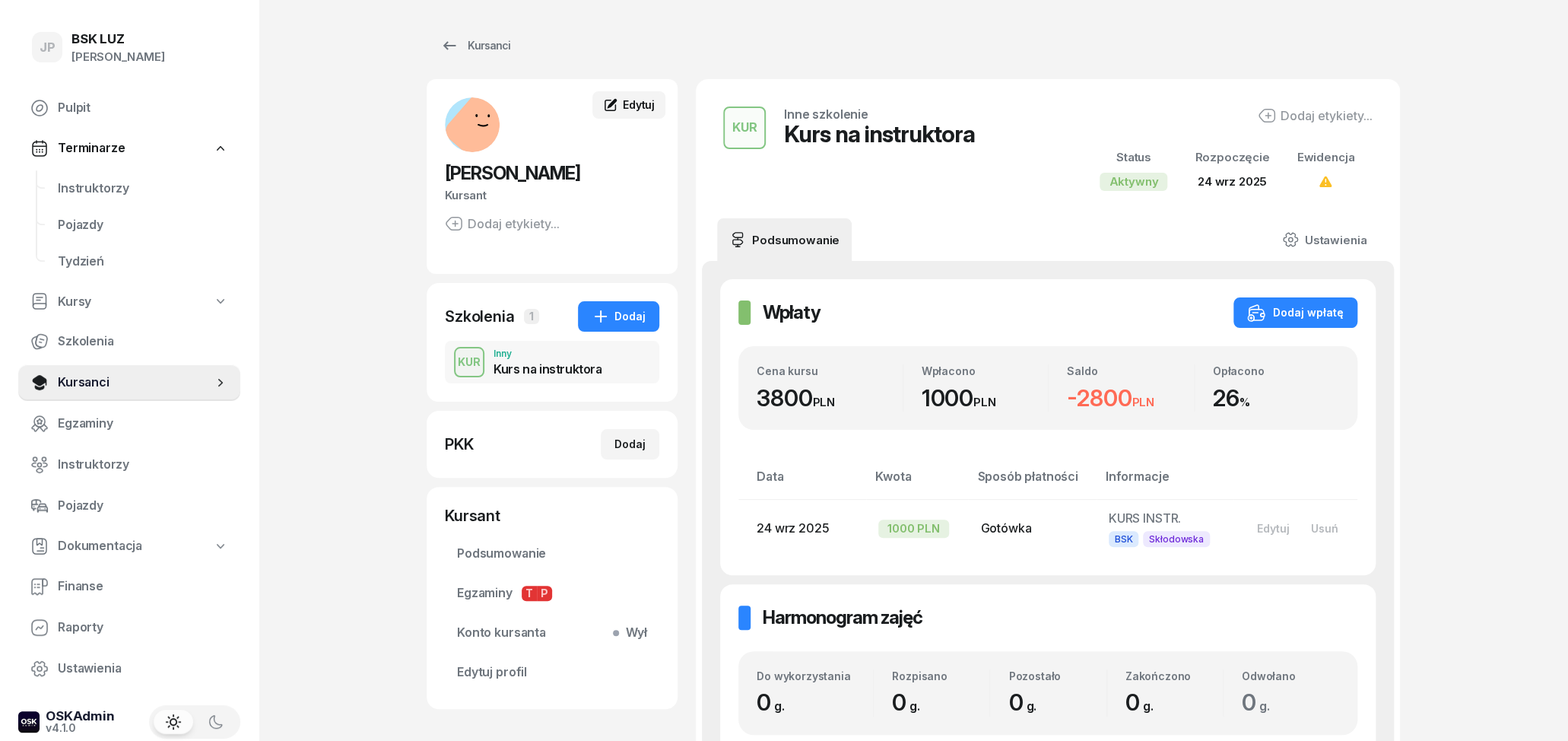
click at [643, 97] on link "Edytuj" at bounding box center [630, 105] width 73 height 28
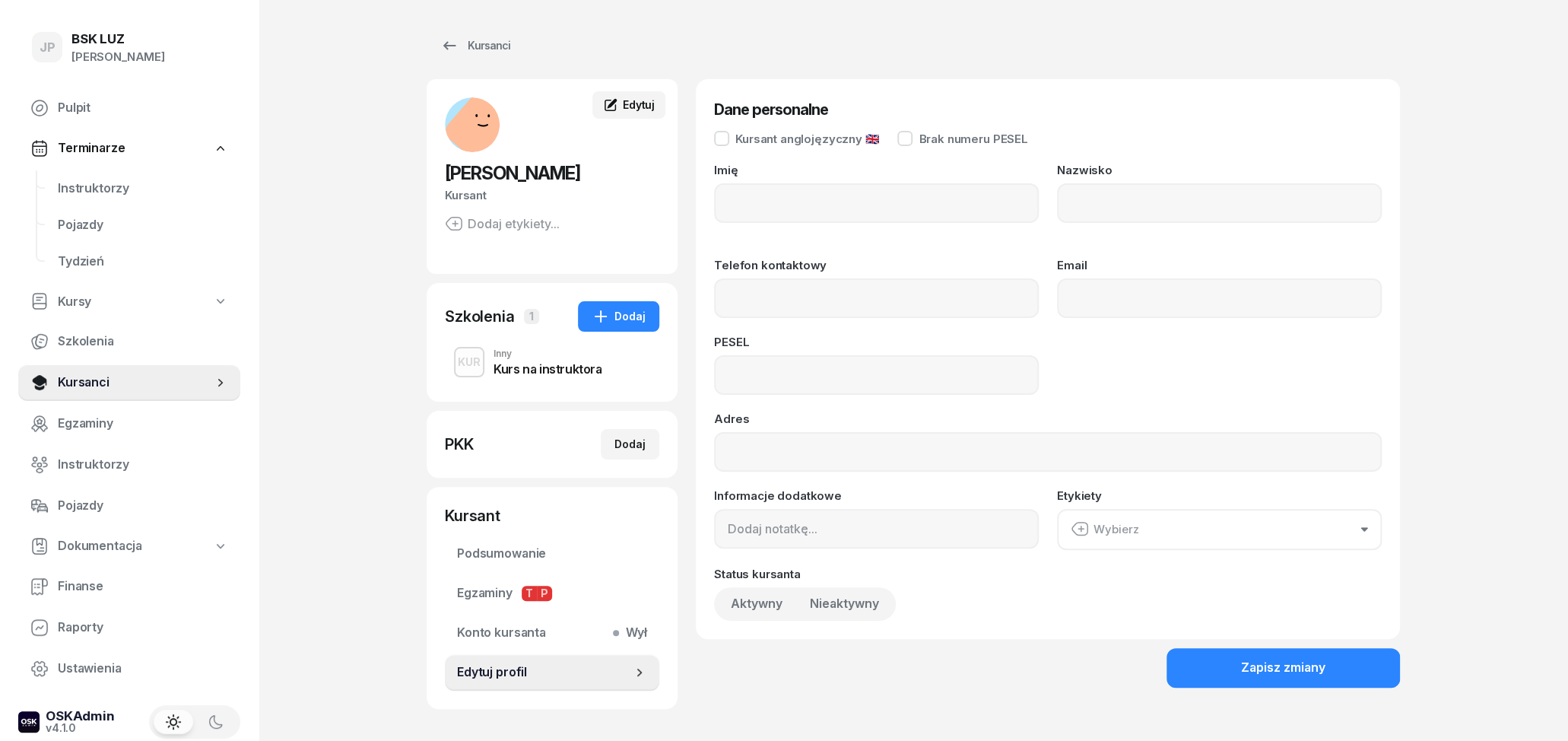
type input "[PERSON_NAME]"
click at [847, 310] on input "Telefon kontaktowy" at bounding box center [876, 298] width 325 height 39
type input "535 433 633"
click at [1102, 304] on input "Email" at bounding box center [1219, 298] width 325 height 39
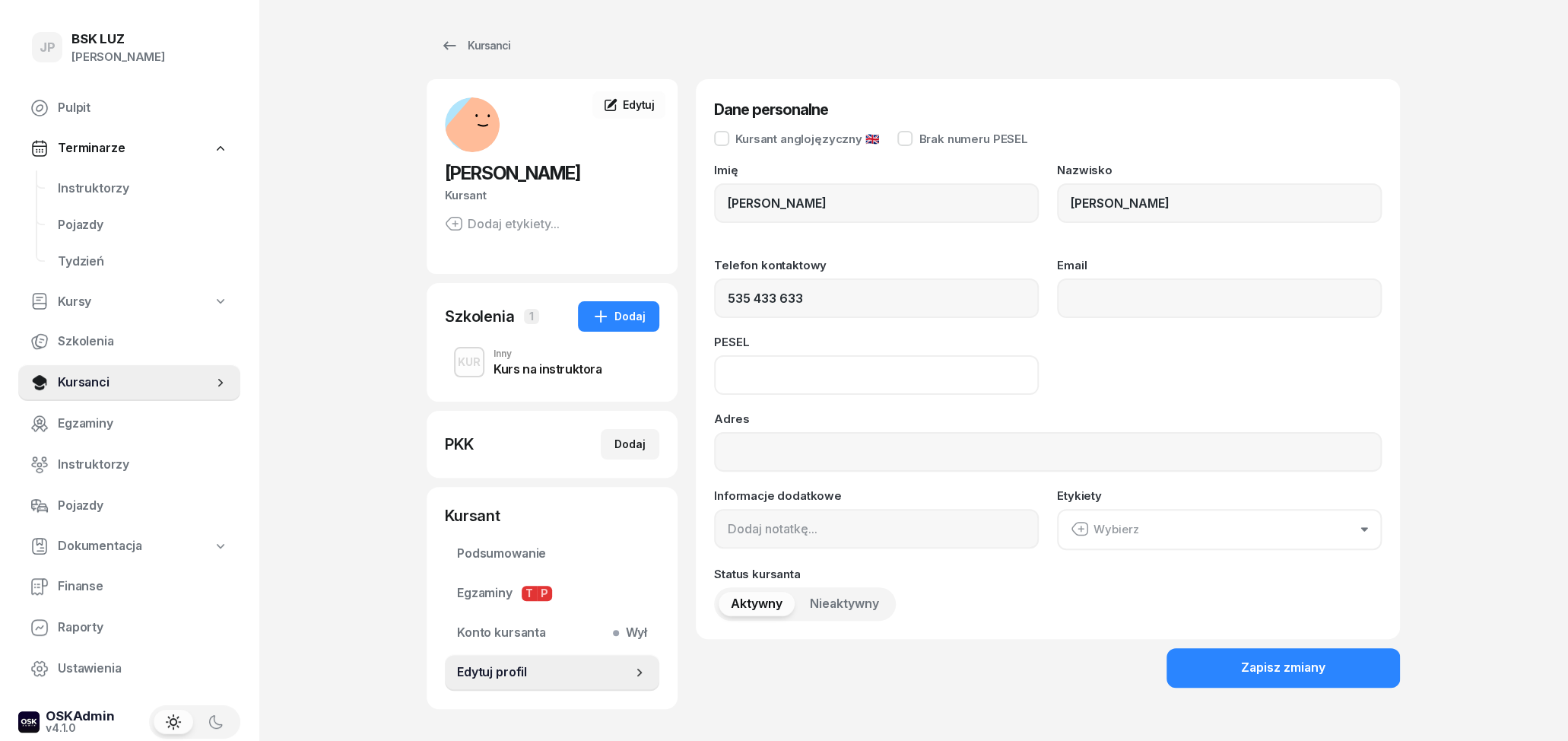
click at [947, 384] on input at bounding box center [876, 375] width 325 height 39
type input "81010505154"
click at [1287, 302] on input "Email" at bounding box center [1219, 298] width 325 height 39
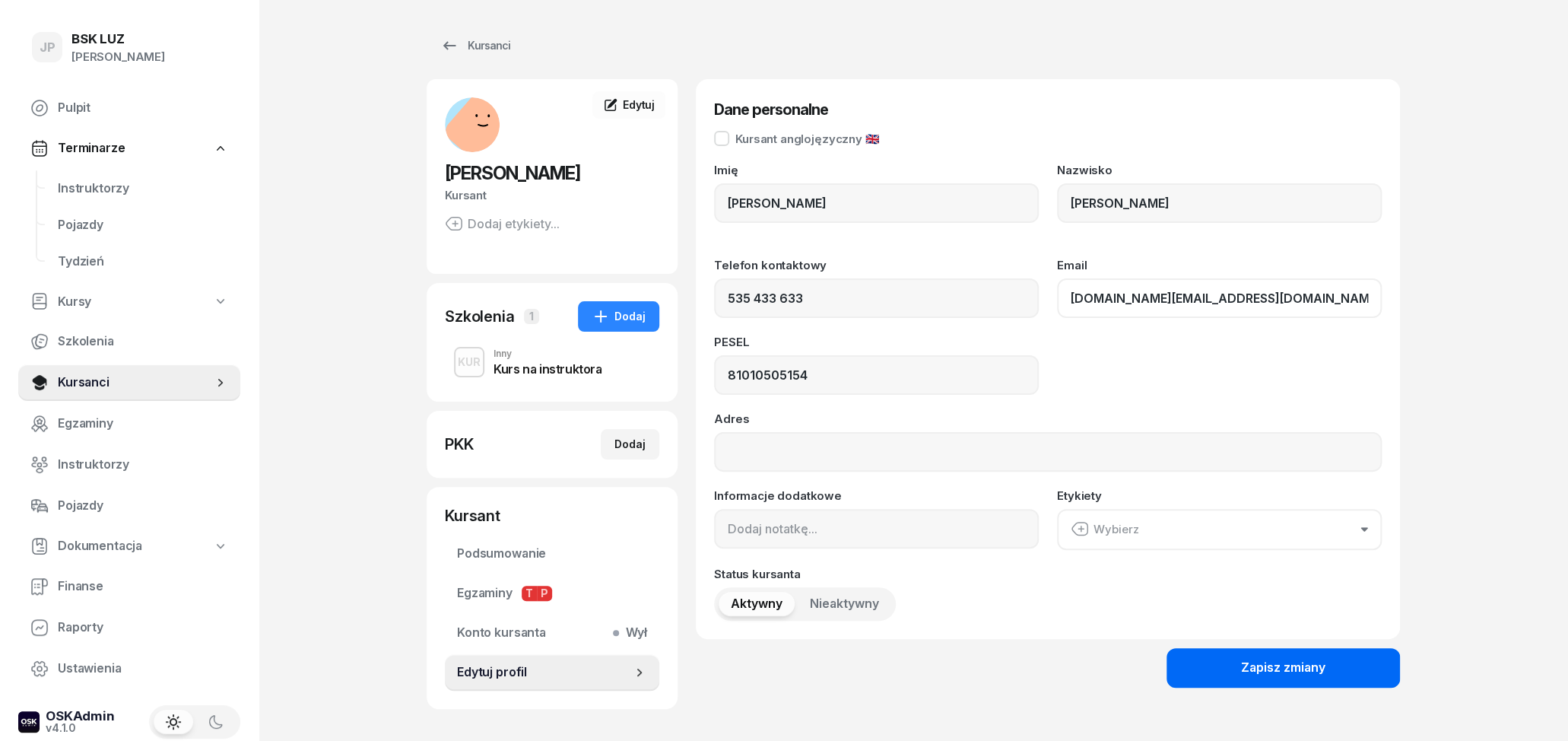
type input "[DOMAIN_NAME][EMAIL_ADDRESS][DOMAIN_NAME]"
click at [1253, 666] on div "Zapisz zmiany" at bounding box center [1283, 668] width 84 height 20
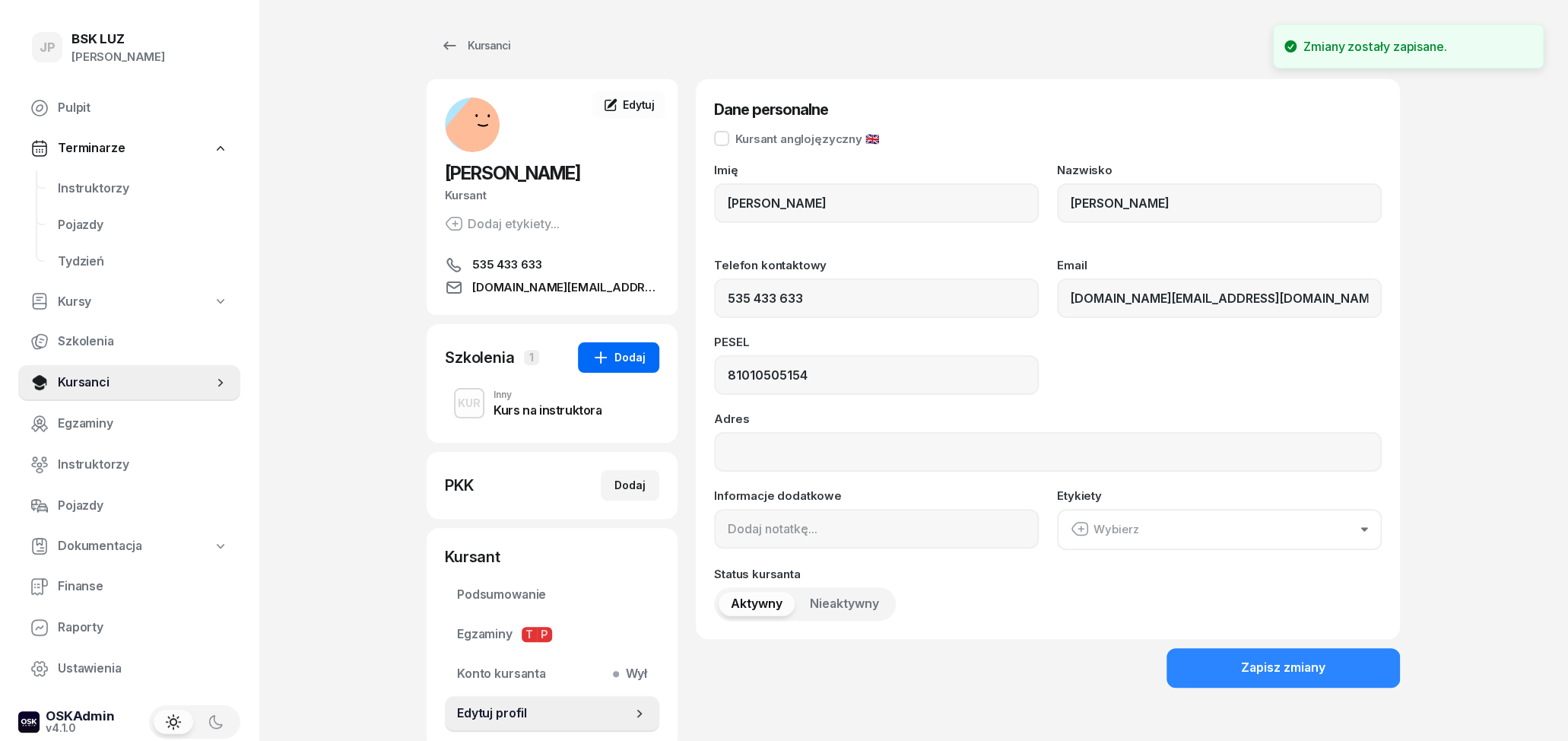
click at [638, 353] on div "Dodaj" at bounding box center [619, 358] width 54 height 18
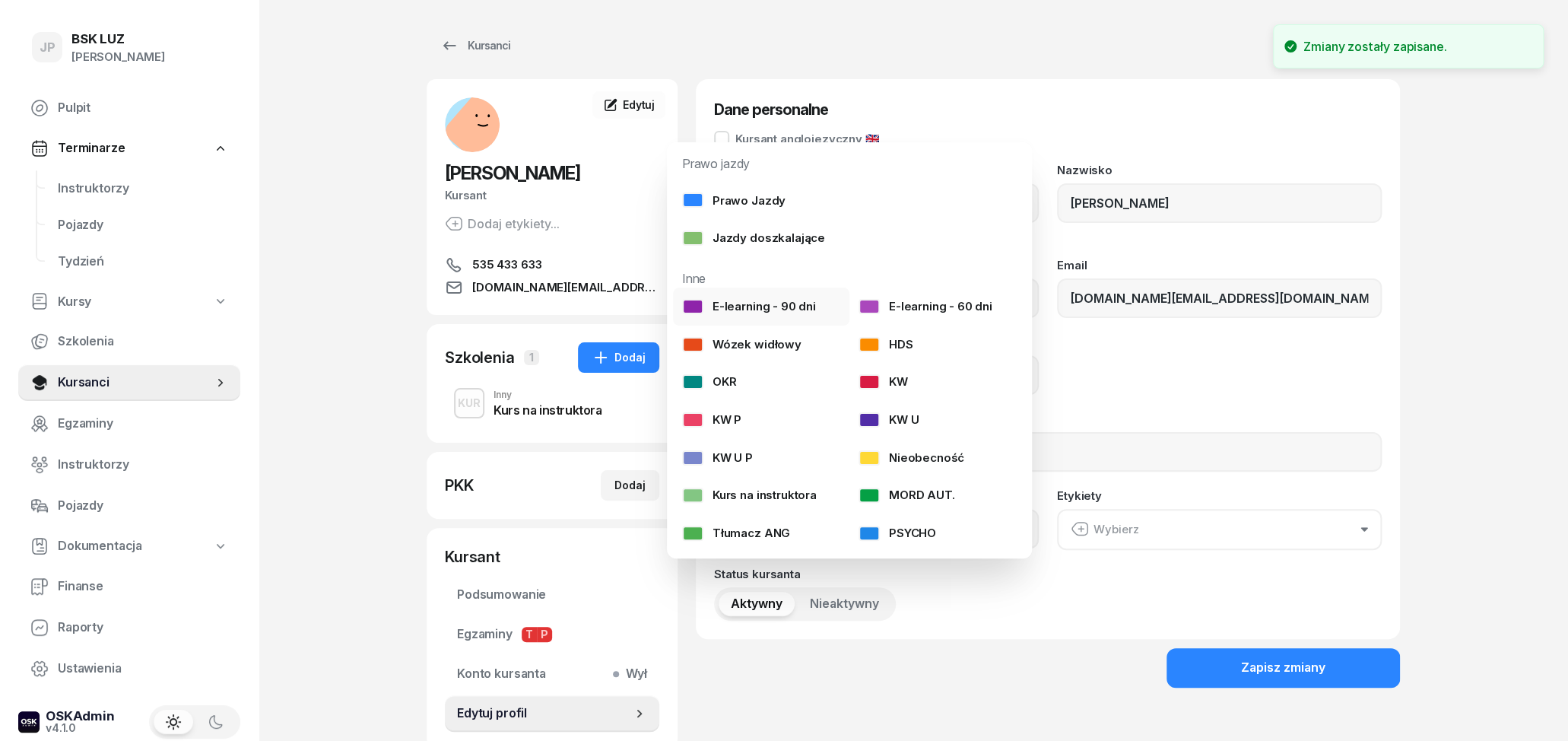
click at [764, 306] on div "E-learning - 90 dni" at bounding box center [749, 306] width 133 height 20
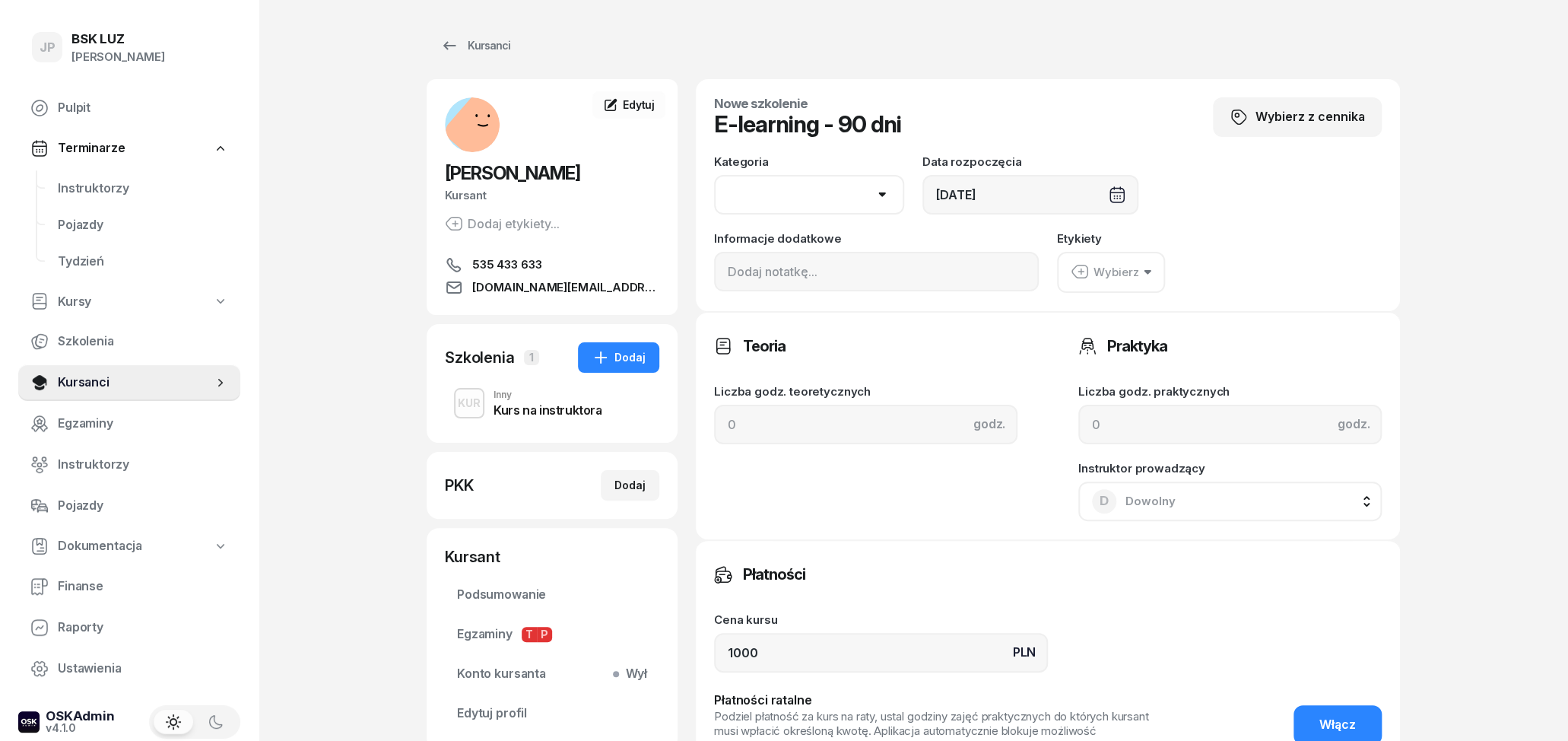
click at [714, 175] on select "AM A1 A2 A B1 B B+E C1 C1+E C C+E D1 D1+E D D+E T Tram C+CE C+D" at bounding box center [809, 194] width 190 height 39
select select "B"
click option "B" at bounding box center [0, 0] width 0 height 0
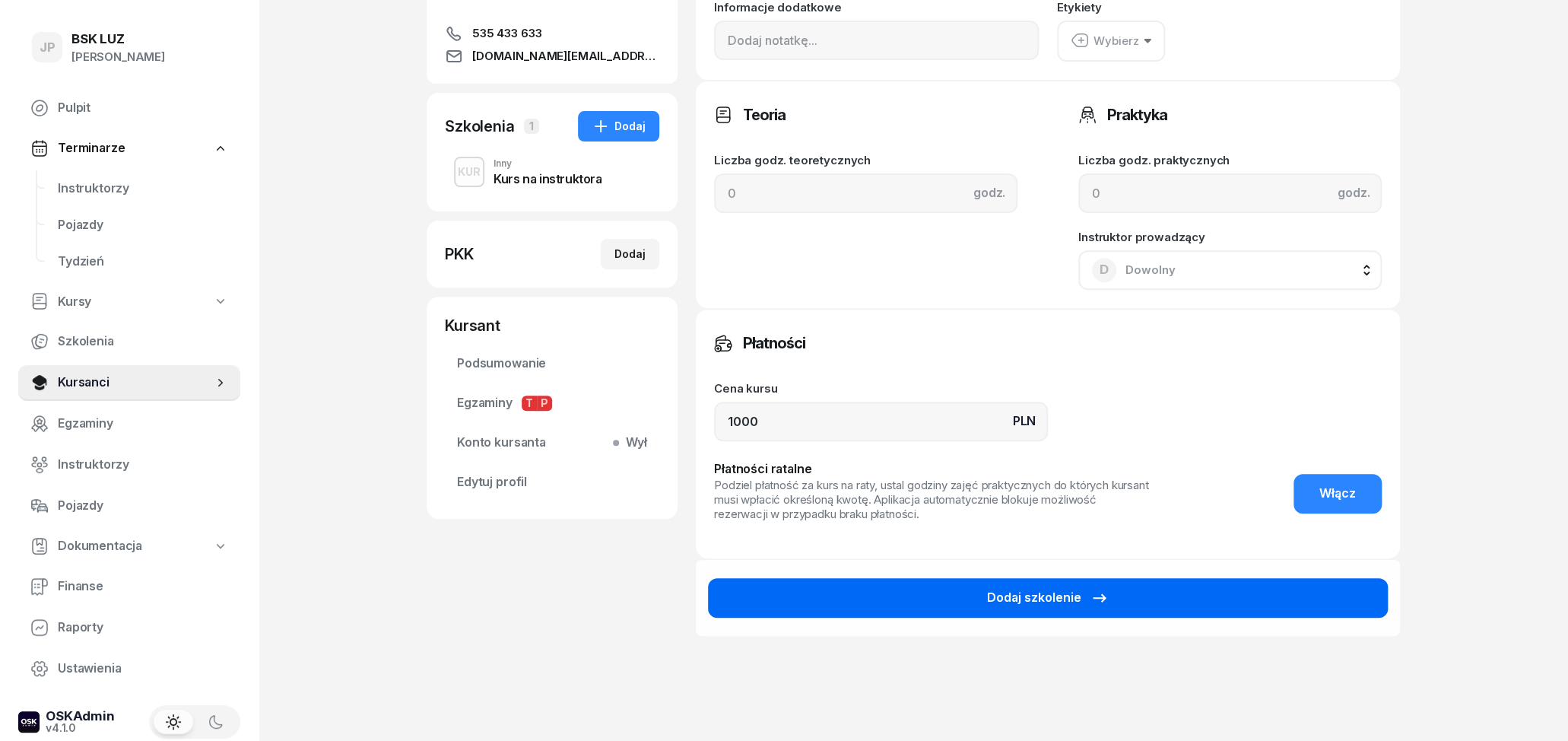
scroll to position [237, 0]
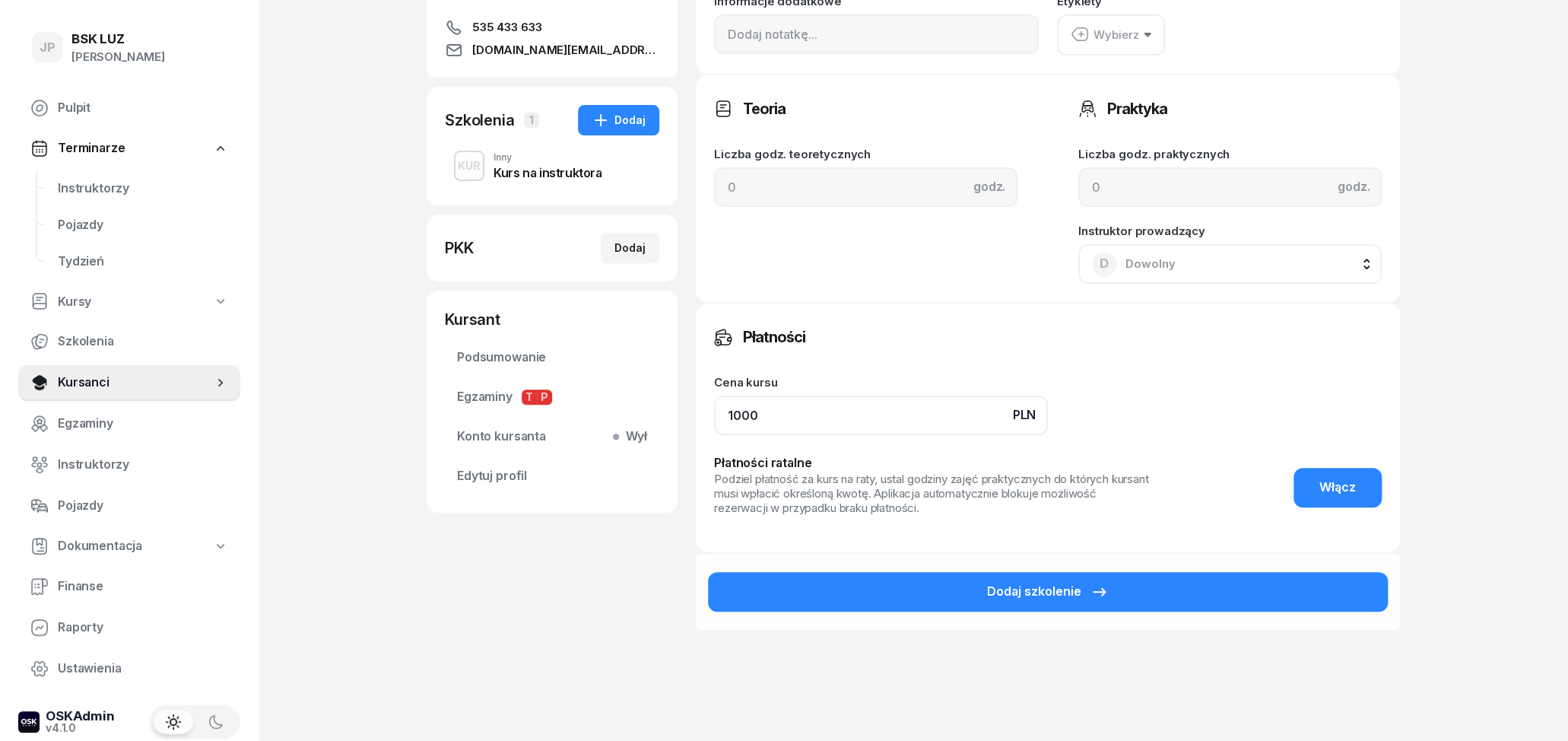
drag, startPoint x: 725, startPoint y: 397, endPoint x: 683, endPoint y: 396, distance: 42.0
click at [714, 396] on input "1000" at bounding box center [880, 416] width 334 height 39
type input "0"
click at [973, 585] on button "Dodaj szkolenie" at bounding box center [1048, 592] width 680 height 39
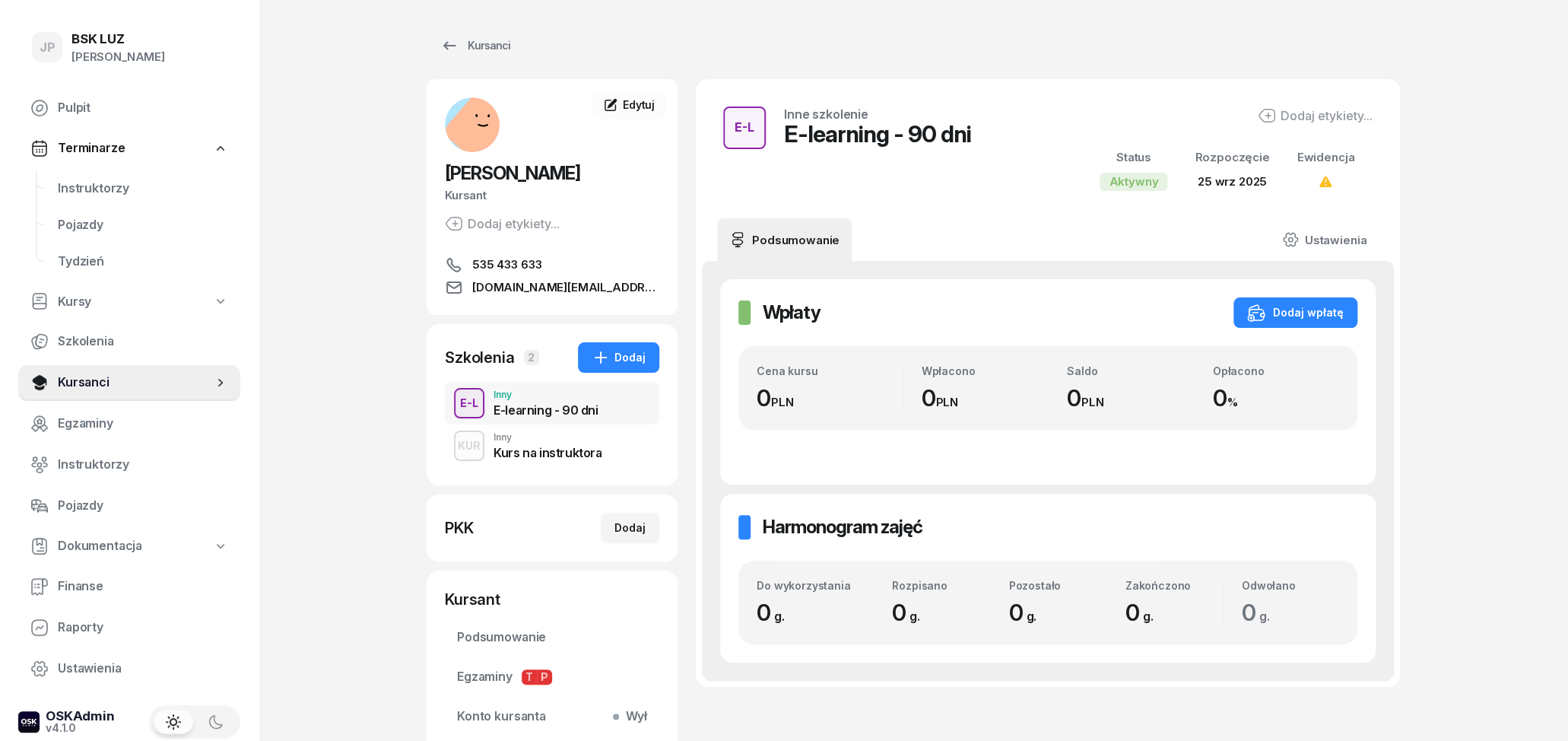
click at [561, 444] on div "Kurs na instruktora" at bounding box center [547, 450] width 108 height 17
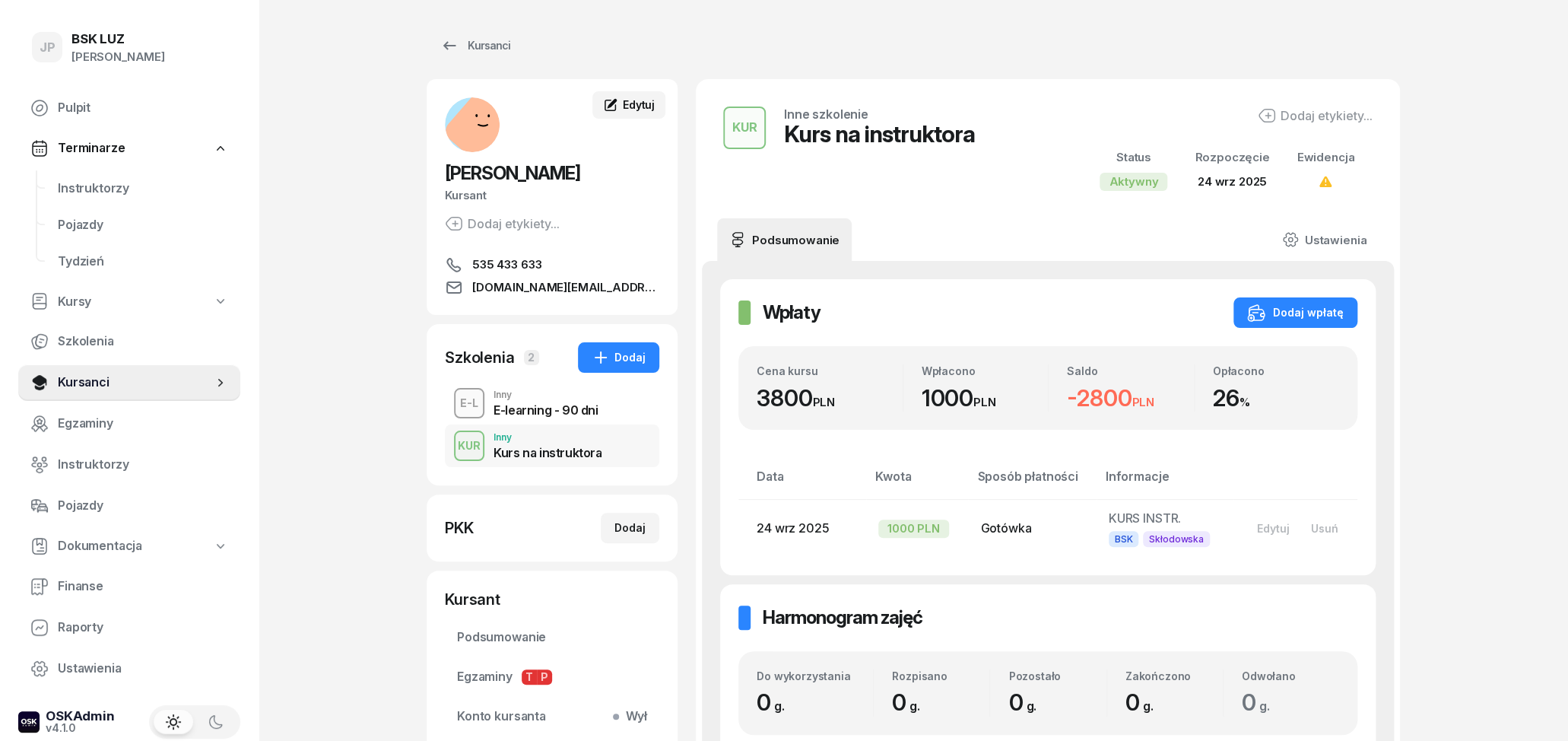
click at [637, 101] on span "Edytuj" at bounding box center [639, 105] width 32 height 13
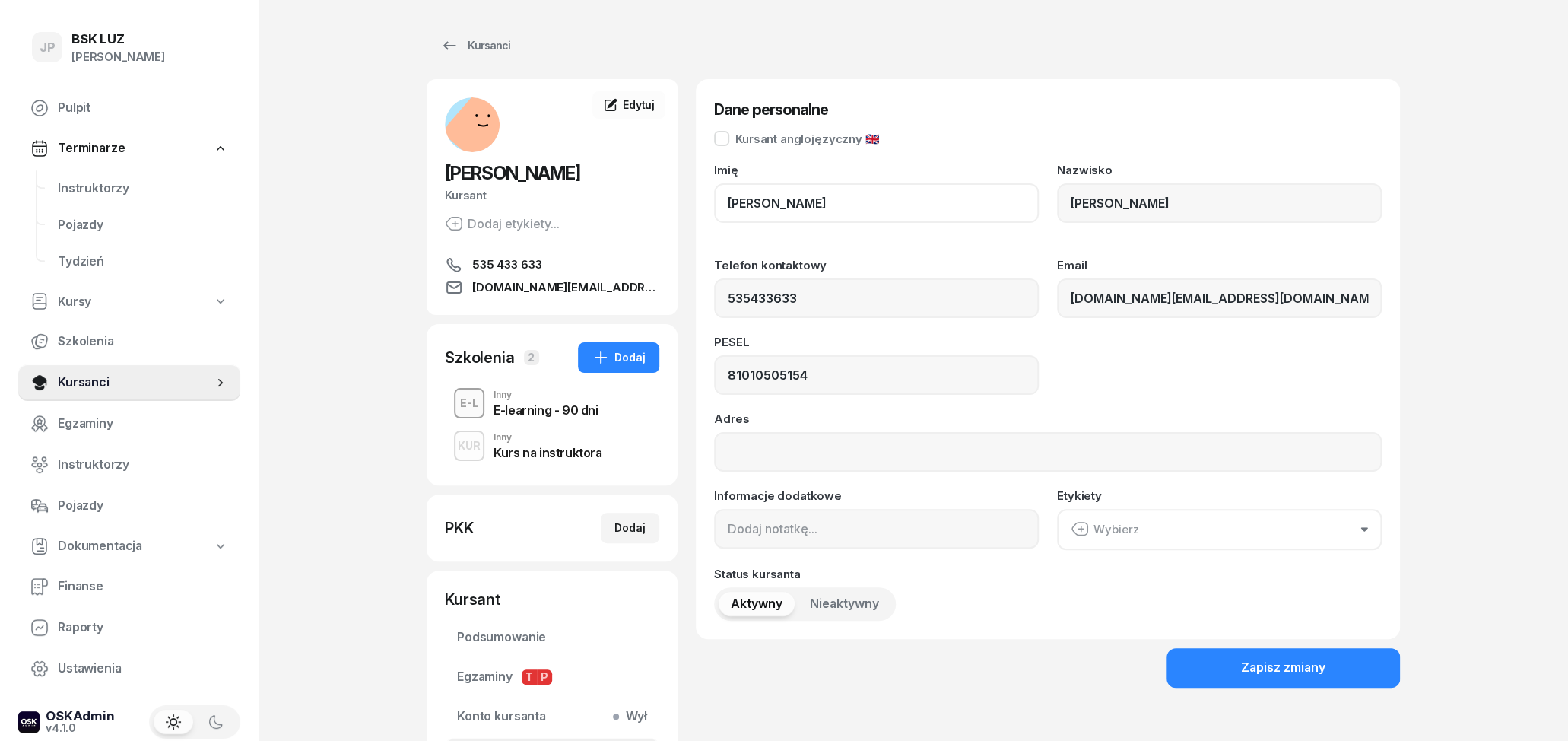
drag, startPoint x: 835, startPoint y: 204, endPoint x: 699, endPoint y: 189, distance: 136.8
click at [699, 189] on div "Dane personalne Kursant anglojęzyczny 🇬🇧 [PERSON_NAME] Nazwisko [PERSON_NAME] T…" at bounding box center [1048, 358] width 704 height 560
drag, startPoint x: 804, startPoint y: 206, endPoint x: 707, endPoint y: 200, distance: 97.2
click at [714, 200] on input "[PERSON_NAME]" at bounding box center [876, 203] width 325 height 39
click at [1024, 207] on input "[PERSON_NAME]" at bounding box center [876, 203] width 325 height 39
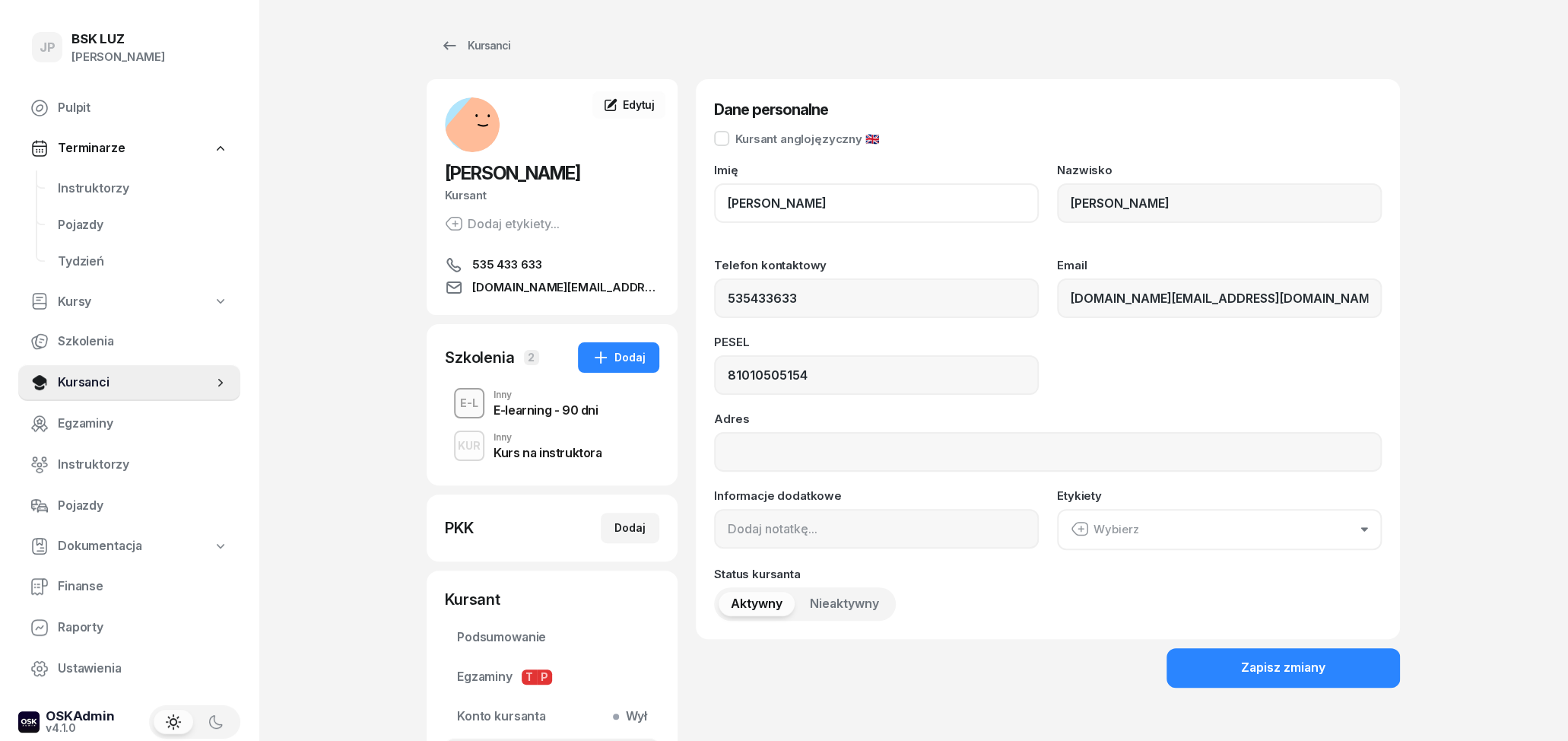
drag, startPoint x: 895, startPoint y: 197, endPoint x: 696, endPoint y: 190, distance: 199.1
click at [714, 190] on input "[PERSON_NAME]" at bounding box center [876, 203] width 325 height 39
drag, startPoint x: 1123, startPoint y: 211, endPoint x: 1058, endPoint y: 200, distance: 65.9
click at [1058, 200] on input "[PERSON_NAME]" at bounding box center [1219, 203] width 325 height 39
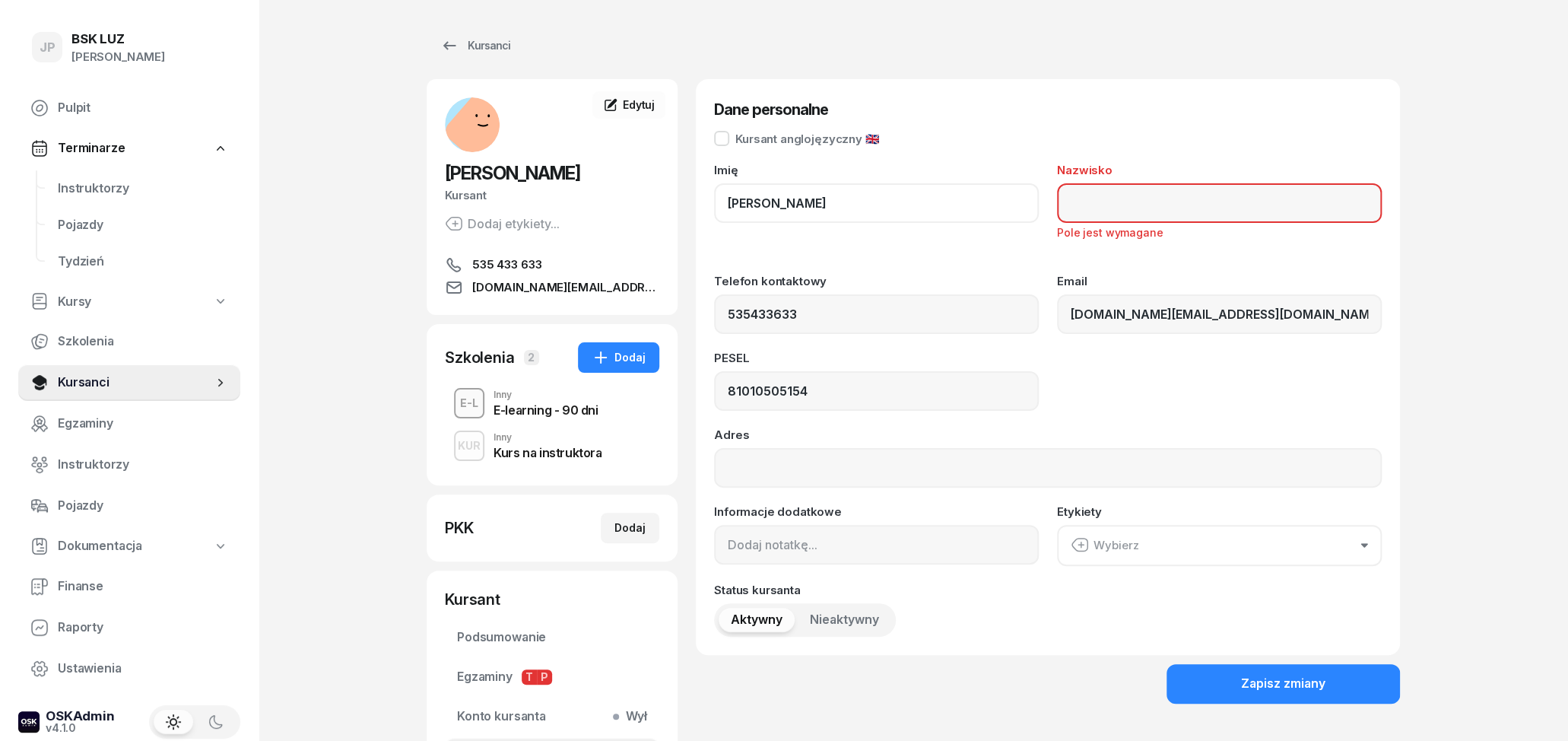
click at [913, 194] on input "[PERSON_NAME]" at bounding box center [876, 203] width 325 height 39
paste input "[PERSON_NAME]"
drag, startPoint x: 833, startPoint y: 204, endPoint x: 713, endPoint y: 194, distance: 120.4
click at [714, 194] on input "WOJCIECHOWSKIPAWEŁ" at bounding box center [876, 203] width 325 height 39
type input "[PERSON_NAME]"
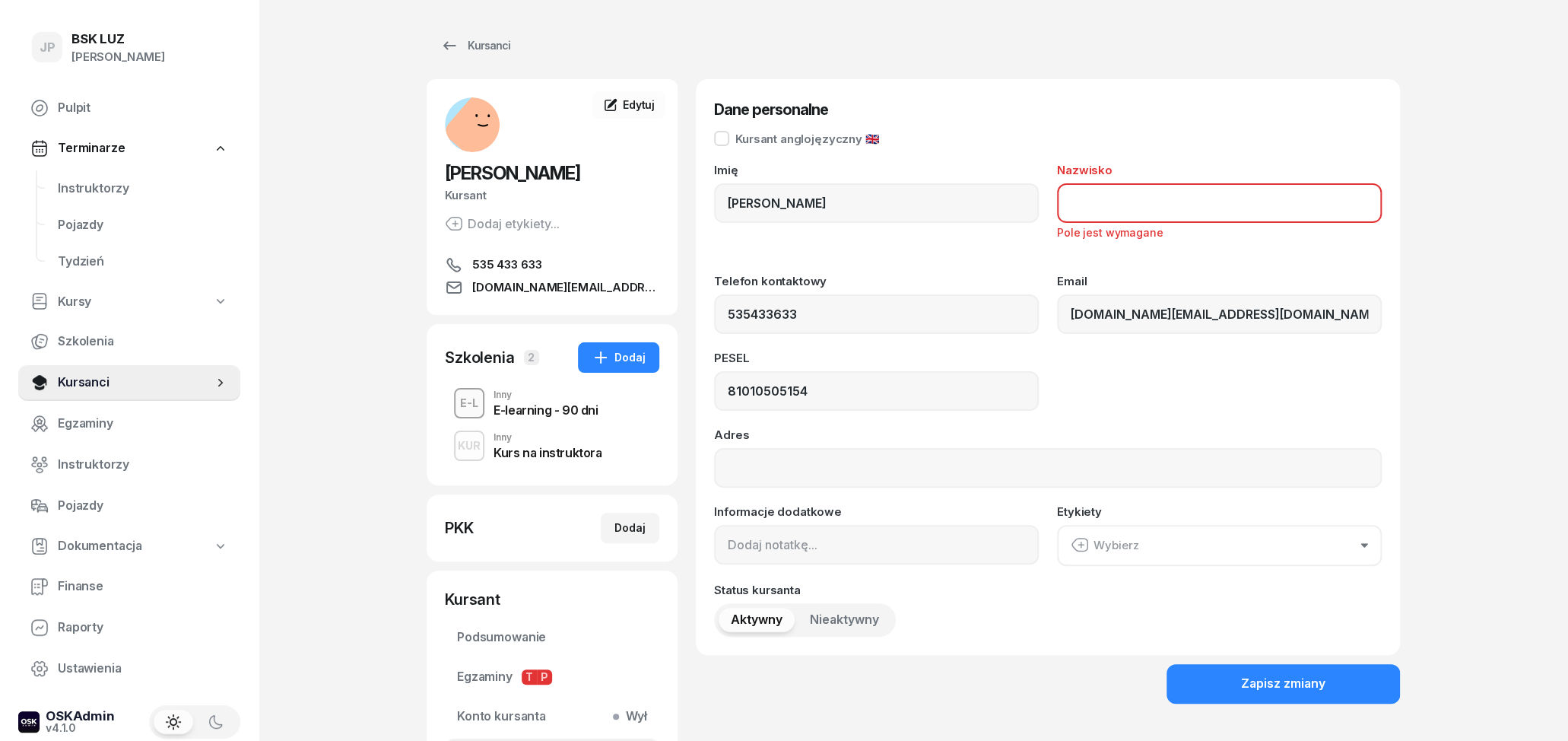
click at [1073, 204] on input "Nazwisko" at bounding box center [1219, 203] width 325 height 39
paste input "[PERSON_NAME]"
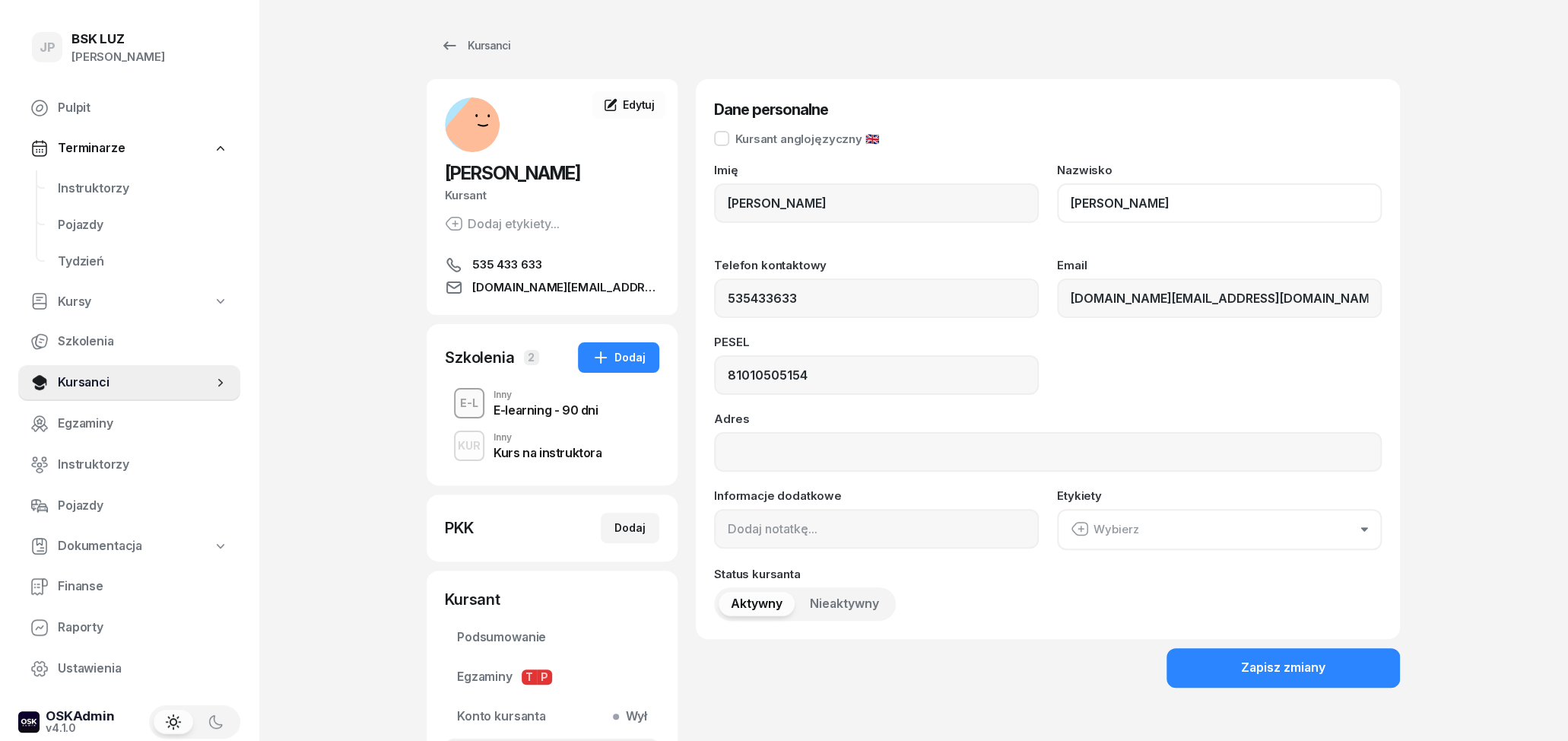
type input "[PERSON_NAME]"
drag, startPoint x: 786, startPoint y: 210, endPoint x: 683, endPoint y: 195, distance: 104.1
click at [714, 195] on input "[PERSON_NAME]" at bounding box center [876, 203] width 325 height 39
drag, startPoint x: 1247, startPoint y: 210, endPoint x: 1055, endPoint y: 190, distance: 193.0
click at [1057, 190] on input "[PERSON_NAME]" at bounding box center [1219, 203] width 325 height 39
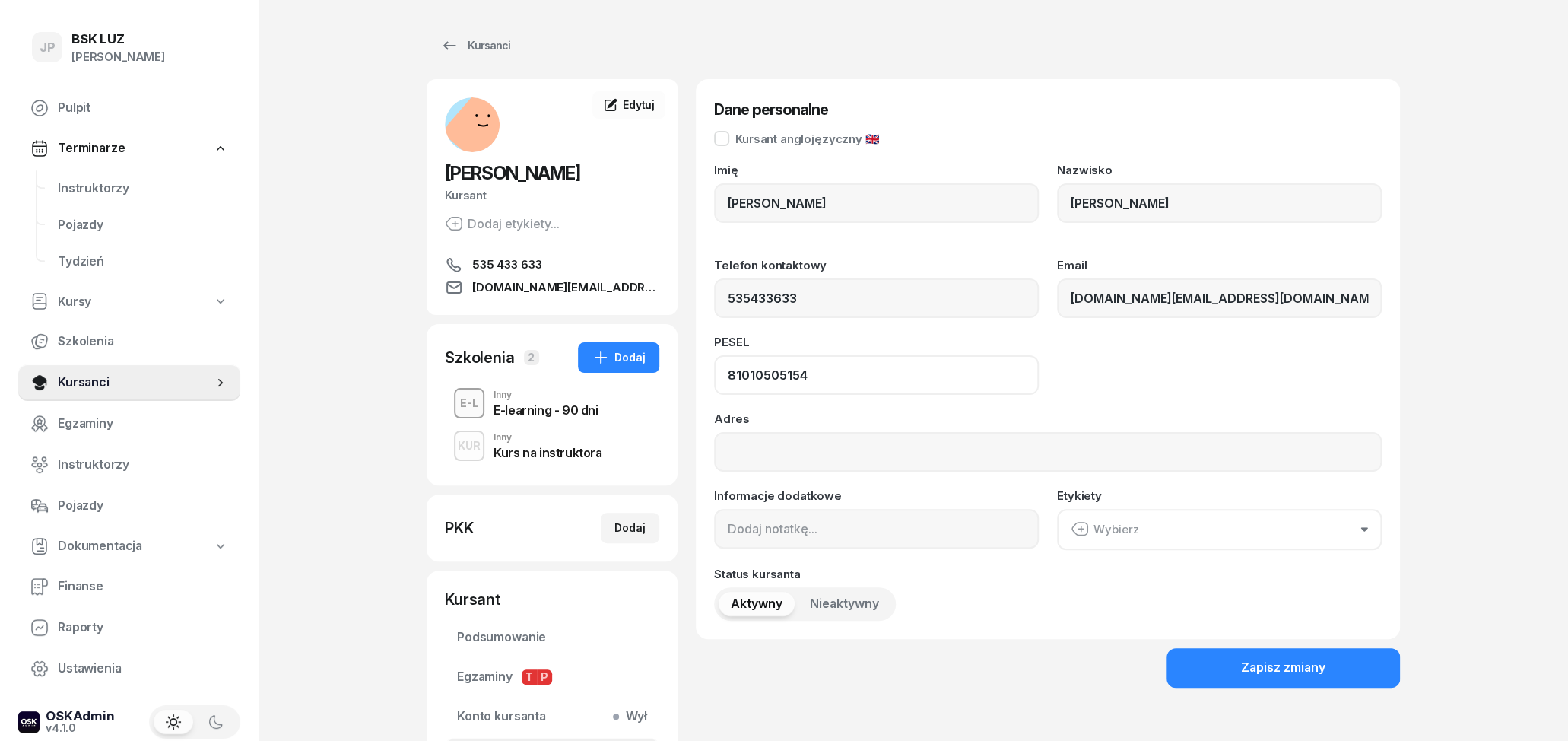
drag, startPoint x: 802, startPoint y: 383, endPoint x: 707, endPoint y: 366, distance: 96.5
click at [714, 366] on input "81010505154" at bounding box center [876, 375] width 325 height 39
click at [891, 356] on input "81010505154" at bounding box center [876, 375] width 325 height 39
drag, startPoint x: 1264, startPoint y: 299, endPoint x: 1035, endPoint y: 300, distance: 229.0
click at [1057, 300] on input "[DOMAIN_NAME][EMAIL_ADDRESS][DOMAIN_NAME]" at bounding box center [1219, 298] width 325 height 39
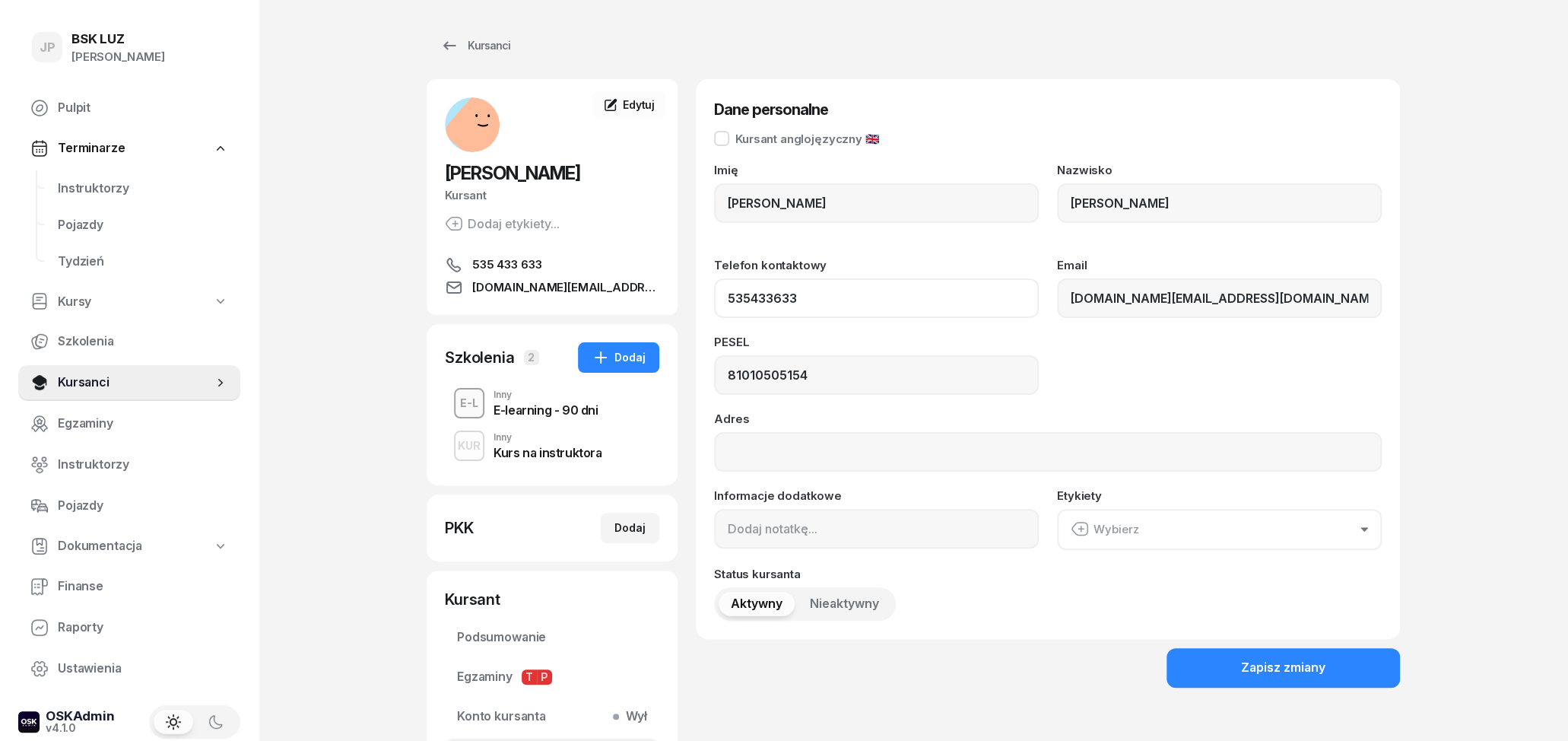
drag, startPoint x: 819, startPoint y: 303, endPoint x: 702, endPoint y: 302, distance: 117.0
click at [714, 302] on input "535433633" at bounding box center [876, 298] width 325 height 39
click at [1222, 670] on button "Zapisz zmiany" at bounding box center [1283, 668] width 234 height 39
click at [594, 444] on div "Kurs na instruktora" at bounding box center [547, 450] width 108 height 17
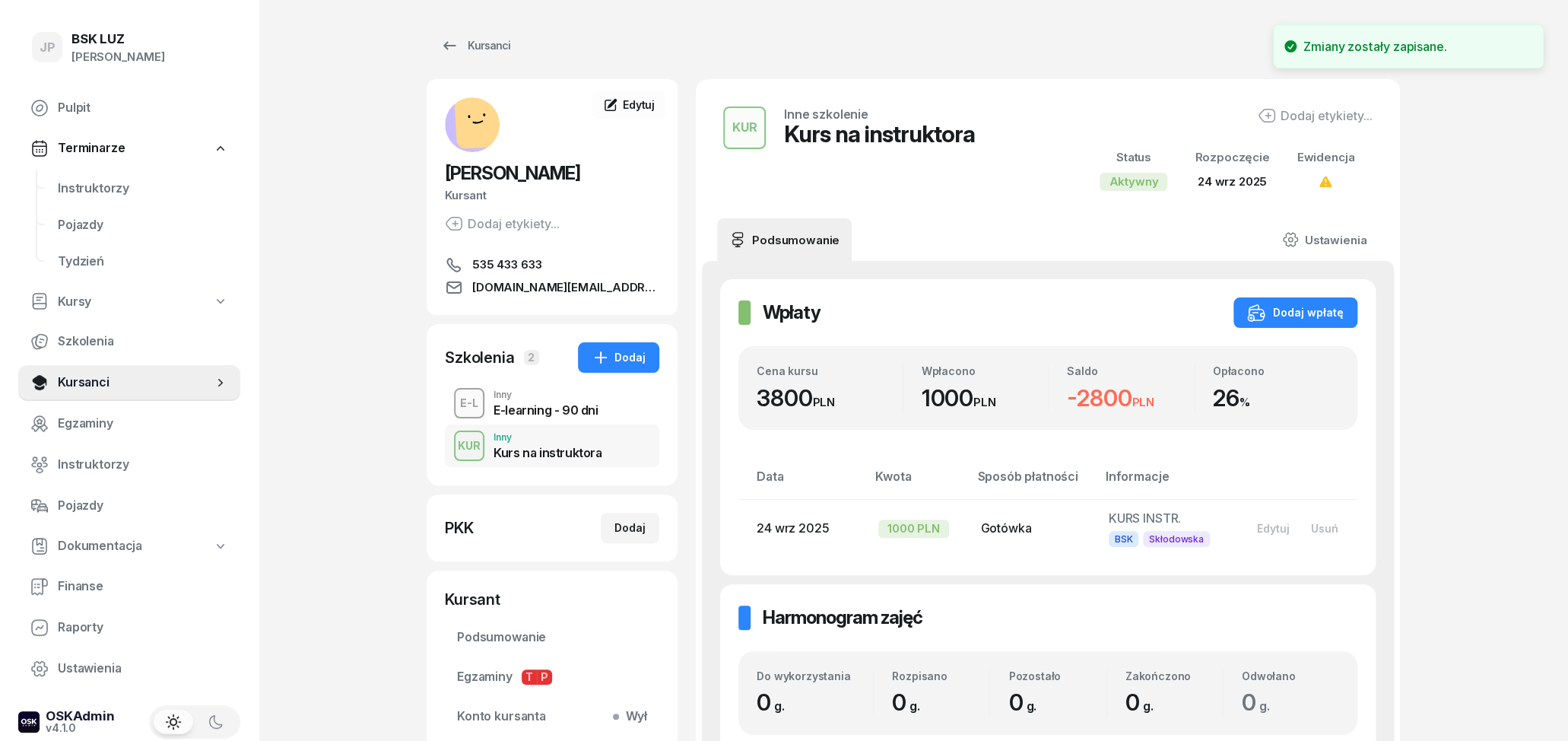
click at [627, 396] on div "E-L Inny E-learning - 90 dni" at bounding box center [552, 403] width 214 height 43
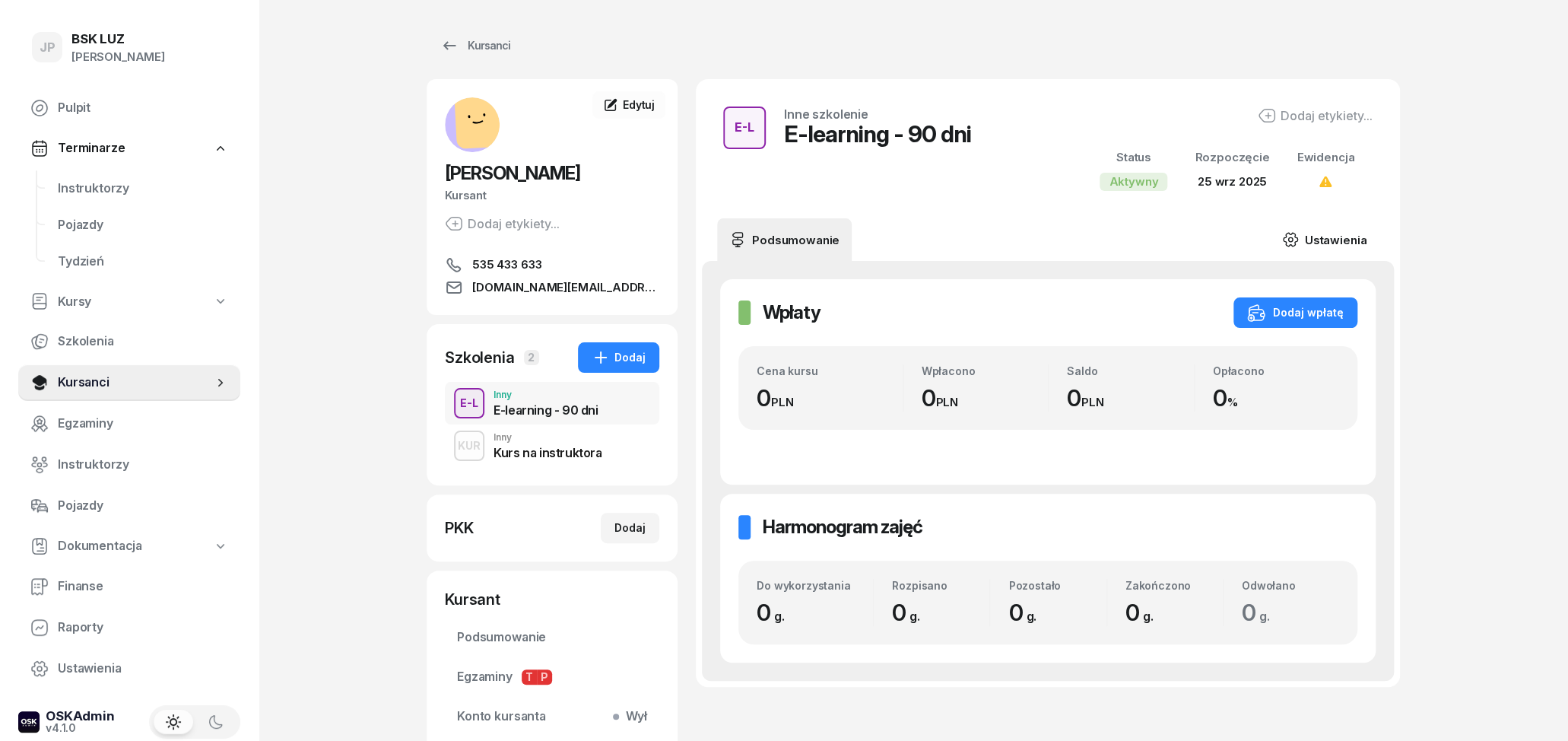
click at [1312, 245] on link "Ustawienia" at bounding box center [1324, 240] width 108 height 43
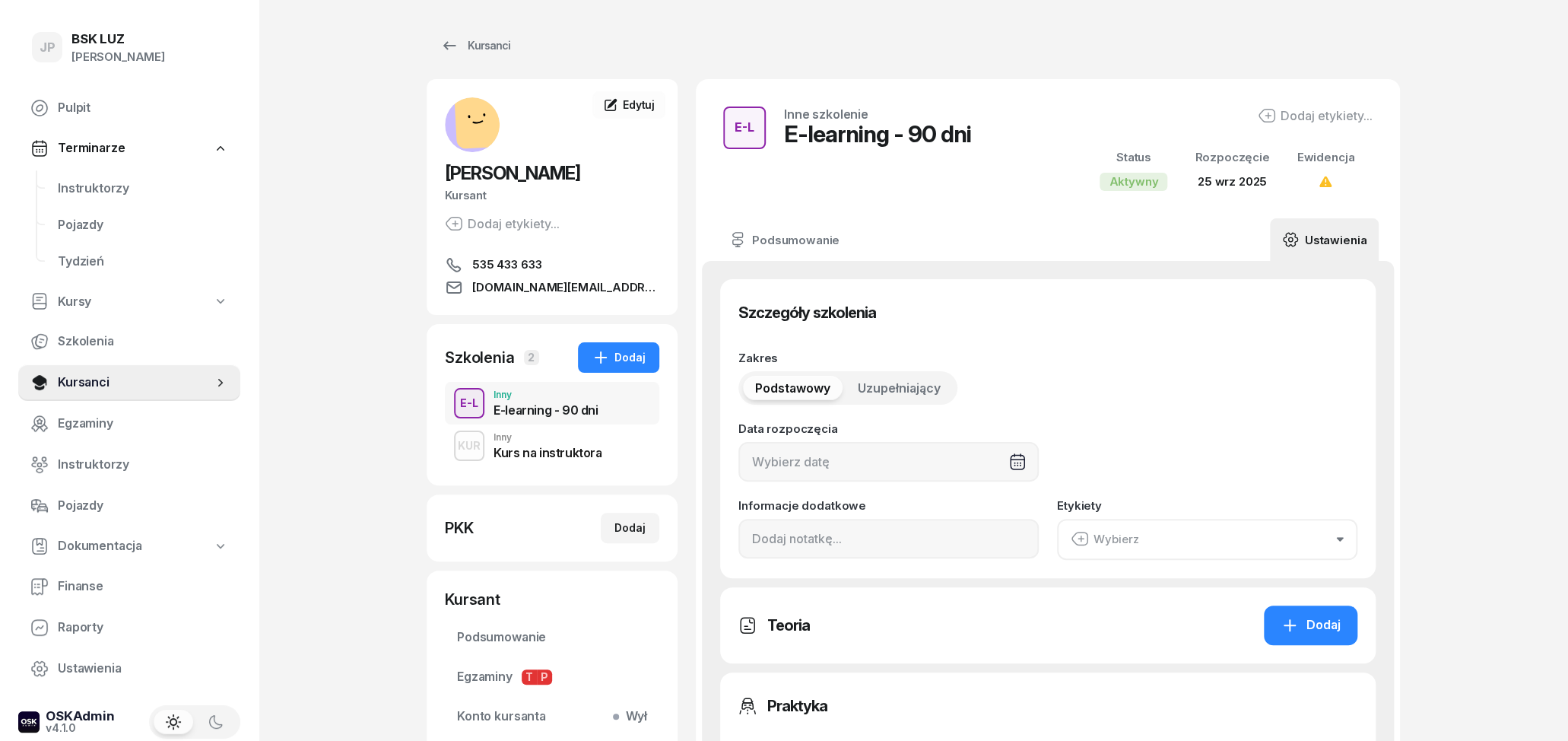
type input "[DATE]"
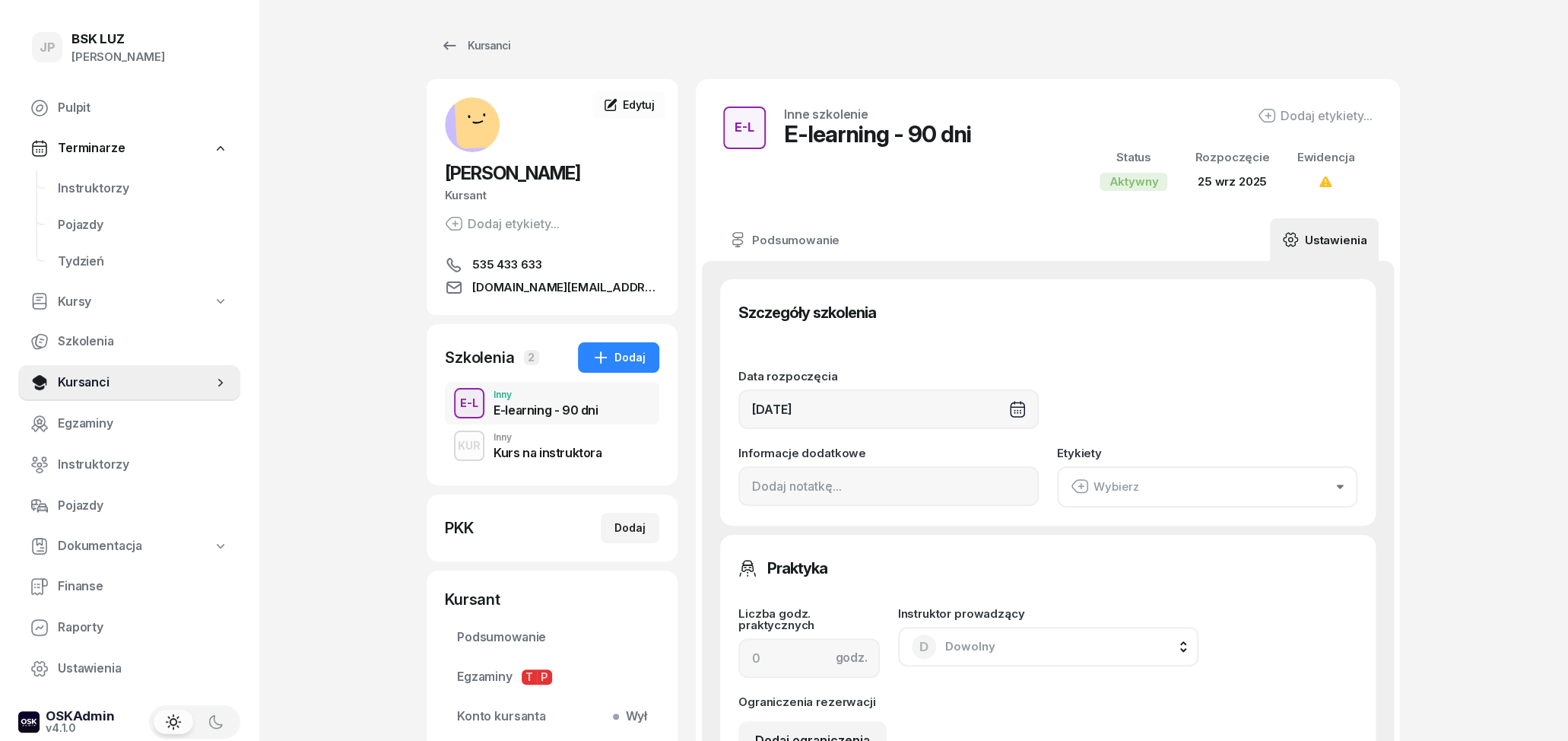
click at [1101, 465] on div "Etykiety Wybierz" at bounding box center [1206, 477] width 300 height 60
click at [1133, 495] on div "Wybierz" at bounding box center [1105, 487] width 68 height 20
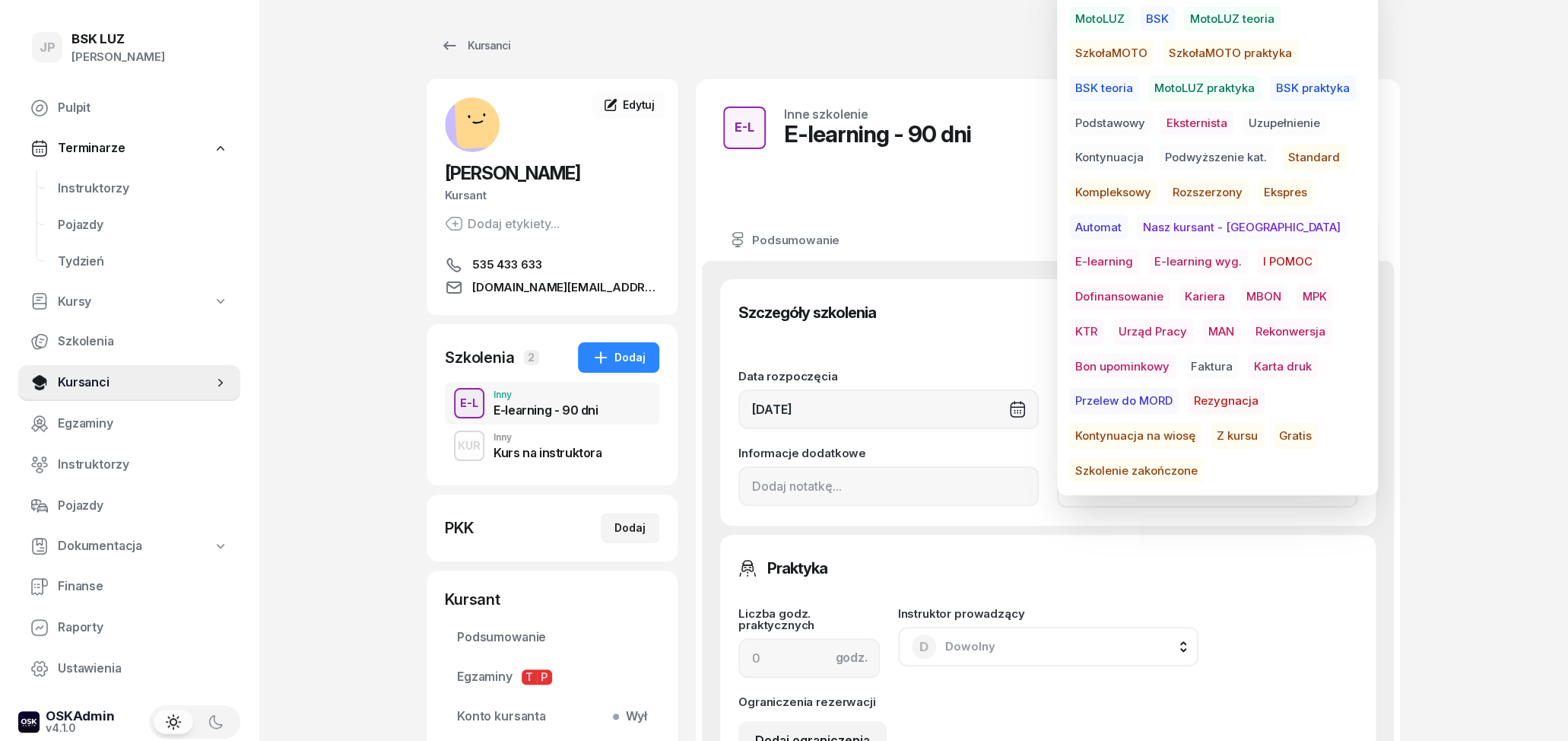
click at [1148, 263] on span "E-learning wyg." at bounding box center [1197, 262] width 99 height 26
click at [988, 325] on div "Szczegóły szkolenia" at bounding box center [1048, 313] width 619 height 30
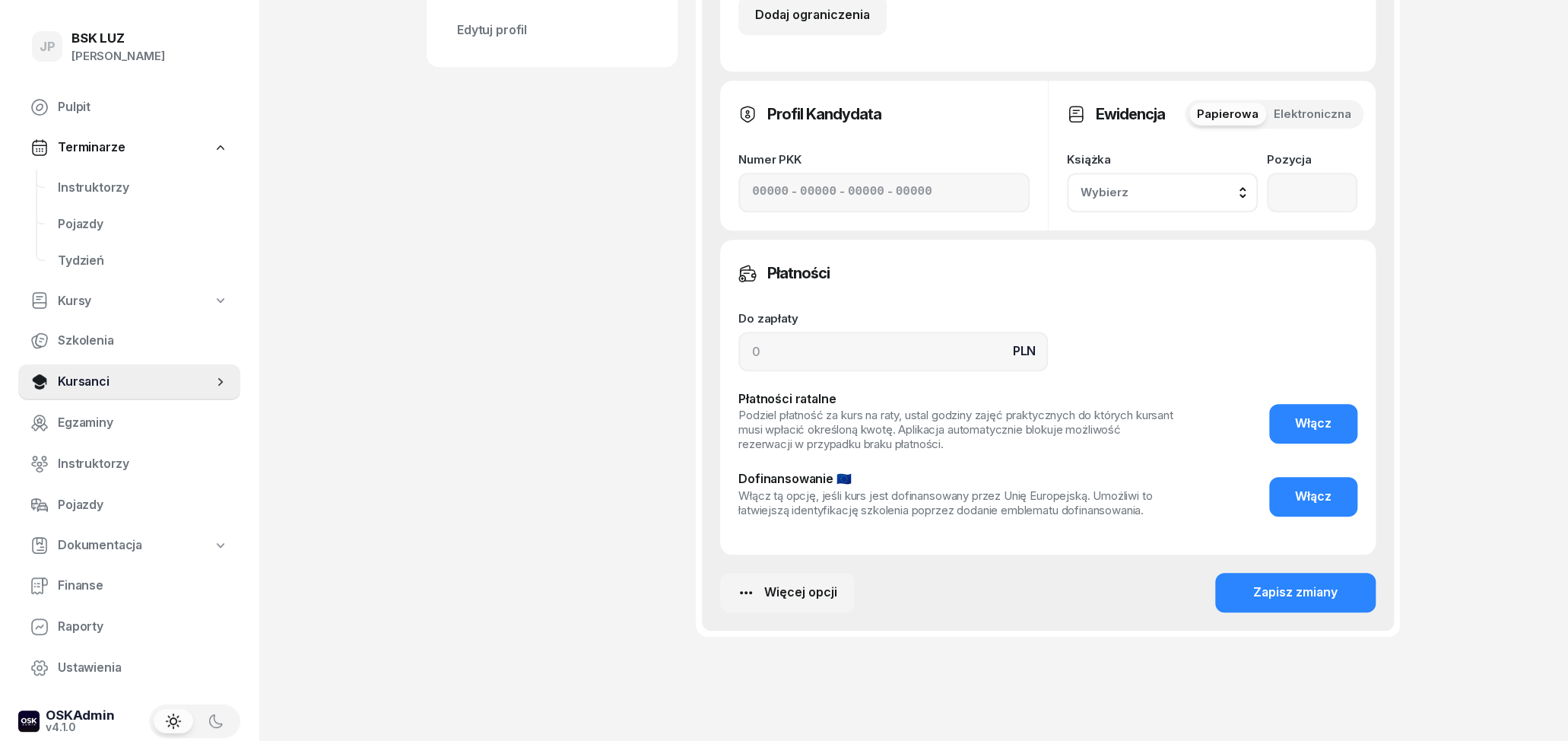
scroll to position [770, 0]
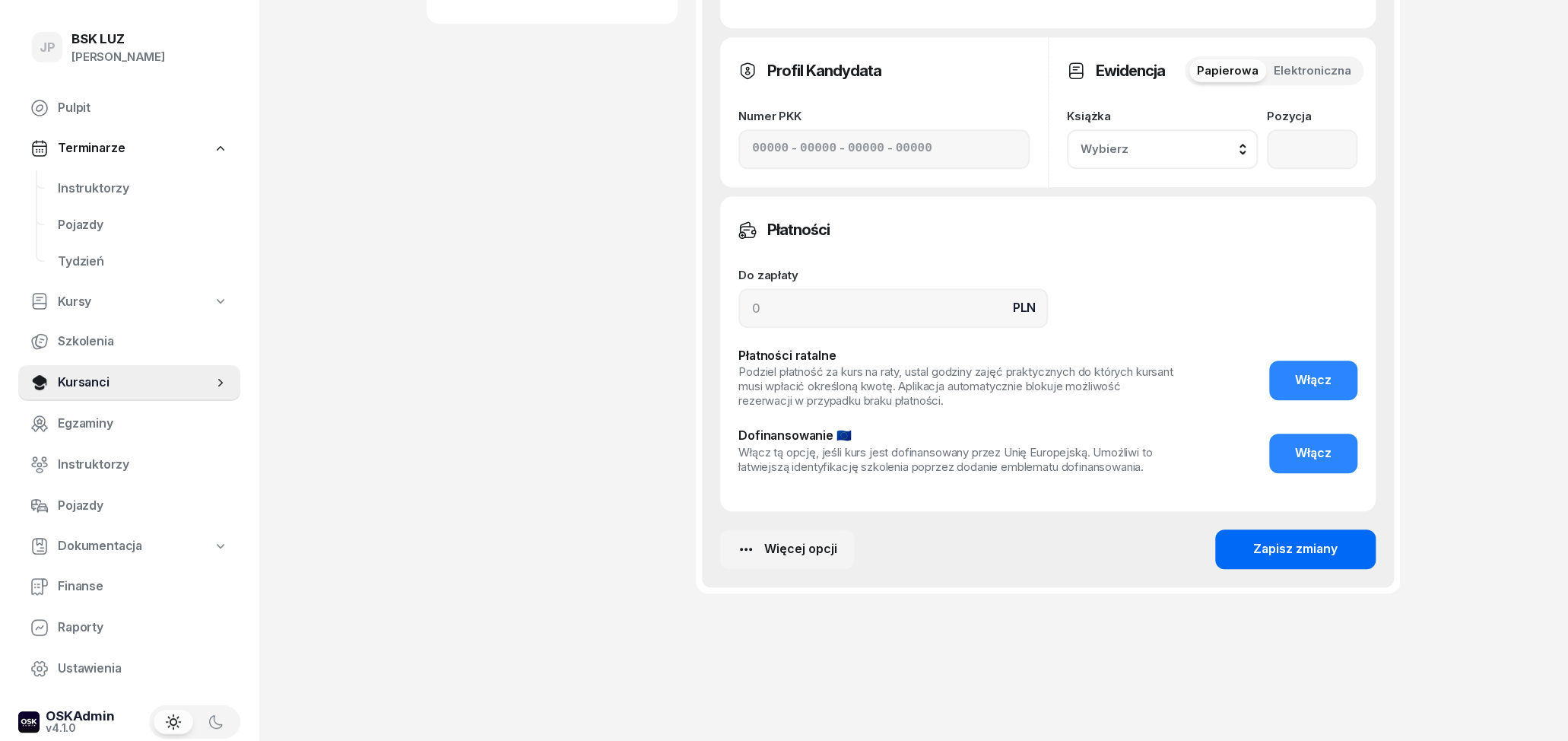
click at [1274, 550] on div "Zapisz zmiany" at bounding box center [1296, 549] width 84 height 20
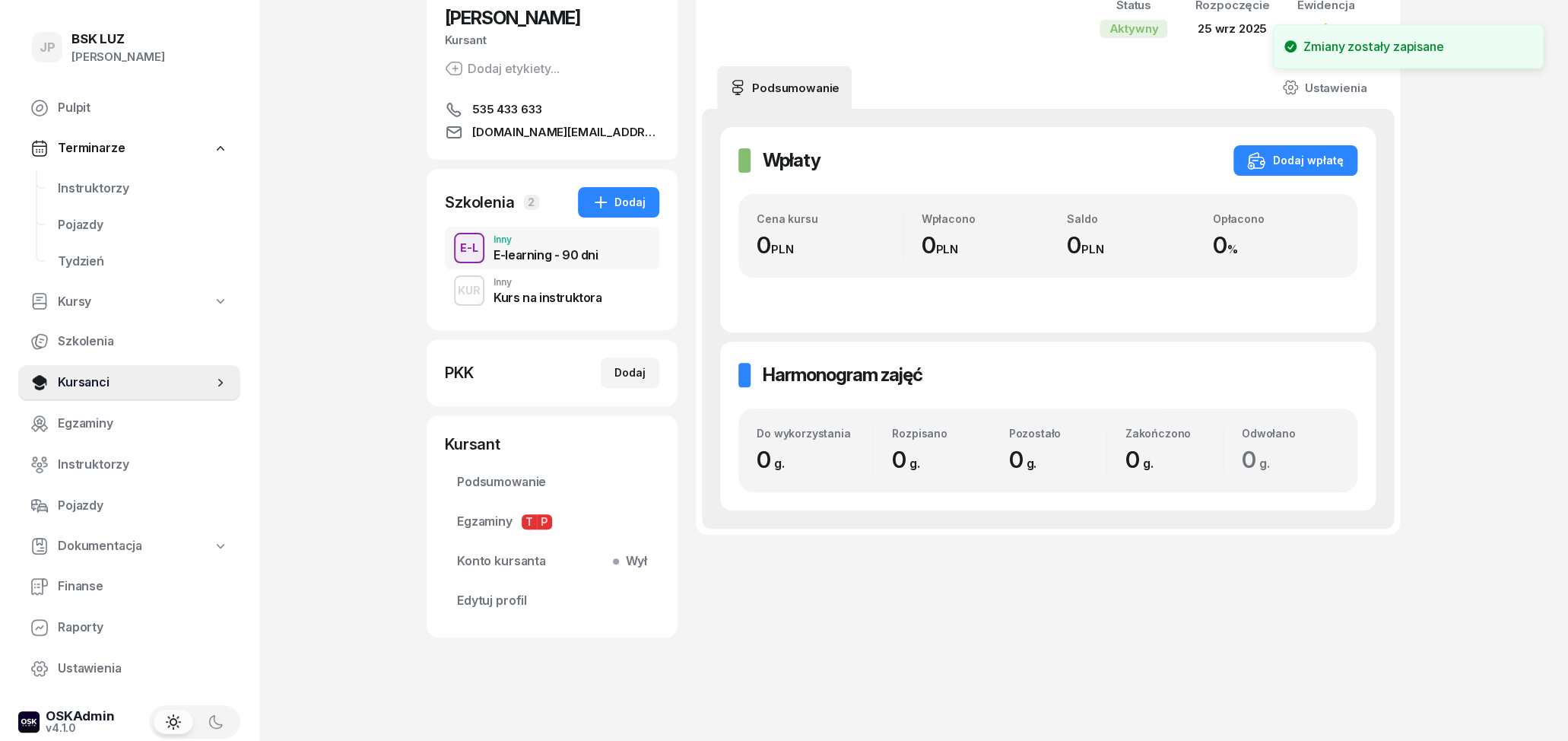
scroll to position [0, 0]
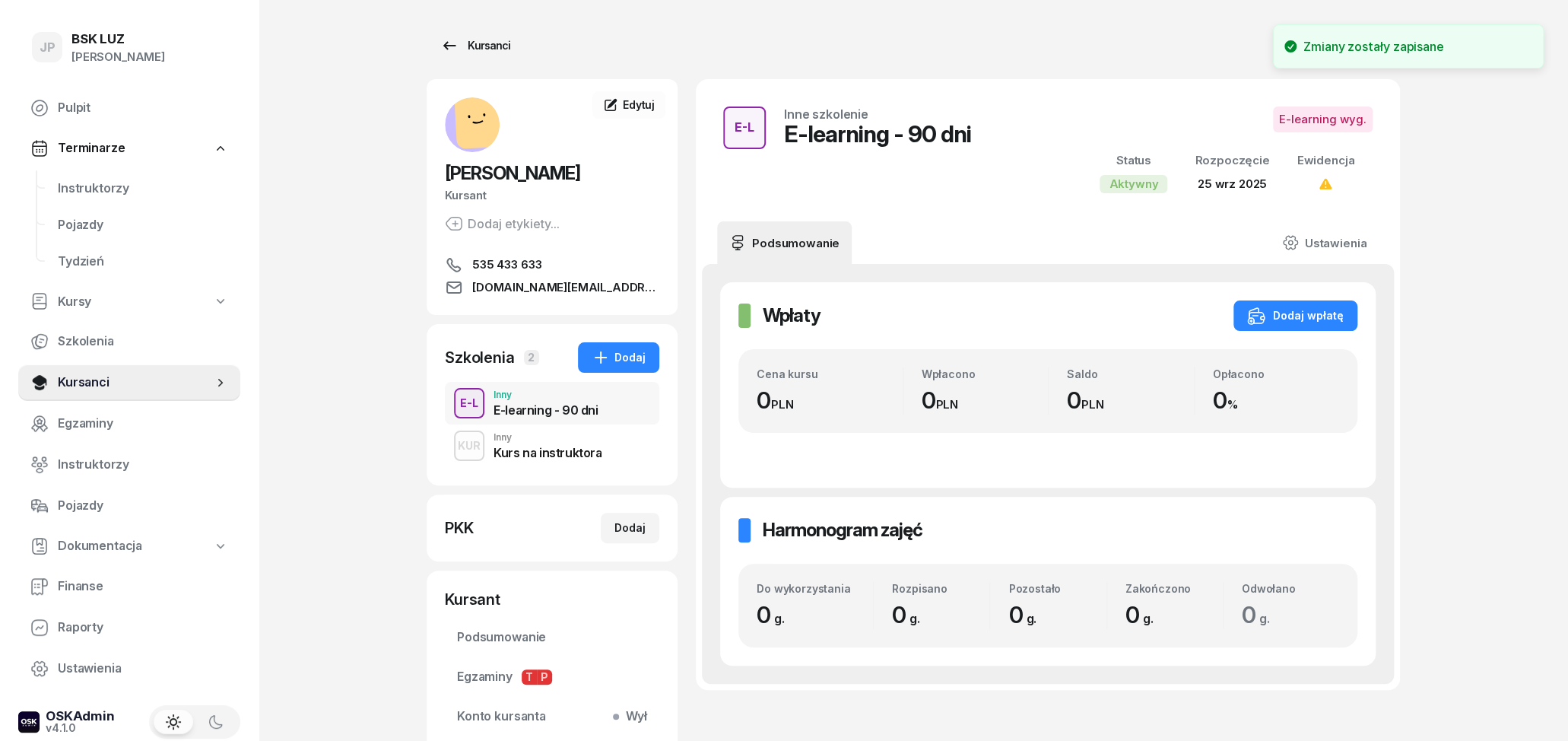
click at [475, 48] on div "Kursanci" at bounding box center [476, 46] width 70 height 18
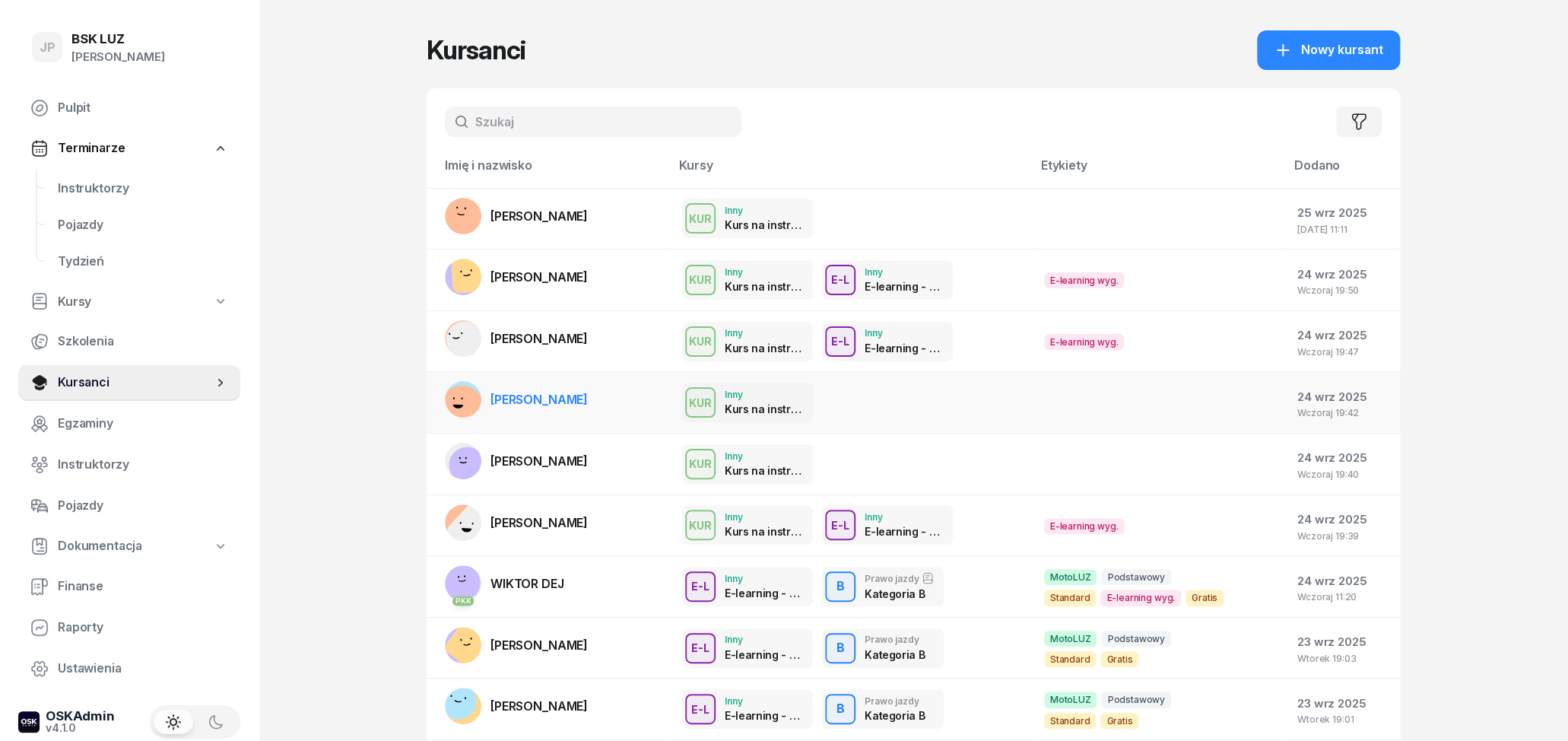
click at [884, 397] on div "KUR Inny Kurs na instruktora" at bounding box center [851, 402] width 338 height 39
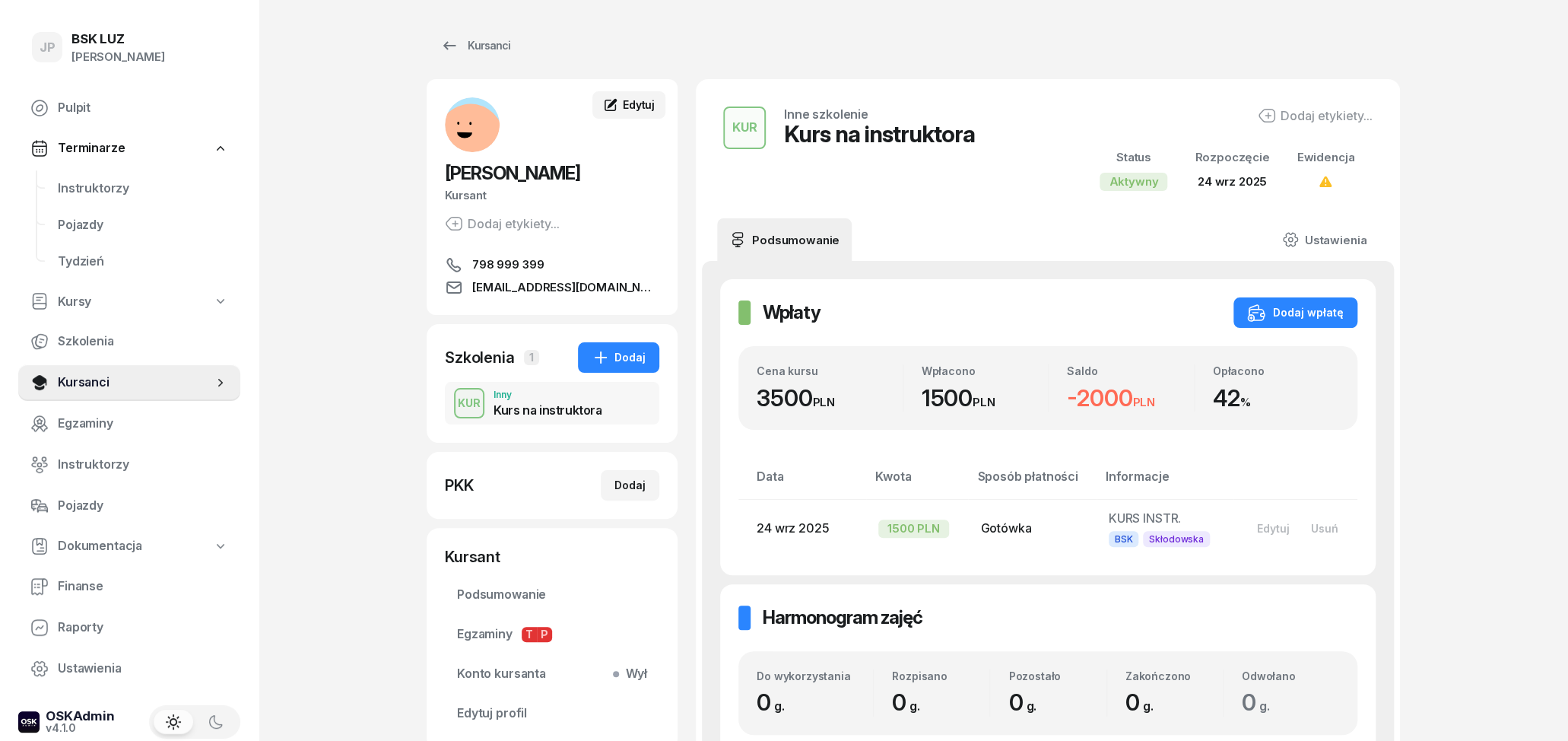
click at [626, 110] on span "Edytuj" at bounding box center [639, 105] width 32 height 13
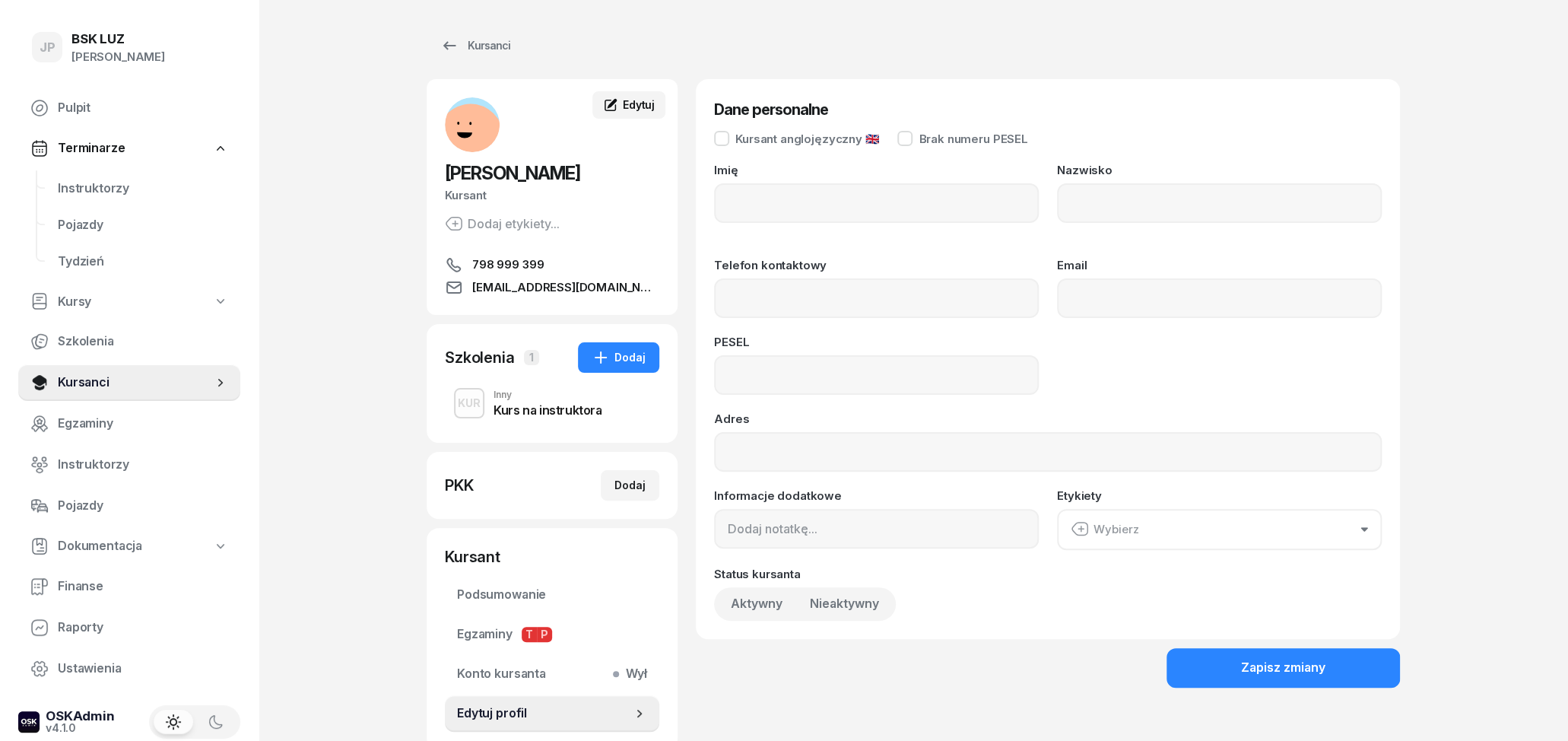
type input "[PERSON_NAME]"
type input "798999399"
type input "[EMAIL_ADDRESS][DOMAIN_NAME]"
type input "82041705911"
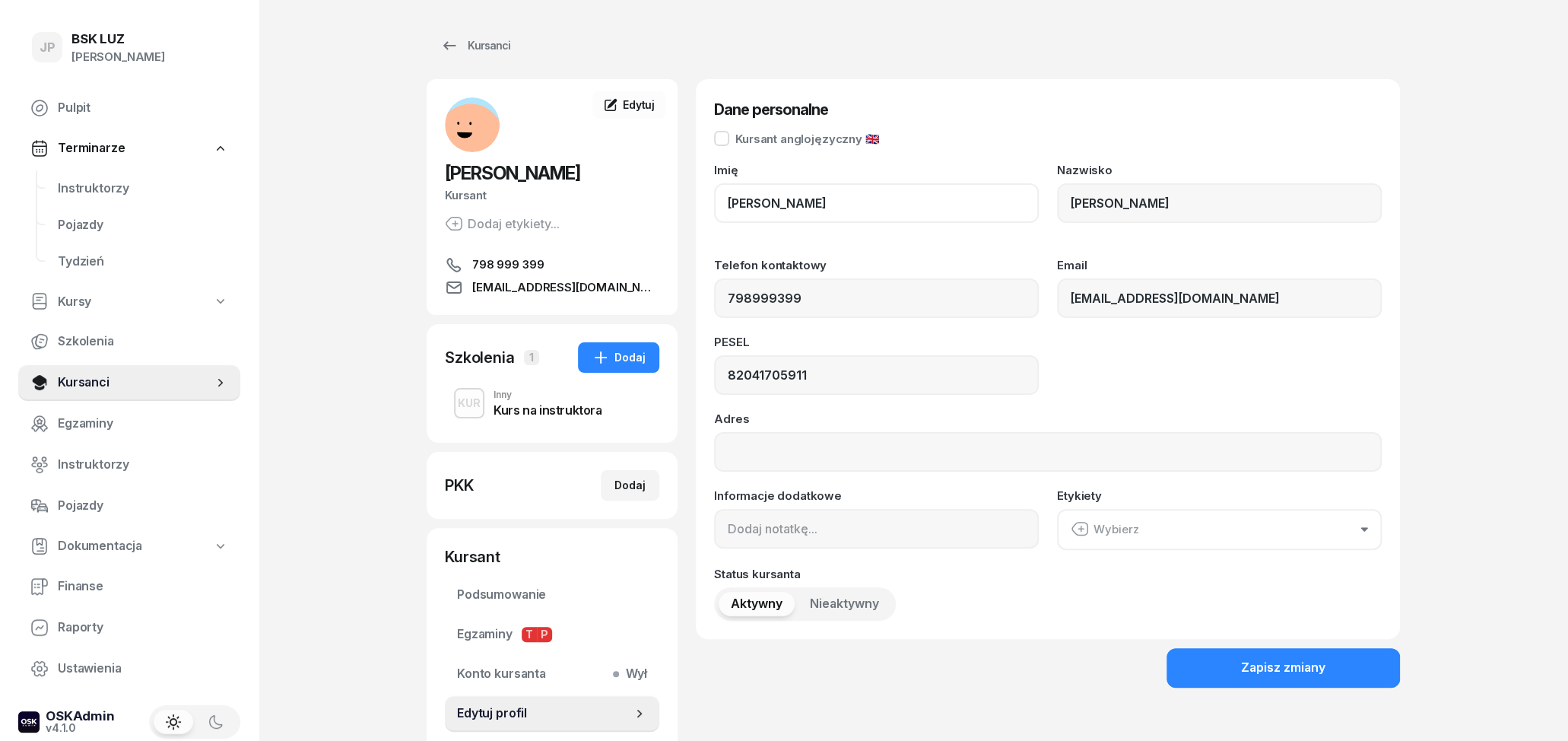
drag, startPoint x: 790, startPoint y: 207, endPoint x: 724, endPoint y: 205, distance: 66.0
click at [724, 205] on input "[PERSON_NAME]" at bounding box center [876, 203] width 325 height 39
drag, startPoint x: 798, startPoint y: 201, endPoint x: 696, endPoint y: 201, distance: 102.0
click at [714, 201] on input "[PERSON_NAME]" at bounding box center [876, 203] width 325 height 39
drag, startPoint x: 1165, startPoint y: 208, endPoint x: 1042, endPoint y: 200, distance: 123.3
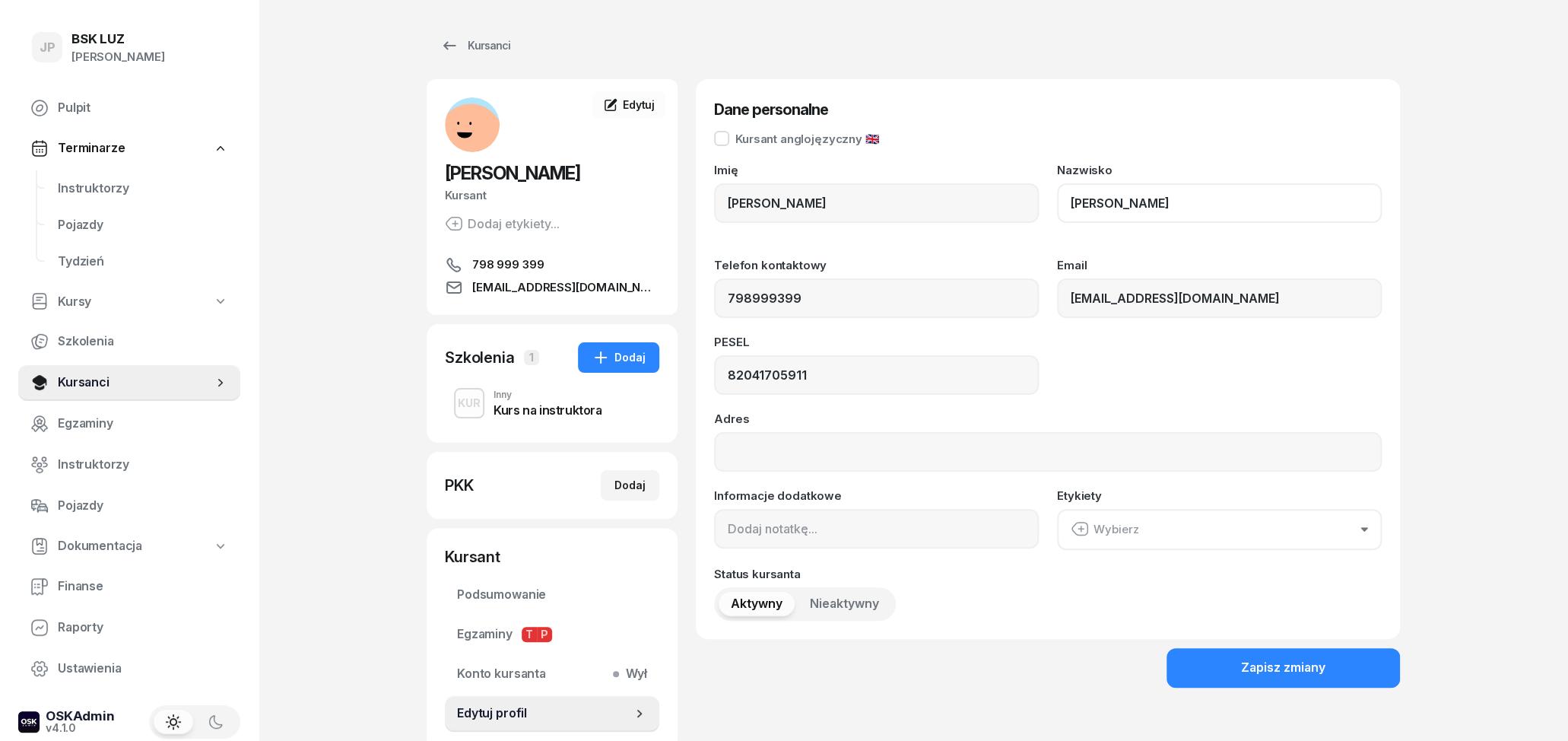
click at [1057, 200] on input "[PERSON_NAME]" at bounding box center [1219, 203] width 325 height 39
drag, startPoint x: 856, startPoint y: 305, endPoint x: 703, endPoint y: 306, distance: 153.0
click at [714, 306] on input "798999399" at bounding box center [876, 298] width 325 height 39
drag, startPoint x: 873, startPoint y: 376, endPoint x: 710, endPoint y: 371, distance: 163.1
click at [714, 371] on input "82041705911" at bounding box center [876, 375] width 325 height 39
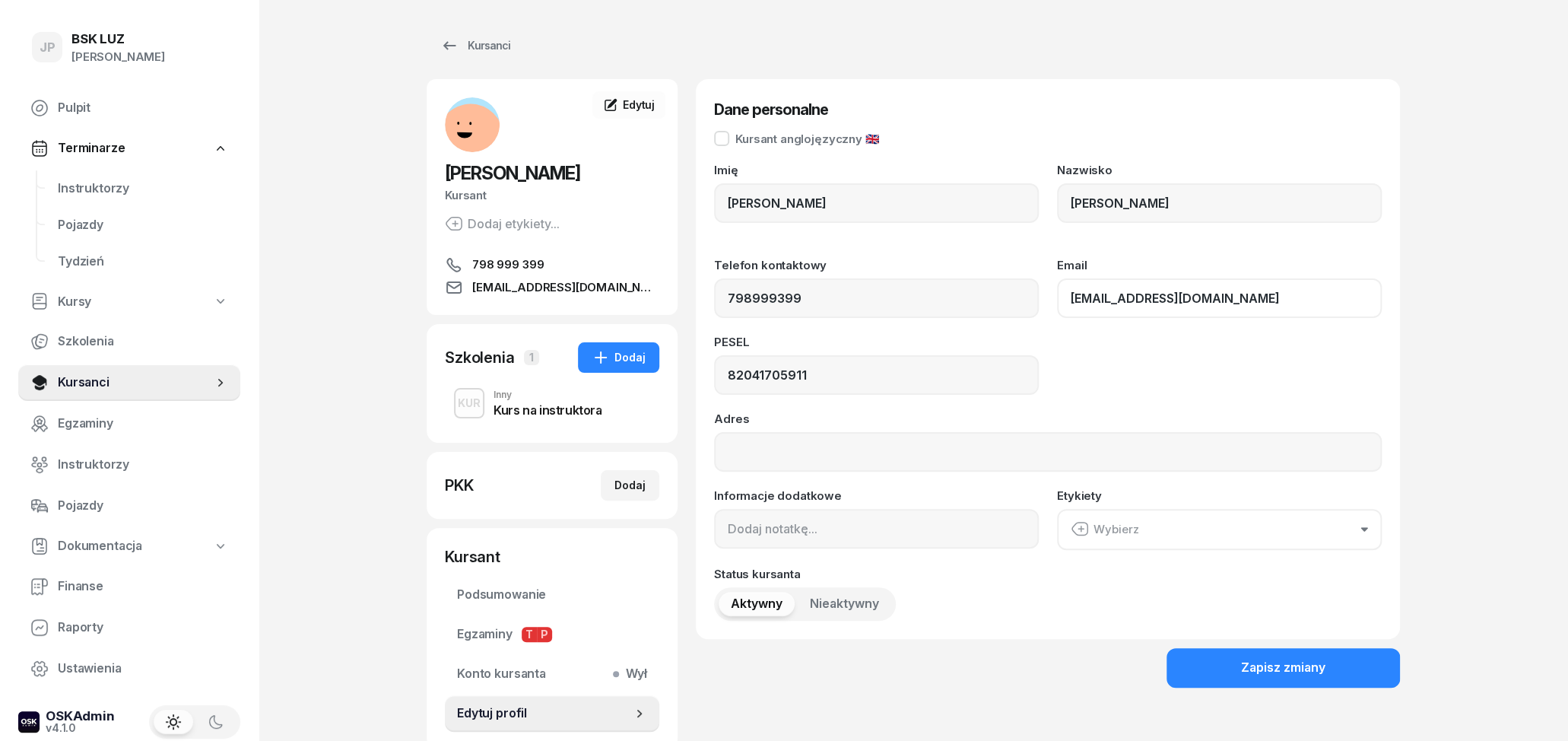
drag, startPoint x: 1234, startPoint y: 305, endPoint x: 1059, endPoint y: 302, distance: 175.0
click at [1060, 302] on input "[EMAIL_ADDRESS][DOMAIN_NAME]" at bounding box center [1219, 298] width 325 height 39
click at [1354, 662] on button "Zapisz zmiany" at bounding box center [1283, 668] width 234 height 39
click at [1216, 669] on button "Zapisz zmiany" at bounding box center [1283, 668] width 234 height 39
click at [630, 349] on button "Dodaj" at bounding box center [618, 358] width 81 height 30
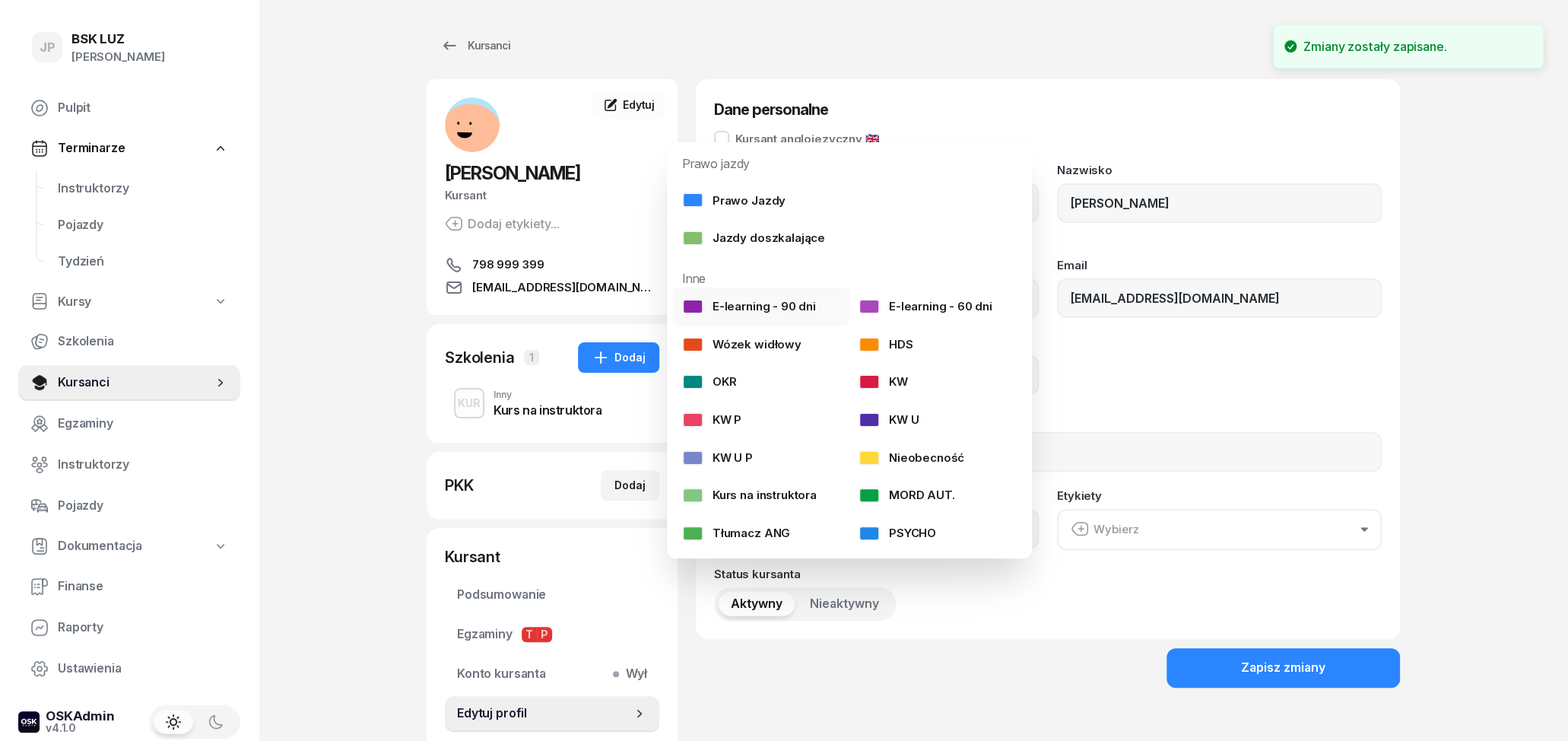
click at [741, 303] on div "E-learning - 90 dni" at bounding box center [749, 306] width 133 height 20
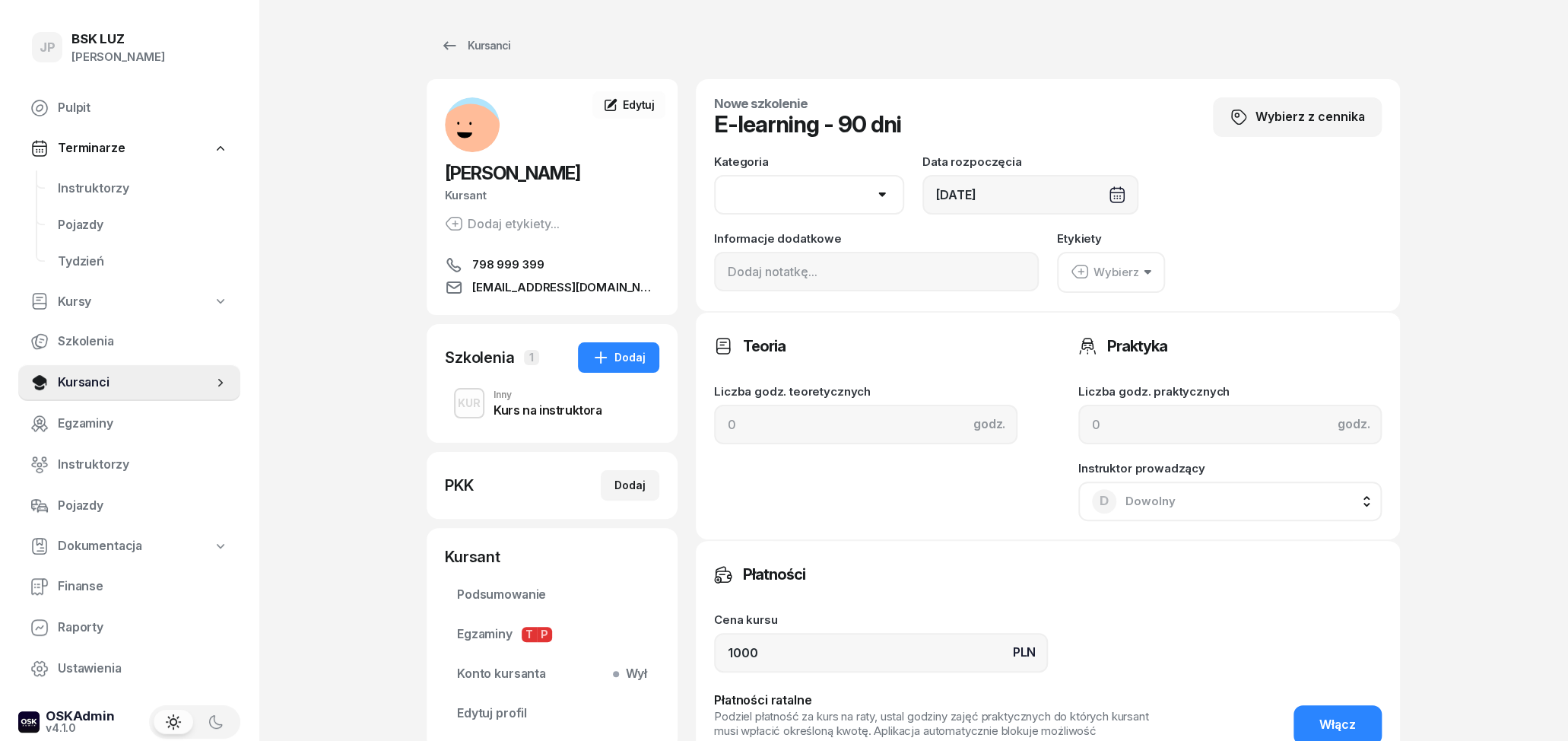
click at [813, 165] on div "Kategoria AM A1 A2 A B1 B B+E C1 C1+E C C+E D1 D1+E D D+E T Tram C+CE C+D" at bounding box center [809, 185] width 190 height 58
click at [714, 175] on select "AM A1 A2 A B1 B B+E C1 C1+E C C+E D1 D1+E D D+E T Tram C+CE C+D" at bounding box center [809, 194] width 190 height 39
select select "B"
click option "B" at bounding box center [0, 0] width 0 height 0
drag, startPoint x: 832, startPoint y: 649, endPoint x: 683, endPoint y: 615, distance: 152.8
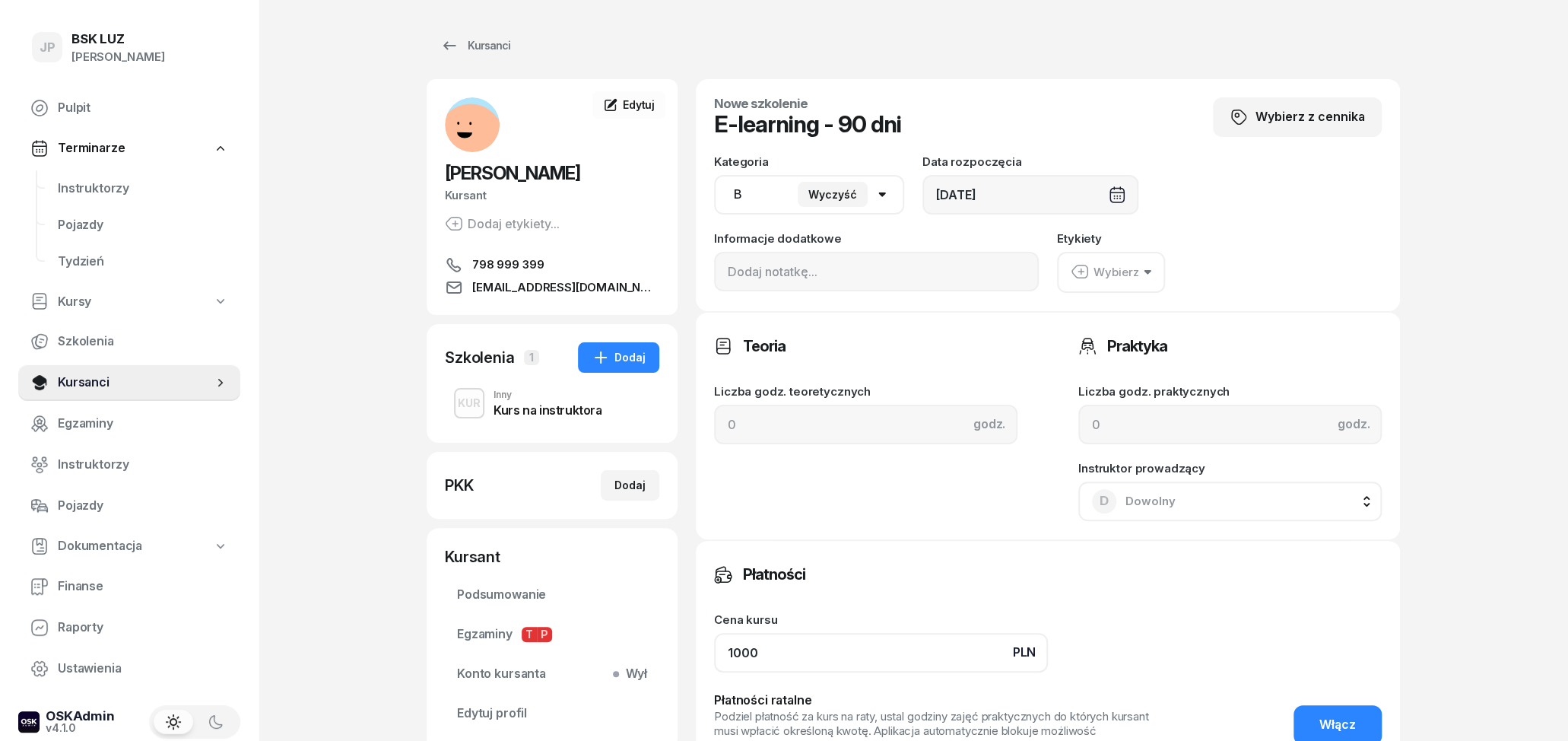
click at [714, 633] on input "1000" at bounding box center [880, 653] width 334 height 39
type input "0"
click at [1145, 270] on icon "button" at bounding box center [1147, 271] width 7 height 4
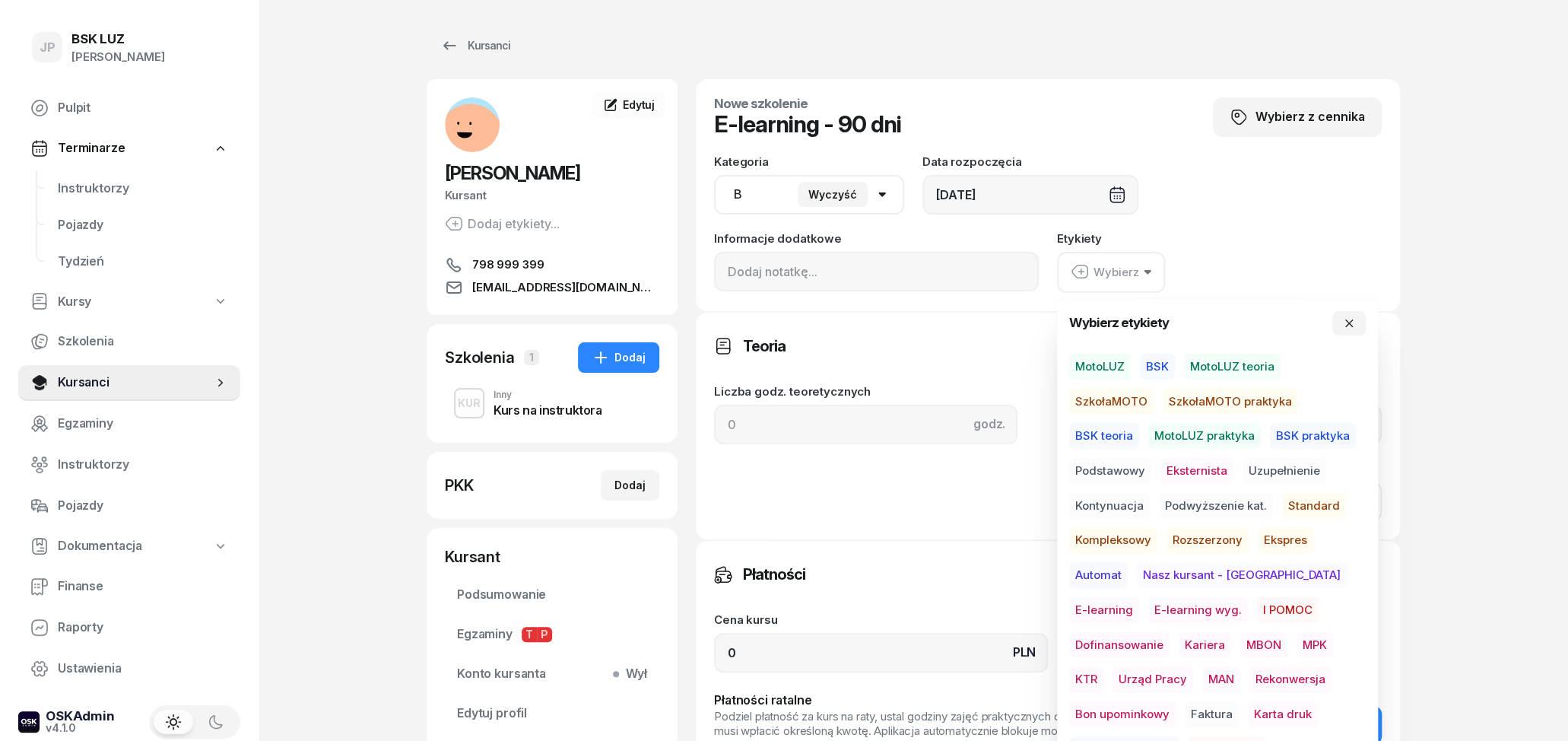
click at [1148, 605] on span "E-learning wyg." at bounding box center [1197, 610] width 99 height 26
click at [1232, 181] on div "Kategoria AM A1 A2 A B1 B B+E C1 C1+E C C+E D1 D1+E D D+E T Tram C+CE C+D Wyczy…" at bounding box center [1048, 185] width 668 height 58
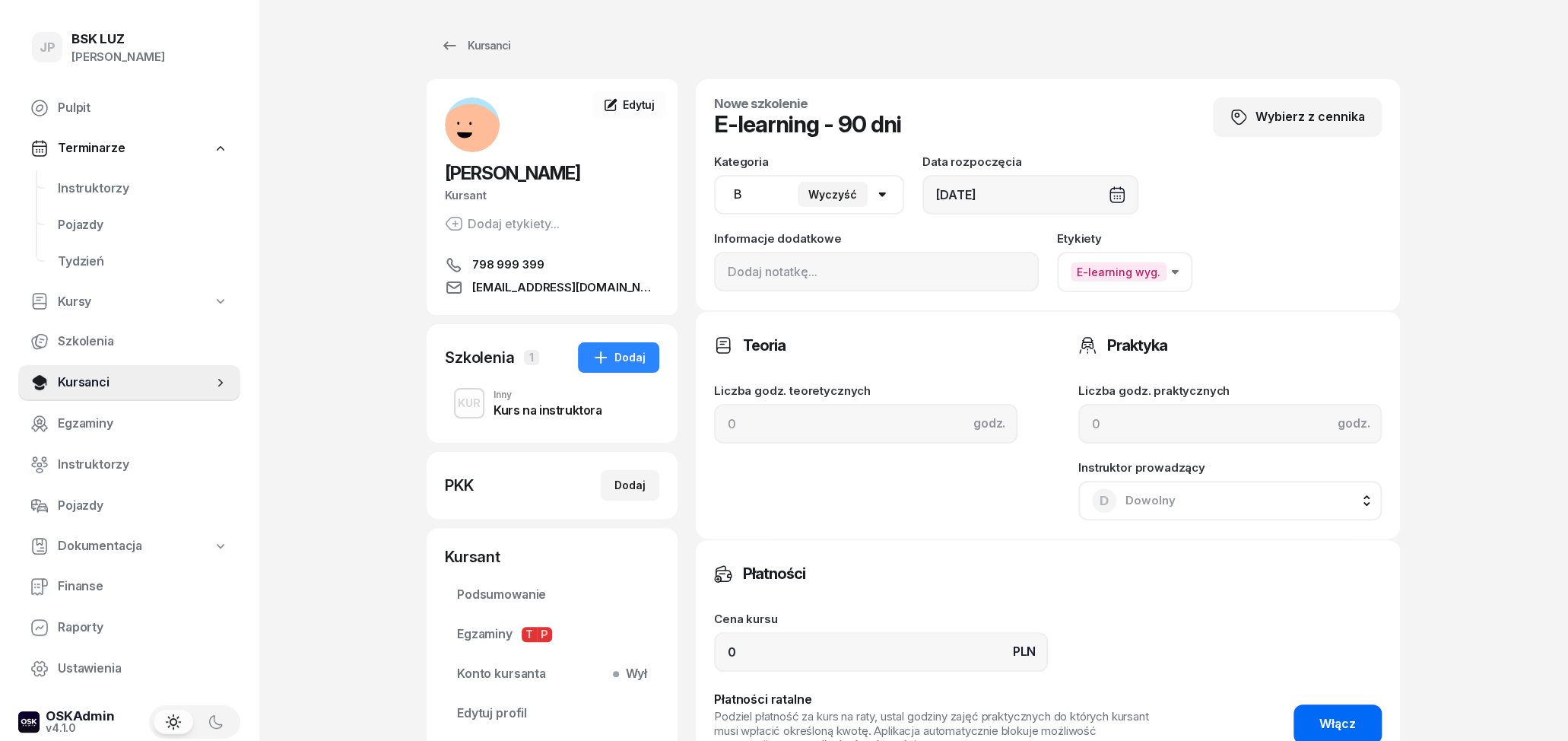
click at [1341, 715] on span "Włącz" at bounding box center [1338, 724] width 37 height 20
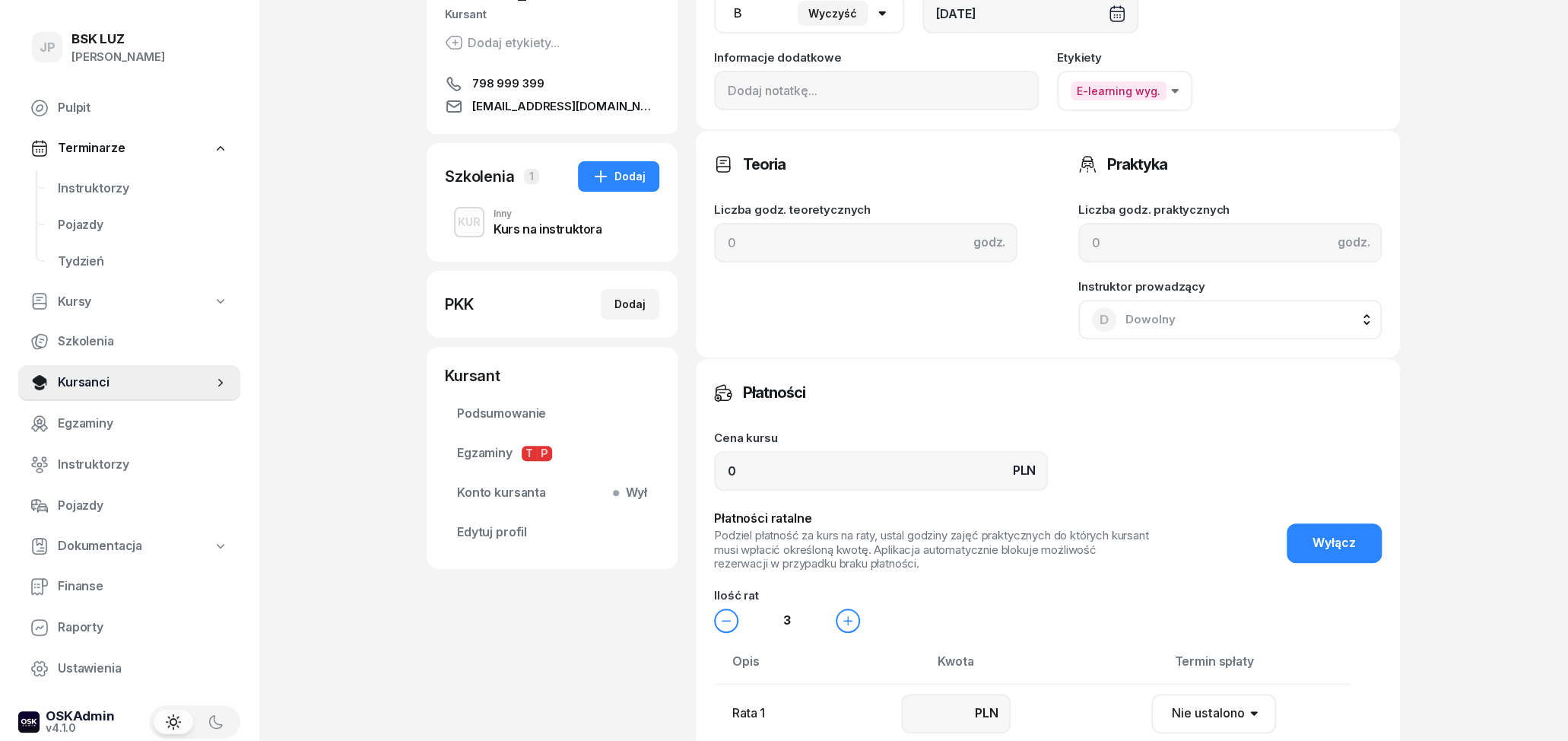
scroll to position [237, 0]
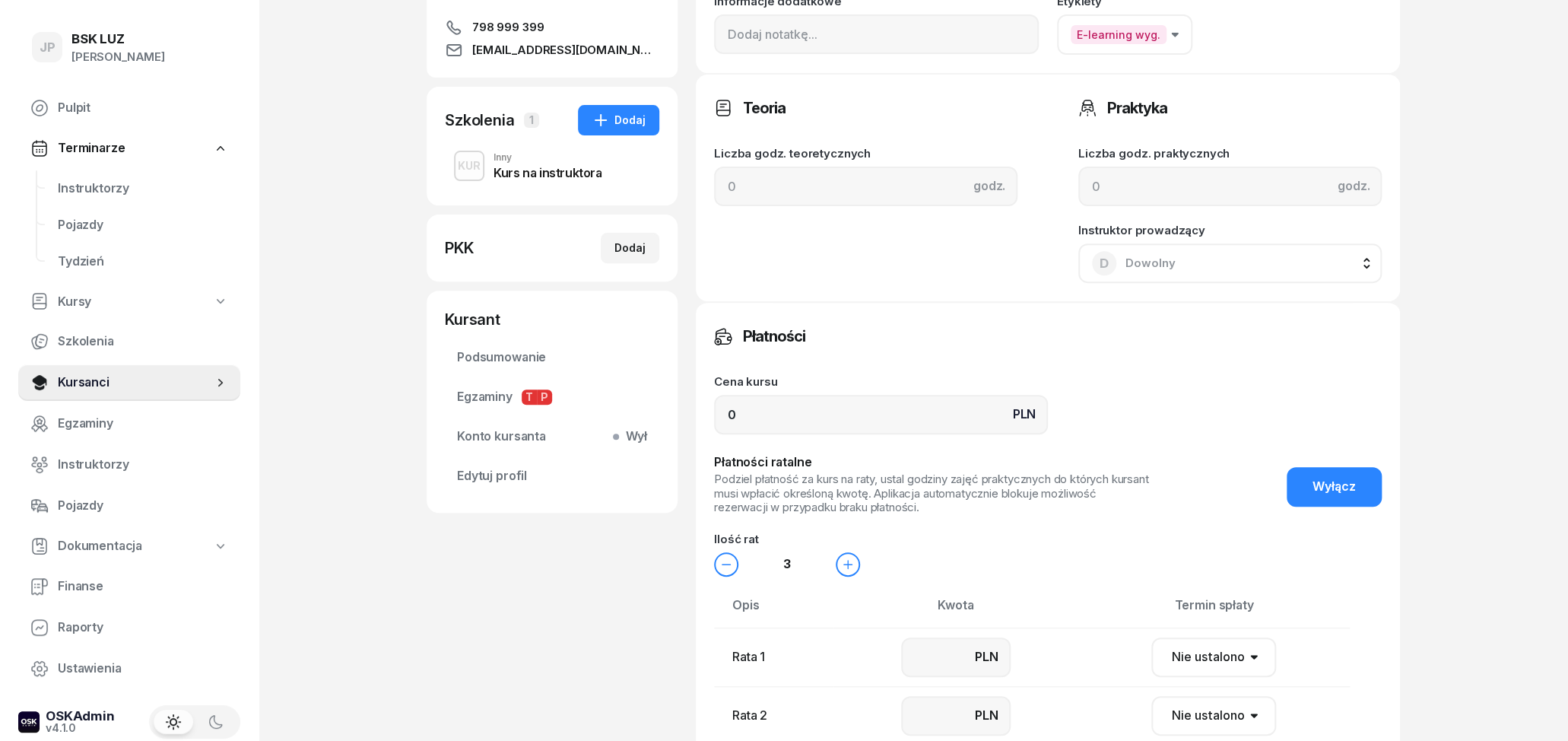
click at [1345, 495] on button "Wyłącz" at bounding box center [1334, 487] width 95 height 39
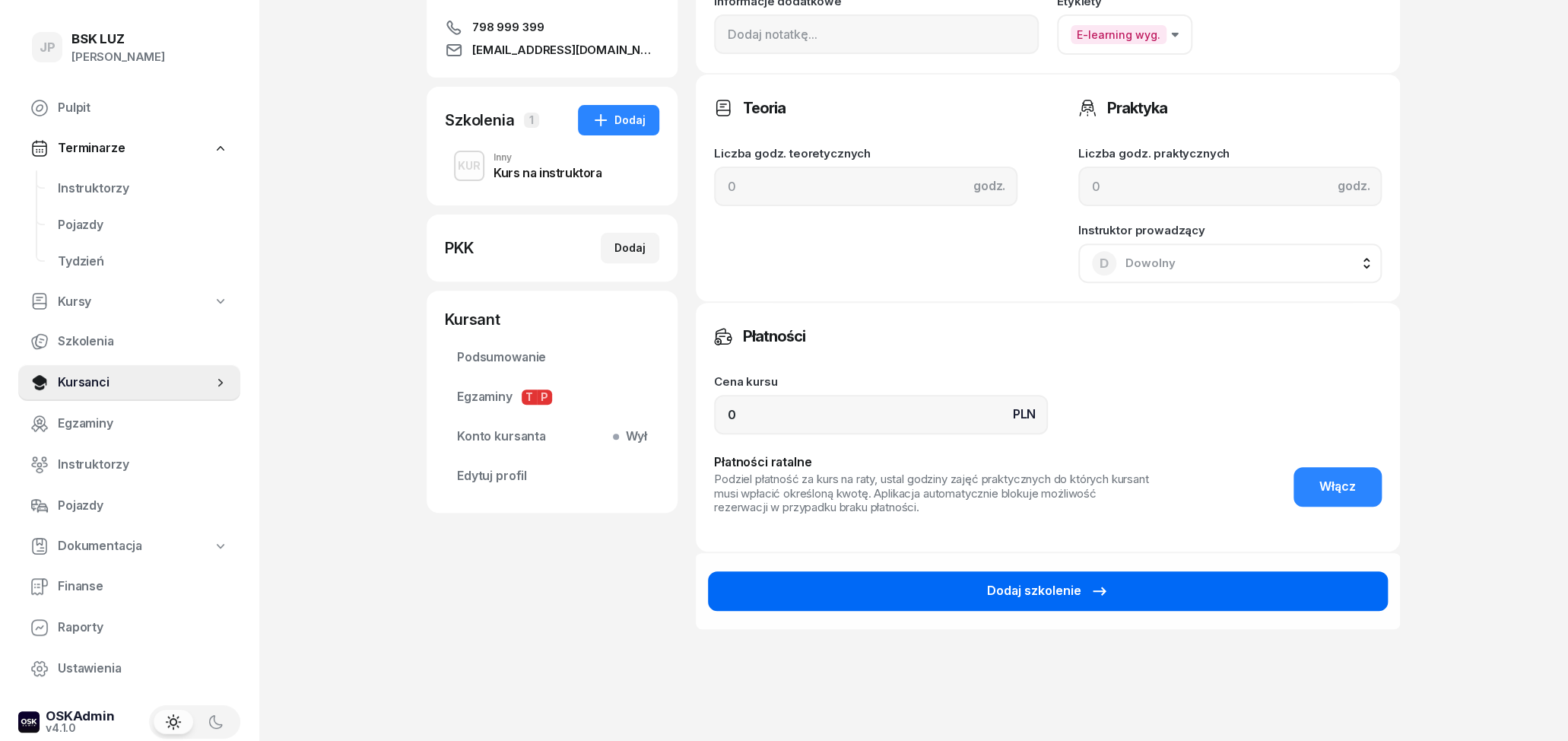
click at [1290, 589] on button "Dodaj szkolenie" at bounding box center [1048, 591] width 680 height 39
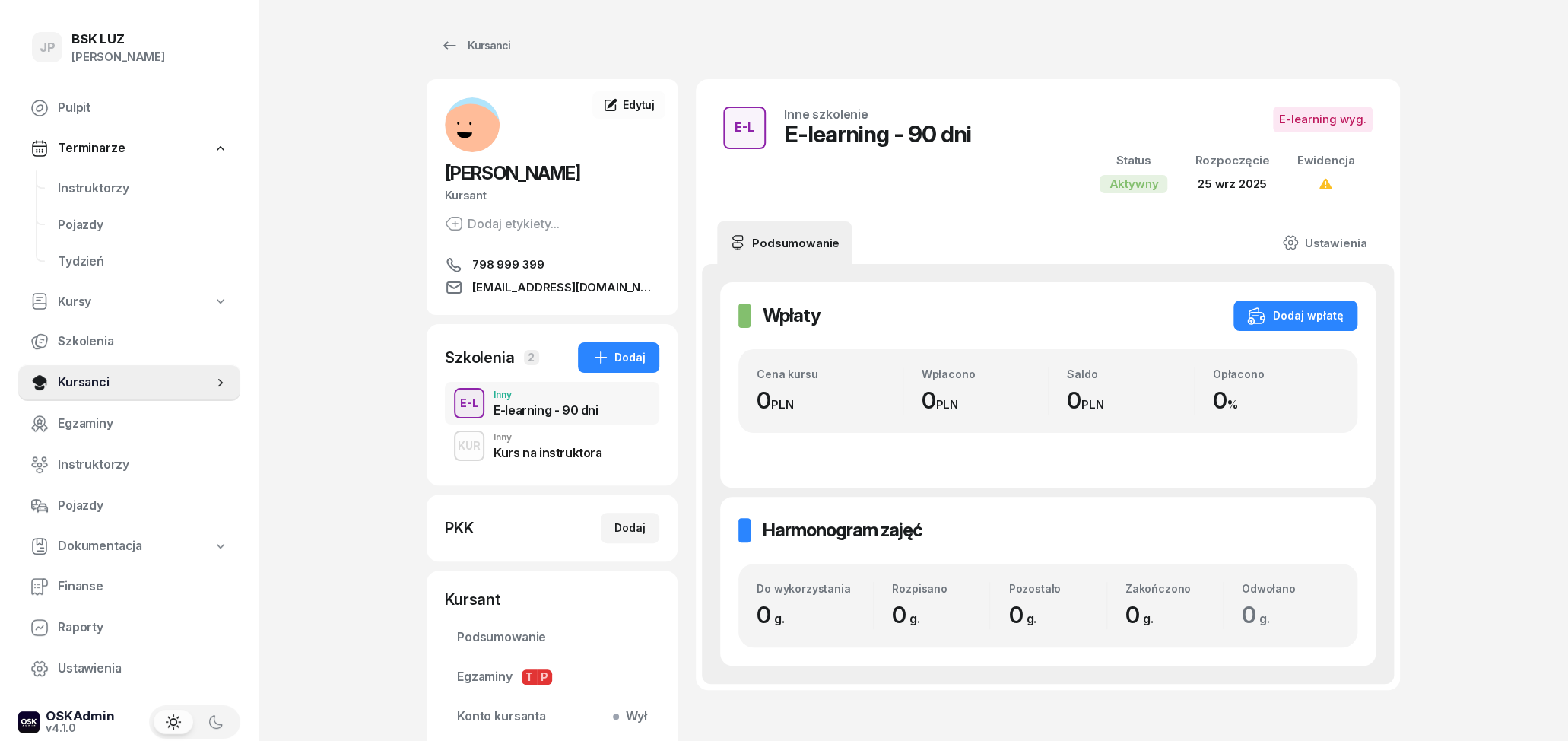
click at [534, 462] on div "KUR Inny Kurs na instruktora" at bounding box center [552, 446] width 214 height 43
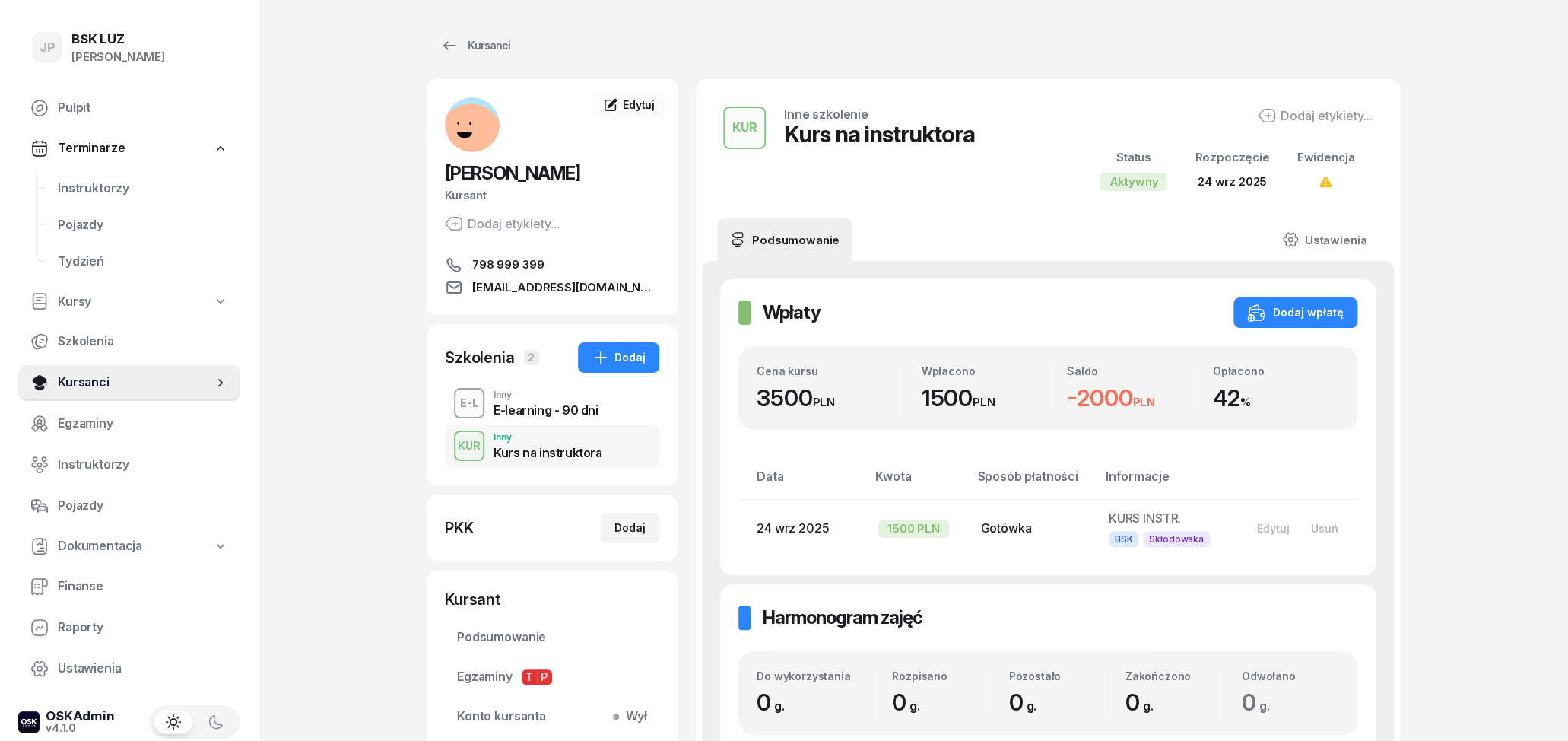
click at [550, 413] on div "E-learning - 90 dni" at bounding box center [545, 410] width 104 height 13
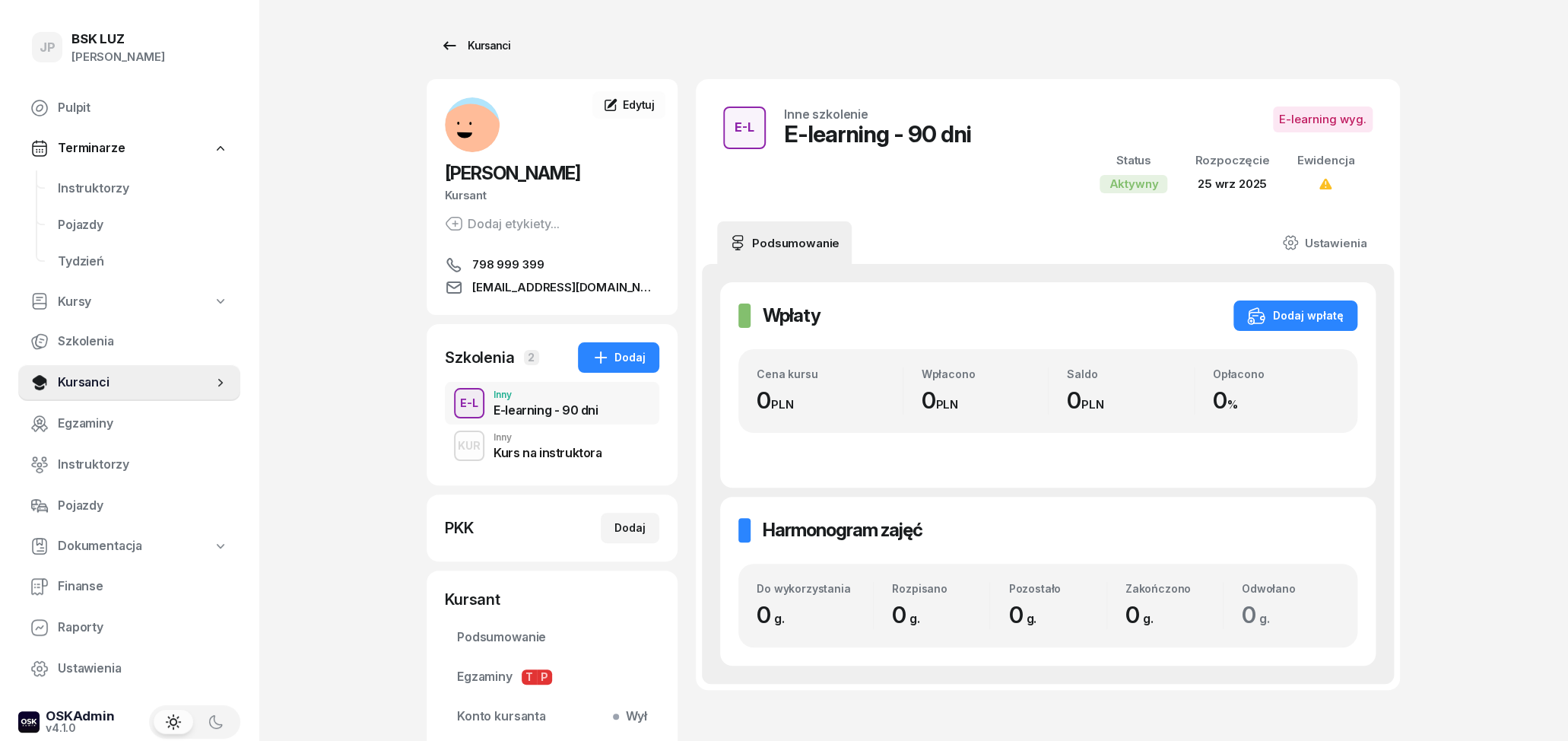
click at [483, 37] on link "Kursanci" at bounding box center [475, 46] width 98 height 30
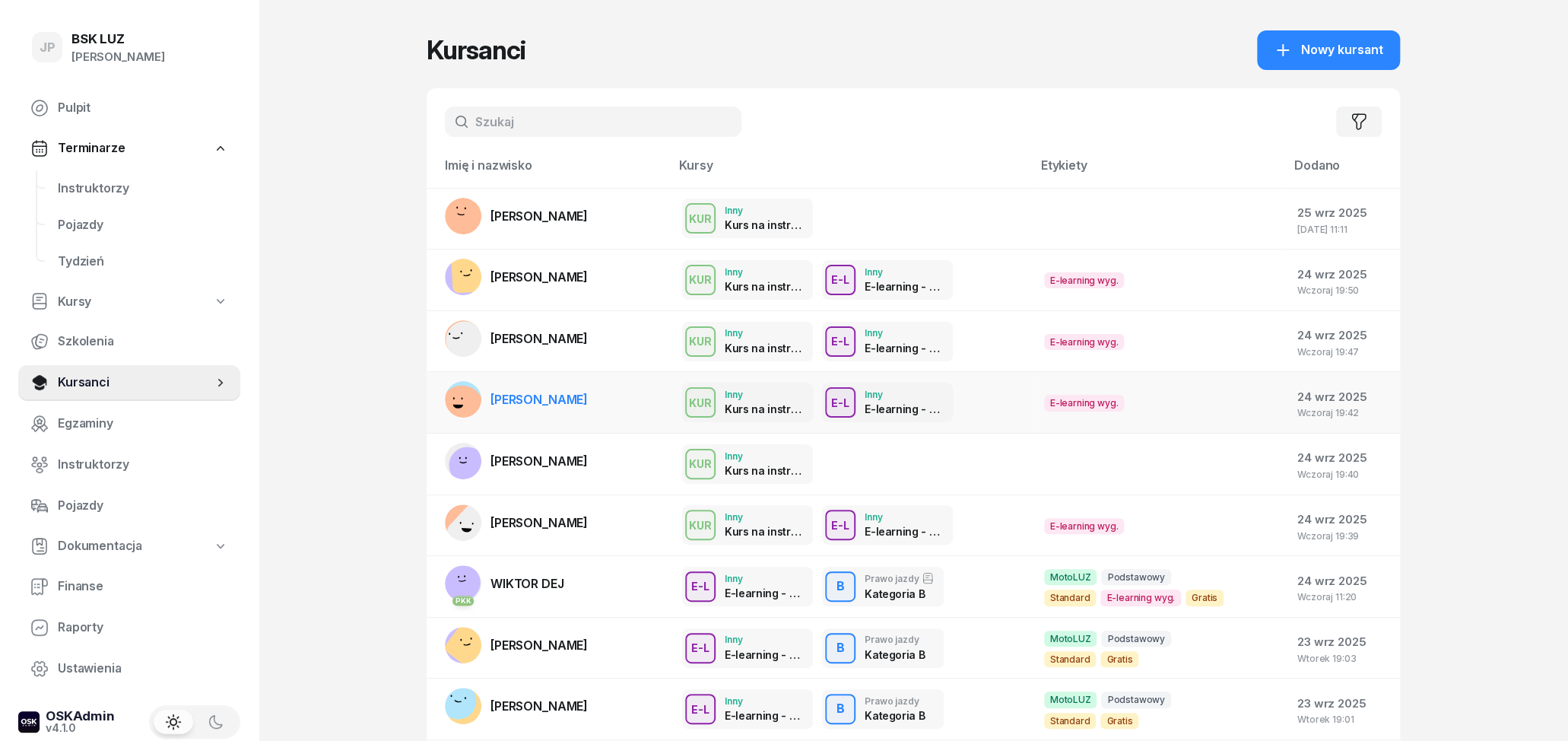
click at [1004, 412] on div "KUR Inny Kurs na instruktora E-L Inny E-learning - 90 dni" at bounding box center [851, 402] width 338 height 39
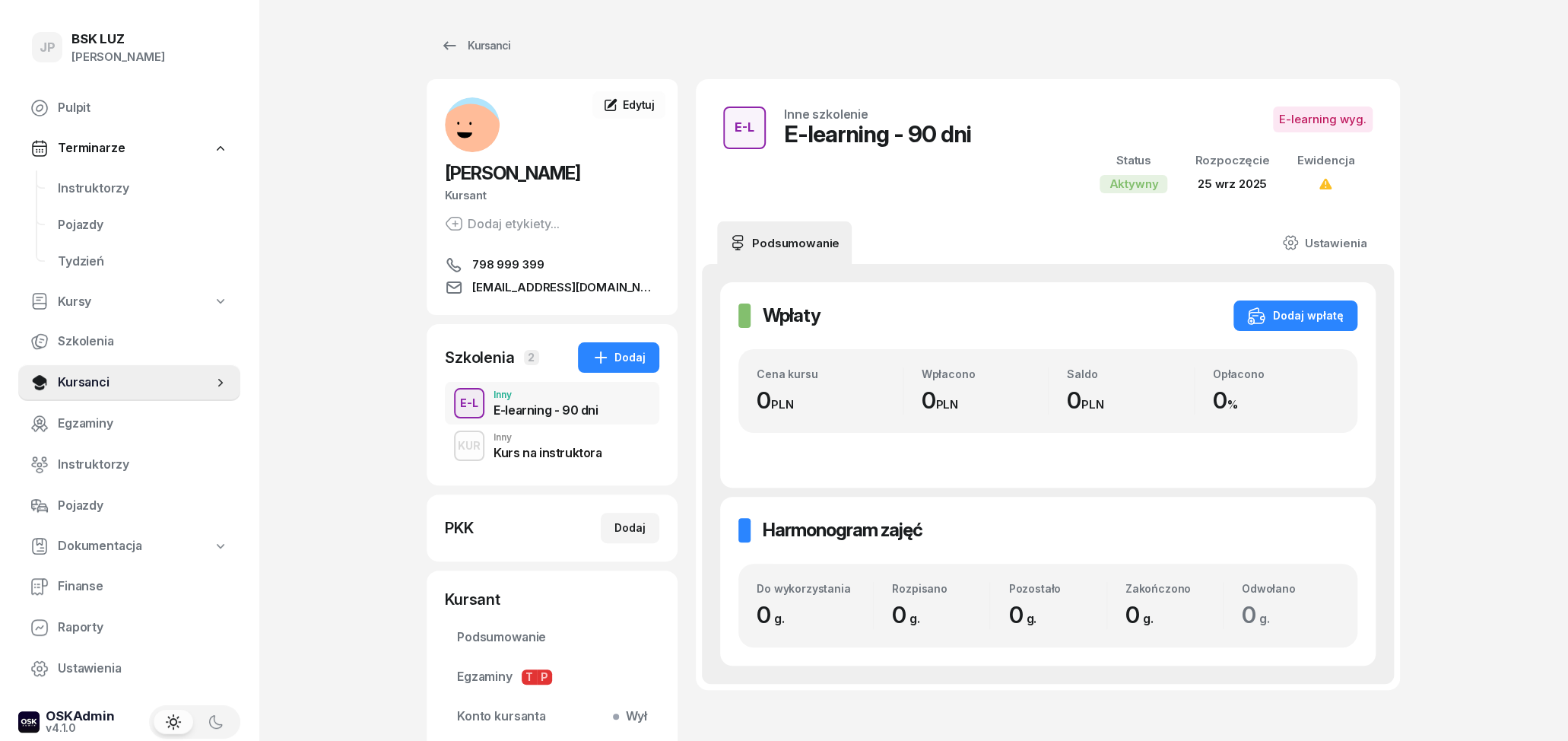
click at [571, 442] on div "Inny" at bounding box center [547, 437] width 108 height 9
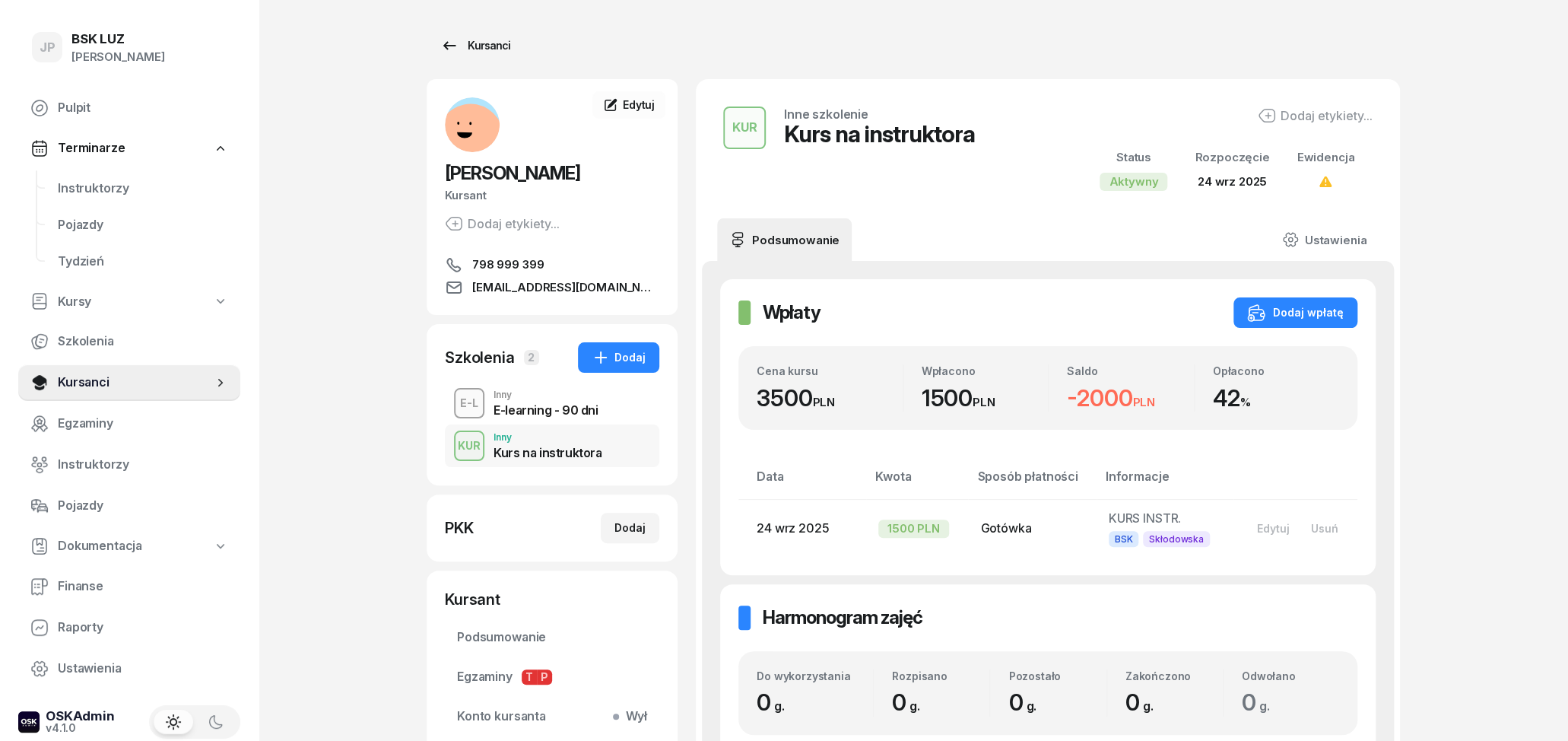
click at [477, 43] on div "Kursanci" at bounding box center [476, 46] width 70 height 18
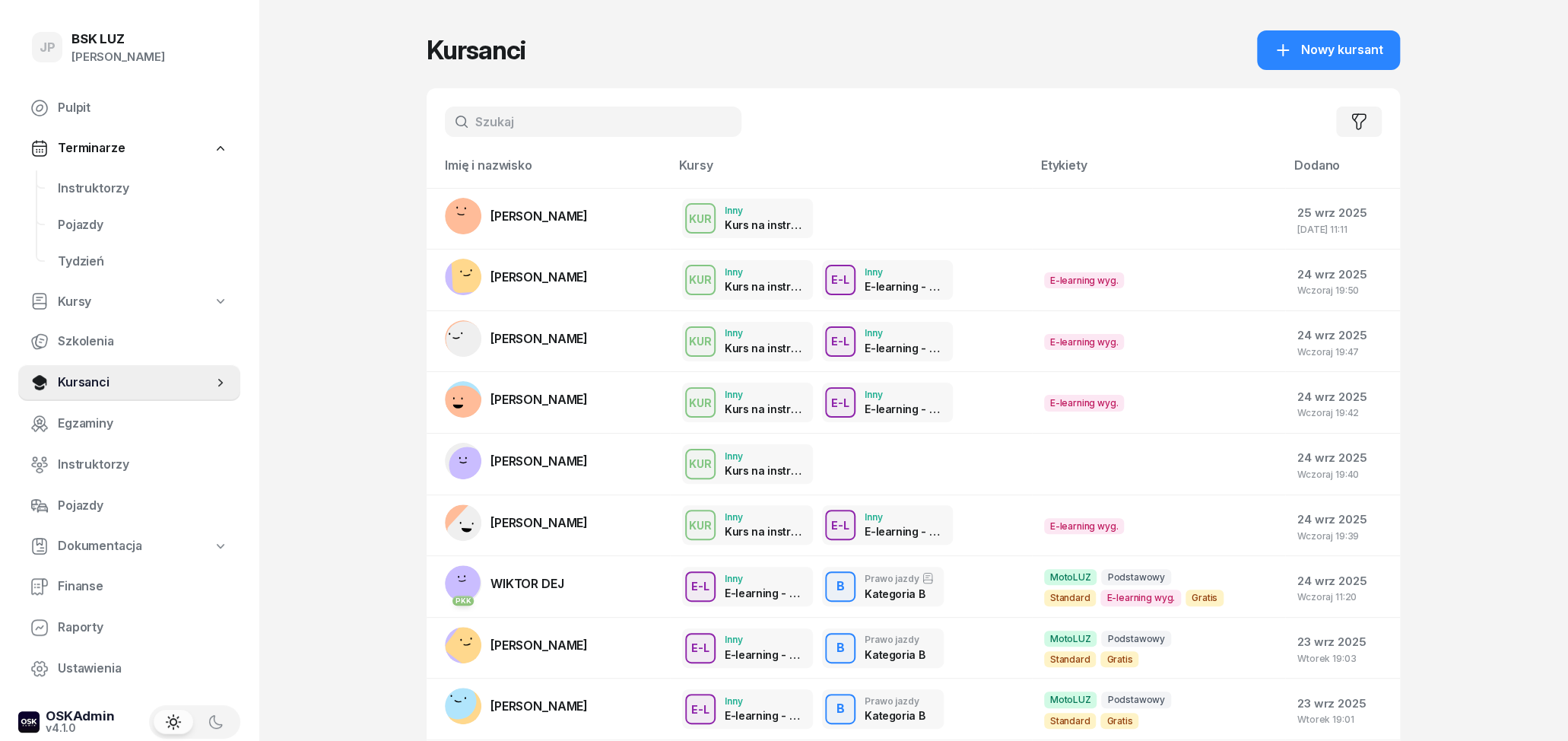
click at [487, 132] on input "text" at bounding box center [593, 122] width 296 height 30
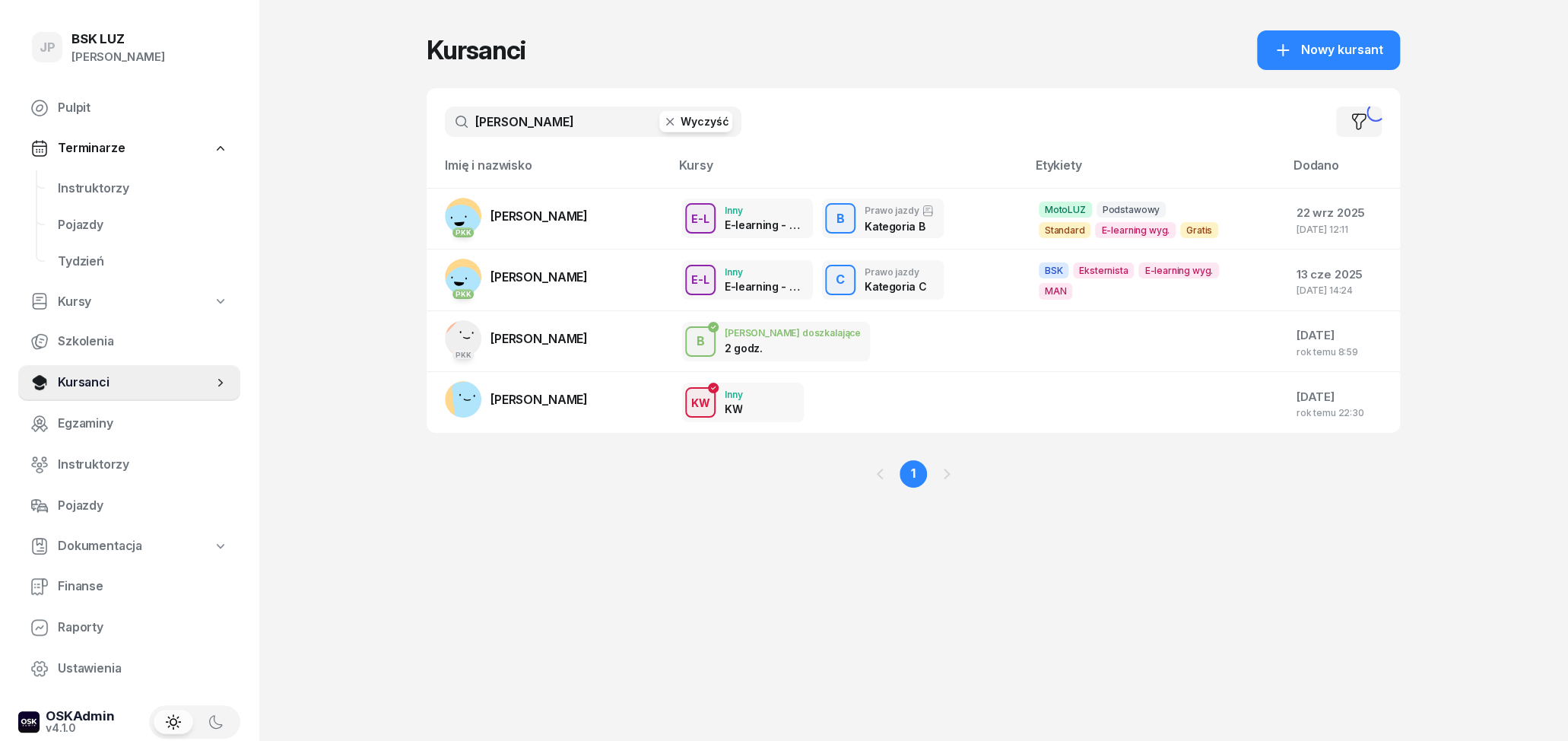
type input "[PERSON_NAME]"
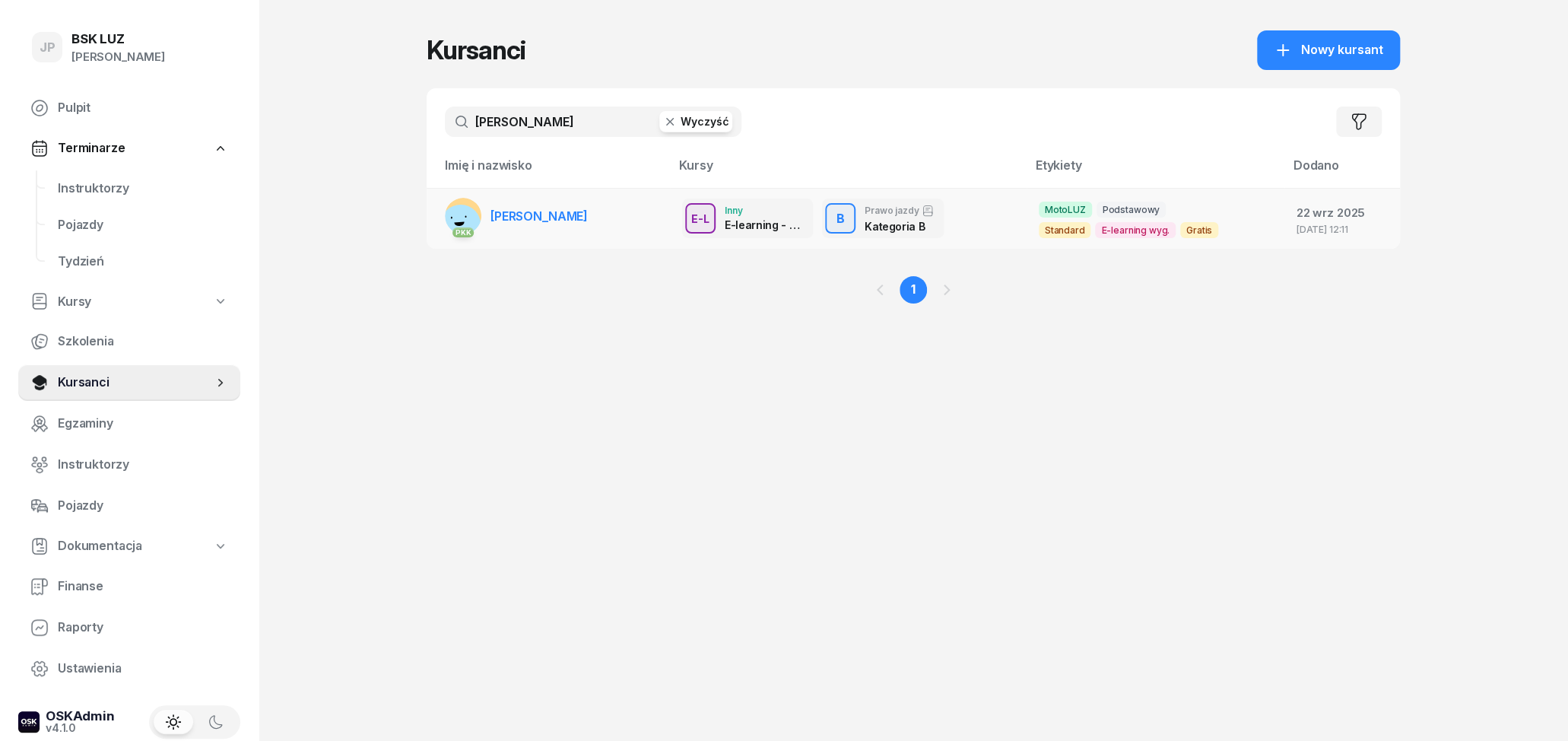
click at [598, 220] on td "PKK [PERSON_NAME]" at bounding box center [548, 219] width 244 height 61
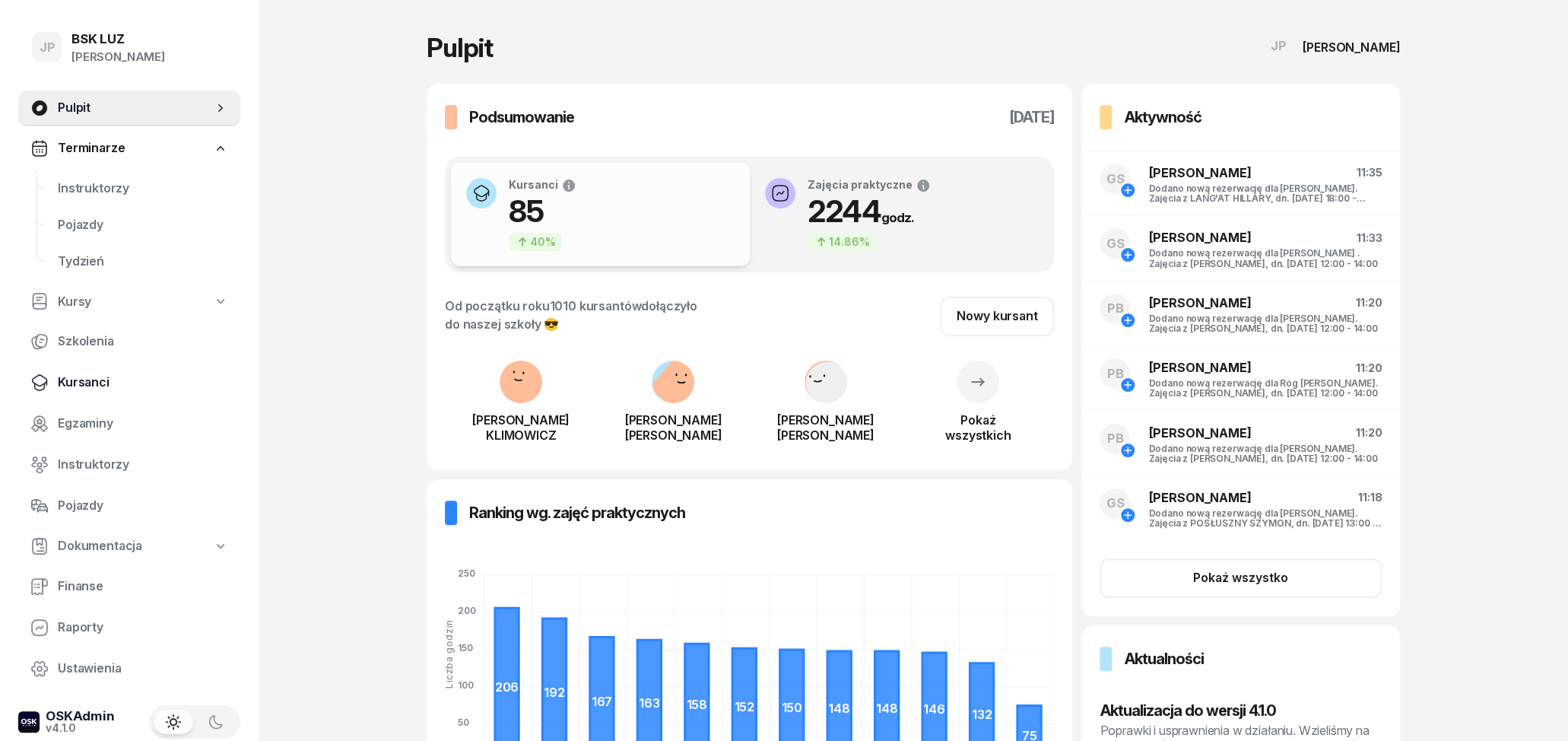
click at [110, 378] on span "Kursanci" at bounding box center [143, 383] width 170 height 20
